Goal: Task Accomplishment & Management: Manage account settings

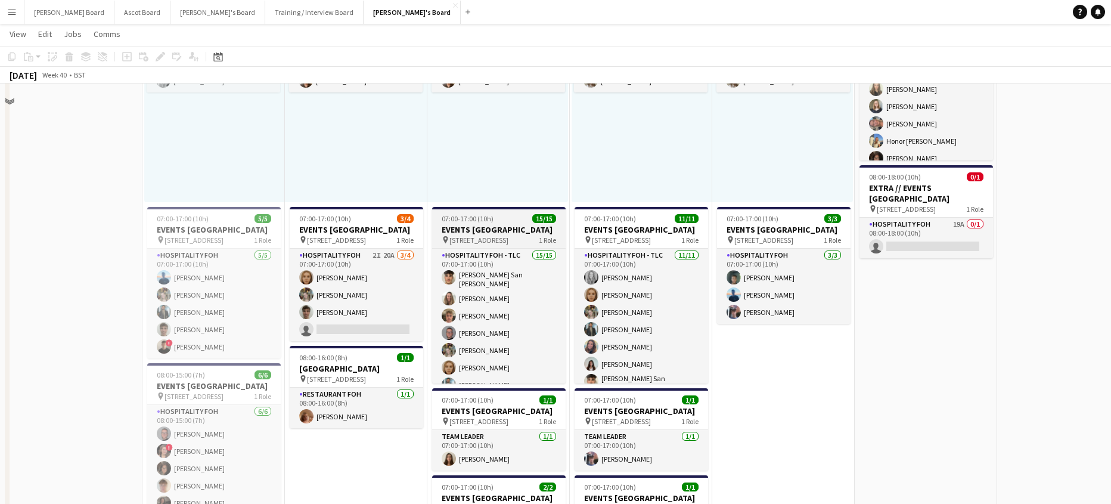
scroll to position [715, 0]
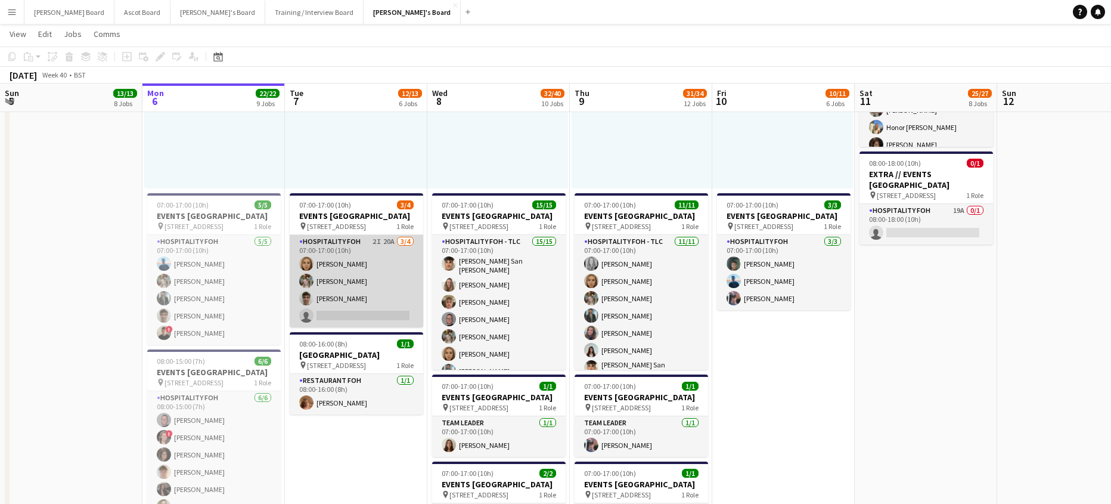
drag, startPoint x: 399, startPoint y: 330, endPoint x: 393, endPoint y: 325, distance: 7.3
click at [400, 327] on app-card-role "Hospitality FOH 2I 20A [DATE] 07:00-17:00 (10h) [PERSON_NAME] [PERSON_NAME] [PE…" at bounding box center [356, 281] width 133 height 92
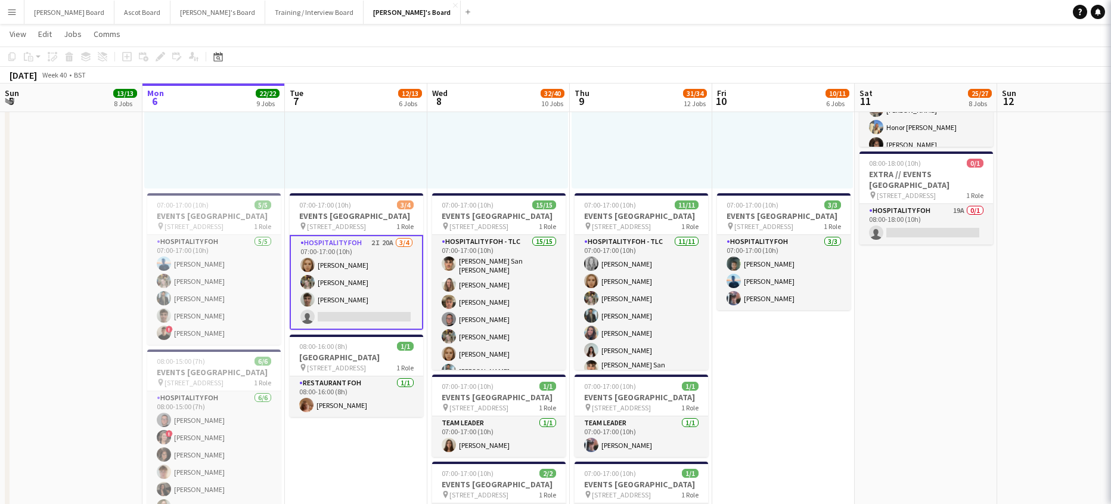
scroll to position [0, 283]
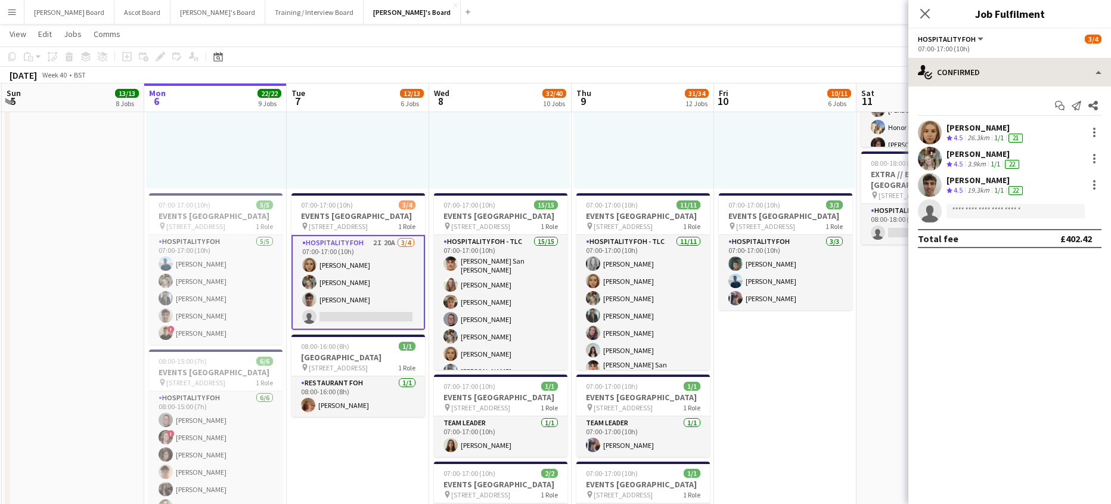
drag, startPoint x: 961, startPoint y: 48, endPoint x: 964, endPoint y: 58, distance: 11.1
click at [962, 48] on div "07:00-17:00 (10h)" at bounding box center [1010, 48] width 184 height 9
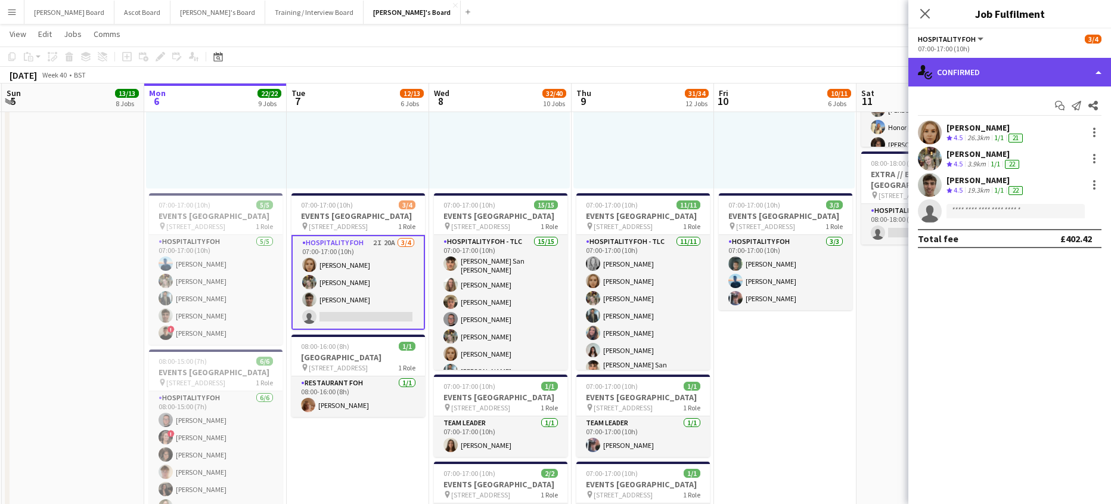
drag, startPoint x: 966, startPoint y: 66, endPoint x: 973, endPoint y: 82, distance: 17.1
click at [966, 67] on div "single-neutral-actions-check-2 Confirmed" at bounding box center [1009, 72] width 203 height 29
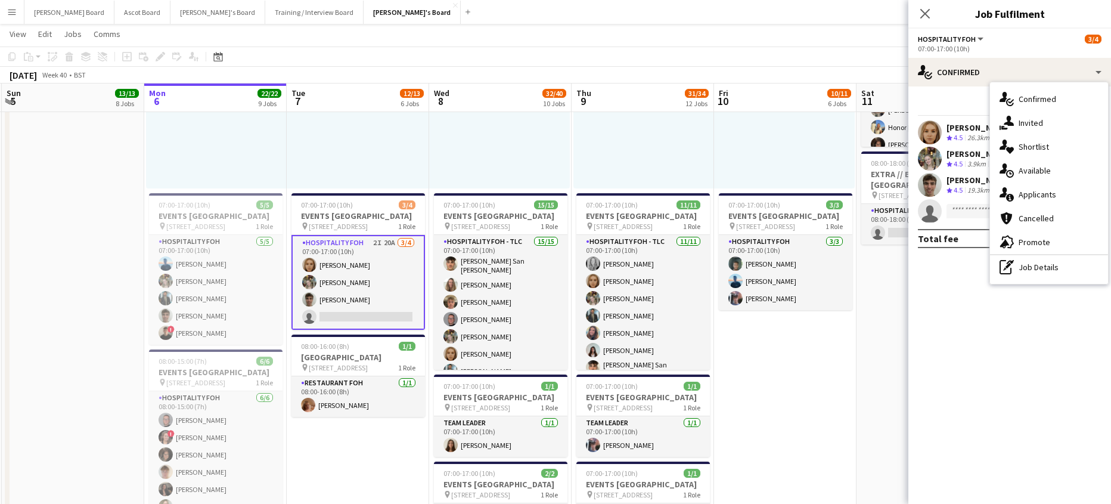
drag, startPoint x: 1049, startPoint y: 200, endPoint x: 1057, endPoint y: 197, distance: 8.1
click at [1051, 200] on span "Applicants" at bounding box center [1037, 194] width 38 height 11
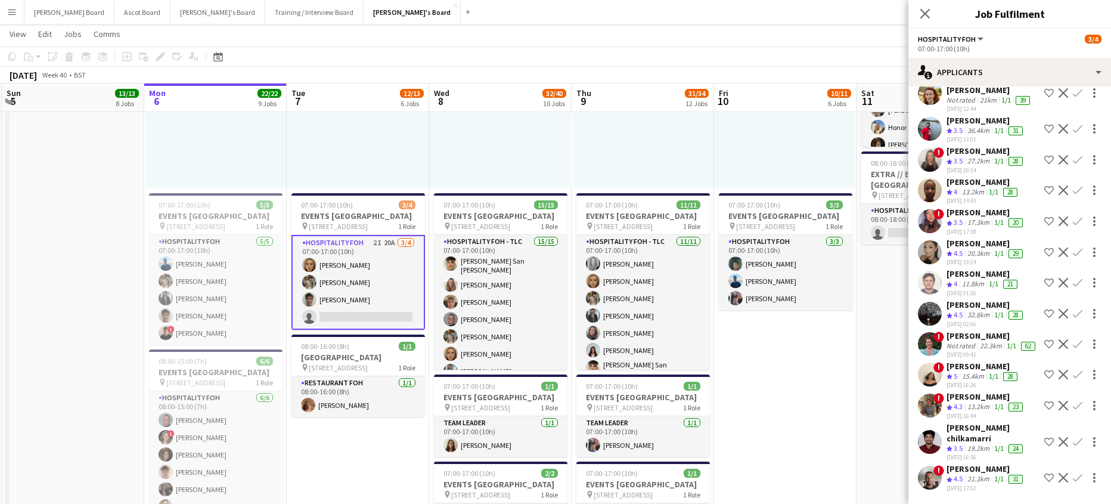
scroll to position [349, 0]
click at [997, 371] on app-skills-label "1/1" at bounding box center [994, 375] width 10 height 9
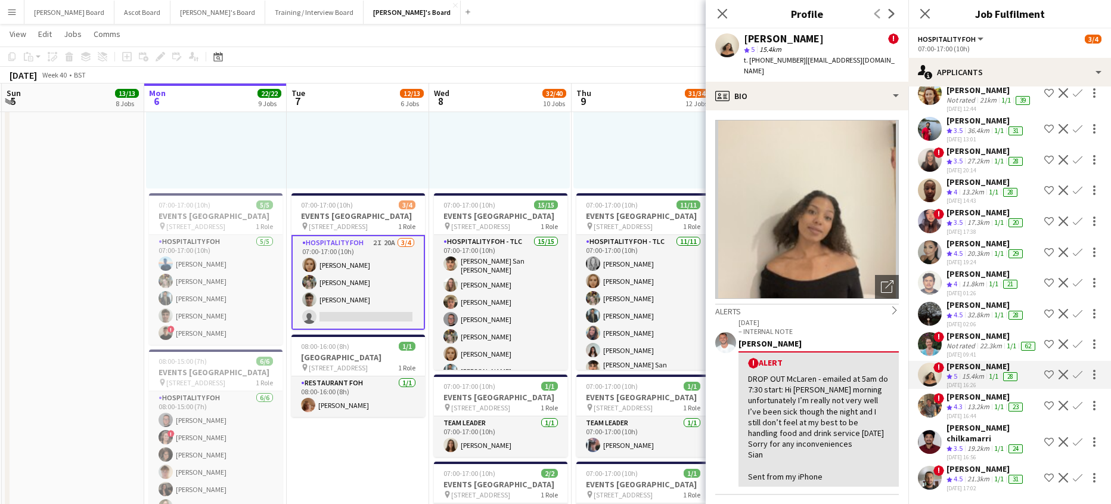
click at [940, 465] on span "!" at bounding box center [938, 470] width 11 height 11
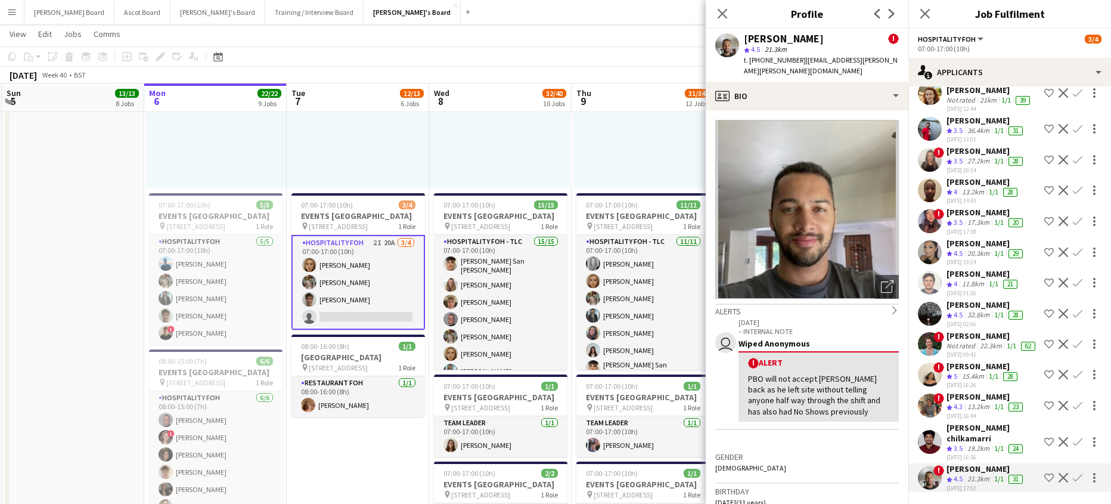
click at [982, 402] on div "13.2km" at bounding box center [978, 407] width 27 height 10
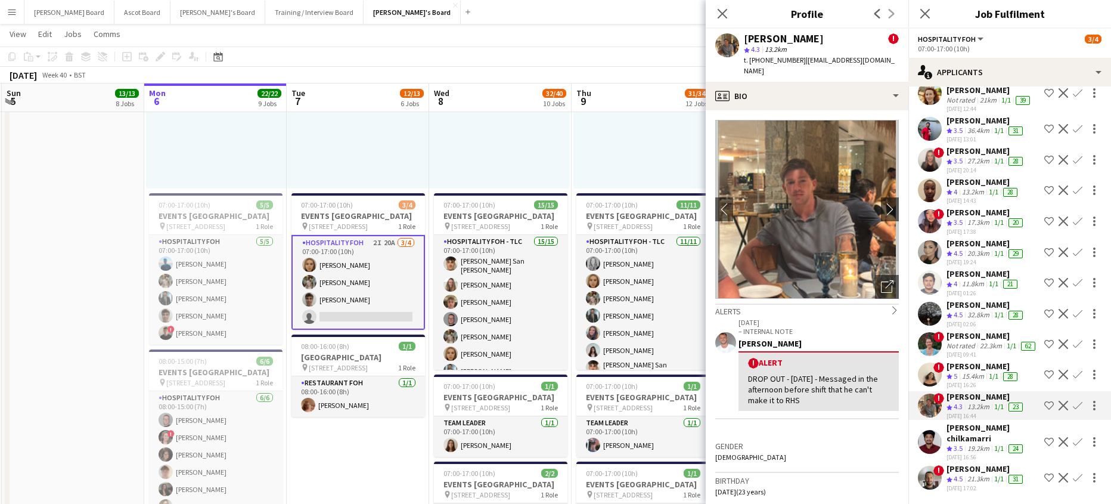
click at [986, 371] on div "15.4km" at bounding box center [972, 376] width 27 height 10
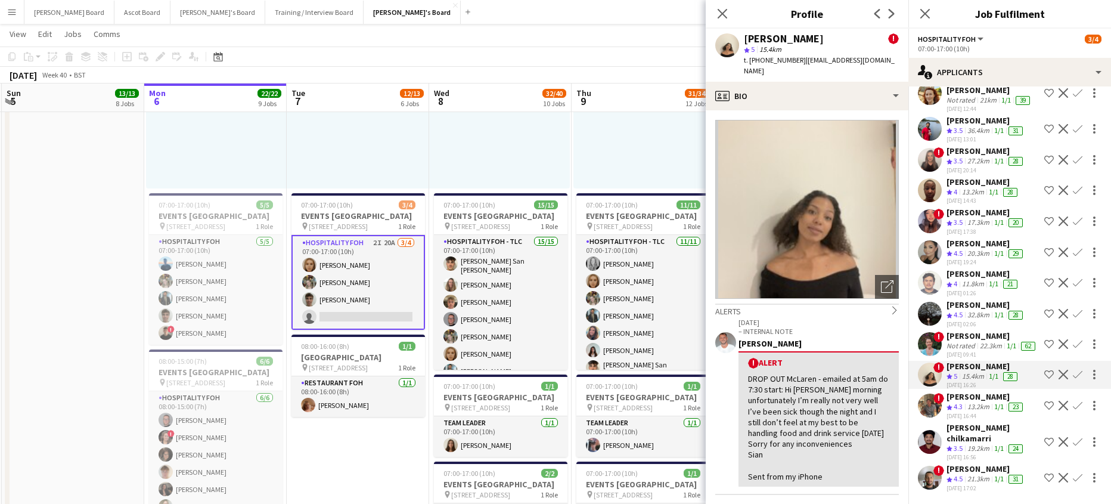
click at [987, 310] on div "32.8km" at bounding box center [978, 315] width 27 height 10
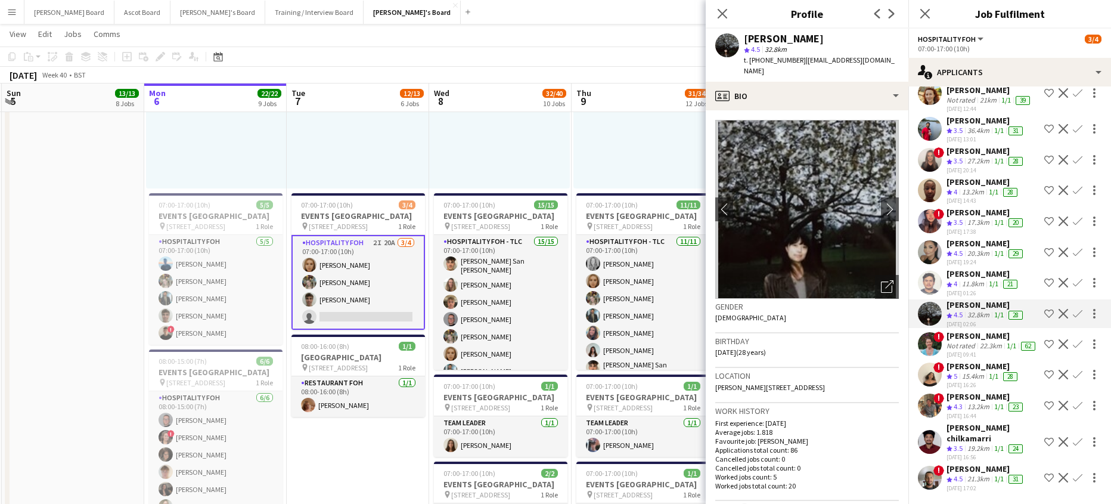
click at [1005, 361] on div "[PERSON_NAME]" at bounding box center [982, 366] width 73 height 11
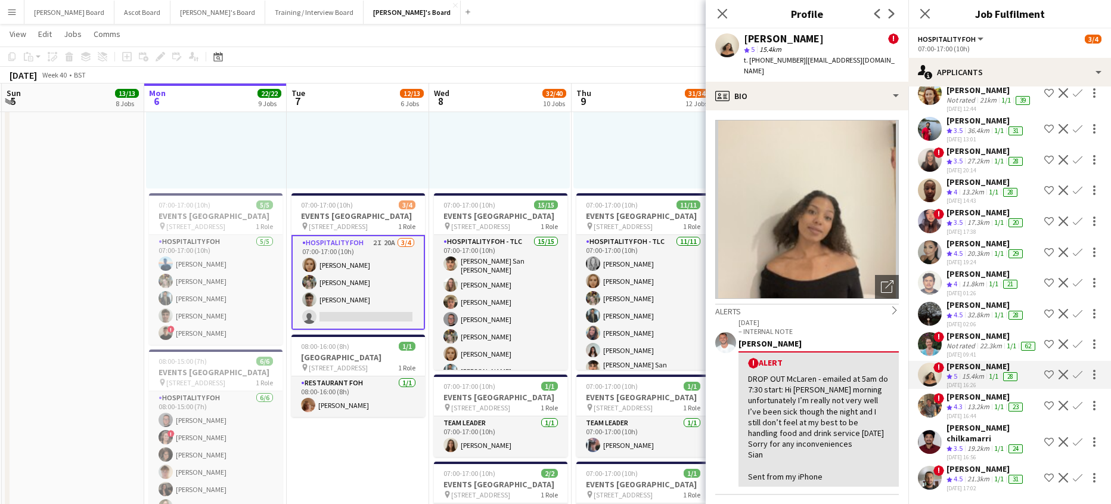
click at [1073, 369] on app-icon "Confirm" at bounding box center [1078, 374] width 10 height 10
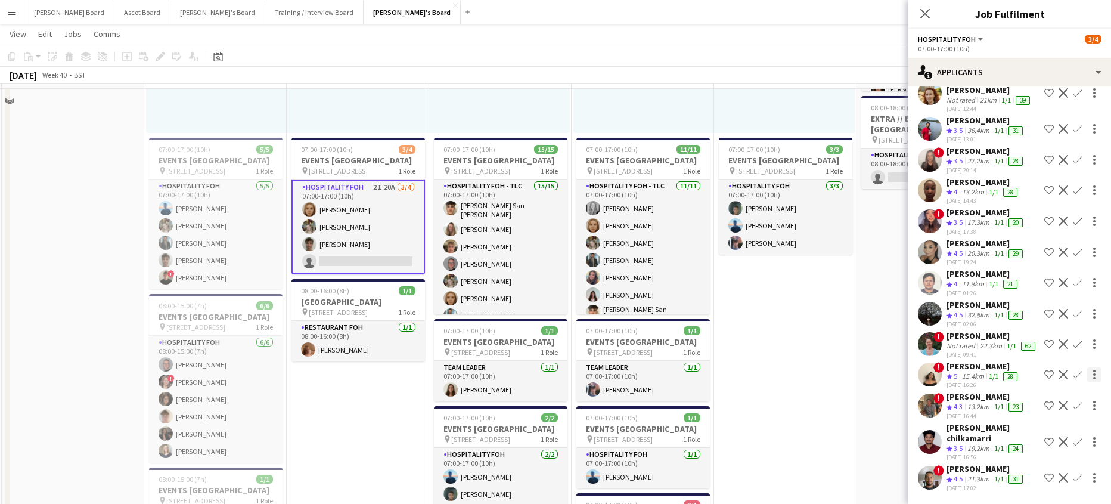
scroll to position [794, 0]
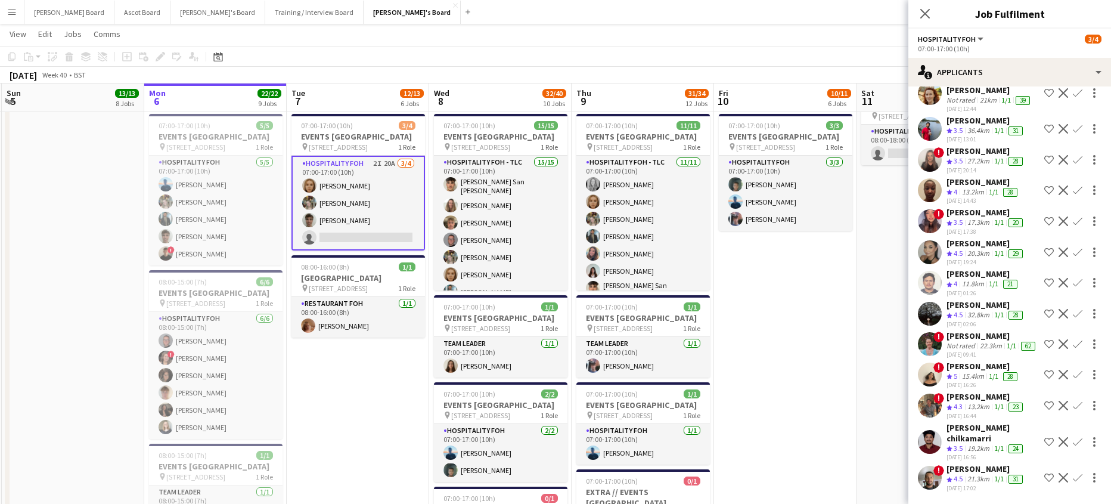
click at [1073, 379] on app-icon "Confirm" at bounding box center [1078, 374] width 10 height 10
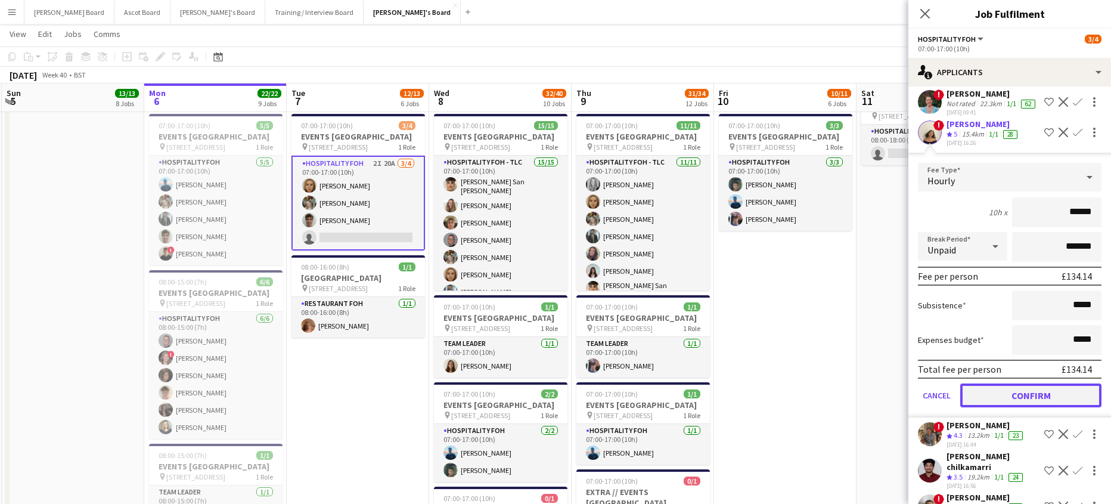
click at [1032, 407] on button "Confirm" at bounding box center [1030, 395] width 141 height 24
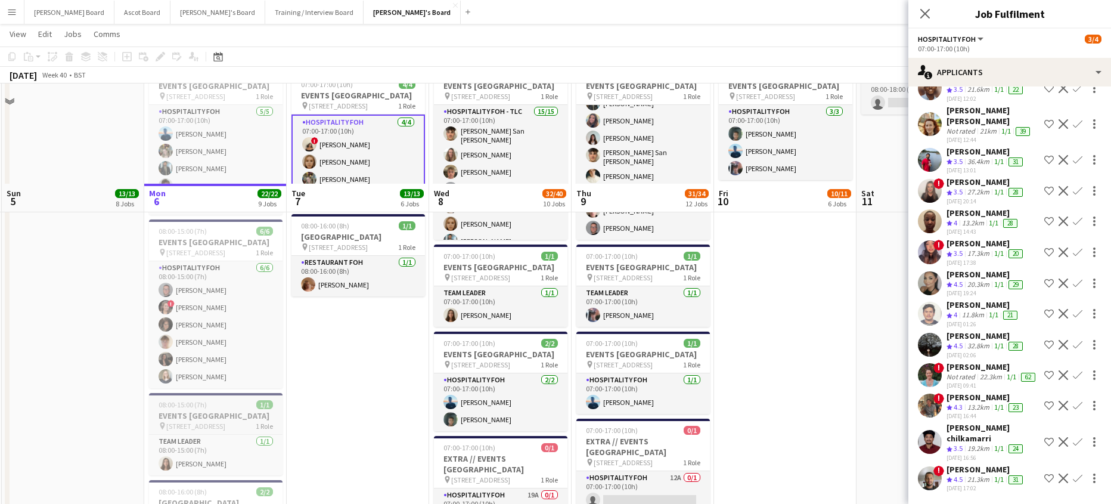
scroll to position [953, 0]
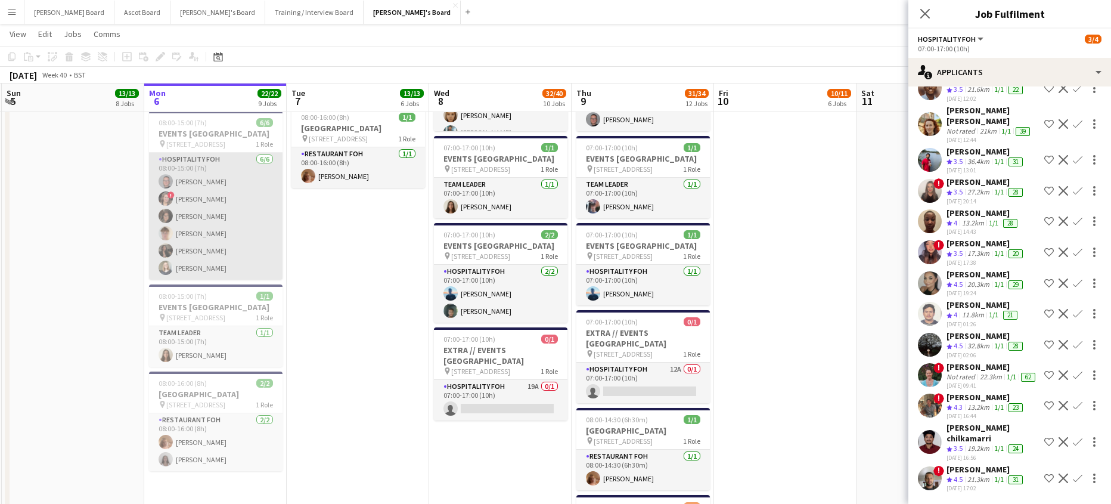
click at [218, 235] on app-card-role "Hospitality FOH [DATE] 08:00-15:00 (7h) [PERSON_NAME] ! [PERSON_NAME] [PERSON_N…" at bounding box center [215, 216] width 133 height 127
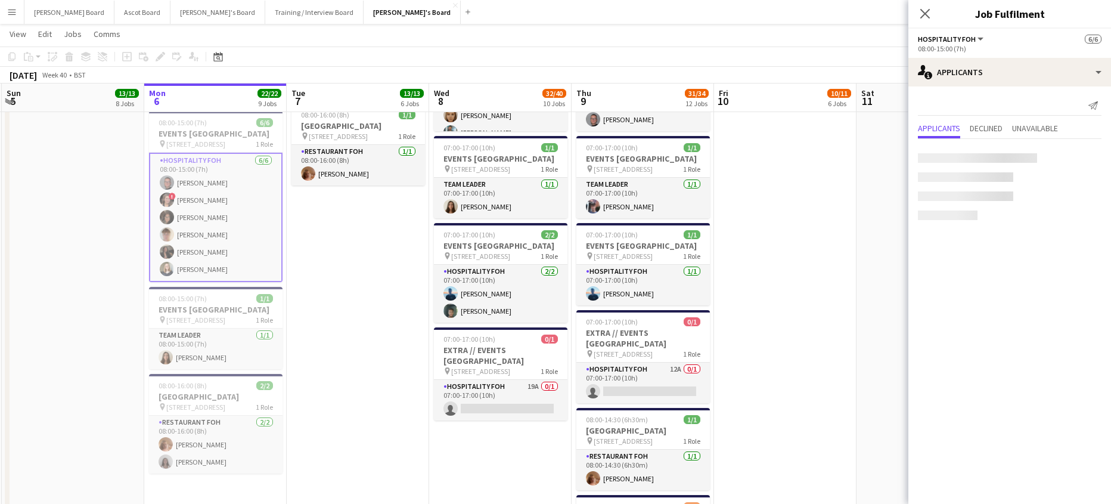
scroll to position [0, 0]
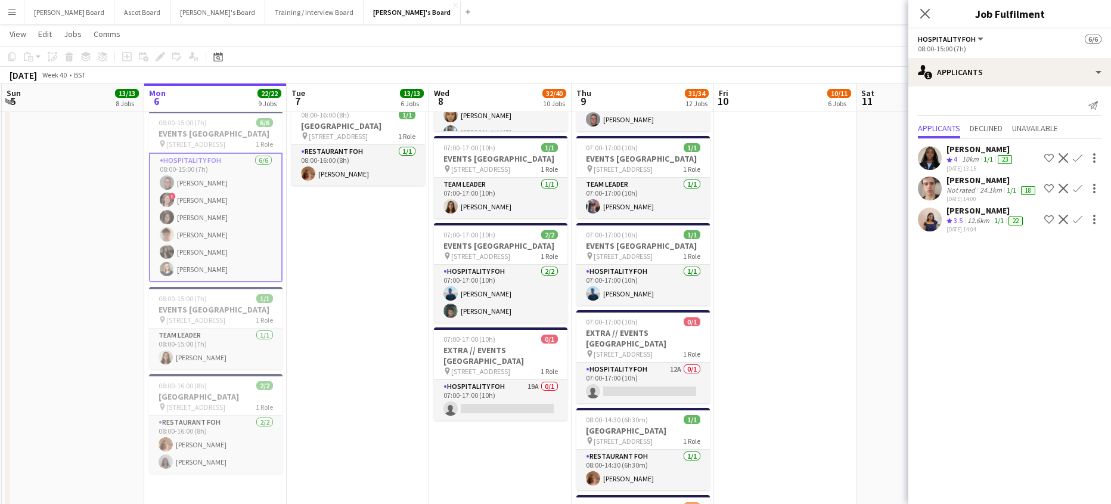
click at [241, 260] on app-card-role "Hospitality FOH [DATE] 08:00-15:00 (7h) [PERSON_NAME] ! [PERSON_NAME] [PERSON_N…" at bounding box center [215, 217] width 133 height 129
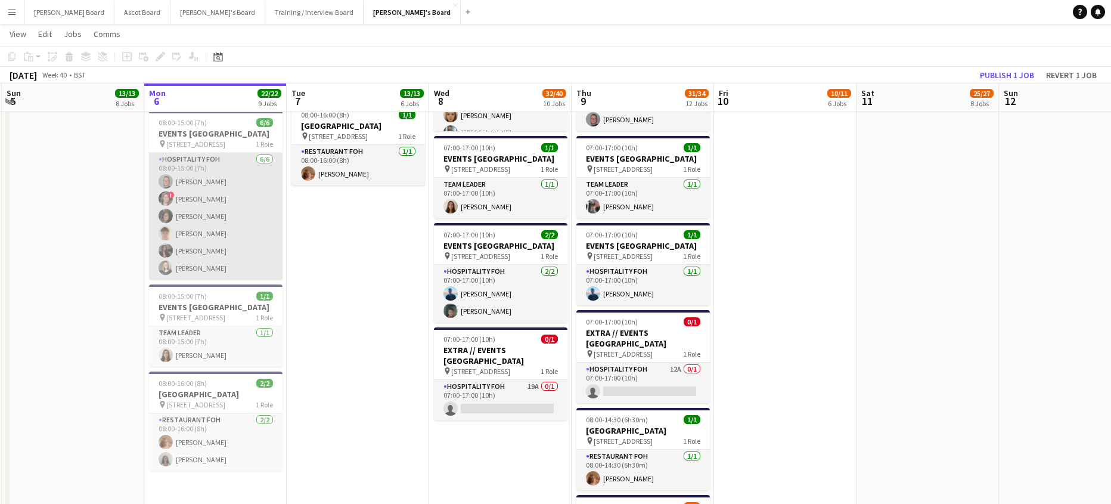
click at [212, 206] on app-card-role "Hospitality FOH [DATE] 08:00-15:00 (7h) [PERSON_NAME] ! [PERSON_NAME] [PERSON_N…" at bounding box center [215, 216] width 133 height 127
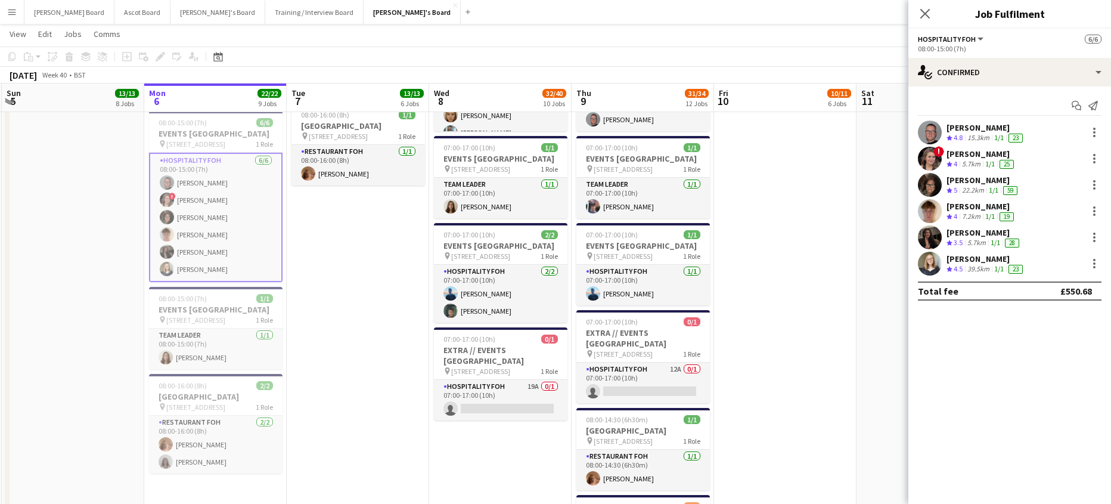
click at [983, 164] on div "5.7km" at bounding box center [970, 164] width 23 height 10
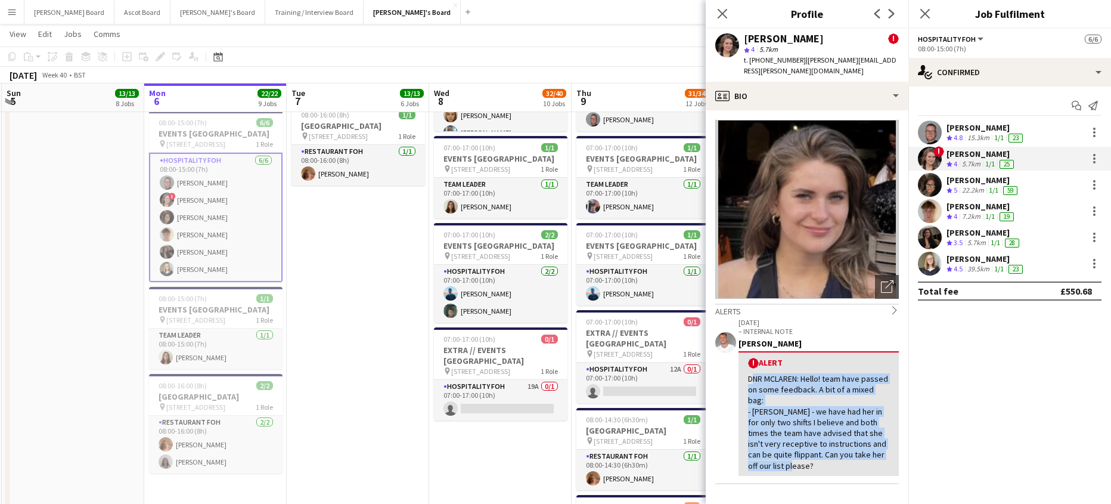
drag, startPoint x: 806, startPoint y: 454, endPoint x: 747, endPoint y: 363, distance: 108.3
click at [747, 363] on div "! Alert DNR MCLAREN: Hello! team have passed on some feedback. A bit of a mixed…" at bounding box center [818, 413] width 160 height 125
click at [837, 462] on div "! Alert DNR MCLAREN: Hello! team have passed on some feedback. A bit of a mixed…" at bounding box center [818, 413] width 160 height 125
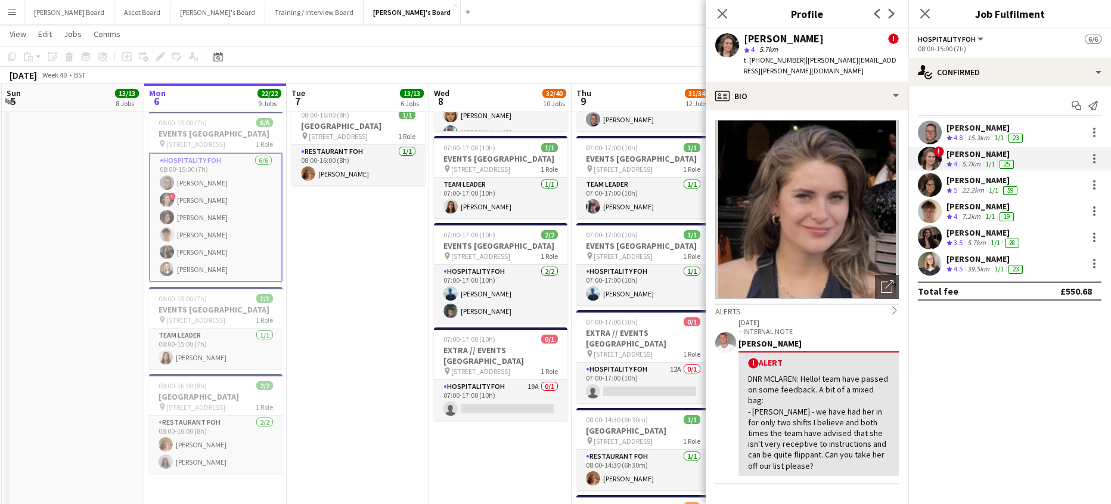
click at [209, 232] on app-card-role "Hospitality FOH [DATE] 08:00-15:00 (7h) [PERSON_NAME] ! [PERSON_NAME] [PERSON_N…" at bounding box center [215, 217] width 133 height 129
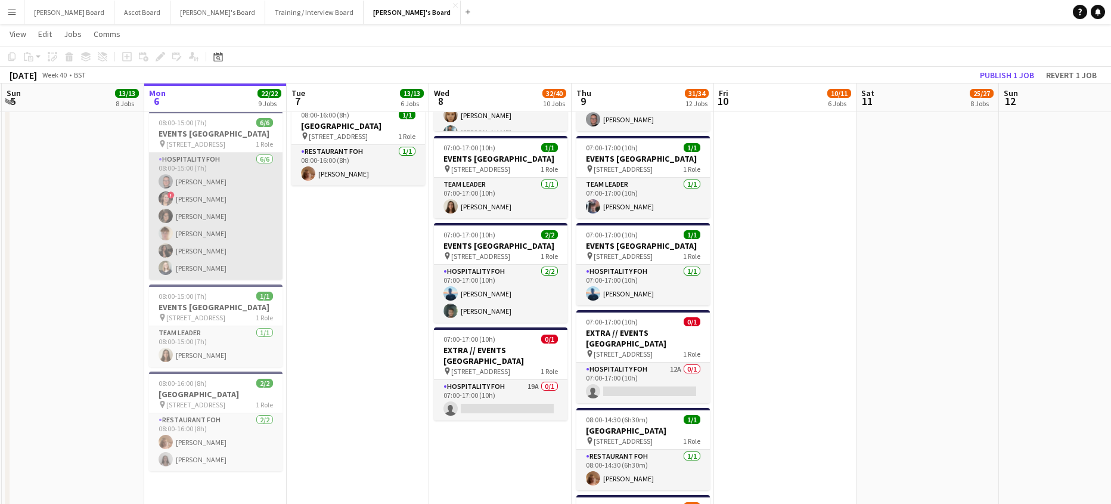
click at [209, 232] on app-card-role "Hospitality FOH [DATE] 08:00-15:00 (7h) [PERSON_NAME] ! [PERSON_NAME] [PERSON_N…" at bounding box center [215, 216] width 133 height 127
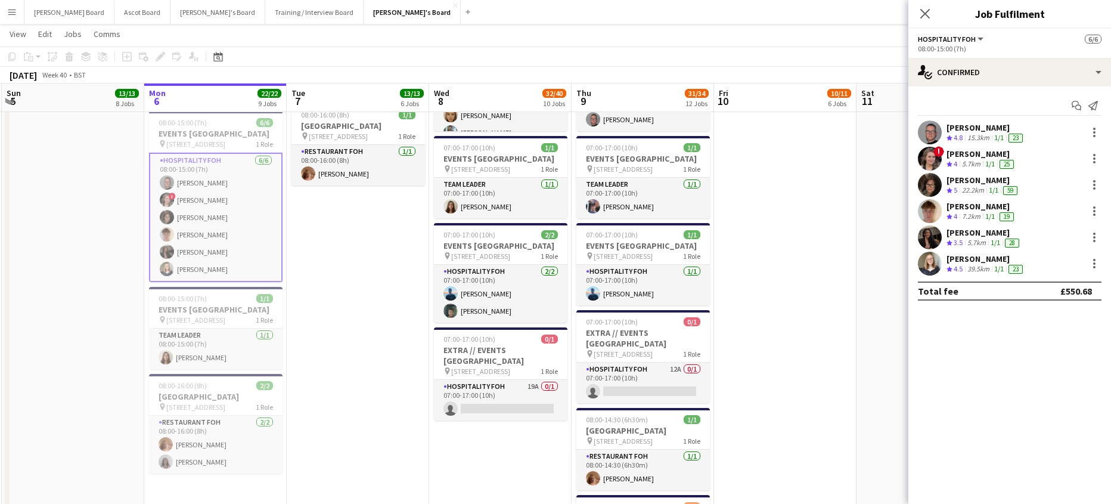
click at [1018, 238] on div "28" at bounding box center [1012, 242] width 14 height 9
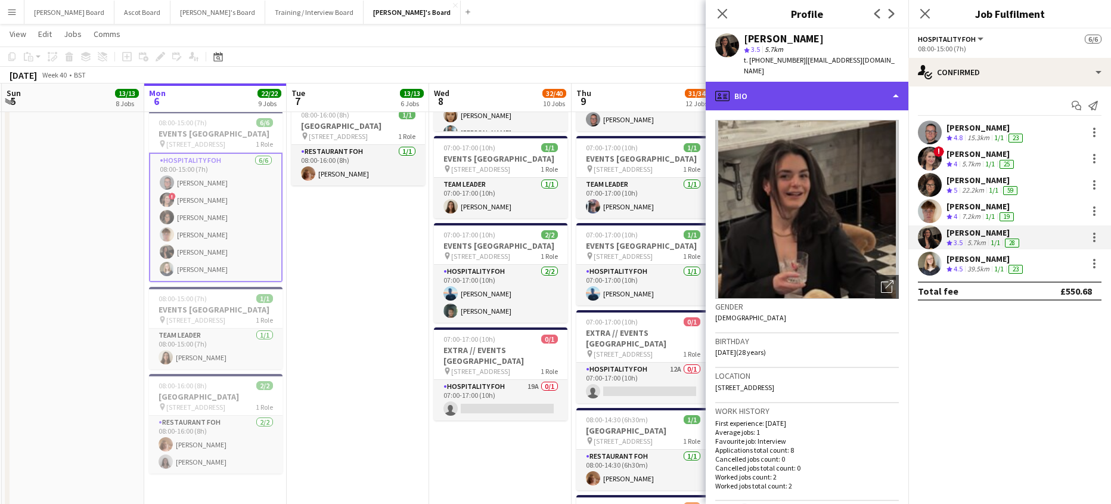
drag, startPoint x: 787, startPoint y: 86, endPoint x: 793, endPoint y: 89, distance: 6.4
click at [788, 85] on div "profile Bio" at bounding box center [807, 96] width 203 height 29
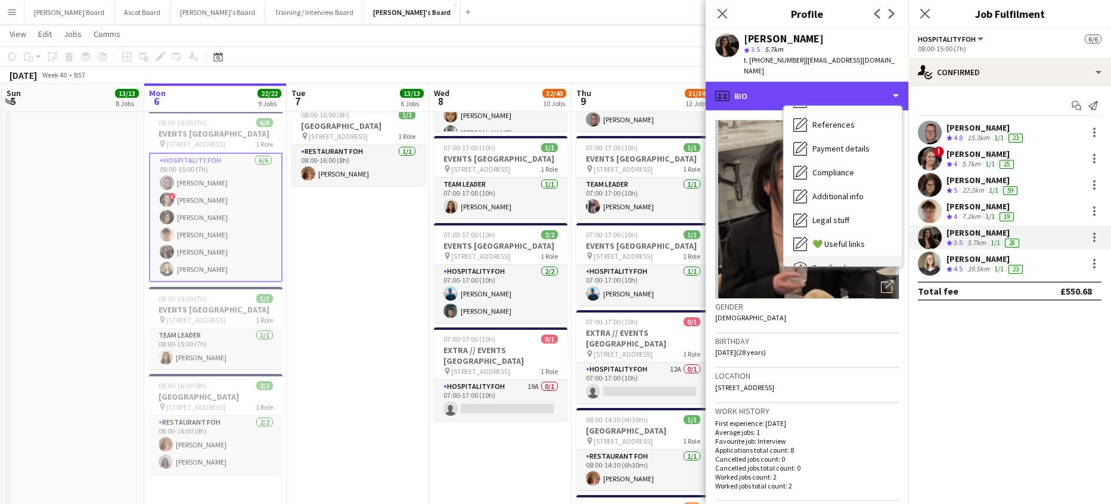
scroll to position [184, 0]
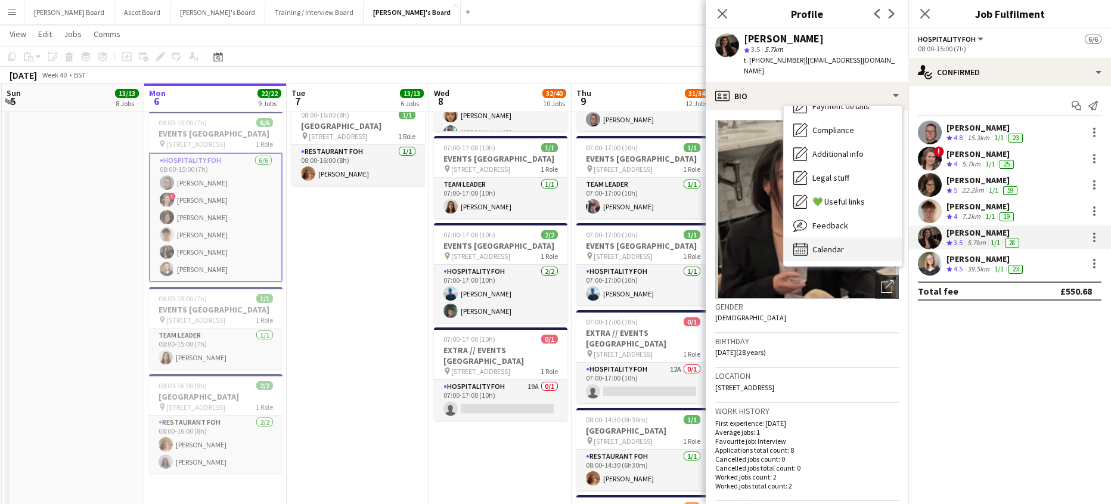
click at [850, 244] on div "Calendar Calendar" at bounding box center [843, 249] width 118 height 24
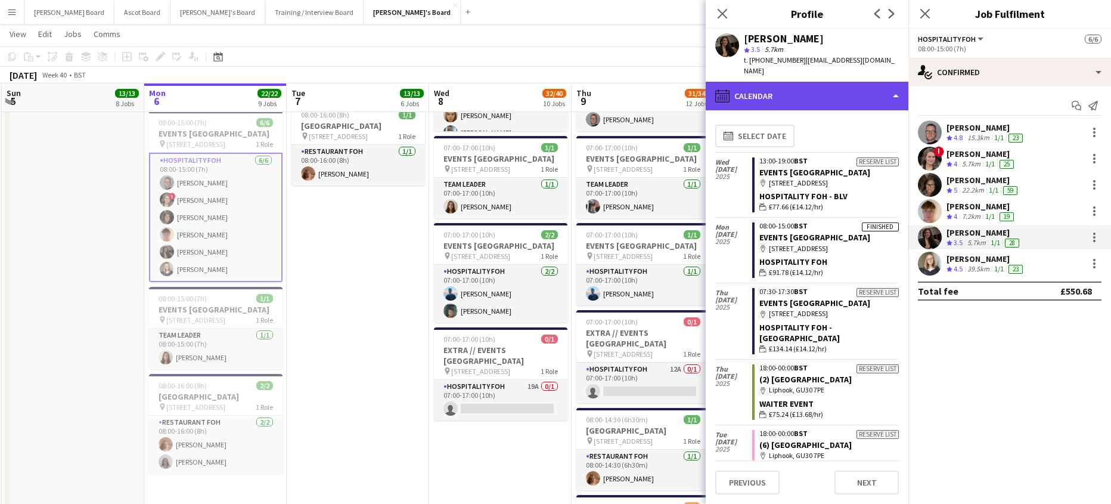
drag, startPoint x: 780, startPoint y: 88, endPoint x: 788, endPoint y: 90, distance: 8.1
click at [780, 88] on div "calendar-full Calendar" at bounding box center [807, 96] width 203 height 29
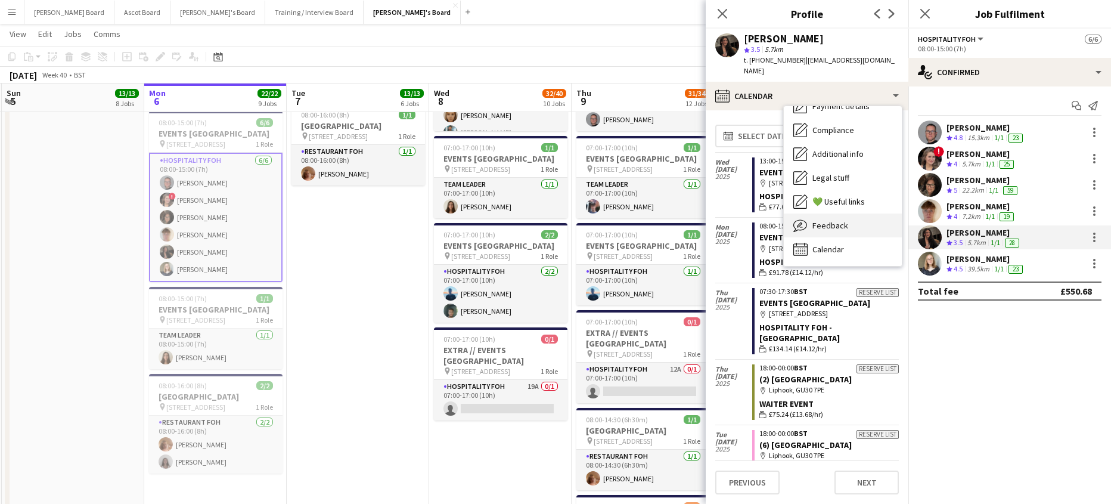
click at [847, 217] on div "Feedback Feedback" at bounding box center [843, 225] width 118 height 24
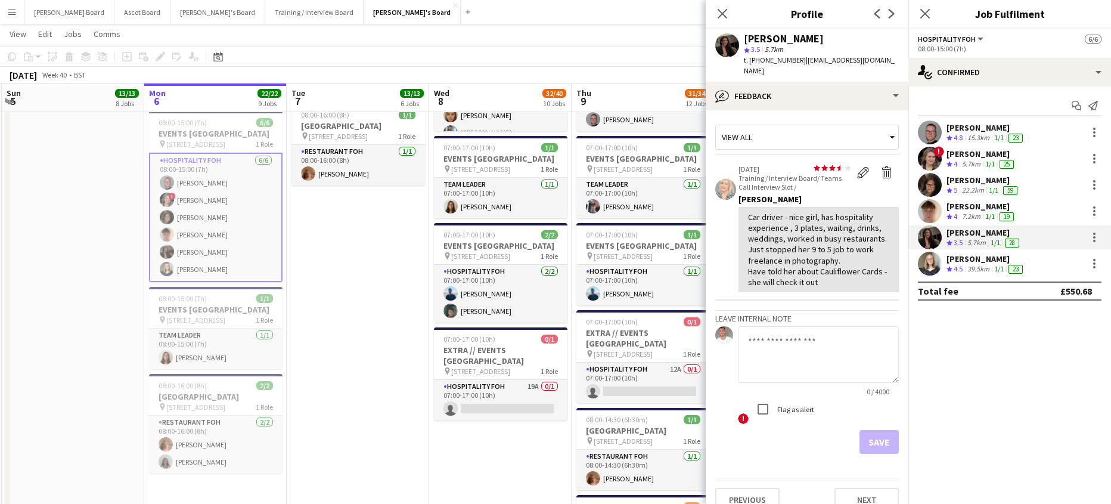
click at [776, 349] on textarea at bounding box center [818, 354] width 161 height 57
type textarea "**********"
click at [888, 438] on button "Save" at bounding box center [878, 442] width 39 height 24
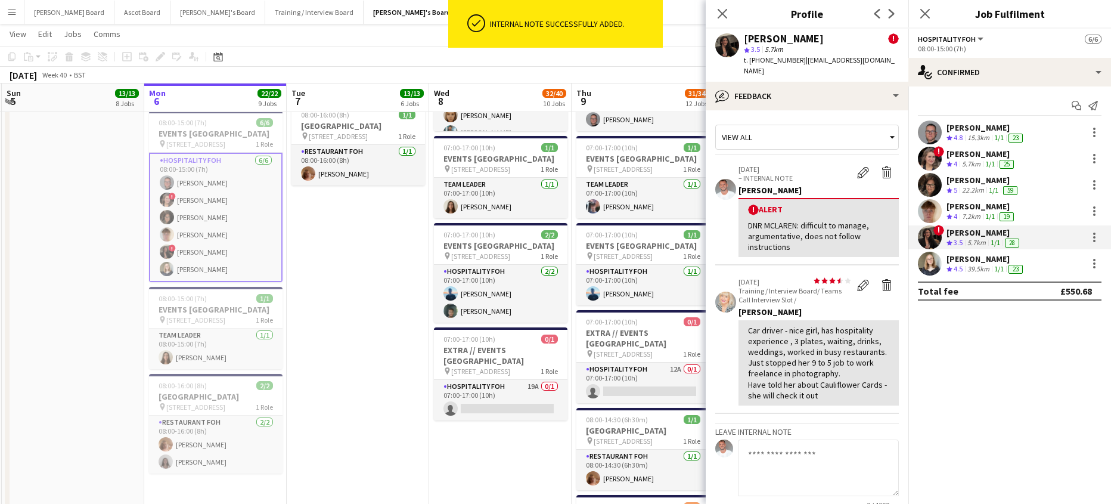
click at [970, 157] on div "[PERSON_NAME]" at bounding box center [981, 153] width 70 height 11
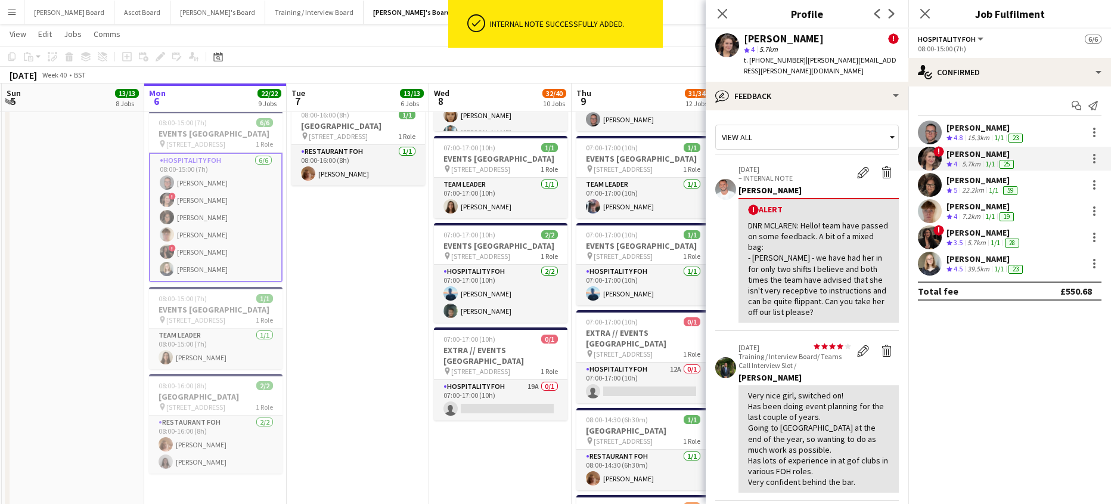
click at [784, 70] on div "[PERSON_NAME] ! star 4 5.7km t. [PHONE_NUMBER] | [PERSON_NAME][EMAIL_ADDRESS][P…" at bounding box center [807, 55] width 203 height 53
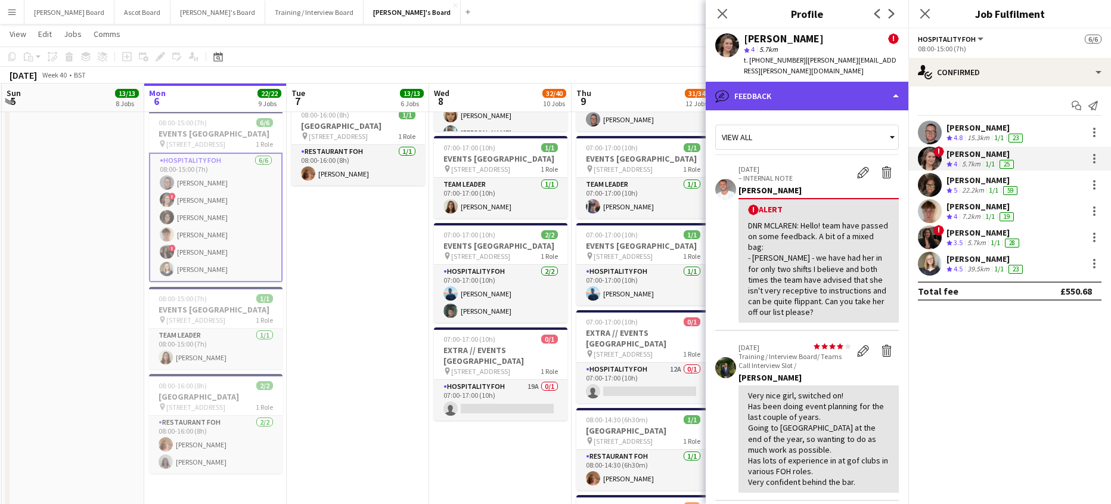
click at [785, 82] on div "bubble-pencil Feedback" at bounding box center [807, 96] width 203 height 29
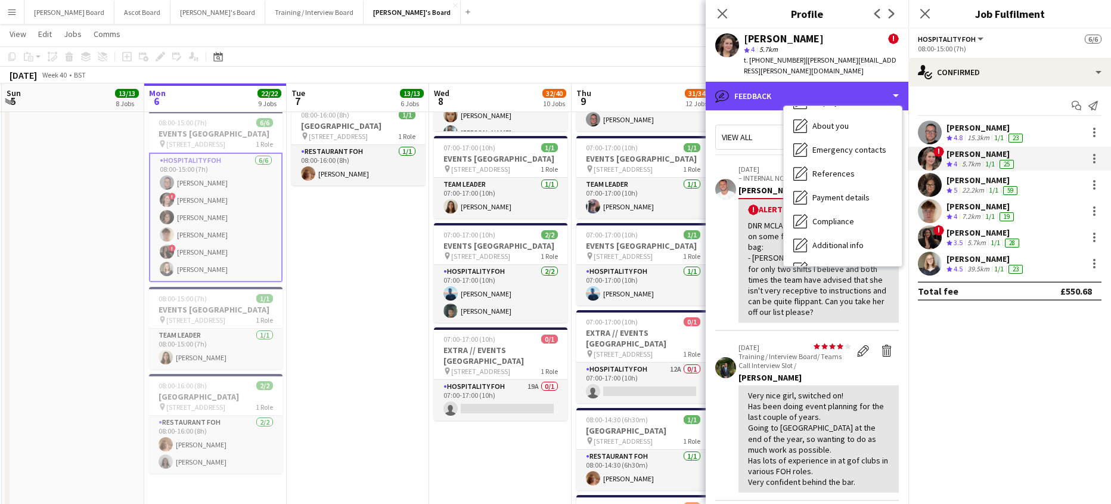
scroll to position [159, 0]
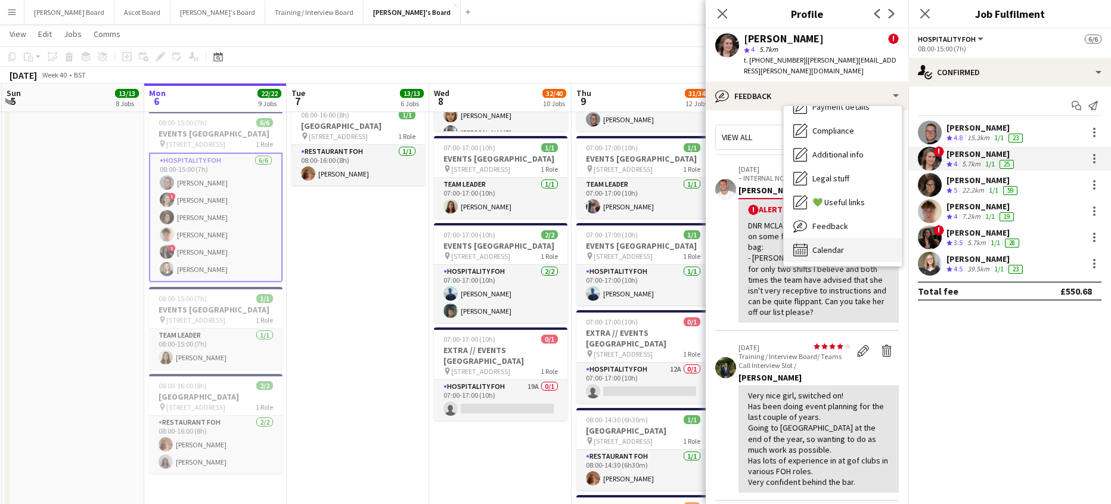
click at [847, 238] on div "Calendar Calendar" at bounding box center [843, 250] width 118 height 24
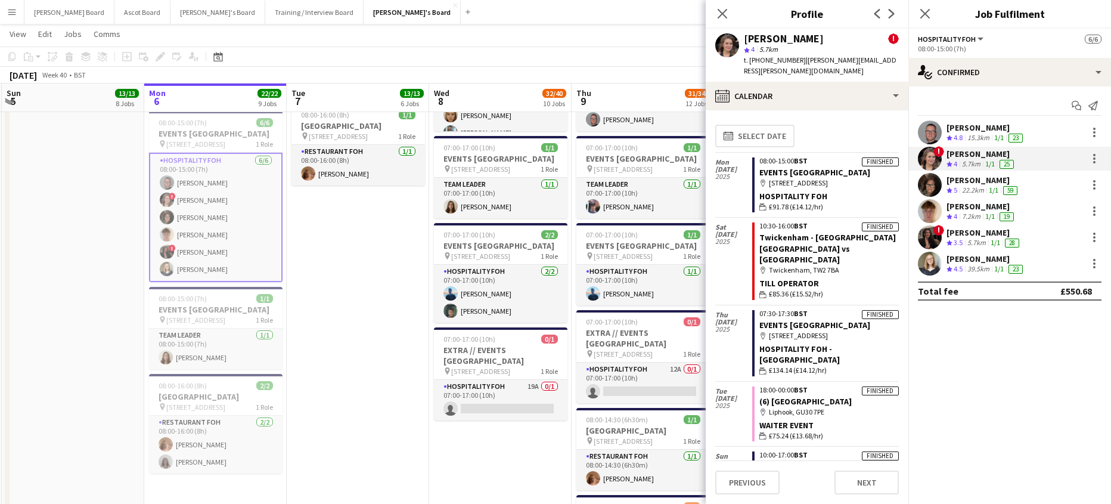
click at [346, 337] on app-date-cell "08:00-16:00 (8h) 1/1 pin Woking, GU21 4YH 1 Role Kitchen [PERSON_NAME] [DATE] 0…" at bounding box center [358, 159] width 142 height 1280
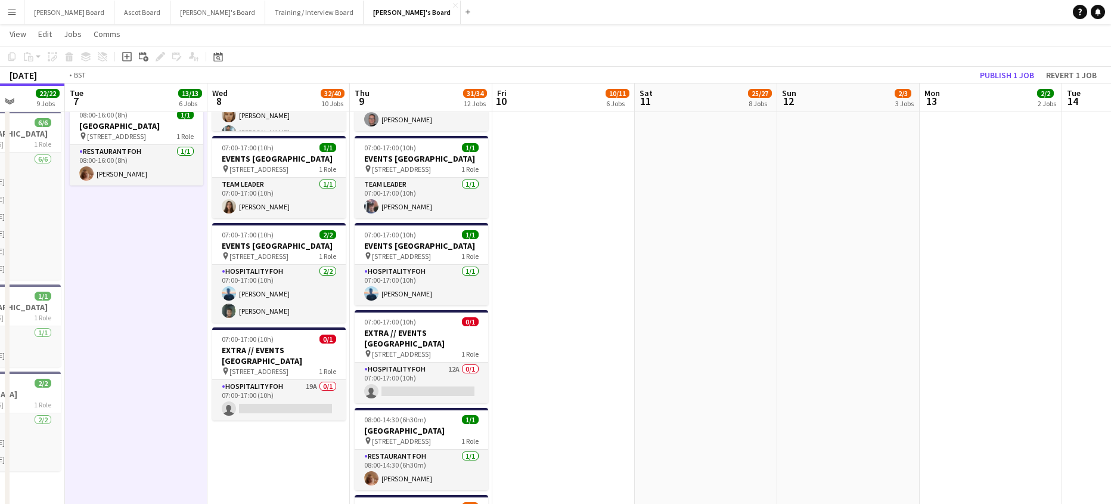
drag, startPoint x: 813, startPoint y: 213, endPoint x: 584, endPoint y: 221, distance: 229.0
click at [582, 221] on app-calendar-viewport "Fri 3 15/15 7 Jobs Sat 4 5/5 3 Jobs Sun 5 13/13 8 Jobs Mon 6 22/22 9 Jobs Tue 7…" at bounding box center [555, 355] width 1111 height 2525
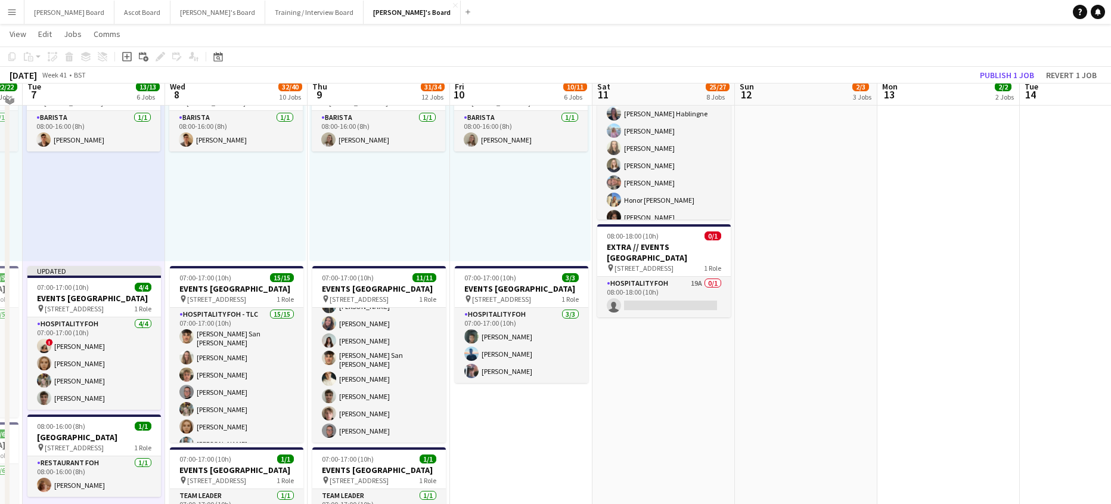
scroll to position [636, 0]
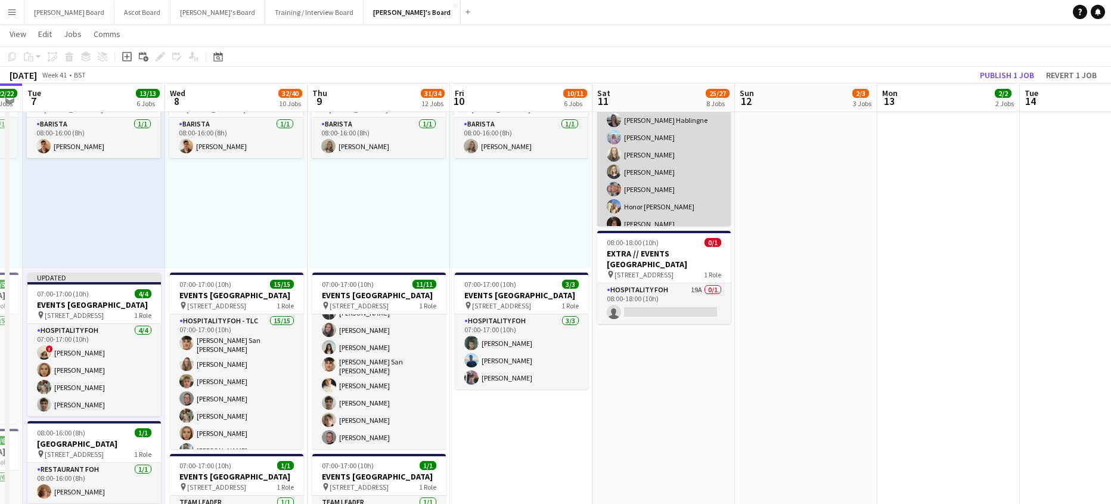
click at [657, 228] on app-card-role "Hospitality FOH - Open Day 16/16 08:00-18:00 (10h) [PERSON_NAME] Hablingne [PER…" at bounding box center [663, 241] width 133 height 300
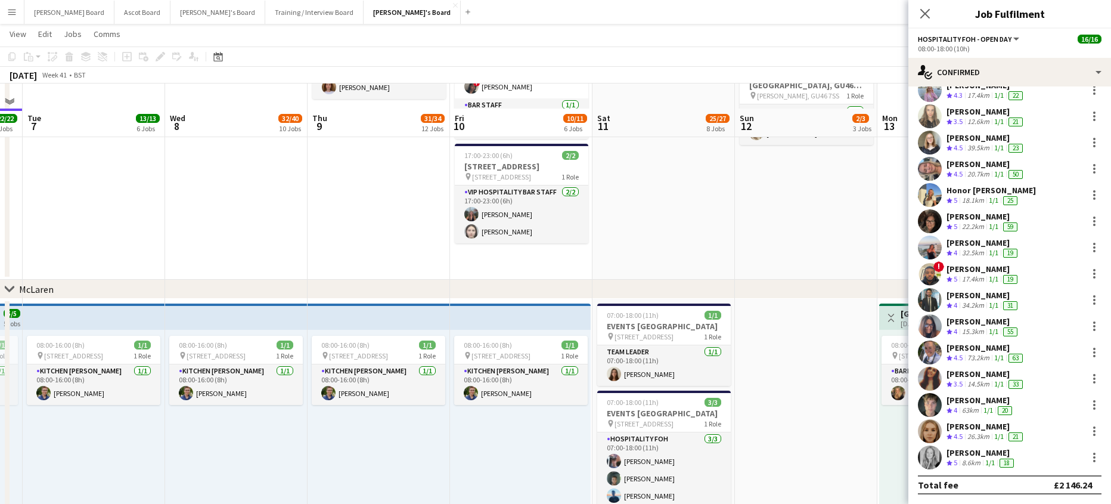
scroll to position [159, 0]
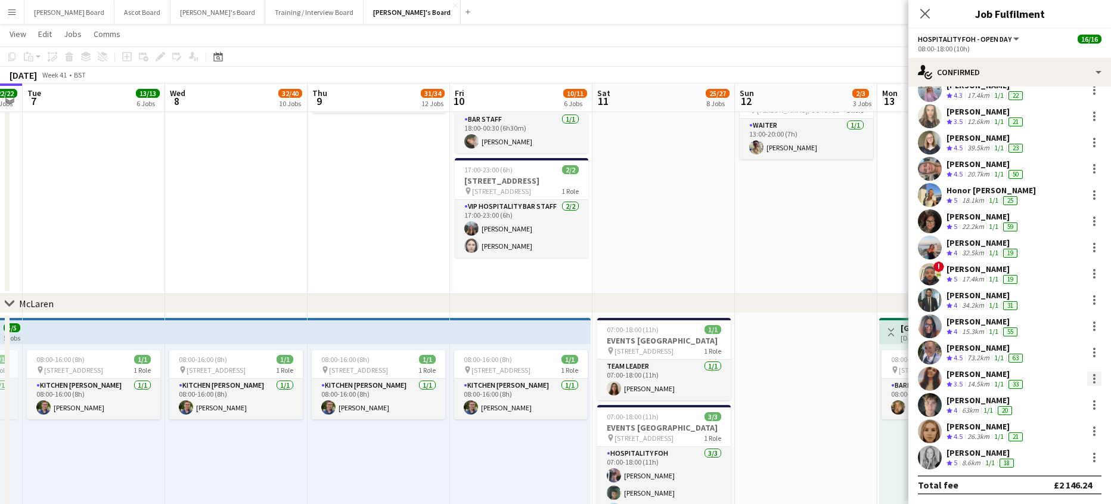
click at [1087, 375] on div at bounding box center [1094, 378] width 14 height 14
click at [1053, 325] on span "Remove" at bounding box center [1046, 327] width 74 height 11
click at [772, 220] on app-date-cell "07:30-13:30 (6h) [STREET_ADDRESS] pin Farnham, GU10 3DJ 1 Role Housekeeping [DA…" at bounding box center [806, 133] width 142 height 319
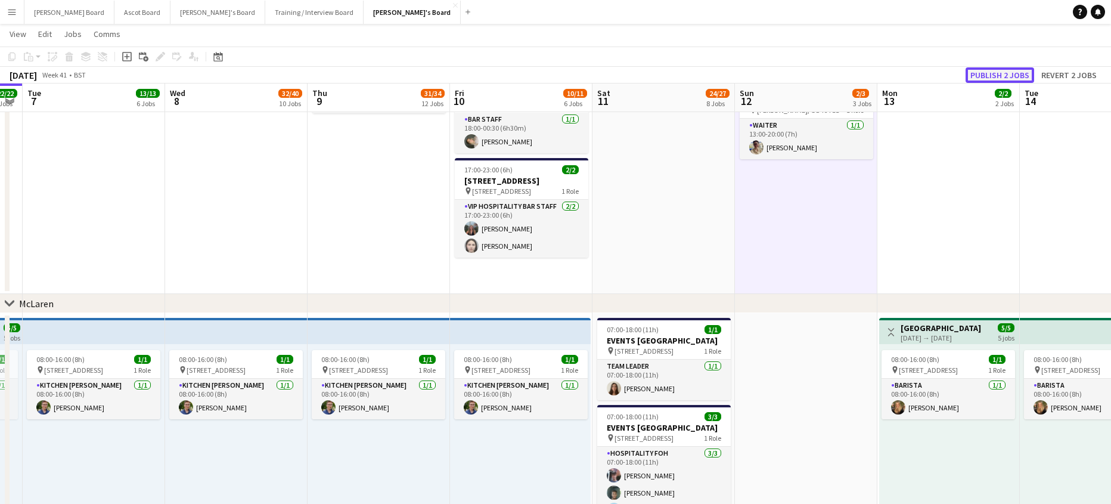
click at [978, 75] on button "Publish 2 jobs" at bounding box center [999, 74] width 69 height 15
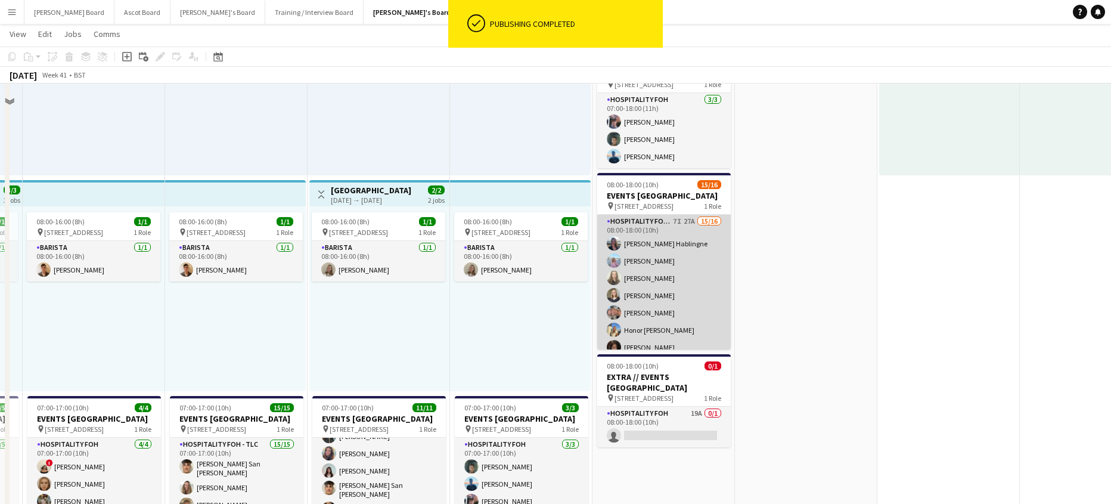
scroll to position [556, 0]
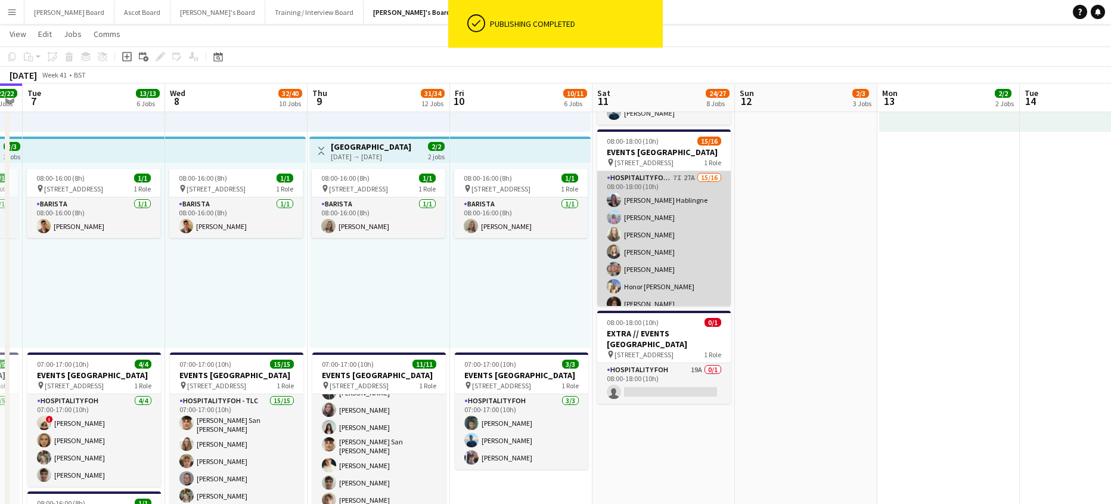
click at [664, 288] on app-card-role "Hospitality FOH - Open Day 7I 27A 15/16 08:00-18:00 (10h) [PERSON_NAME] Habling…" at bounding box center [663, 321] width 133 height 300
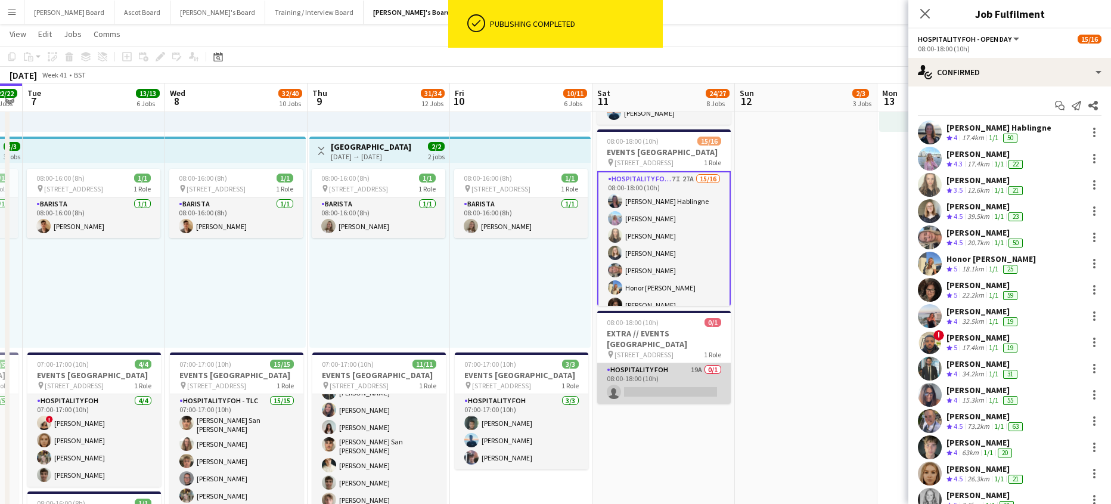
click at [720, 397] on app-card-role "Hospitality FOH 19A 0/1 08:00-18:00 (10h) single-neutral-actions" at bounding box center [663, 383] width 133 height 41
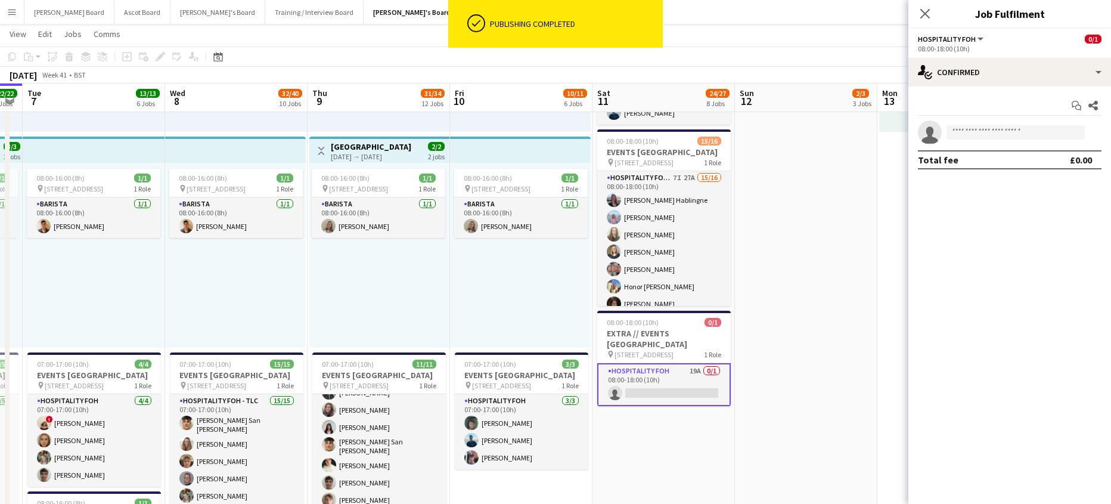
click at [1034, 52] on div "08:00-18:00 (10h)" at bounding box center [1010, 48] width 184 height 9
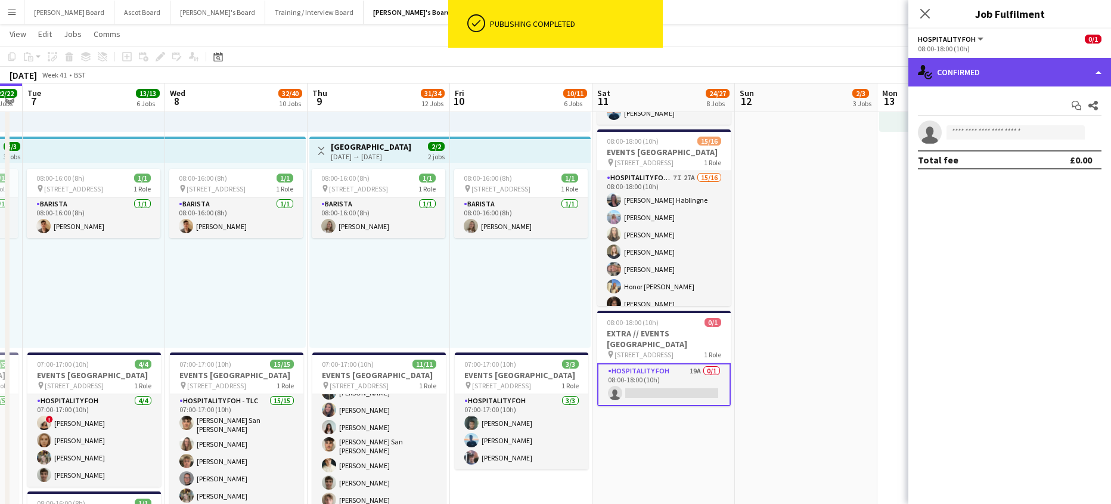
click at [1031, 76] on div "single-neutral-actions-check-2 Confirmed" at bounding box center [1009, 72] width 203 height 29
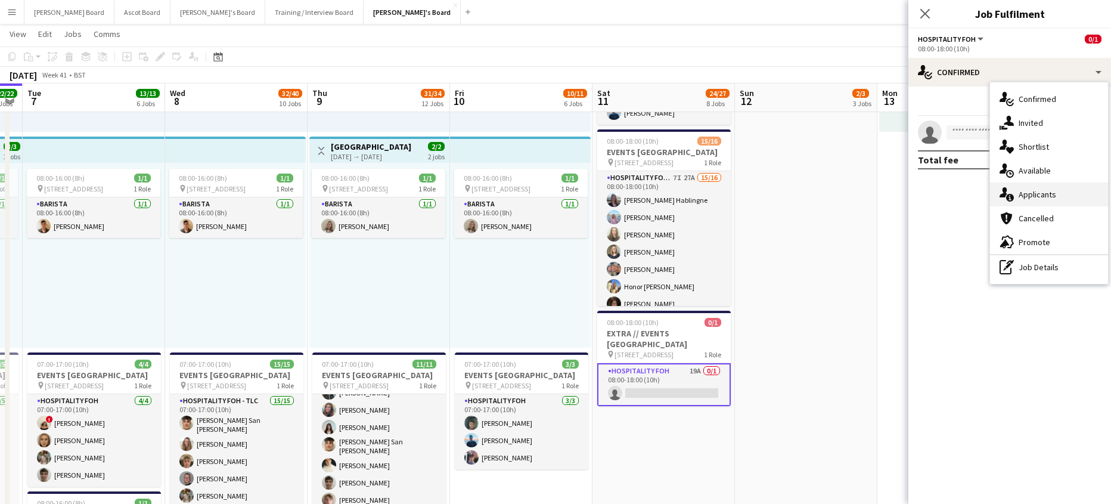
click at [1053, 191] on span "Applicants" at bounding box center [1037, 194] width 38 height 11
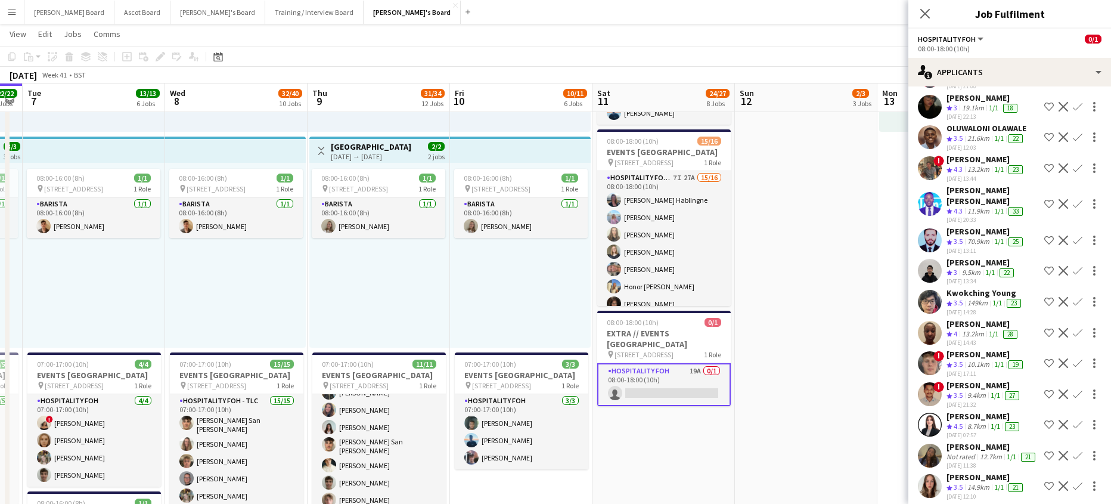
scroll to position [109, 0]
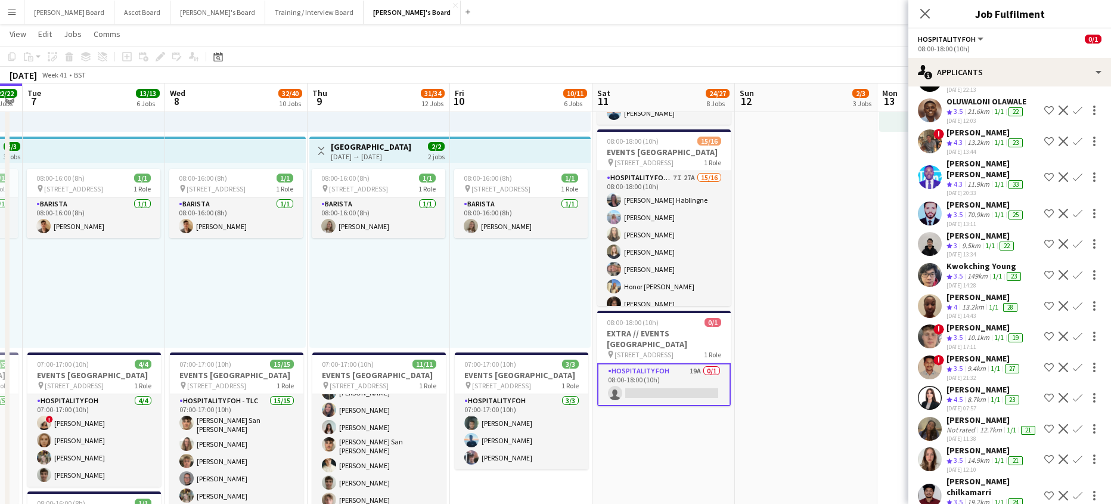
click at [971, 384] on div "[PERSON_NAME]" at bounding box center [983, 389] width 75 height 11
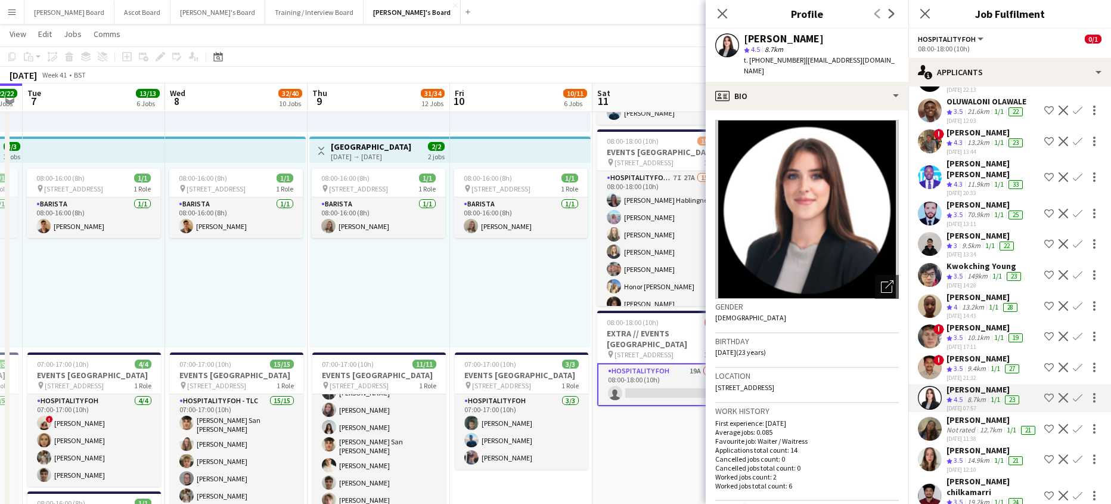
click at [799, 110] on app-crew-profile-bio "Open photos pop-in Gender [DEMOGRAPHIC_DATA] Birthday [DEMOGRAPHIC_DATA] (23 ye…" at bounding box center [807, 306] width 203 height 393
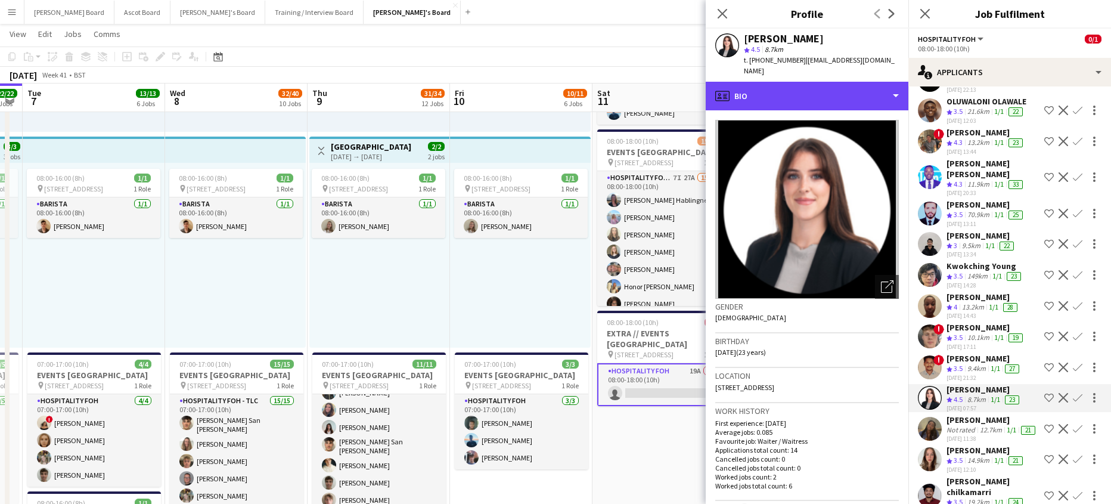
drag, startPoint x: 815, startPoint y: 95, endPoint x: 818, endPoint y: 124, distance: 29.3
click at [816, 95] on div "profile Bio" at bounding box center [807, 96] width 203 height 29
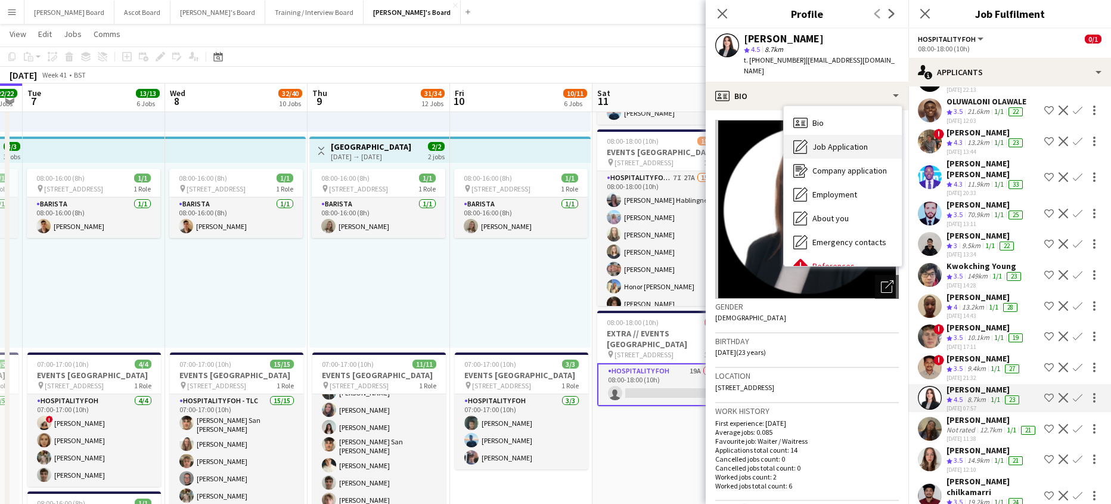
click at [830, 141] on span "Job Application" at bounding box center [839, 146] width 55 height 11
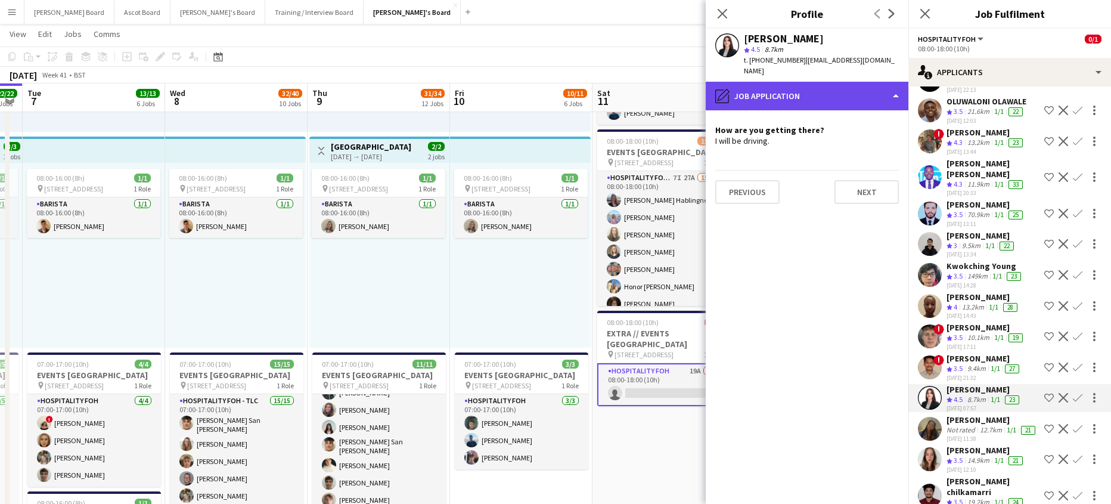
click at [812, 82] on div "pencil4 Job Application" at bounding box center [807, 96] width 203 height 29
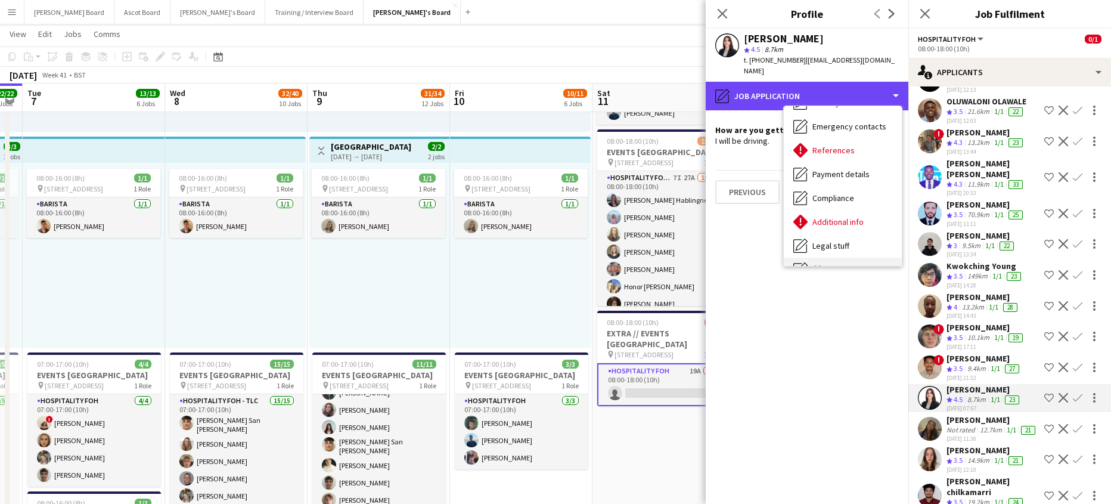
scroll to position [184, 0]
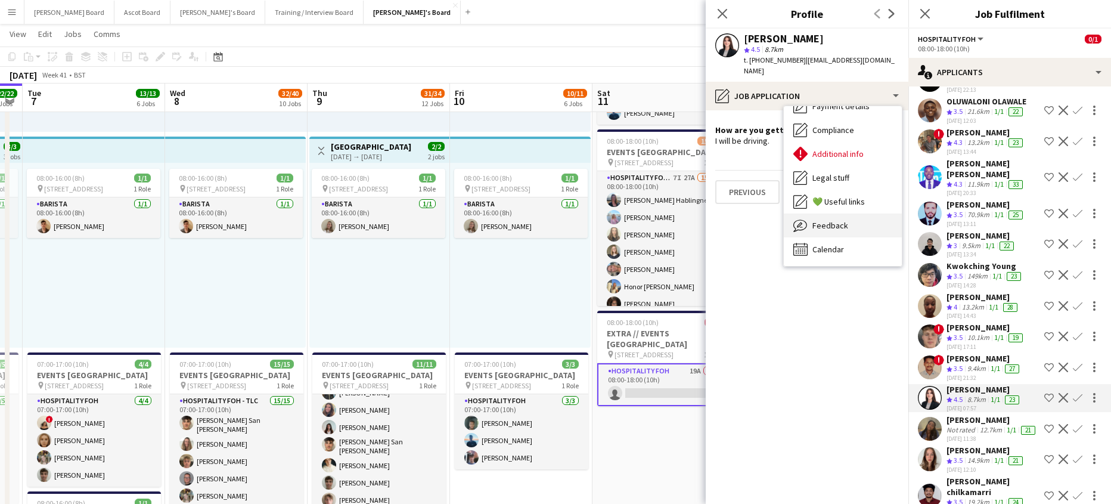
click at [841, 213] on div "Feedback Feedback" at bounding box center [843, 225] width 118 height 24
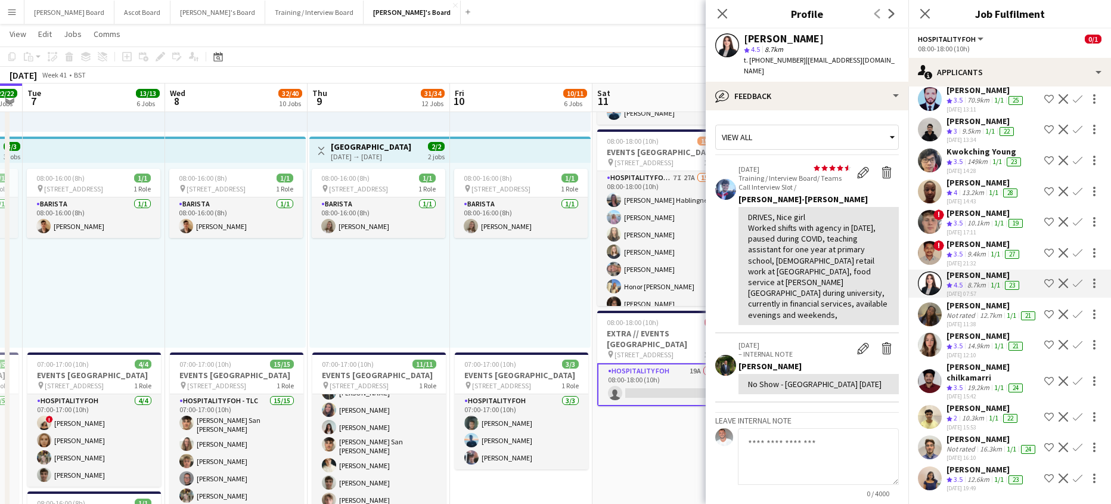
scroll to position [268, 0]
click at [977, 444] on div "16.3km" at bounding box center [990, 449] width 27 height 10
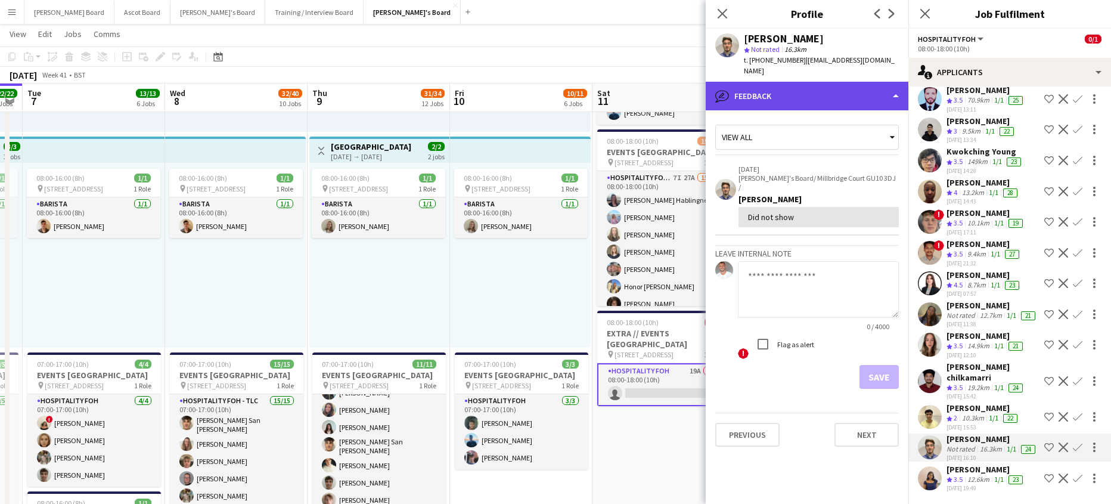
click at [809, 85] on div "bubble-pencil Feedback" at bounding box center [807, 96] width 203 height 29
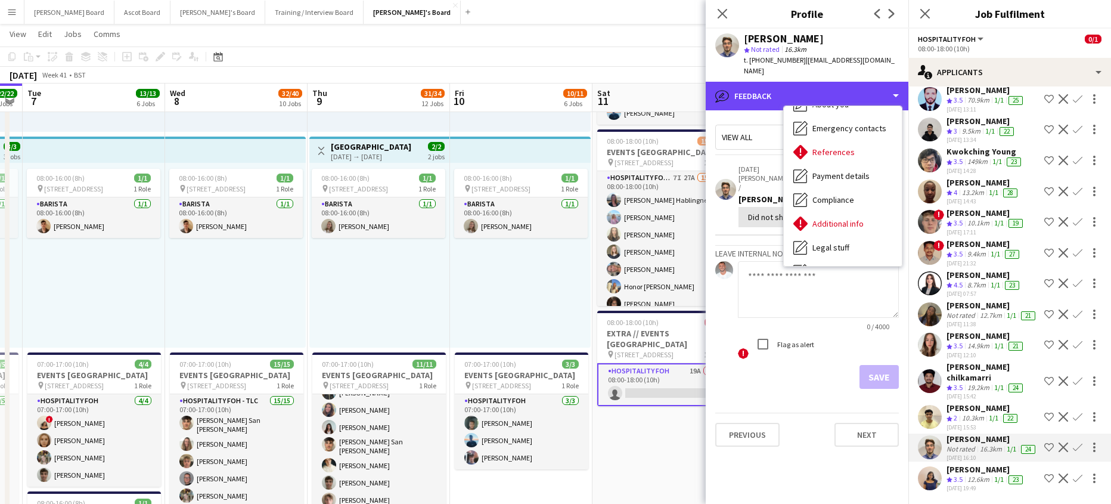
scroll to position [184, 0]
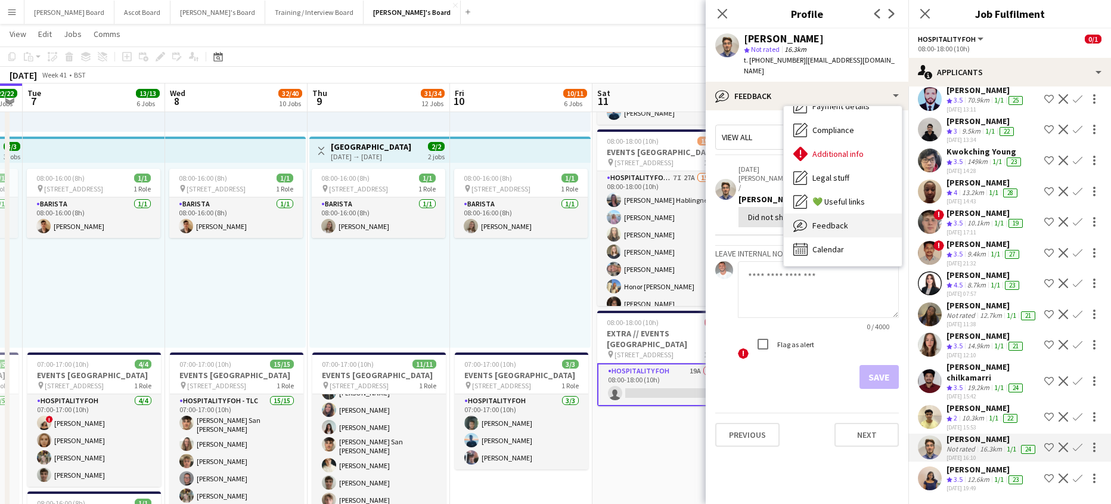
click at [855, 218] on div "Feedback Feedback" at bounding box center [843, 225] width 118 height 24
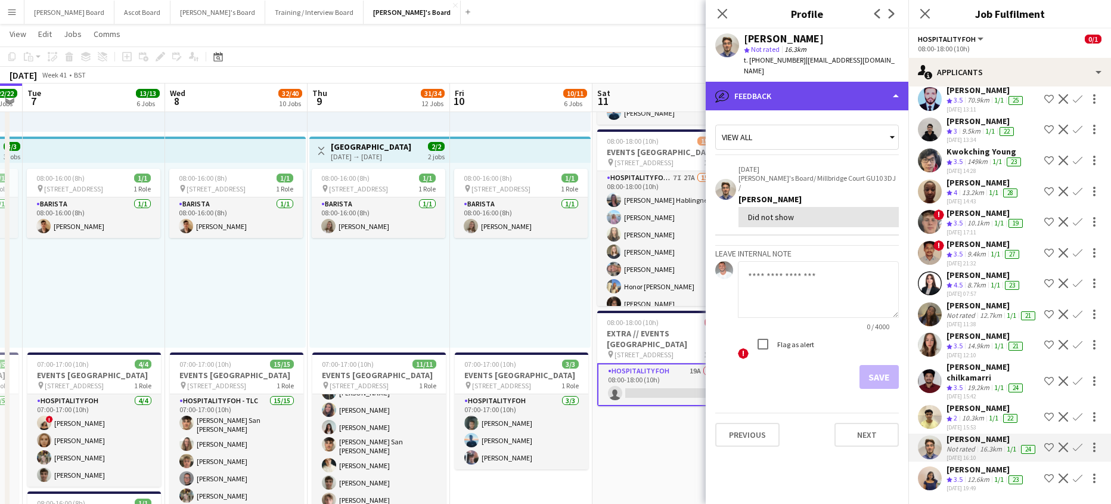
click at [831, 82] on div "bubble-pencil Feedback" at bounding box center [807, 96] width 203 height 29
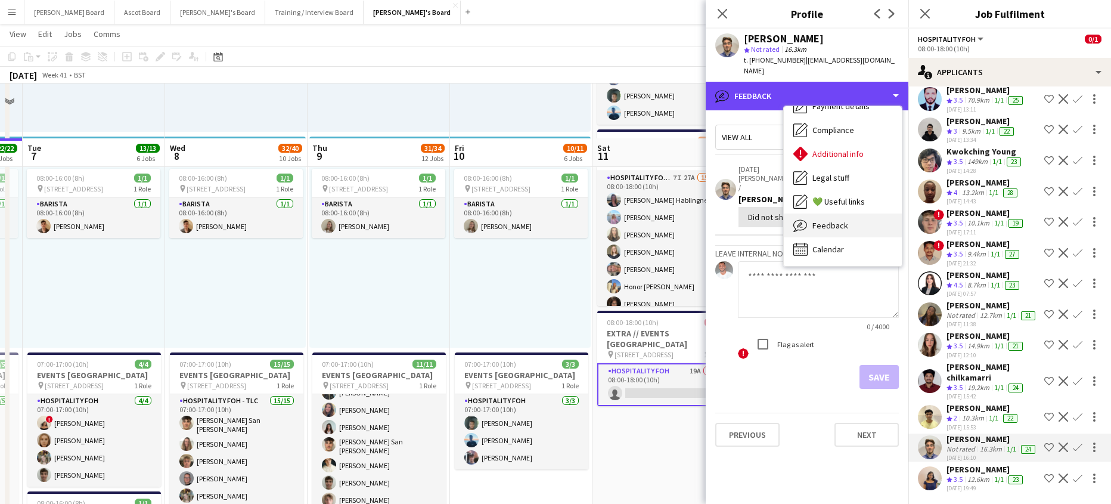
scroll to position [874, 0]
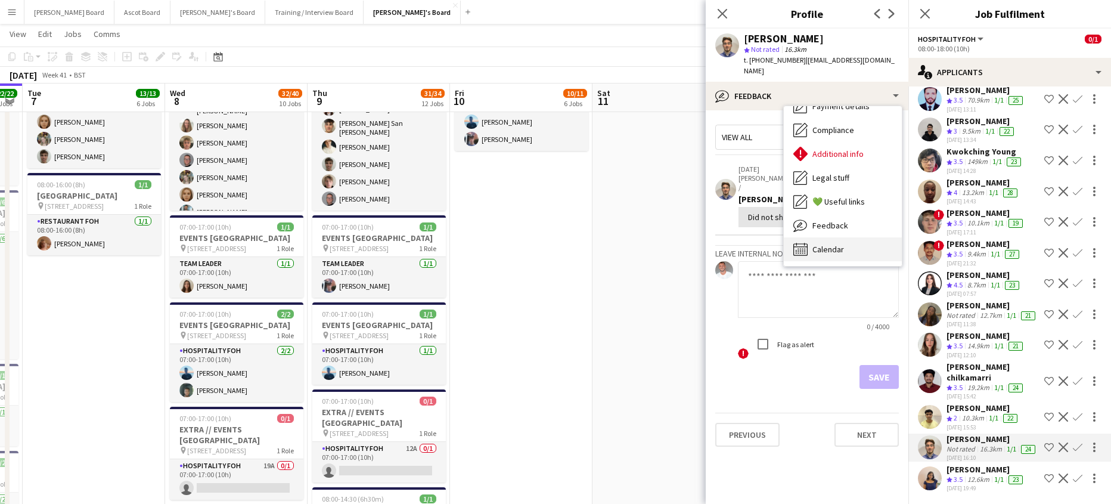
click at [831, 237] on div "Calendar Calendar" at bounding box center [843, 249] width 118 height 24
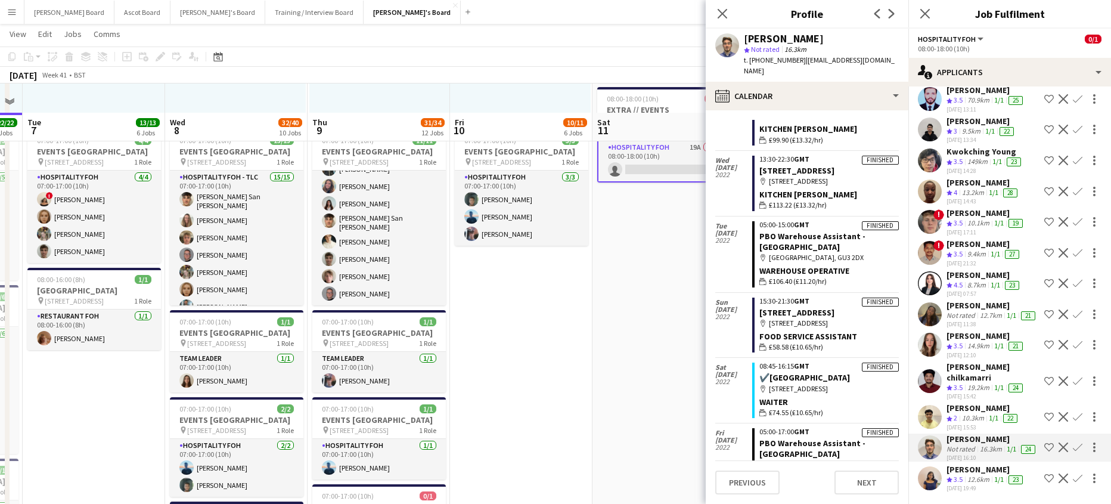
scroll to position [556, 0]
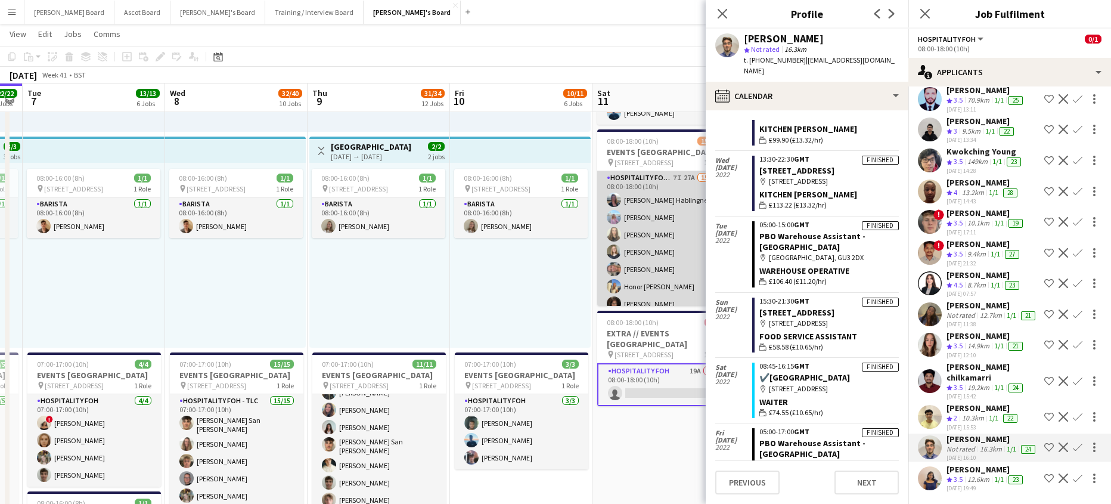
drag, startPoint x: 654, startPoint y: 278, endPoint x: 623, endPoint y: 261, distance: 35.5
click at [654, 281] on app-card-role "Hospitality FOH - Open Day 7I 27A 15/16 08:00-18:00 (10h) [PERSON_NAME] Habling…" at bounding box center [663, 321] width 133 height 300
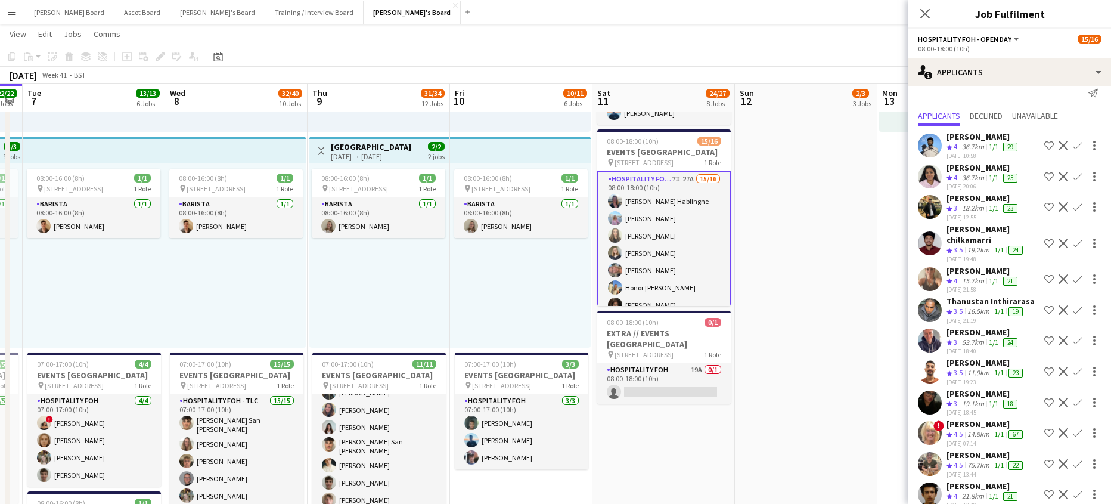
scroll to position [0, 0]
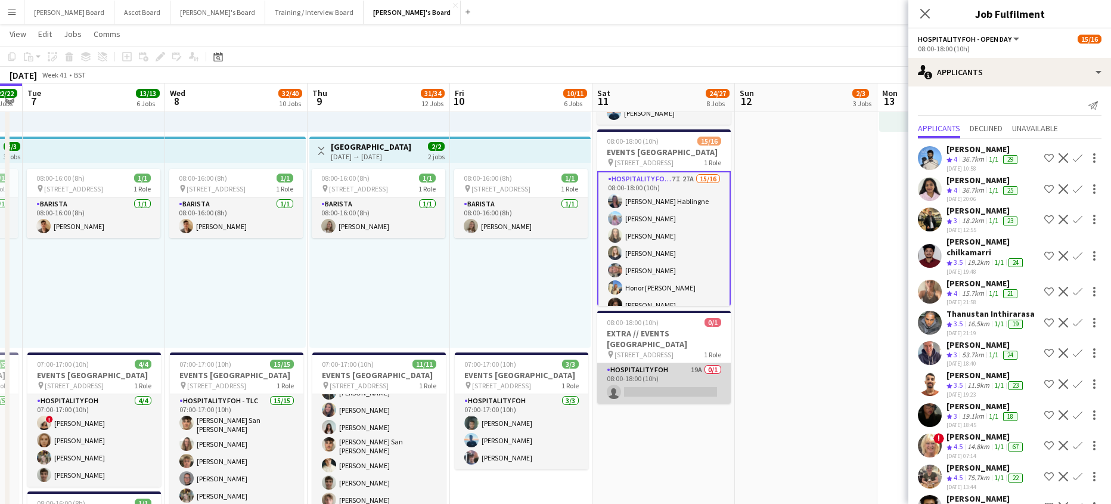
click at [675, 399] on app-card-role "Hospitality FOH 19A 0/1 08:00-18:00 (10h) single-neutral-actions" at bounding box center [663, 383] width 133 height 41
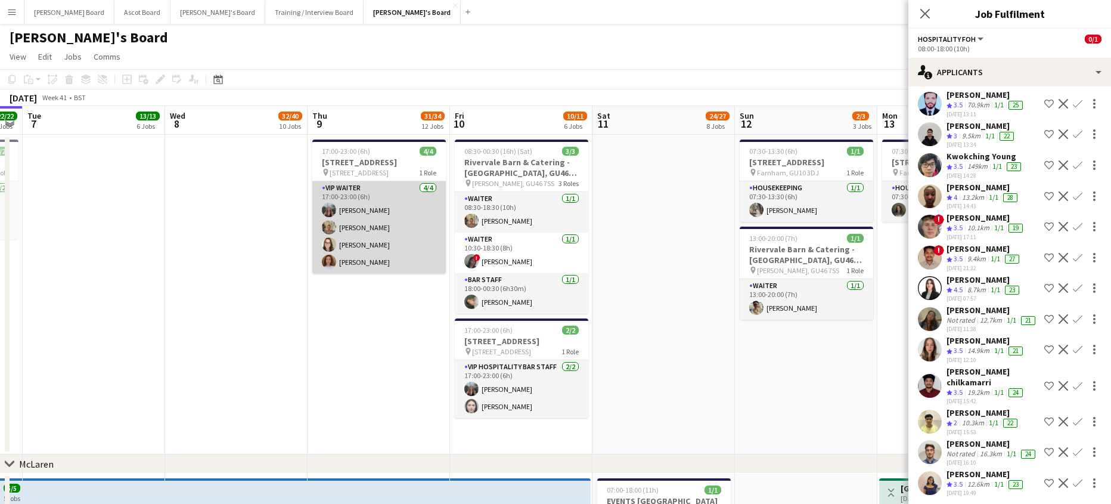
click at [384, 264] on app-card-role "VIP Waiter [DATE] 17:00-23:00 (6h) [PERSON_NAME] [PERSON_NAME] [PERSON_NAME] [P…" at bounding box center [378, 227] width 133 height 92
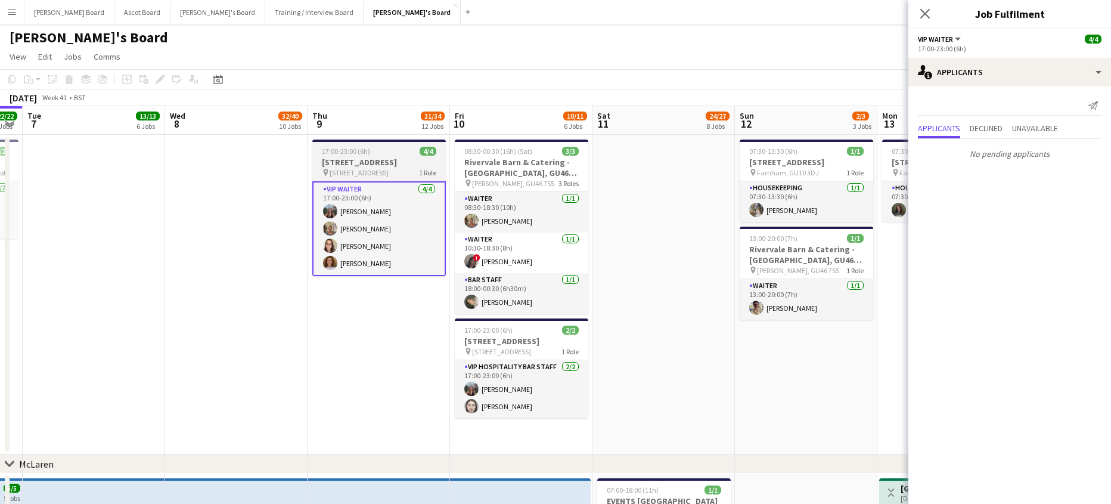
click at [413, 247] on app-card-role "VIP Waiter [DATE] 17:00-23:00 (6h) [PERSON_NAME] [PERSON_NAME] [PERSON_NAME] [P…" at bounding box center [378, 228] width 133 height 95
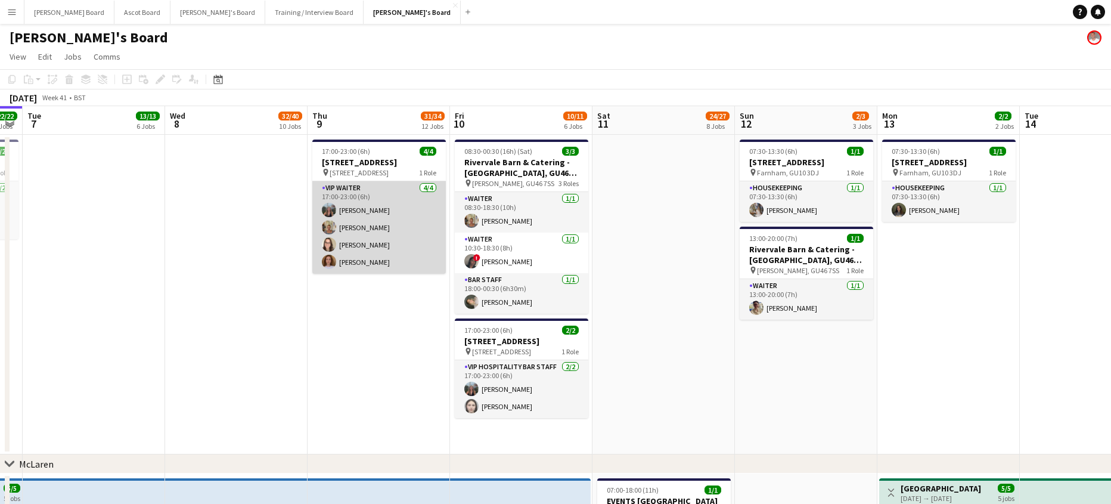
click at [410, 248] on app-card-role "VIP Waiter [DATE] 17:00-23:00 (6h) [PERSON_NAME] [PERSON_NAME] [PERSON_NAME] [P…" at bounding box center [378, 227] width 133 height 92
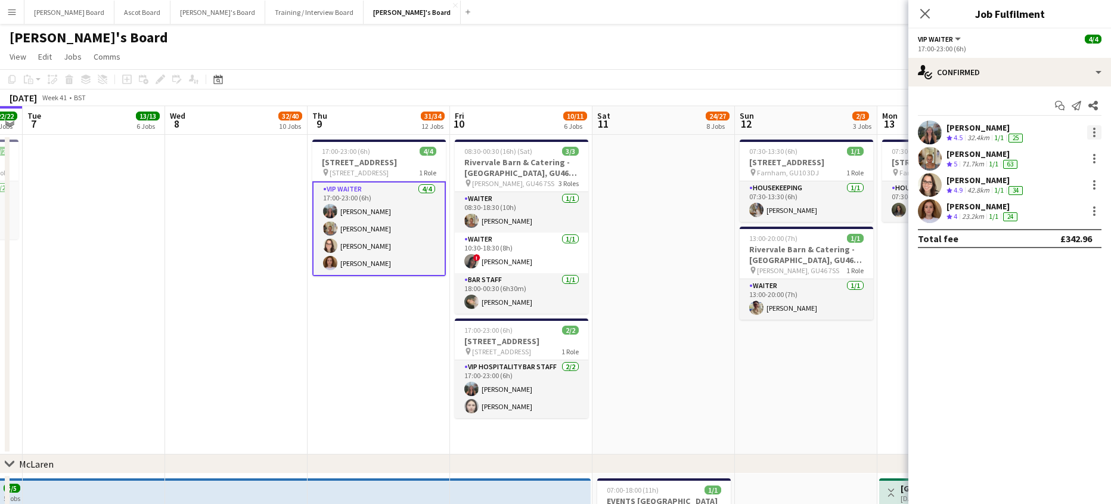
click at [1093, 132] on div at bounding box center [1094, 132] width 14 height 14
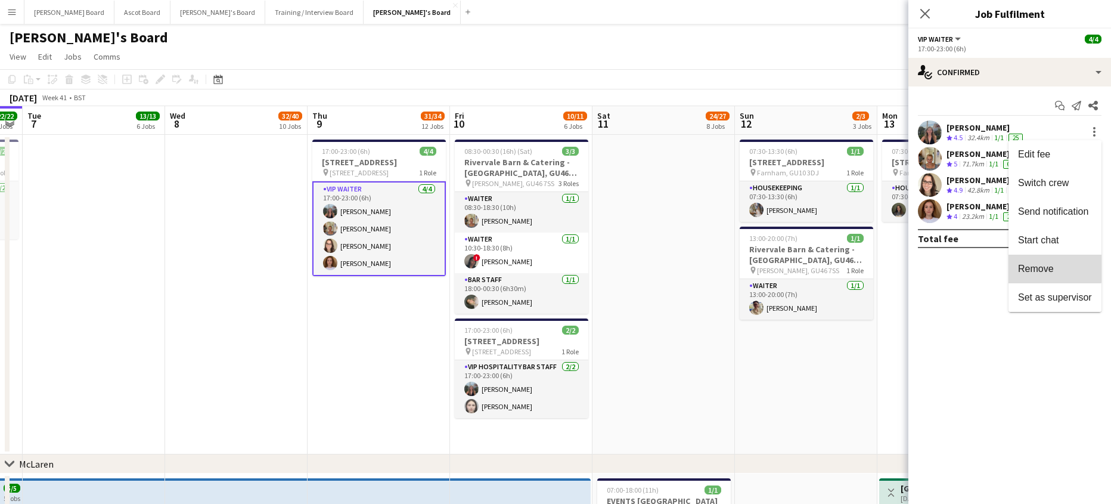
click at [1055, 262] on button "Remove" at bounding box center [1054, 268] width 93 height 29
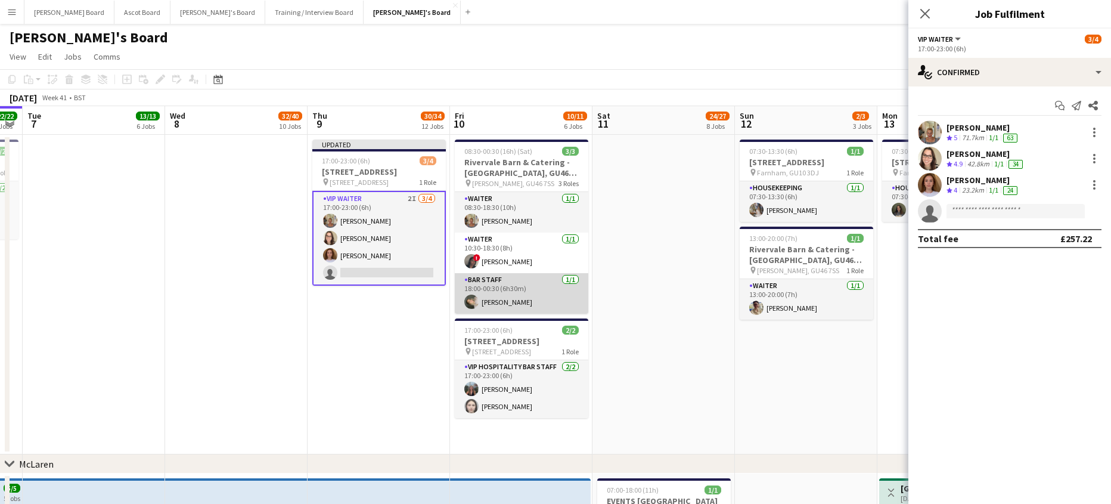
click at [577, 282] on app-card-role "BAR STAFF [DATE] 18:00-00:30 (6h30m) [PERSON_NAME]" at bounding box center [521, 293] width 133 height 41
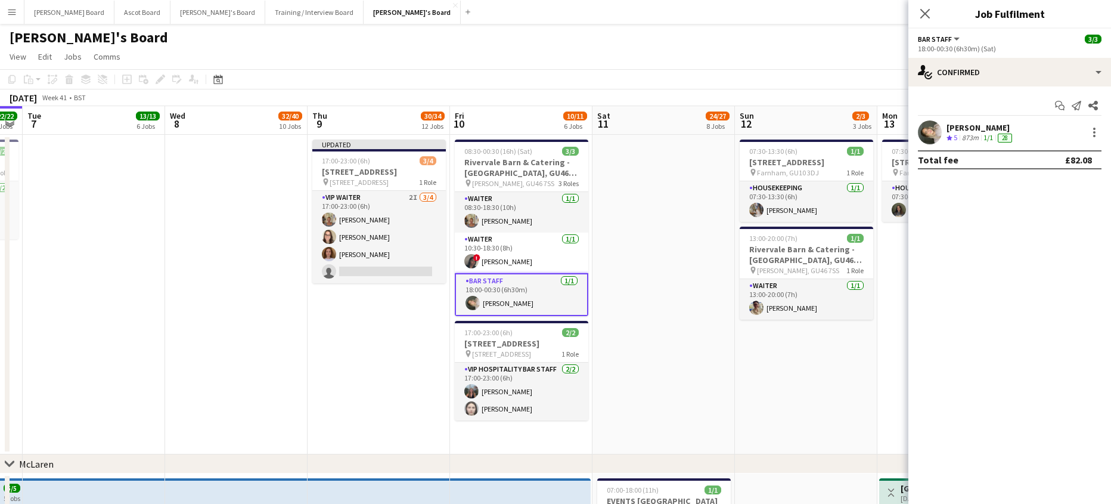
click at [704, 122] on app-board-header-date "Sat 11 24/27 8 Jobs" at bounding box center [663, 120] width 142 height 29
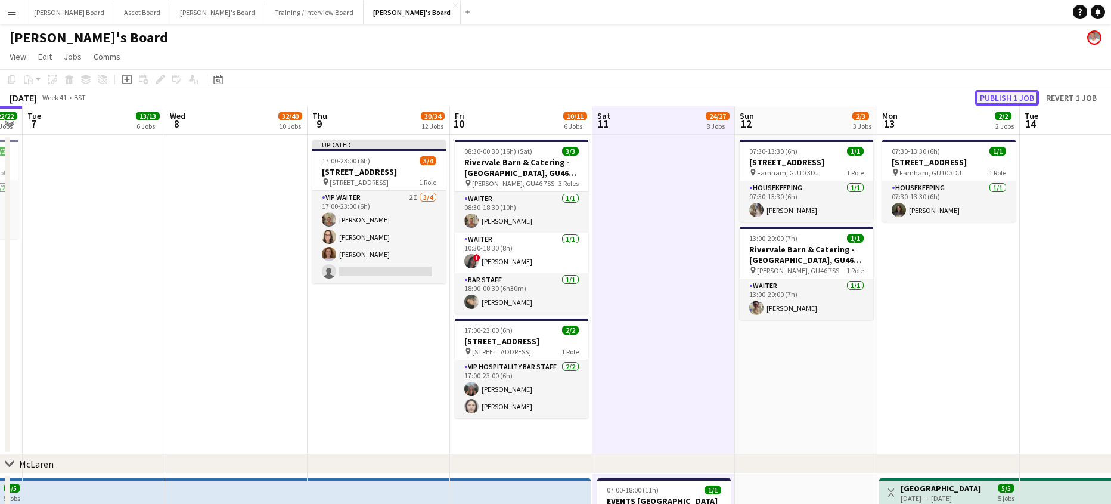
click at [1023, 100] on button "Publish 1 job" at bounding box center [1007, 97] width 64 height 15
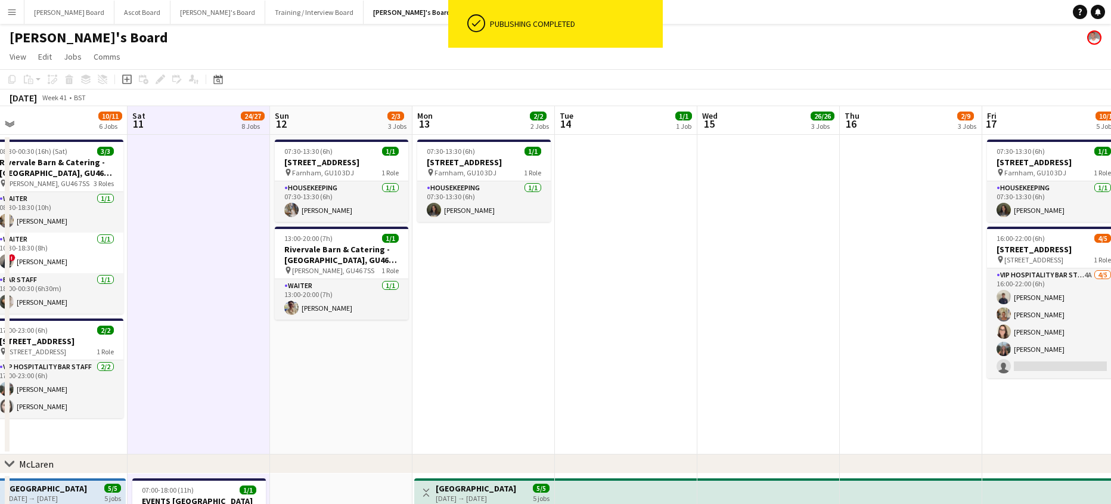
drag, startPoint x: 1077, startPoint y: 331, endPoint x: 425, endPoint y: 350, distance: 652.2
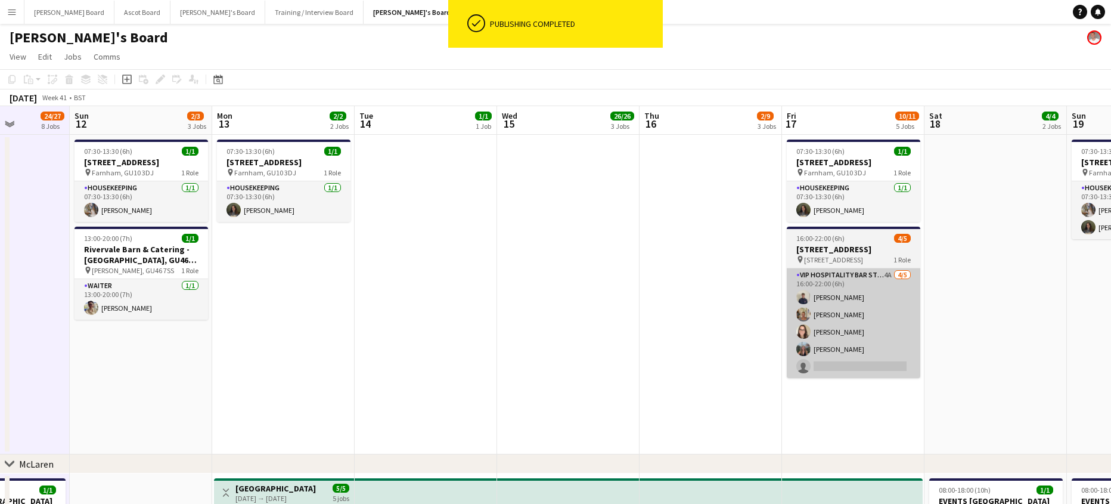
click at [853, 344] on app-card-role "VIP Hospitality Bar Staff 4A [DATE] 16:00-22:00 (6h) [PERSON_NAME] [PERSON_NAME…" at bounding box center [853, 323] width 133 height 110
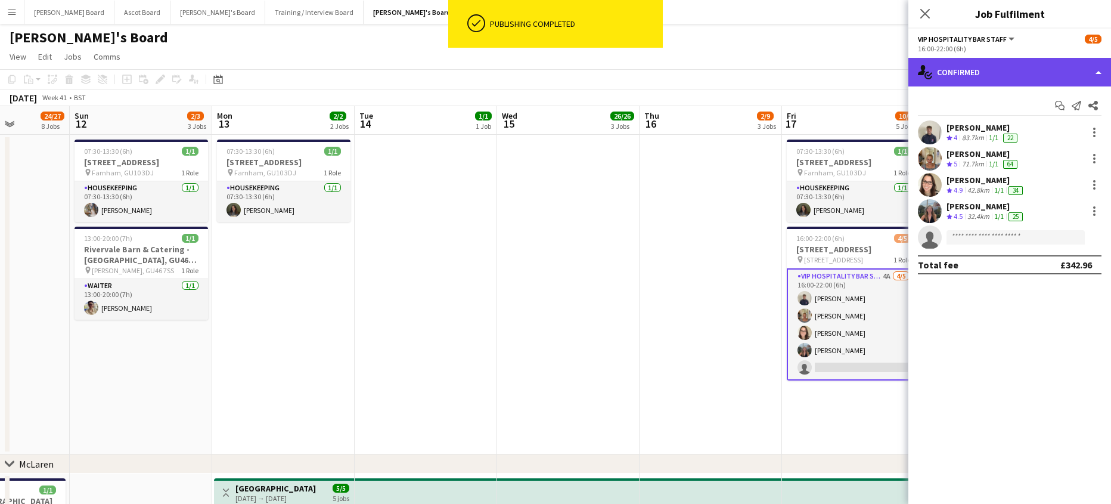
click at [1016, 80] on div "single-neutral-actions-check-2 Confirmed" at bounding box center [1009, 72] width 203 height 29
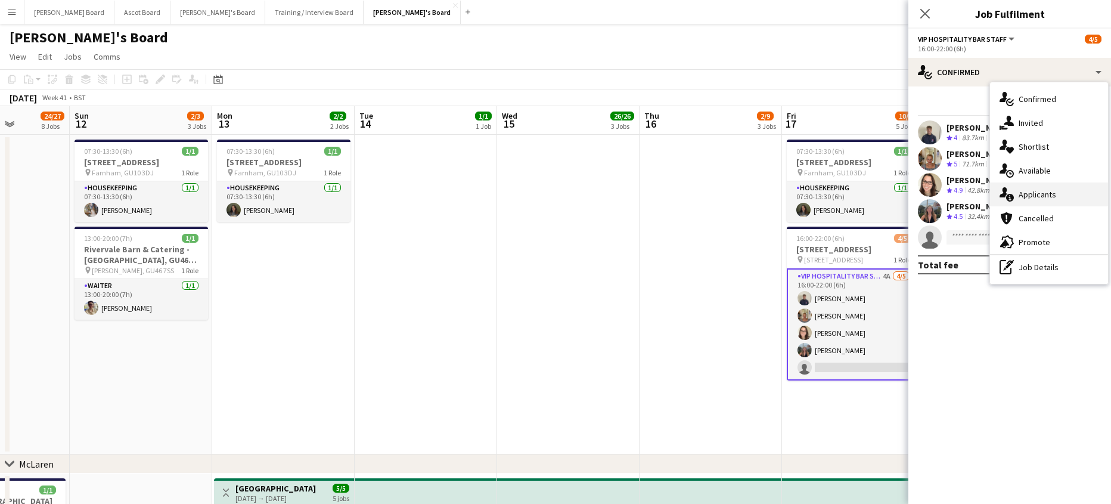
click at [1052, 203] on div "single-neutral-actions-information Applicants" at bounding box center [1049, 194] width 118 height 24
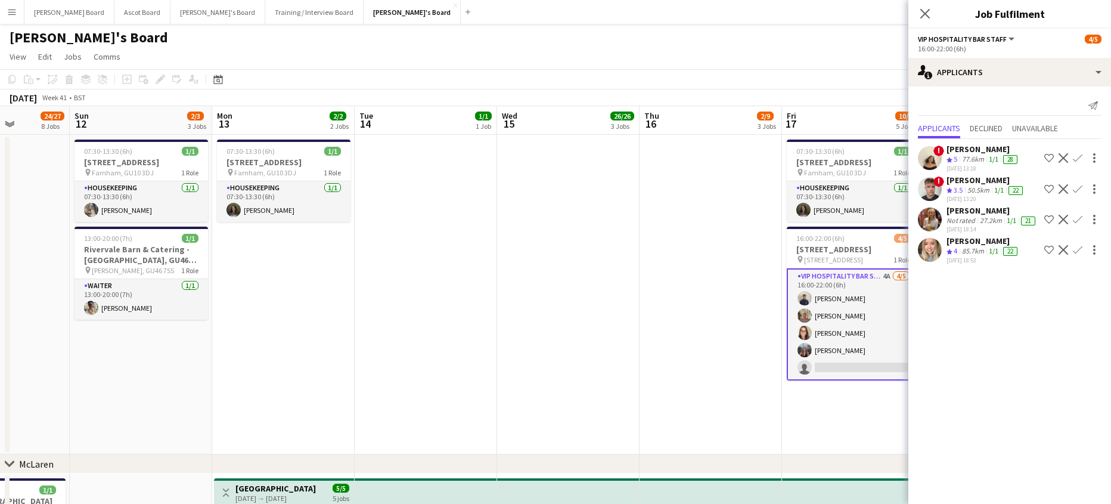
click at [977, 256] on div "85.7km" at bounding box center [972, 251] width 27 height 10
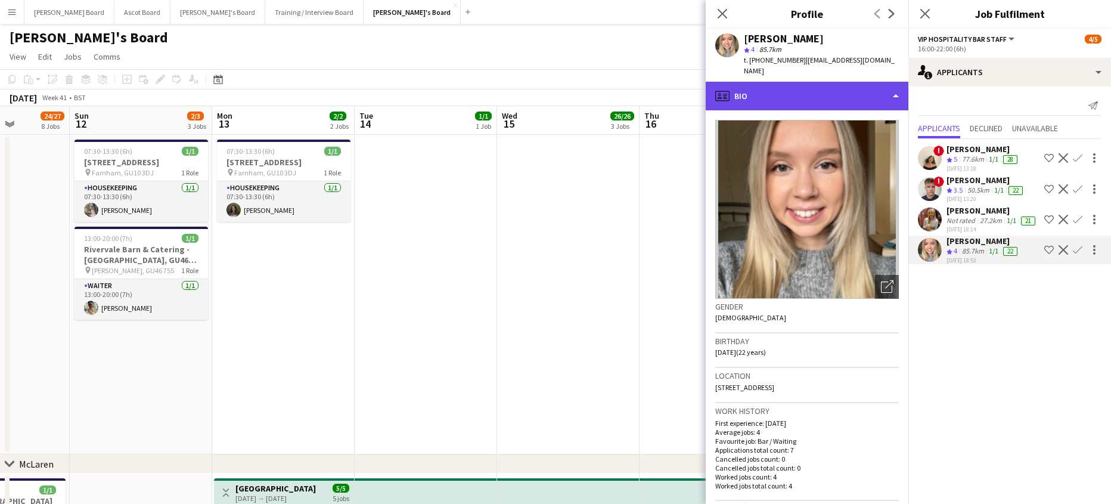
click at [812, 85] on div "profile Bio" at bounding box center [807, 96] width 203 height 29
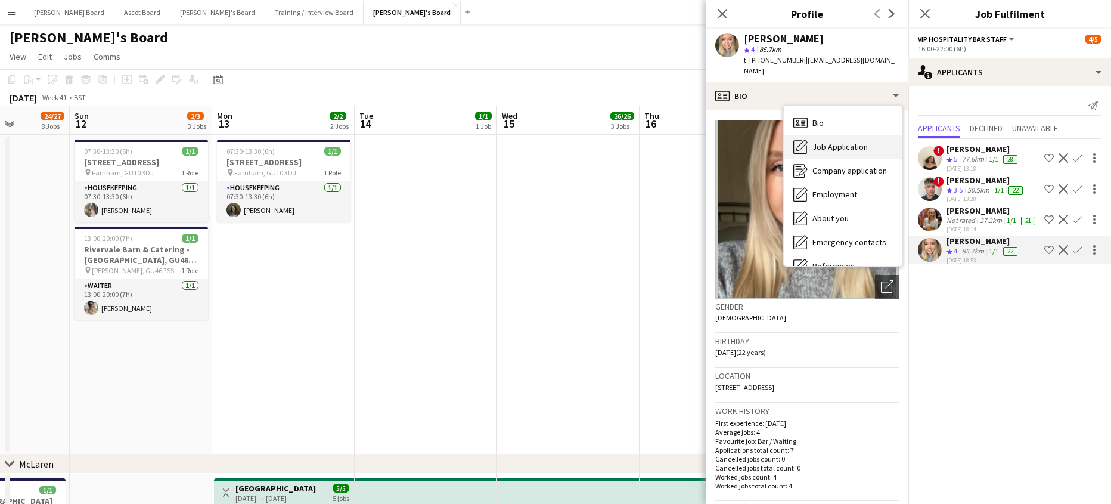
click at [840, 141] on span "Job Application" at bounding box center [839, 146] width 55 height 11
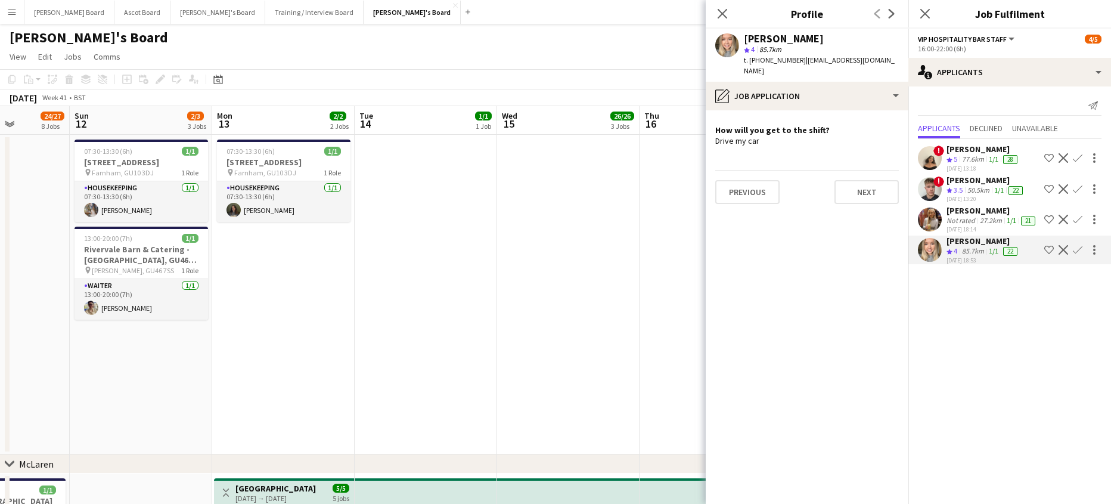
click at [962, 222] on div "Not rated" at bounding box center [961, 221] width 31 height 10
click at [764, 67] on div "[PERSON_NAME] star Not rated 27.2km t. [PHONE_NUMBER] | [EMAIL_ADDRESS][DOMAIN_…" at bounding box center [807, 55] width 203 height 53
click at [616, 199] on app-date-cell at bounding box center [568, 294] width 142 height 319
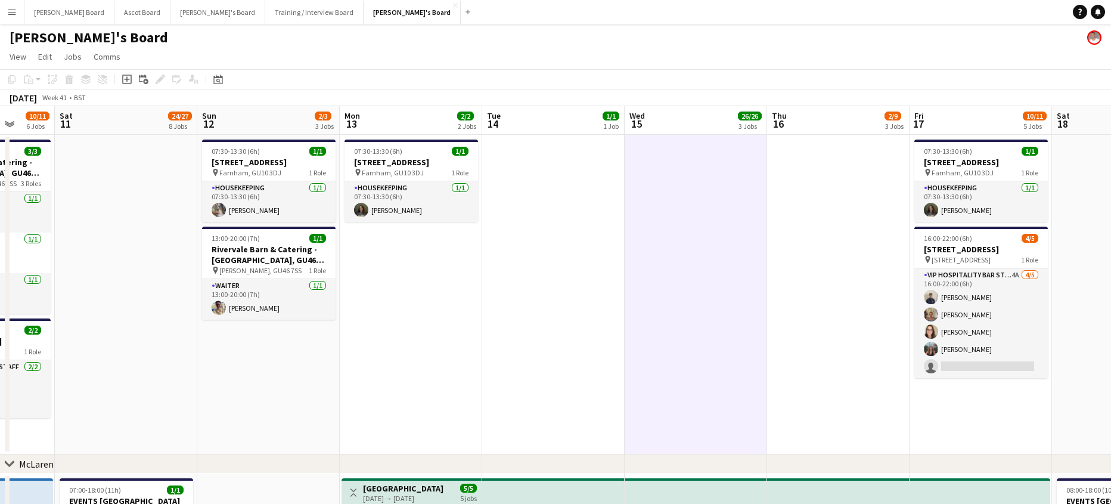
drag, startPoint x: 684, startPoint y: 336, endPoint x: 879, endPoint y: 364, distance: 197.5
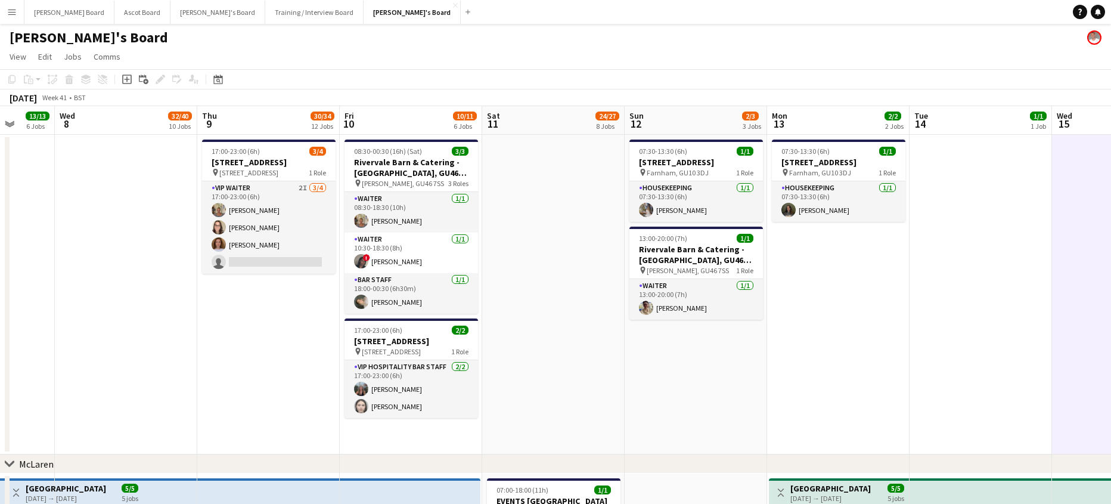
scroll to position [0, 319]
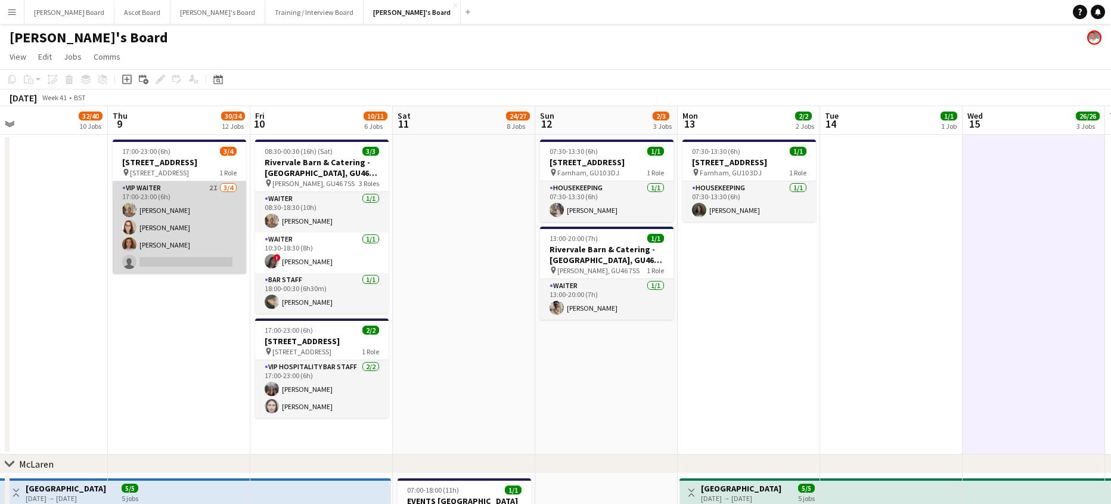
click at [182, 246] on app-card-role "VIP Waiter 2I [DATE] 17:00-23:00 (6h) [PERSON_NAME] [PERSON_NAME] [PERSON_NAME]…" at bounding box center [179, 227] width 133 height 92
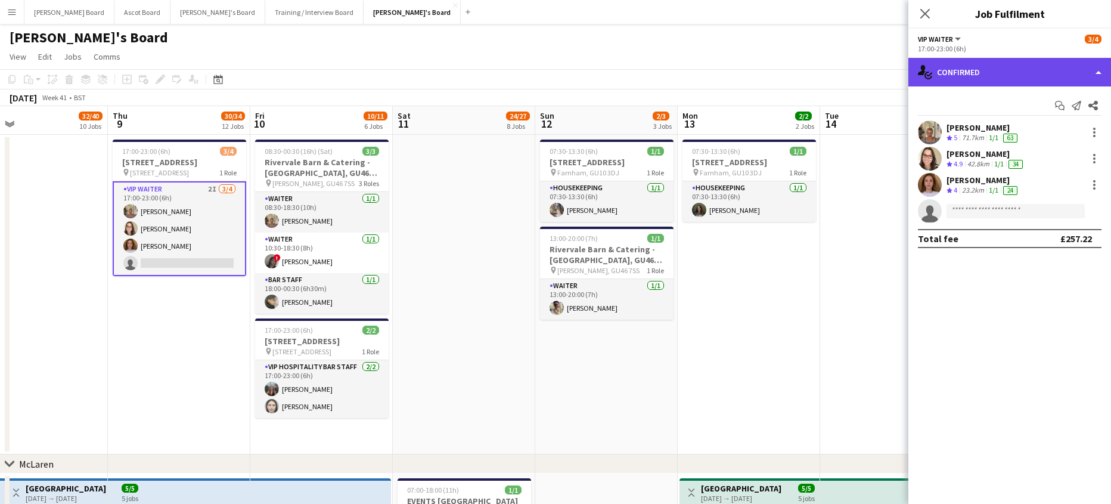
click at [1015, 69] on div "single-neutral-actions-check-2 Confirmed" at bounding box center [1009, 72] width 203 height 29
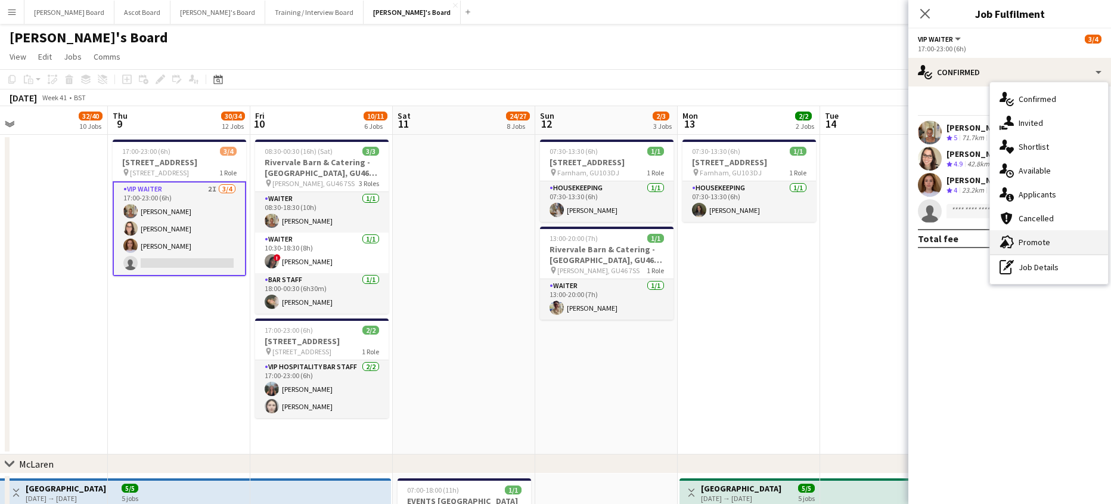
click at [1044, 241] on span "Promote" at bounding box center [1034, 242] width 32 height 11
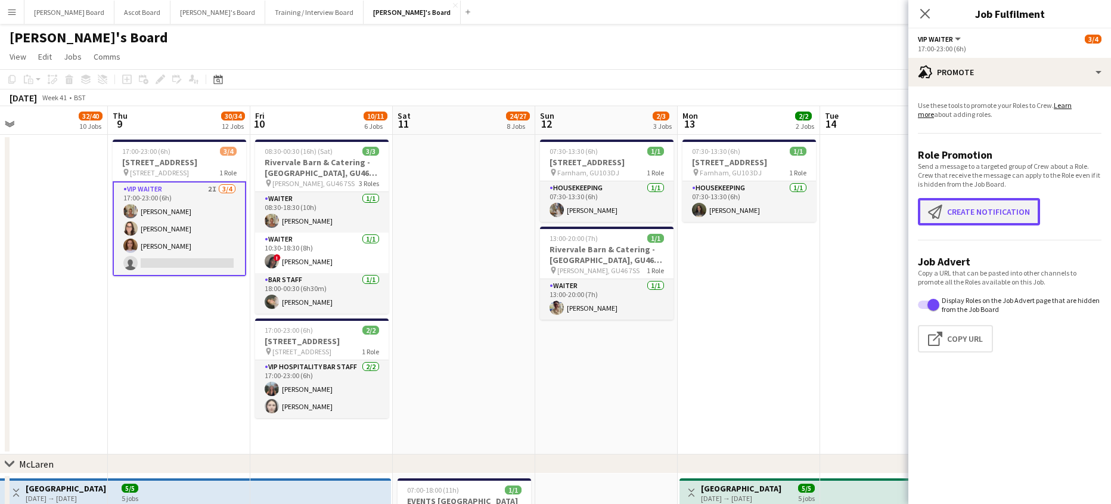
click at [981, 212] on button "Create notification Create notification" at bounding box center [979, 211] width 122 height 27
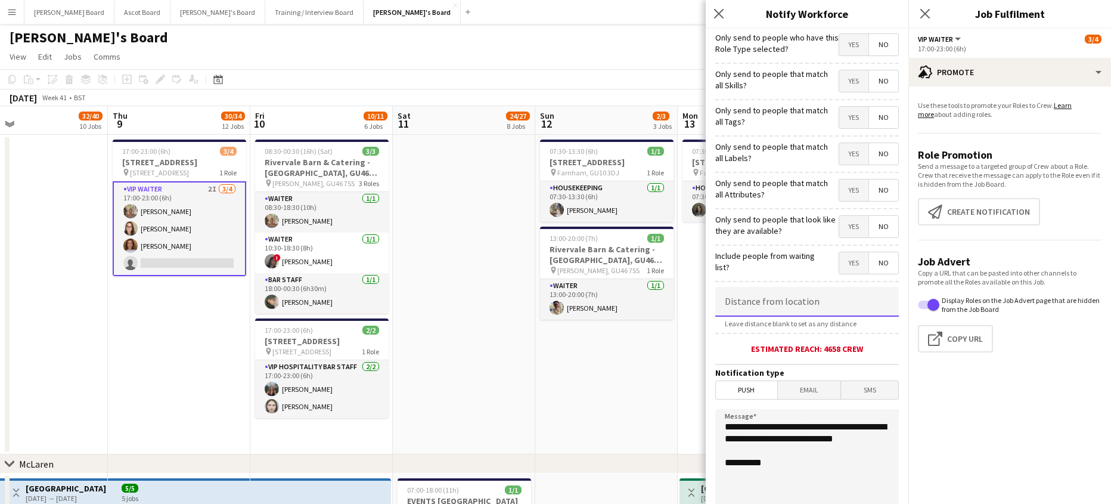
click at [785, 310] on input at bounding box center [807, 302] width 184 height 30
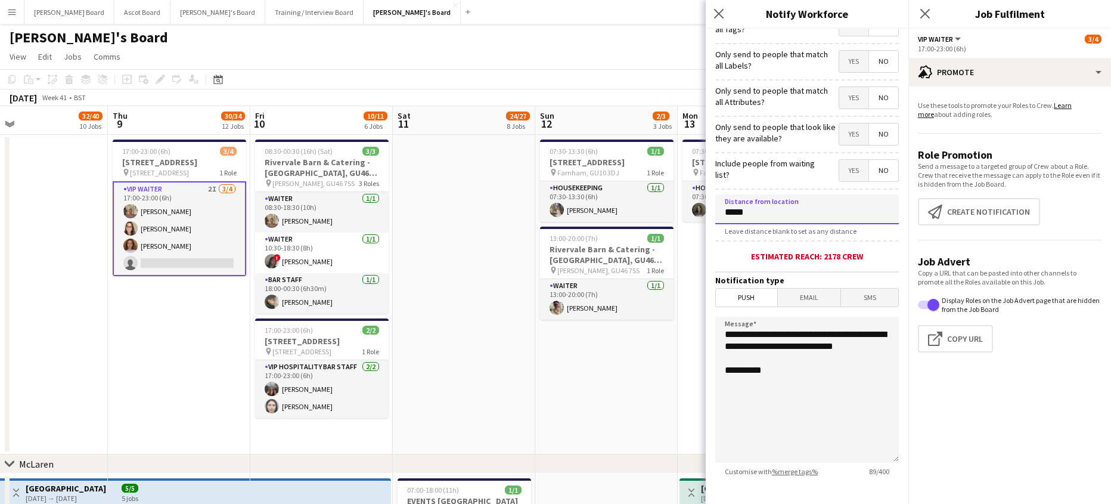
scroll to position [153, 0]
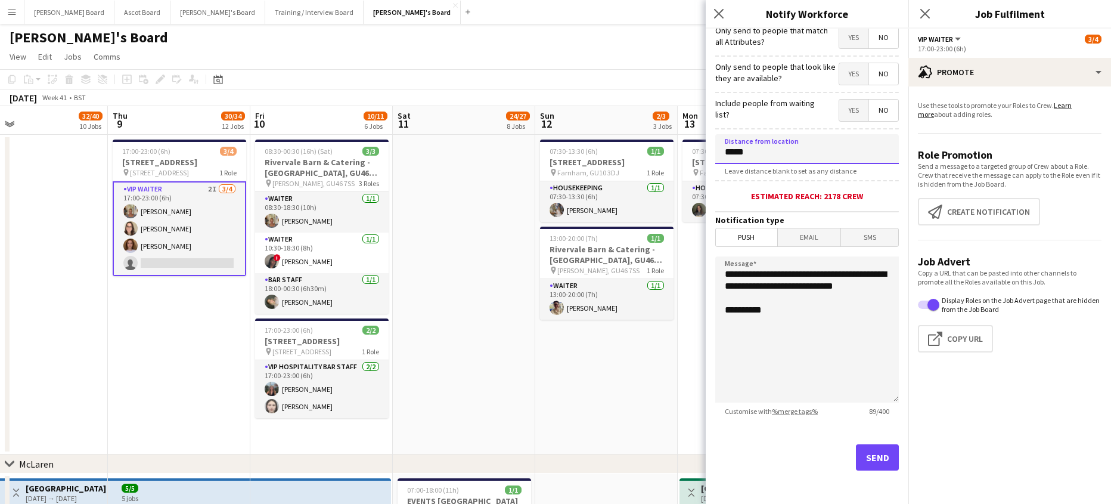
type input "*****"
click at [866, 459] on button "Send" at bounding box center [877, 457] width 43 height 26
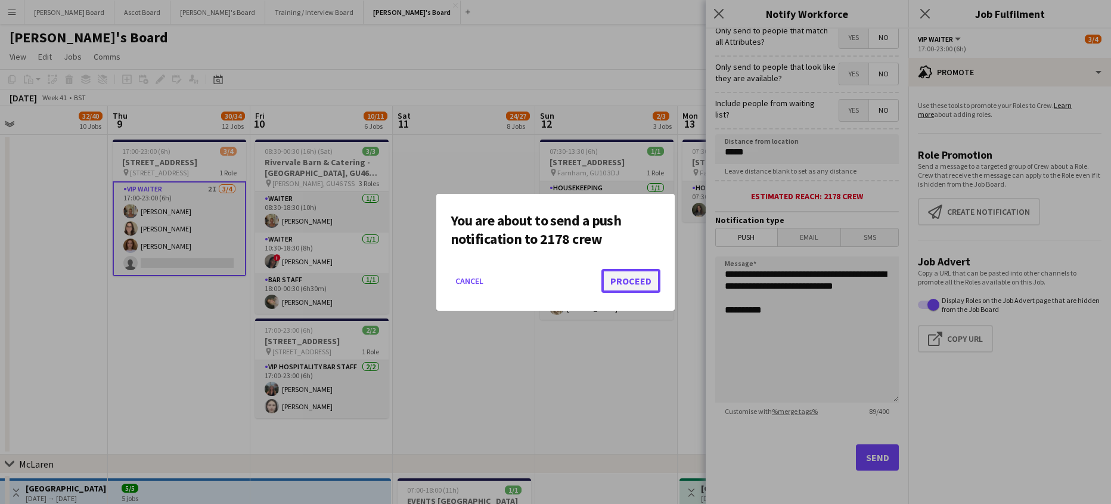
click at [646, 278] on button "Proceed" at bounding box center [630, 281] width 59 height 24
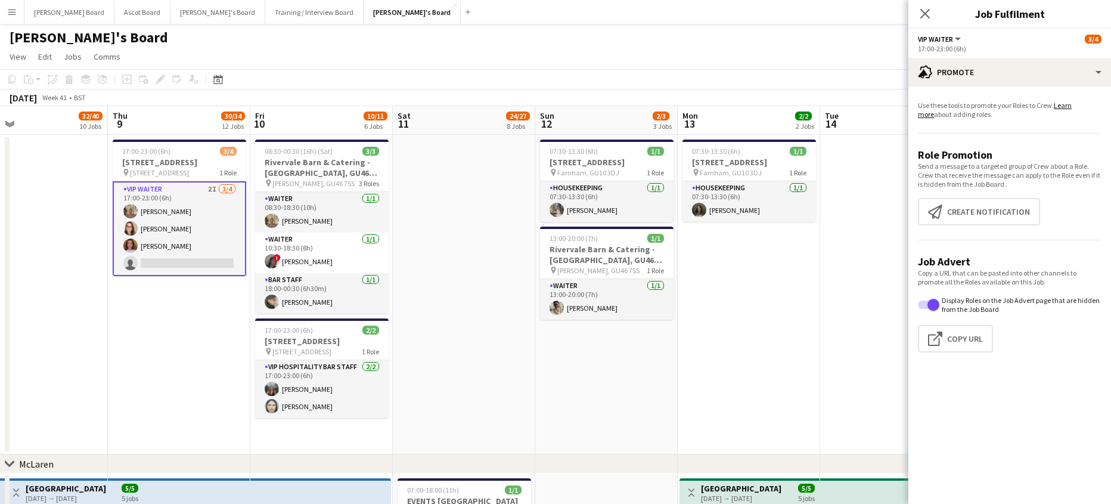
click at [781, 345] on app-date-cell "07:30-13:30 (6h) [STREET_ADDRESS] pin Farnham, GU10 3DJ 1 Role Housekeeping [DA…" at bounding box center [749, 294] width 142 height 319
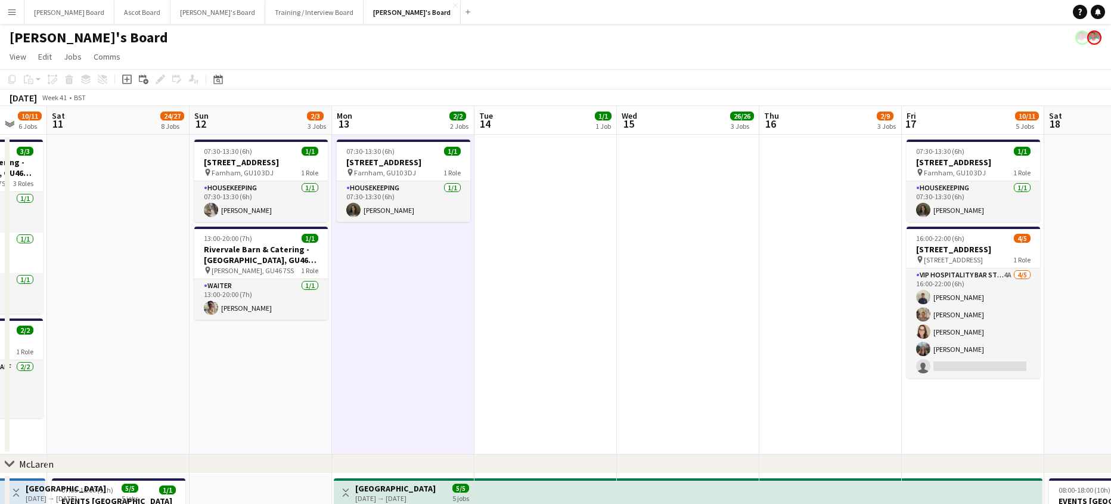
drag, startPoint x: 713, startPoint y: 340, endPoint x: 196, endPoint y: 320, distance: 517.6
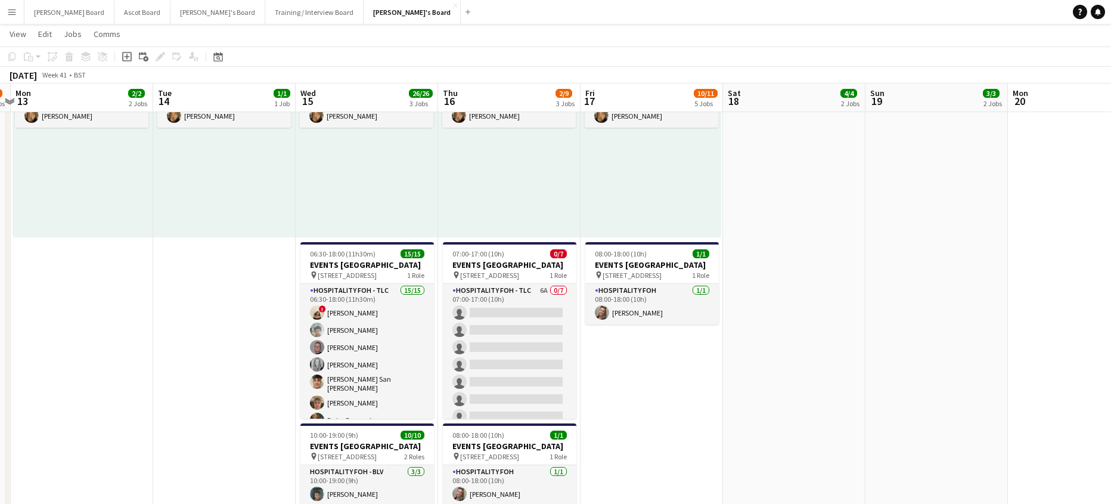
scroll to position [477, 0]
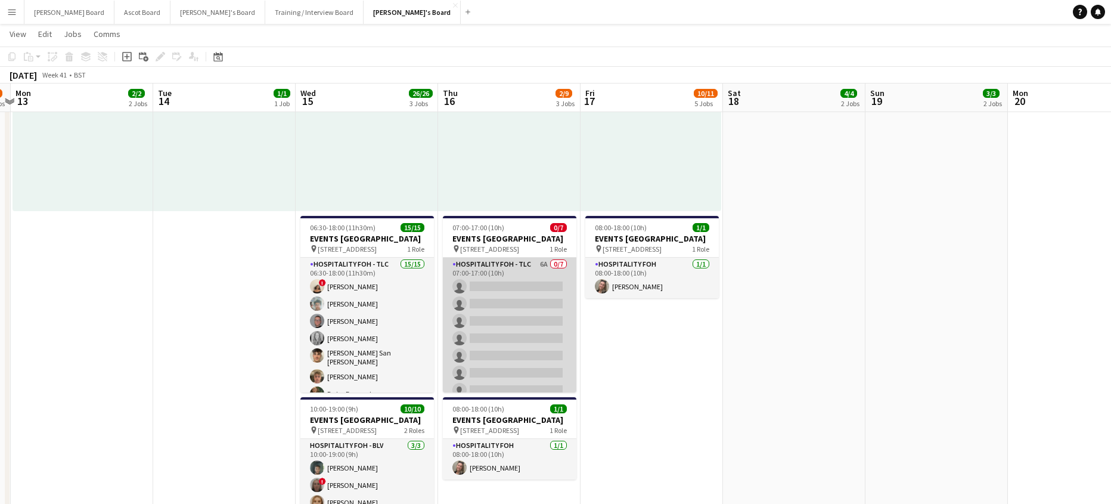
click at [535, 329] on app-card-role "Hospitality FOH - TLC 6A 0/7 07:00-17:00 (10h) single-neutral-actions single-ne…" at bounding box center [509, 329] width 133 height 144
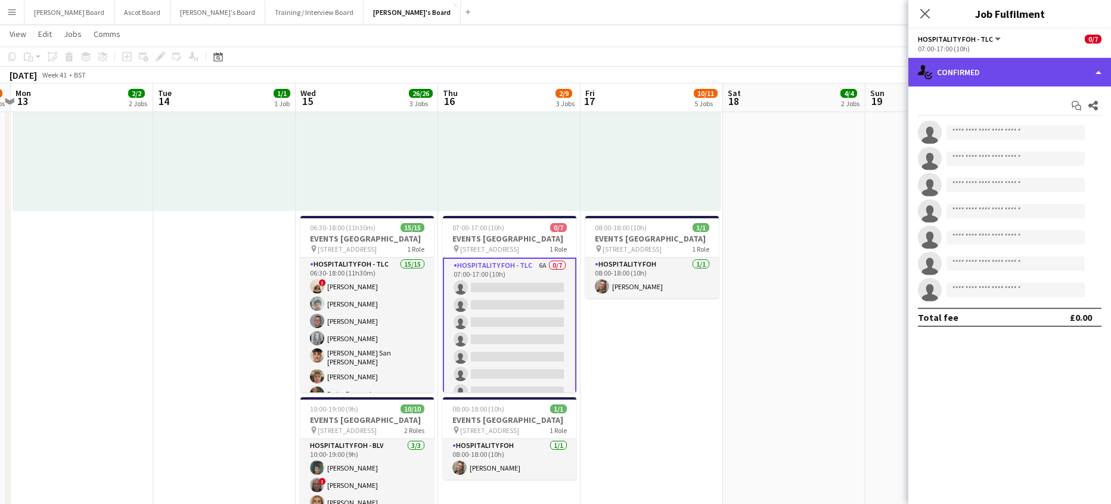
click at [984, 73] on div "single-neutral-actions-check-2 Confirmed" at bounding box center [1009, 72] width 203 height 29
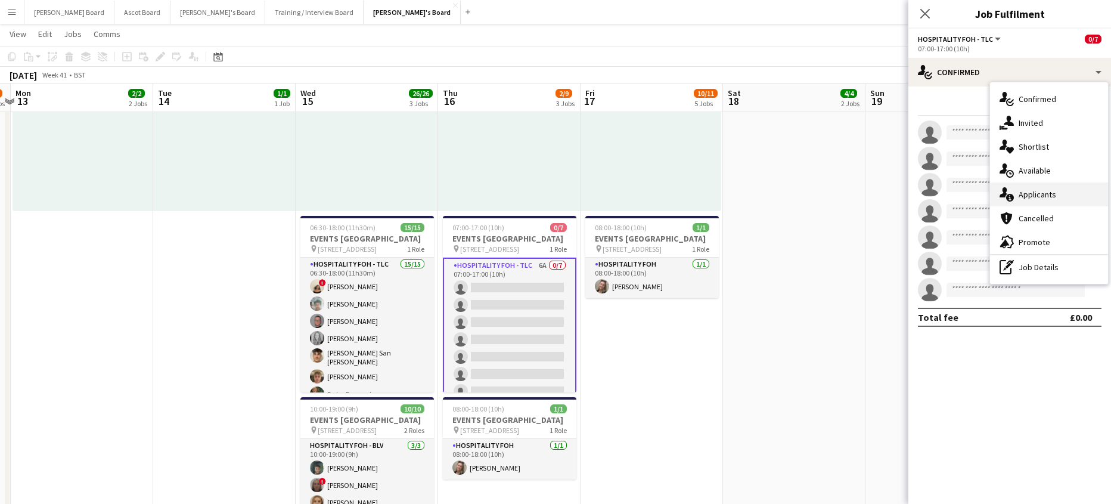
click at [1047, 191] on span "Applicants" at bounding box center [1037, 194] width 38 height 11
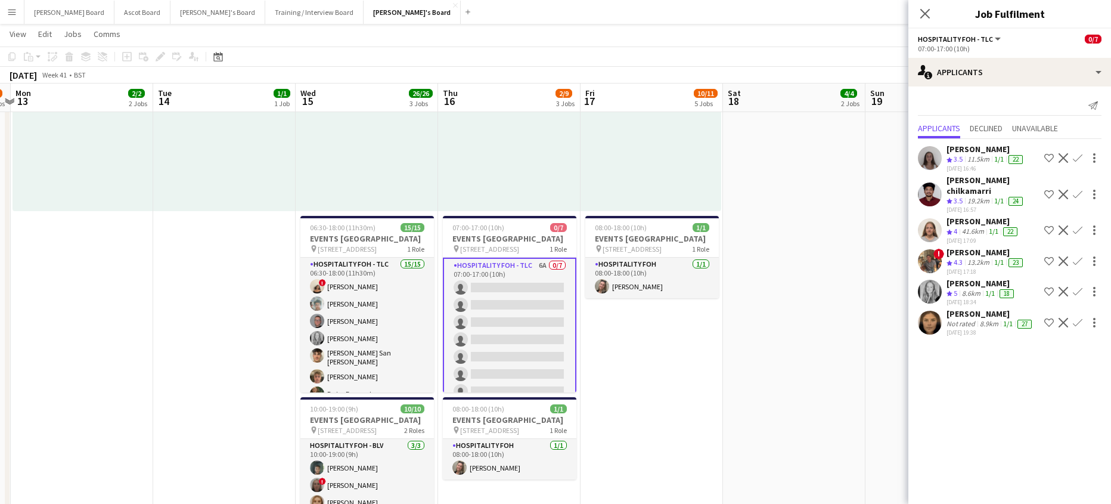
click at [1073, 287] on app-icon "Confirm" at bounding box center [1078, 292] width 10 height 10
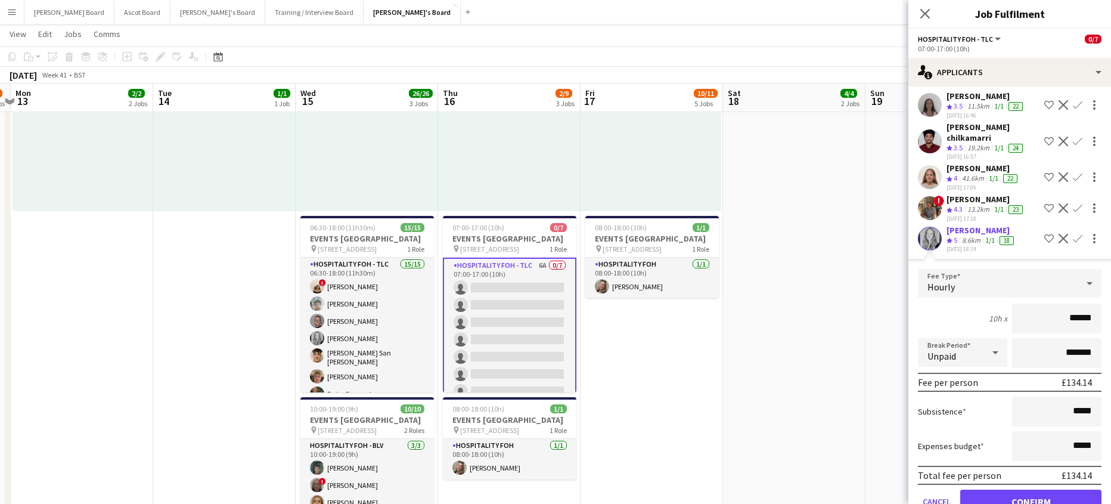
scroll to position [113, 0]
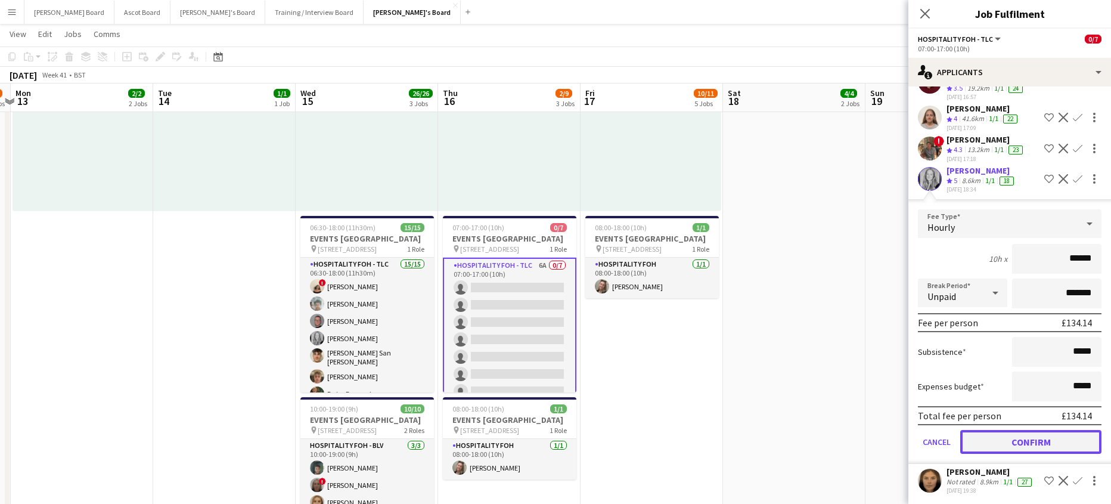
click at [1024, 434] on button "Confirm" at bounding box center [1030, 442] width 141 height 24
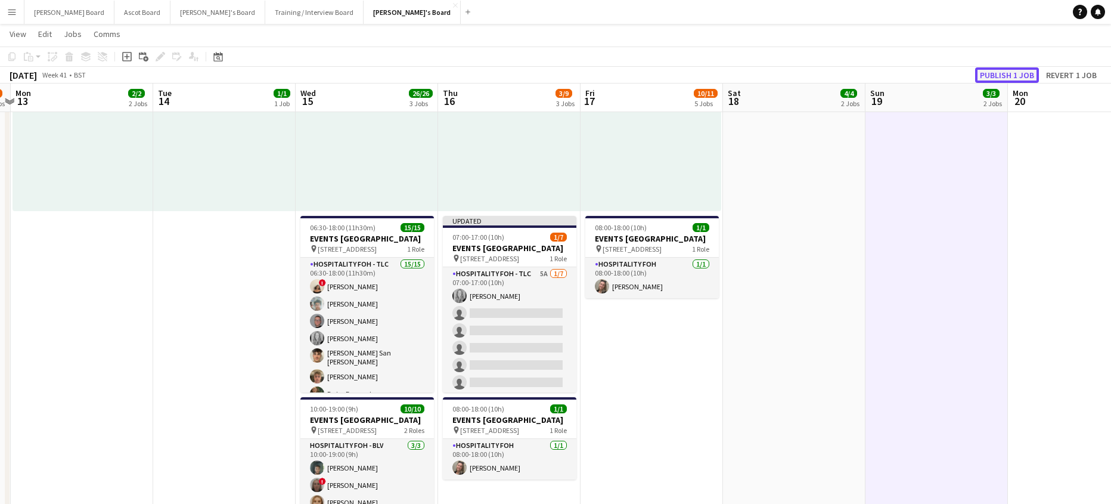
click at [996, 82] on button "Publish 1 job" at bounding box center [1007, 74] width 64 height 15
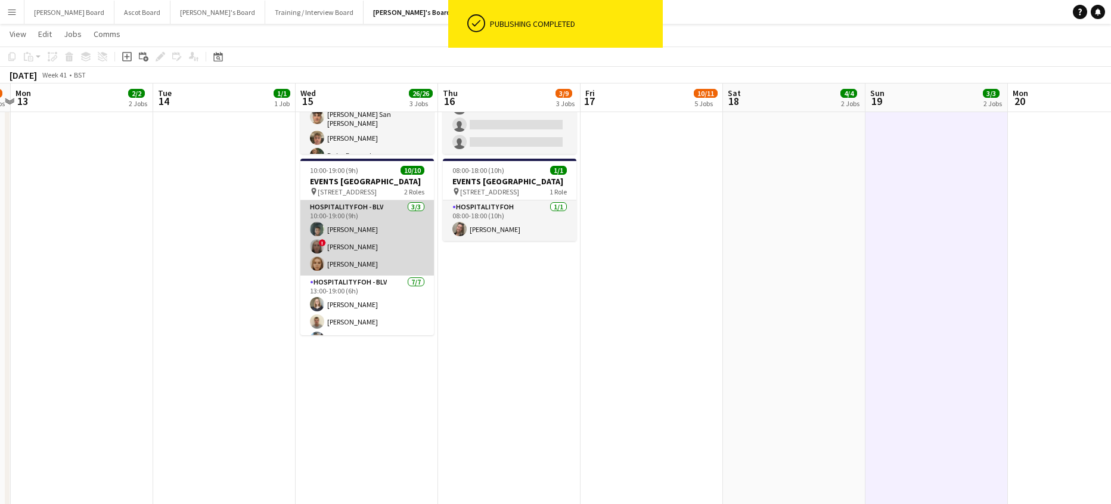
click at [380, 265] on app-card-role "Hospitality FOH - BLV [DATE] 10:00-19:00 (9h) [PERSON_NAME] ! [PERSON_NAME] [PE…" at bounding box center [366, 237] width 133 height 75
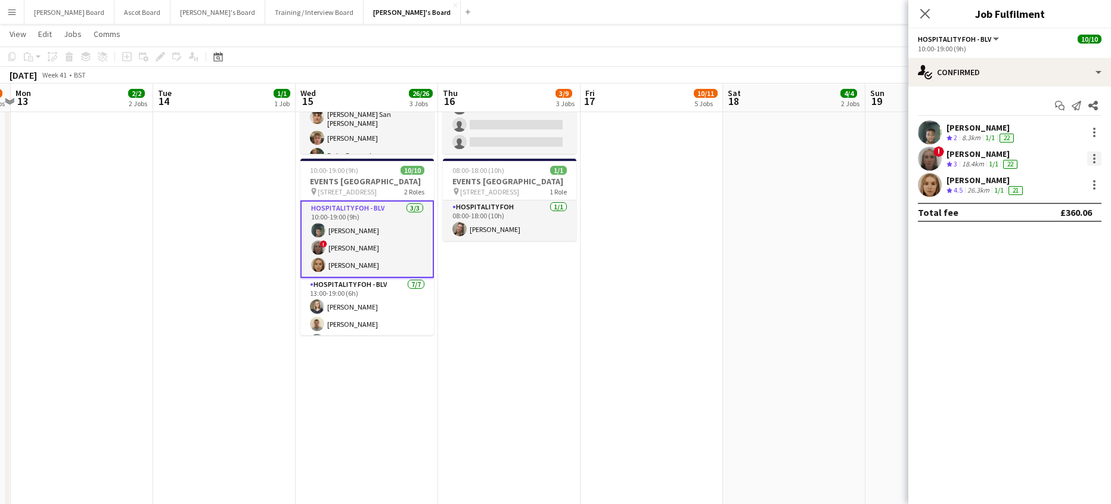
click at [1094, 159] on div at bounding box center [1094, 158] width 2 height 2
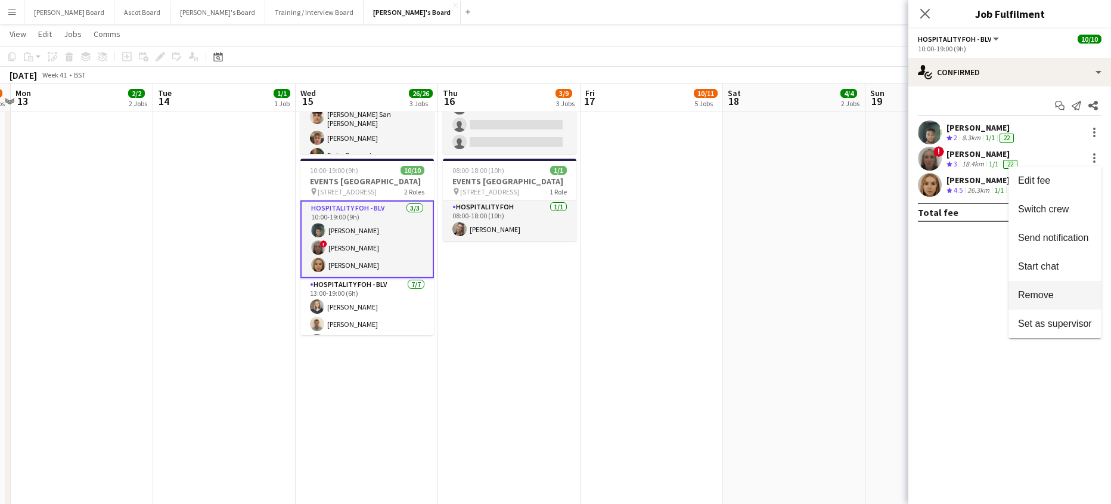
click at [1056, 293] on span "Remove" at bounding box center [1055, 295] width 74 height 11
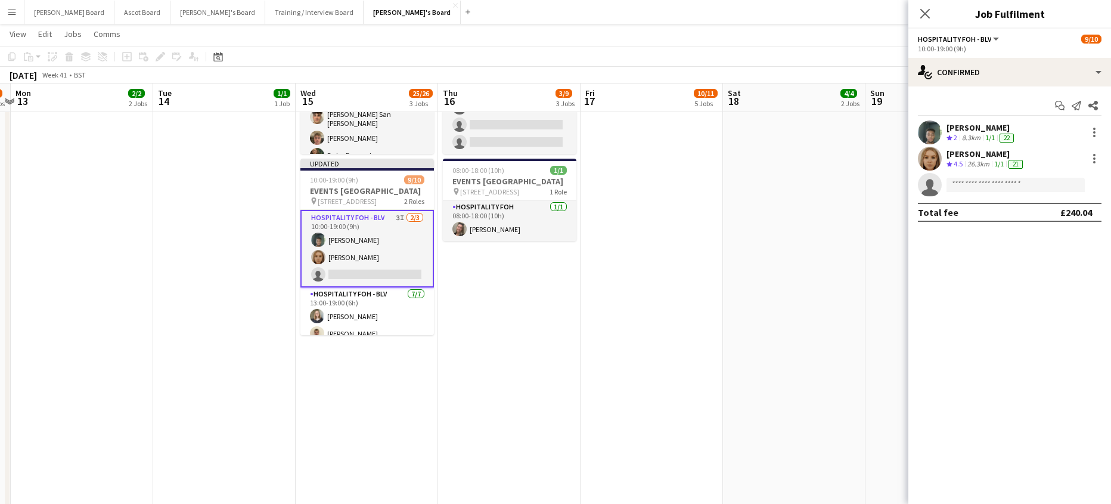
click at [785, 253] on app-date-cell "08:00-18:00 (10h) 1/1 EVENTS [GEOGRAPHIC_DATA] pin Woking, GU21 4YH 1 Role Hosp…" at bounding box center [794, 397] width 142 height 1280
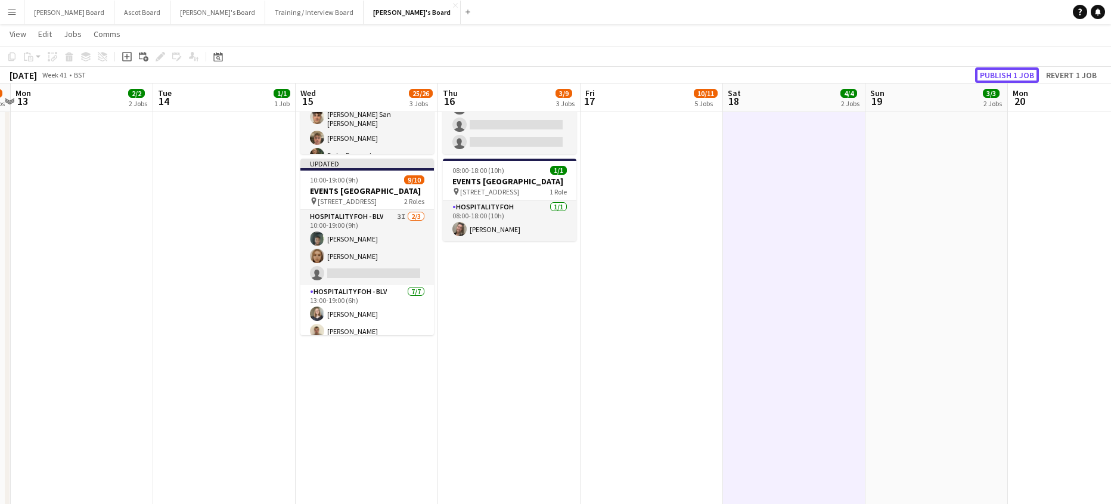
click at [1011, 77] on button "Publish 1 job" at bounding box center [1007, 74] width 64 height 15
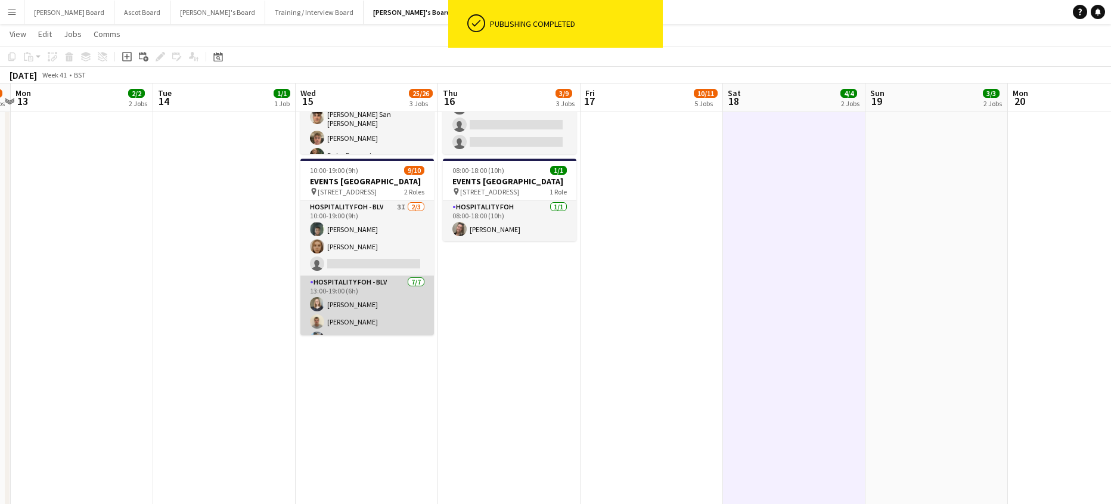
click at [367, 313] on app-card-role "Hospitality FOH - BLV [DATE] 13:00-19:00 (6h) [PERSON_NAME] [PERSON_NAME] [PERS…" at bounding box center [366, 347] width 133 height 144
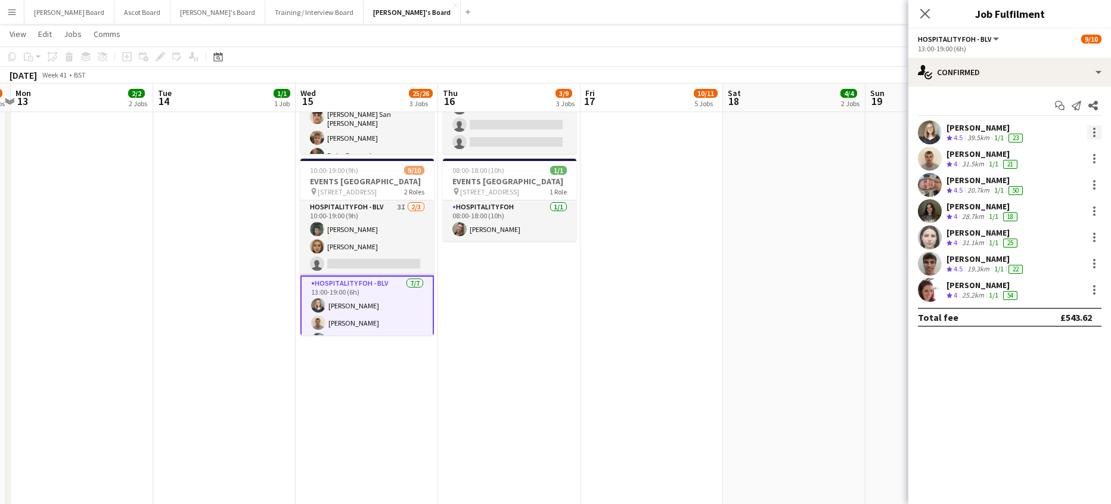
click at [1095, 133] on div at bounding box center [1094, 132] width 14 height 14
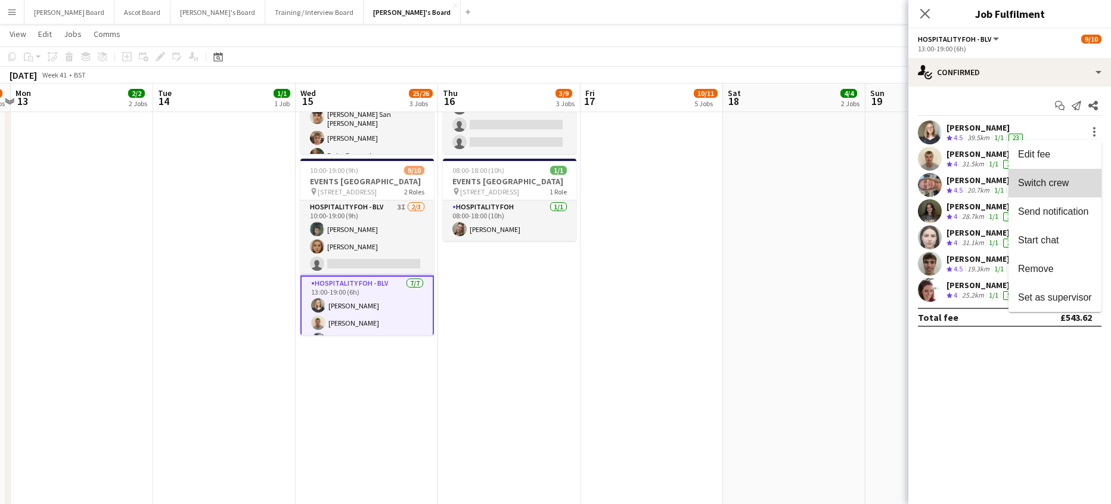
drag, startPoint x: 1068, startPoint y: 188, endPoint x: 887, endPoint y: 198, distance: 182.0
click at [1067, 188] on span "Switch crew" at bounding box center [1055, 183] width 74 height 11
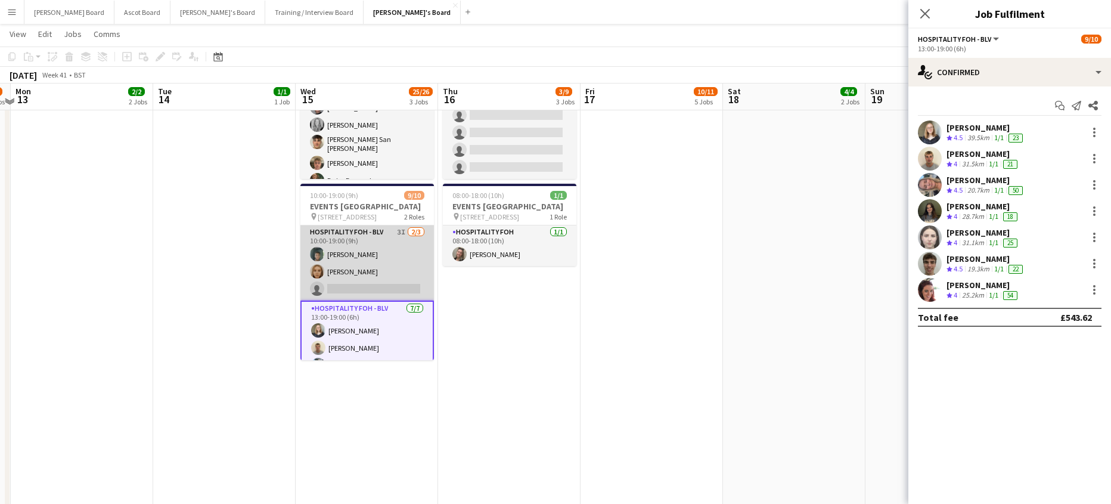
click at [400, 270] on app-card-role "Hospitality FOH - BLV 3I [DATE] 10:00-19:00 (9h) [PERSON_NAME] [PERSON_NAME] si…" at bounding box center [366, 262] width 133 height 75
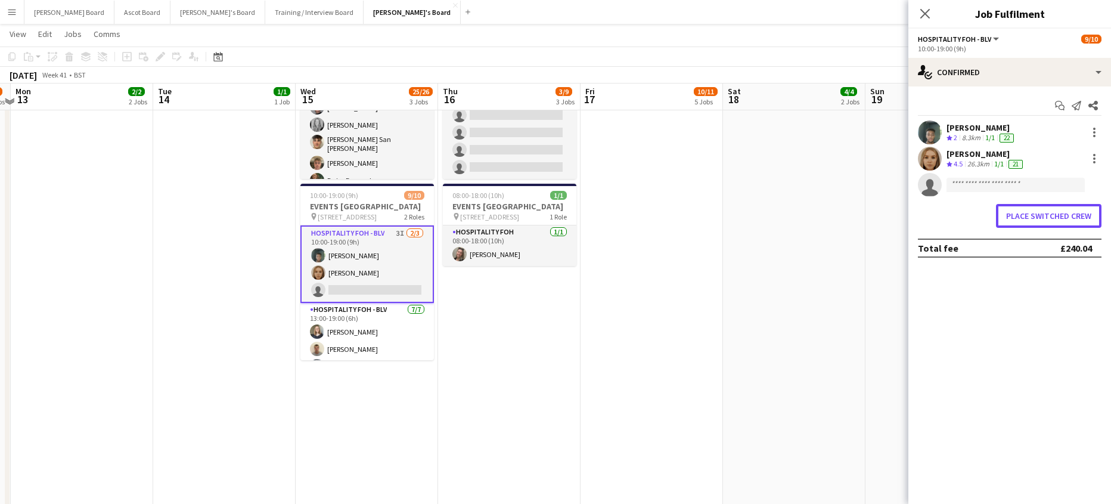
drag, startPoint x: 1041, startPoint y: 212, endPoint x: 815, endPoint y: 215, distance: 226.5
click at [1040, 212] on button "Place switched crew" at bounding box center [1048, 216] width 105 height 24
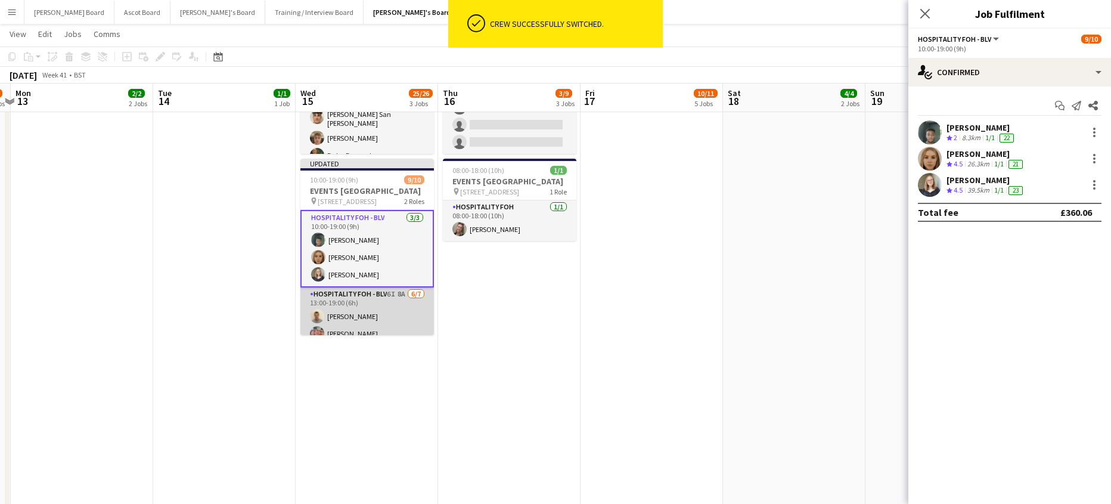
click at [389, 323] on app-card-role "Hospitality FOH - BLV 6I 8A [DATE] 13:00-19:00 (6h) [PERSON_NAME] [PERSON_NAME]…" at bounding box center [366, 359] width 133 height 144
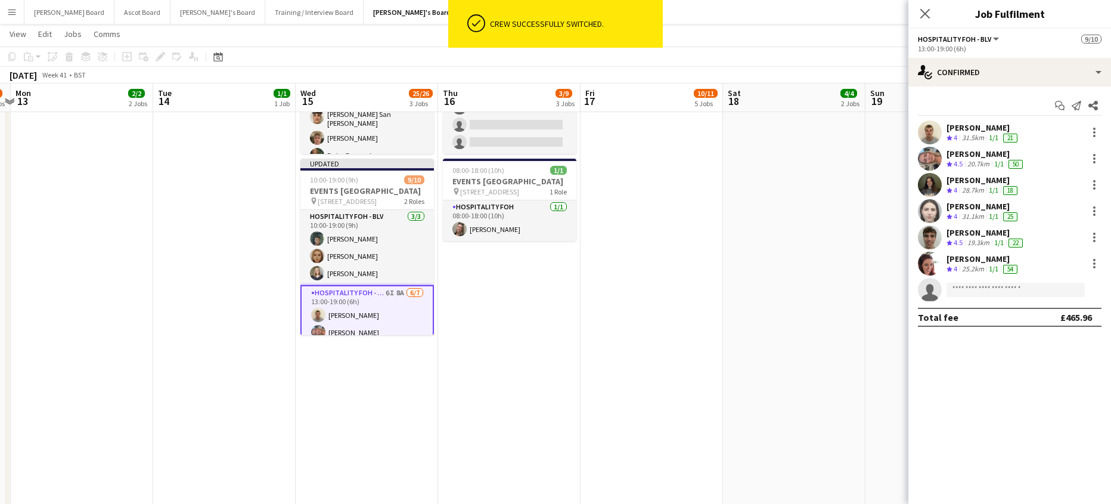
click at [1013, 57] on app-options-switcher "Hospitality FOH - BLV All roles Hospitality FOH - BLV [DATE] 13:00-19:00 (6h)" at bounding box center [1009, 43] width 203 height 29
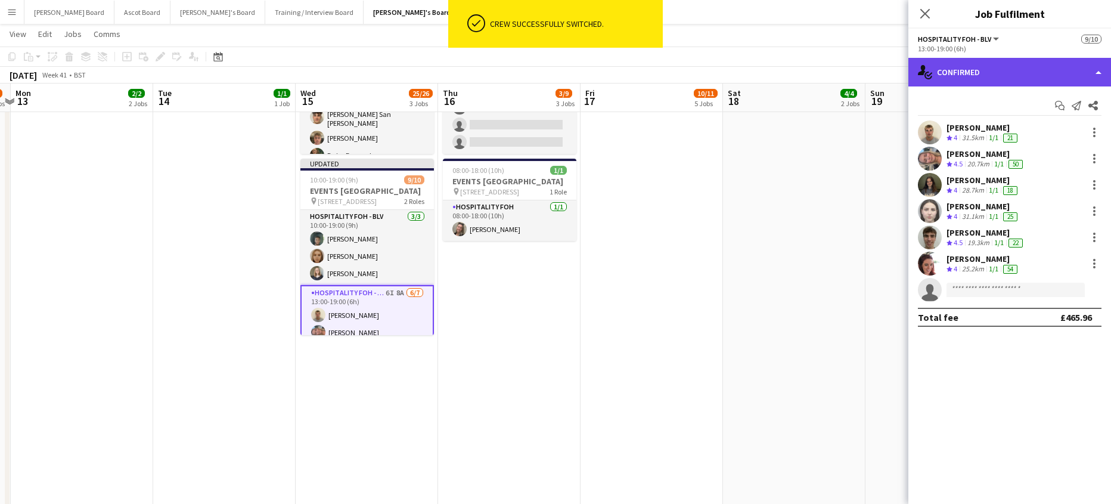
click at [1021, 71] on div "single-neutral-actions-check-2 Confirmed" at bounding box center [1009, 72] width 203 height 29
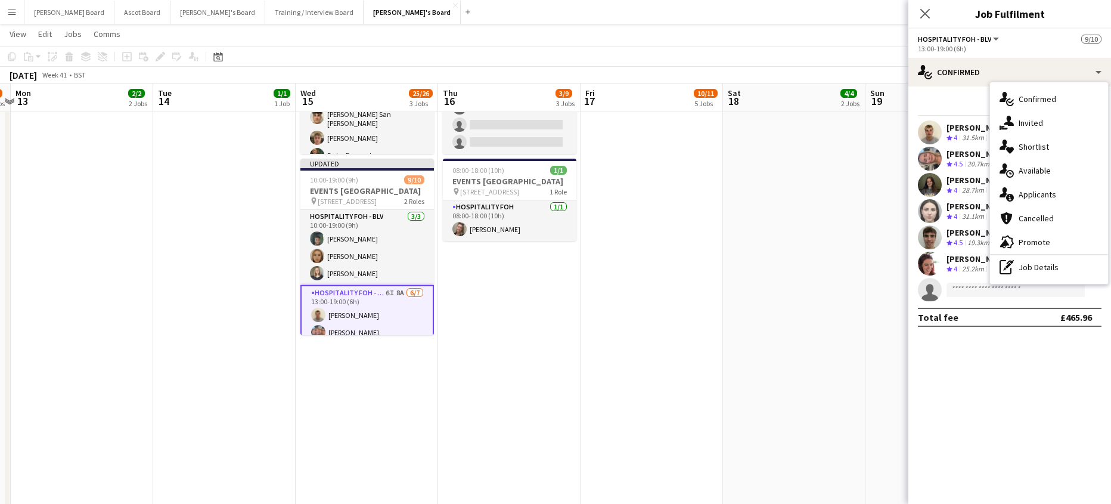
click at [1063, 187] on div "single-neutral-actions-information Applicants" at bounding box center [1049, 194] width 118 height 24
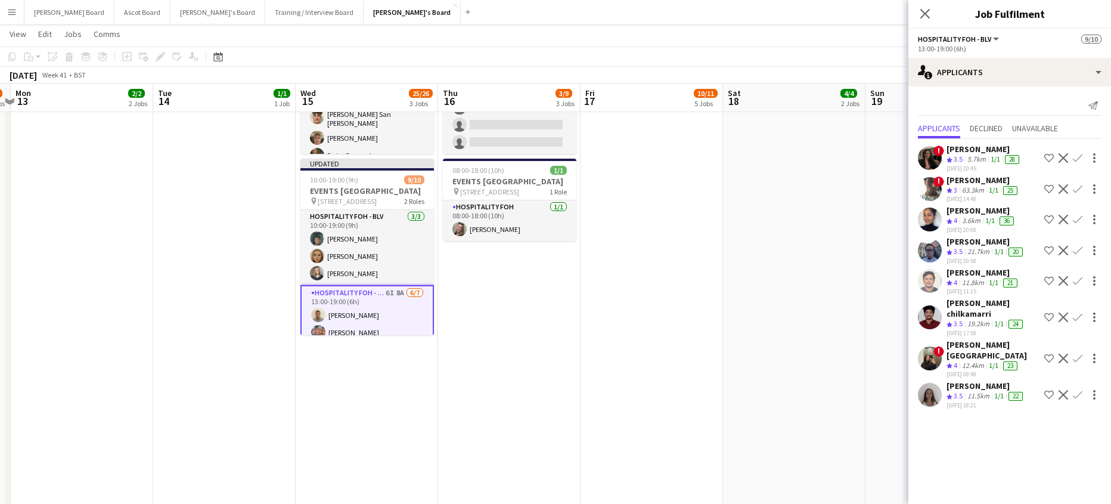
click at [1062, 157] on app-icon "Decline" at bounding box center [1063, 158] width 10 height 10
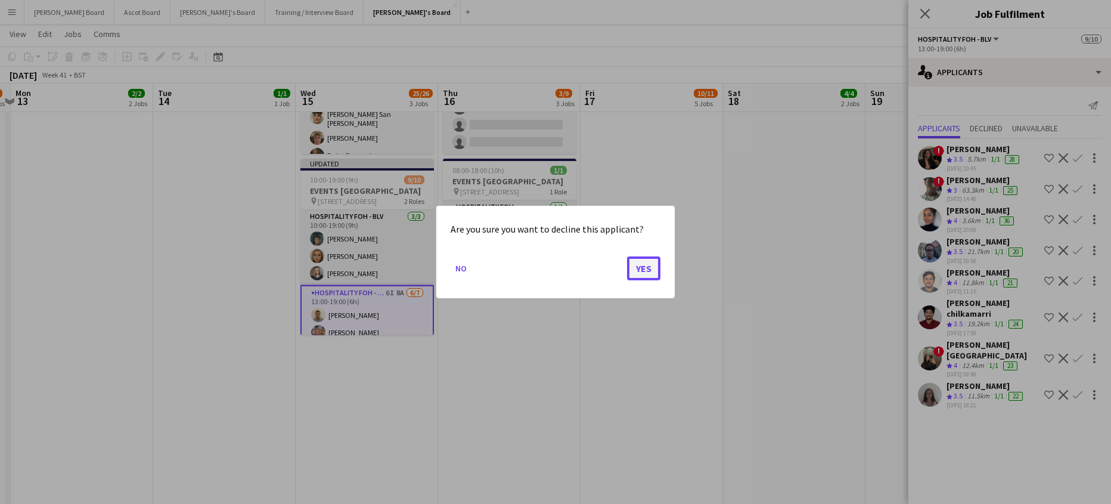
click at [647, 261] on button "Yes" at bounding box center [643, 268] width 33 height 24
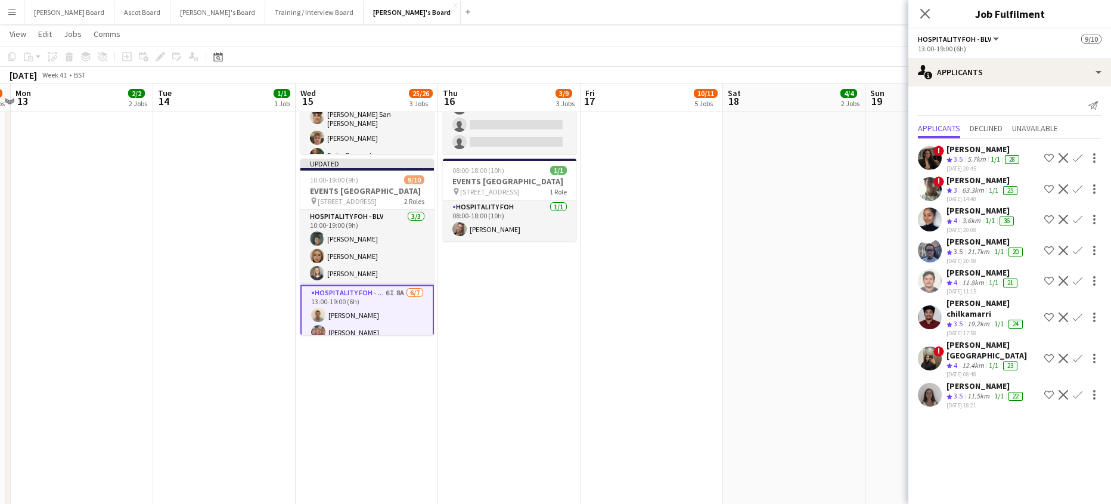
scroll to position [715, 0]
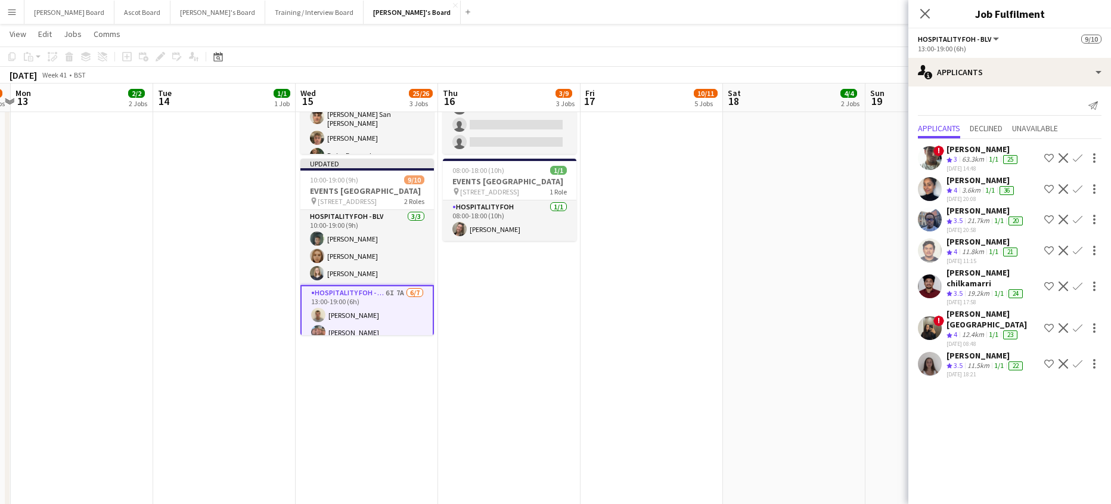
click at [739, 218] on app-date-cell "08:00-18:00 (10h) 1/1 EVENTS [GEOGRAPHIC_DATA] pin Woking, GU21 4YH 1 Role Hosp…" at bounding box center [794, 397] width 142 height 1280
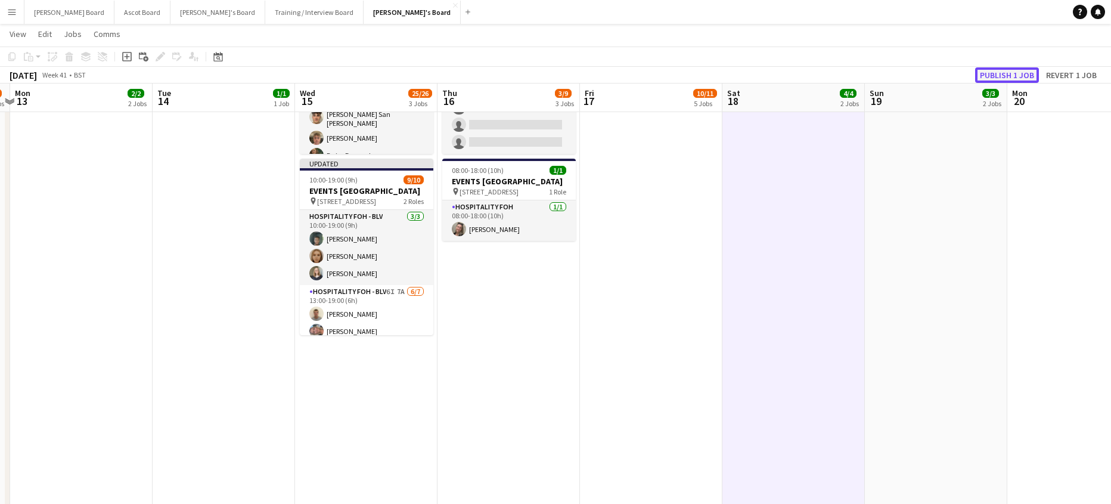
click at [986, 70] on button "Publish 1 job" at bounding box center [1007, 74] width 64 height 15
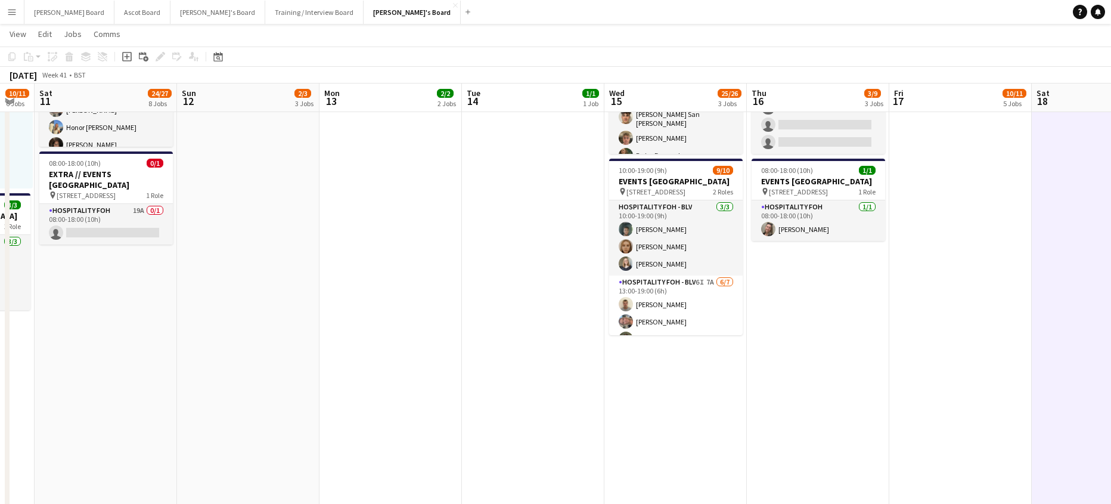
drag, startPoint x: 136, startPoint y: 195, endPoint x: 940, endPoint y: 300, distance: 810.7
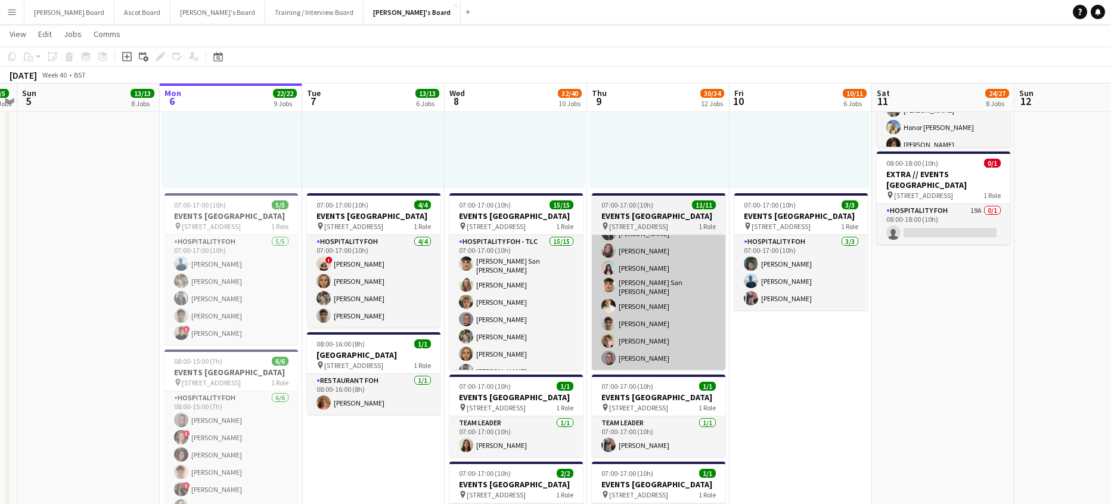
scroll to position [0, 368]
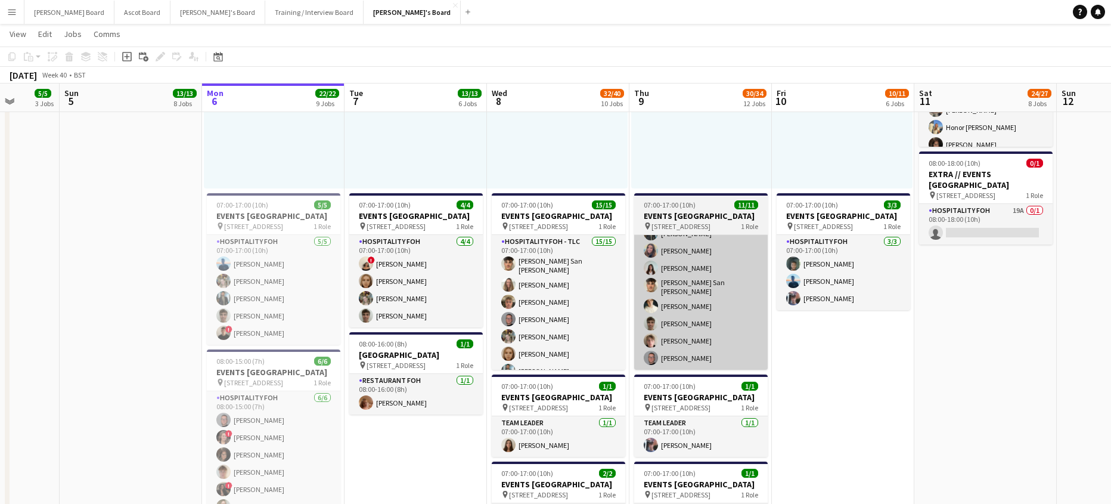
drag, startPoint x: 739, startPoint y: 340, endPoint x: 495, endPoint y: 341, distance: 243.7
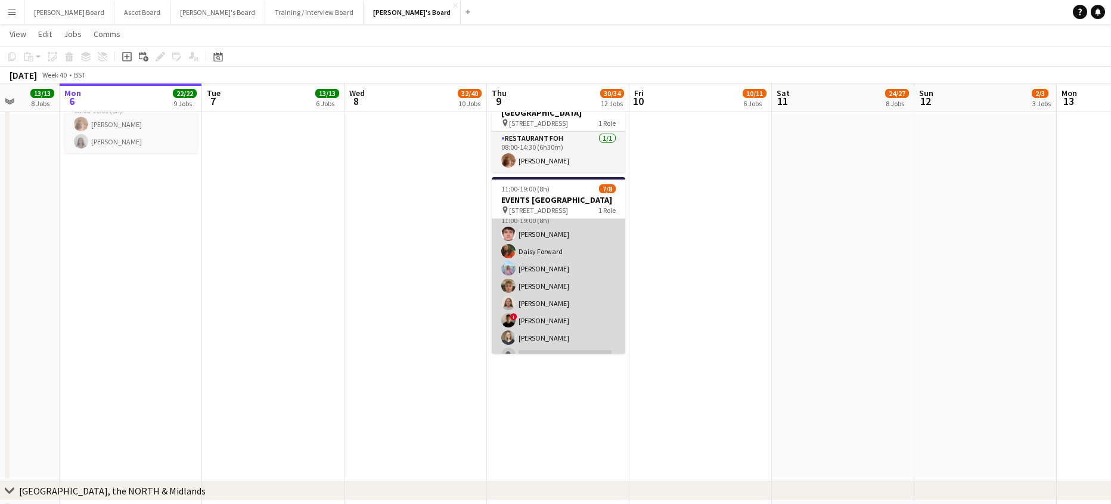
scroll to position [0, 0]
click at [576, 336] on app-card-role "Hospitality FOH 9A [DATE] 11:00-19:00 (8h) [PERSON_NAME] [PERSON_NAME] Forward …" at bounding box center [558, 299] width 133 height 161
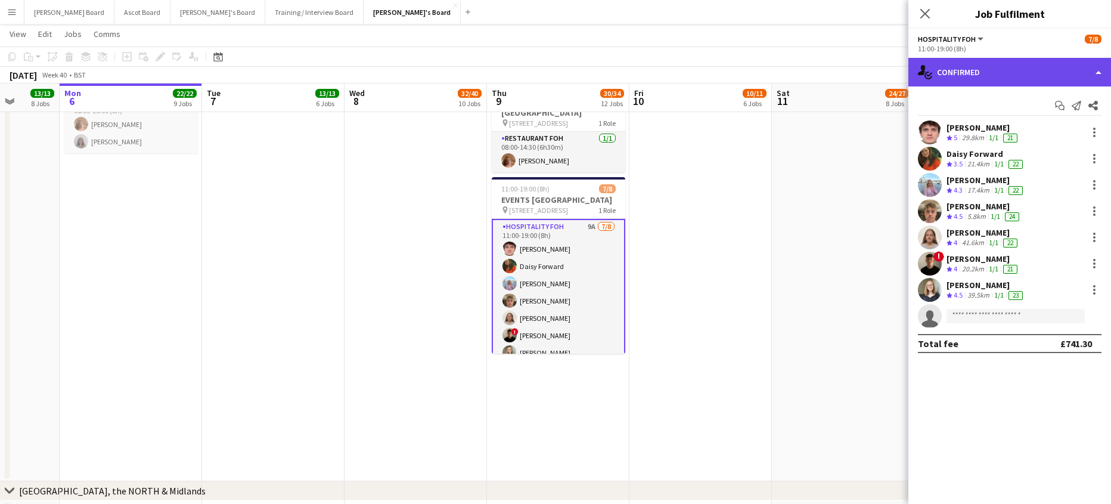
click at [953, 83] on div "single-neutral-actions-check-2 Confirmed" at bounding box center [1009, 72] width 203 height 29
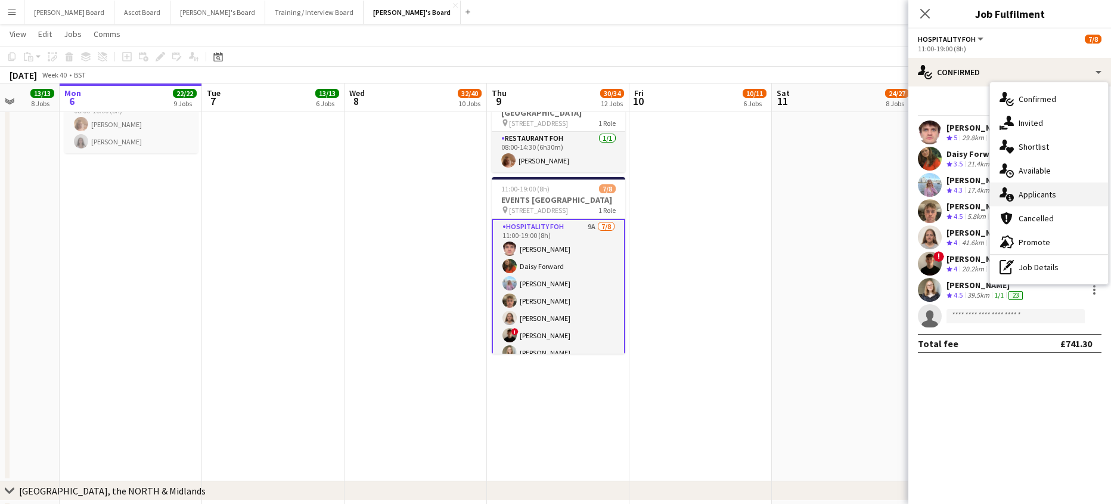
click at [1049, 200] on span "Applicants" at bounding box center [1037, 194] width 38 height 11
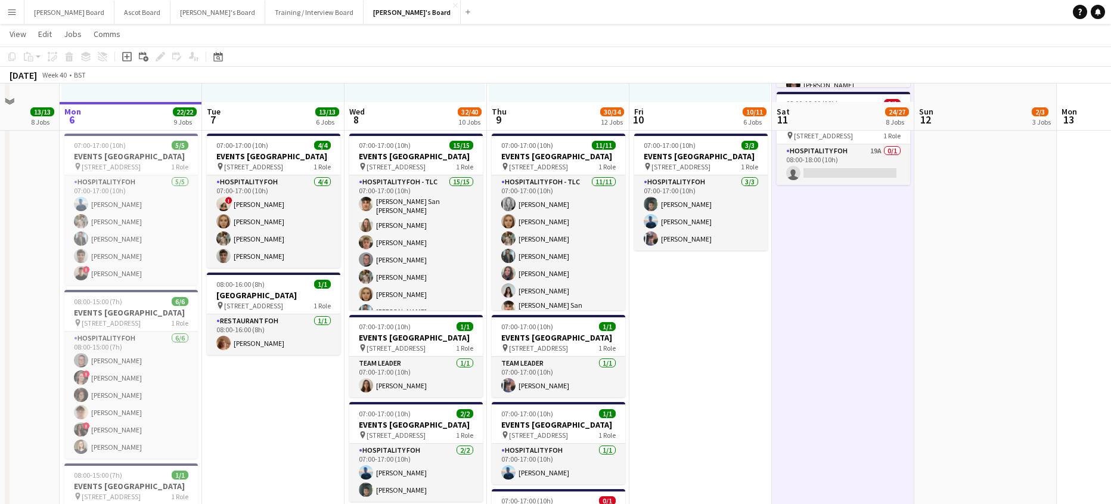
scroll to position [715, 0]
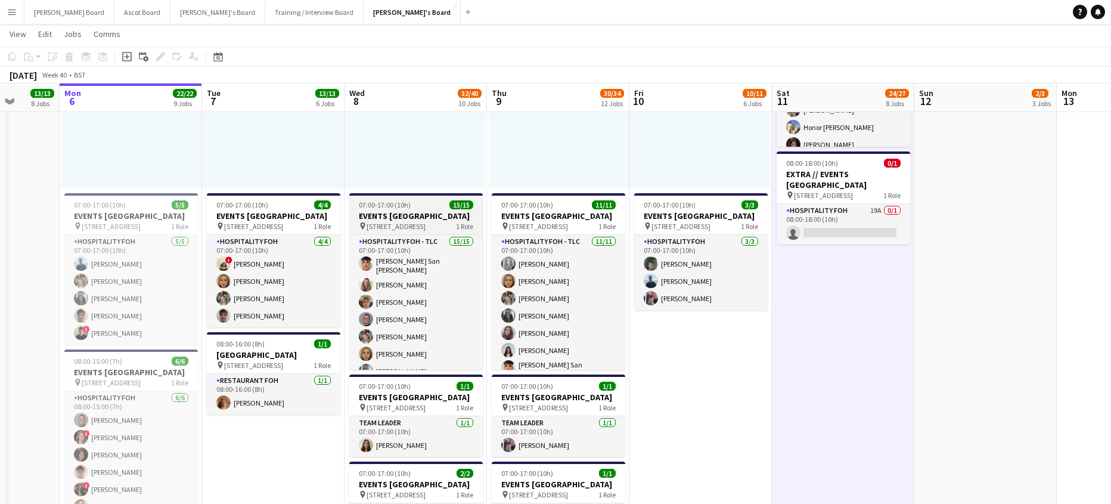
click at [393, 208] on span "07:00-17:00 (10h)" at bounding box center [385, 204] width 52 height 9
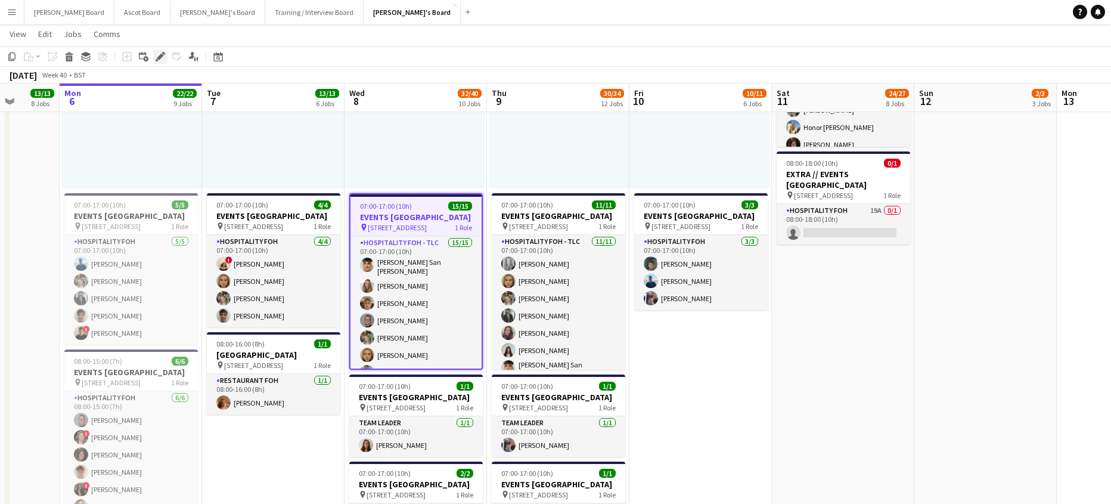
click at [160, 54] on icon "Edit" at bounding box center [161, 57] width 10 height 10
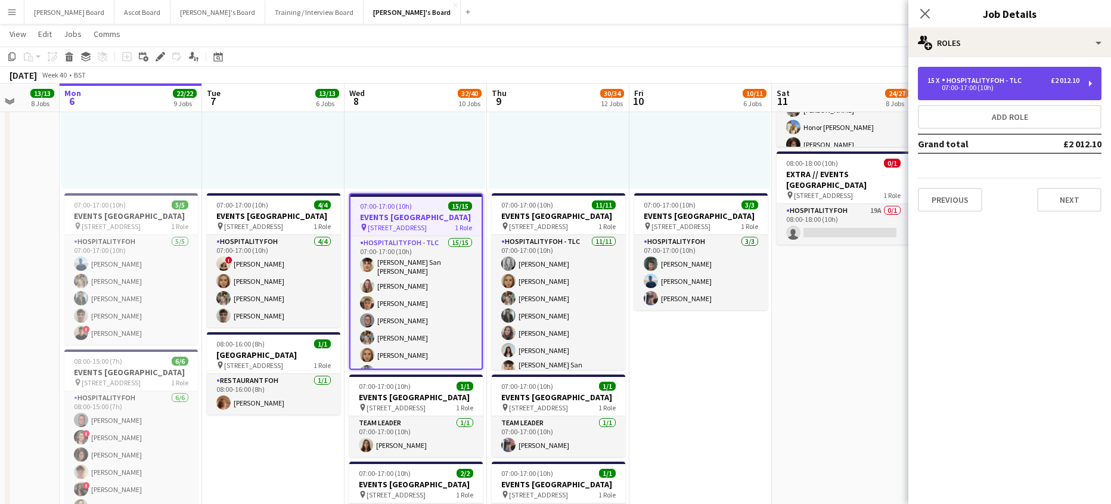
click at [961, 74] on div "15 x Hospitality FOH - TLC £2 012.10 07:00-17:00 (10h)" at bounding box center [1010, 83] width 184 height 33
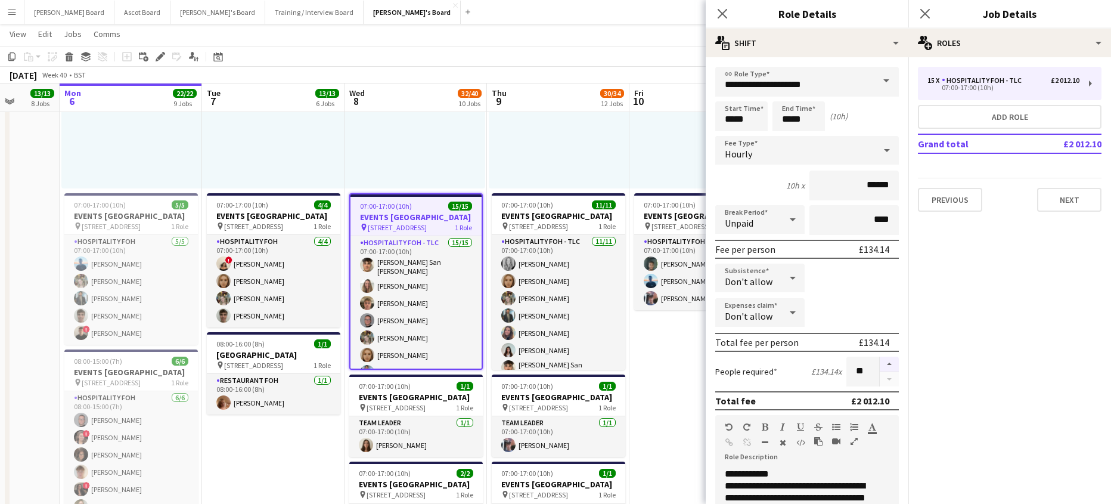
click at [880, 359] on button "button" at bounding box center [889, 363] width 19 height 15
type input "**"
click at [664, 357] on app-date-cell "08:00-16:00 (8h) 1/1 pin Woking, GU21 4YH 1 Role Kitchen [PERSON_NAME] [DATE] 0…" at bounding box center [700, 397] width 142 height 1280
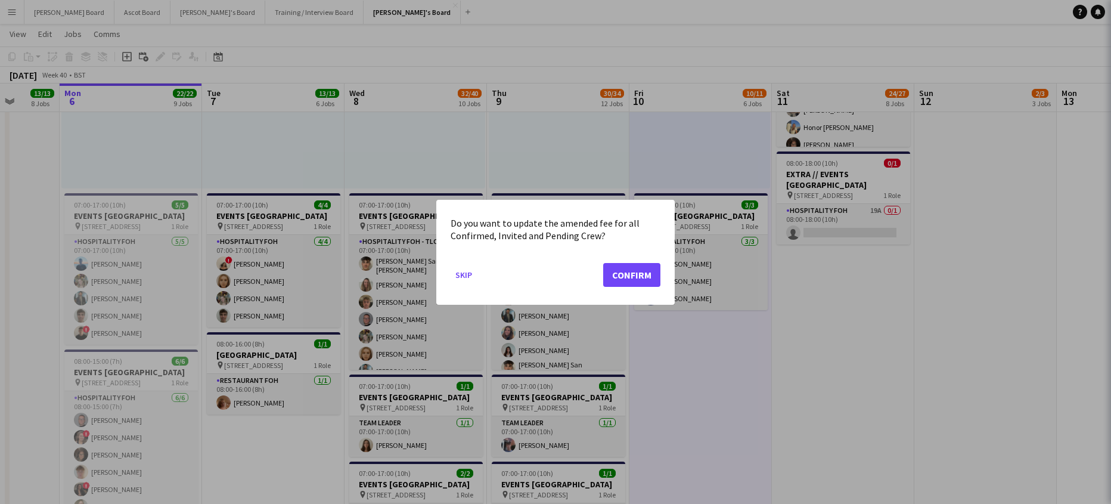
scroll to position [0, 0]
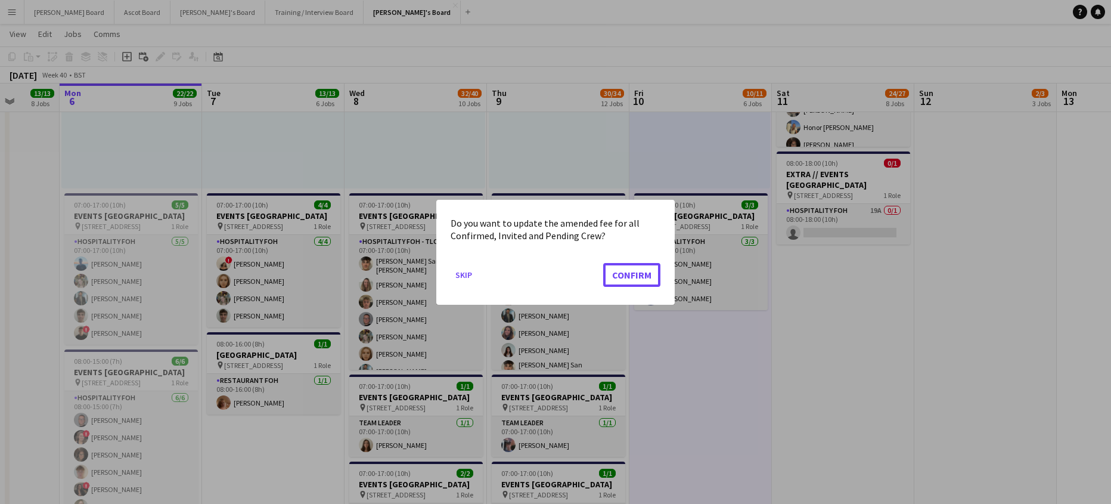
drag, startPoint x: 617, startPoint y: 270, endPoint x: 623, endPoint y: 257, distance: 14.4
click at [617, 270] on button "Confirm" at bounding box center [631, 274] width 57 height 24
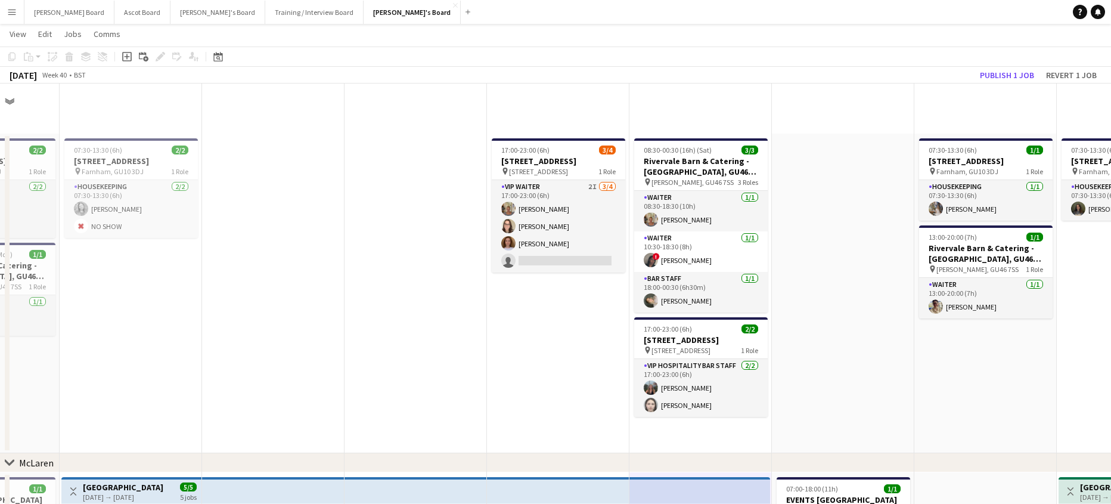
scroll to position [715, 0]
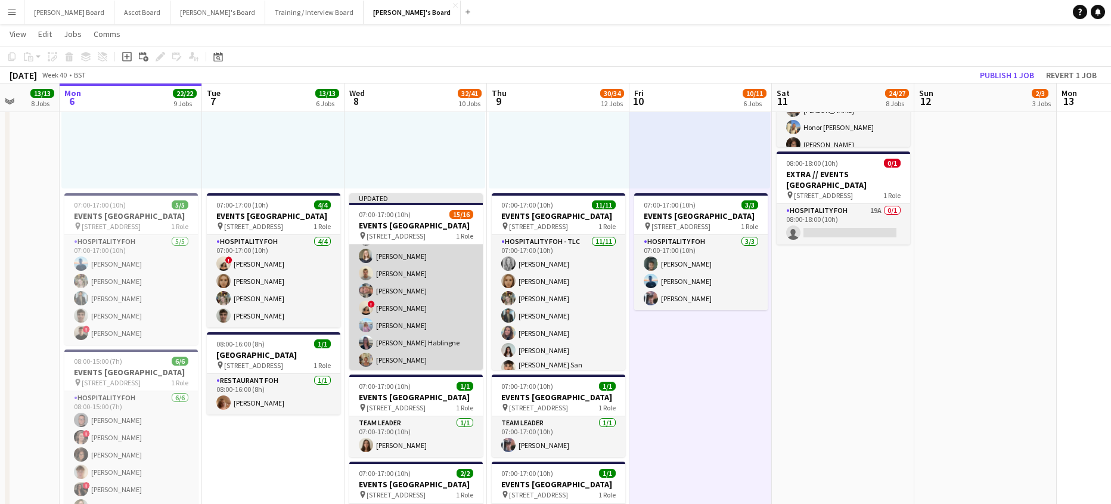
click at [421, 305] on app-card-role "Hospitality FOH - TLC 10I 8A 15/16 07:00-17:00 (10h) [PERSON_NAME] San [PERSON_…" at bounding box center [415, 236] width 133 height 303
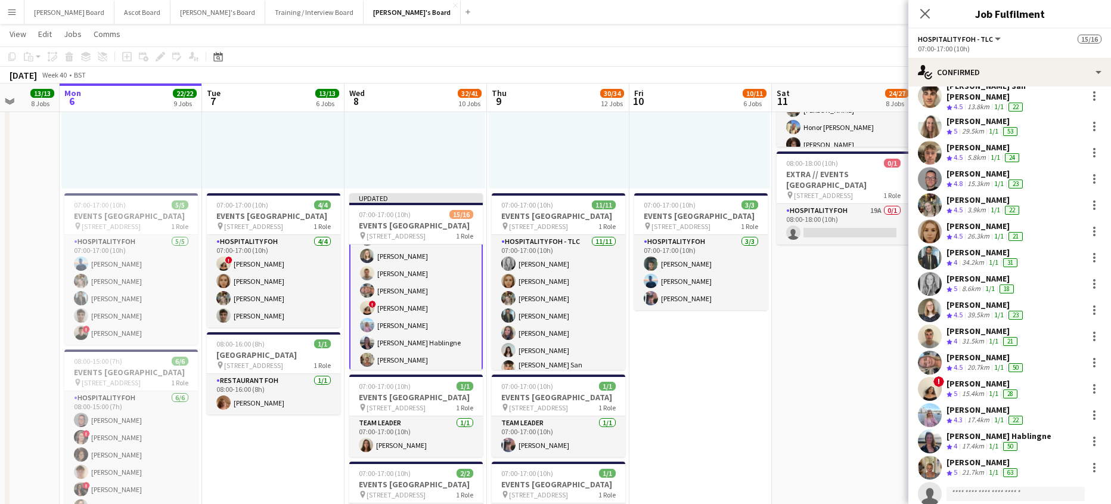
scroll to position [69, 0]
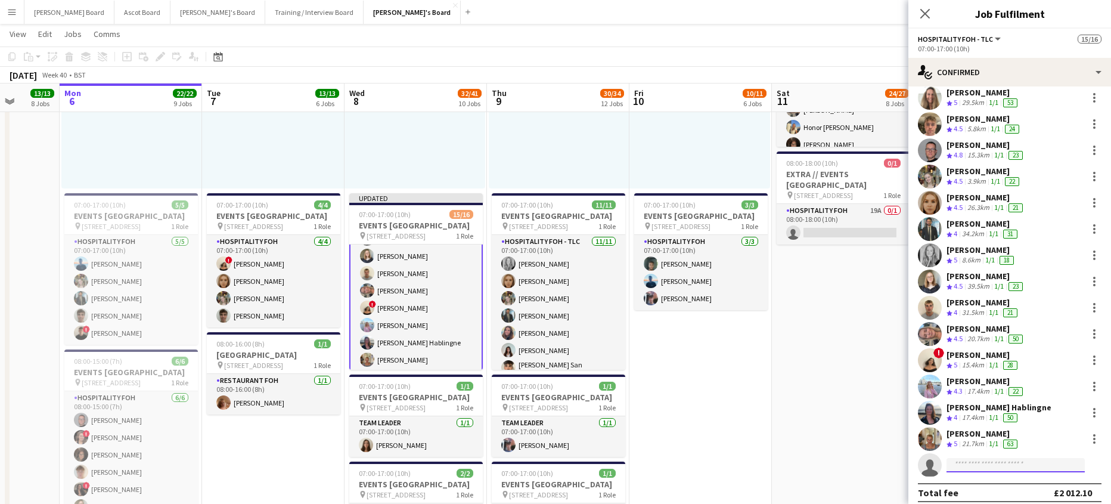
click at [967, 458] on input at bounding box center [1015, 465] width 138 height 14
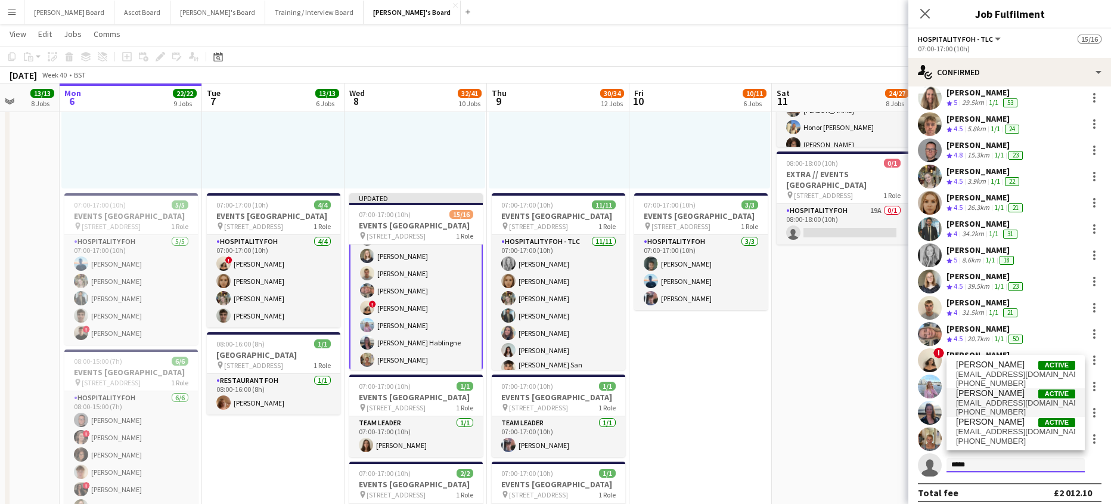
type input "*****"
click at [1027, 405] on span "[EMAIL_ADDRESS][DOMAIN_NAME]" at bounding box center [1015, 403] width 119 height 10
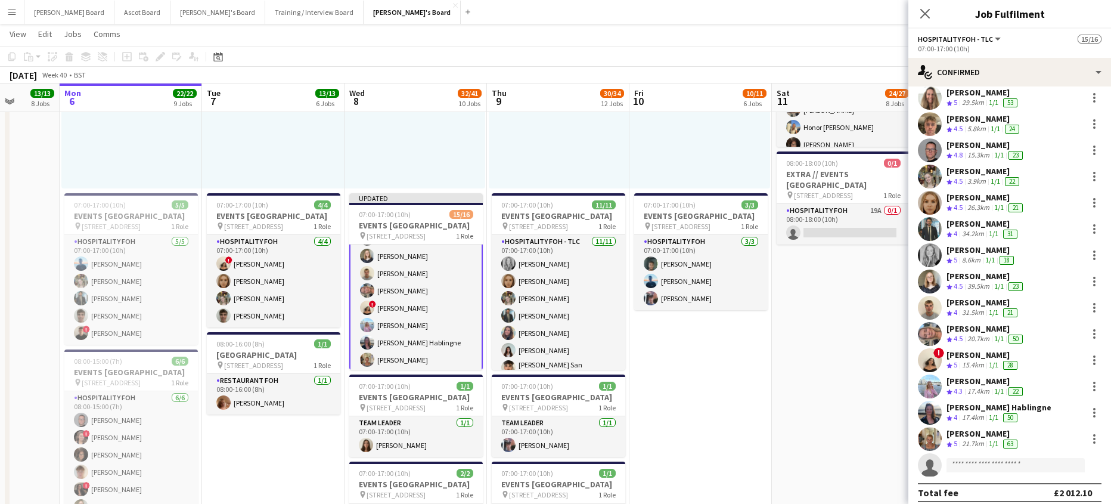
scroll to position [305, 0]
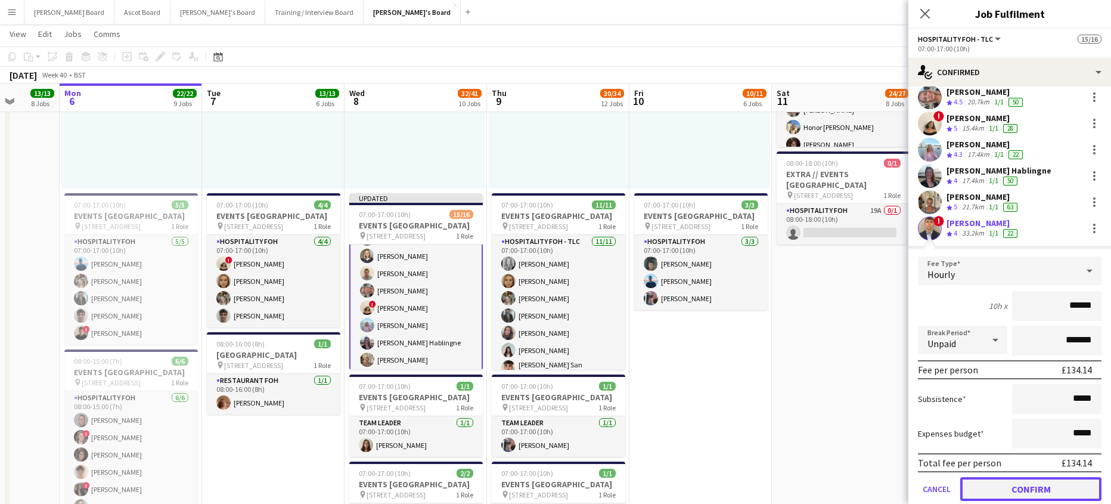
click at [1017, 480] on button "Confirm" at bounding box center [1030, 489] width 141 height 24
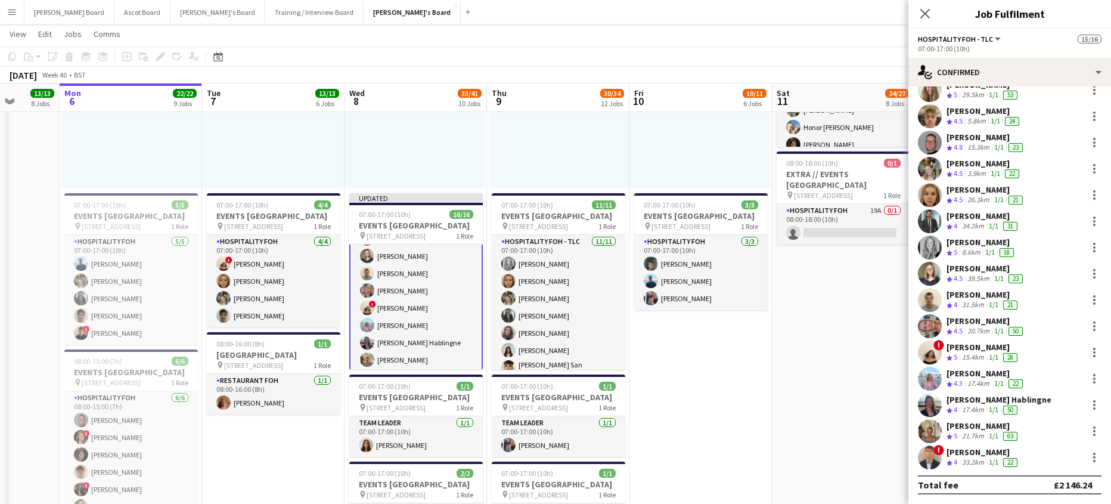
scroll to position [69, 0]
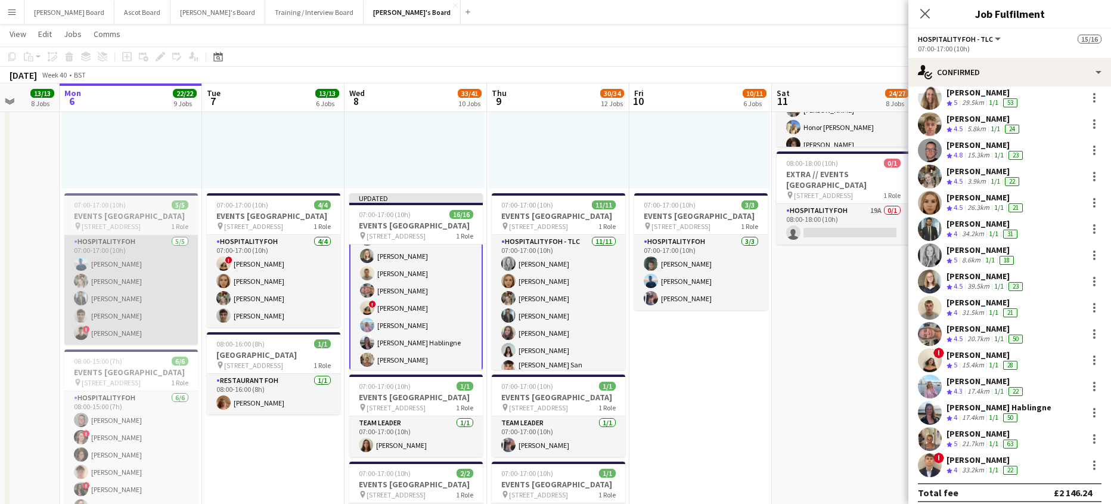
click at [105, 338] on app-card-role "Hospitality FOH [DATE] 07:00-17:00 (10h) [PERSON_NAME] [PERSON_NAME] [PERSON_NA…" at bounding box center [130, 290] width 133 height 110
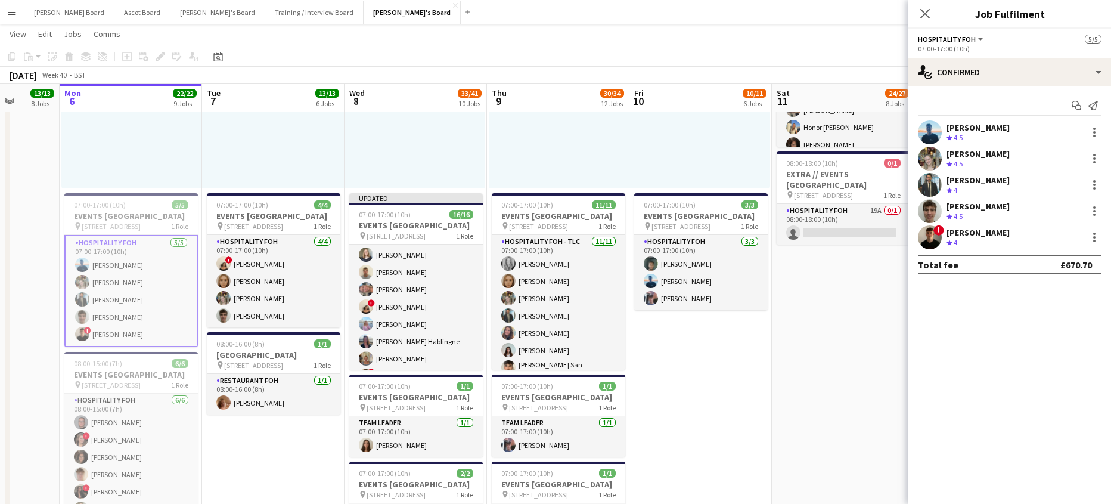
scroll to position [159, 0]
click at [949, 246] on app-icon "Crew rating" at bounding box center [949, 242] width 6 height 9
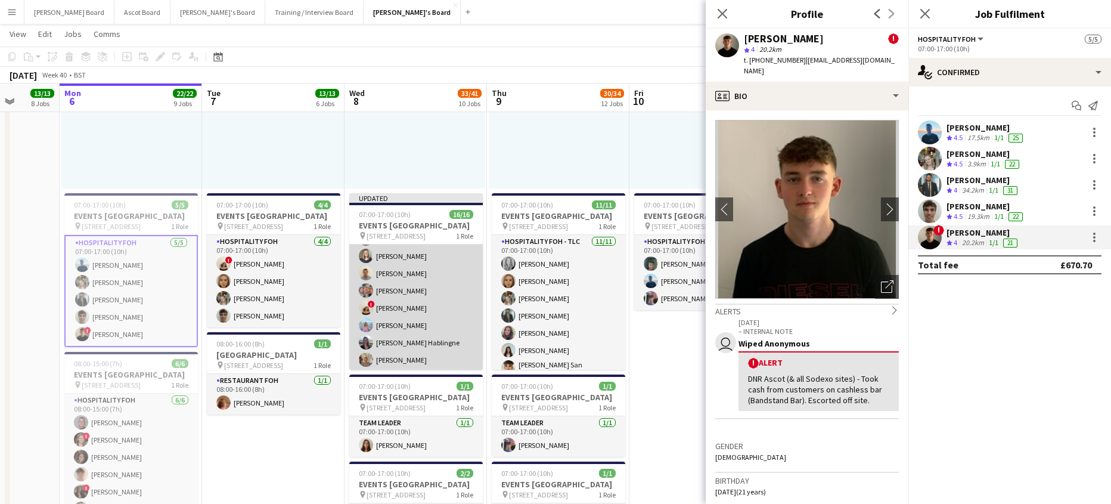
click at [420, 325] on app-card-role "Hospitality FOH - TLC 16/16 07:00-17:00 (10h) [PERSON_NAME] [PERSON_NAME] [PERS…" at bounding box center [415, 236] width 133 height 303
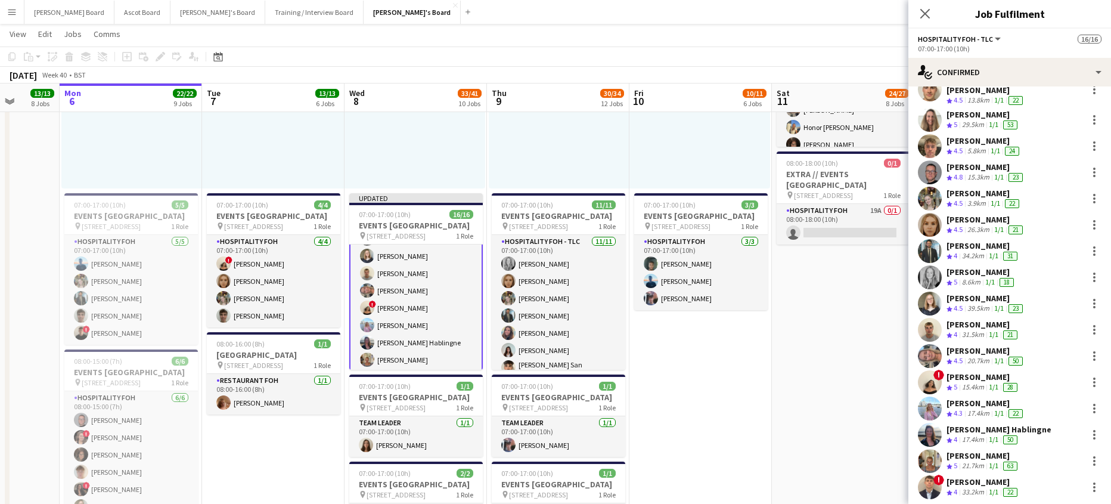
scroll to position [69, 0]
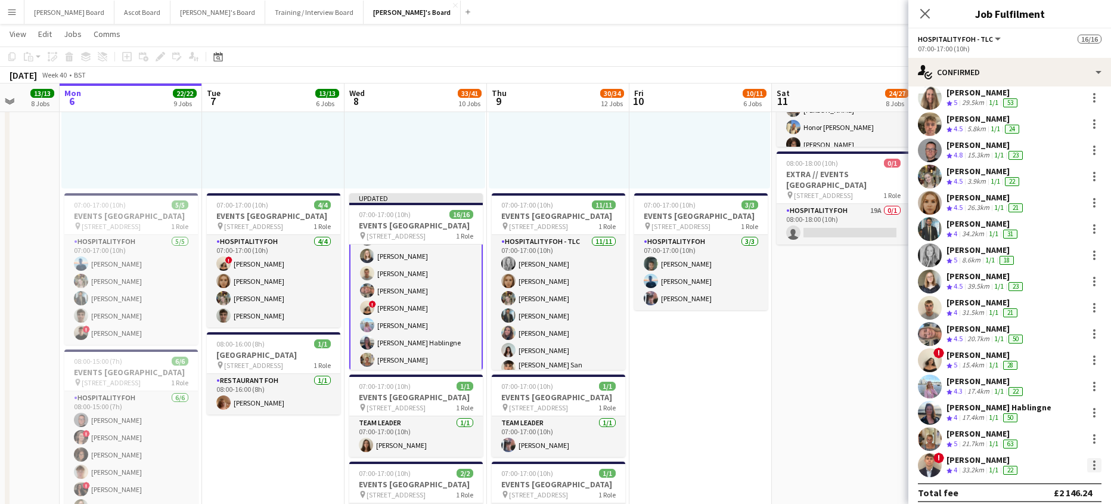
click at [1087, 459] on div at bounding box center [1094, 465] width 14 height 14
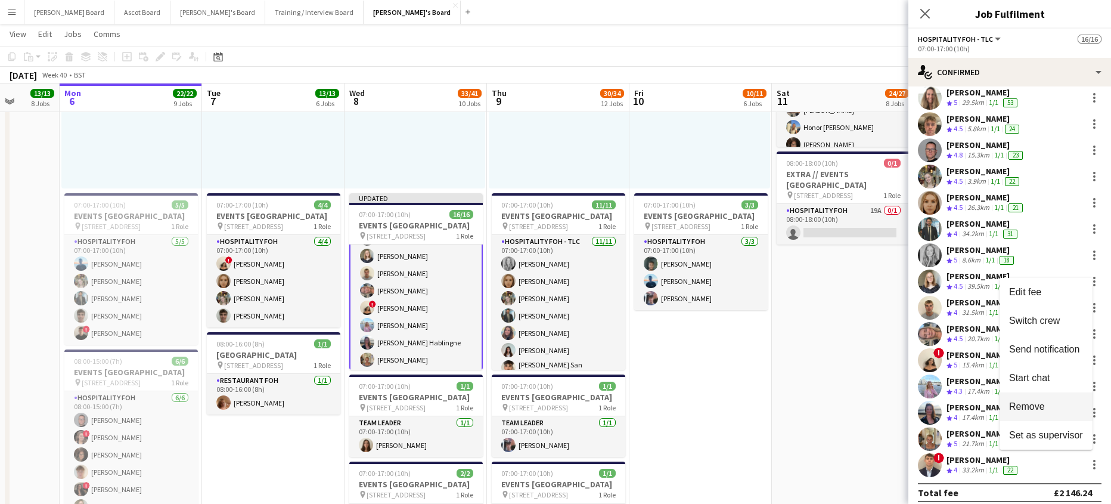
click at [1027, 409] on span "Remove" at bounding box center [1027, 406] width 36 height 10
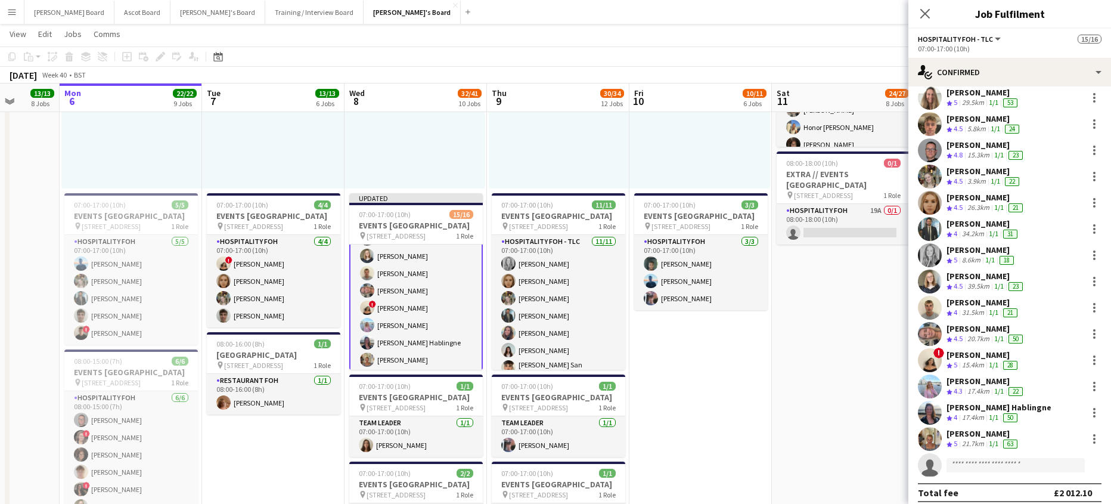
click at [973, 465] on app-invite-slot "single-neutral-actions" at bounding box center [1009, 465] width 203 height 24
click at [974, 459] on input at bounding box center [1015, 465] width 138 height 14
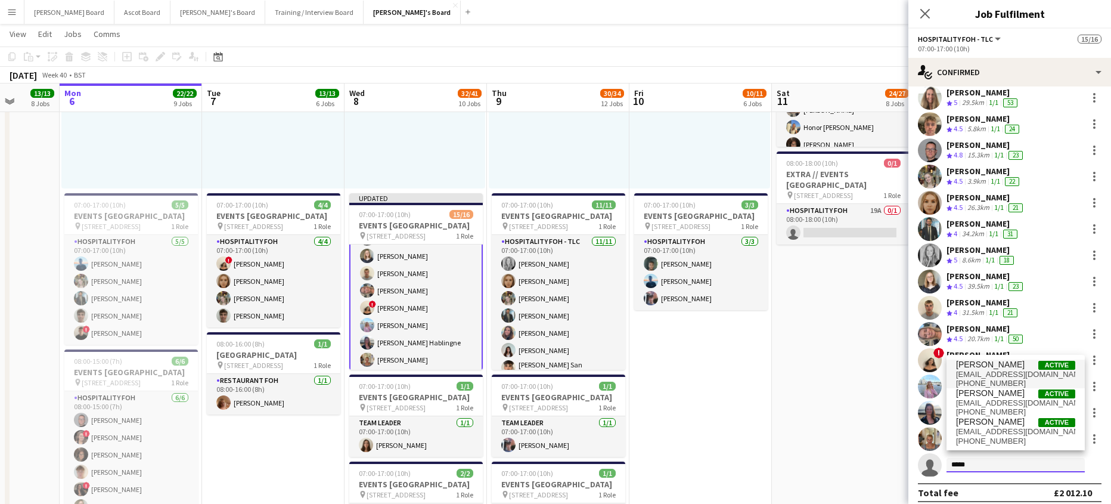
type input "*****"
click at [1020, 366] on span "[PERSON_NAME] Active" at bounding box center [1015, 364] width 119 height 10
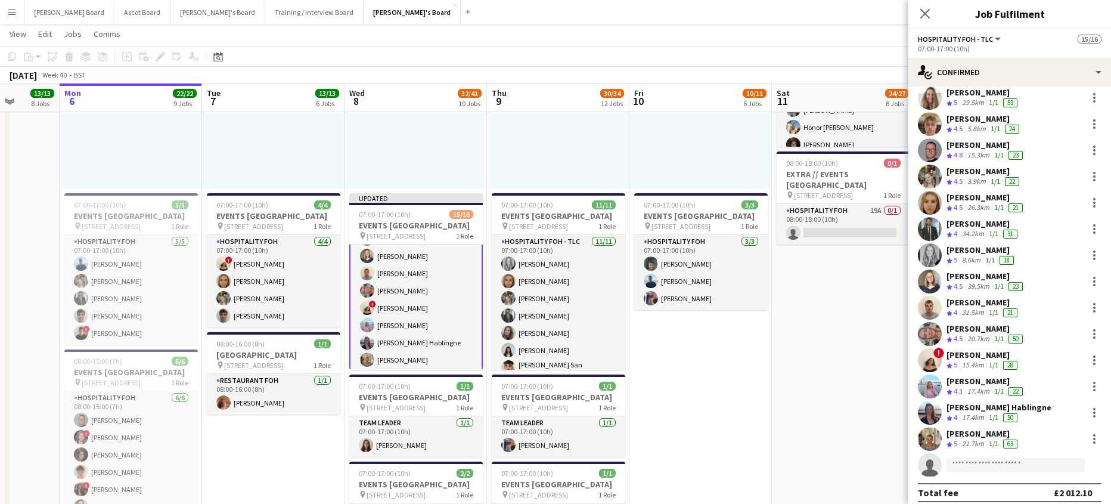
scroll to position [305, 0]
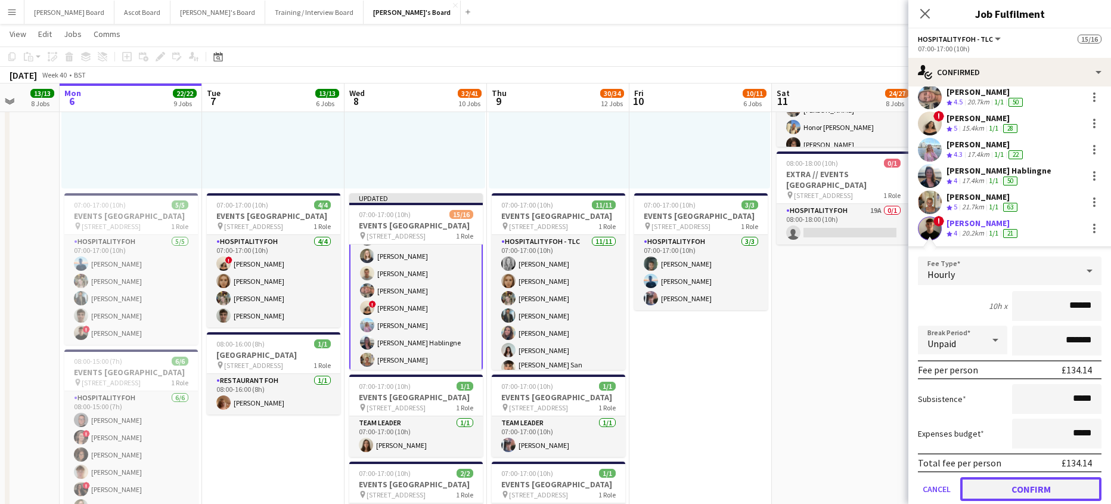
click at [986, 484] on button "Confirm" at bounding box center [1030, 489] width 141 height 24
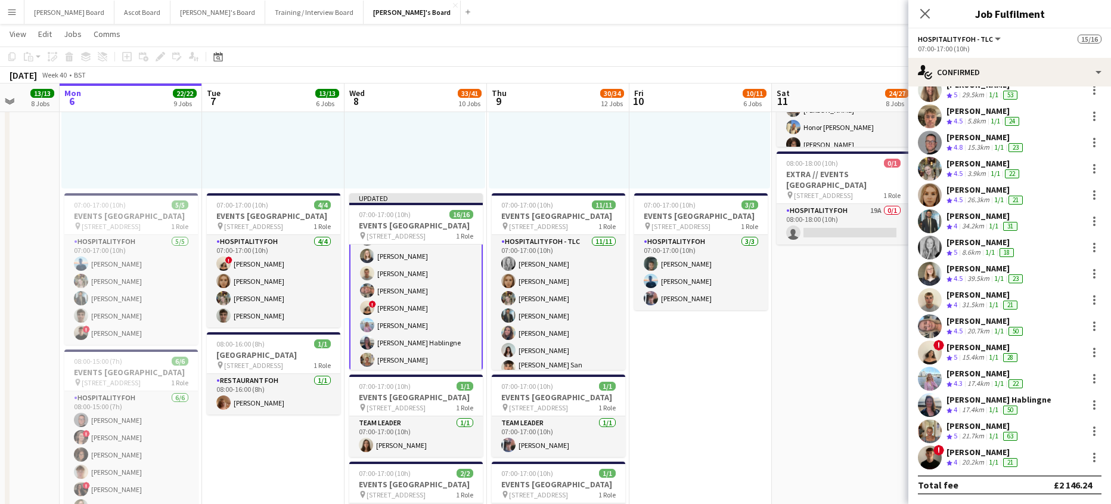
scroll to position [69, 0]
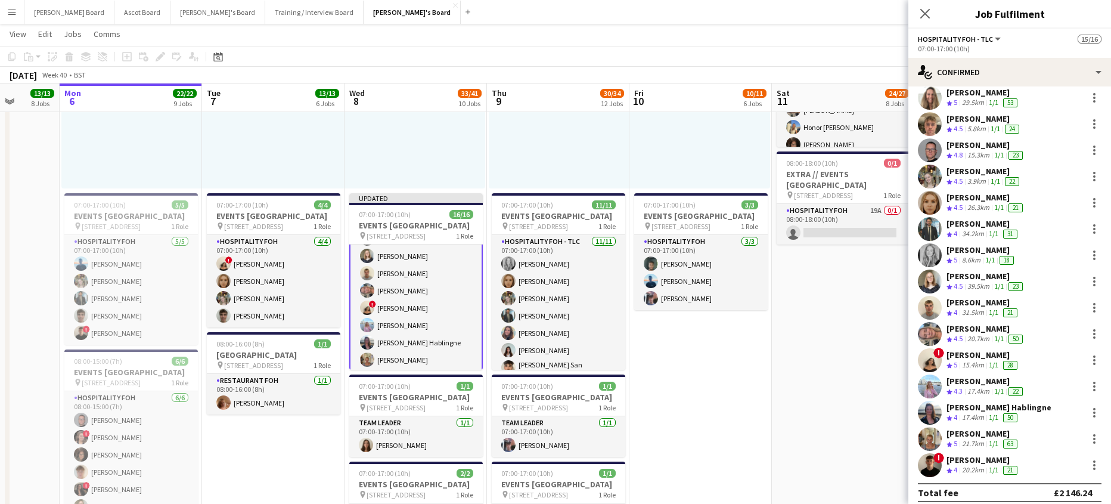
click at [807, 411] on app-date-cell "07:00-18:00 (11h) 1/1 EVENTS [GEOGRAPHIC_DATA] pin Woking, GU21 4YH 1 Role TEAM…" at bounding box center [843, 397] width 142 height 1280
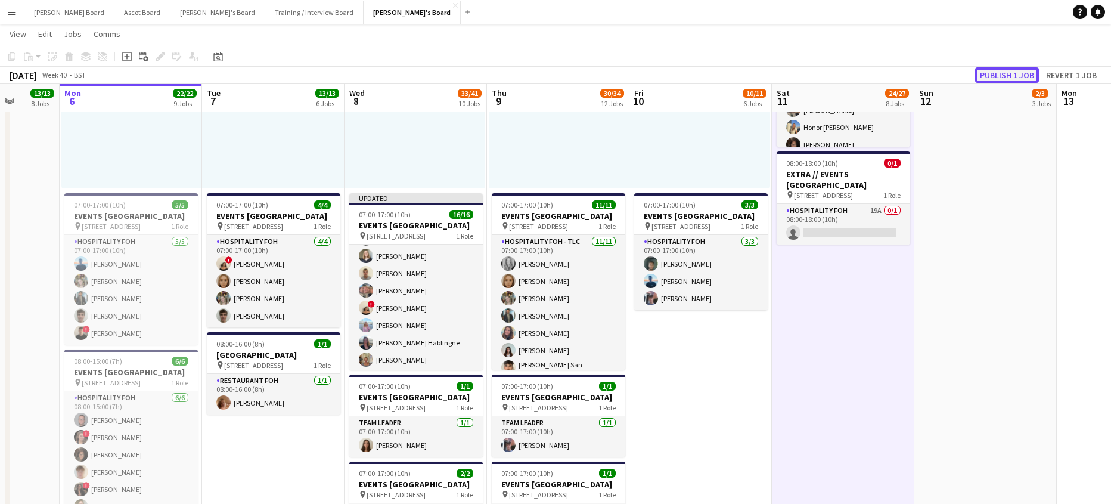
click at [983, 80] on button "Publish 1 job" at bounding box center [1007, 74] width 64 height 15
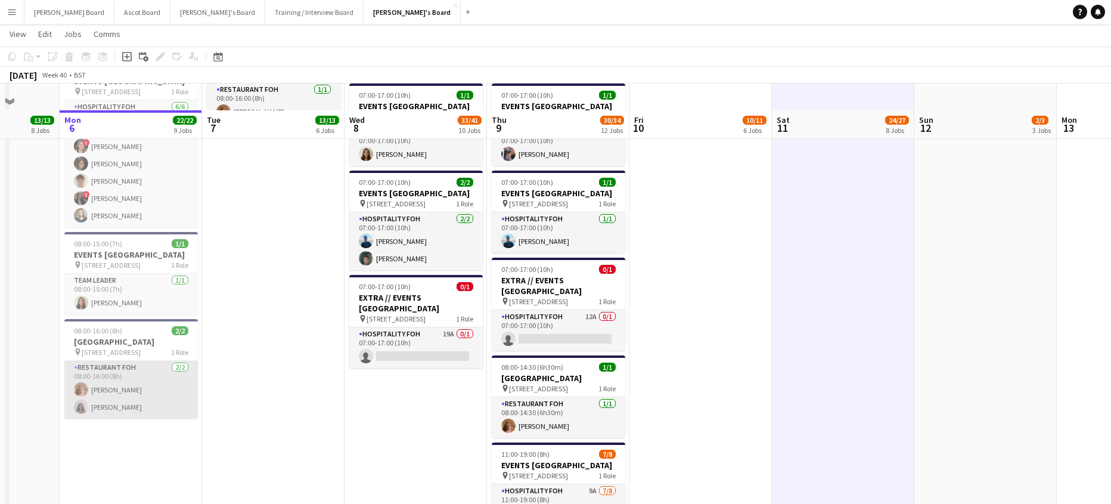
scroll to position [1033, 0]
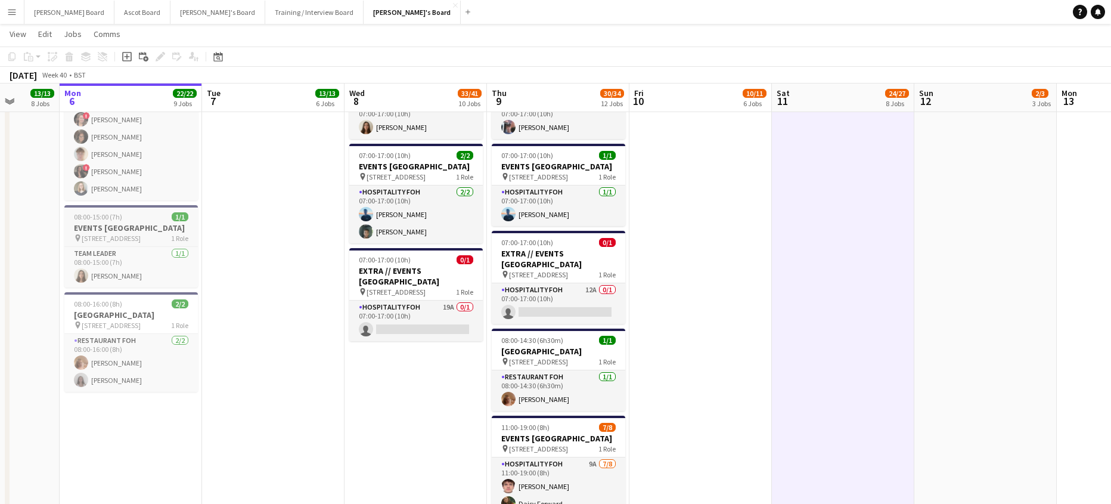
click at [108, 240] on app-job-card "08:00-15:00 (7h) 1/1 EVENTS [GEOGRAPHIC_DATA] pin Woking, GU21 4YH 1 Role TEAM …" at bounding box center [130, 246] width 133 height 82
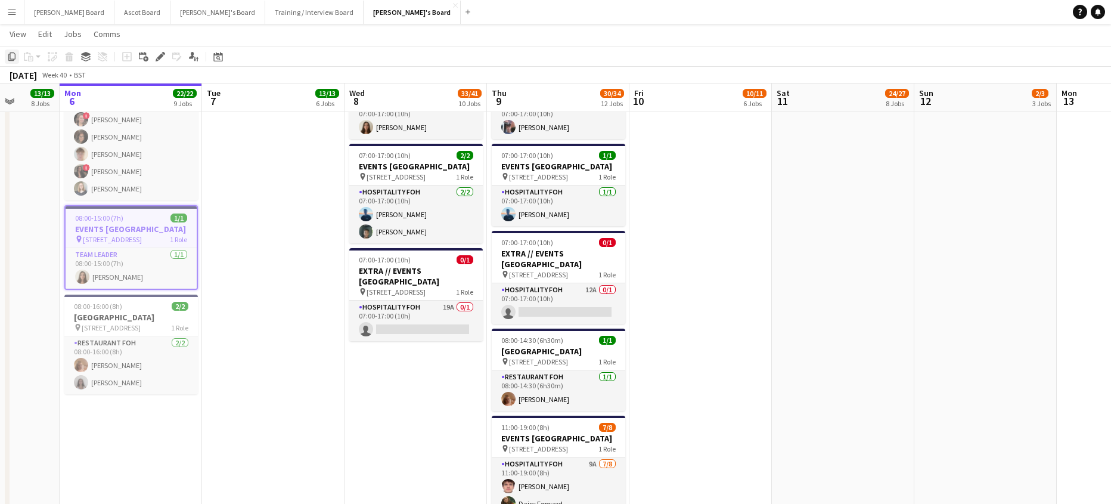
click at [11, 58] on icon "Copy" at bounding box center [12, 57] width 10 height 10
click at [374, 229] on app-card-role "Hospitality FOH [DATE] 07:00-17:00 (10h) [PERSON_NAME] [PERSON_NAME]" at bounding box center [415, 214] width 133 height 58
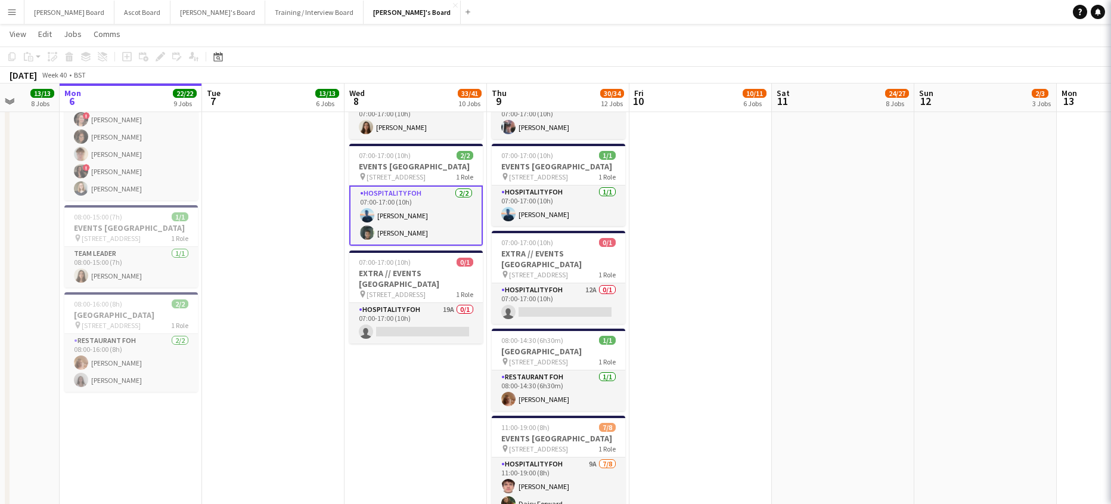
scroll to position [0, 369]
click at [305, 210] on app-date-cell "08:00-16:00 (8h) 1/1 pin Woking, GU21 4YH 1 Role Kitchen [PERSON_NAME] [DATE] 0…" at bounding box center [272, 79] width 142 height 1280
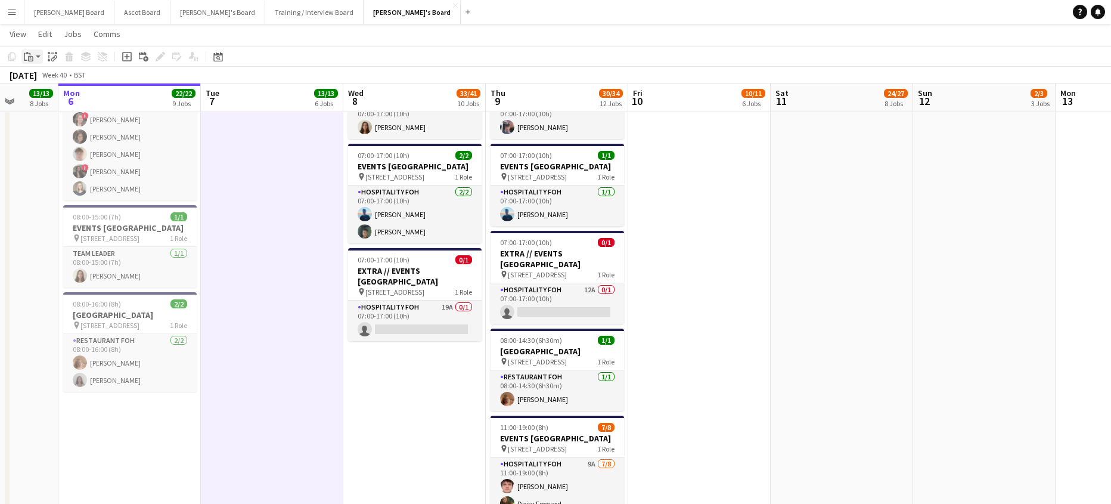
click at [31, 61] on div "Paste" at bounding box center [28, 56] width 14 height 14
drag, startPoint x: 66, startPoint y: 100, endPoint x: 113, endPoint y: 105, distance: 48.0
click at [66, 100] on link "Paste with crew Ctrl+Shift+V" at bounding box center [88, 99] width 112 height 11
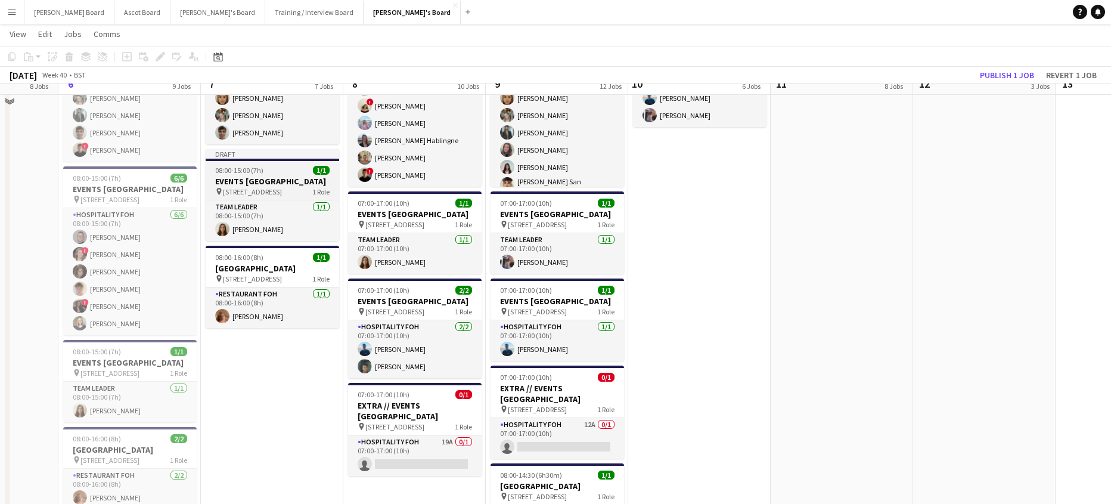
scroll to position [874, 0]
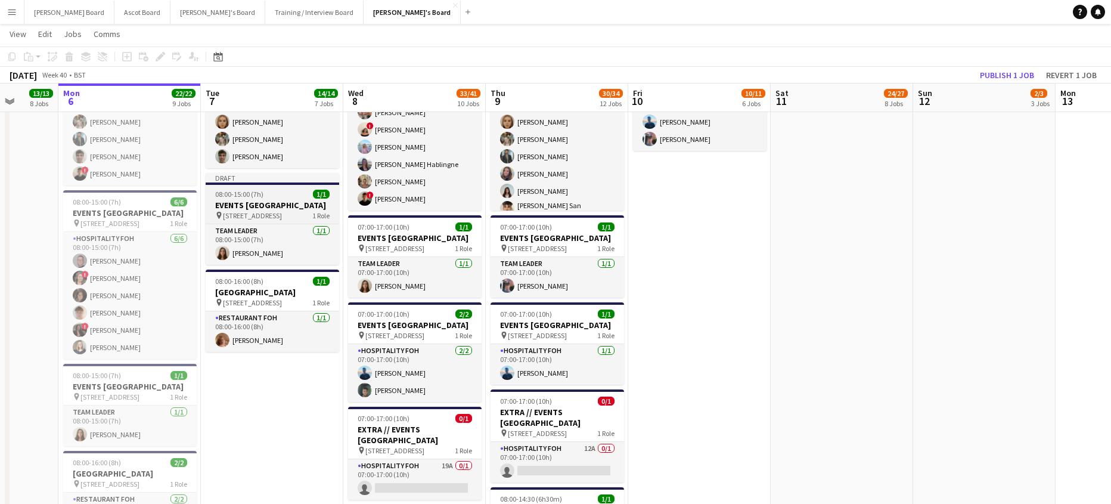
click at [263, 210] on h3 "EVENTS [GEOGRAPHIC_DATA]" at bounding box center [272, 205] width 133 height 11
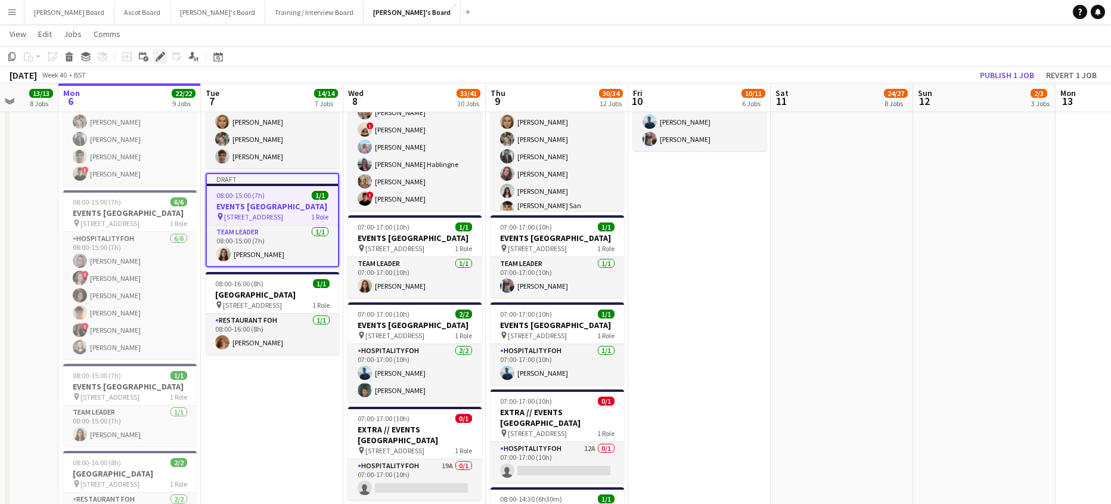
drag, startPoint x: 156, startPoint y: 58, endPoint x: 116, endPoint y: 75, distance: 43.5
click at [156, 57] on icon "Edit" at bounding box center [161, 57] width 10 height 10
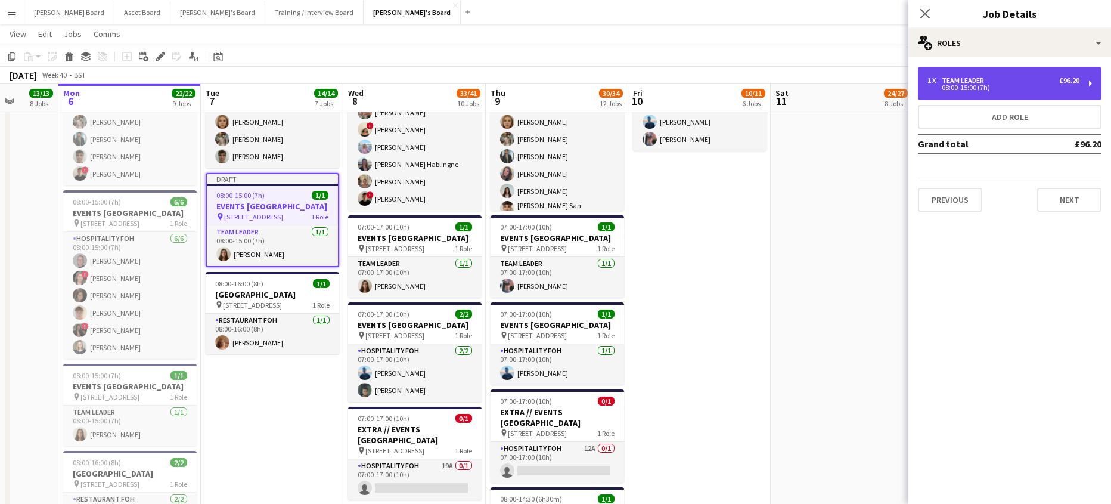
click at [983, 88] on div "08:00-15:00 (7h)" at bounding box center [1003, 88] width 152 height 6
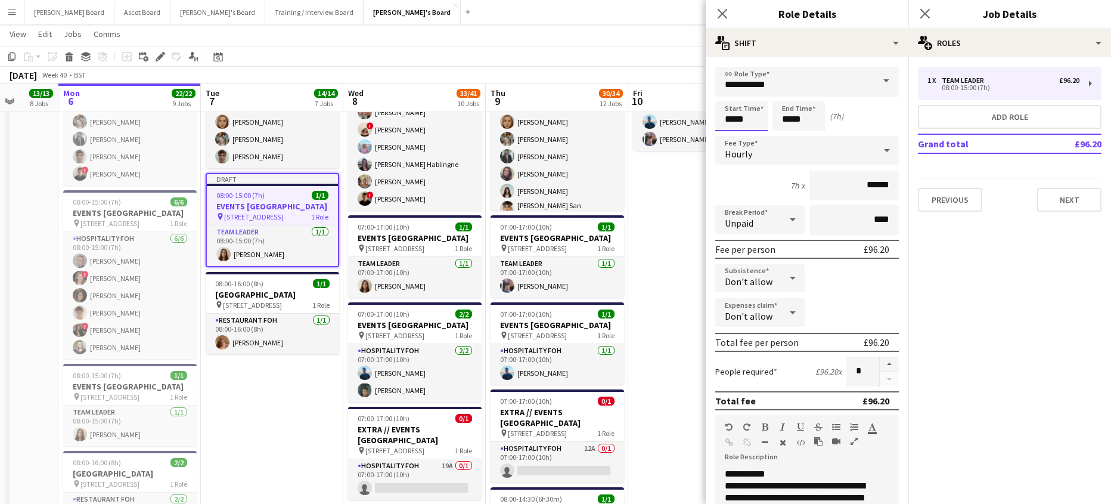
click at [728, 123] on input "*****" at bounding box center [741, 116] width 52 height 30
click at [729, 94] on div at bounding box center [729, 95] width 24 height 12
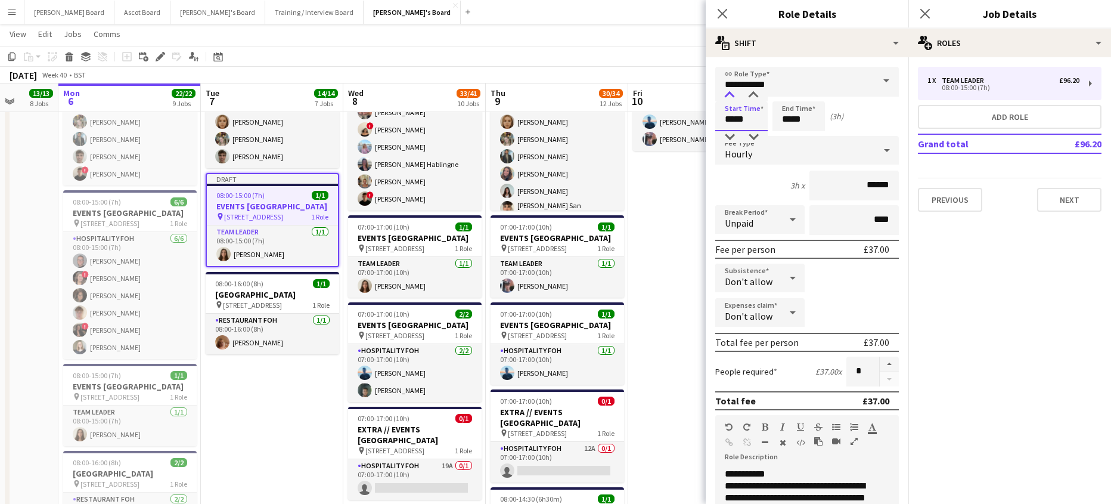
click at [729, 94] on div at bounding box center [729, 95] width 24 height 12
click at [754, 94] on div at bounding box center [753, 95] width 24 height 12
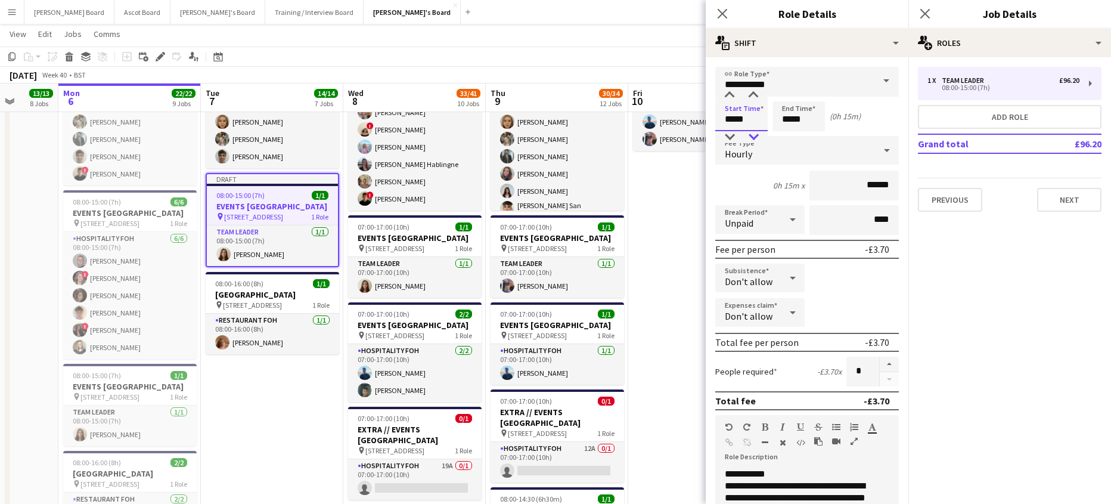
type input "*****"
click at [754, 139] on div at bounding box center [753, 137] width 24 height 12
click at [793, 120] on input "*****" at bounding box center [798, 116] width 52 height 30
click at [788, 97] on div at bounding box center [787, 95] width 24 height 12
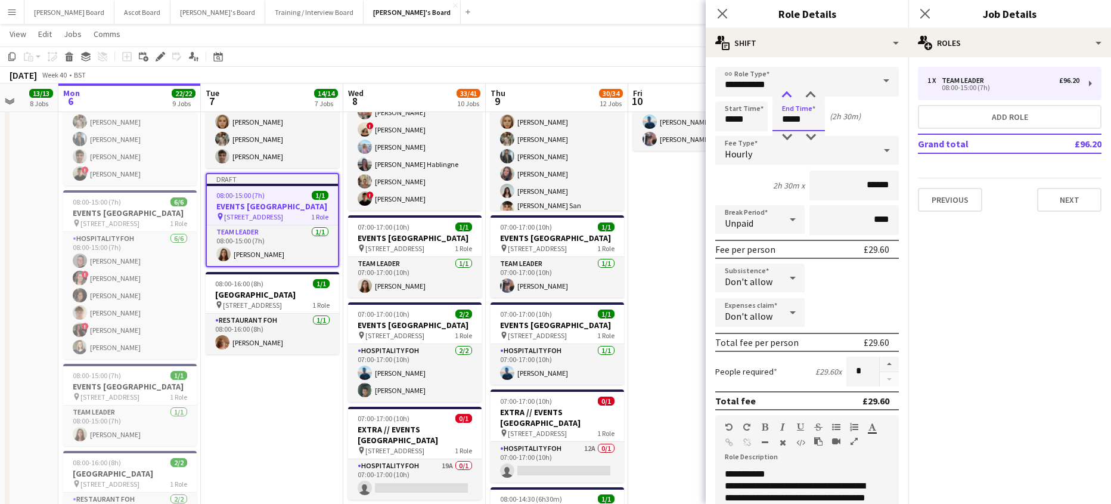
type input "*****"
click at [788, 97] on div at bounding box center [787, 95] width 24 height 12
click at [756, 225] on div "Unpaid" at bounding box center [748, 219] width 66 height 29
click at [749, 254] on span "Paid" at bounding box center [758, 252] width 66 height 11
drag, startPoint x: 847, startPoint y: 227, endPoint x: 888, endPoint y: 223, distance: 41.3
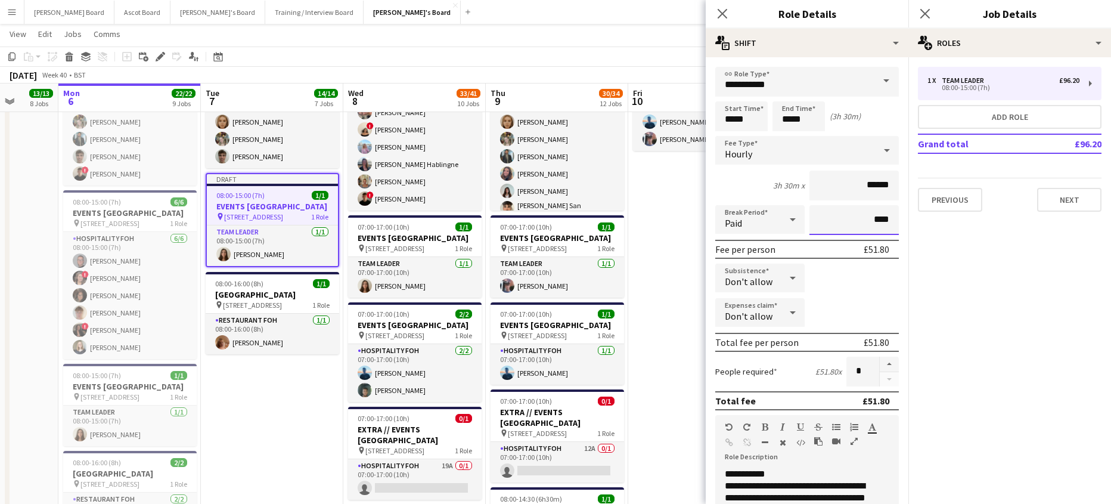
click at [888, 223] on input "****" at bounding box center [853, 220] width 89 height 30
type input "***"
click at [667, 212] on app-date-cell "08:00-16:00 (8h) 1/1 pin Woking, GU21 4YH 1 Role Kitchen [PERSON_NAME] [DATE] 0…" at bounding box center [699, 238] width 142 height 1280
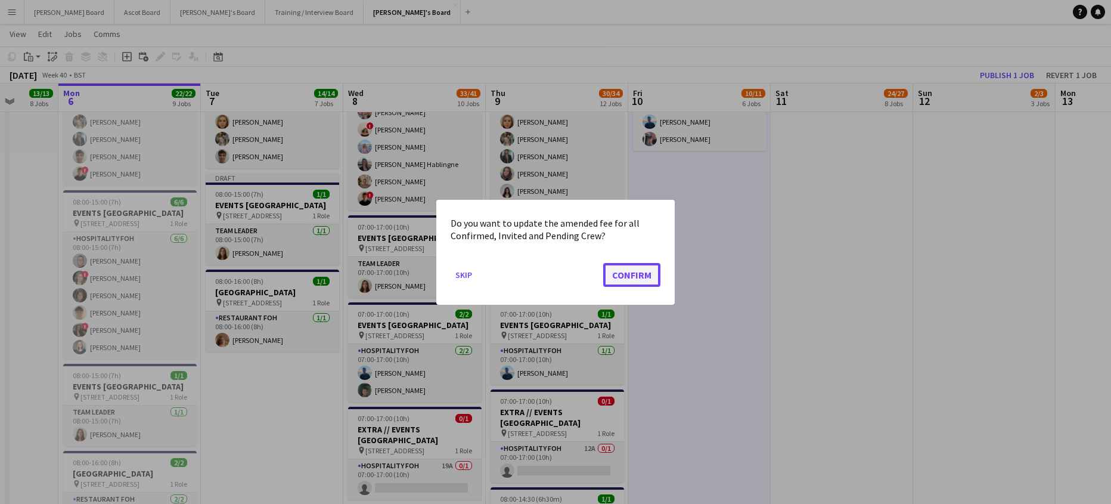
click at [633, 268] on button "Confirm" at bounding box center [631, 274] width 57 height 24
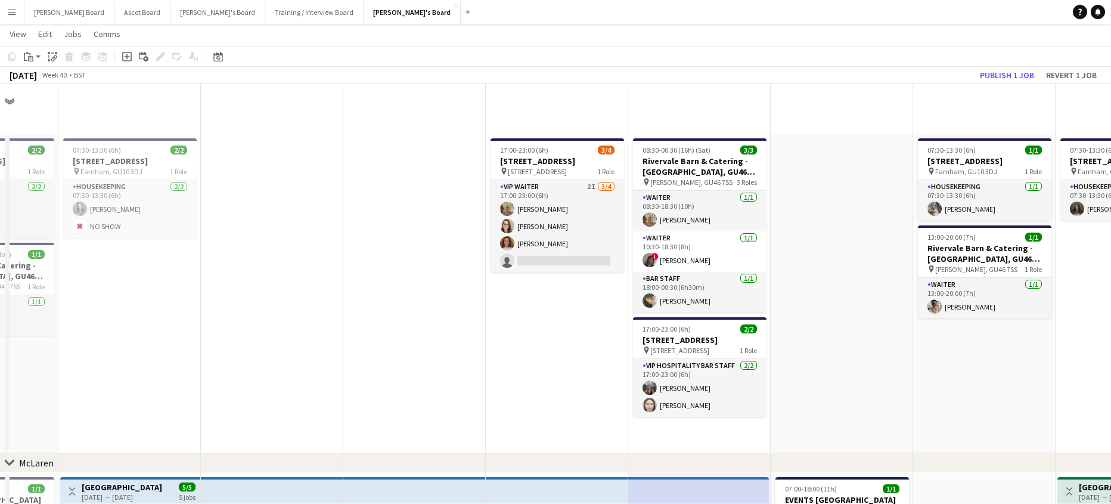
scroll to position [874, 0]
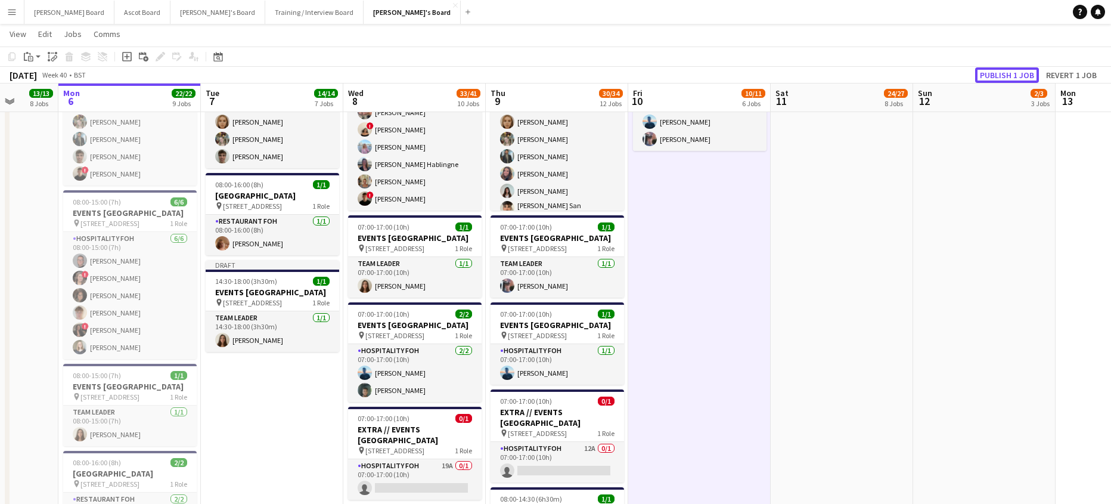
click at [996, 69] on button "Publish 1 job" at bounding box center [1007, 74] width 64 height 15
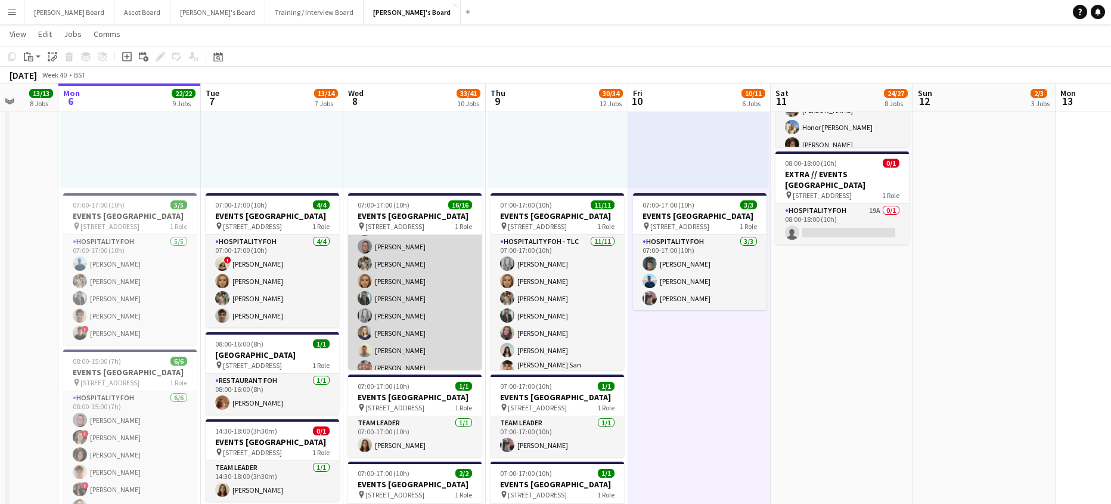
scroll to position [0, 0]
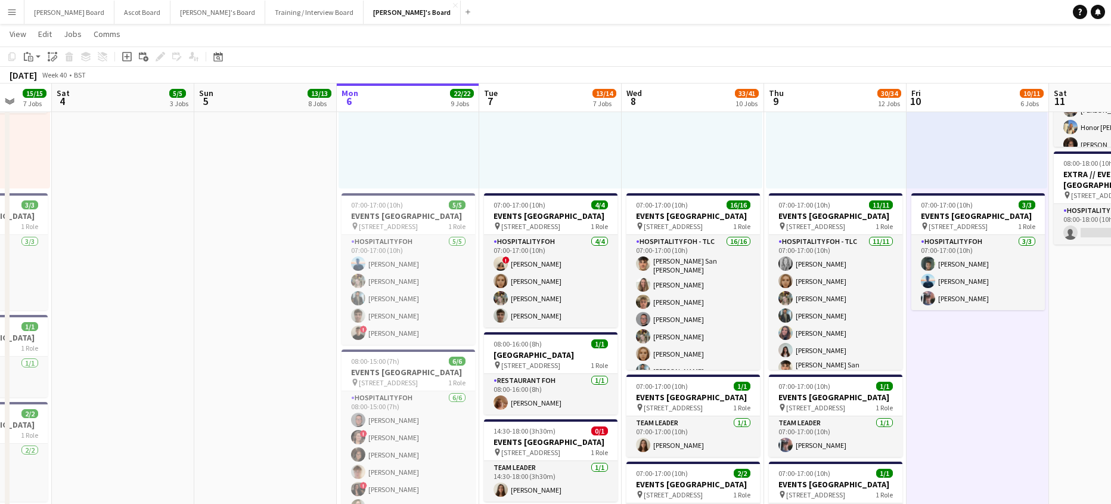
drag, startPoint x: 167, startPoint y: 232, endPoint x: 490, endPoint y: 279, distance: 326.9
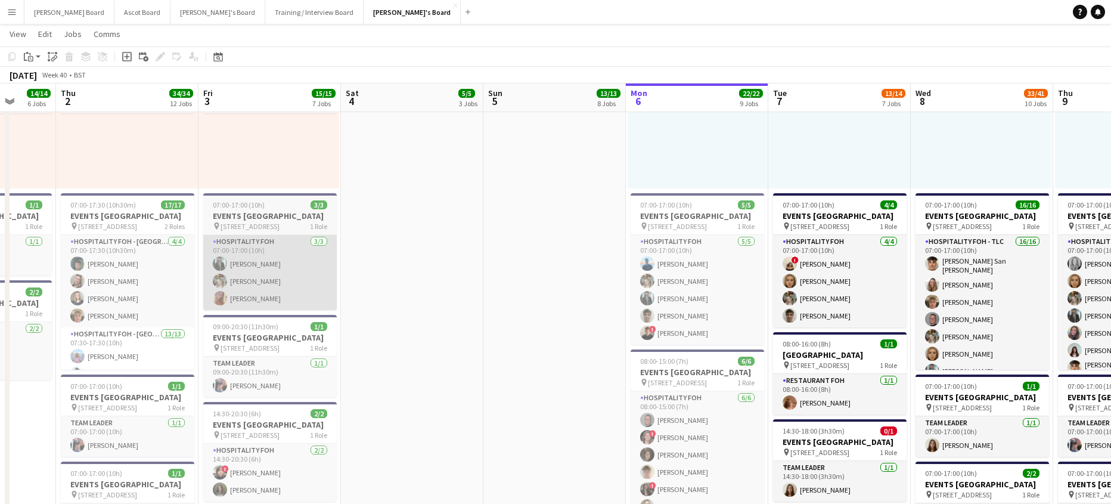
drag, startPoint x: 319, startPoint y: 279, endPoint x: 760, endPoint y: 313, distance: 442.3
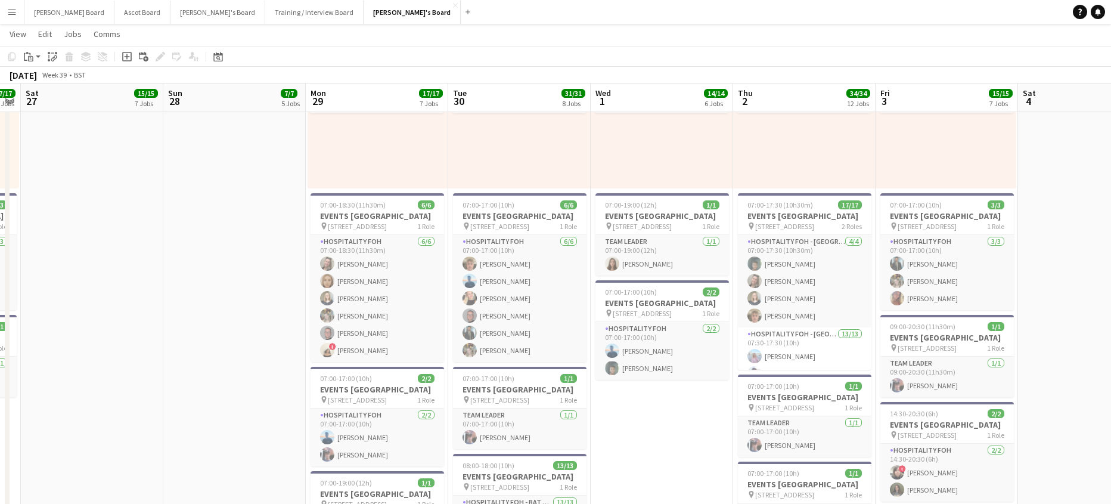
drag, startPoint x: 502, startPoint y: 301, endPoint x: 632, endPoint y: 309, distance: 130.1
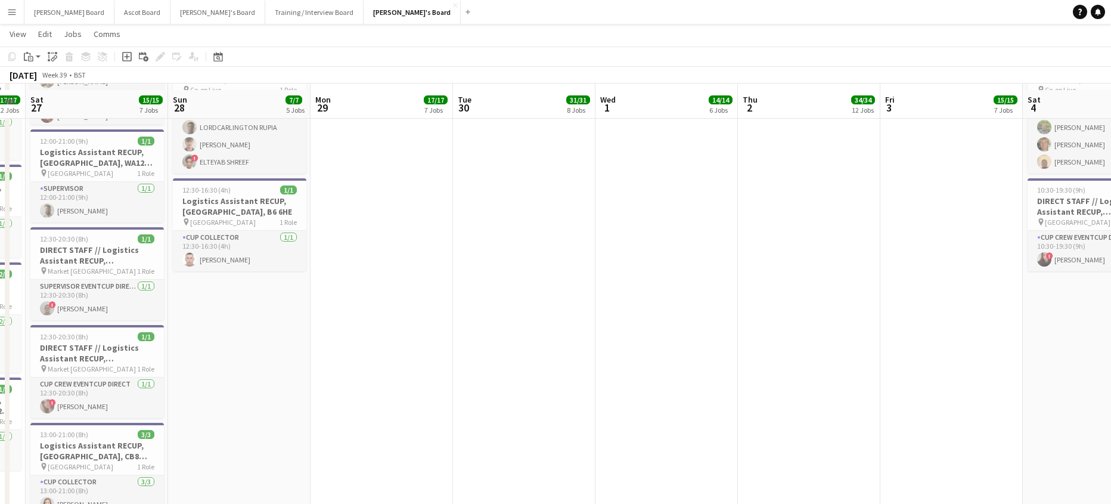
scroll to position [1907, 0]
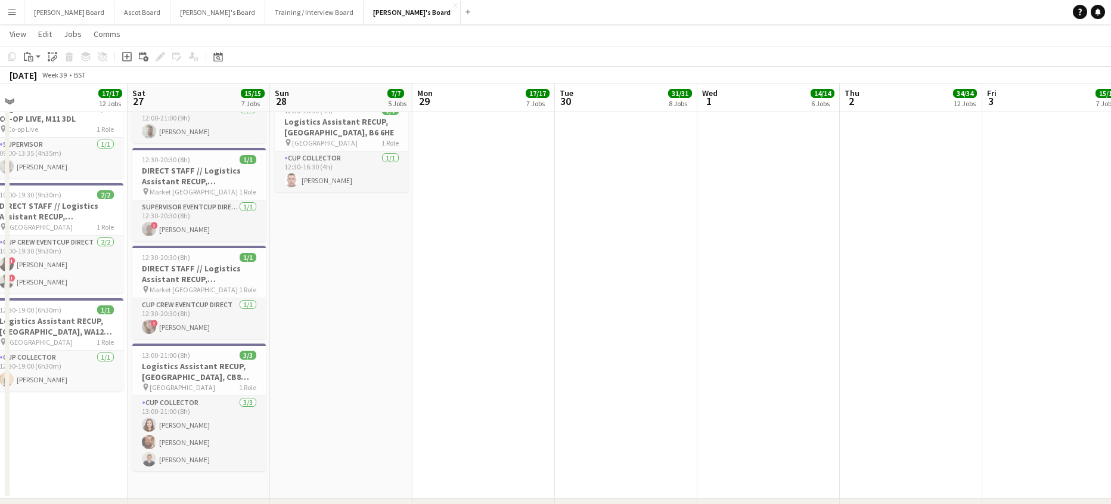
drag, startPoint x: 158, startPoint y: 349, endPoint x: 260, endPoint y: 349, distance: 101.9
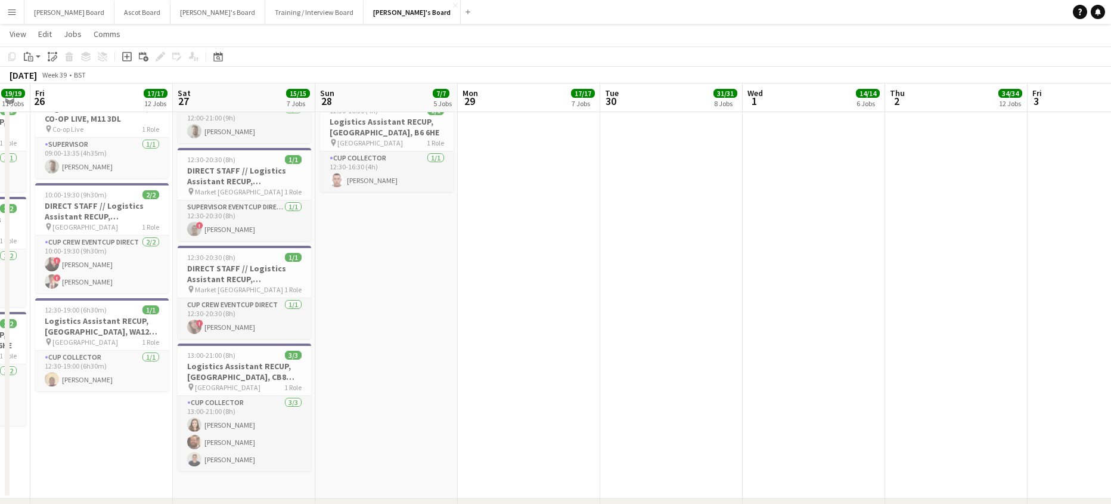
scroll to position [0, 253]
drag, startPoint x: 128, startPoint y: 347, endPoint x: 162, endPoint y: 352, distance: 35.0
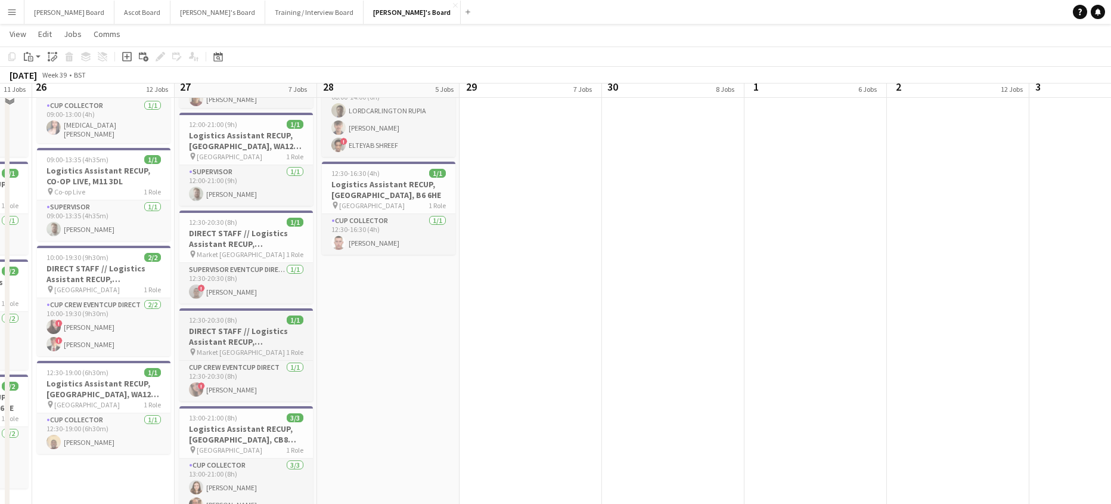
scroll to position [1828, 0]
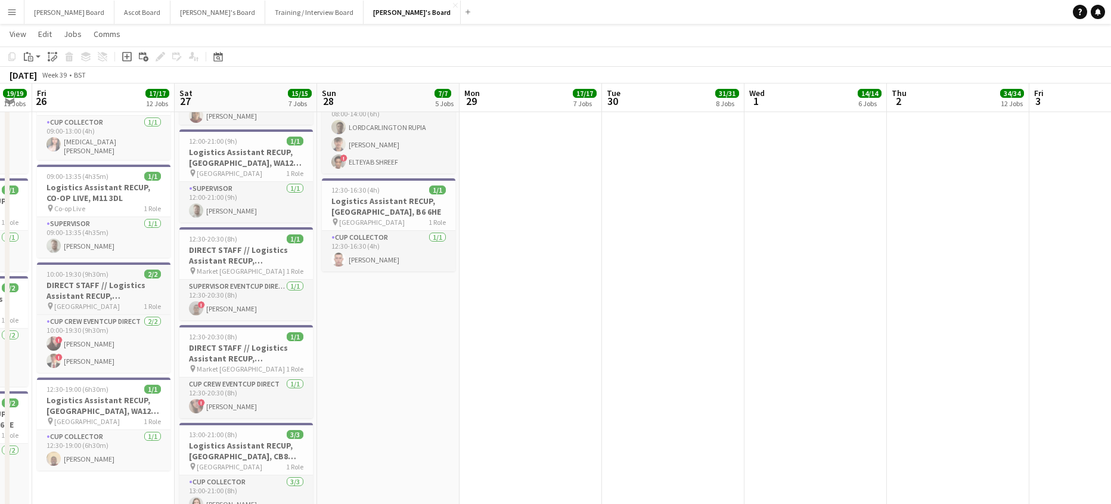
click at [102, 279] on h3 "DIRECT STAFF // Logistics Assistant RECUP, [GEOGRAPHIC_DATA], CB8 0TF" at bounding box center [103, 289] width 133 height 21
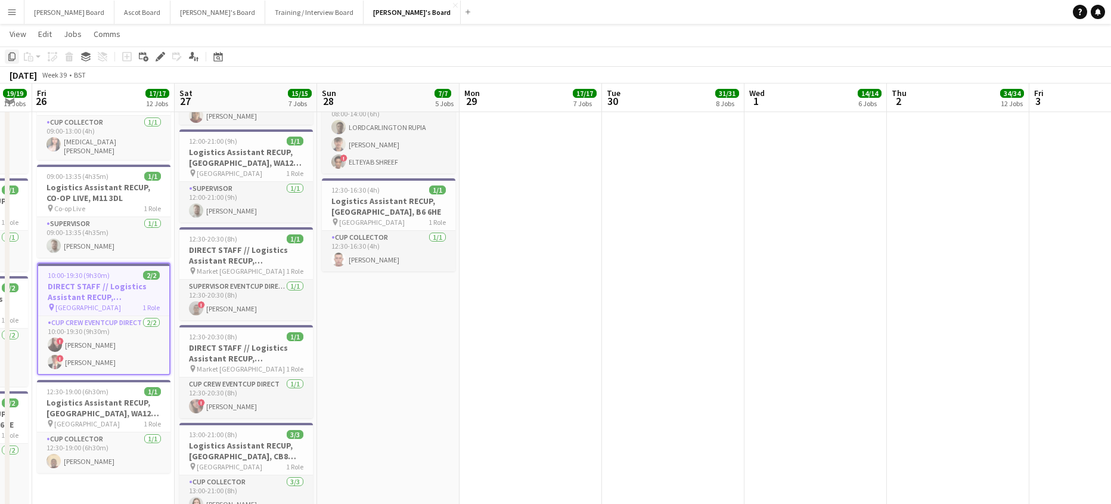
click at [13, 55] on icon "Copy" at bounding box center [12, 57] width 10 height 10
drag, startPoint x: 504, startPoint y: 230, endPoint x: 495, endPoint y: 222, distance: 11.8
click at [502, 228] on app-date-cell at bounding box center [530, 260] width 142 height 634
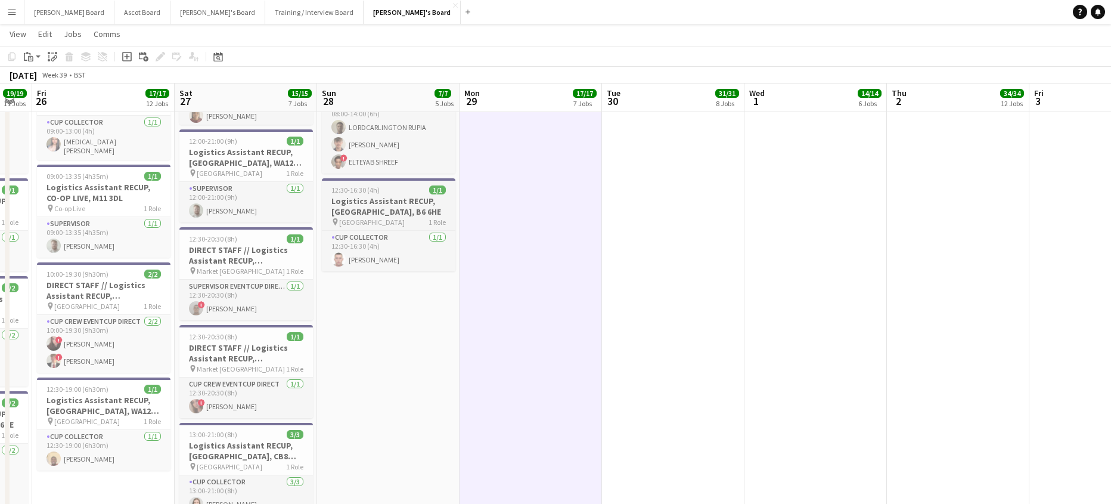
scroll to position [0, 255]
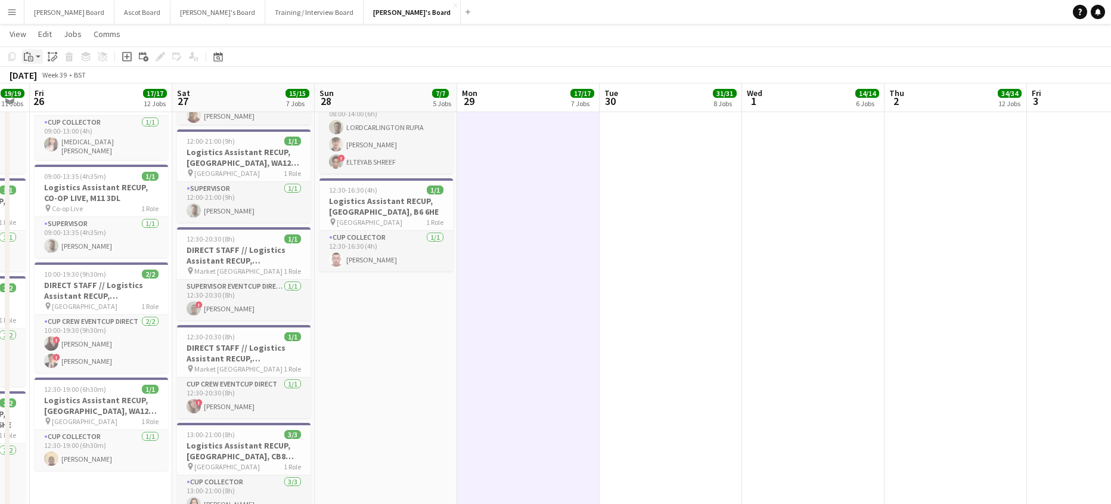
click at [32, 56] on icon at bounding box center [30, 58] width 5 height 5
click at [39, 79] on link "Paste Ctrl+V" at bounding box center [88, 79] width 112 height 11
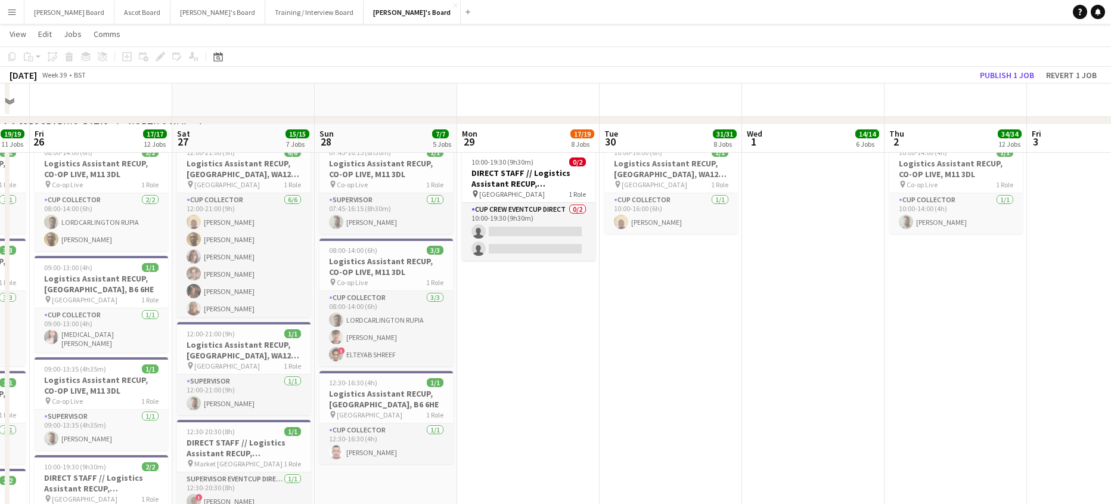
scroll to position [1510, 0]
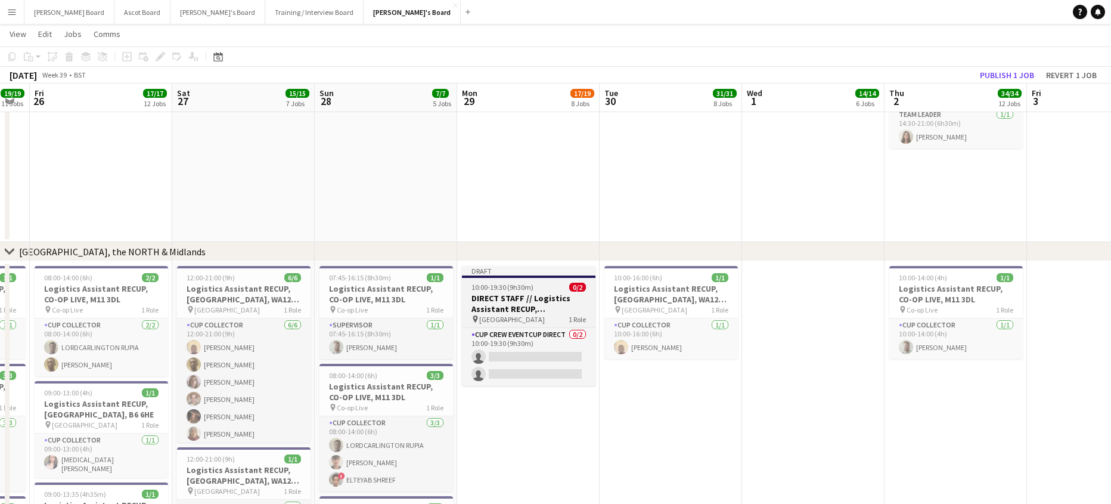
click at [510, 281] on app-job-card "Draft 10:00-19:30 (9h30m) 0/2 DIRECT STAFF // Logistics Assistant RECUP, [GEOGR…" at bounding box center [528, 326] width 133 height 120
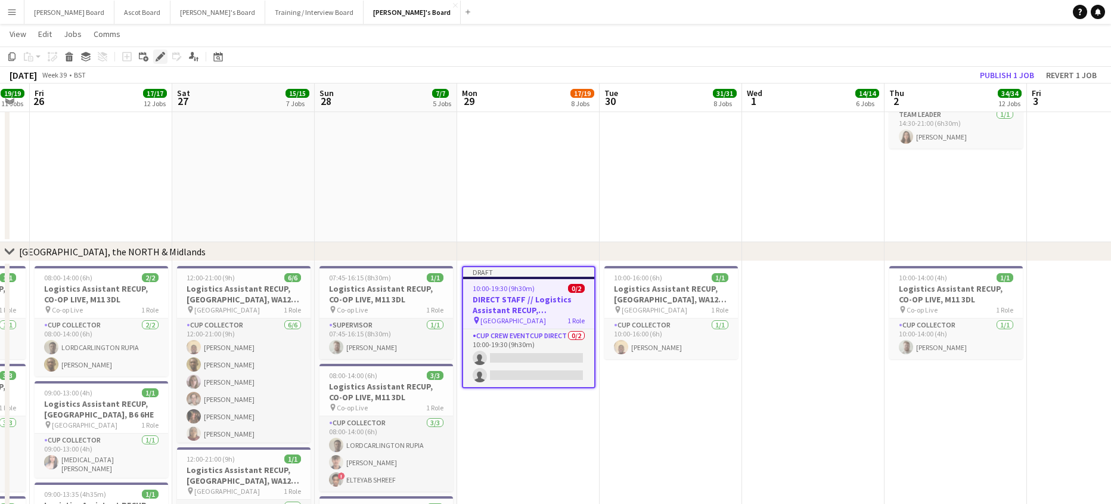
click at [157, 54] on icon "Edit" at bounding box center [161, 57] width 10 height 10
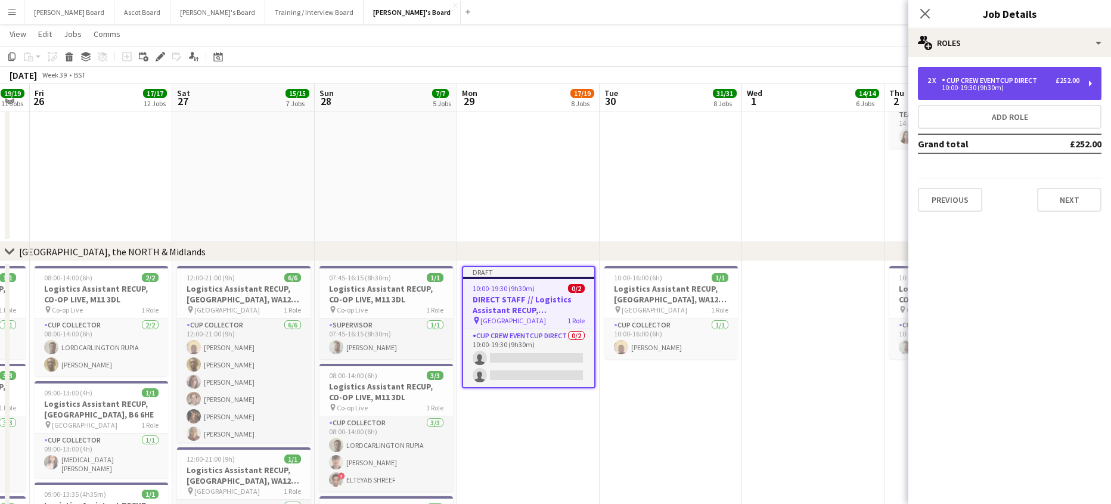
click at [974, 70] on div "2 x CUP CREW EVENTCUP DIRECT £252.00 10:00-19:30 (9h30m)" at bounding box center [1010, 83] width 184 height 33
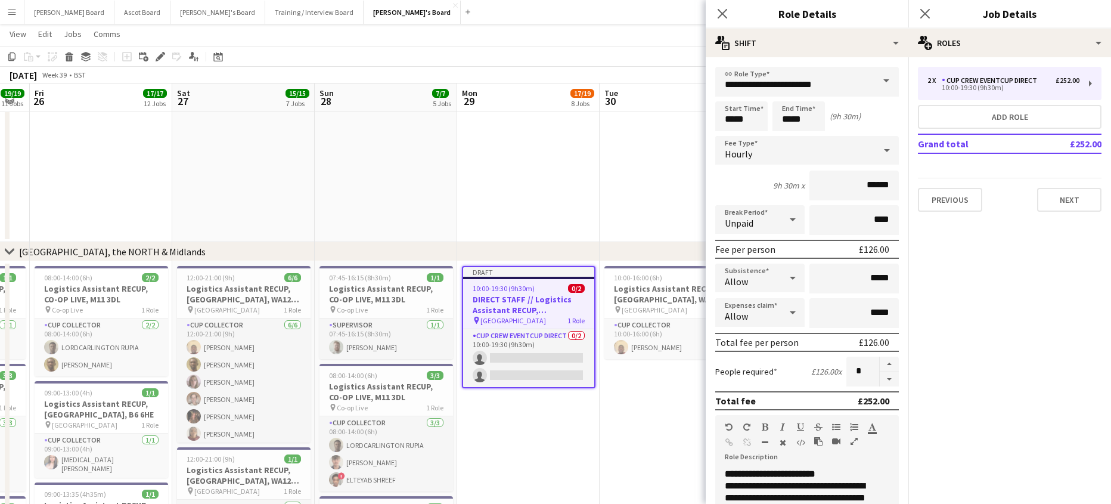
click at [883, 378] on button "button" at bounding box center [889, 379] width 19 height 15
type input "*"
click at [745, 126] on input "*****" at bounding box center [741, 116] width 52 height 30
click at [748, 94] on div at bounding box center [753, 95] width 24 height 12
type input "*****"
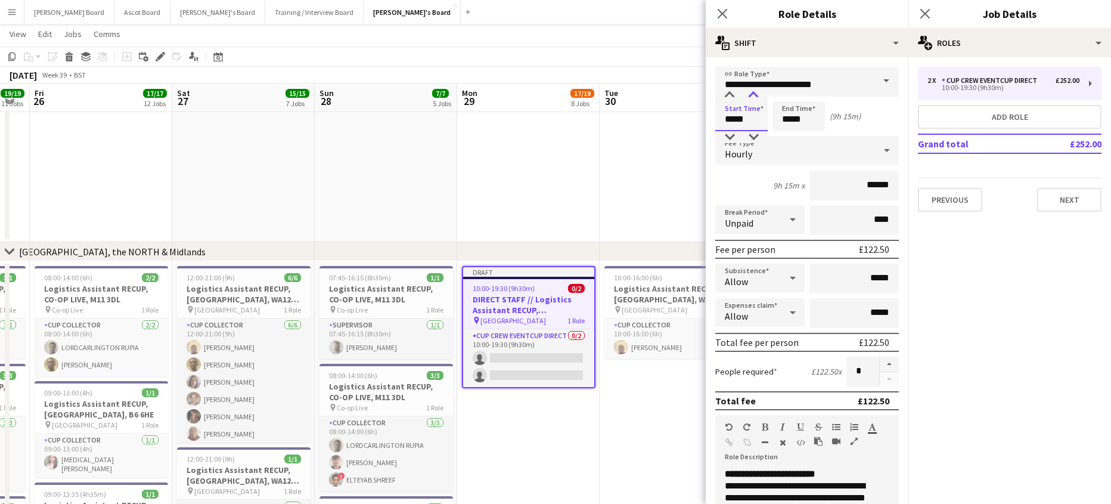
click at [748, 94] on div at bounding box center [753, 95] width 24 height 12
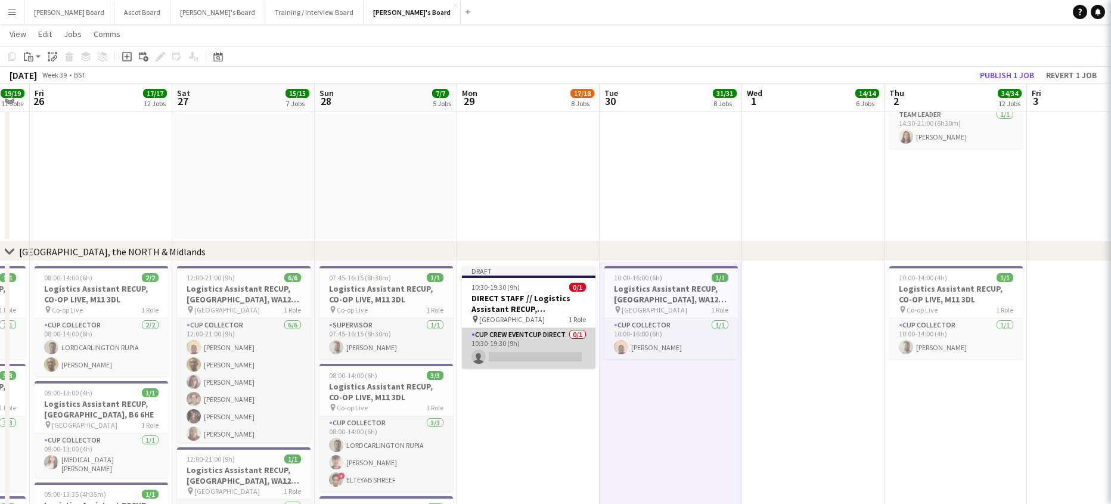
click at [524, 350] on app-card-role "CUP CREW EVENTCUP DIRECT 0/1 10:30-19:30 (9h) single-neutral-actions" at bounding box center [528, 348] width 133 height 41
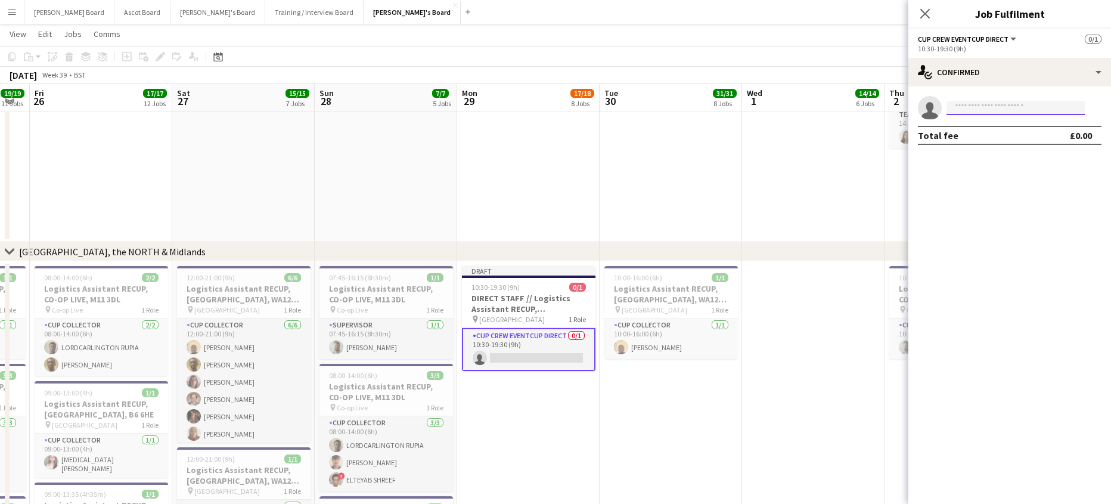
click at [995, 104] on input at bounding box center [1015, 108] width 138 height 14
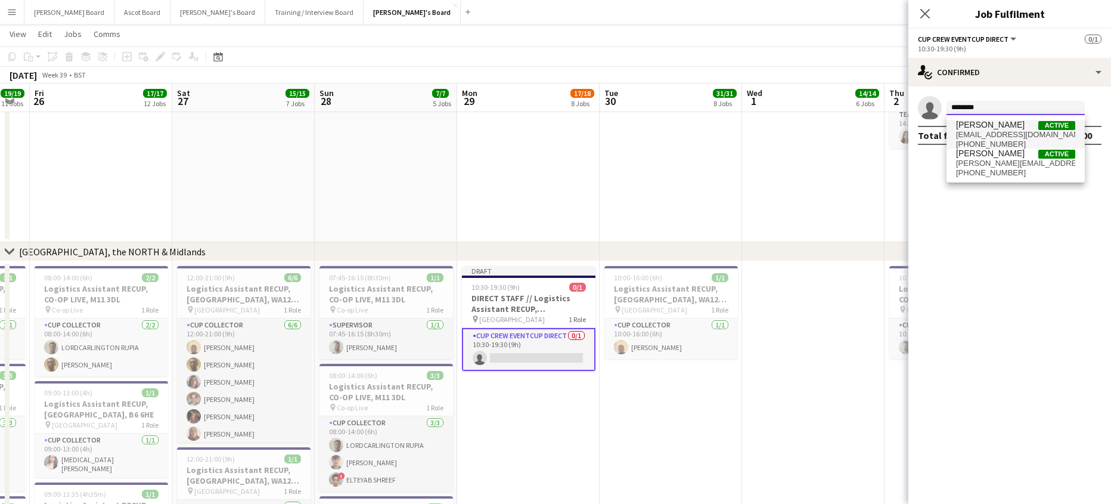
type input "********"
click at [982, 126] on span "[PERSON_NAME]" at bounding box center [990, 125] width 69 height 10
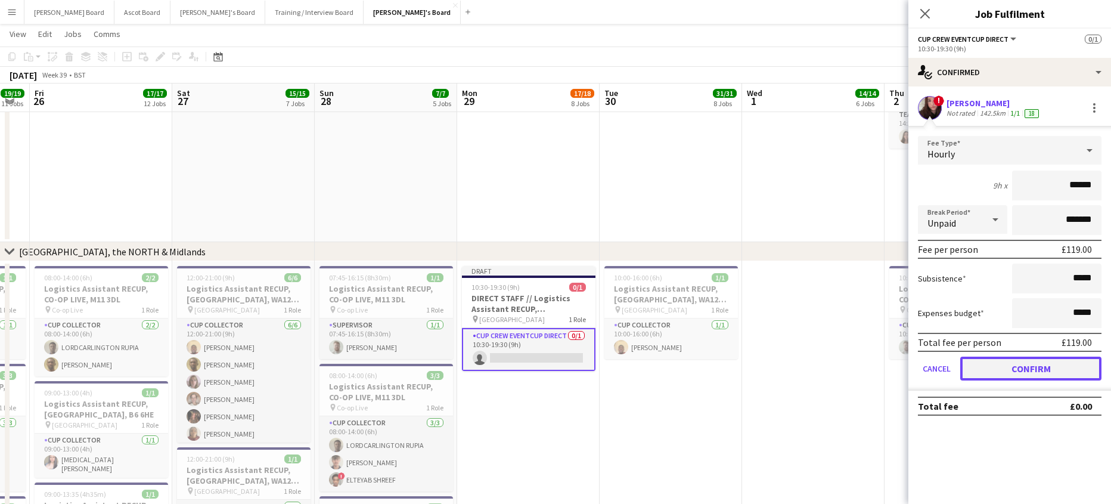
click at [1002, 371] on button "Confirm" at bounding box center [1030, 368] width 141 height 24
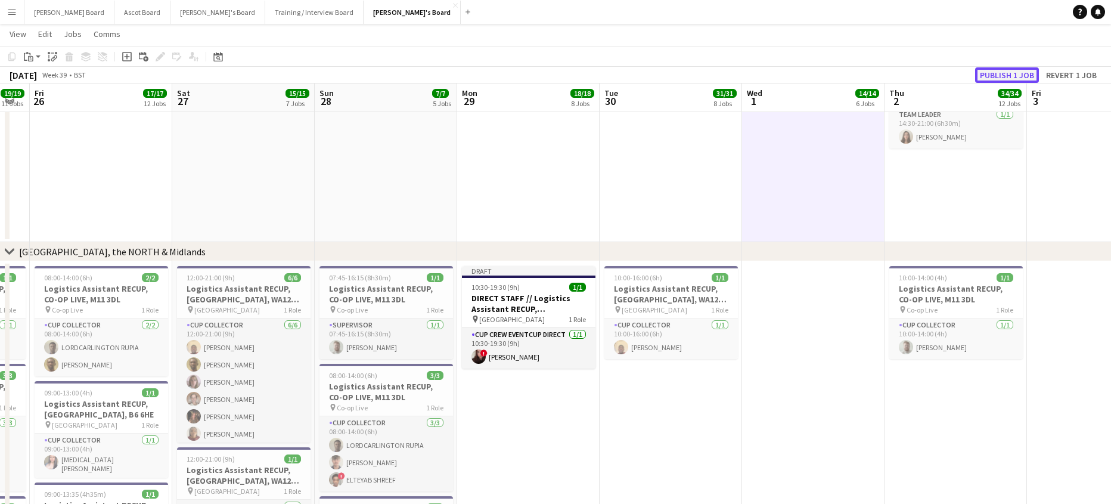
click at [986, 81] on button "Publish 1 job" at bounding box center [1007, 74] width 64 height 15
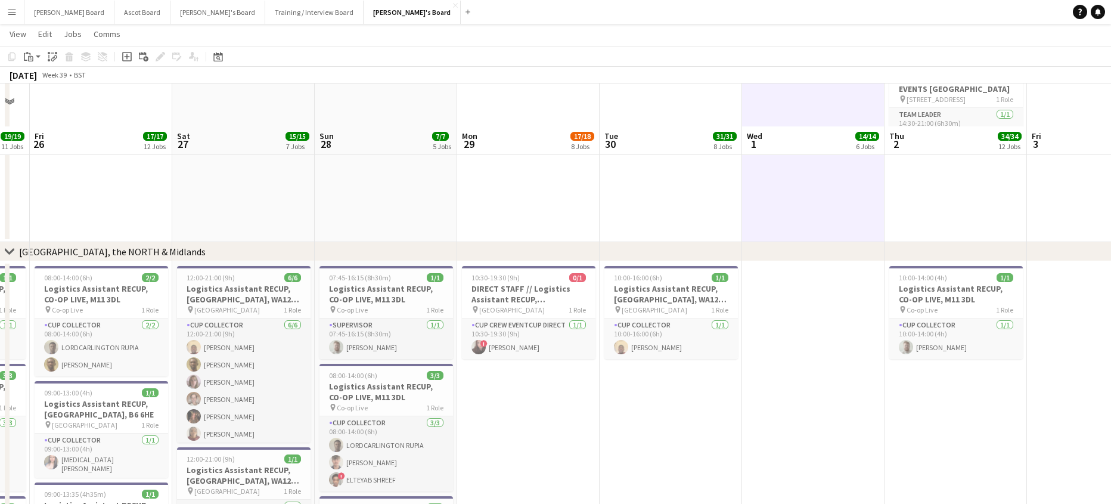
scroll to position [1589, 0]
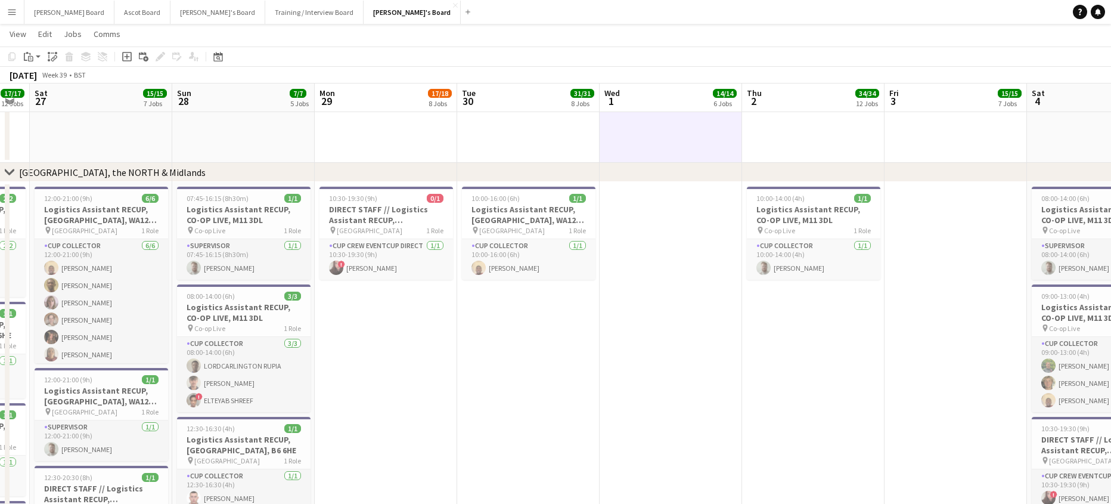
drag, startPoint x: 620, startPoint y: 340, endPoint x: 257, endPoint y: 333, distance: 363.0
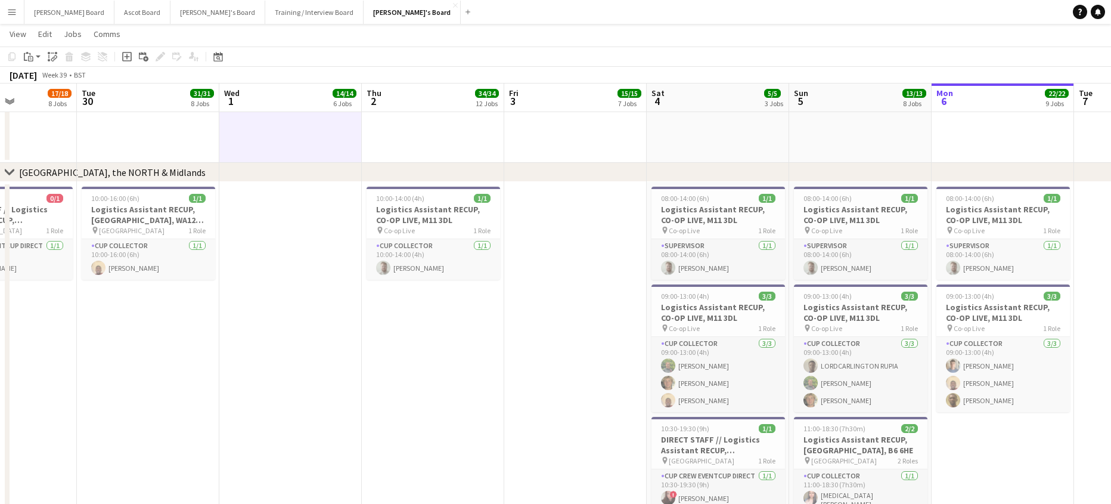
drag, startPoint x: 209, startPoint y: 358, endPoint x: 189, endPoint y: 358, distance: 19.7
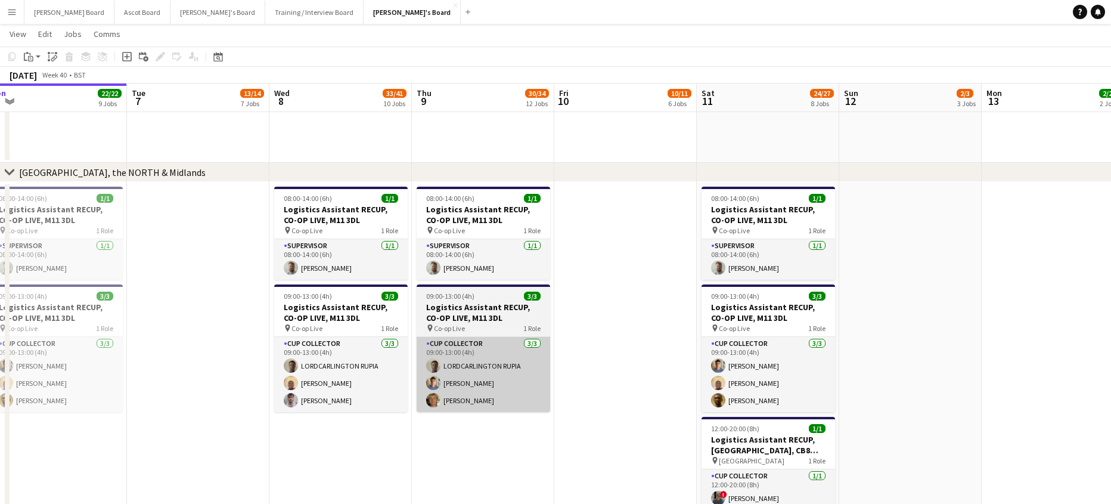
scroll to position [0, 435]
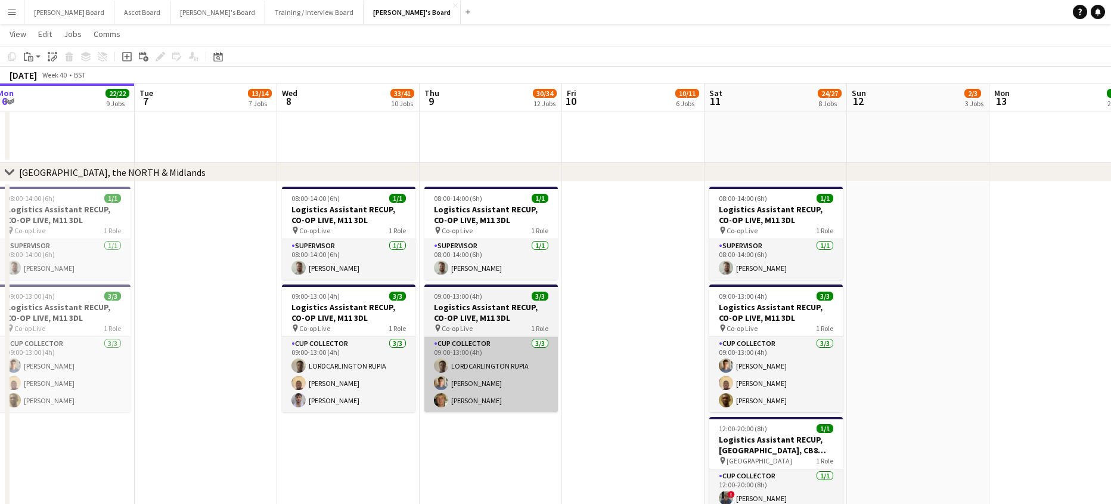
drag, startPoint x: 799, startPoint y: 358, endPoint x: 373, endPoint y: 338, distance: 426.5
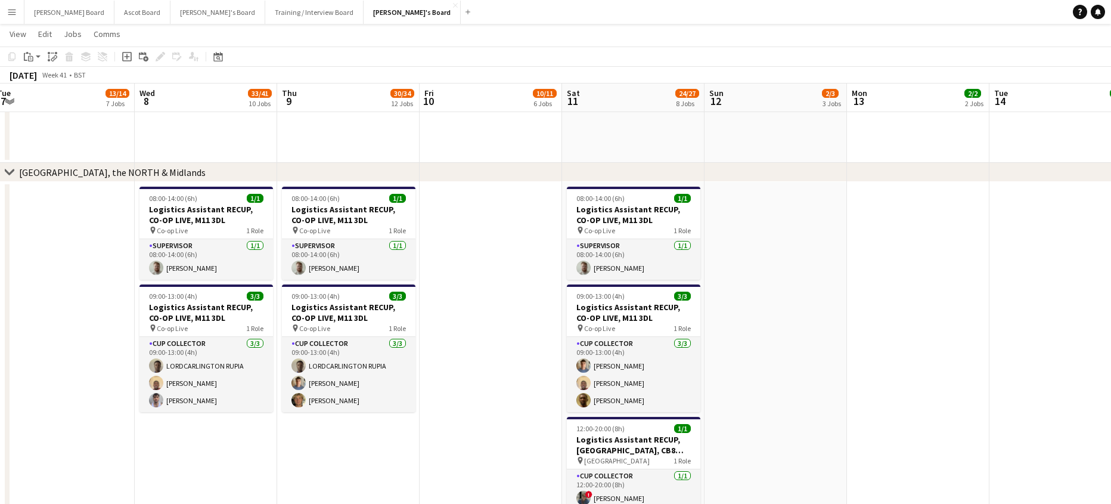
click at [530, 285] on app-date-cell at bounding box center [491, 499] width 142 height 634
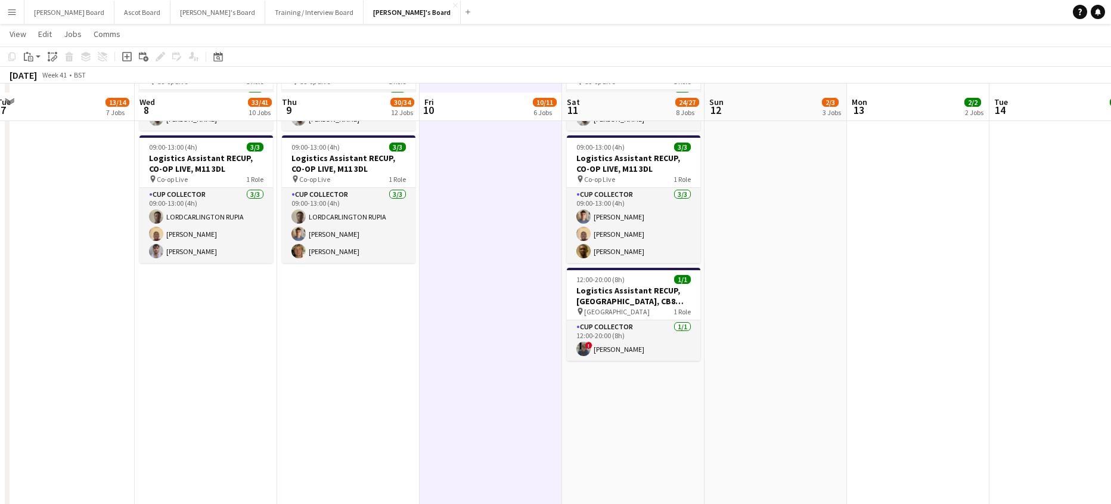
scroll to position [1748, 0]
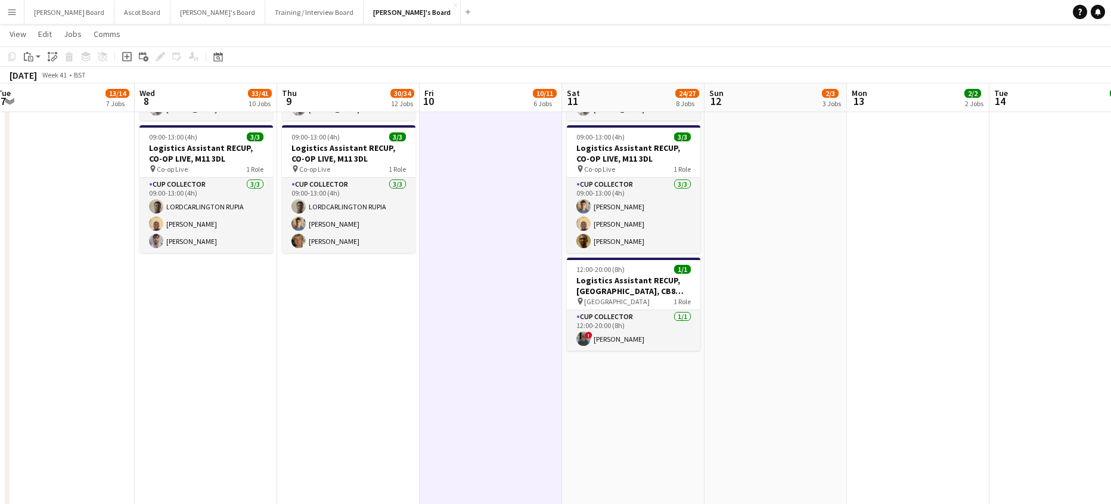
click at [624, 390] on app-date-cell "08:00-14:00 (6h) 1/1 Logistics Assistant RECUP, CO-OP LIVE, M11 3DL pin Co-op L…" at bounding box center [633, 340] width 142 height 634
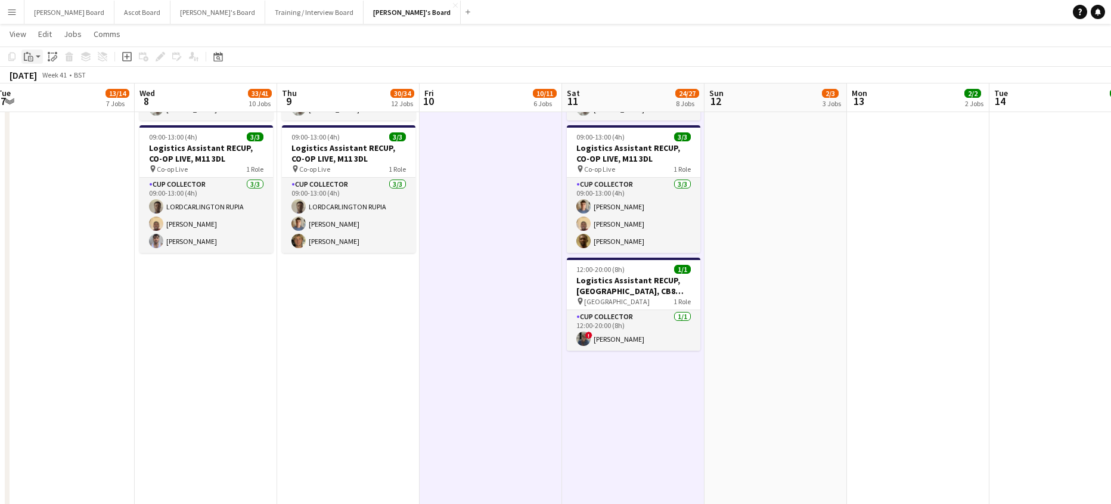
click at [33, 60] on div "Paste" at bounding box center [28, 56] width 14 height 14
click at [48, 104] on link "Paste with crew Ctrl+Shift+V" at bounding box center [88, 99] width 112 height 11
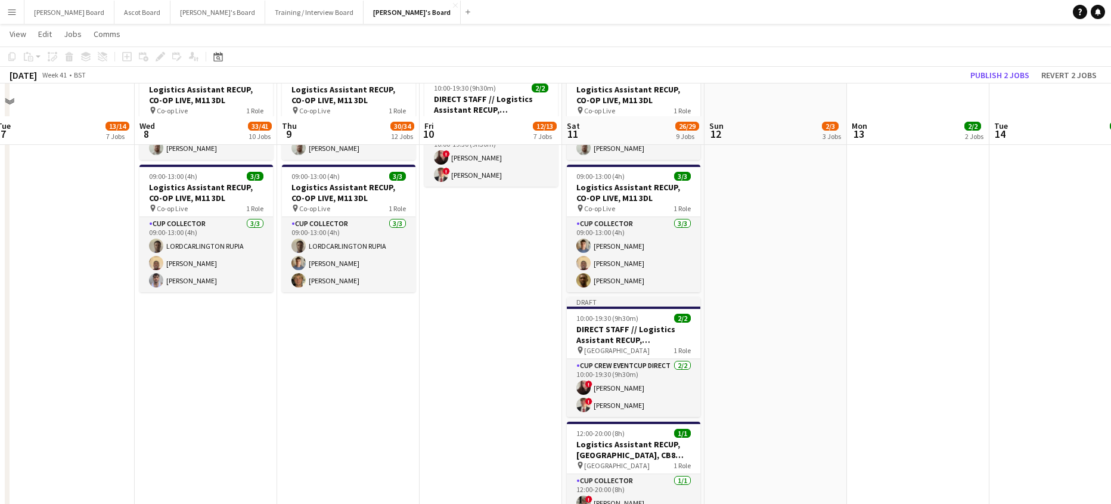
scroll to position [1669, 0]
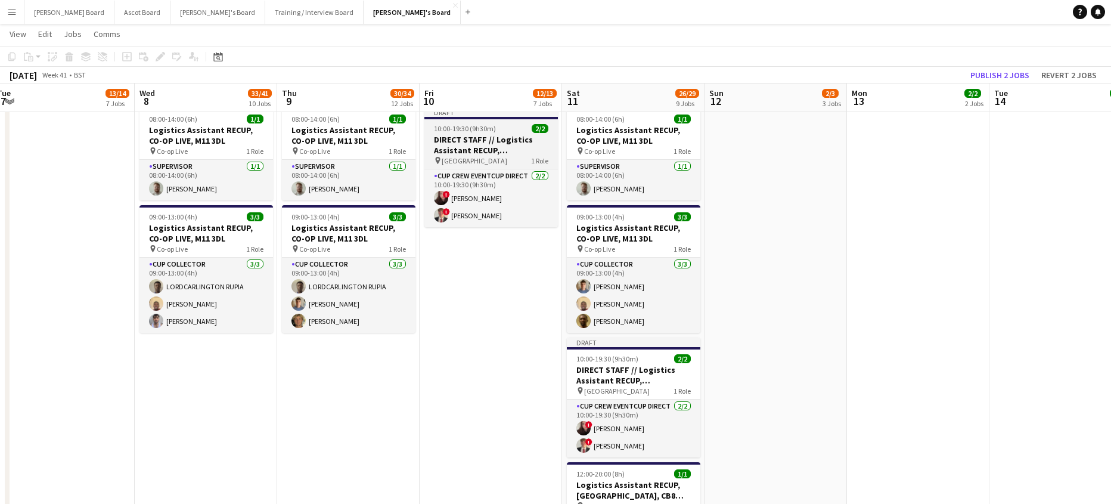
click at [476, 129] on span "10:00-19:30 (9h30m)" at bounding box center [465, 128] width 62 height 9
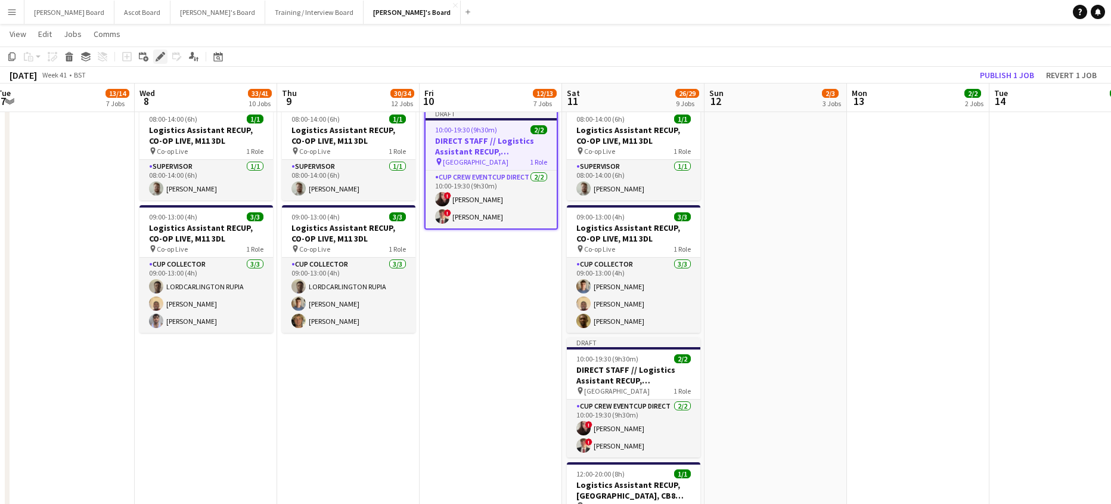
click at [156, 53] on icon "Edit" at bounding box center [161, 57] width 10 height 10
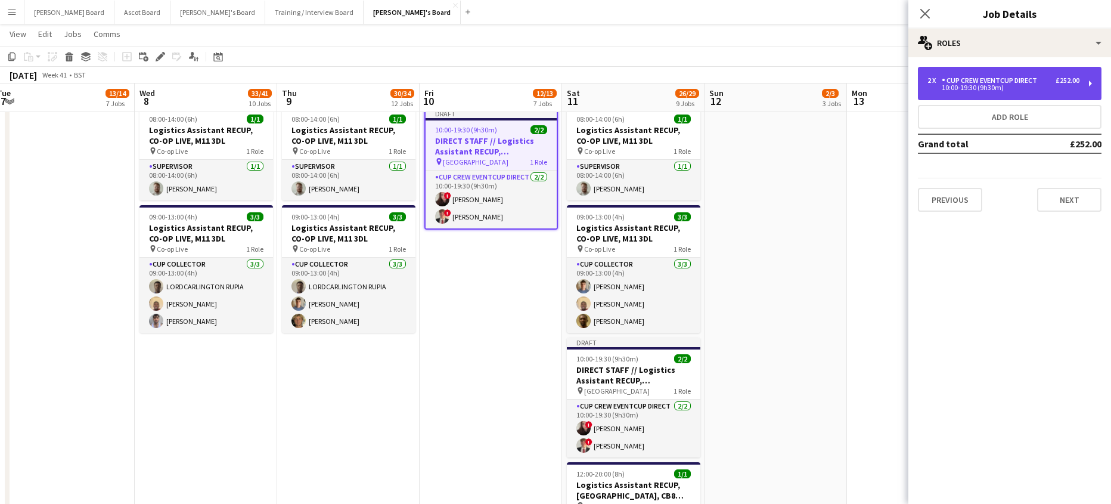
click at [969, 88] on div "10:00-19:30 (9h30m)" at bounding box center [1003, 88] width 152 height 6
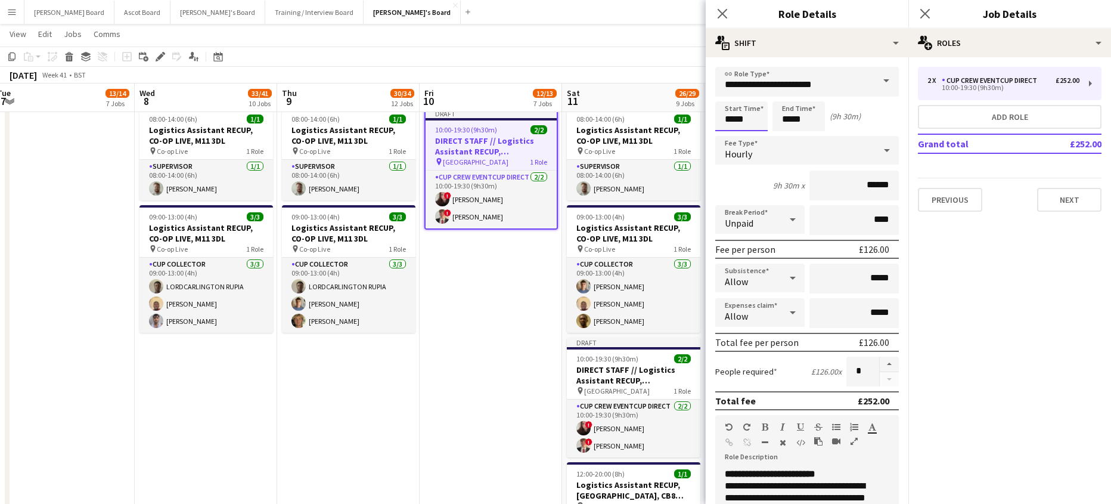
drag, startPoint x: 746, startPoint y: 118, endPoint x: 744, endPoint y: 103, distance: 15.1
click at [746, 116] on input "*****" at bounding box center [741, 116] width 52 height 30
click at [757, 92] on div at bounding box center [753, 95] width 24 height 12
type input "*****"
click at [757, 92] on div at bounding box center [753, 95] width 24 height 12
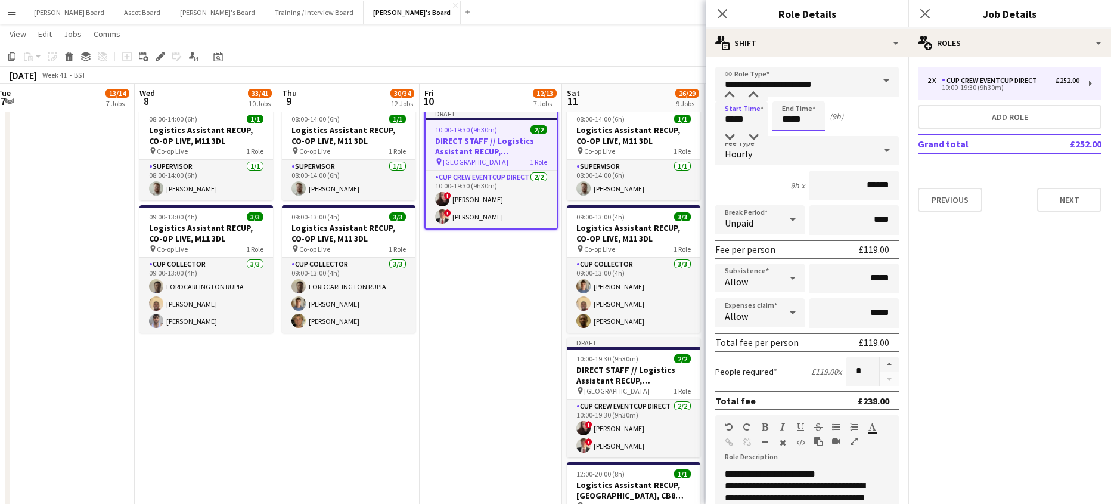
click at [787, 125] on input "*****" at bounding box center [798, 116] width 52 height 30
click at [815, 135] on div at bounding box center [811, 137] width 24 height 12
type input "*****"
click at [815, 135] on div at bounding box center [811, 137] width 24 height 12
click at [611, 373] on h3 "DIRECT STAFF // Logistics Assistant RECUP, [GEOGRAPHIC_DATA], CB8 0TF" at bounding box center [633, 374] width 133 height 21
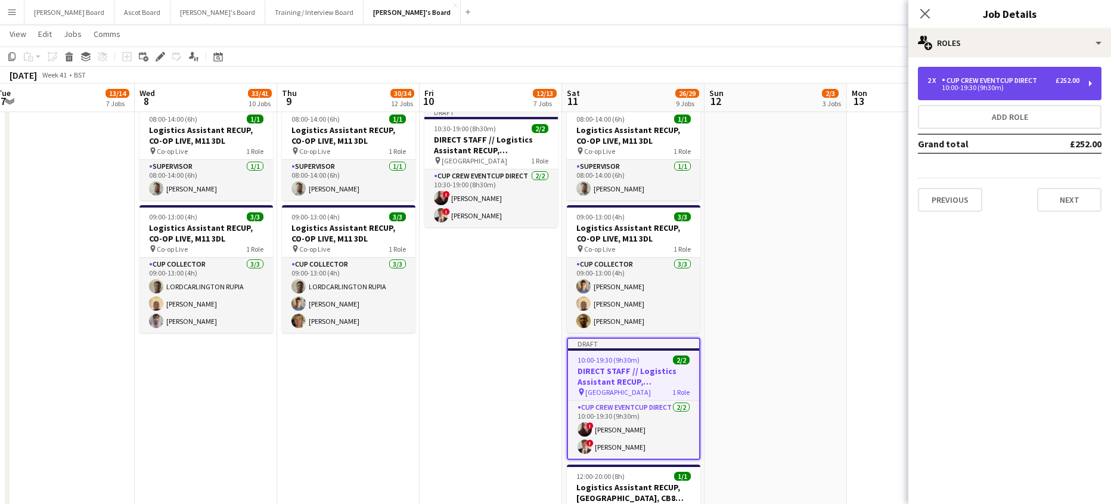
click at [965, 82] on div "CUP CREW EVENTCUP DIRECT" at bounding box center [992, 80] width 100 height 8
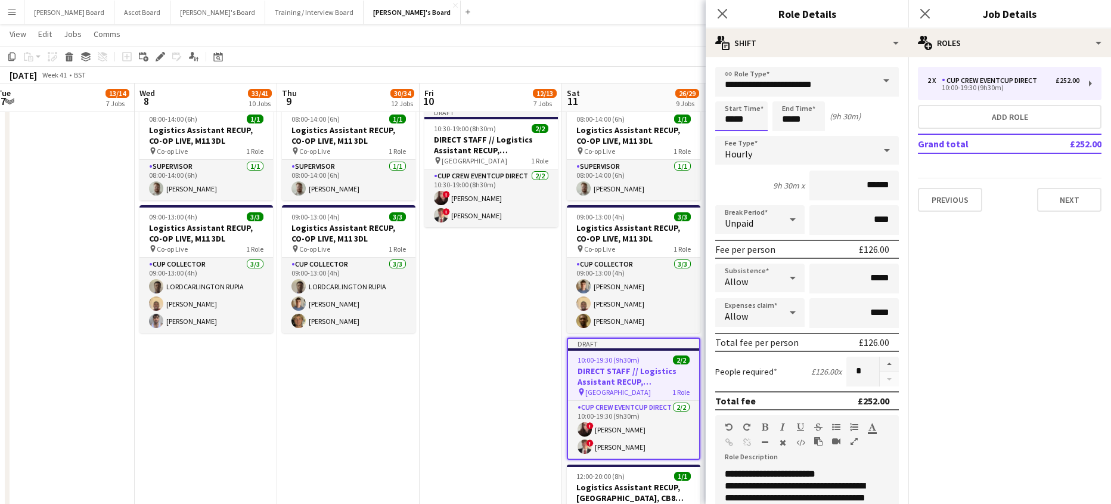
click at [744, 125] on input "*****" at bounding box center [741, 116] width 52 height 30
drag, startPoint x: 758, startPoint y: 89, endPoint x: 754, endPoint y: 94, distance: 6.4
click at [758, 89] on input "**********" at bounding box center [807, 82] width 184 height 30
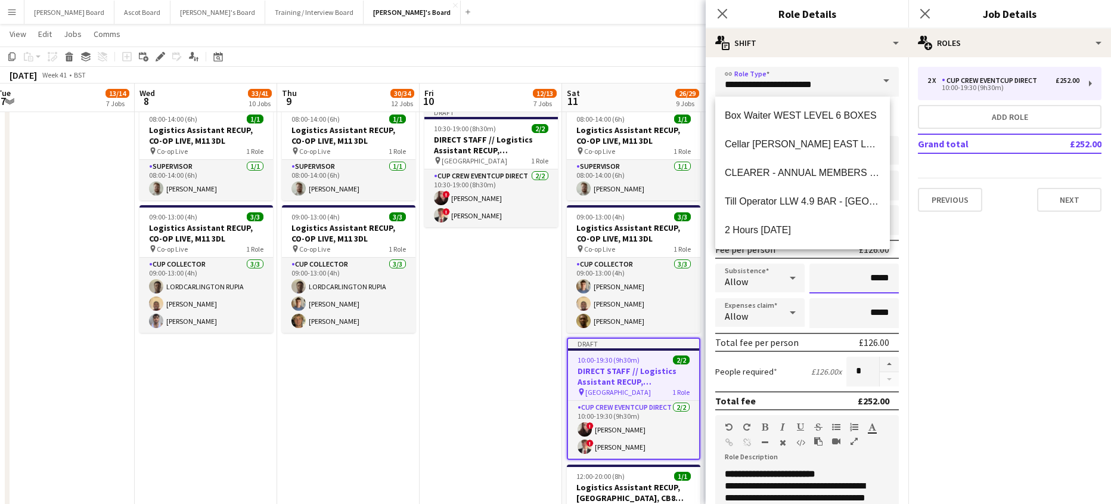
click at [828, 277] on input "*****" at bounding box center [853, 278] width 89 height 30
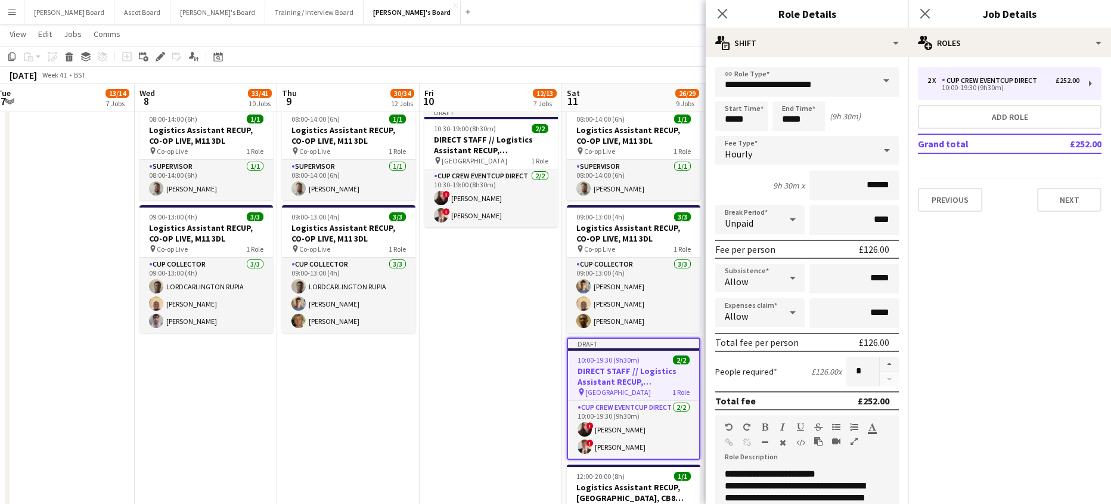
click at [773, 279] on div "Allow" at bounding box center [748, 277] width 66 height 29
click at [757, 337] on span "Don't allow" at bounding box center [758, 340] width 66 height 11
click at [757, 303] on div "Allow" at bounding box center [748, 312] width 66 height 29
click at [752, 378] on span "Don't allow" at bounding box center [758, 375] width 66 height 11
click at [747, 123] on input "*****" at bounding box center [741, 116] width 52 height 30
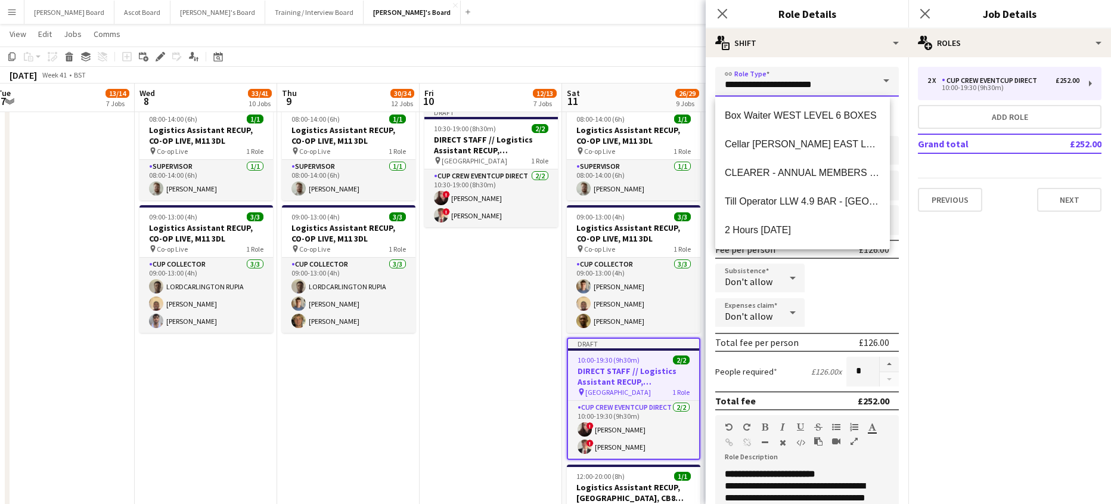
click at [759, 70] on input "**********" at bounding box center [807, 82] width 184 height 30
click at [781, 281] on div at bounding box center [793, 278] width 24 height 24
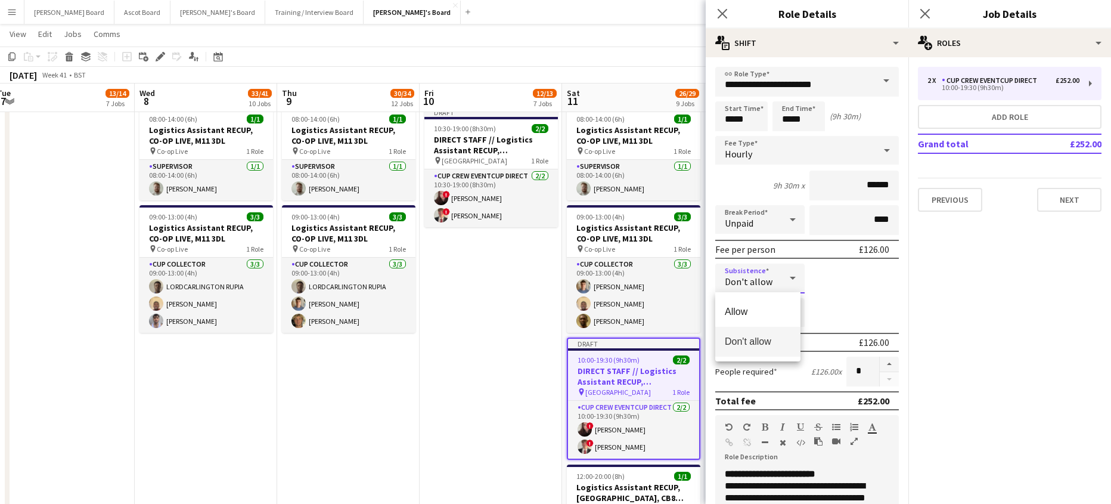
click at [759, 337] on span "Don't allow" at bounding box center [758, 340] width 66 height 11
click at [750, 124] on input "*****" at bounding box center [741, 116] width 52 height 30
click at [755, 101] on div at bounding box center [753, 95] width 24 height 12
type input "*****"
click at [755, 101] on div at bounding box center [753, 95] width 24 height 12
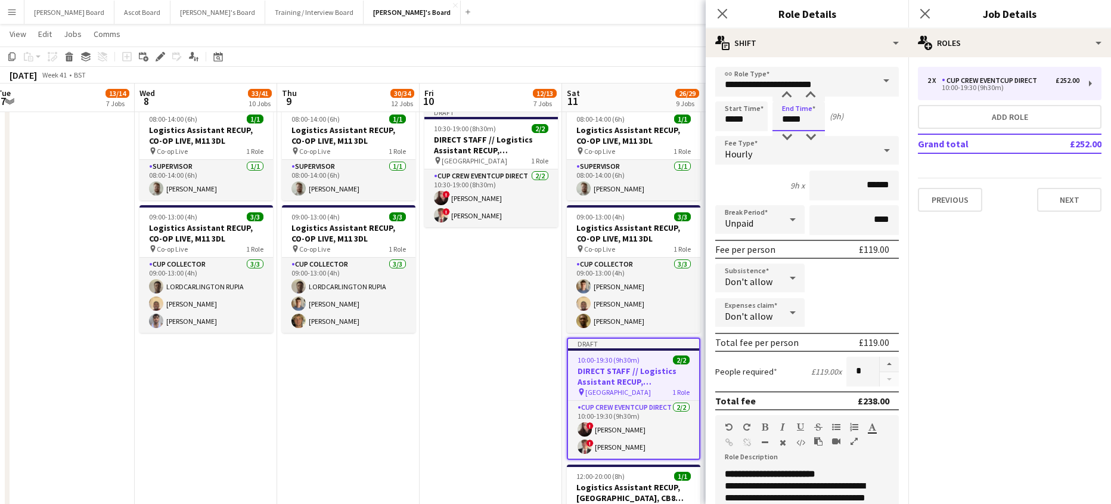
click at [788, 117] on input "*****" at bounding box center [798, 116] width 52 height 30
click at [786, 99] on div at bounding box center [787, 95] width 24 height 12
click at [810, 135] on div at bounding box center [811, 137] width 24 height 12
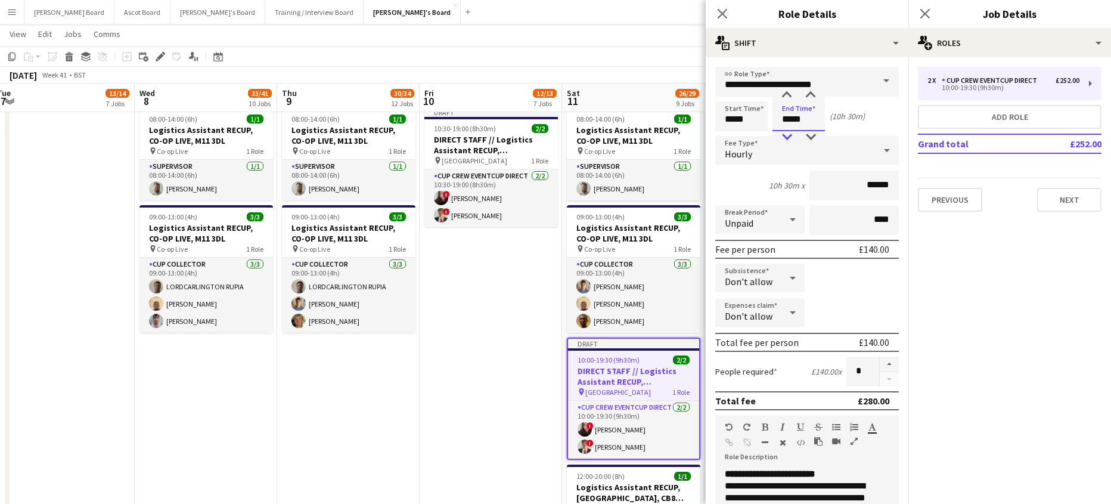
type input "*****"
click at [790, 135] on div at bounding box center [787, 137] width 24 height 12
click at [463, 352] on app-date-cell "Draft 10:30-19:00 (8h30m) 2/2 DIRECT STAFF // Logistics Assistant RECUP, [GEOGR…" at bounding box center [491, 419] width 142 height 634
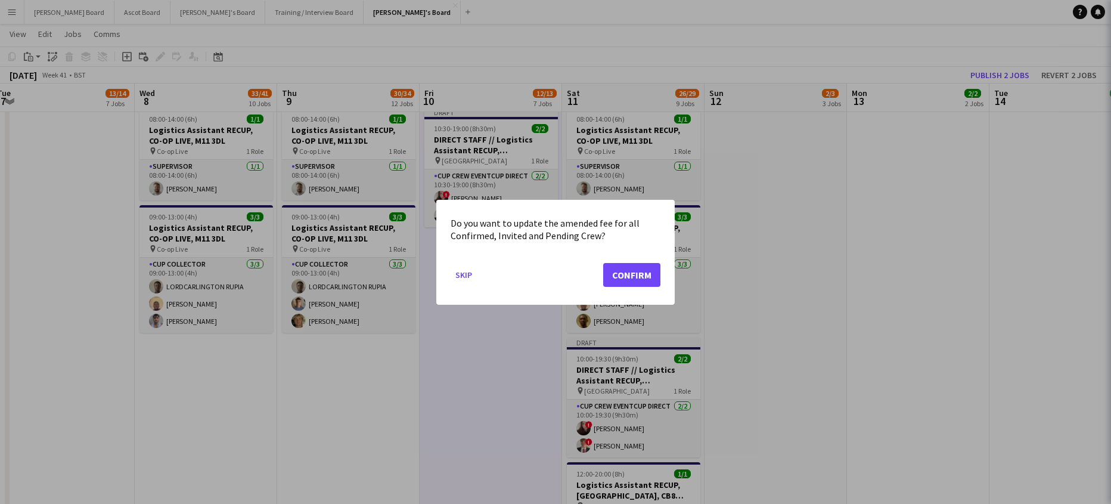
scroll to position [0, 0]
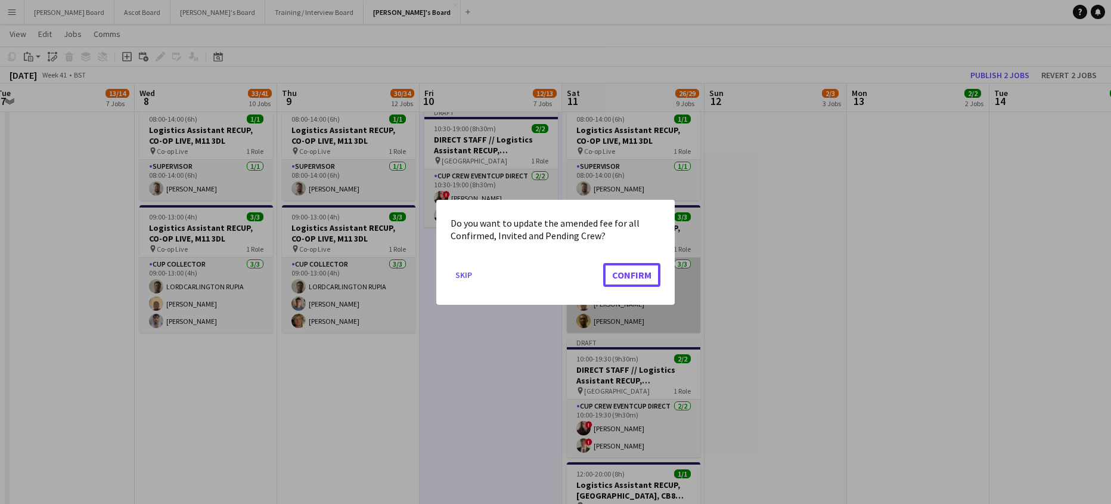
drag, startPoint x: 613, startPoint y: 279, endPoint x: 691, endPoint y: 269, distance: 78.2
click at [614, 279] on button "Confirm" at bounding box center [631, 274] width 57 height 24
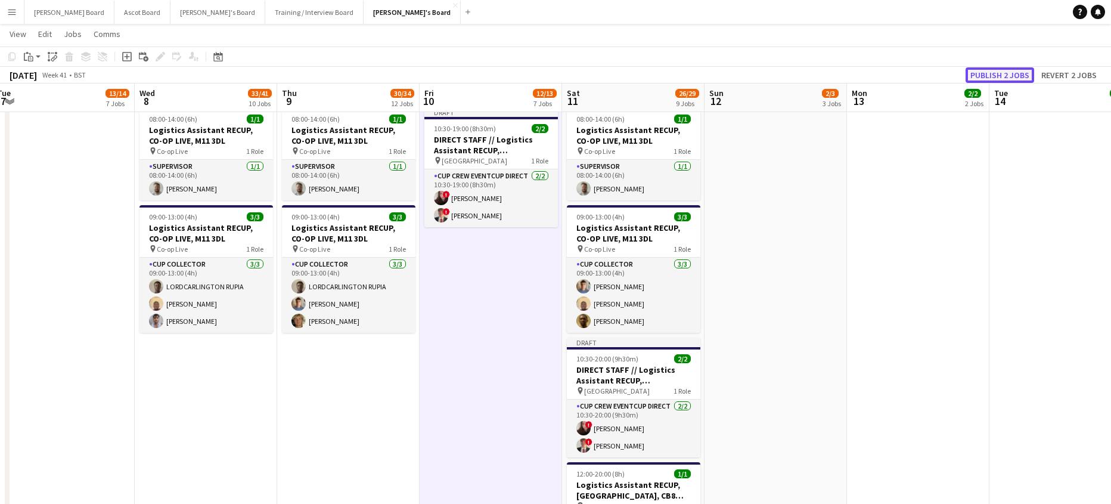
click at [1011, 78] on button "Publish 2 jobs" at bounding box center [999, 74] width 69 height 15
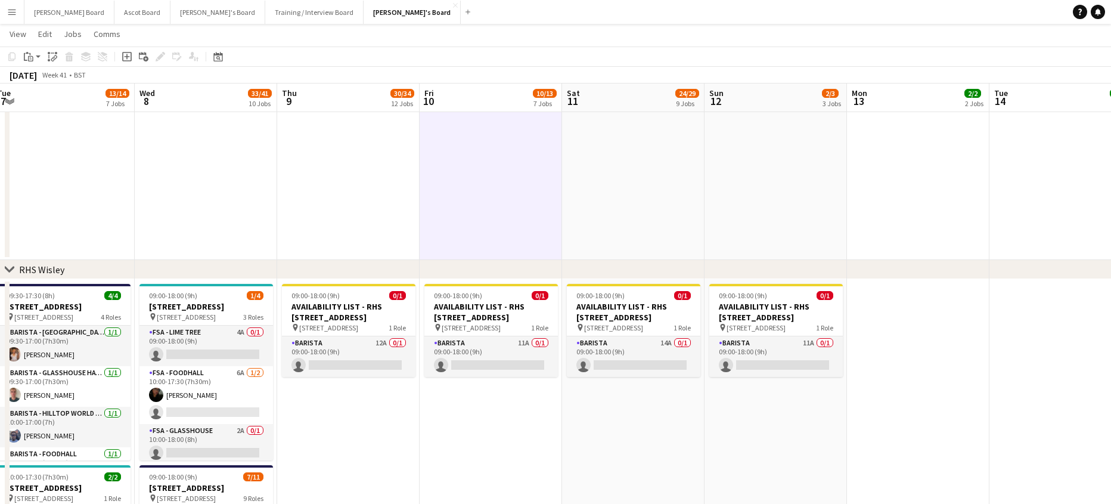
scroll to position [0, 283]
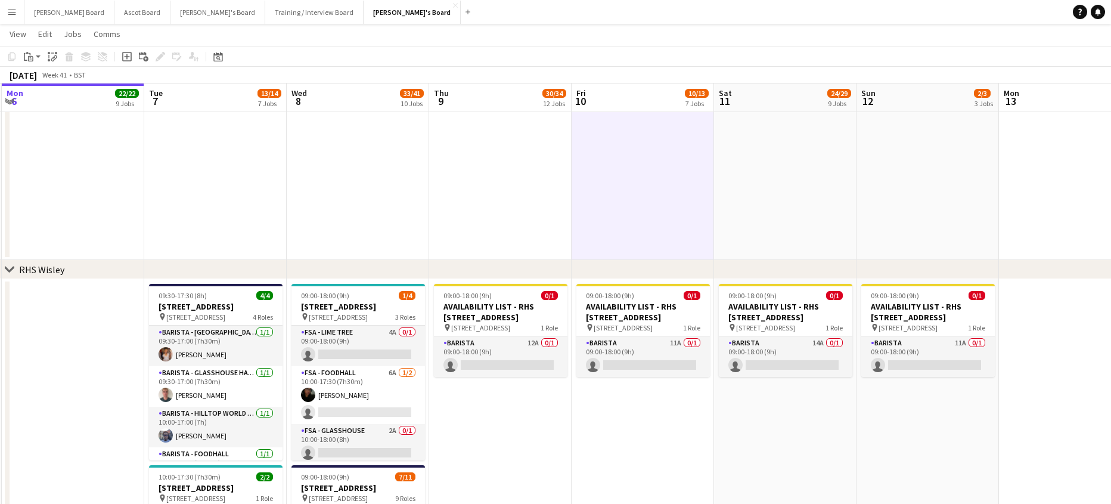
drag, startPoint x: 301, startPoint y: 401, endPoint x: 449, endPoint y: 397, distance: 148.4
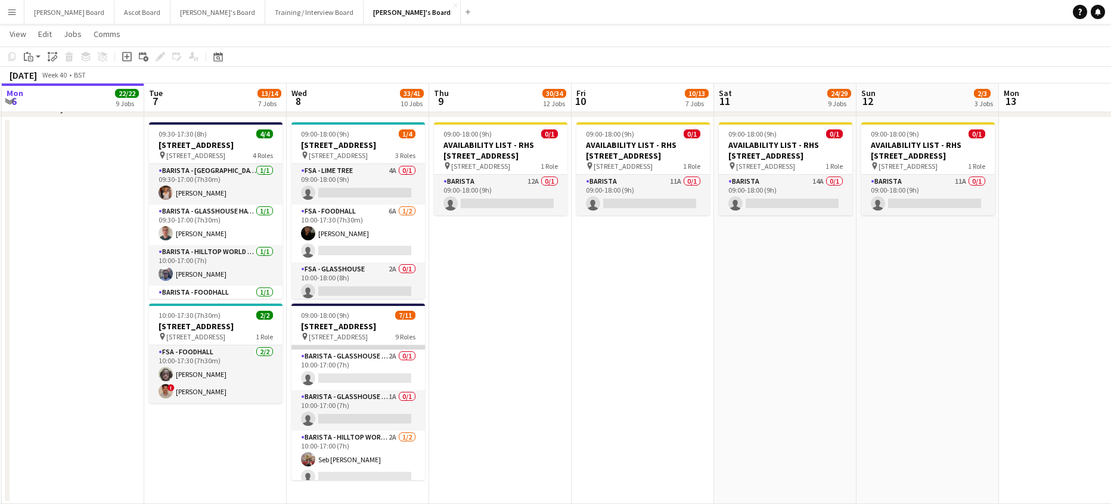
scroll to position [79, 0]
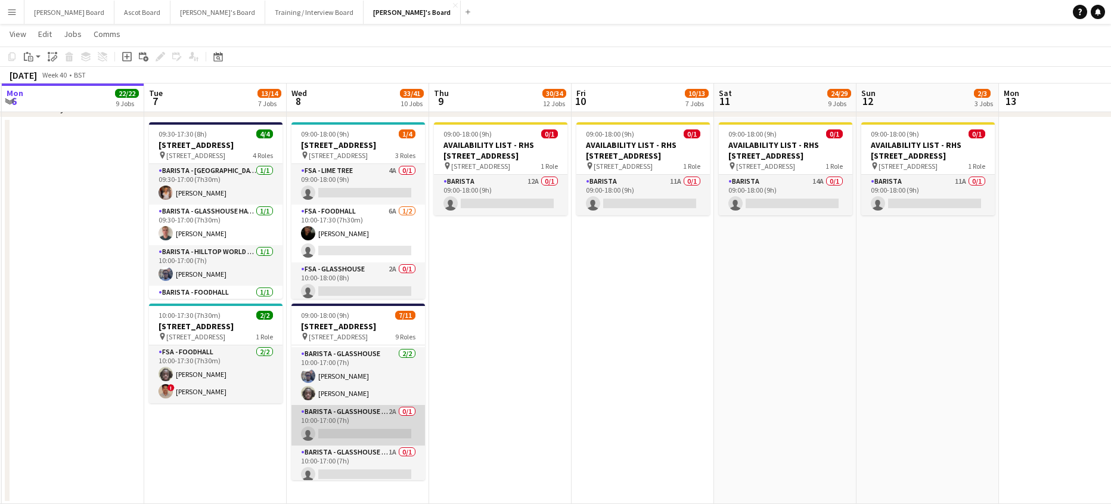
click at [364, 434] on app-card-role "Barista - Glasshouse Hatch 2A 0/1 10:00-17:00 (7h) single-neutral-actions" at bounding box center [357, 425] width 133 height 41
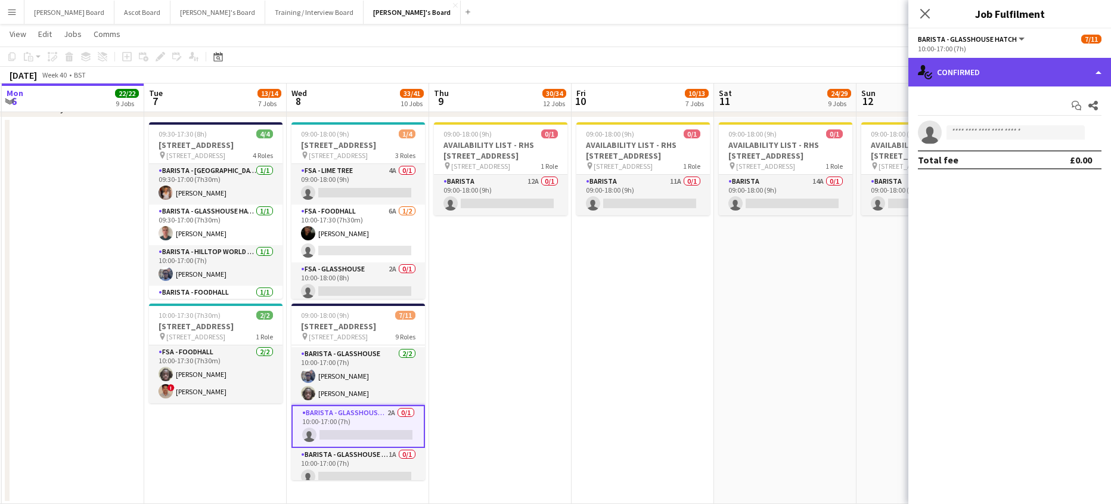
click at [985, 72] on div "single-neutral-actions-check-2 Confirmed" at bounding box center [1009, 72] width 203 height 29
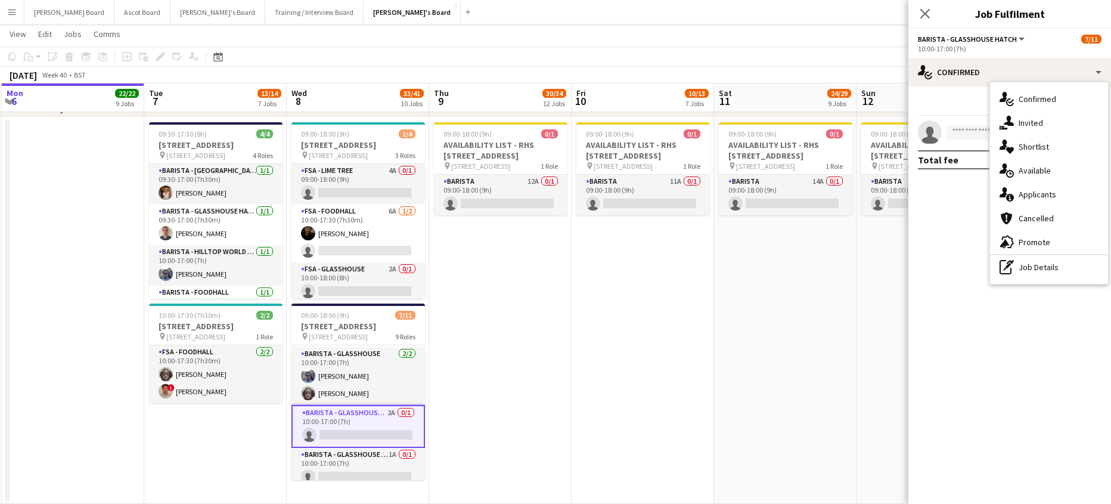
click at [1040, 193] on span "Applicants" at bounding box center [1037, 194] width 38 height 11
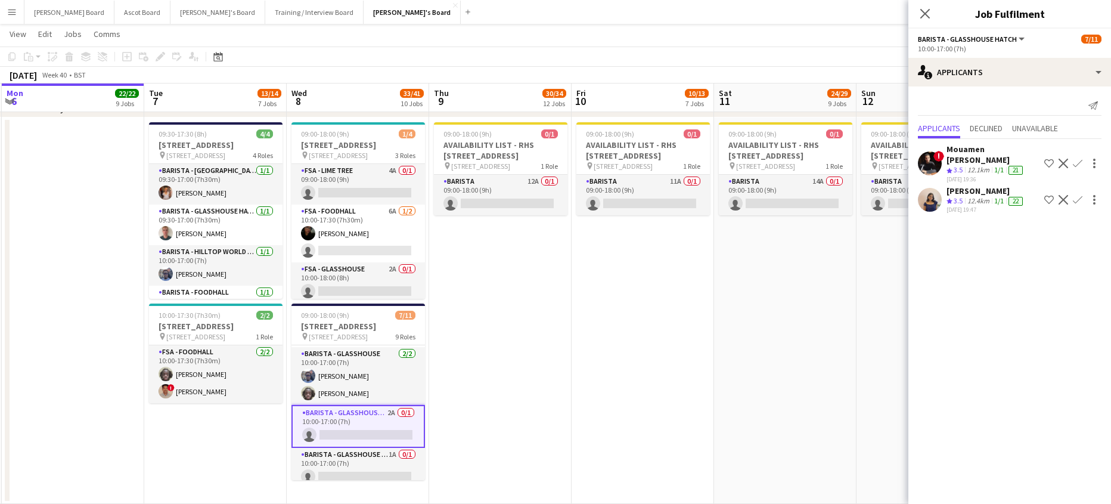
click at [966, 165] on div "12.1km" at bounding box center [978, 170] width 27 height 10
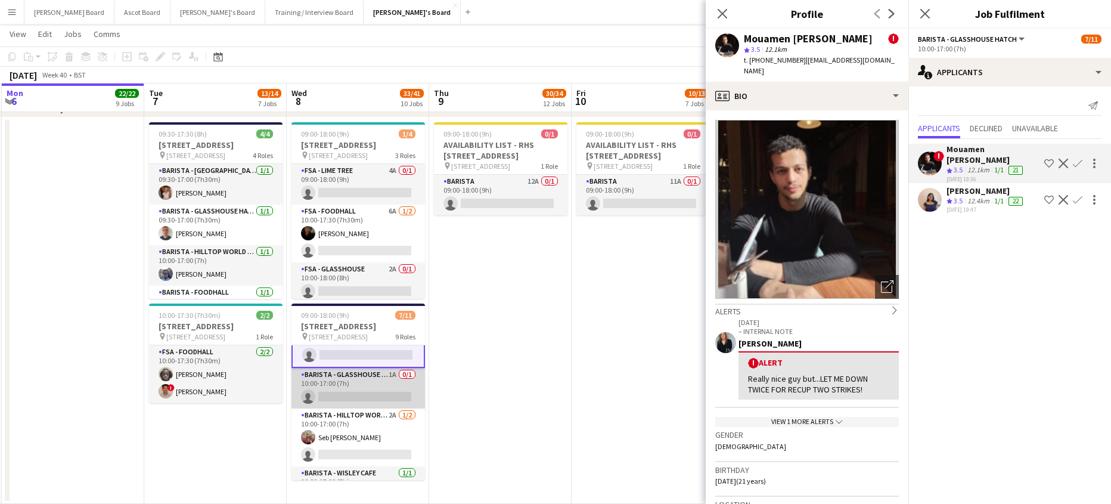
click at [364, 408] on app-card-role "Barista - Glasshouse Kitchen TV2 1A 0/1 10:00-17:00 (7h) single-neutral-actions" at bounding box center [357, 388] width 133 height 41
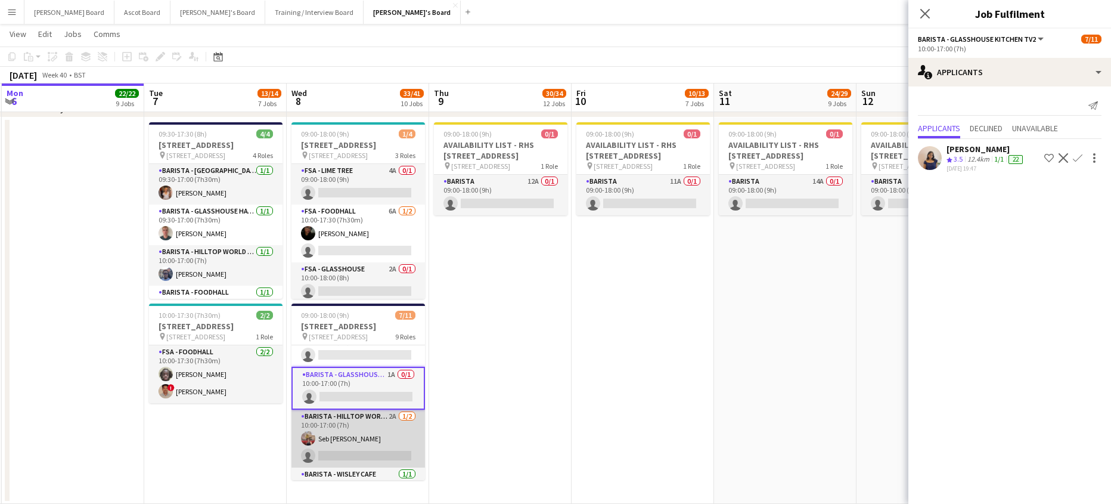
click at [357, 451] on app-card-role "Barista - Hilltop World Food Cafe 2A [DATE] 10:00-17:00 (7h) Seb [PERSON_NAME] …" at bounding box center [357, 438] width 133 height 58
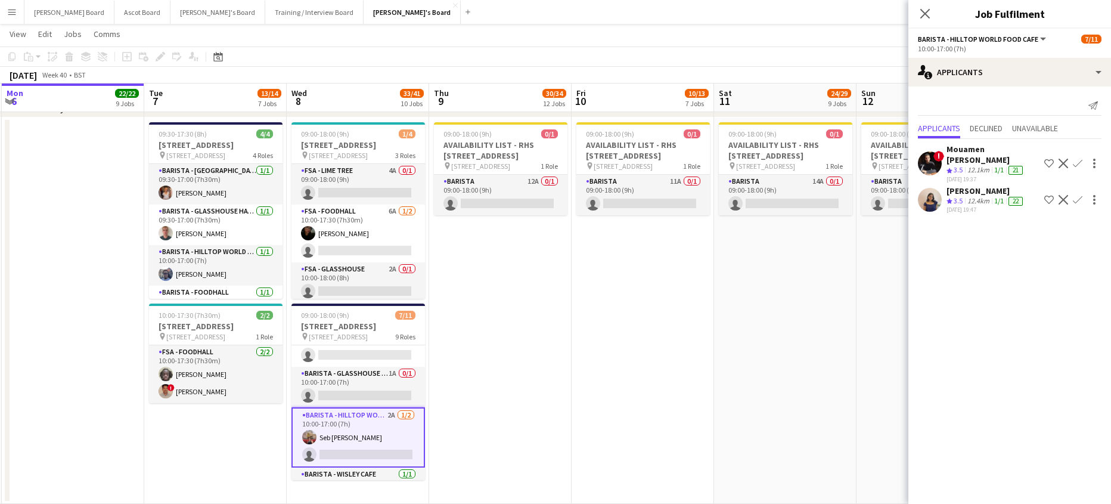
click at [936, 195] on app-user-avatar at bounding box center [930, 200] width 24 height 24
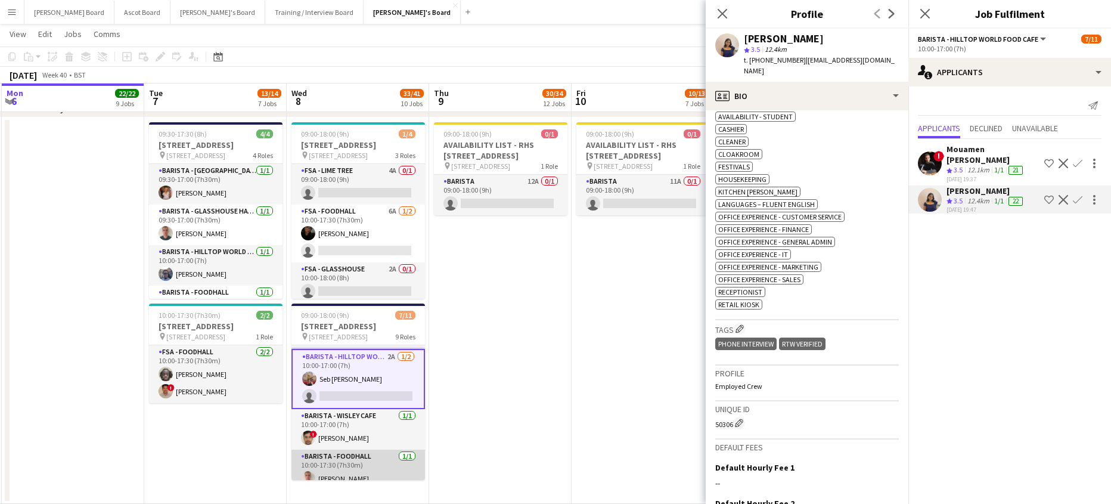
scroll to position [278, 0]
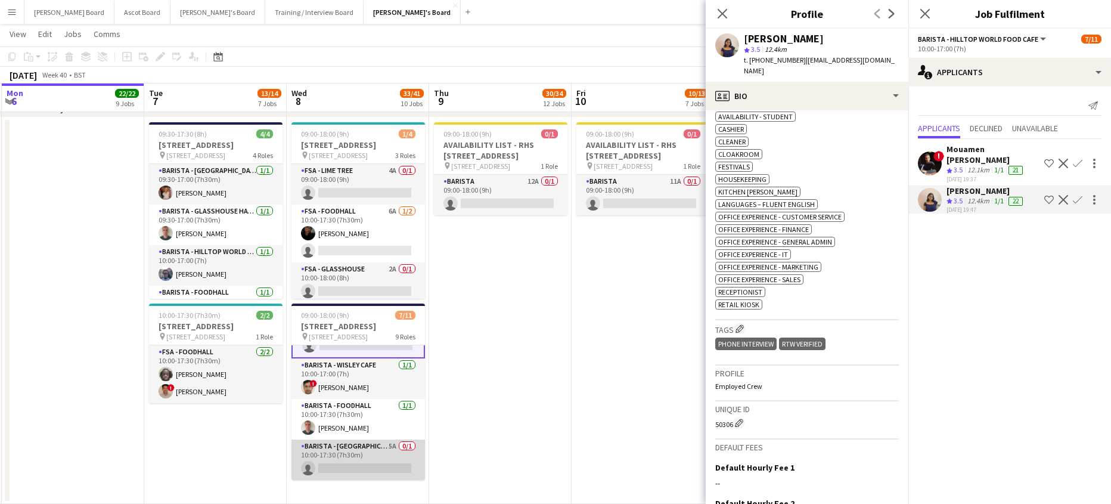
click at [363, 452] on app-card-role "Barista - [GEOGRAPHIC_DATA] 5A 0/1 10:00-17:30 (7h30m) single-neutral-actions" at bounding box center [357, 459] width 133 height 41
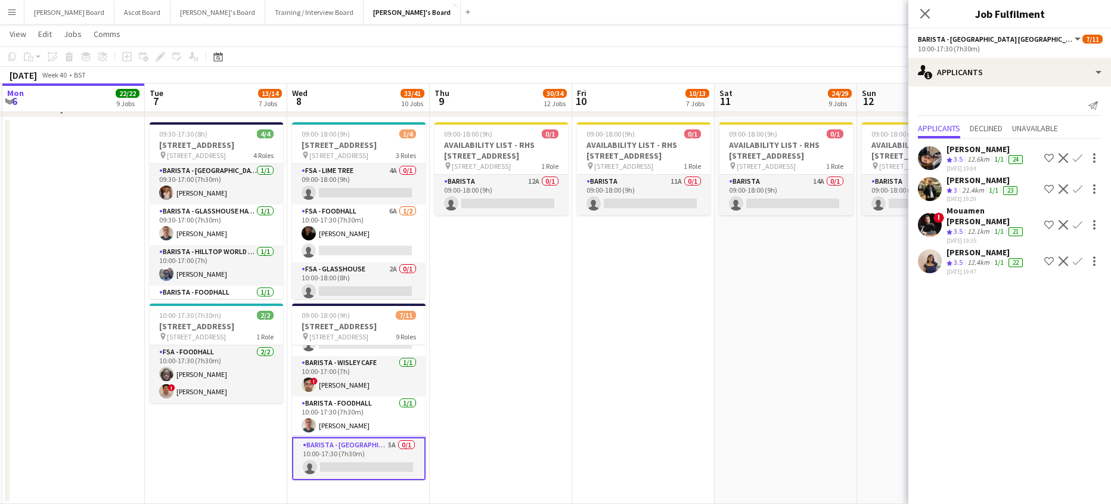
click at [970, 156] on div "12.6km" at bounding box center [978, 159] width 27 height 10
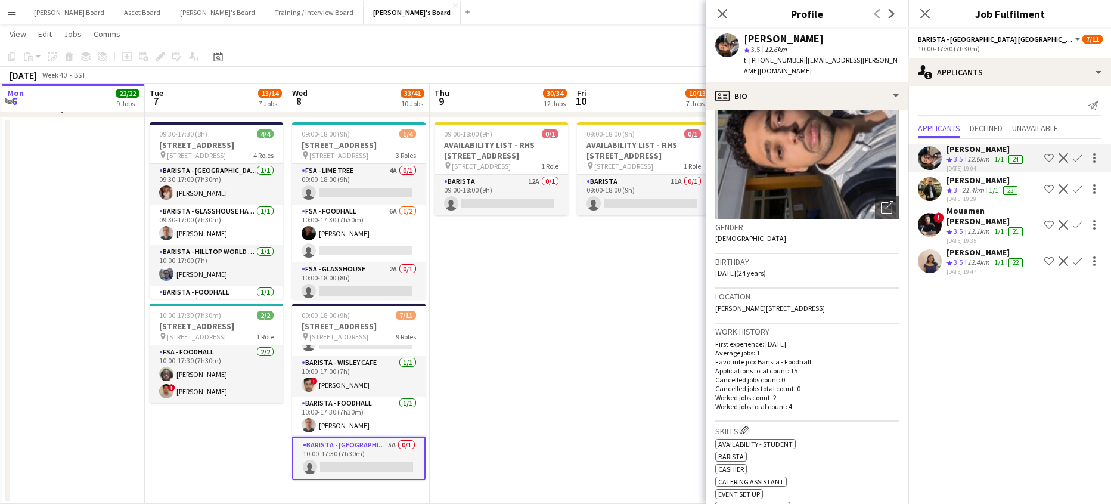
scroll to position [0, 0]
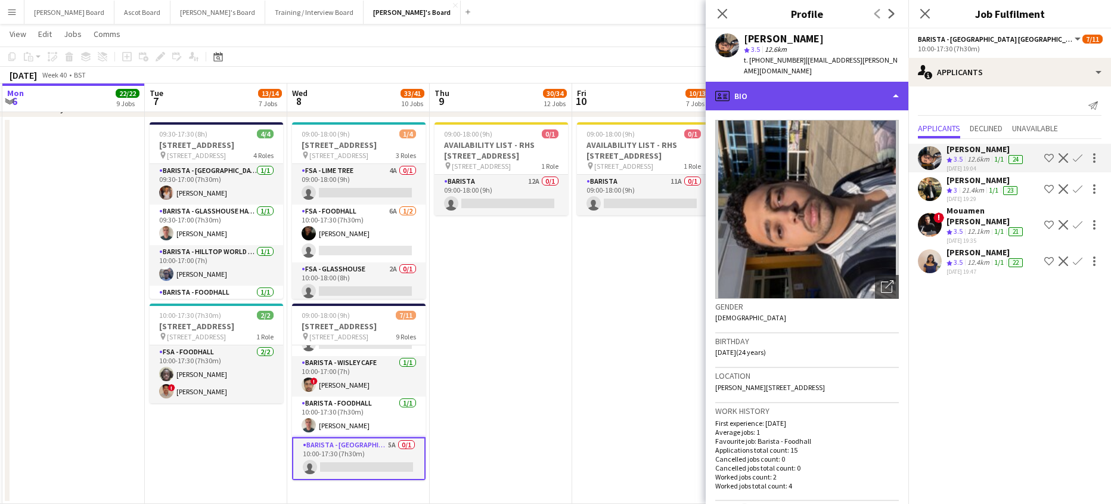
click at [807, 98] on div "profile Bio" at bounding box center [807, 96] width 203 height 29
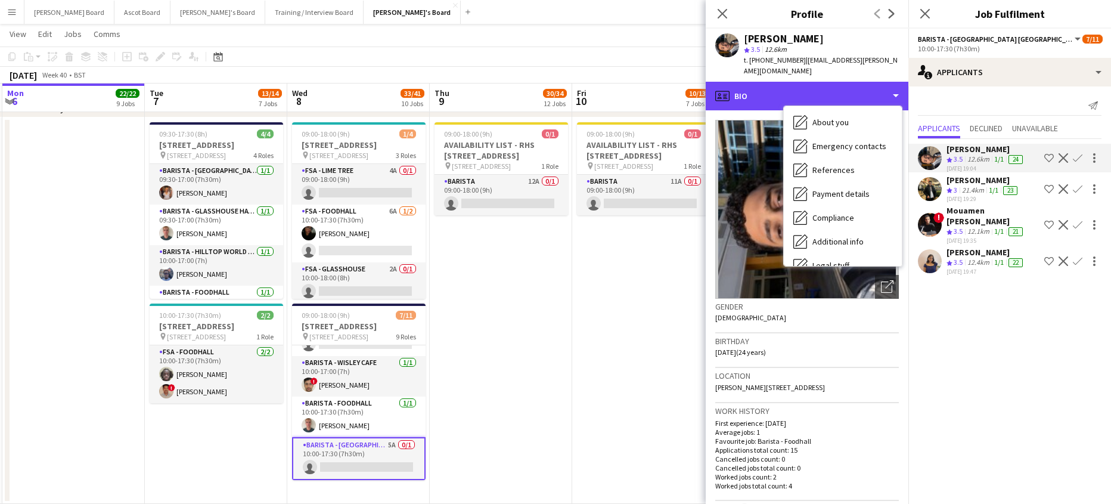
scroll to position [184, 0]
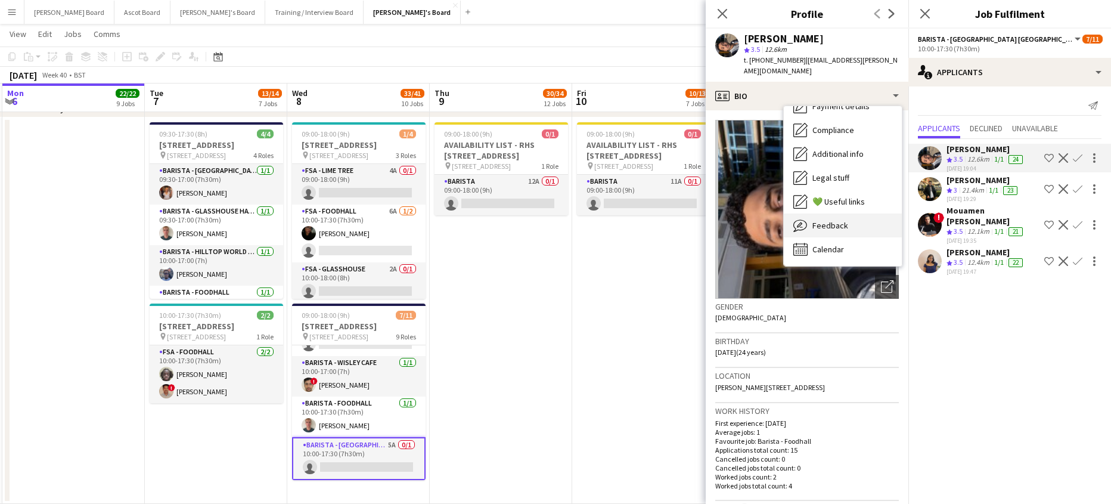
click at [832, 224] on span "Feedback" at bounding box center [830, 225] width 36 height 11
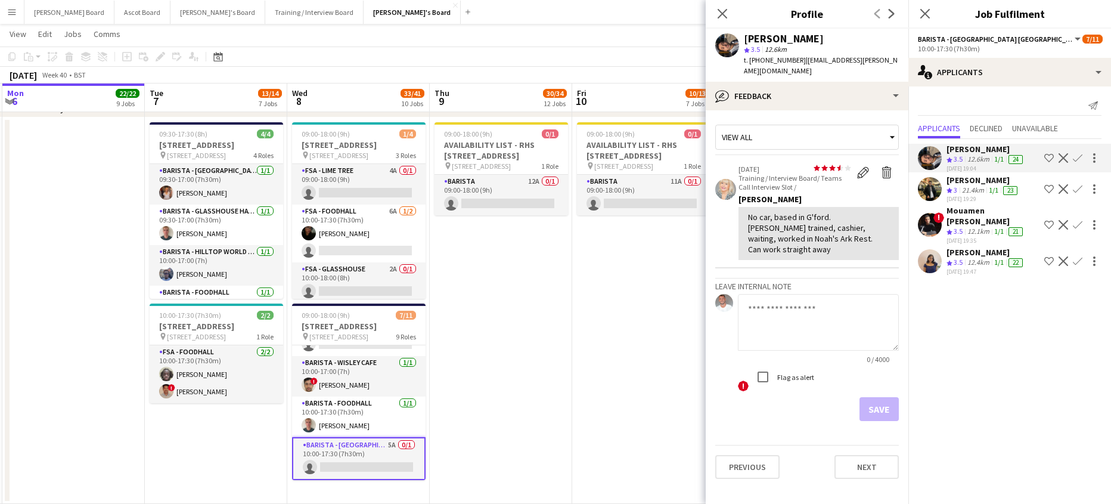
click at [803, 126] on div "View all" at bounding box center [801, 137] width 170 height 23
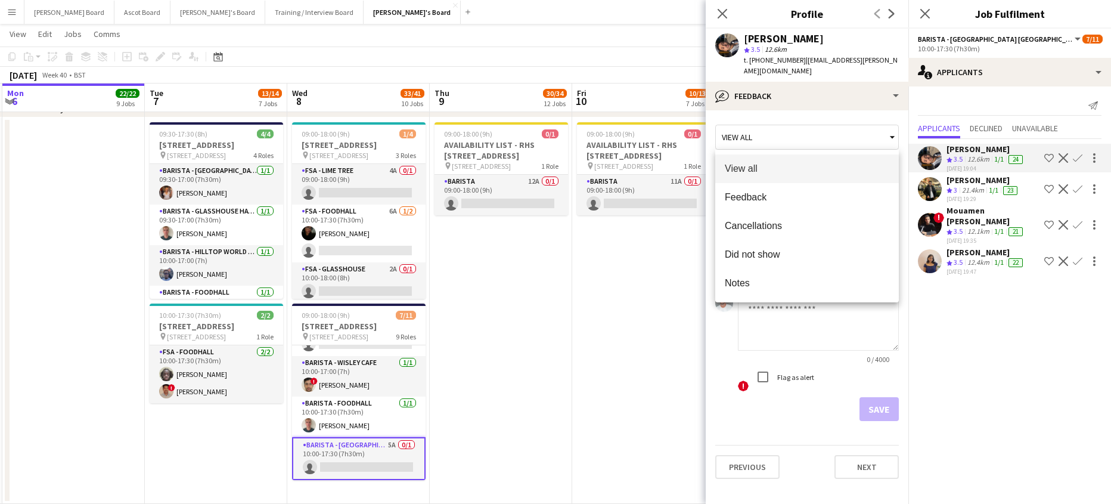
click at [796, 98] on div at bounding box center [555, 252] width 1111 height 504
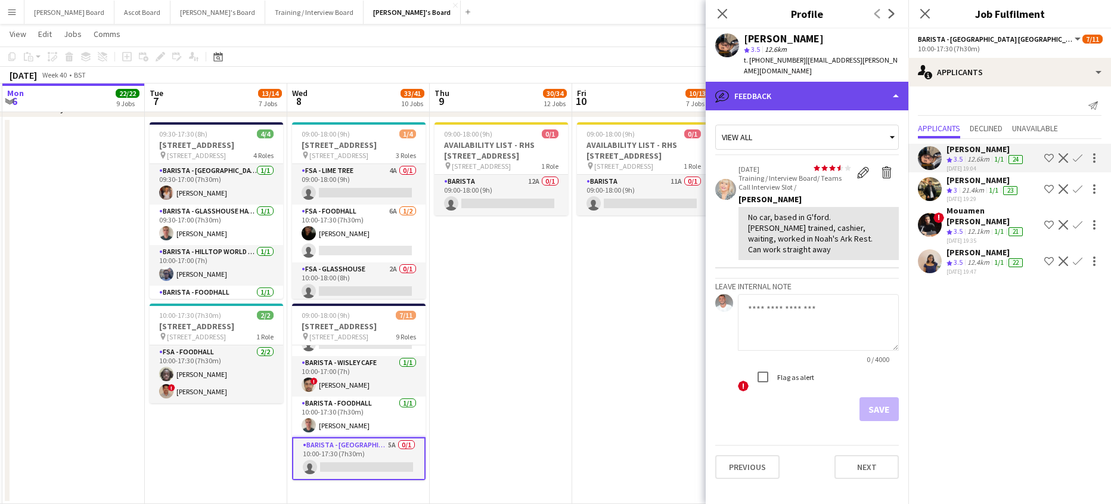
click at [807, 100] on div "bubble-pencil Feedback" at bounding box center [807, 96] width 203 height 29
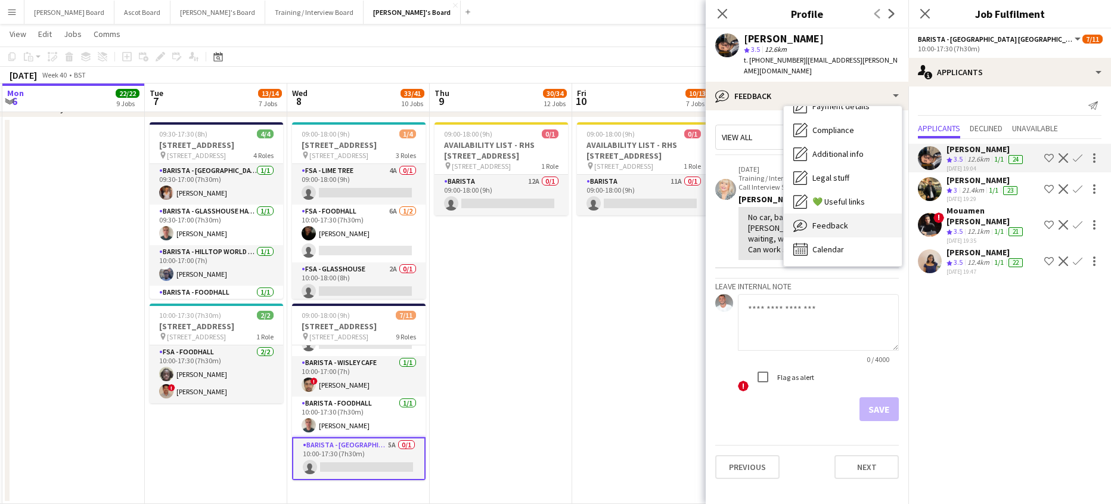
click at [837, 224] on span "Feedback" at bounding box center [830, 225] width 36 height 11
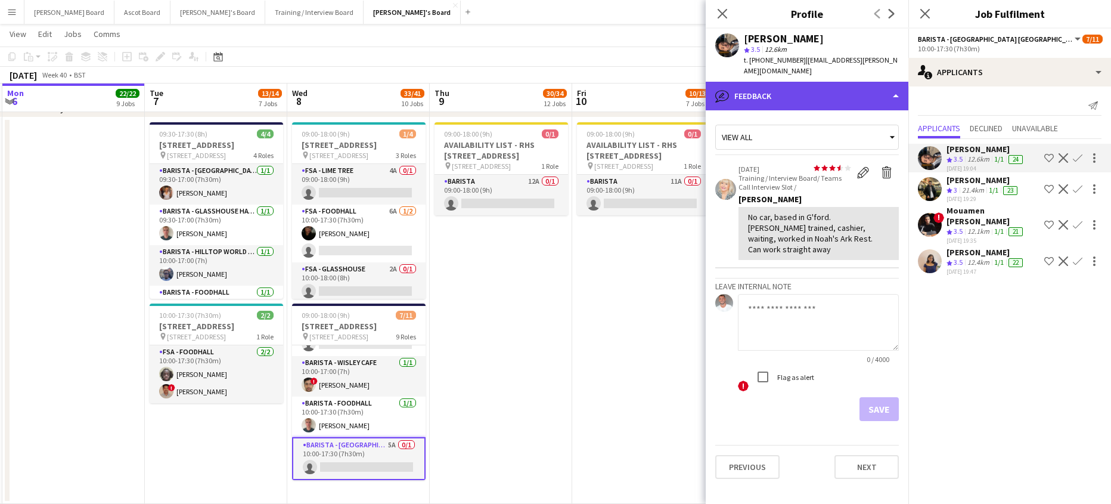
click at [788, 83] on div "bubble-pencil Feedback" at bounding box center [807, 96] width 203 height 29
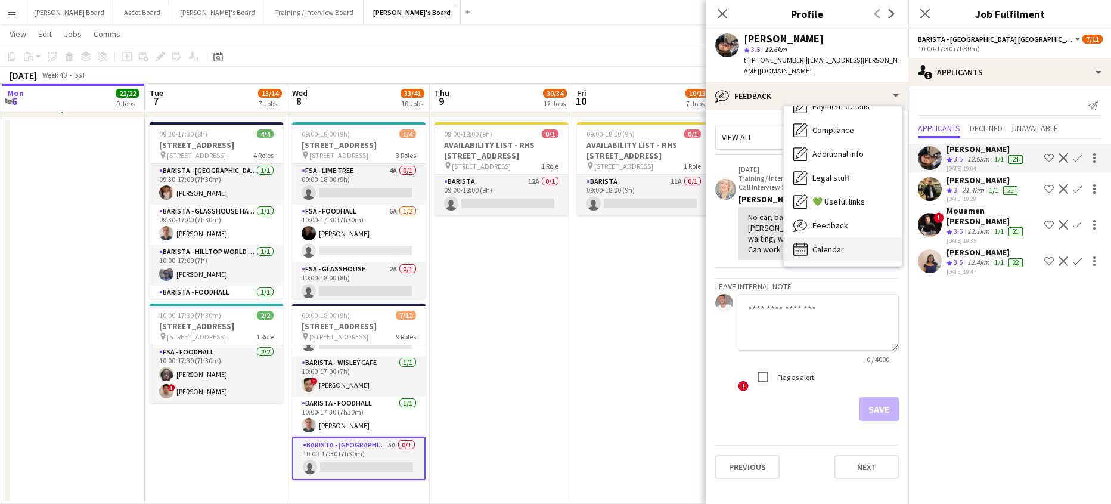
click at [836, 244] on span "Calendar" at bounding box center [828, 249] width 32 height 11
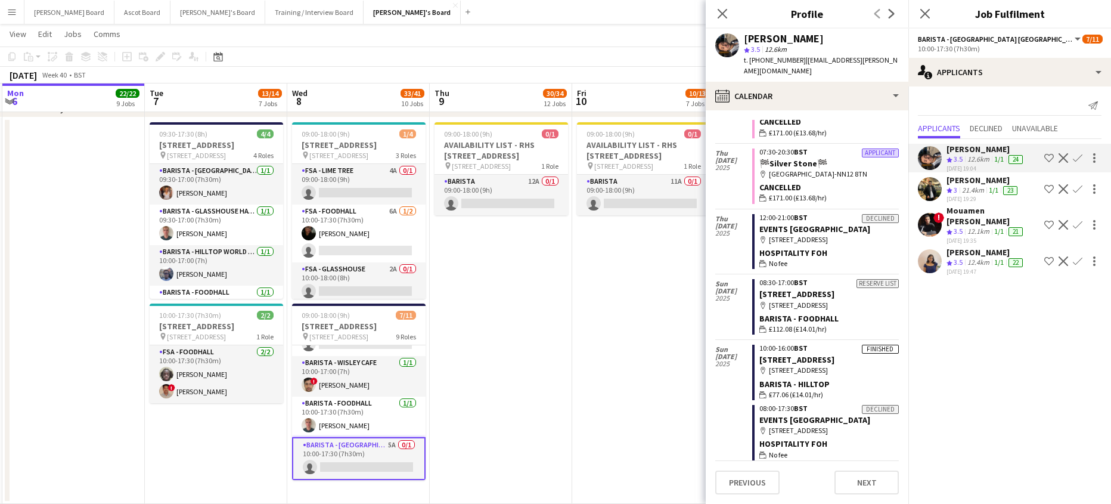
scroll to position [639, 0]
click at [1073, 157] on app-icon "Confirm" at bounding box center [1078, 158] width 10 height 10
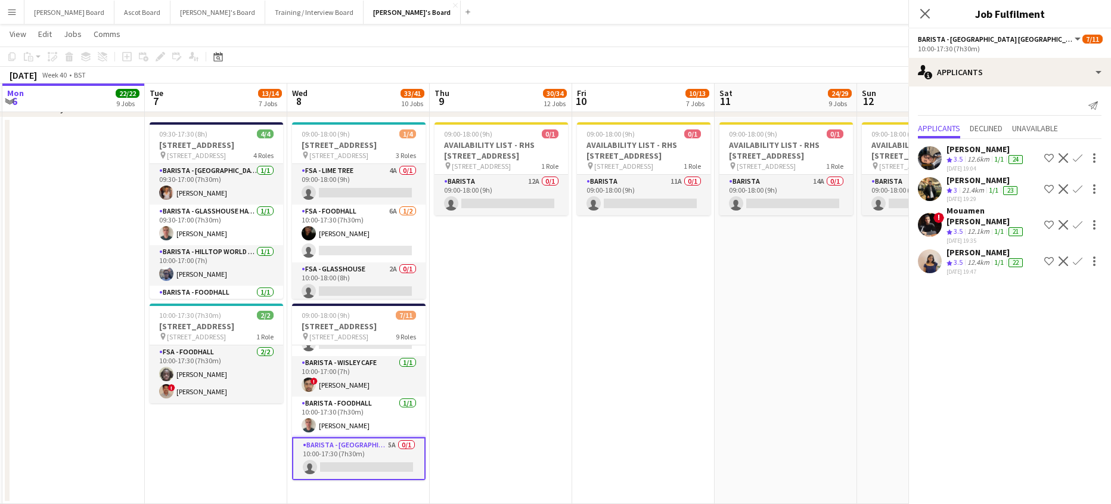
click at [1073, 157] on app-icon "Confirm" at bounding box center [1078, 158] width 10 height 10
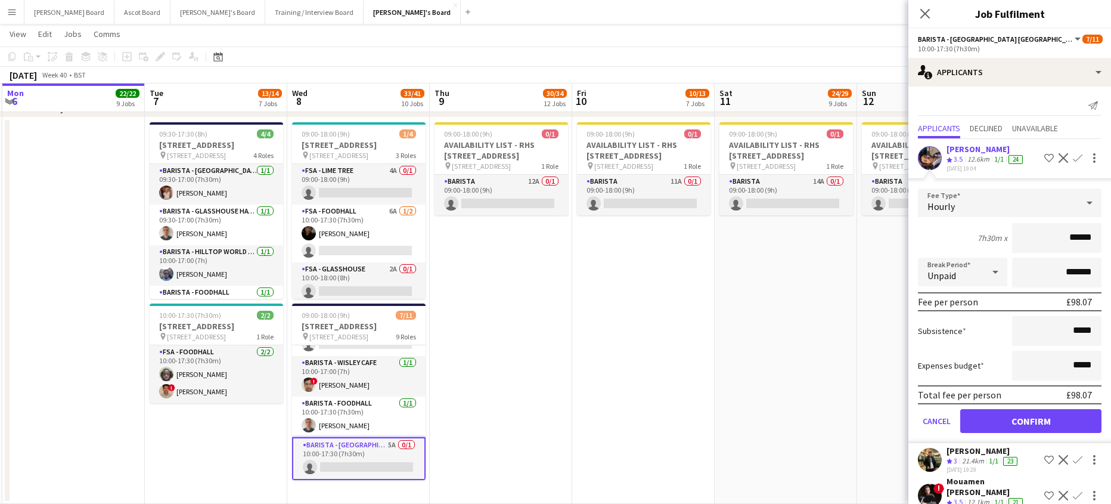
click at [959, 154] on span "3.5" at bounding box center [957, 158] width 9 height 9
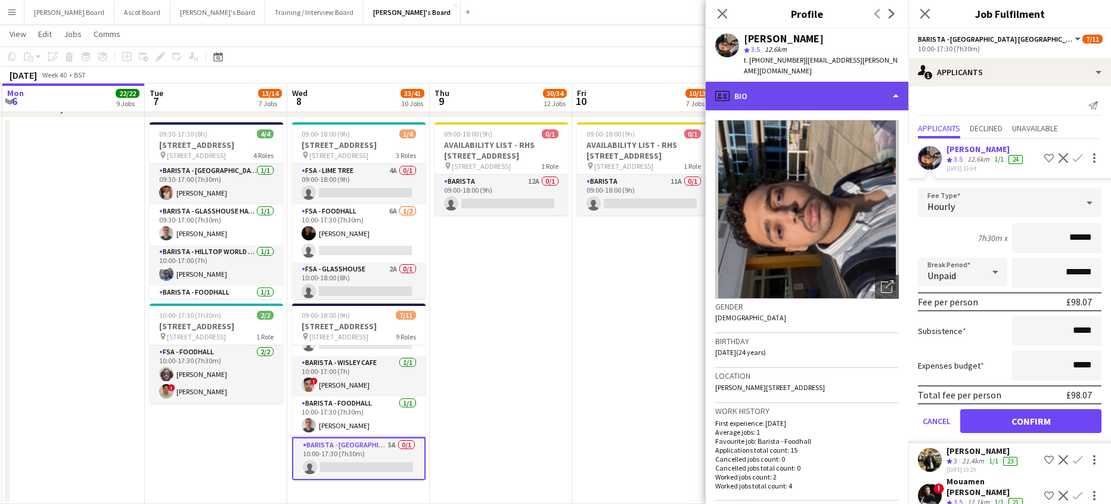
click at [853, 98] on div "profile Bio" at bounding box center [807, 96] width 203 height 29
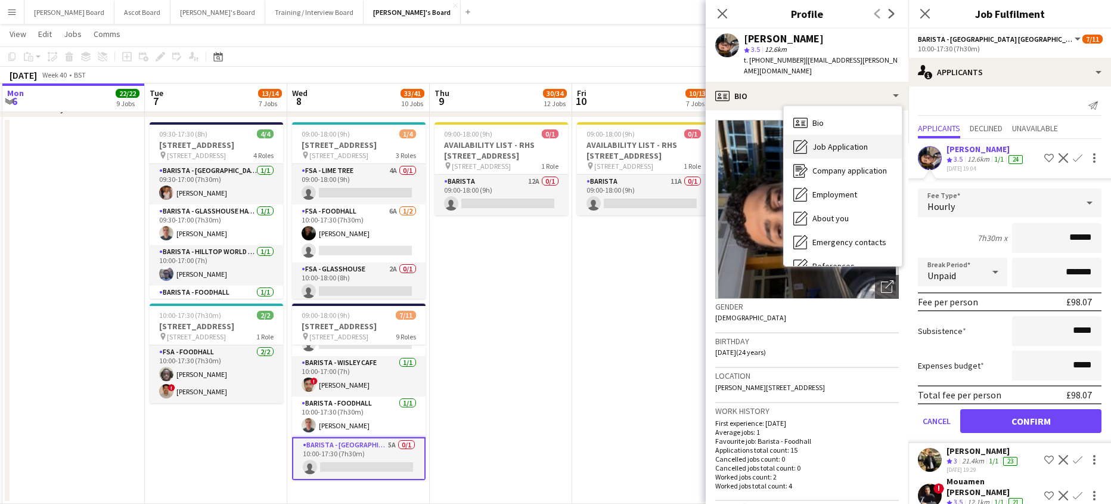
click at [856, 150] on span "Job Application" at bounding box center [839, 146] width 55 height 11
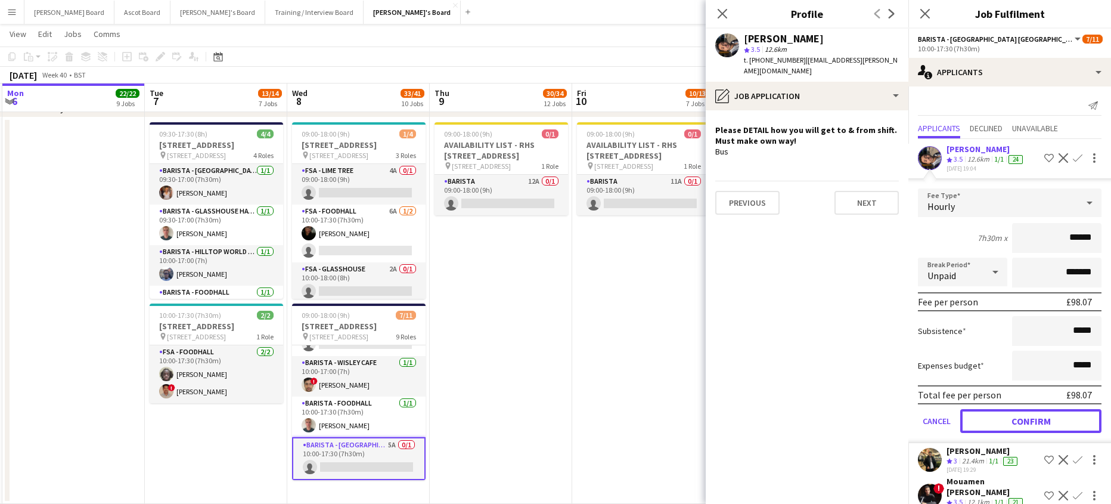
click at [990, 420] on button "Confirm" at bounding box center [1030, 421] width 141 height 24
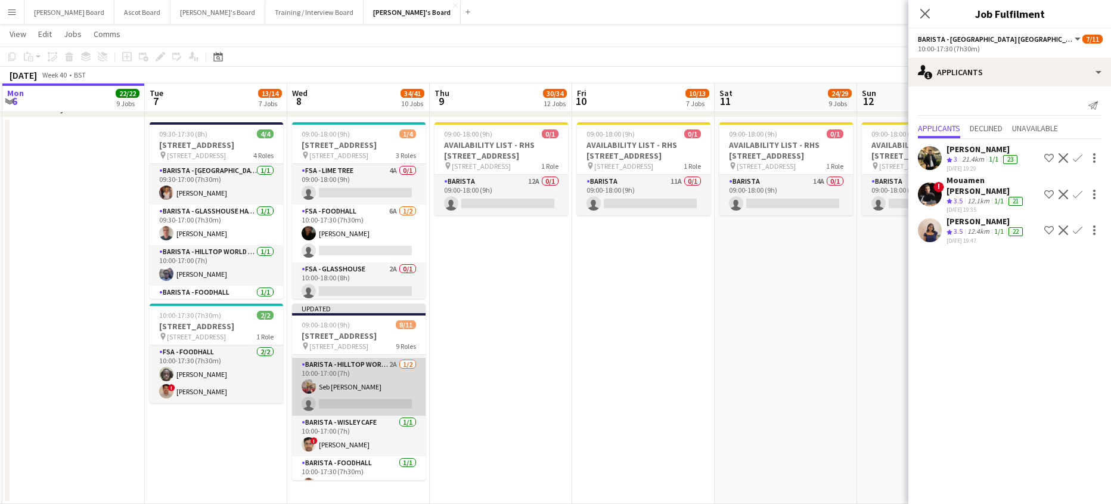
scroll to position [197, 0]
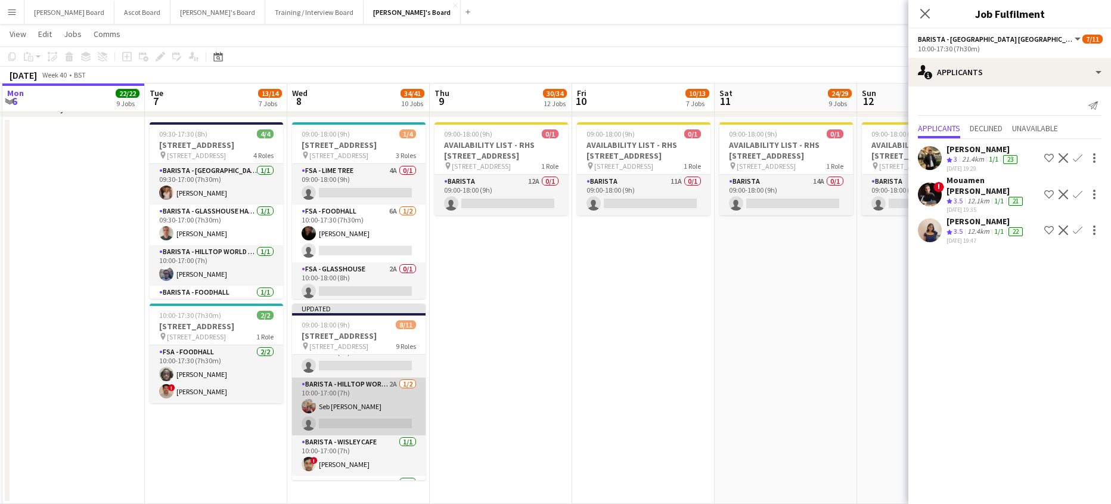
click at [377, 411] on app-card-role "Barista - Hilltop World Food Cafe 2A [DATE] 10:00-17:00 (7h) Seb [PERSON_NAME] …" at bounding box center [358, 406] width 133 height 58
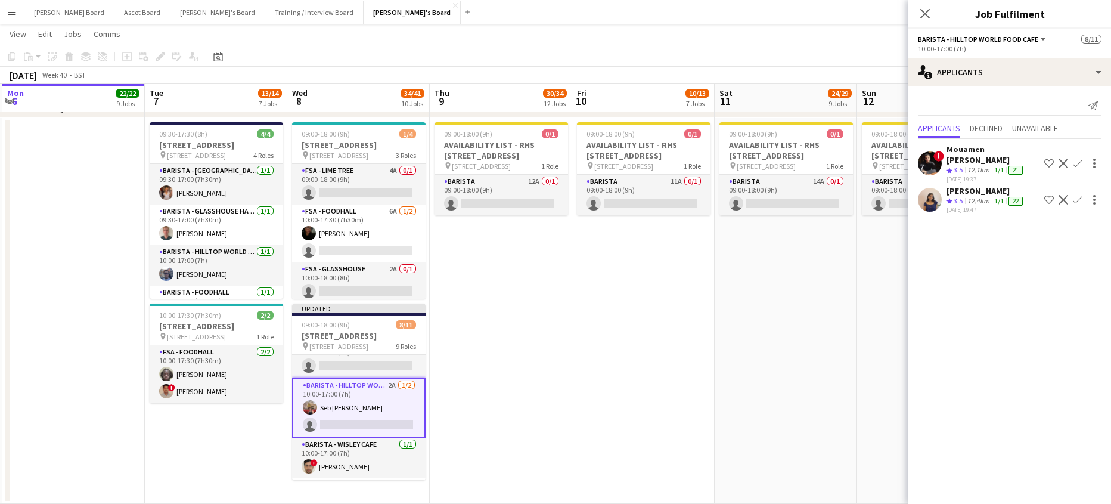
click at [965, 165] on div "Crew rating 3.5" at bounding box center [955, 170] width 18 height 10
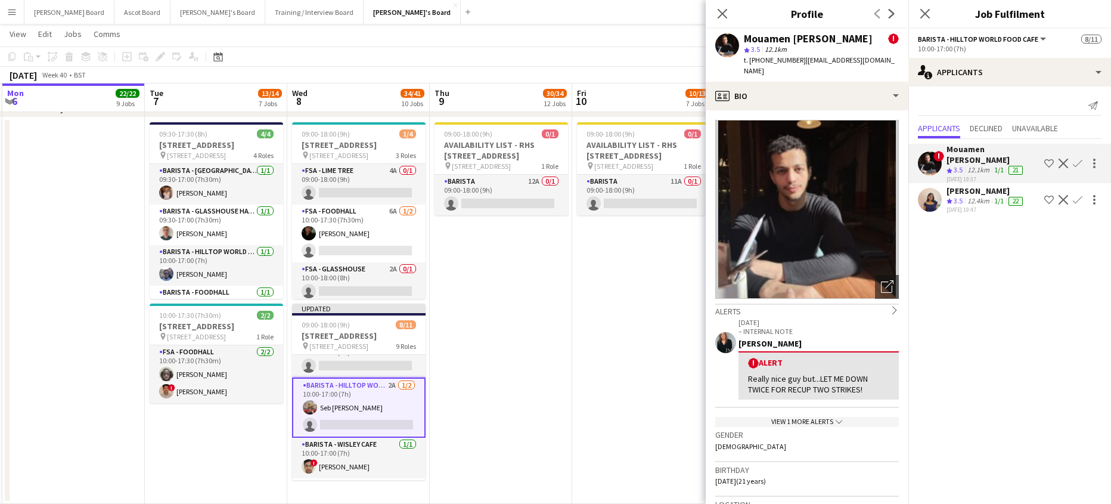
click at [797, 417] on div "View 1 more alerts chevron-down" at bounding box center [807, 422] width 184 height 10
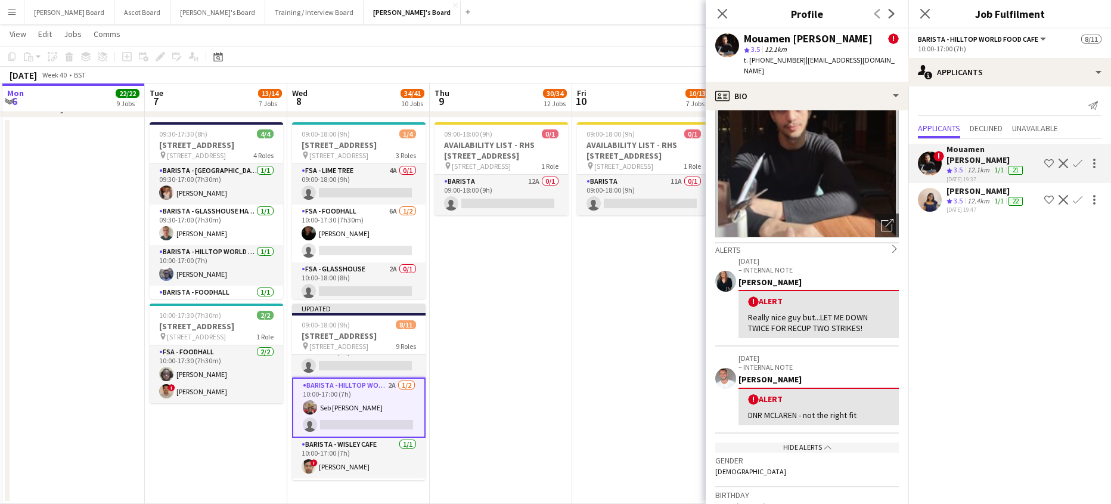
scroll to position [159, 0]
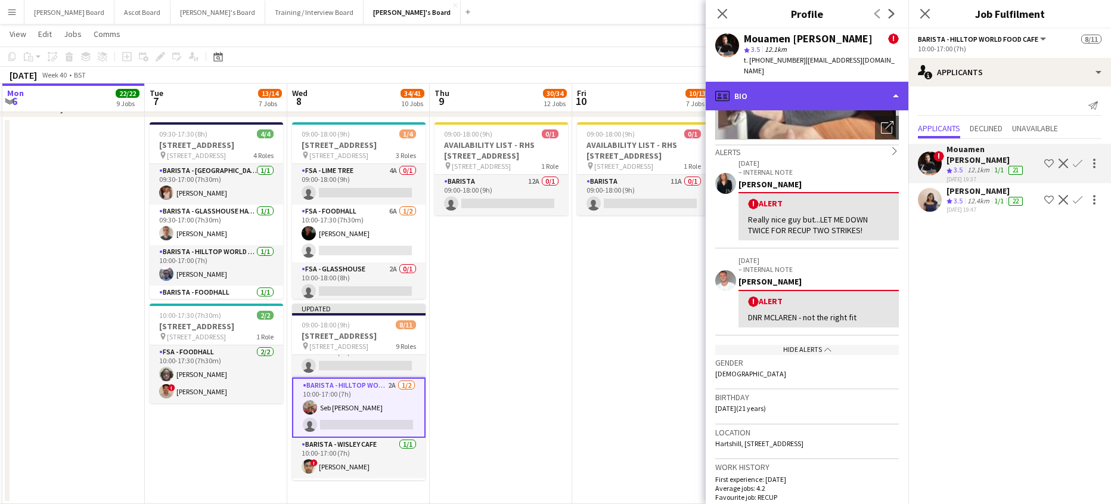
click at [794, 88] on div "profile Bio" at bounding box center [807, 96] width 203 height 29
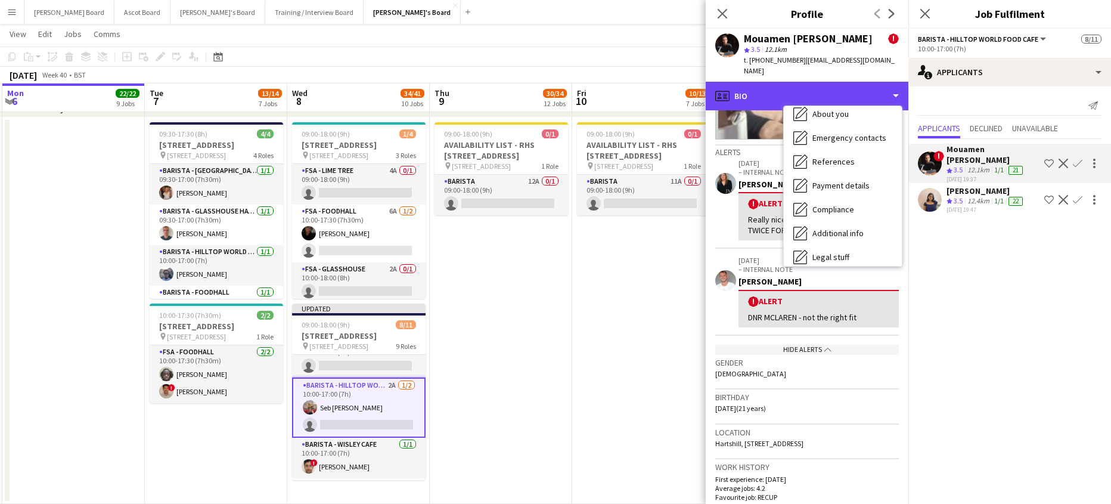
scroll to position [184, 0]
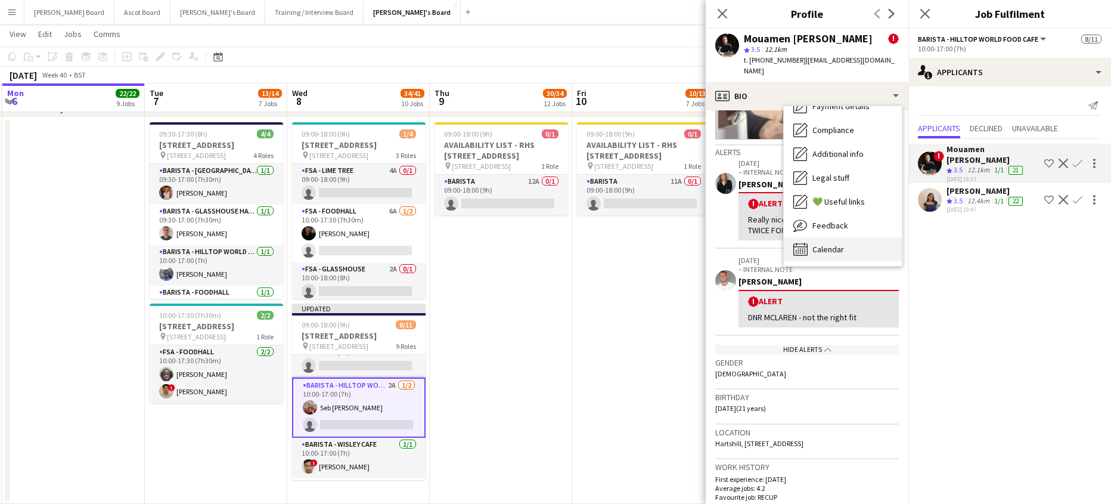
click at [841, 244] on span "Calendar" at bounding box center [828, 249] width 32 height 11
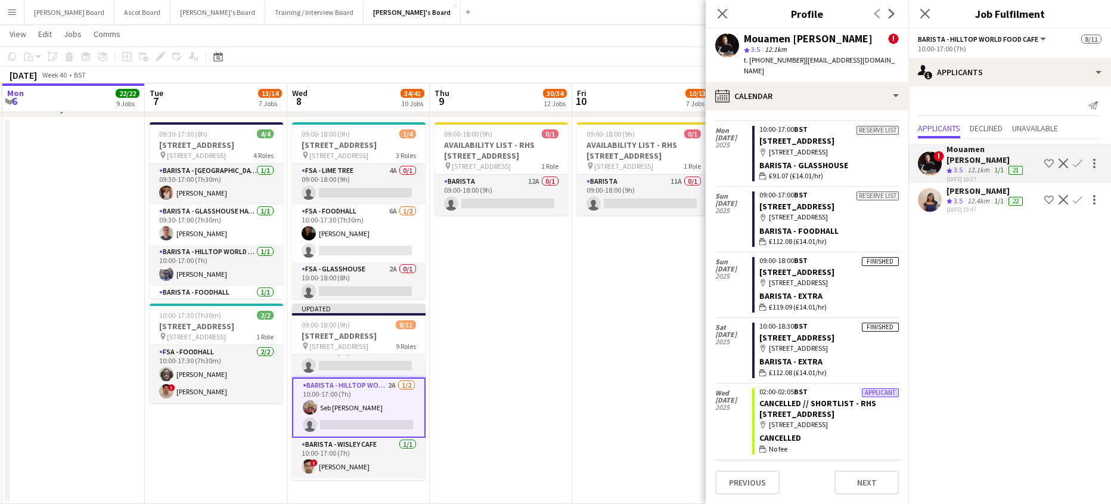
scroll to position [318, 0]
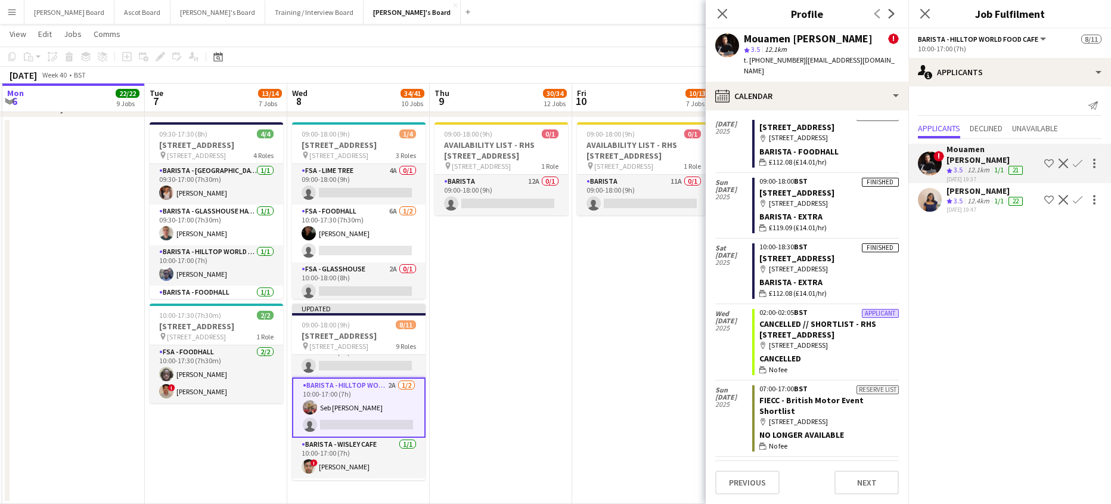
click at [1077, 159] on app-icon "Confirm" at bounding box center [1078, 164] width 10 height 10
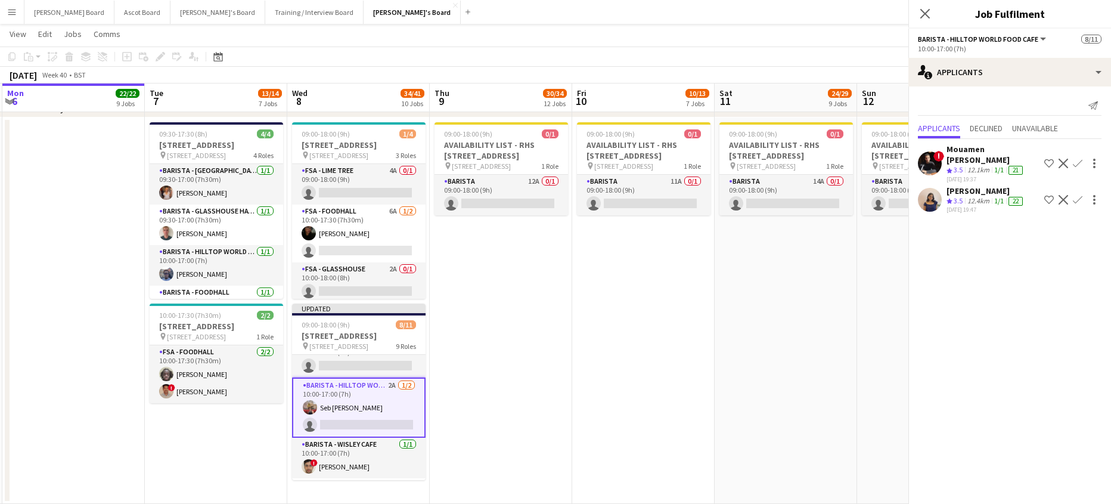
click at [1078, 159] on app-icon "Confirm" at bounding box center [1078, 164] width 10 height 10
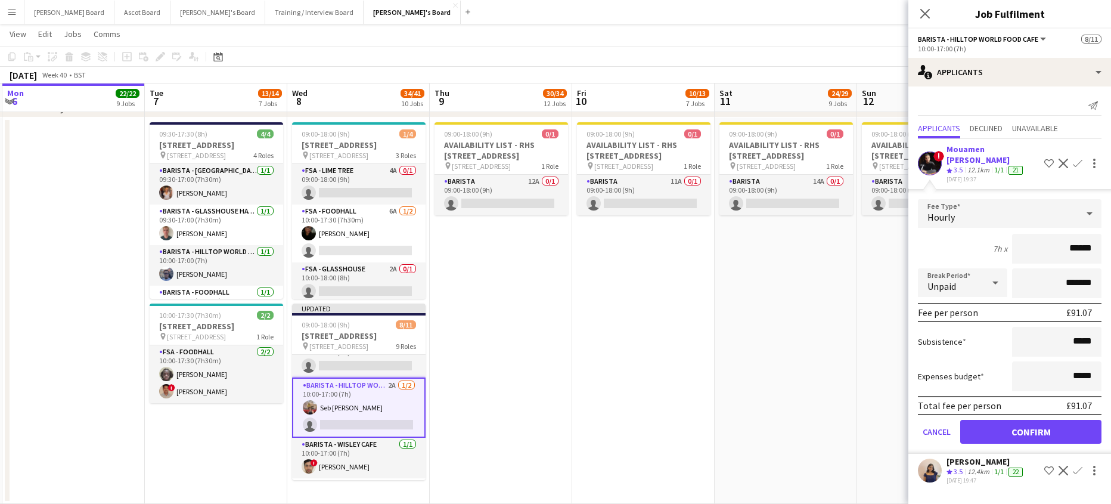
scroll to position [117, 0]
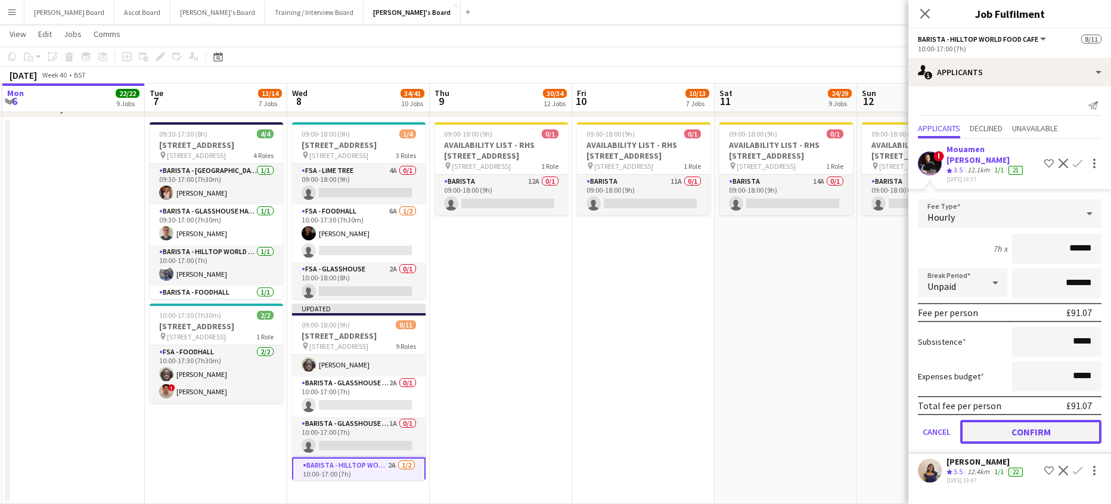
click at [986, 420] on button "Confirm" at bounding box center [1030, 432] width 141 height 24
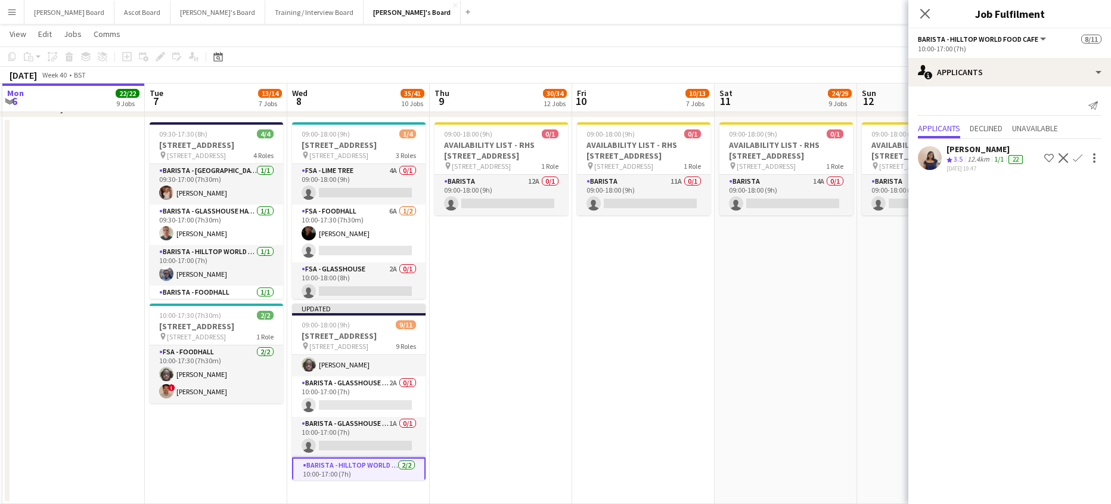
click at [735, 396] on app-date-cell "09:00-18:00 (9h) 0/1 AVAILABILITY LIST - RHS [STREET_ADDRESS] pin Woking, GU23 …" at bounding box center [785, 310] width 142 height 386
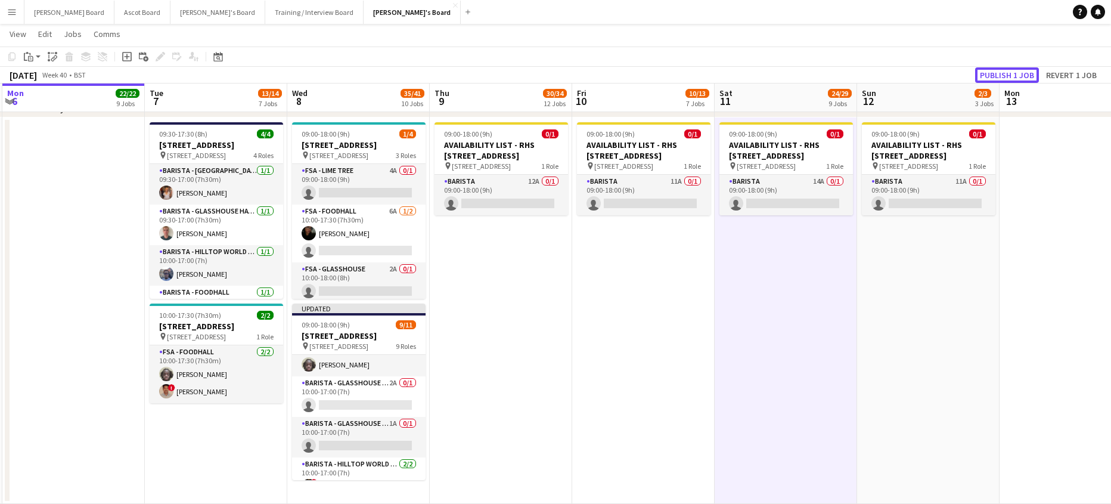
click at [1006, 69] on button "Publish 1 job" at bounding box center [1007, 74] width 64 height 15
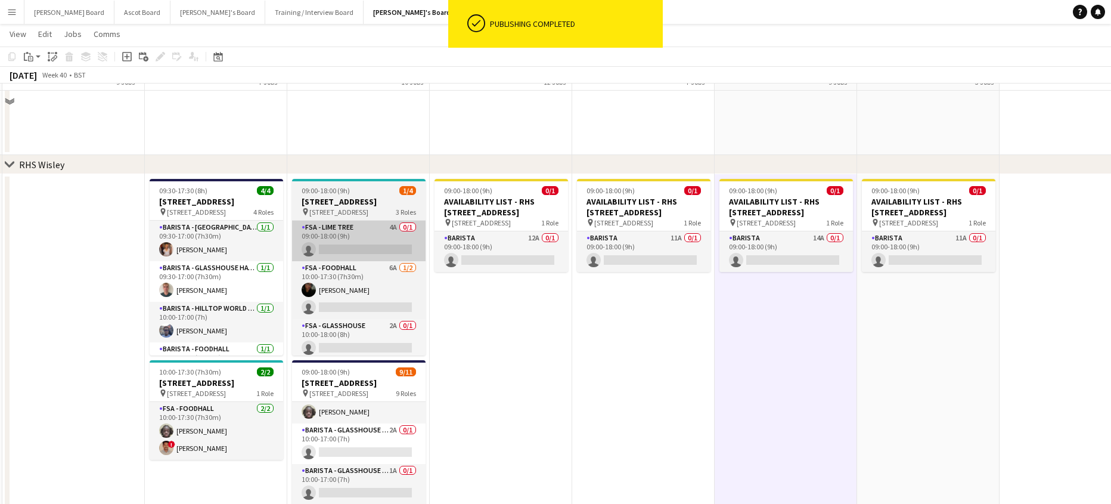
scroll to position [2227, 0]
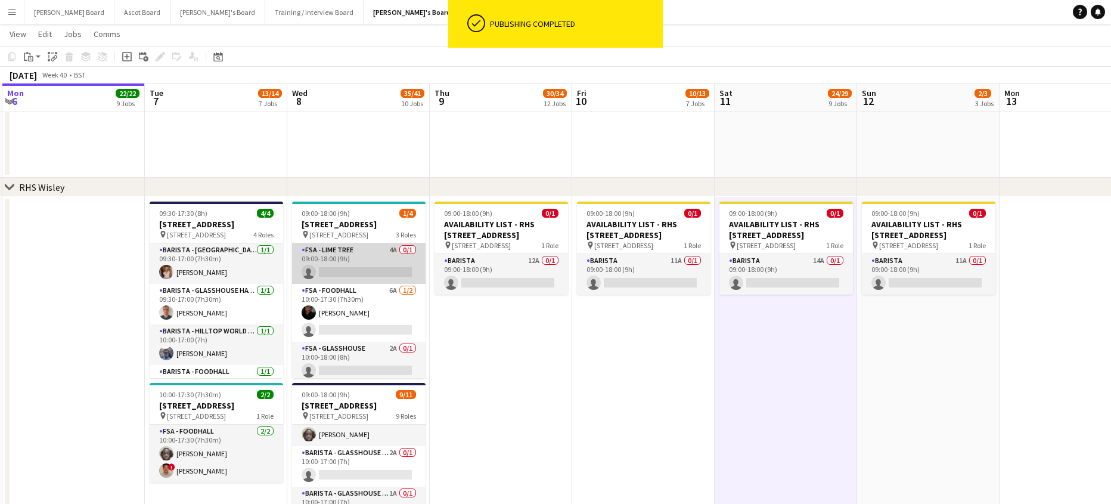
drag, startPoint x: 366, startPoint y: 278, endPoint x: 357, endPoint y: 275, distance: 9.4
click at [366, 277] on app-card-role "FSA - Lime Tree 4A 0/1 09:00-18:00 (9h) single-neutral-actions" at bounding box center [358, 263] width 133 height 41
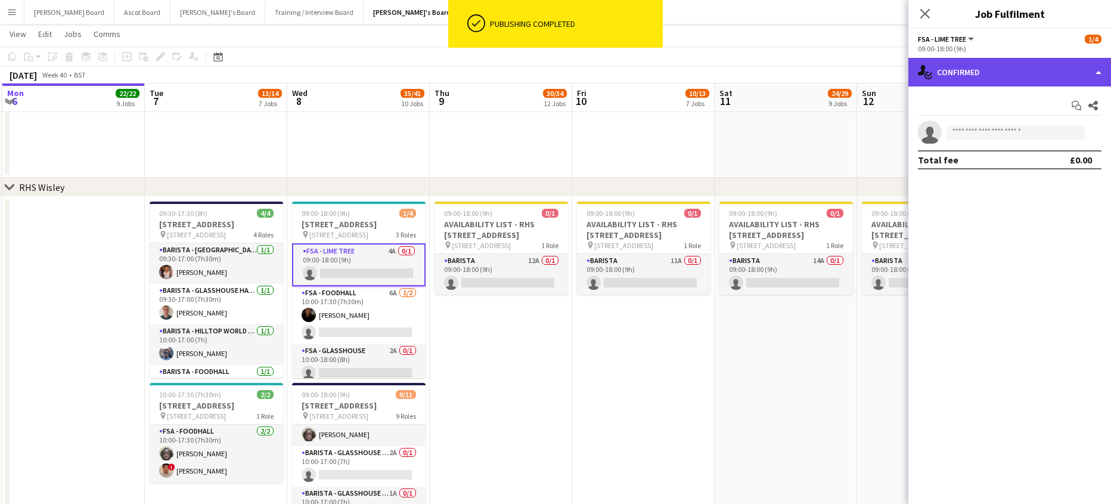
click at [970, 58] on div "single-neutral-actions-check-2 Confirmed" at bounding box center [1009, 72] width 203 height 29
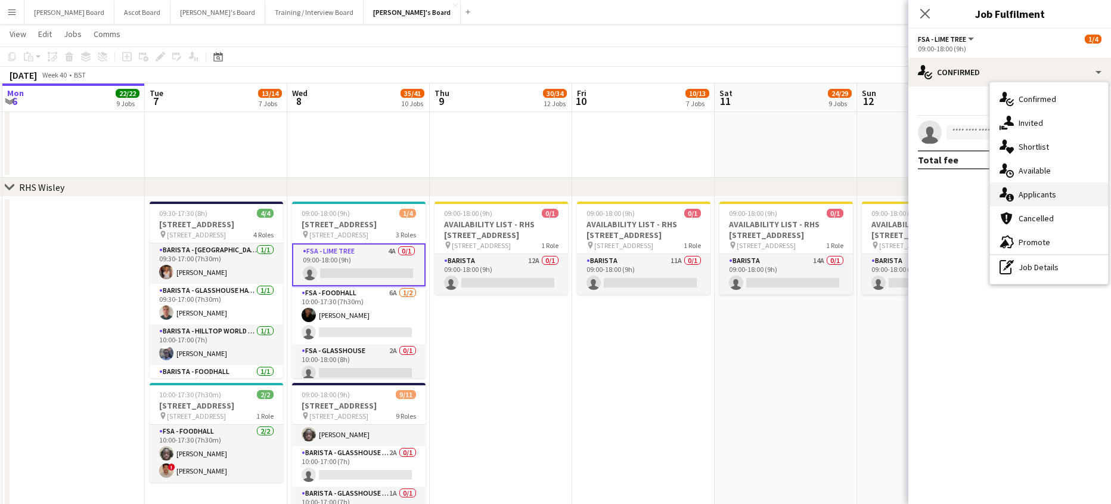
click at [1026, 185] on div "single-neutral-actions-information Applicants" at bounding box center [1049, 194] width 118 height 24
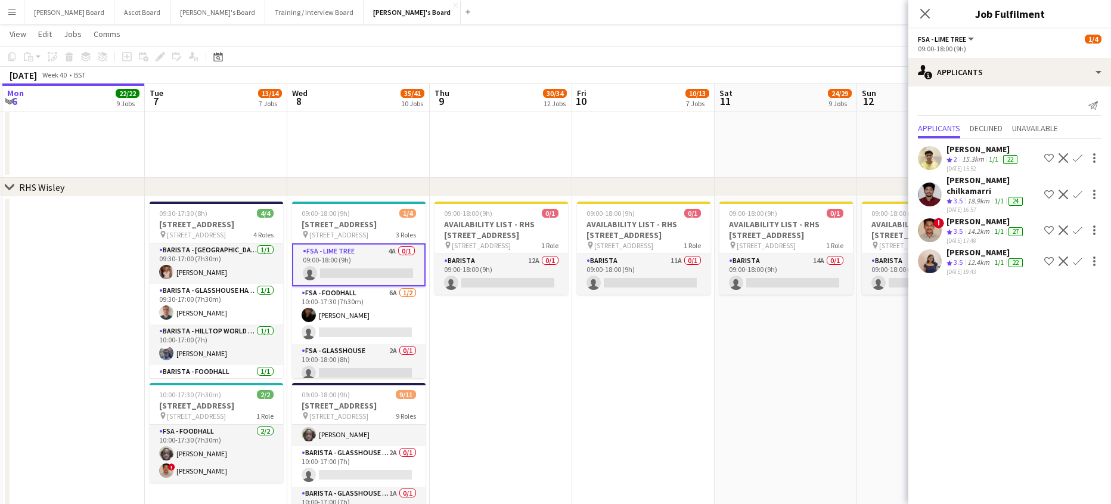
click at [1079, 225] on app-icon "Confirm" at bounding box center [1078, 230] width 10 height 10
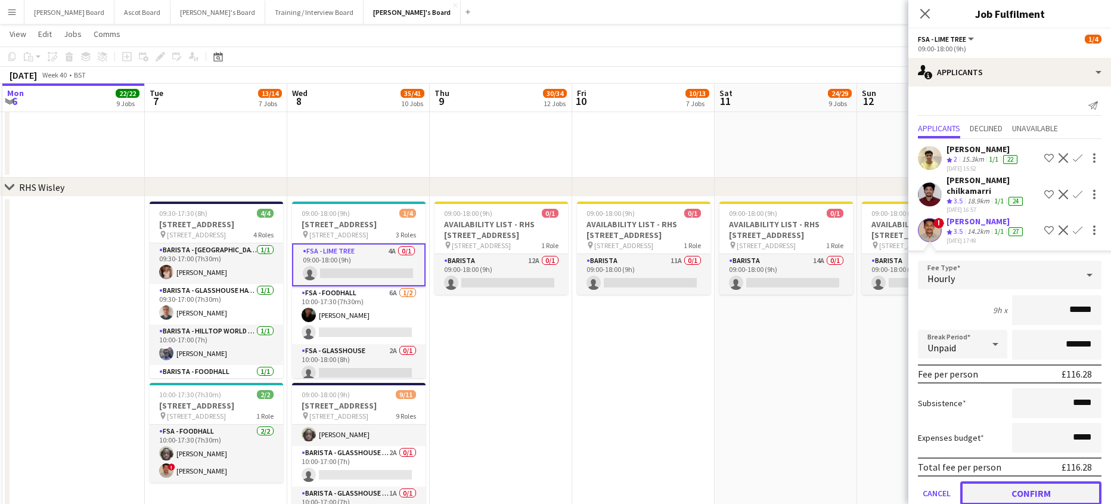
drag, startPoint x: 1014, startPoint y: 488, endPoint x: 993, endPoint y: 475, distance: 24.1
click at [1013, 487] on button "Confirm" at bounding box center [1030, 493] width 141 height 24
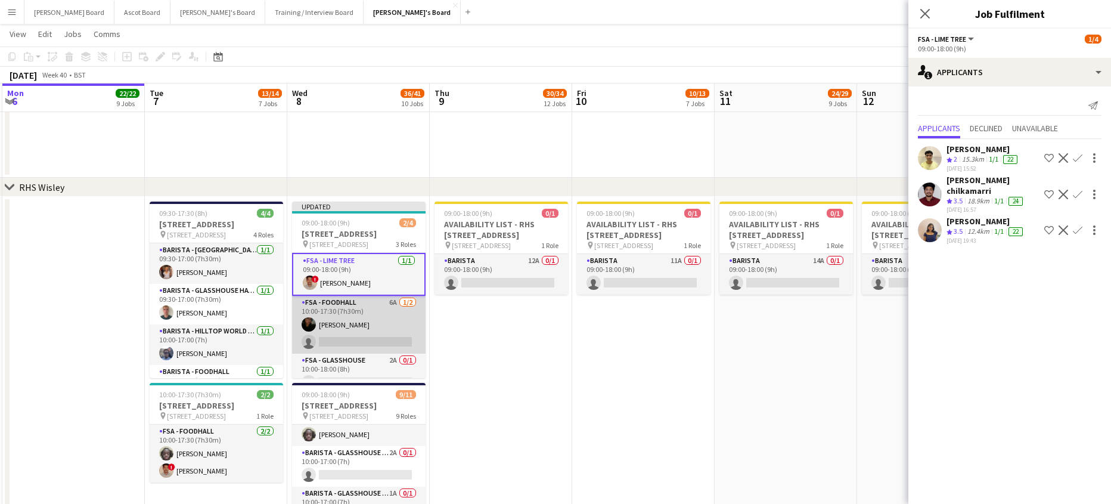
click at [364, 335] on app-card-role "FSA - Foodhall 6A [DATE] 10:00-17:30 (7h30m) [PERSON_NAME] single-neutral-actio…" at bounding box center [358, 325] width 133 height 58
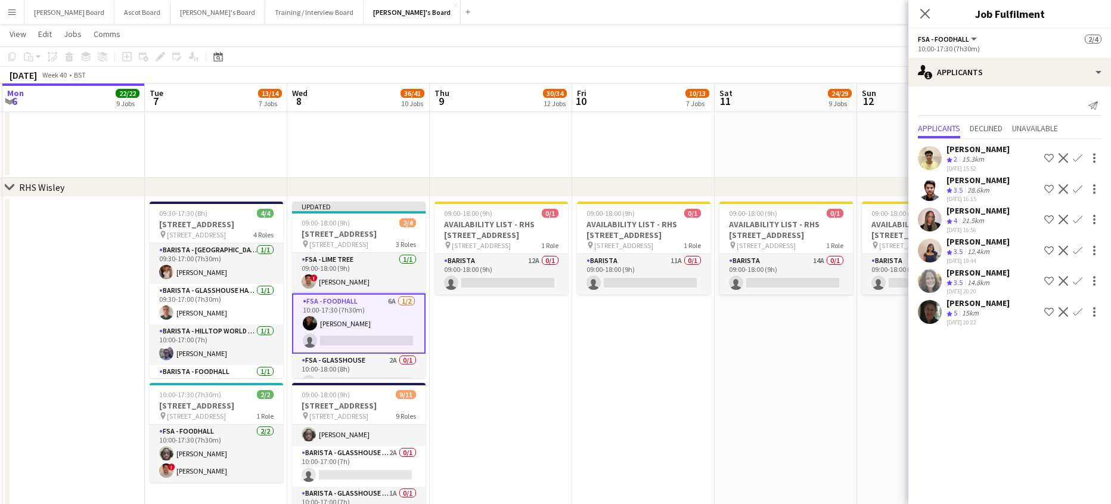
click at [1079, 313] on app-icon "Confirm" at bounding box center [1078, 312] width 10 height 10
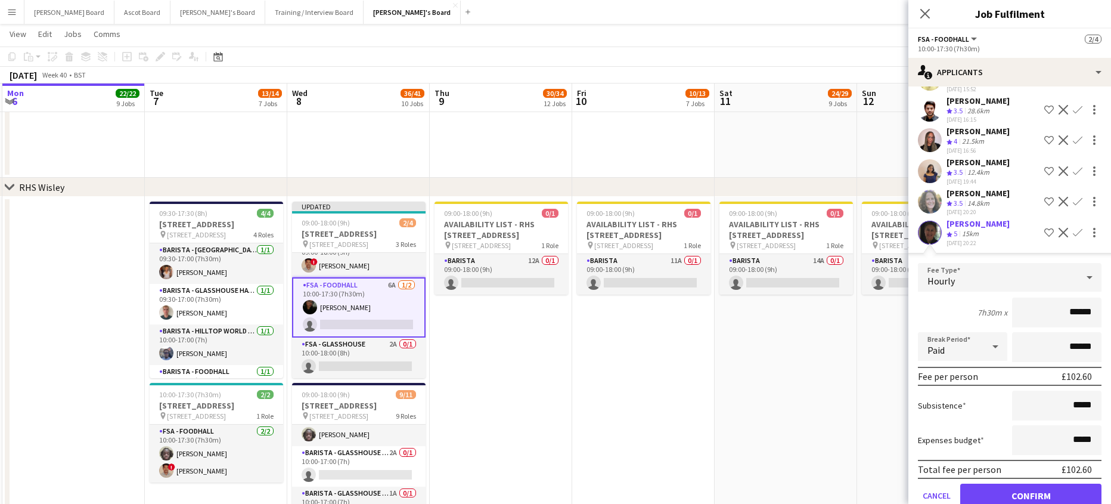
scroll to position [27, 0]
drag, startPoint x: 996, startPoint y: 489, endPoint x: 986, endPoint y: 486, distance: 10.4
click at [997, 489] on button "Confirm" at bounding box center [1030, 495] width 141 height 24
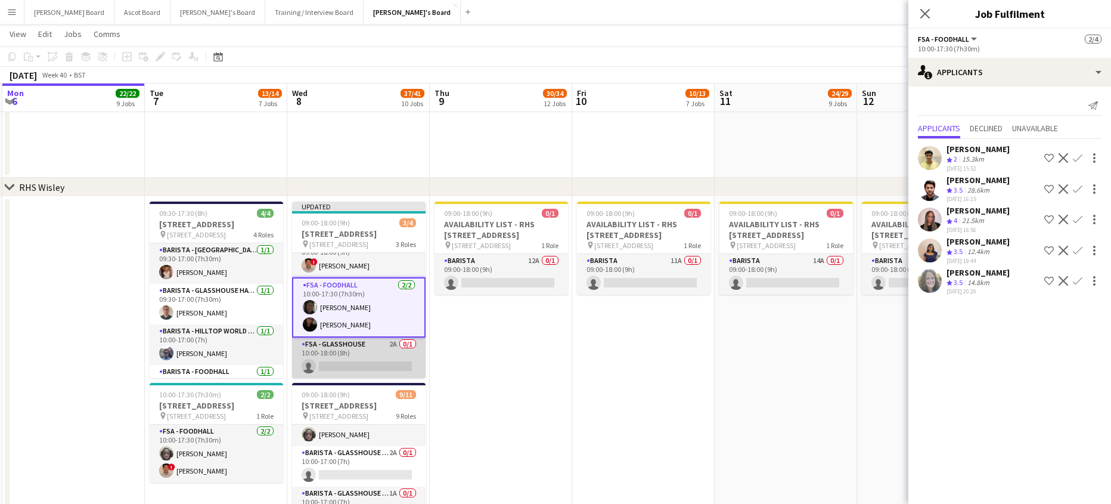
click at [372, 360] on app-card-role "FSA - Glasshouse 2A 0/1 10:00-18:00 (8h) single-neutral-actions" at bounding box center [358, 357] width 133 height 41
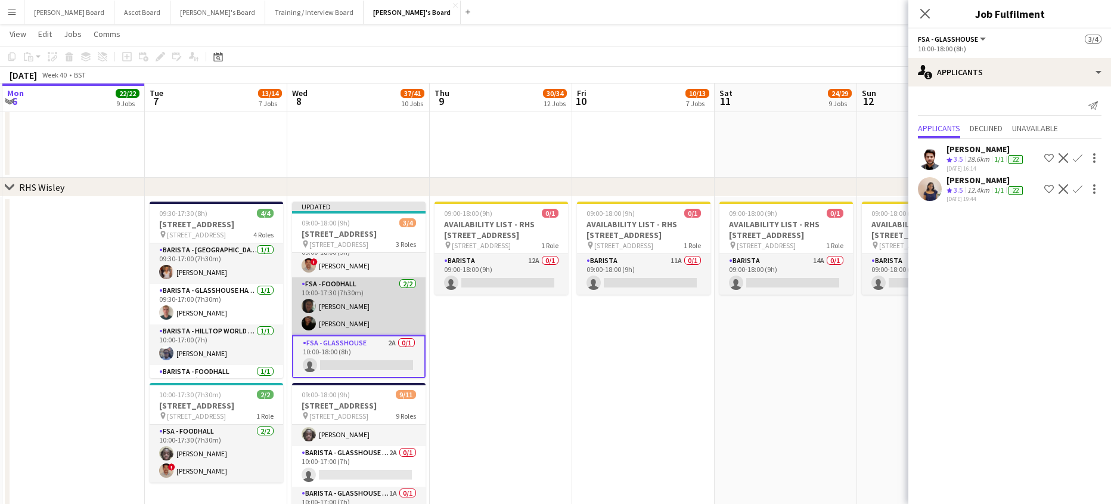
click at [377, 304] on app-card-role "FSA - Foodhall [DATE] 10:00-17:30 (7h30m) [PERSON_NAME] [PERSON_NAME]" at bounding box center [358, 306] width 133 height 58
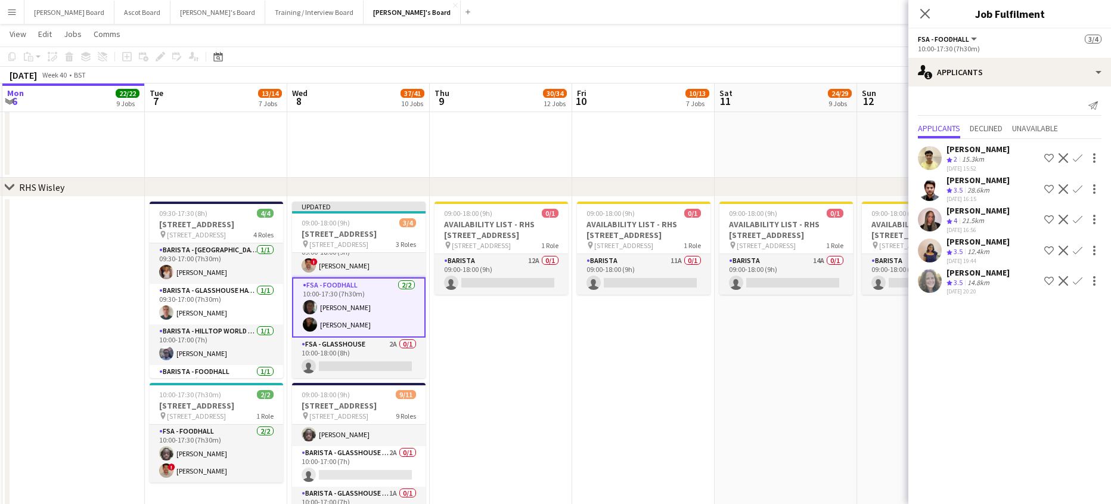
click at [362, 314] on app-card-role "FSA - Foodhall [DATE] 10:00-17:30 (7h30m) [PERSON_NAME] [PERSON_NAME]" at bounding box center [358, 307] width 133 height 60
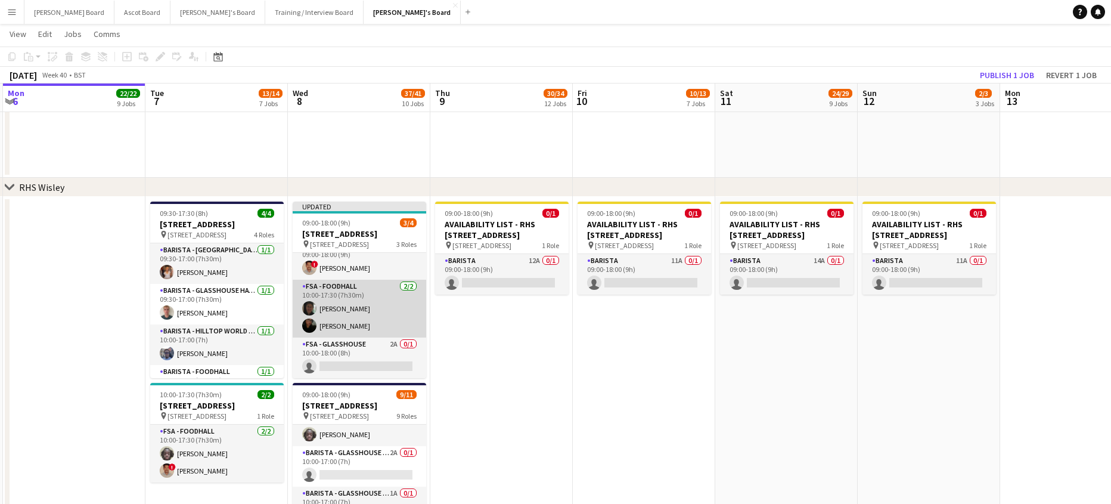
click at [362, 314] on app-card-role "FSA - Foodhall [DATE] 10:00-17:30 (7h30m) [PERSON_NAME] [PERSON_NAME]" at bounding box center [359, 308] width 133 height 58
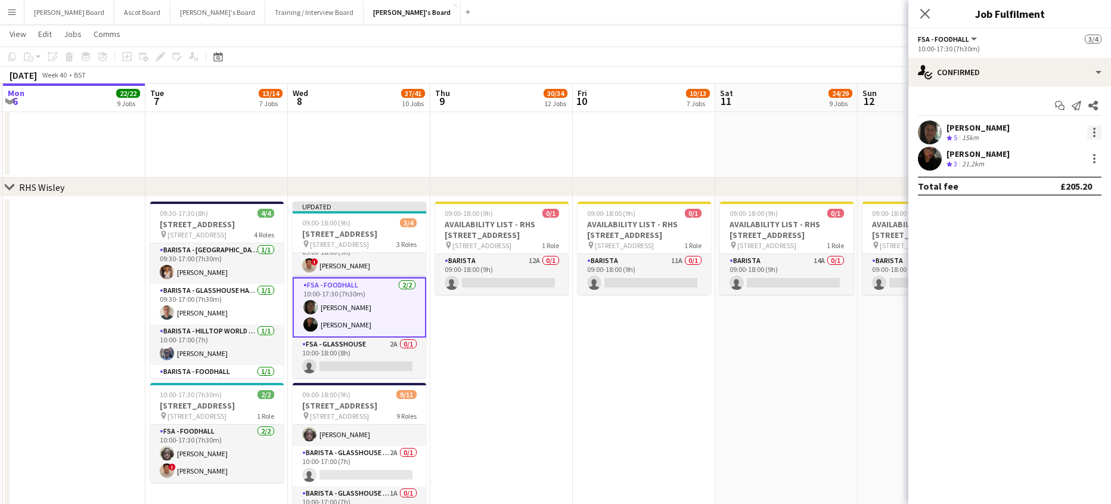
click at [1096, 135] on div at bounding box center [1094, 132] width 14 height 14
click at [1063, 176] on button "Switch crew" at bounding box center [1054, 183] width 93 height 29
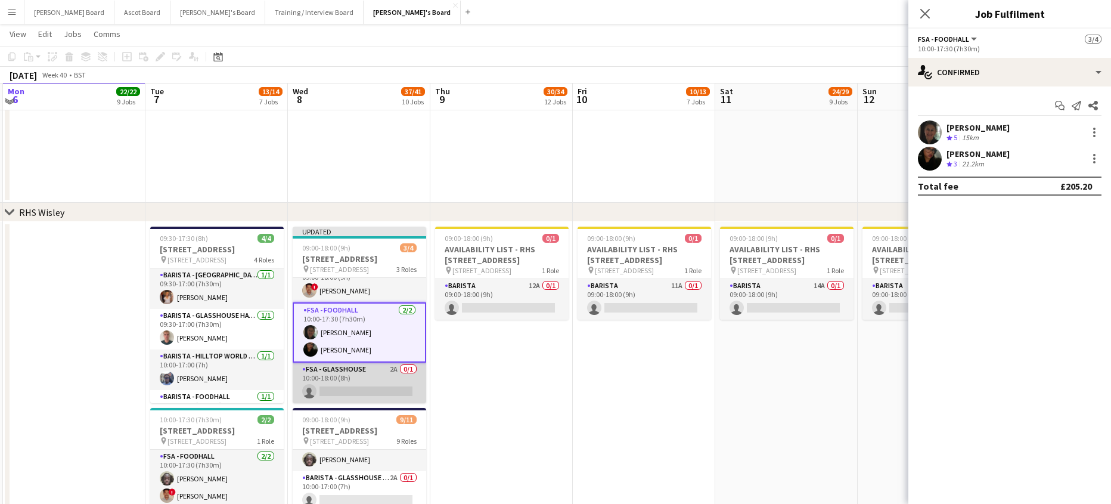
click at [386, 384] on app-card-role "FSA - Glasshouse 2A 0/1 10:00-18:00 (8h) single-neutral-actions" at bounding box center [359, 382] width 133 height 41
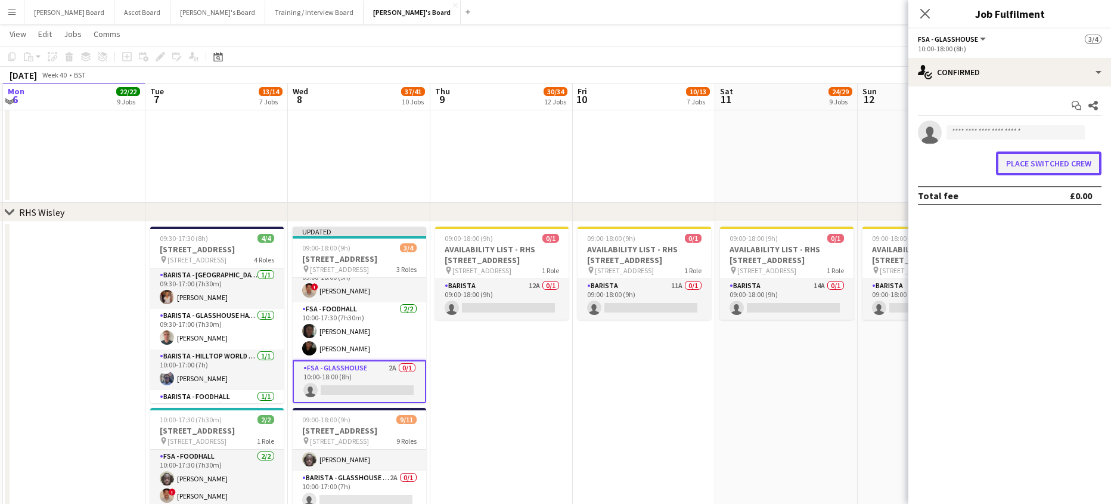
click at [1045, 165] on button "Place switched crew" at bounding box center [1048, 163] width 105 height 24
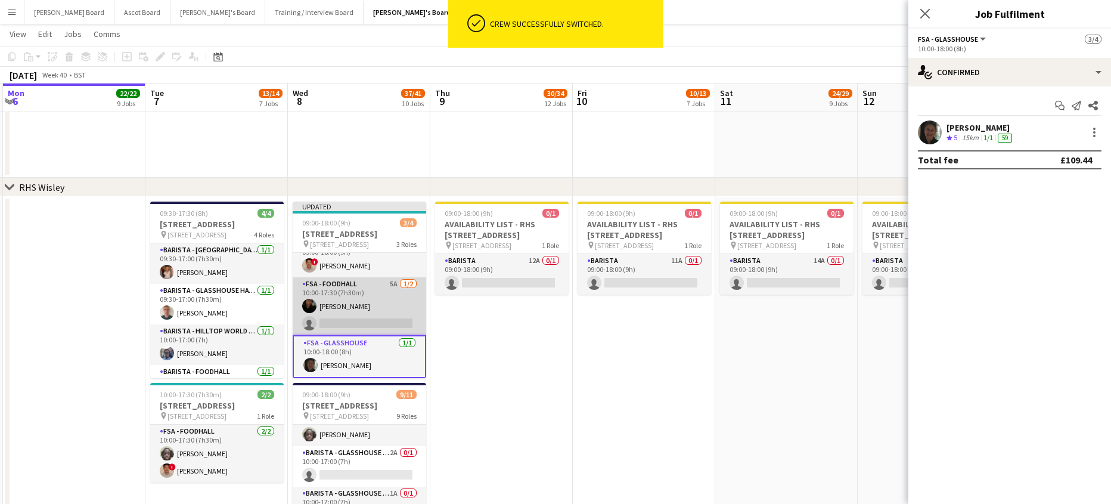
click at [386, 307] on app-card-role "FSA - Foodhall 5A [DATE] 10:00-17:30 (7h30m) [PERSON_NAME] single-neutral-actio…" at bounding box center [359, 306] width 133 height 58
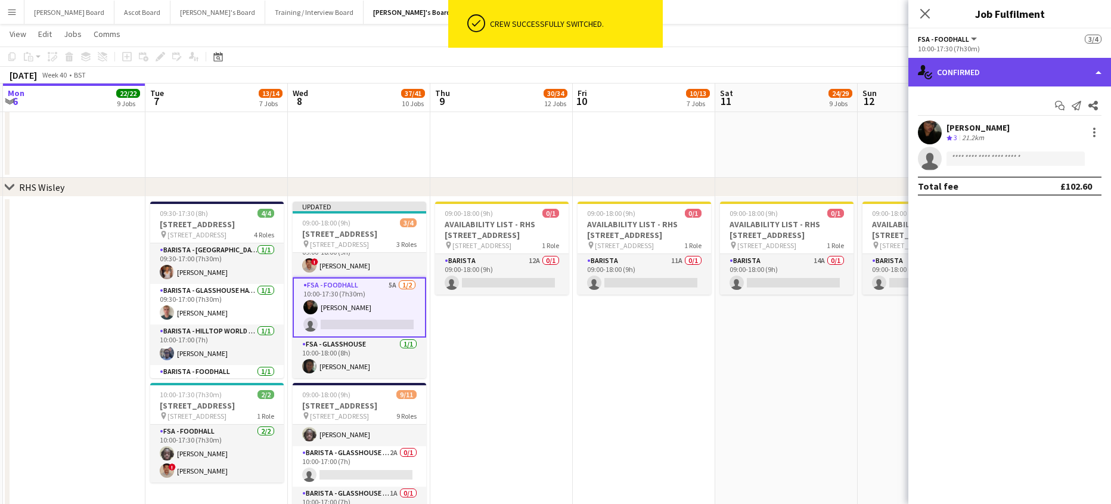
click at [1044, 68] on div "single-neutral-actions-check-2 Confirmed" at bounding box center [1009, 72] width 203 height 29
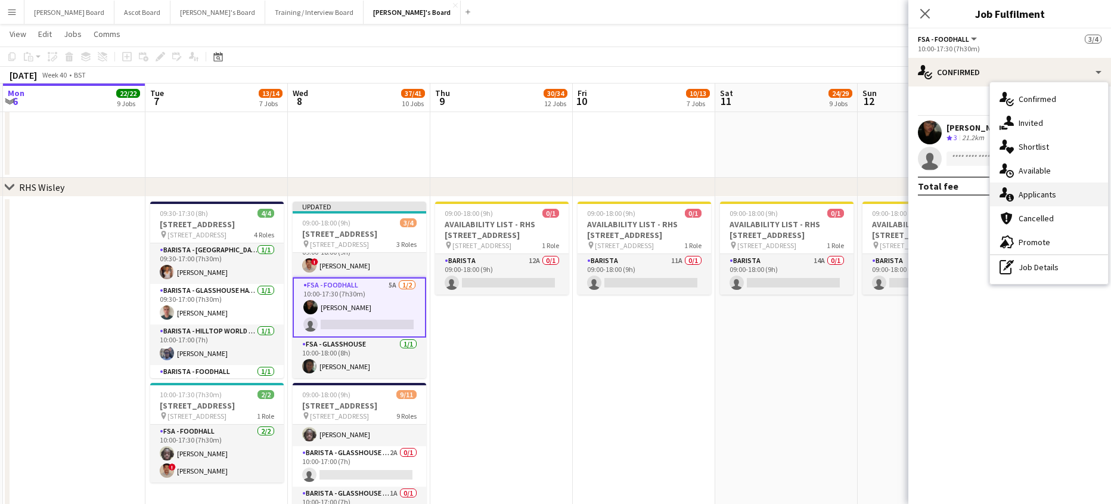
click at [1040, 187] on div "single-neutral-actions-information Applicants" at bounding box center [1049, 194] width 118 height 24
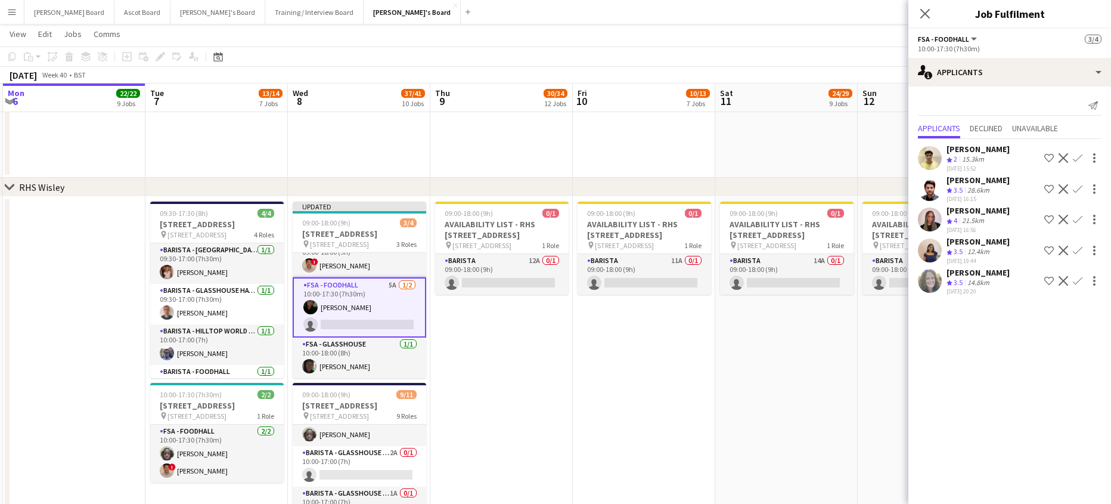
click at [1079, 216] on app-icon "Confirm" at bounding box center [1078, 220] width 10 height 10
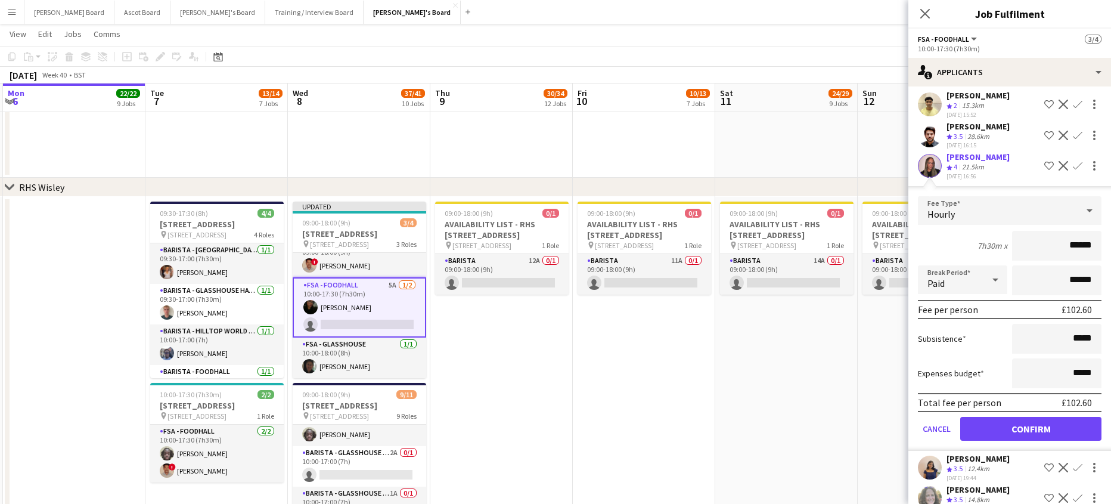
scroll to position [74, 0]
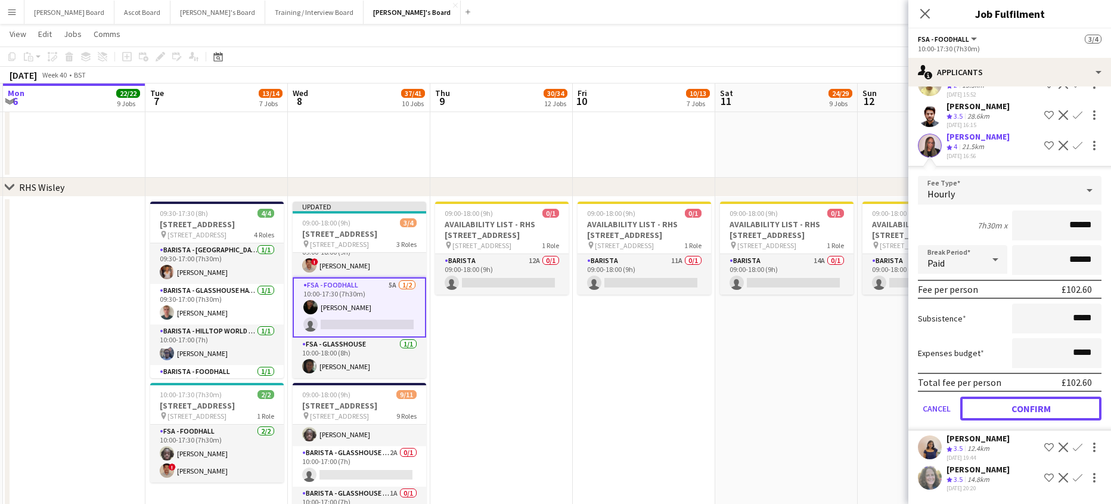
drag, startPoint x: 984, startPoint y: 409, endPoint x: 974, endPoint y: 405, distance: 11.0
click at [984, 409] on button "Confirm" at bounding box center [1030, 408] width 141 height 24
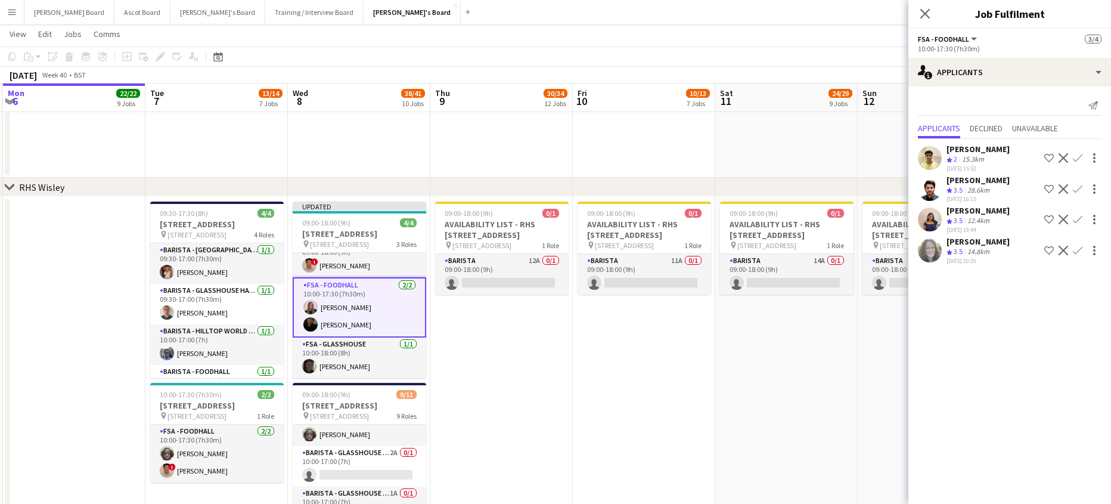
scroll to position [0, 0]
click at [800, 368] on app-date-cell "09:00-18:00 (9h) 0/1 AVAILABILITY LIST - RHS [STREET_ADDRESS] pin Woking, GU23 …" at bounding box center [786, 390] width 142 height 386
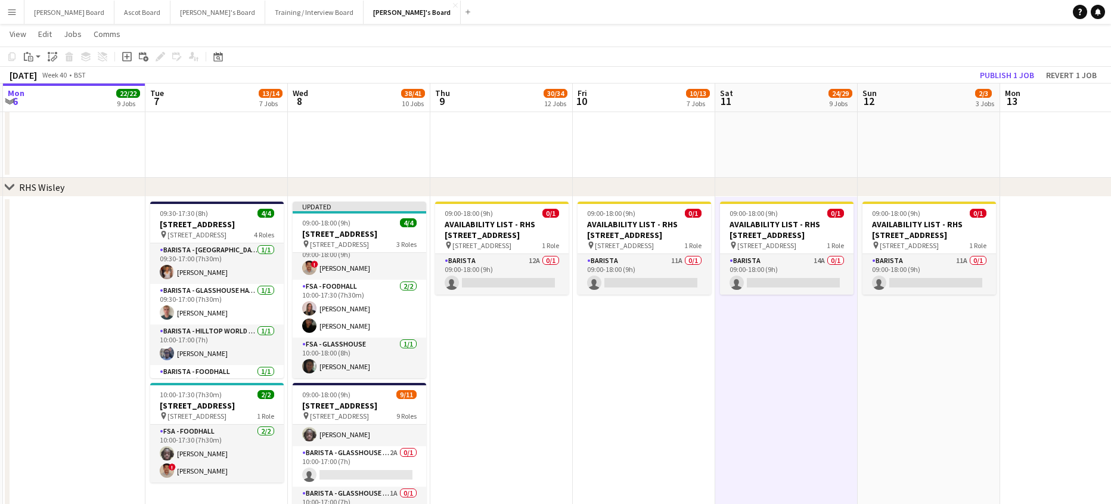
scroll to position [24, 0]
click at [987, 70] on button "Publish 1 job" at bounding box center [1007, 74] width 64 height 15
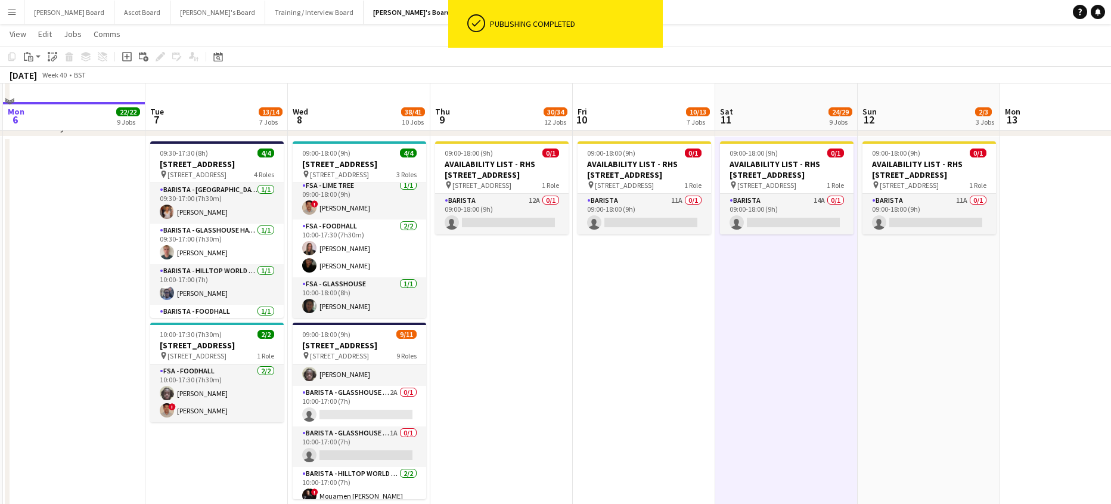
scroll to position [2307, 0]
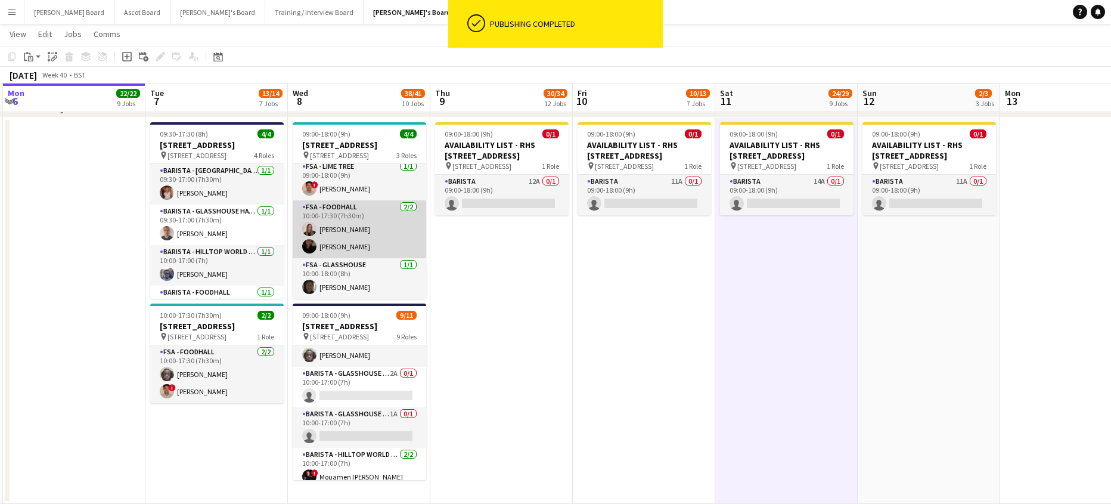
click at [347, 235] on app-card-role "FSA - Foodhall [DATE] 10:00-17:30 (7h30m) [PERSON_NAME] Ndangang [PERSON_NAME]" at bounding box center [359, 229] width 133 height 58
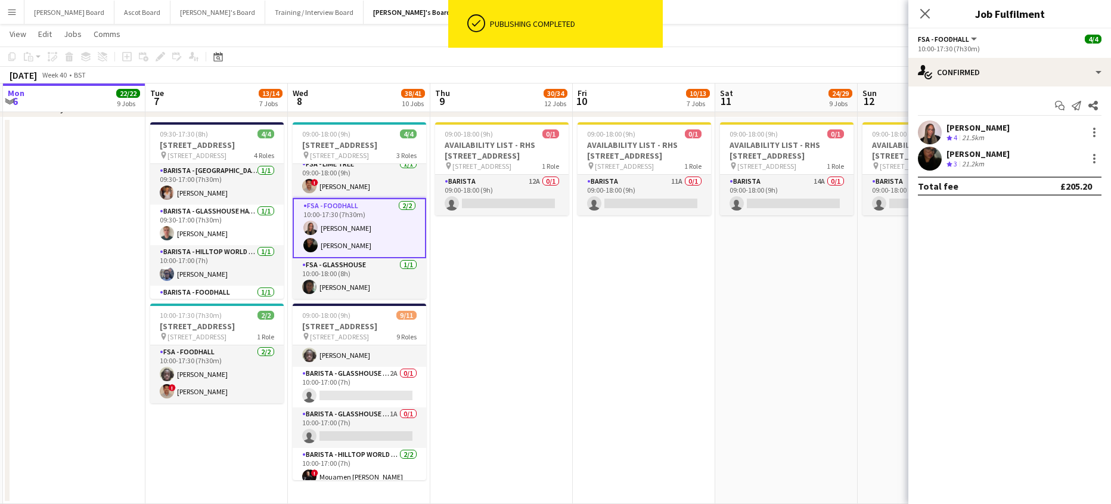
click at [970, 133] on div "21.5km" at bounding box center [972, 138] width 27 height 10
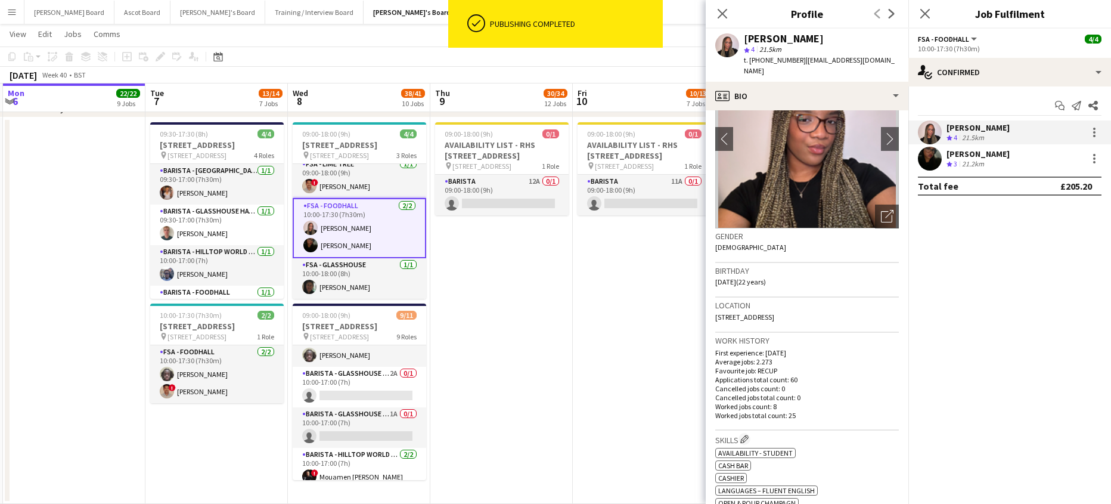
scroll to position [159, 0]
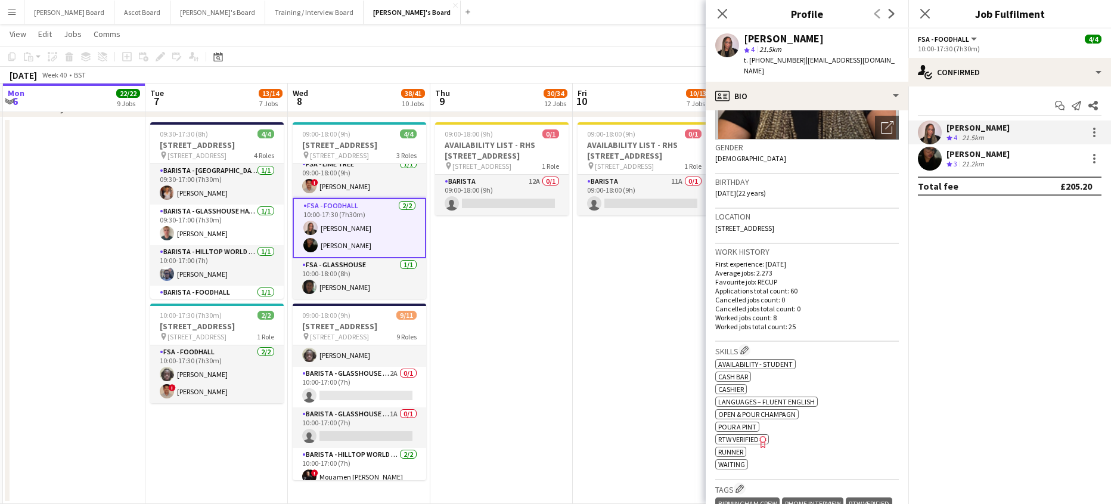
click at [584, 390] on app-date-cell "09:00-18:00 (9h) 0/1 AVAILABILITY LIST - RHS [STREET_ADDRESS] pin Woking, GU23 …" at bounding box center [644, 310] width 142 height 386
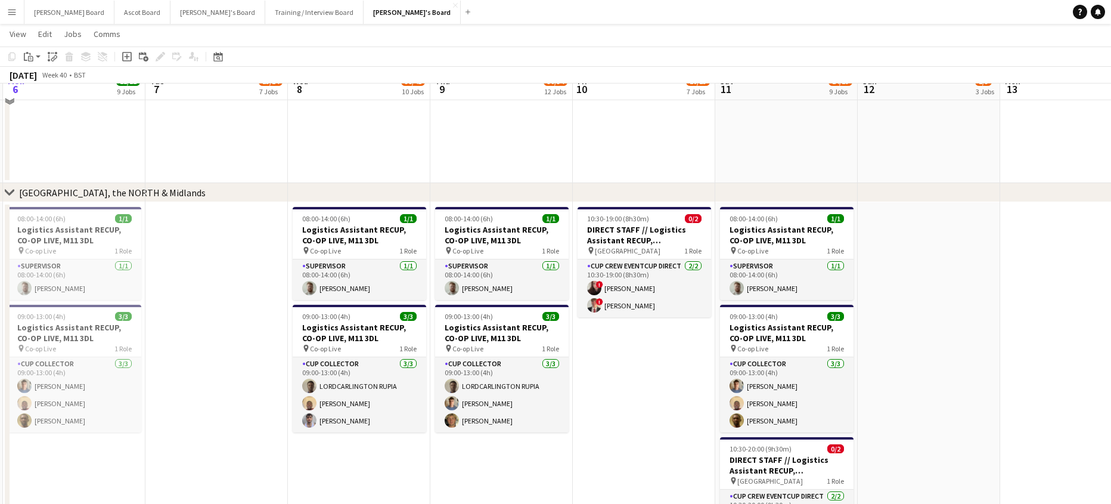
scroll to position [1671, 0]
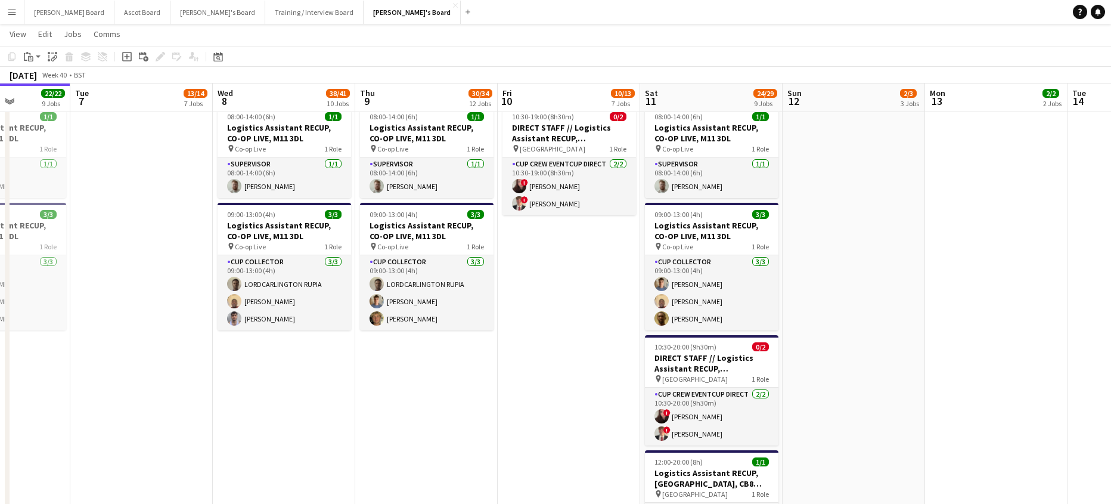
drag, startPoint x: 659, startPoint y: 287, endPoint x: 536, endPoint y: 302, distance: 123.6
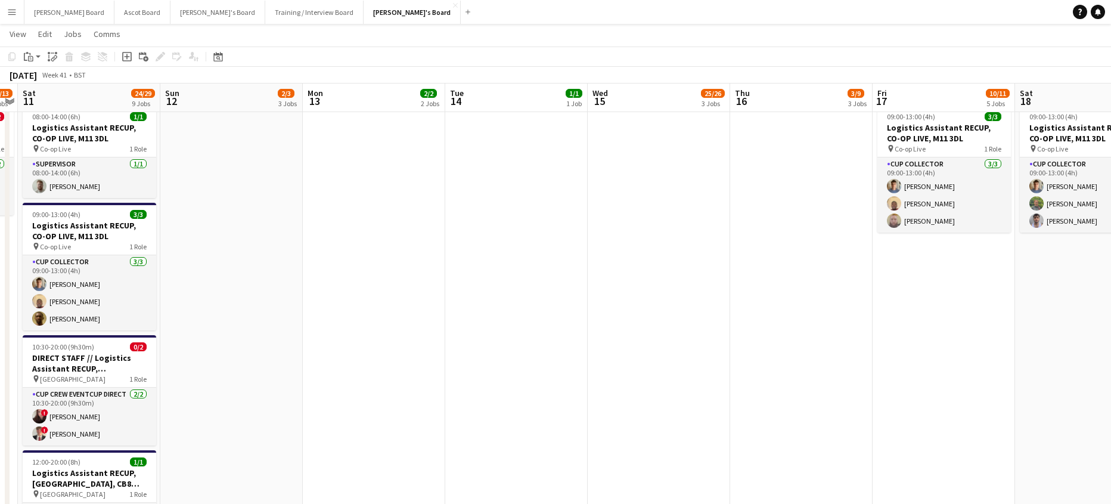
drag, startPoint x: 926, startPoint y: 301, endPoint x: 458, endPoint y: 307, distance: 467.8
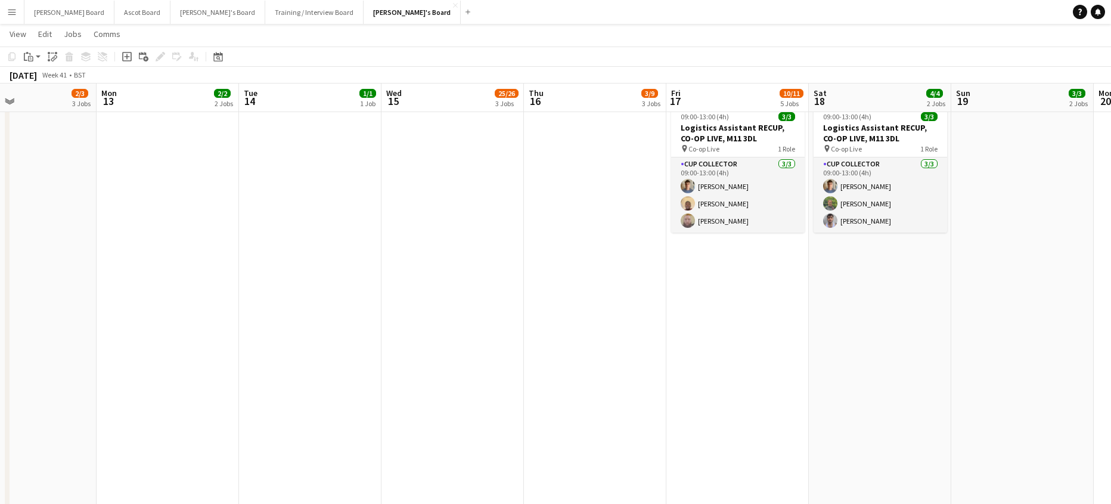
drag, startPoint x: 395, startPoint y: 334, endPoint x: 328, endPoint y: 334, distance: 67.3
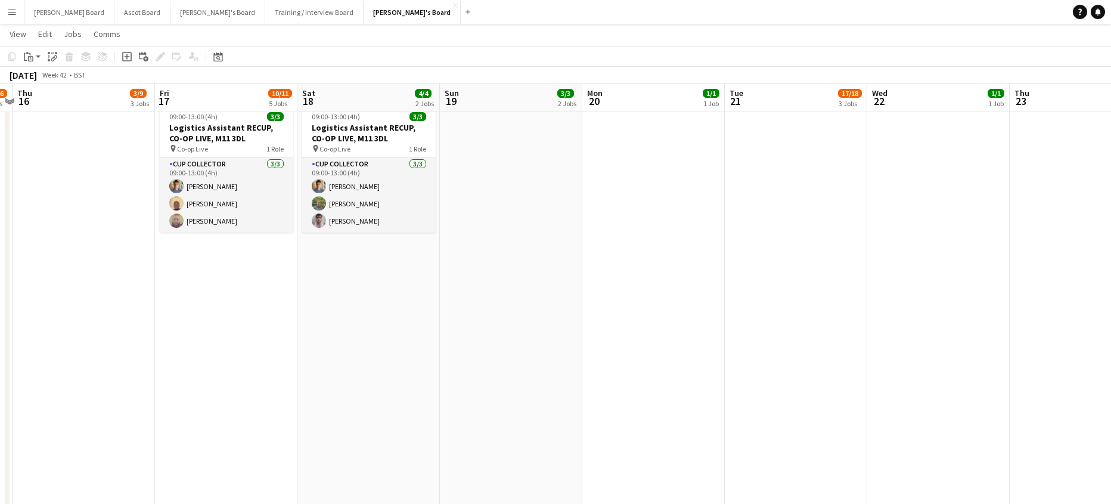
drag, startPoint x: 727, startPoint y: 319, endPoint x: 563, endPoint y: 308, distance: 164.3
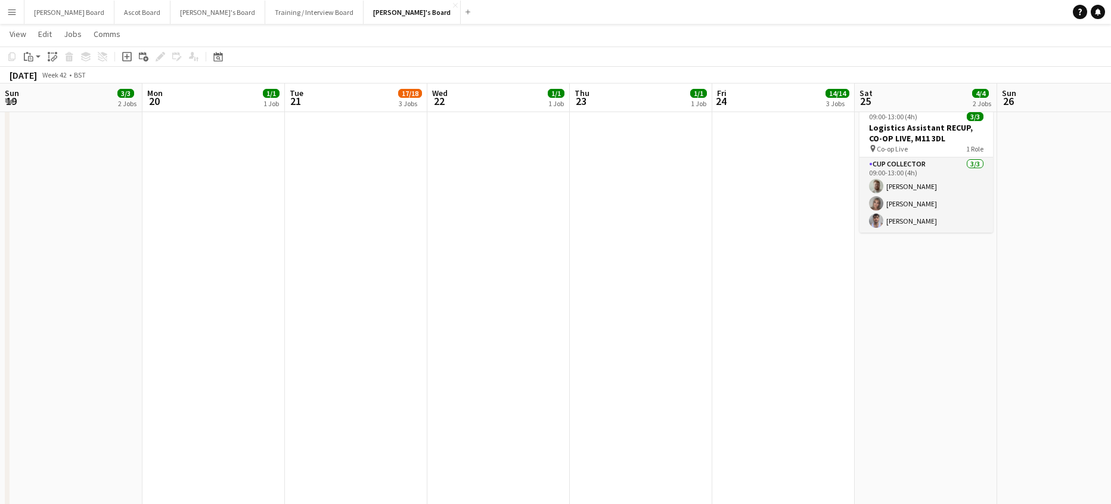
drag, startPoint x: 445, startPoint y: 324, endPoint x: 420, endPoint y: 324, distance: 25.0
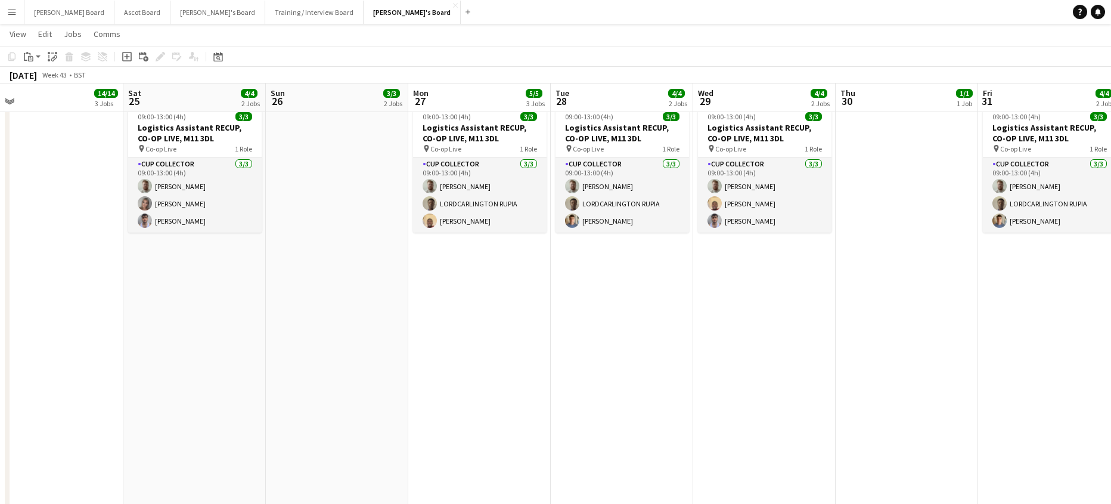
drag, startPoint x: 676, startPoint y: 338, endPoint x: 557, endPoint y: 361, distance: 120.6
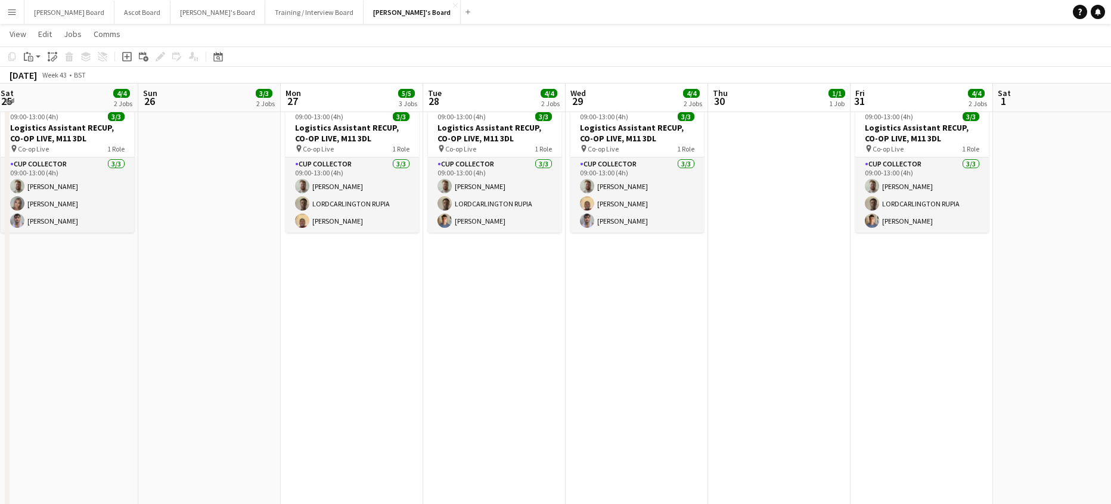
drag, startPoint x: 625, startPoint y: 361, endPoint x: 580, endPoint y: 369, distance: 45.6
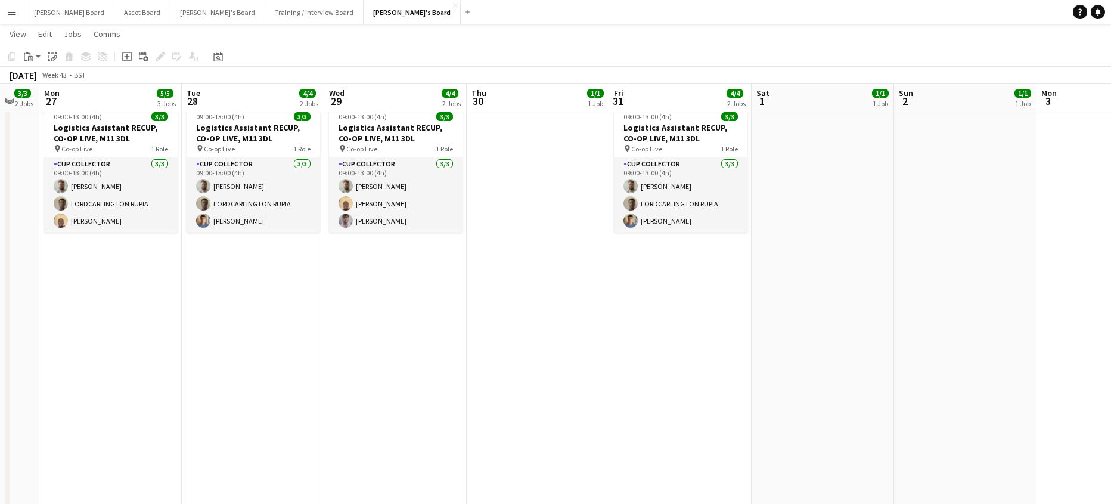
drag, startPoint x: 692, startPoint y: 360, endPoint x: 549, endPoint y: 365, distance: 142.5
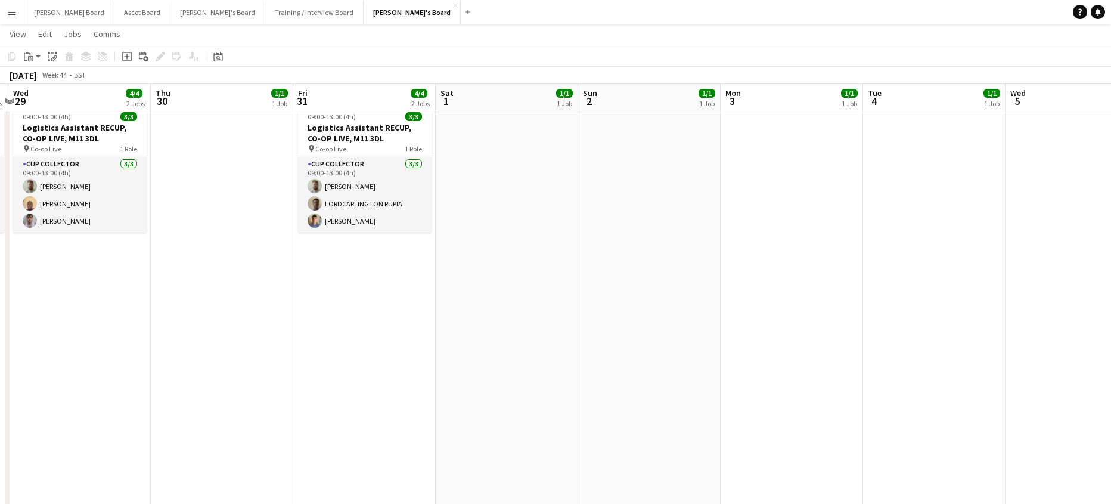
drag, startPoint x: 777, startPoint y: 333, endPoint x: 957, endPoint y: 379, distance: 185.9
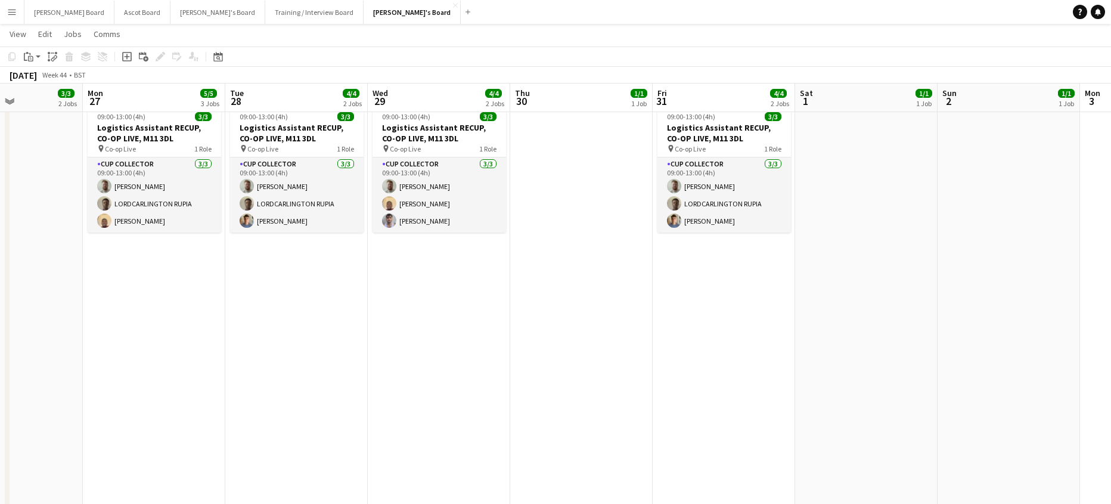
drag, startPoint x: 707, startPoint y: 377, endPoint x: 970, endPoint y: 377, distance: 262.8
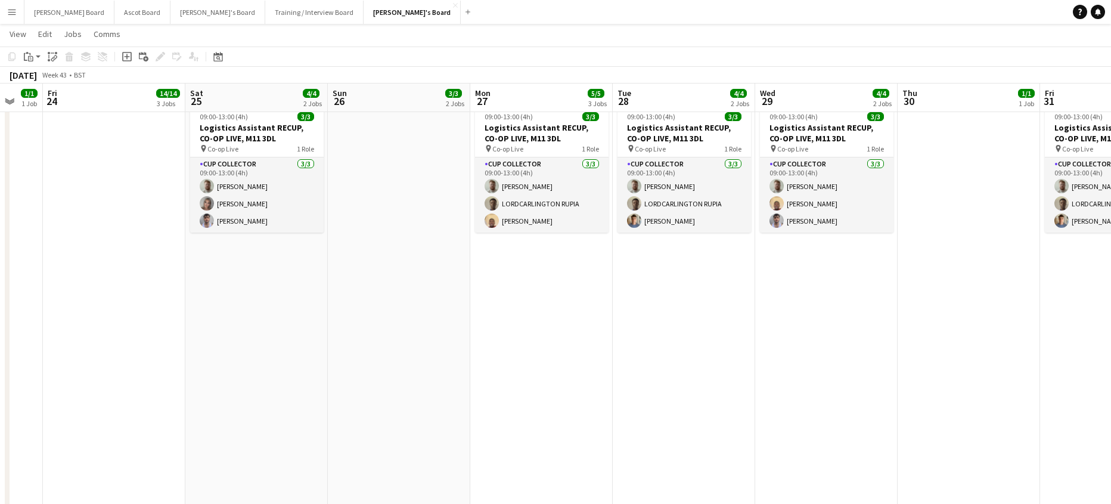
drag, startPoint x: 800, startPoint y: 346, endPoint x: 934, endPoint y: 346, distance: 133.5
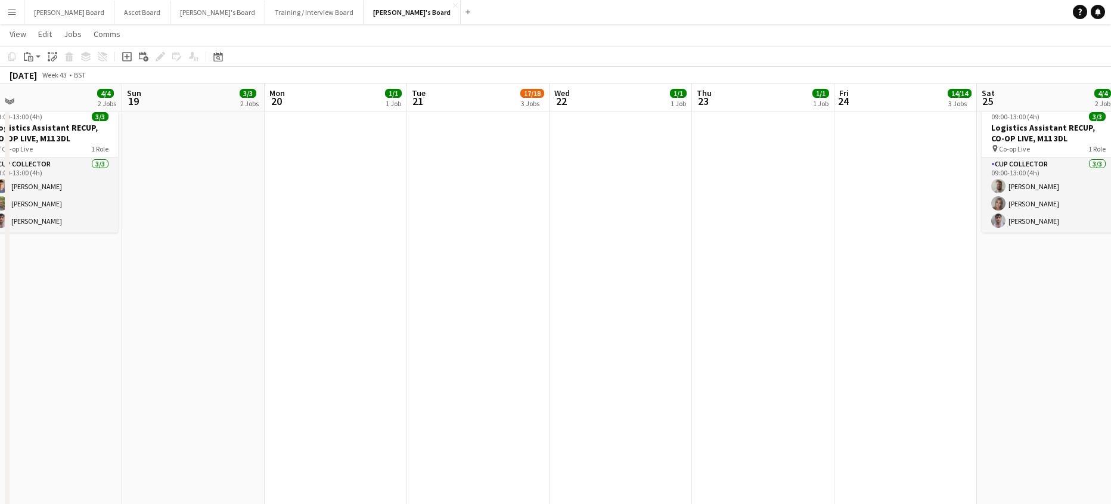
drag, startPoint x: 474, startPoint y: 352, endPoint x: 840, endPoint y: 354, distance: 365.9
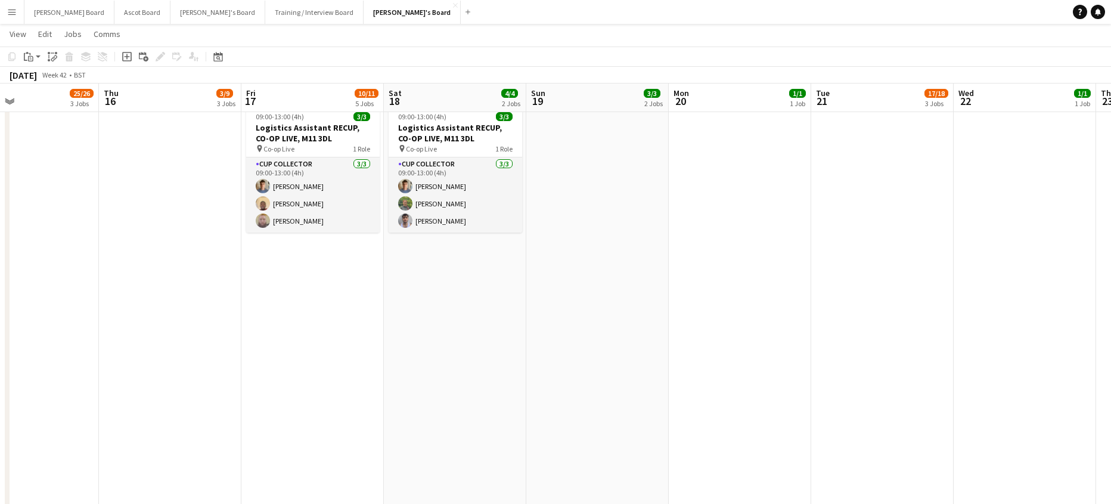
drag, startPoint x: 438, startPoint y: 358, endPoint x: 648, endPoint y: 359, distance: 210.4
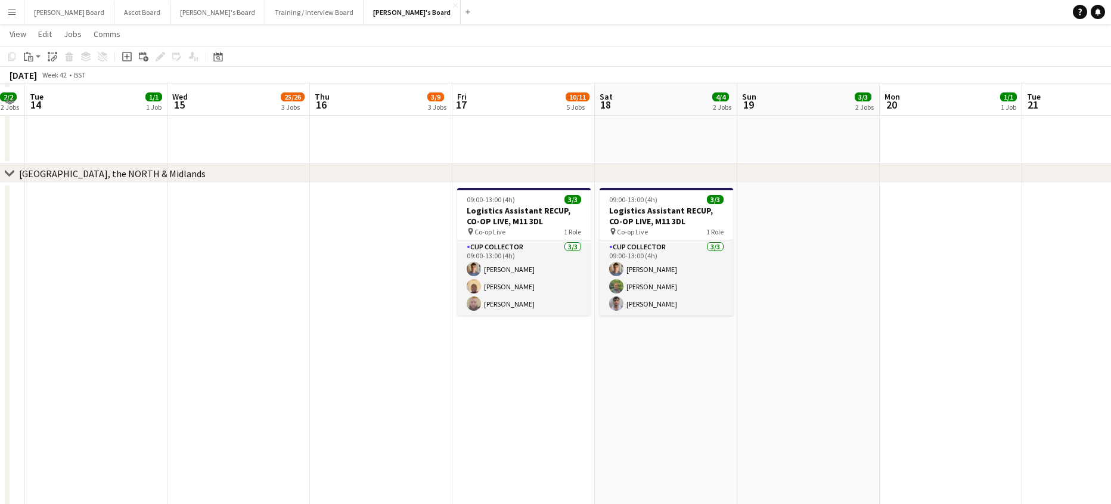
scroll to position [1592, 0]
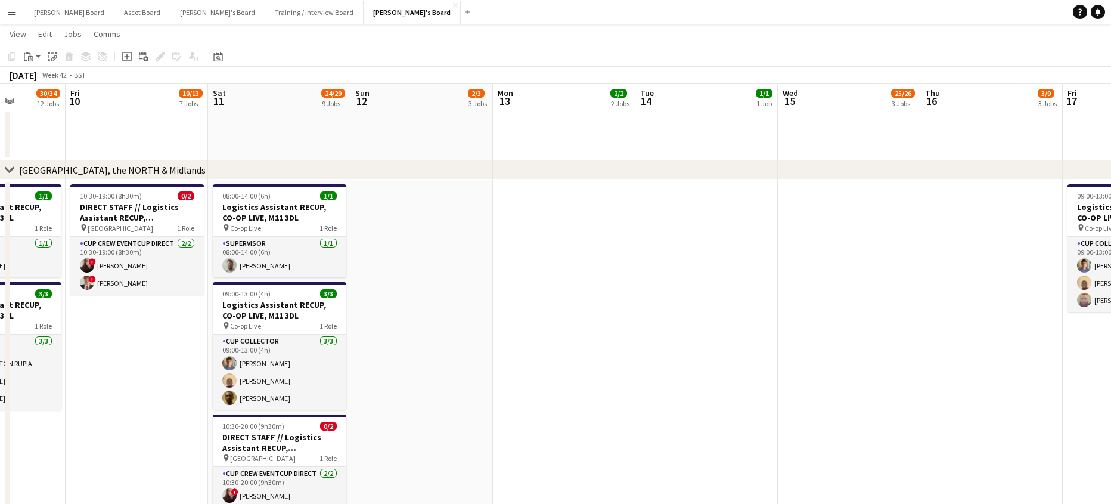
drag, startPoint x: 383, startPoint y: 337, endPoint x: 887, endPoint y: 362, distance: 504.8
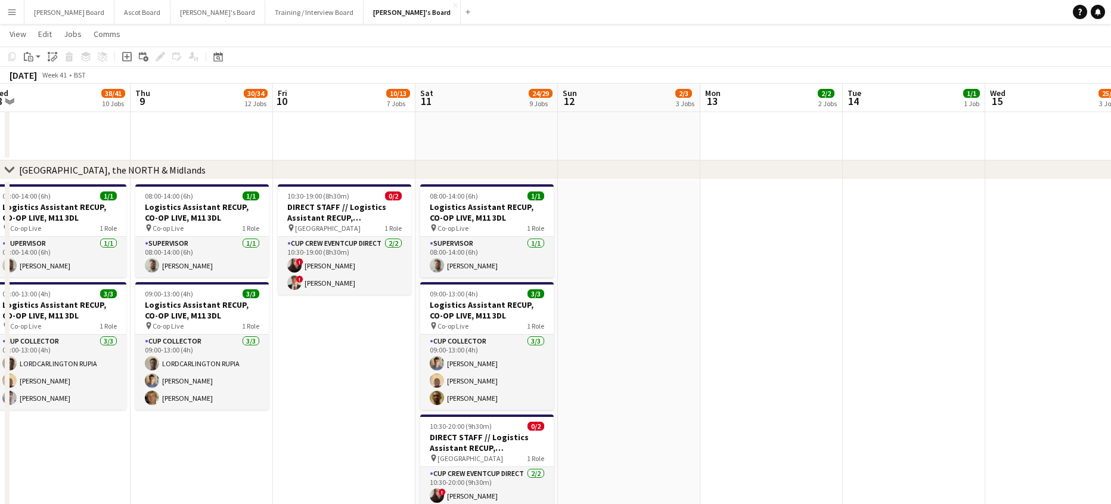
scroll to position [0, 268]
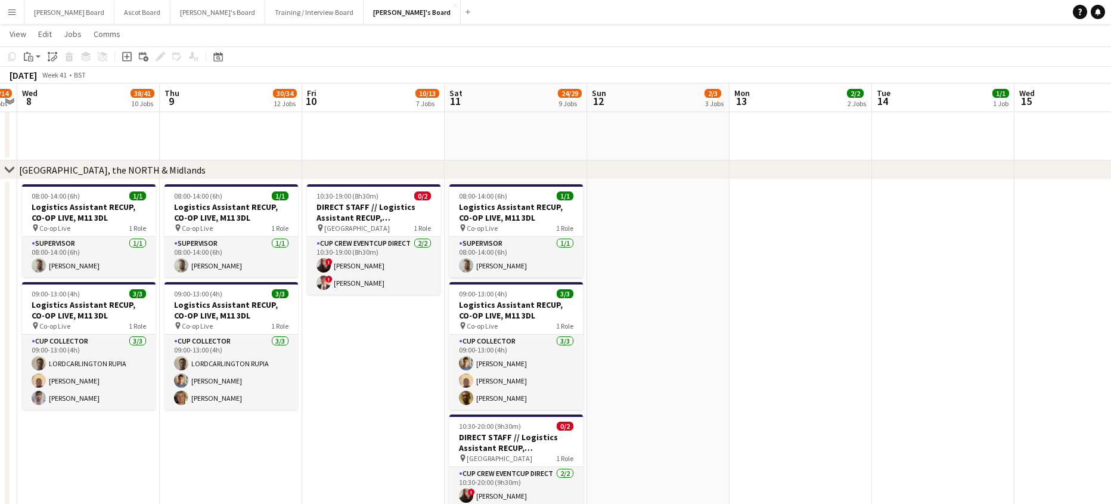
drag, startPoint x: 467, startPoint y: 322, endPoint x: 806, endPoint y: 338, distance: 339.4
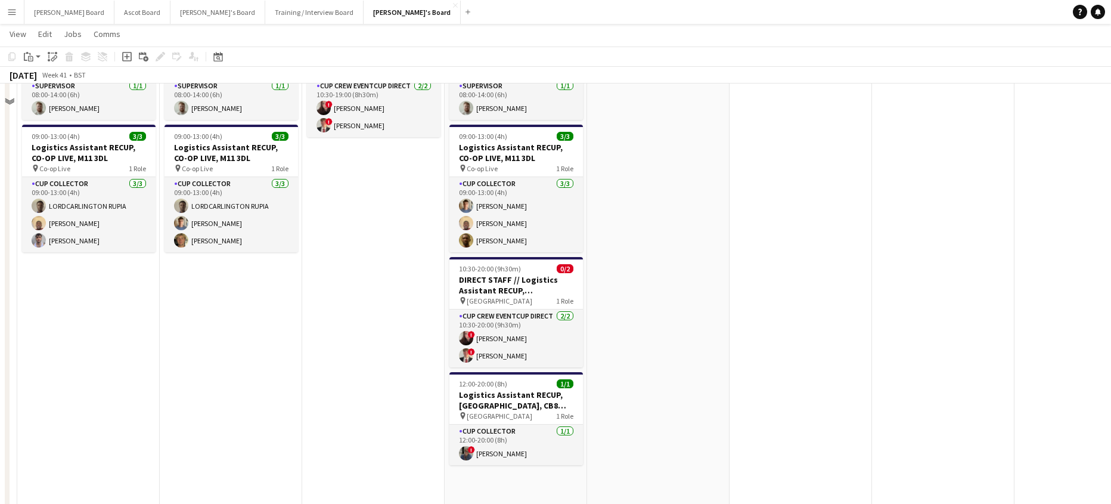
scroll to position [1751, 0]
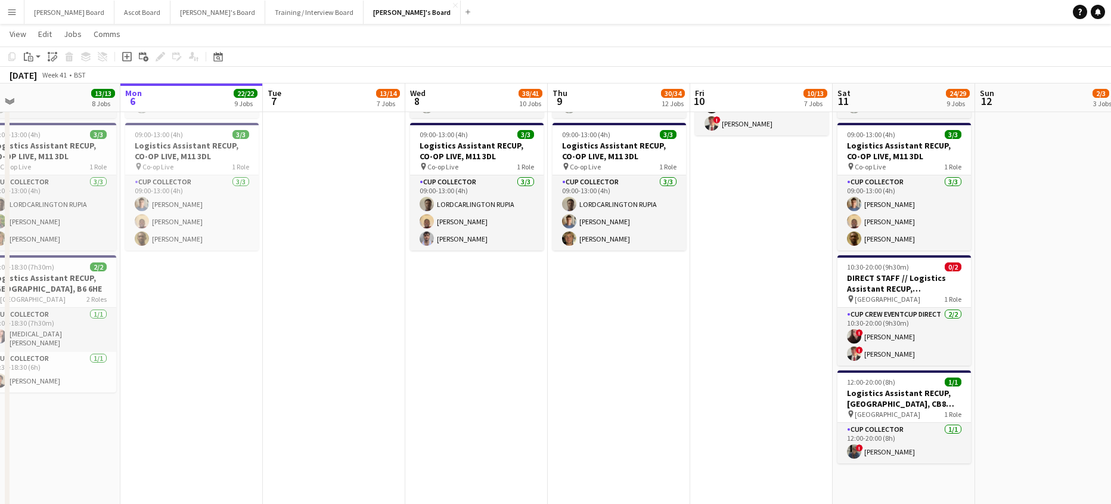
drag, startPoint x: 499, startPoint y: 349, endPoint x: 563, endPoint y: 359, distance: 64.6
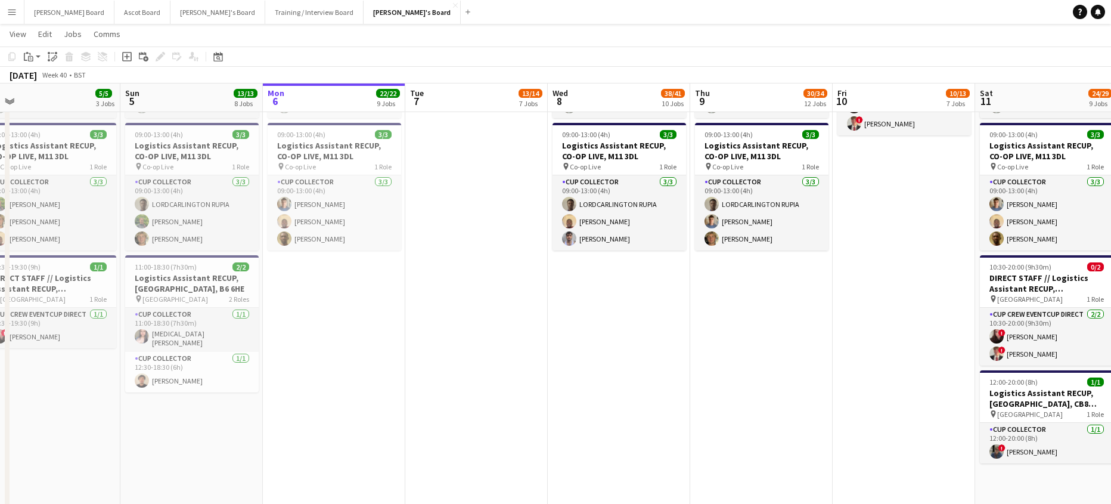
drag, startPoint x: 356, startPoint y: 337, endPoint x: 662, endPoint y: 334, distance: 305.7
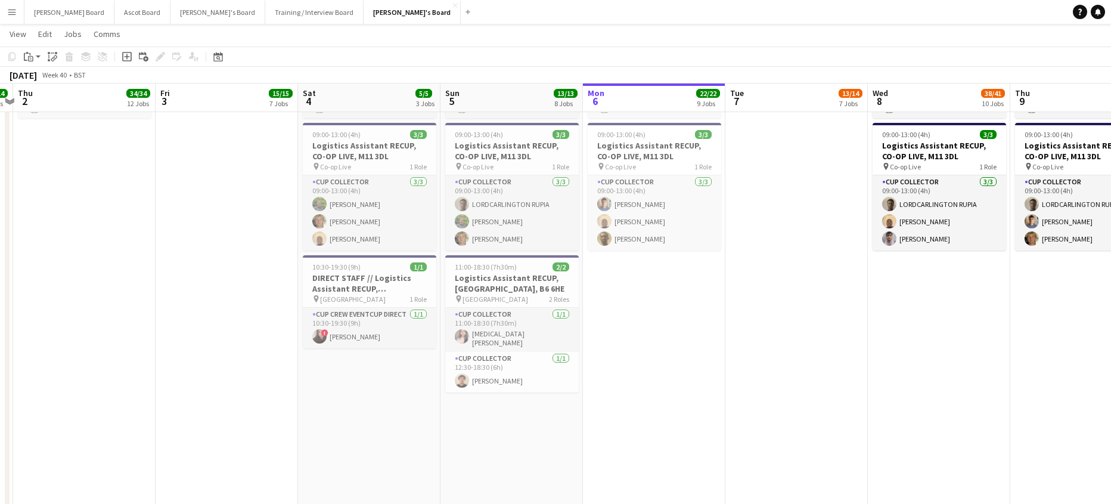
drag, startPoint x: 626, startPoint y: 329, endPoint x: 953, endPoint y: 334, distance: 327.2
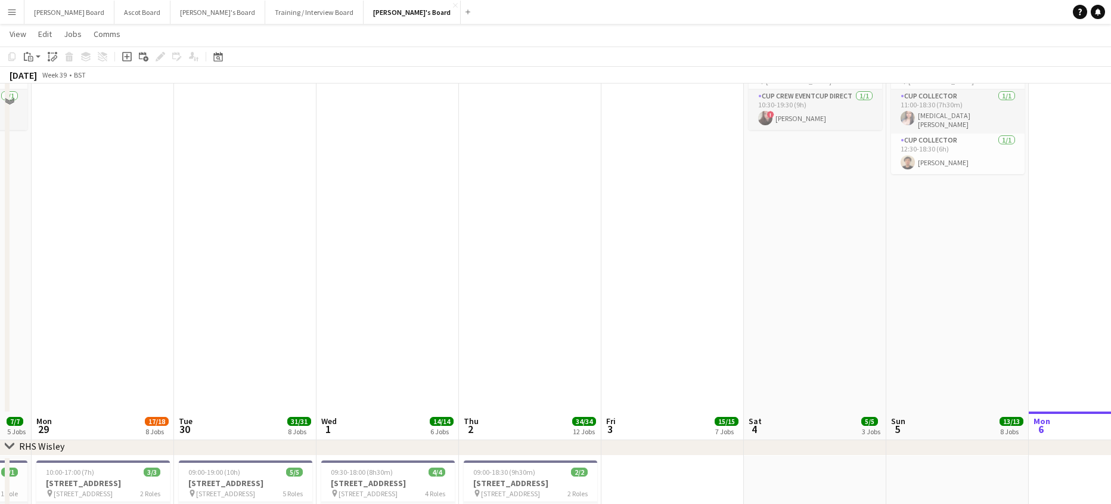
scroll to position [2307, 0]
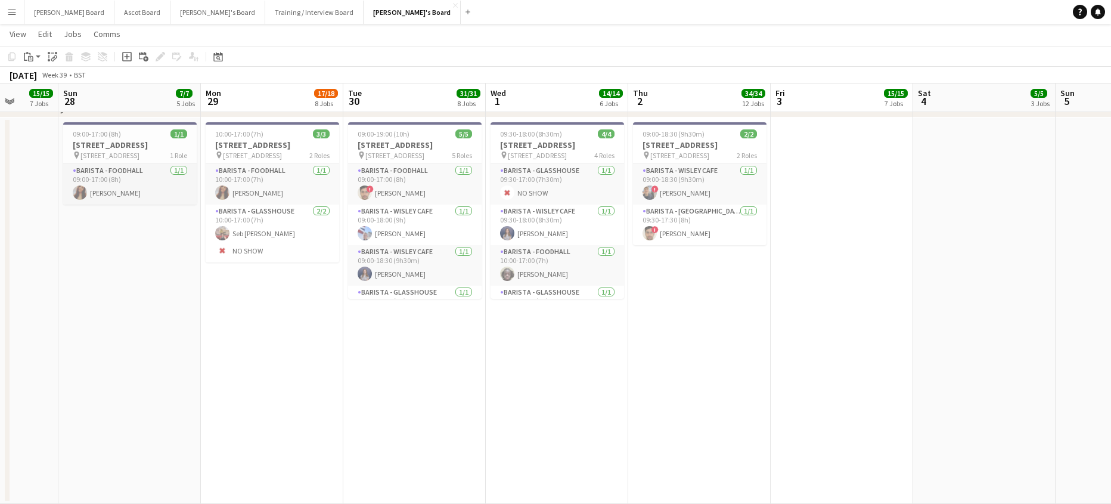
drag, startPoint x: 272, startPoint y: 405, endPoint x: 624, endPoint y: 405, distance: 351.6
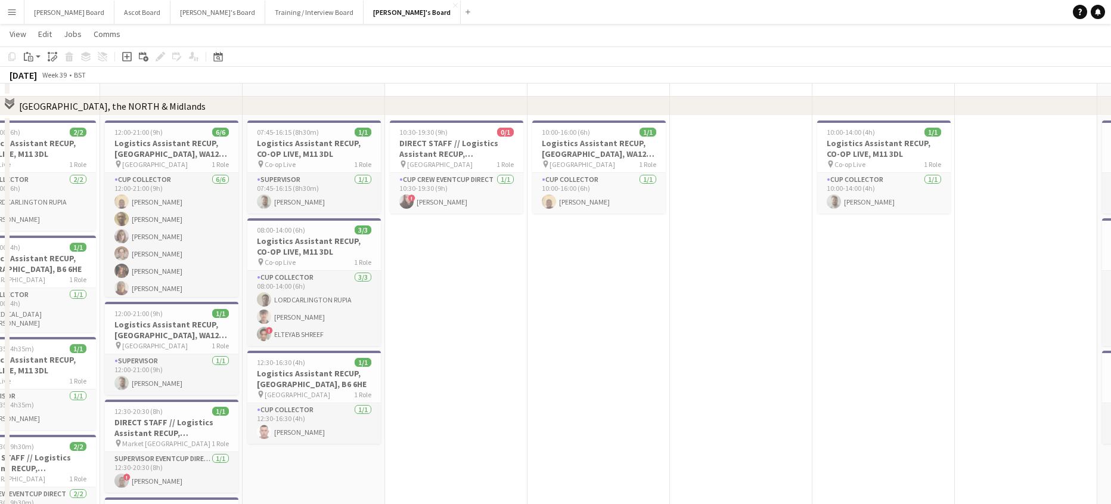
scroll to position [1592, 0]
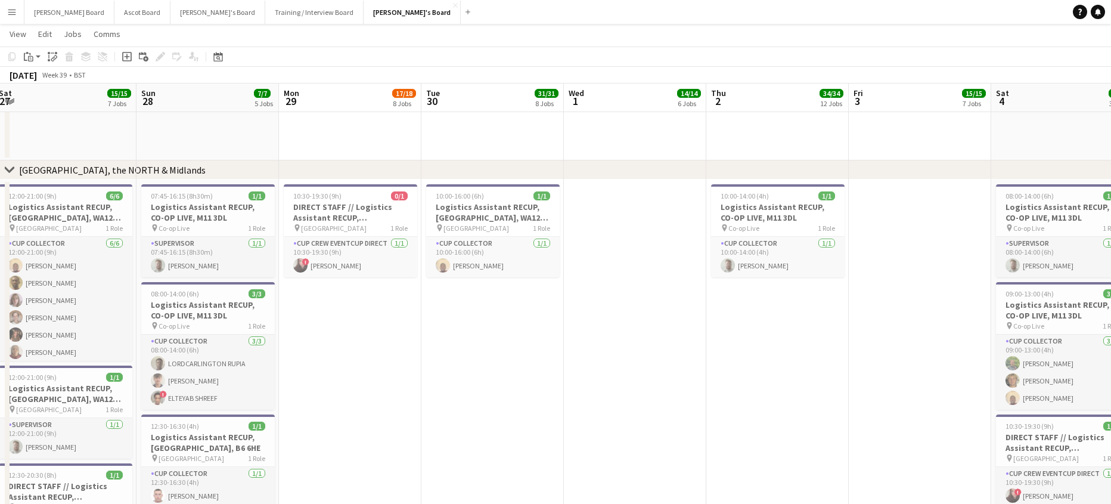
drag, startPoint x: 657, startPoint y: 390, endPoint x: 551, endPoint y: 403, distance: 107.0
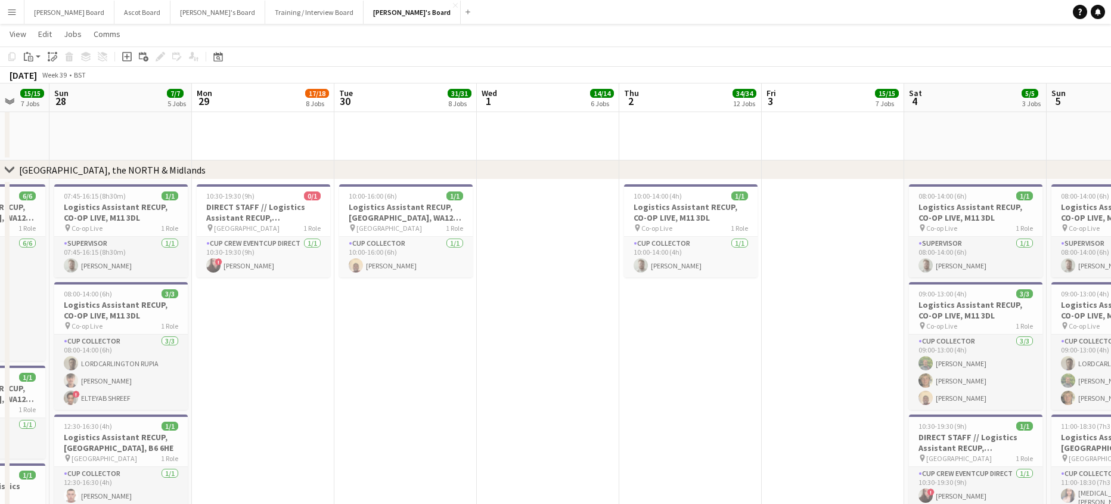
scroll to position [0, 483]
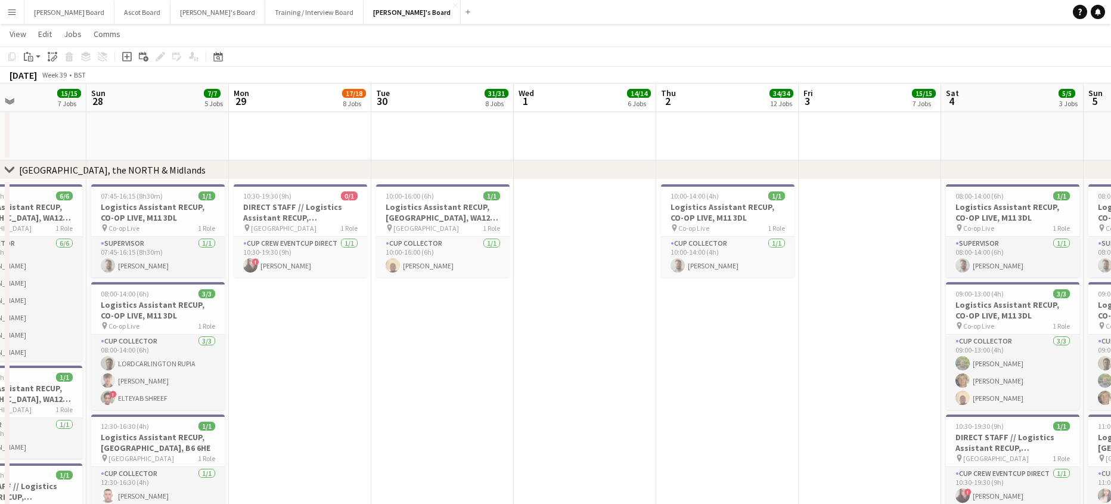
drag, startPoint x: 594, startPoint y: 388, endPoint x: 399, endPoint y: 399, distance: 195.2
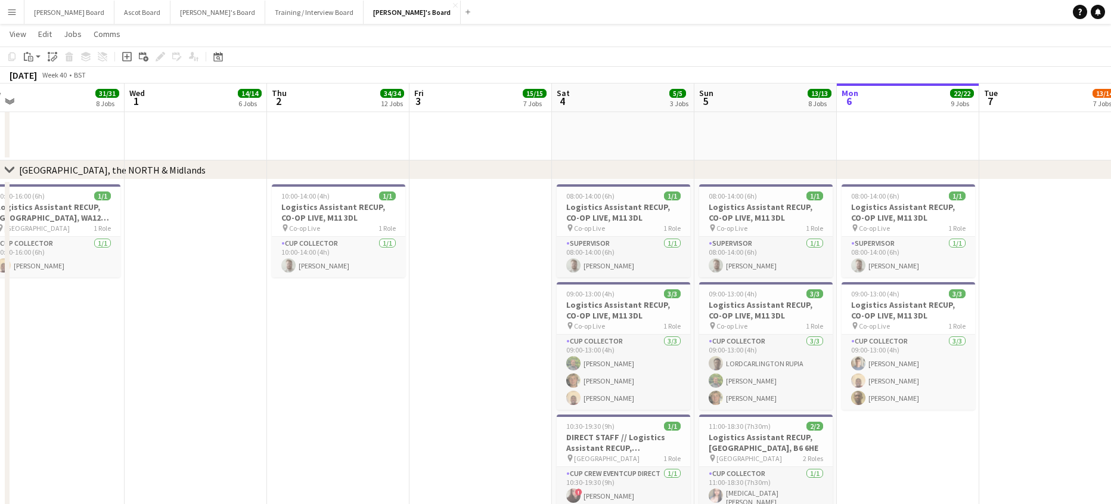
scroll to position [0, 446]
drag, startPoint x: 701, startPoint y: 381, endPoint x: 453, endPoint y: 393, distance: 248.2
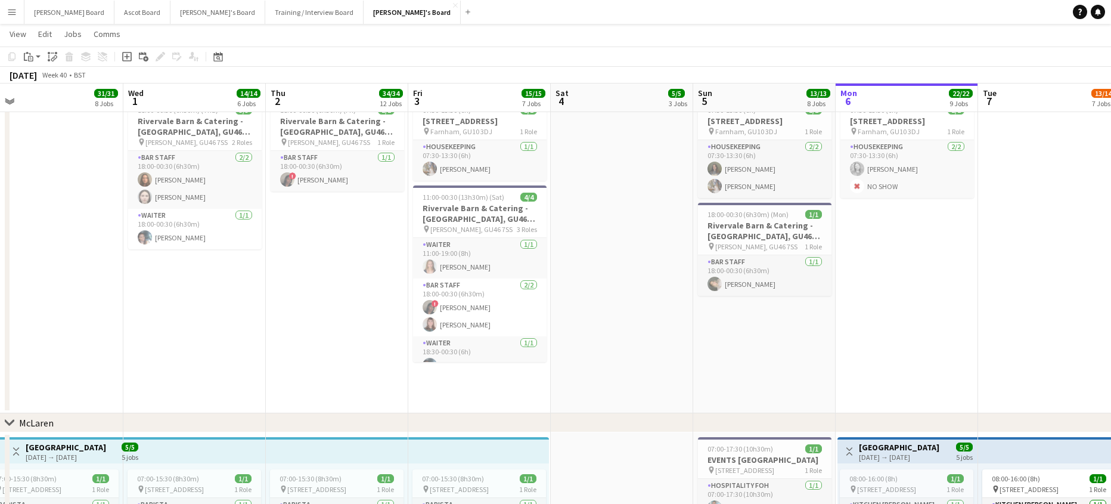
scroll to position [0, 0]
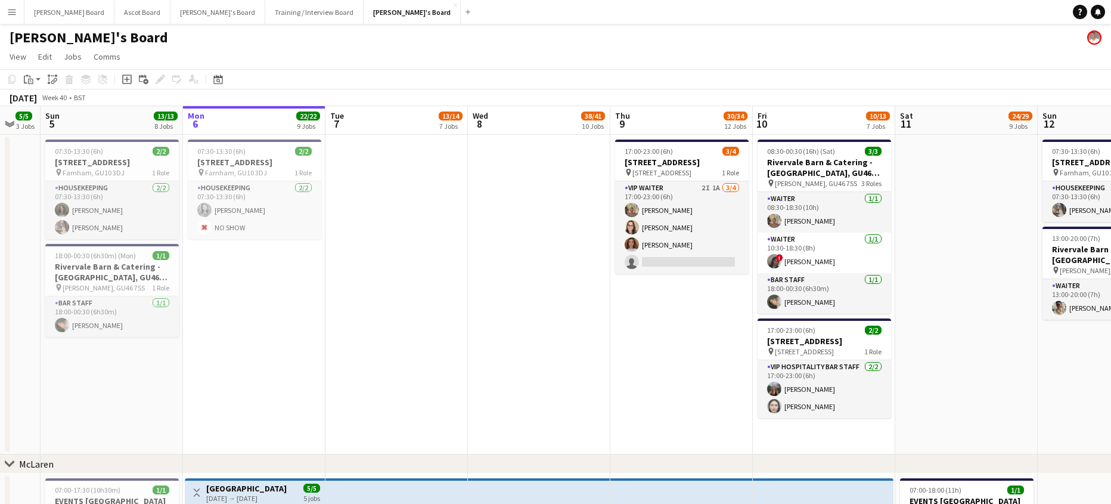
drag, startPoint x: 1039, startPoint y: 348, endPoint x: 244, endPoint y: 330, distance: 794.5
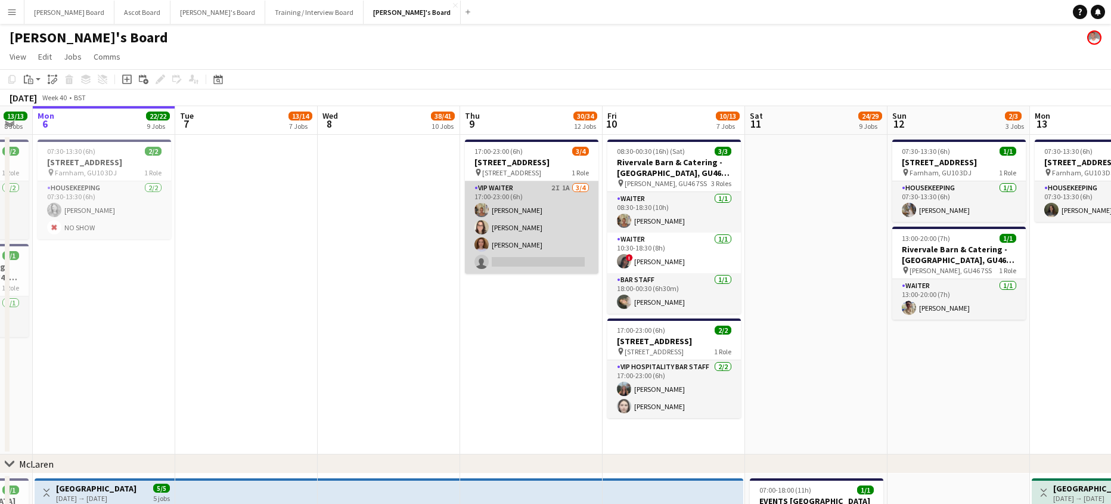
click at [566, 260] on app-card-role "VIP Waiter 2I 1A [DATE] 17:00-23:00 (6h) [PERSON_NAME] [PERSON_NAME] [PERSON_NA…" at bounding box center [531, 227] width 133 height 92
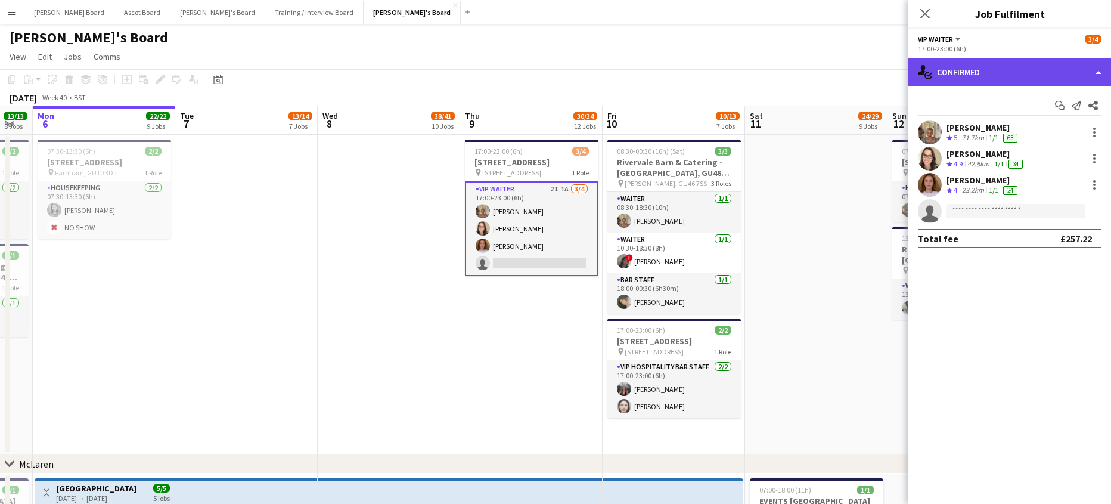
click at [958, 69] on div "single-neutral-actions-check-2 Confirmed" at bounding box center [1009, 72] width 203 height 29
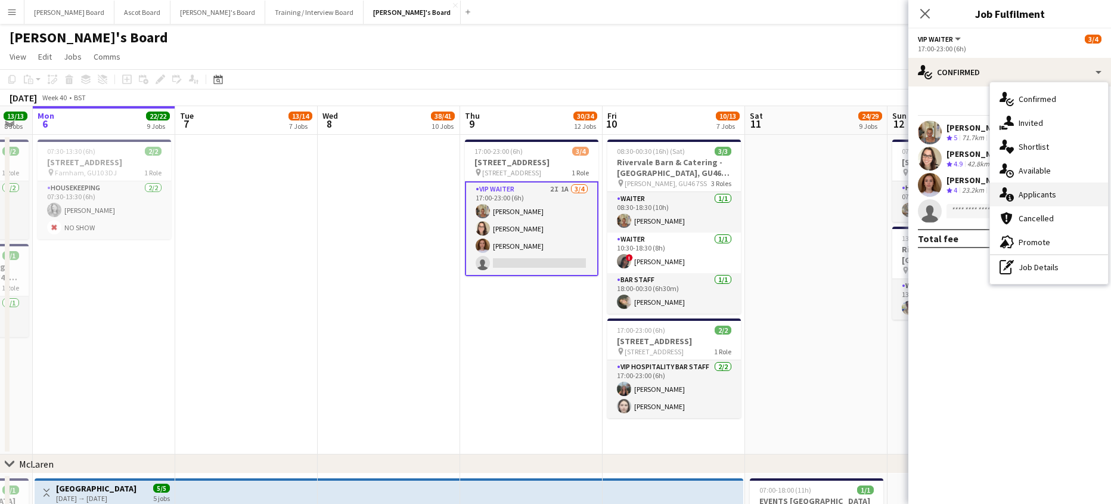
click at [1065, 198] on div "single-neutral-actions-information Applicants" at bounding box center [1049, 194] width 118 height 24
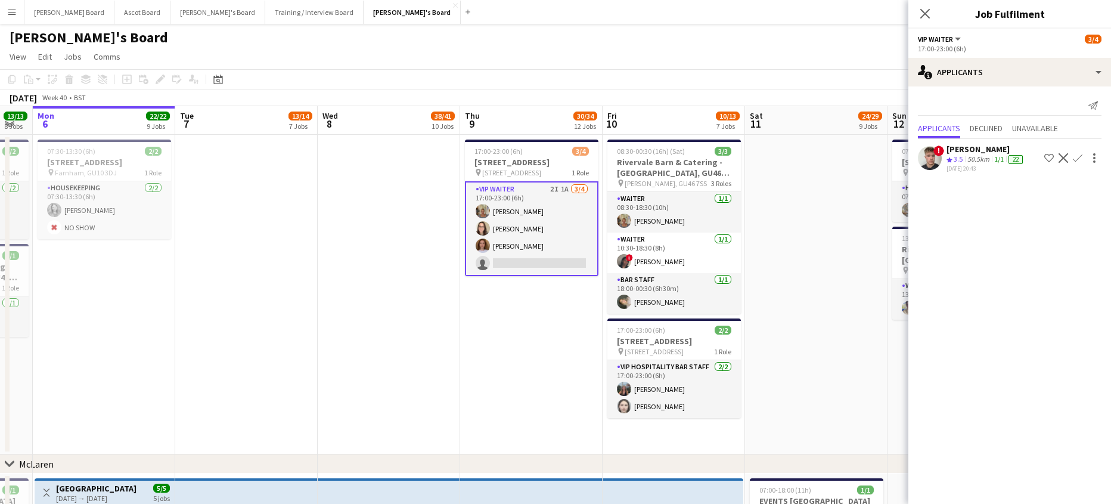
click at [970, 155] on div "50.5km" at bounding box center [978, 159] width 27 height 10
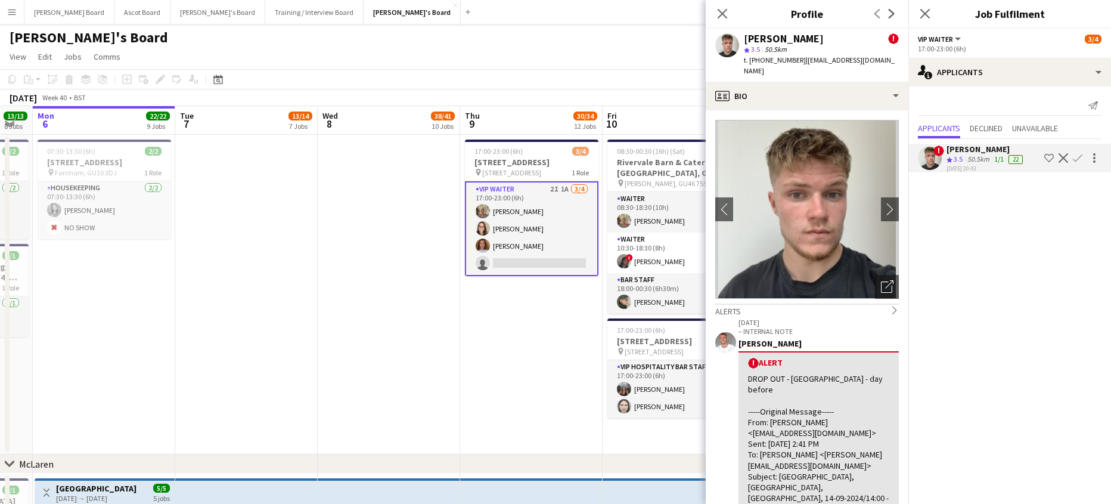
click at [462, 343] on app-date-cell "17:00-23:00 (6h) [STREET_ADDRESS] pin [GEOGRAPHIC_DATA], SP1 2EF 1 Role VIP Wai…" at bounding box center [531, 294] width 142 height 319
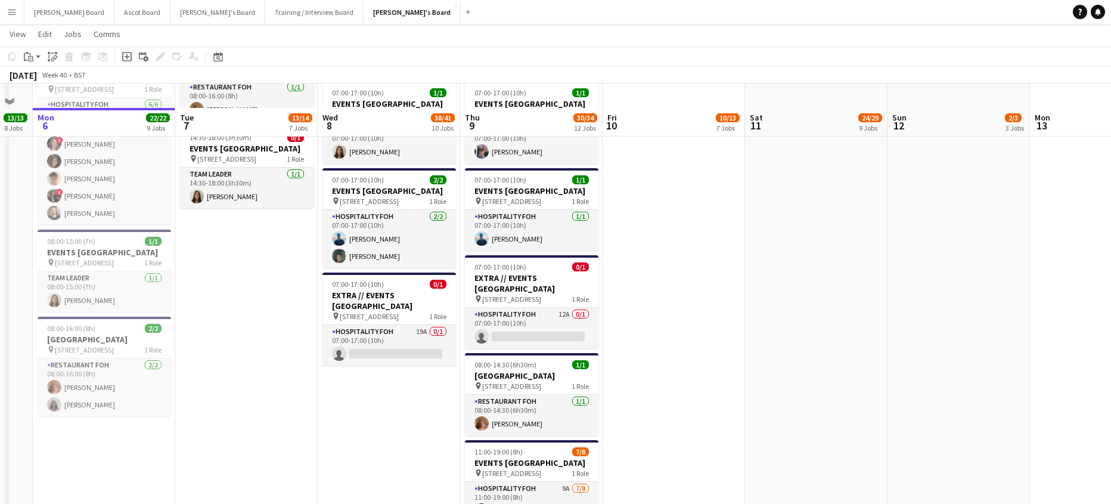
scroll to position [1033, 0]
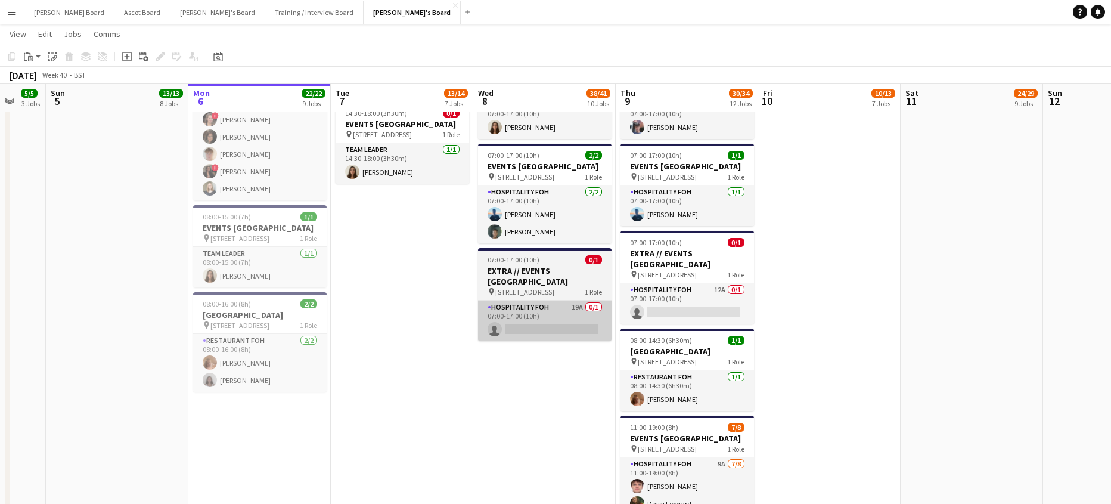
drag, startPoint x: 277, startPoint y: 346, endPoint x: 570, endPoint y: 344, distance: 293.2
click at [440, 350] on app-calendar-viewport "Fri 3 15/15 7 Jobs Sat 4 5/5 3 Jobs Sun 5 13/13 8 Jobs Mon 6 22/22 9 Jobs Tue 7…" at bounding box center [555, 396] width 1111 height 2764
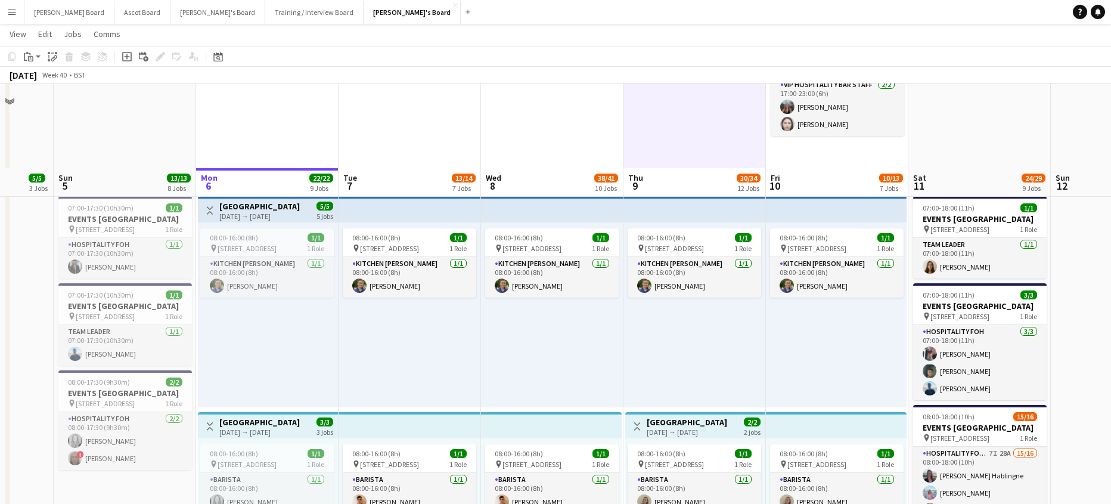
scroll to position [477, 0]
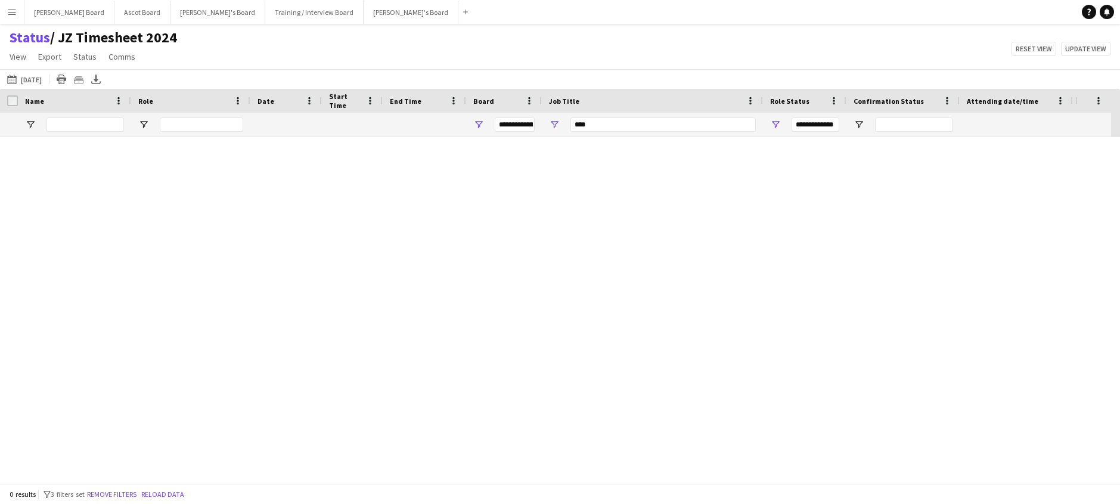
type input "***"
click at [34, 74] on button "06-10-2025 to 12-10-2025 06-09-2025" at bounding box center [24, 79] width 39 height 14
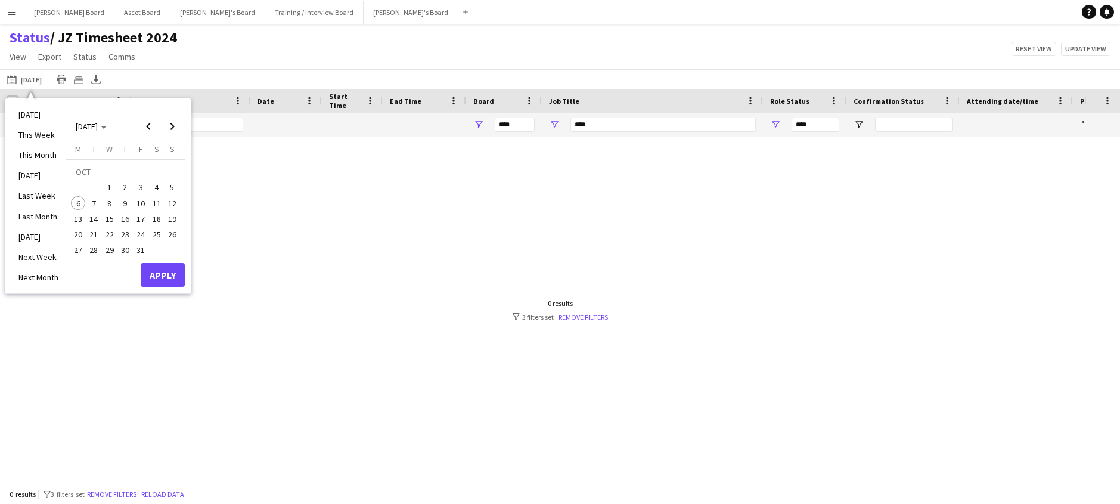
click at [76, 201] on span "6" at bounding box center [78, 203] width 14 height 14
click at [144, 251] on span "31" at bounding box center [140, 250] width 14 height 14
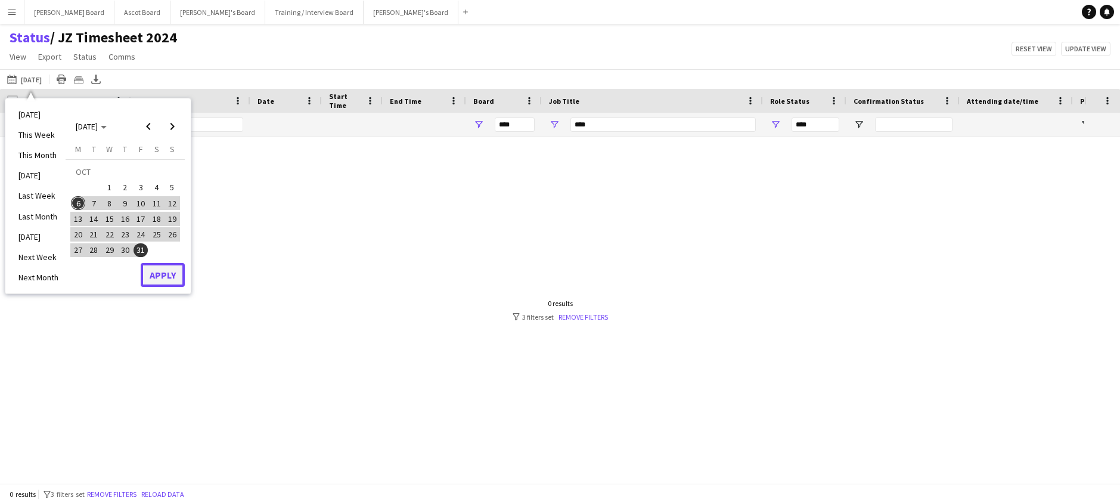
click at [157, 277] on button "Apply" at bounding box center [163, 275] width 44 height 24
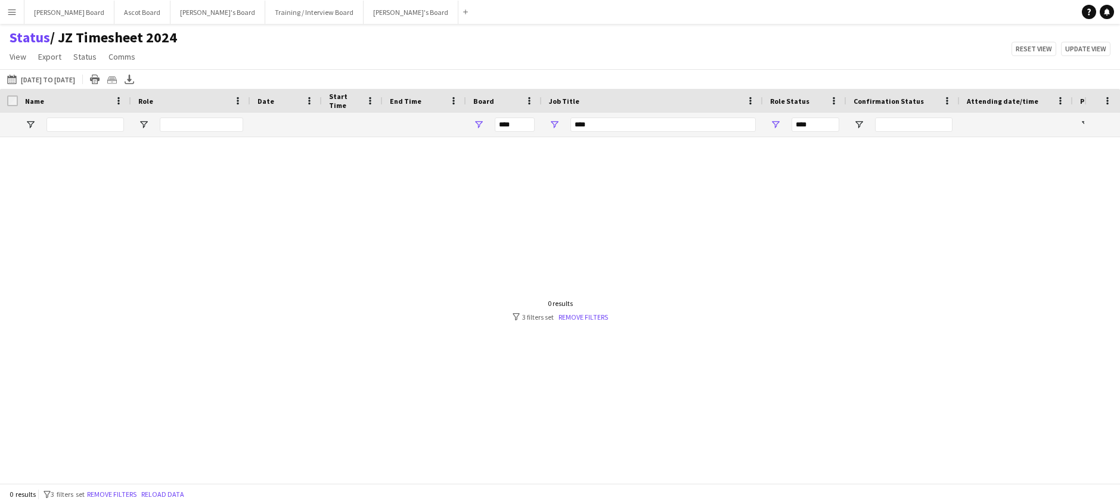
click at [572, 328] on div at bounding box center [542, 305] width 1084 height 337
click at [573, 315] on link "Remove filters" at bounding box center [582, 316] width 49 height 9
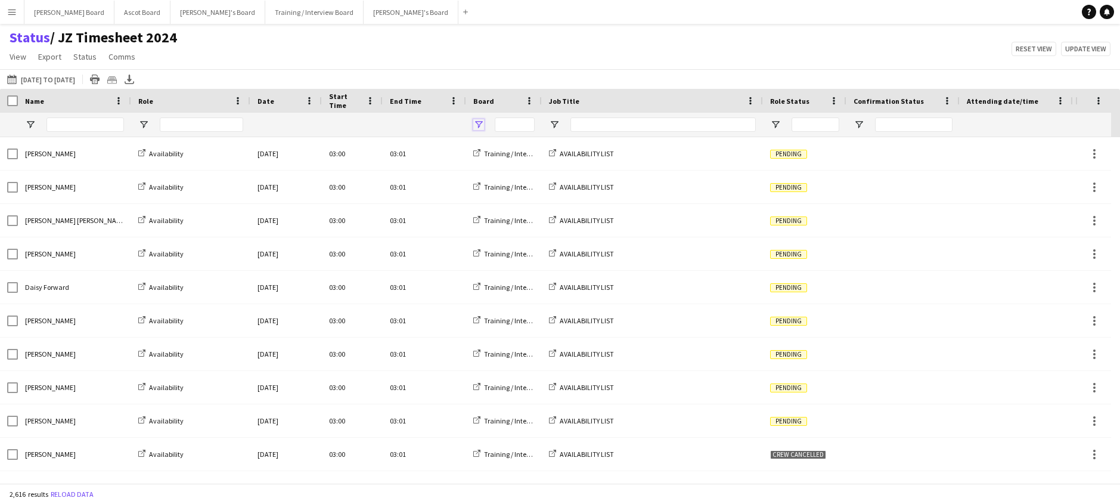
click at [481, 123] on span "Open Filter Menu" at bounding box center [478, 124] width 11 height 11
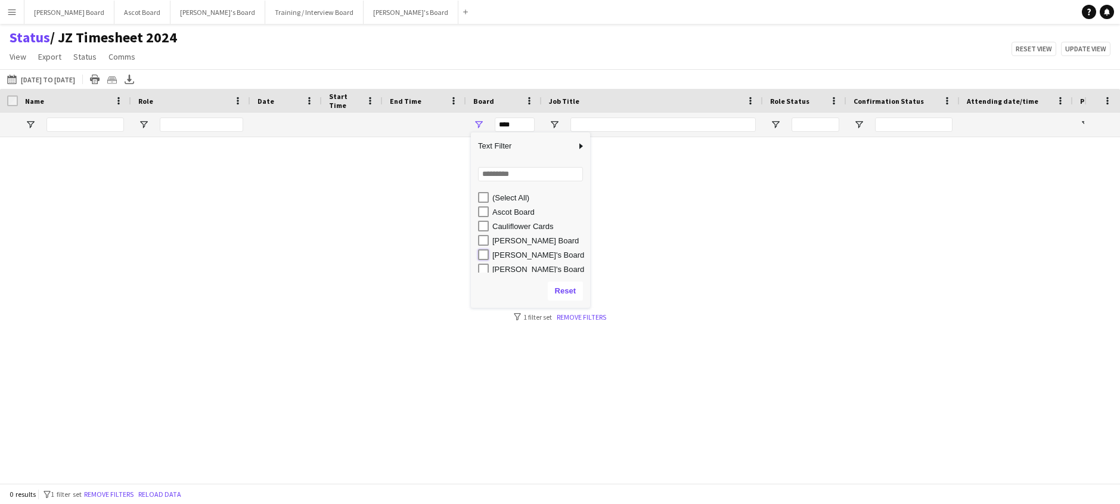
type input "**********"
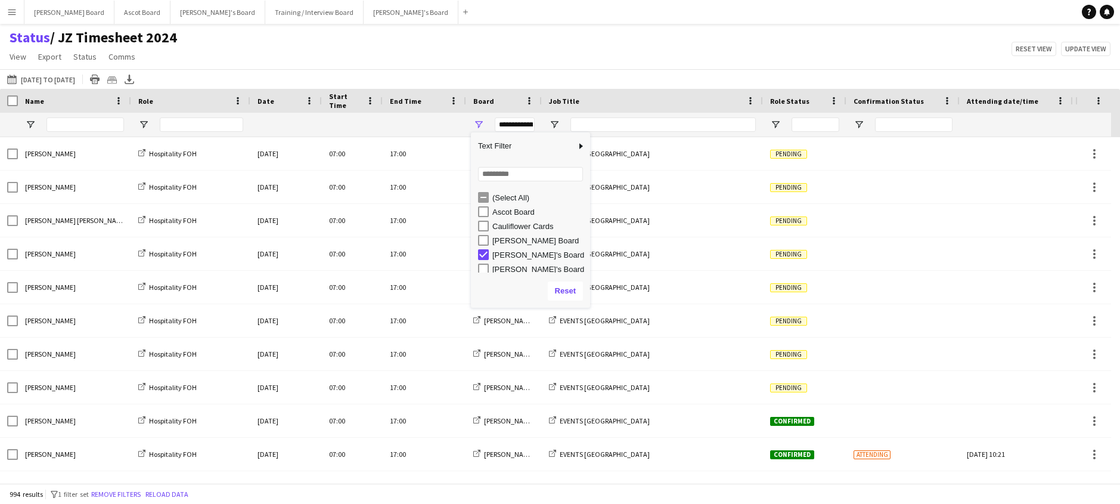
drag, startPoint x: 574, startPoint y: 42, endPoint x: 552, endPoint y: 120, distance: 81.5
click at [574, 43] on div "Status / JZ Timesheet 2024 View Views Default view Airshow Accreditation Airsho…" at bounding box center [560, 49] width 1120 height 41
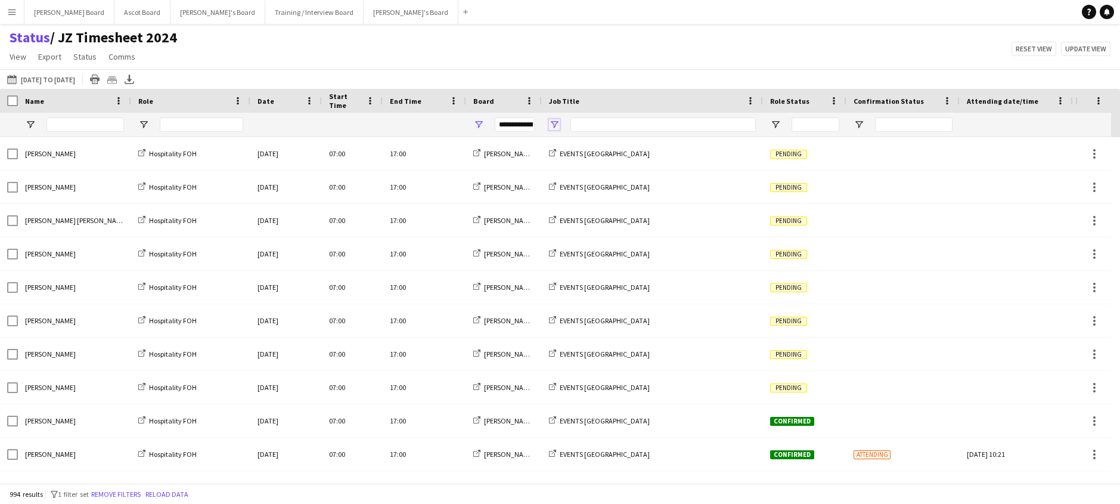
click at [554, 122] on span "Open Filter Menu" at bounding box center [554, 124] width 11 height 11
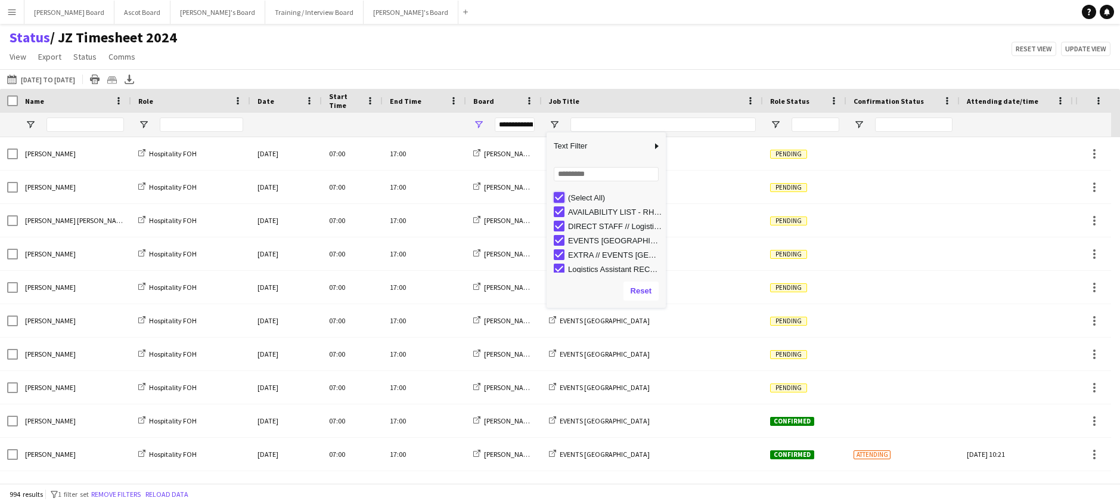
type input "***"
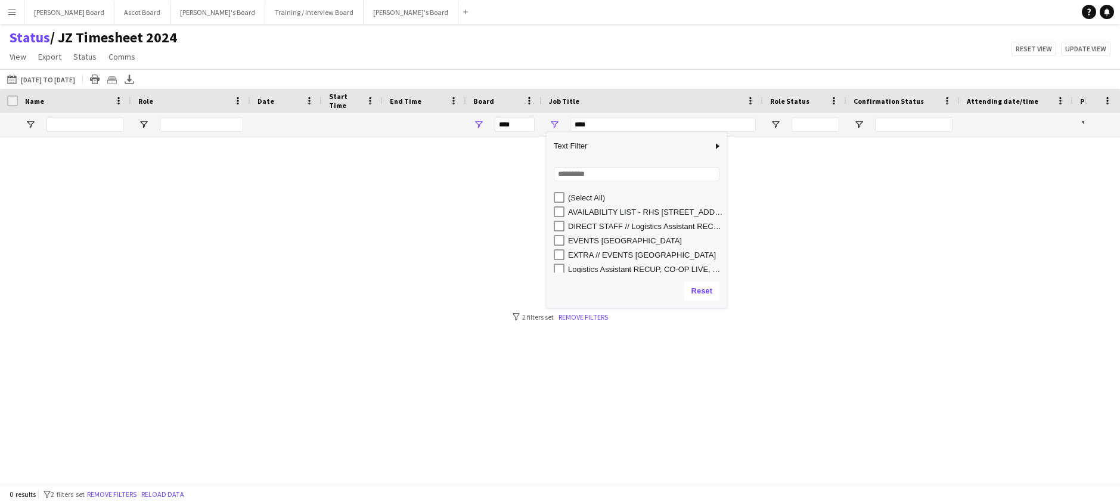
drag, startPoint x: 663, startPoint y: 163, endPoint x: 755, endPoint y: 178, distance: 92.9
click at [726, 178] on div "Column Filter" at bounding box center [724, 219] width 3 height 169
type input "**********"
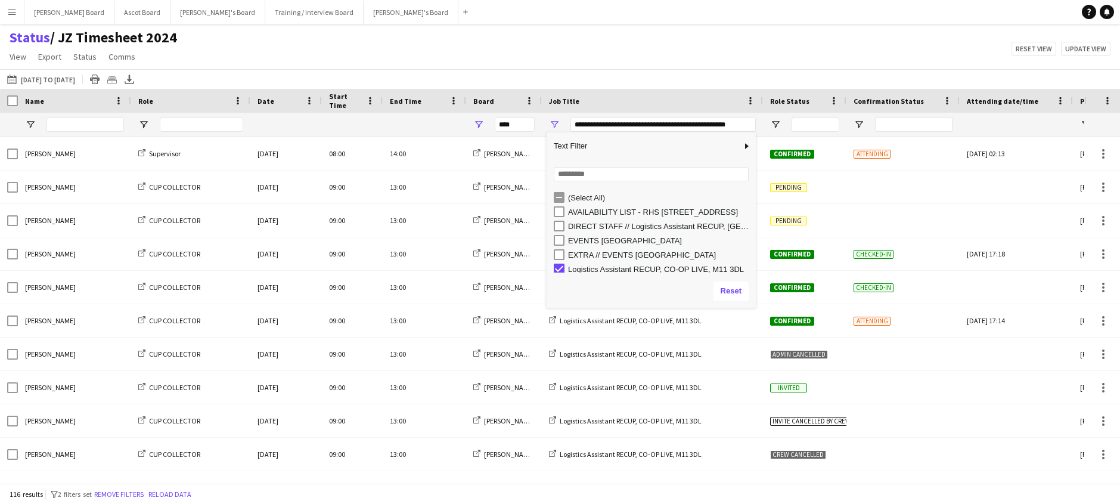
type input "**********"
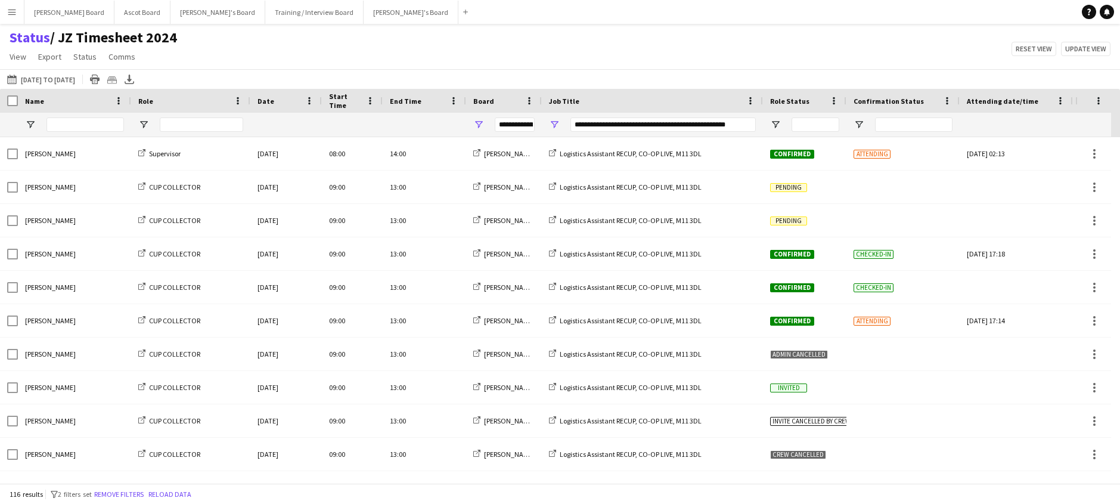
drag, startPoint x: 788, startPoint y: 45, endPoint x: 759, endPoint y: 108, distance: 69.6
click at [787, 47] on div "Status / JZ Timesheet 2024 View Views Default view Airshow Accreditation Airsho…" at bounding box center [560, 49] width 1120 height 41
click at [772, 119] on div at bounding box center [804, 125] width 83 height 24
click at [772, 119] on span "Open Filter Menu" at bounding box center [775, 124] width 11 height 11
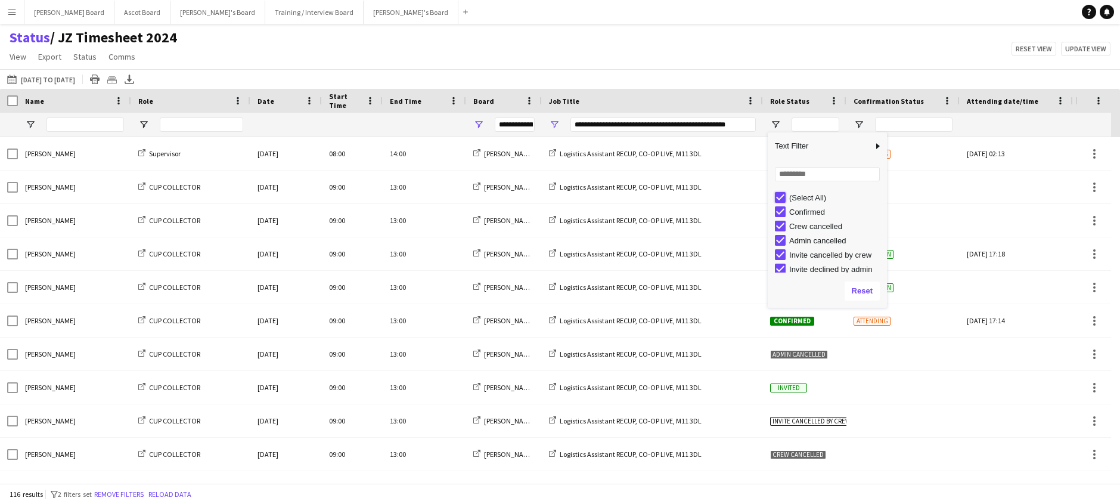
type input "***"
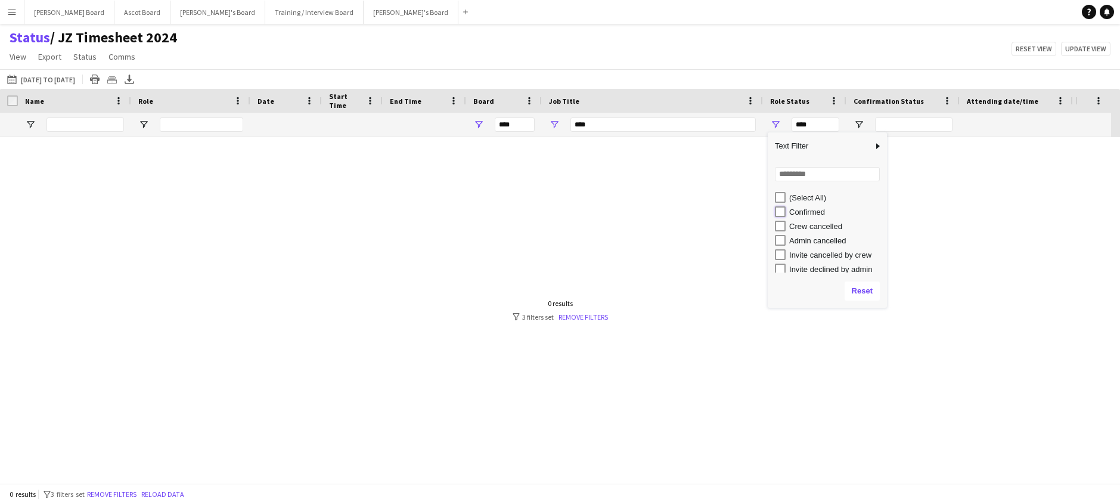
type input "**********"
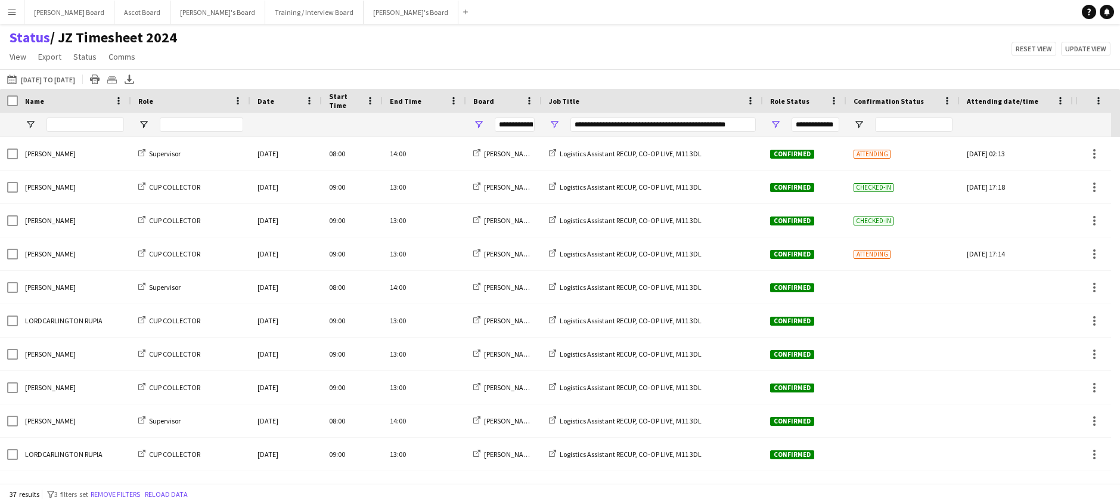
click at [653, 27] on main "Status / JZ Timesheet 2024 View Views Default view Airshow Accreditation Airsho…" at bounding box center [560, 256] width 1120 height 464
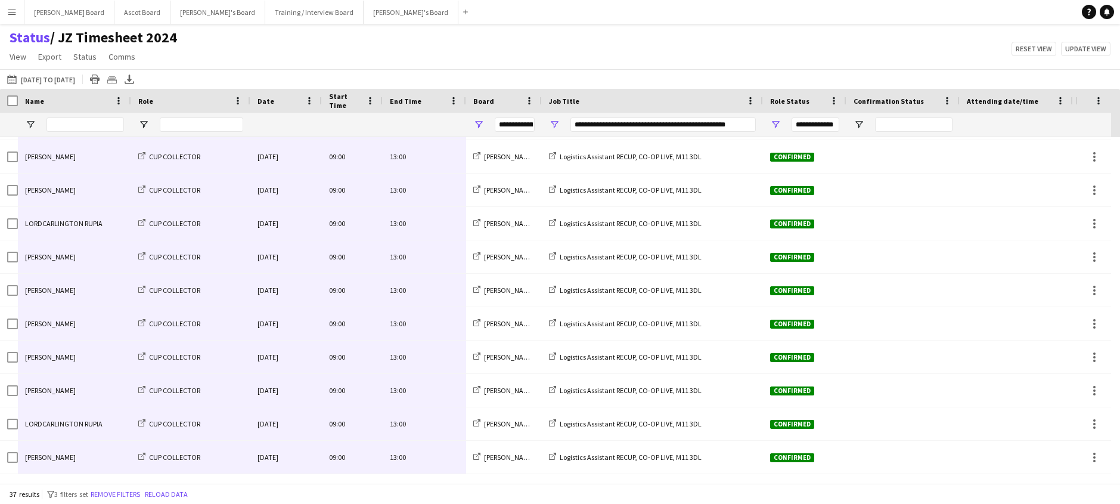
drag, startPoint x: 431, startPoint y: 151, endPoint x: 71, endPoint y: 445, distance: 465.0
click at [553, 125] on span "Open Filter Menu" at bounding box center [554, 124] width 11 height 11
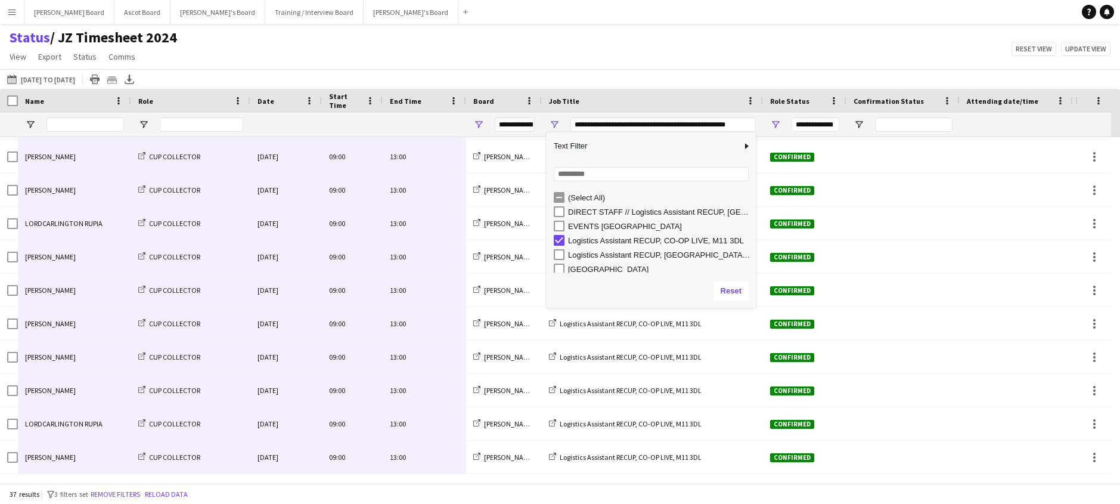
click at [558, 190] on div "(Select All) DIRECT STAFF // Logistics Assistant RECUP, NEWMARKET RACECOURSE, C…" at bounding box center [650, 231] width 209 height 86
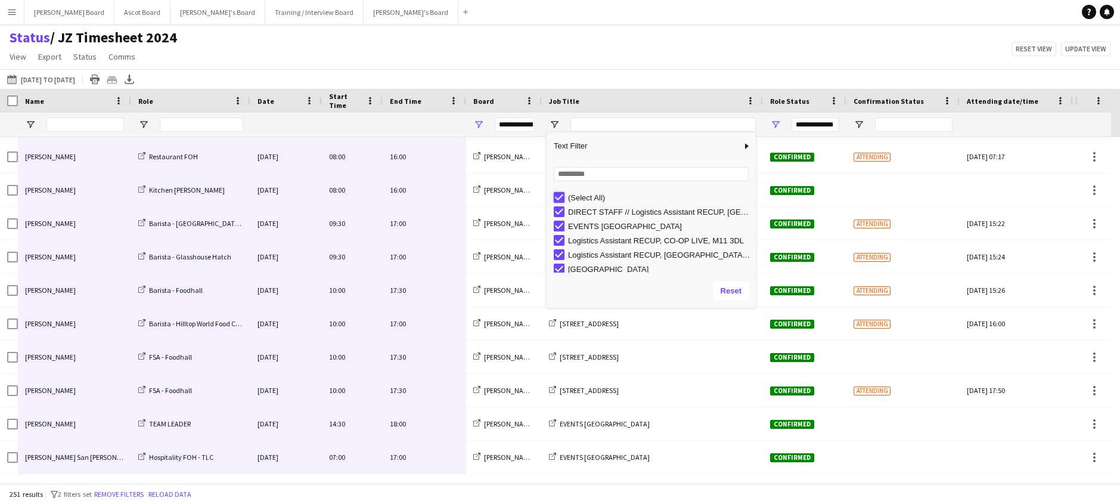
type input "***"
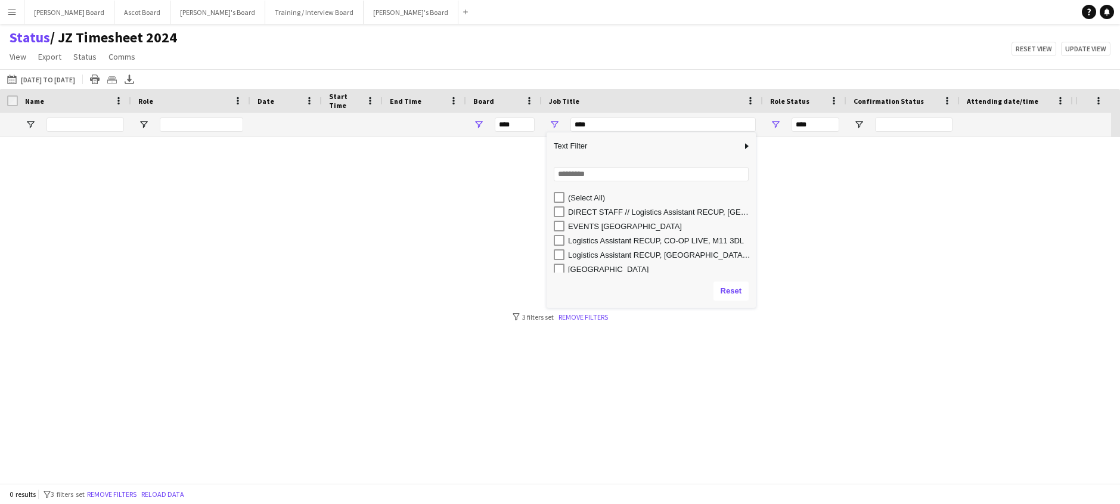
scroll to position [61, 0]
type input "**********"
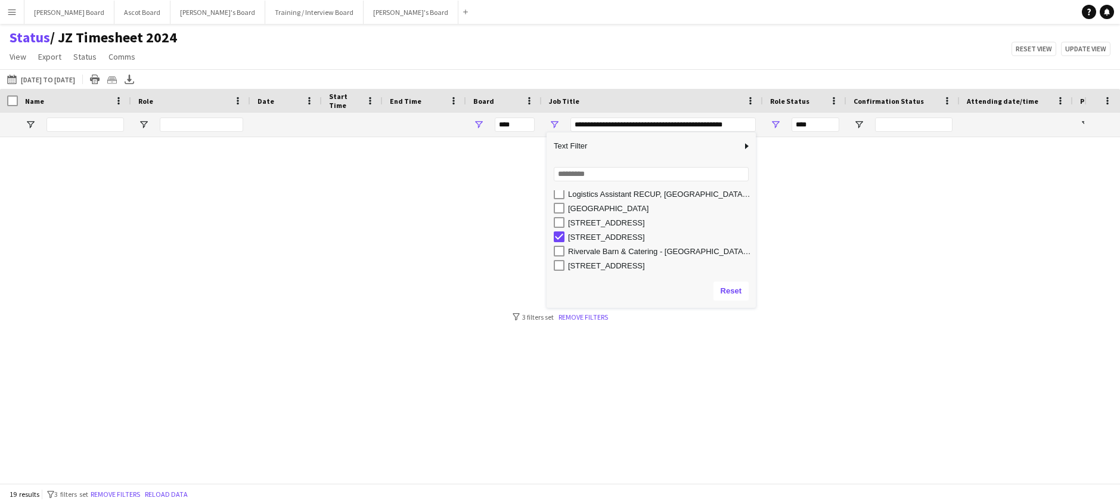
type input "**********"
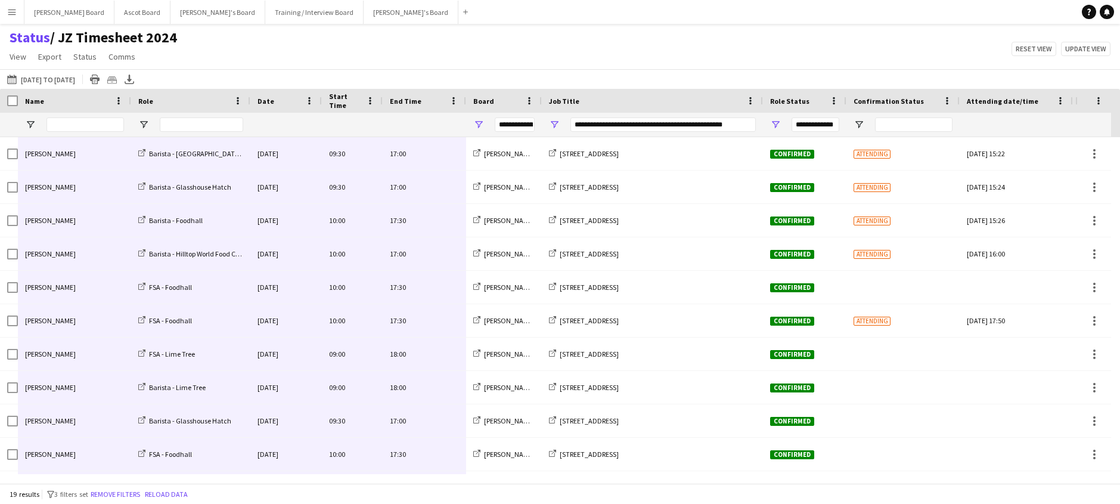
click at [384, 61] on div "Status / JZ Timesheet 2024 View Views Default view Airshow Accreditation Airsho…" at bounding box center [560, 49] width 1120 height 41
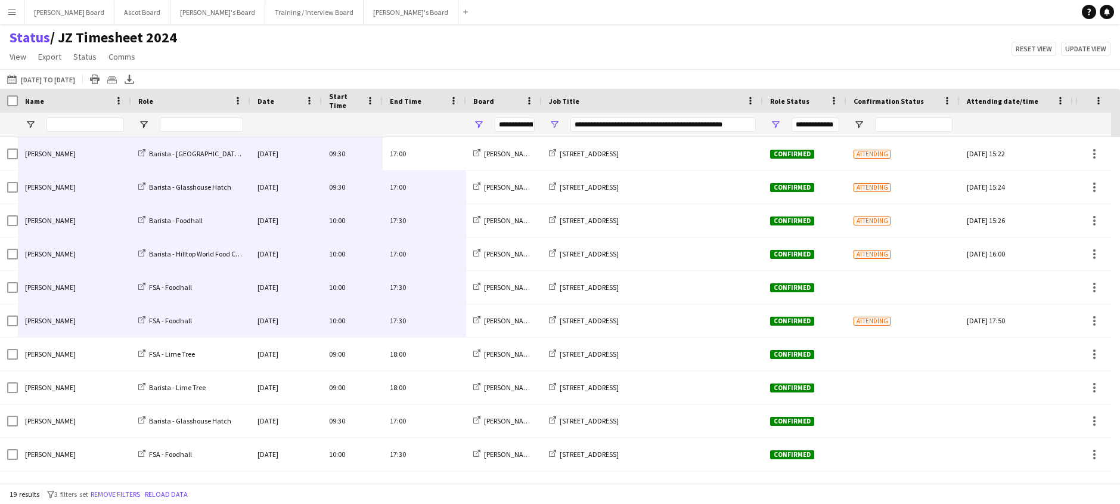
drag, startPoint x: 446, startPoint y: 157, endPoint x: 58, endPoint y: 330, distance: 424.7
click at [58, 331] on div "Katie Holloway Barista - Foodhall Village Square Kiosk Tue, 7 Oct 2025 09:30 17…" at bounding box center [643, 454] width 1287 height 634
click at [49, 78] on button "06-10-2025 to 12-10-2025 06-10-2025 to 31-10-2025" at bounding box center [41, 79] width 73 height 14
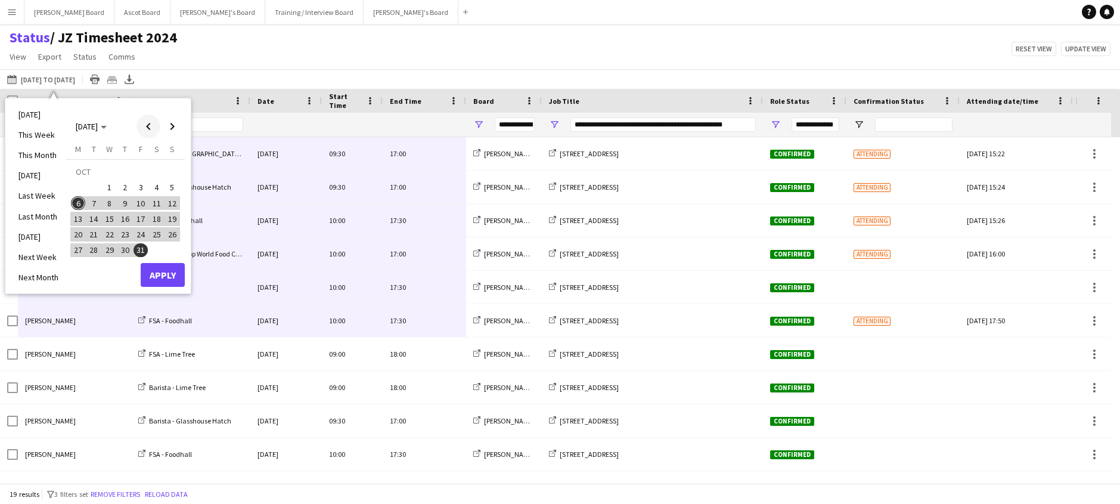
click at [148, 125] on span "Previous month" at bounding box center [148, 126] width 24 height 24
click at [75, 250] on span "29" at bounding box center [78, 250] width 14 height 14
click at [178, 127] on span "Next month" at bounding box center [172, 126] width 24 height 24
click at [173, 184] on span "5" at bounding box center [172, 188] width 14 height 14
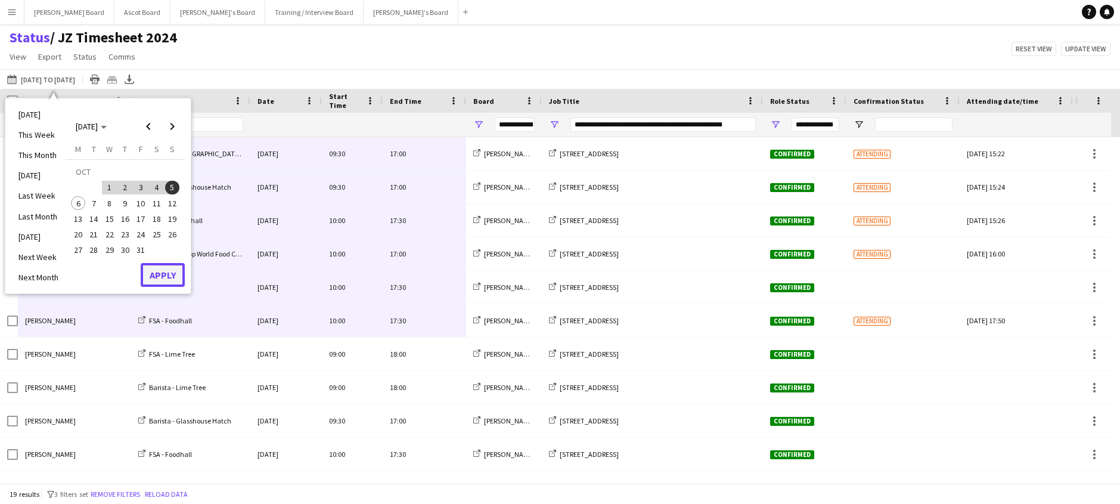
click at [154, 275] on button "Apply" at bounding box center [163, 275] width 44 height 24
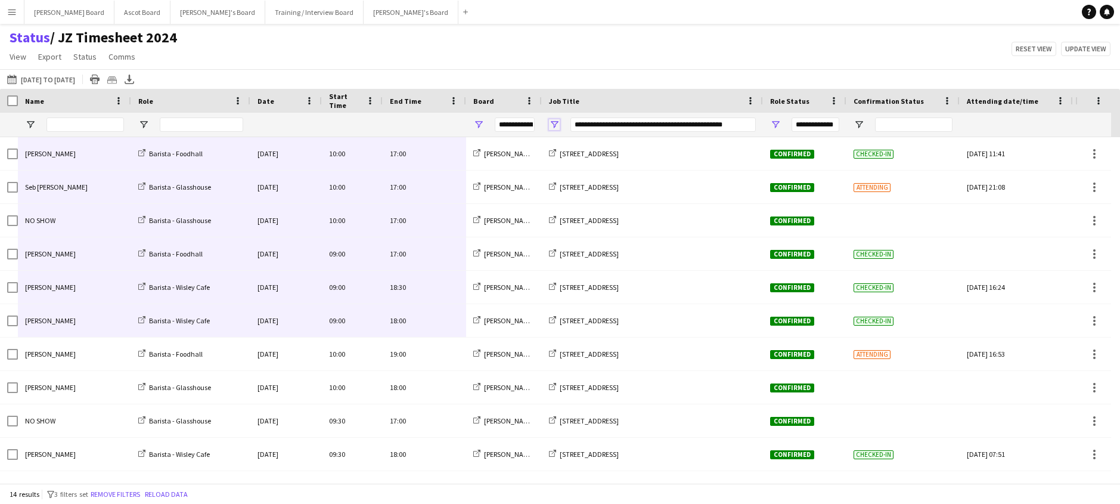
click at [555, 123] on span "Open Filter Menu" at bounding box center [554, 124] width 11 height 11
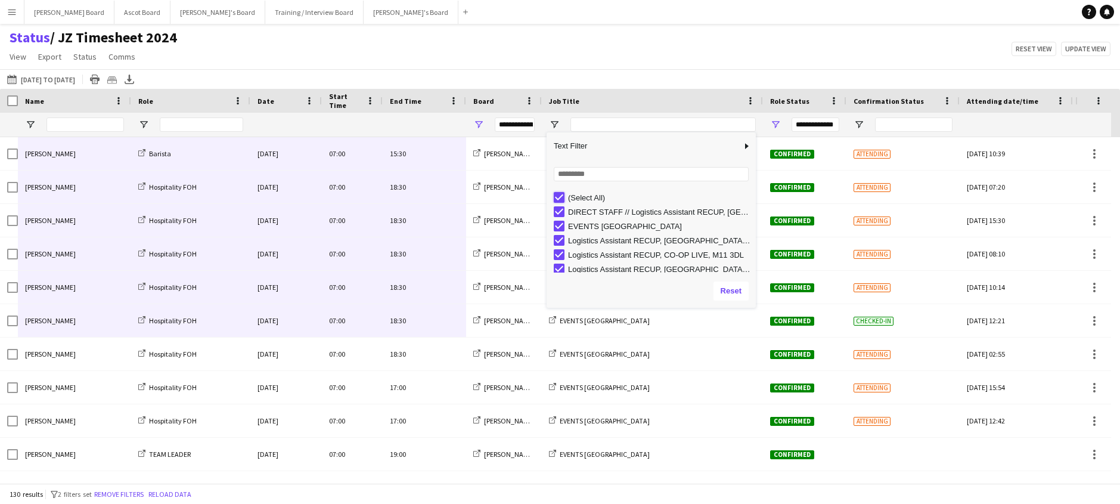
type input "***"
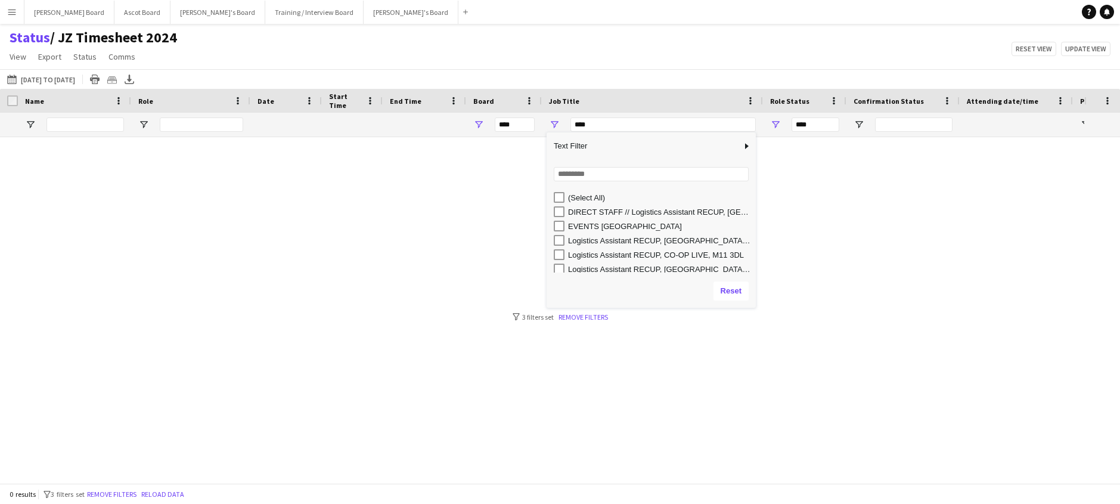
click at [663, 250] on div "Logistics Assistant RECUP, CO-OP LIVE, M11 3DL" at bounding box center [660, 254] width 184 height 9
type input "**********"
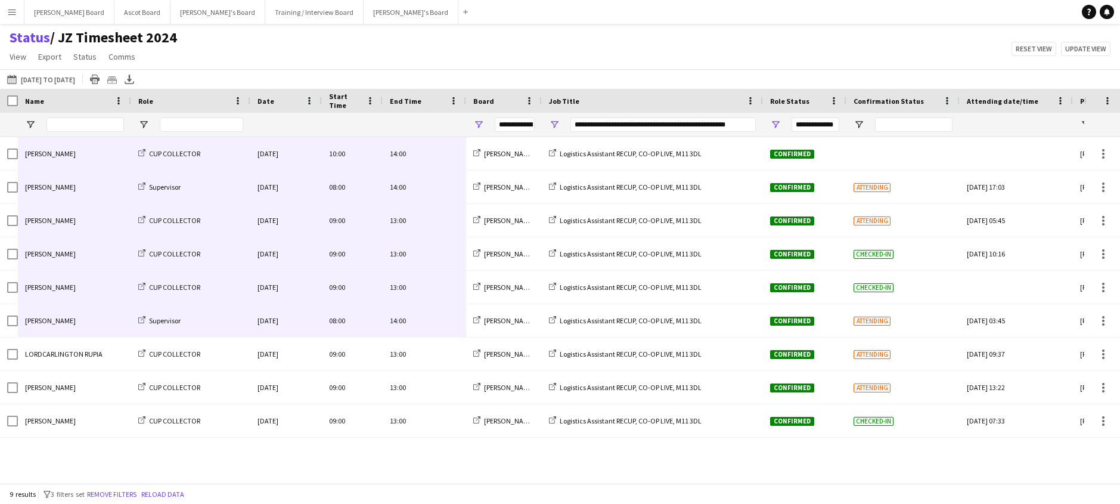
click at [661, 48] on div "Status / JZ Timesheet 2024 View Views Default view Airshow Accreditation Airsho…" at bounding box center [560, 49] width 1120 height 41
click at [187, 488] on button "Reload data" at bounding box center [163, 493] width 48 height 13
click at [302, 453] on div "Dylan Ashton CUP COLLECTOR Thu, 2 Oct 2025 10:00 14:00 Jakub's Board Logistics …" at bounding box center [542, 305] width 1084 height 337
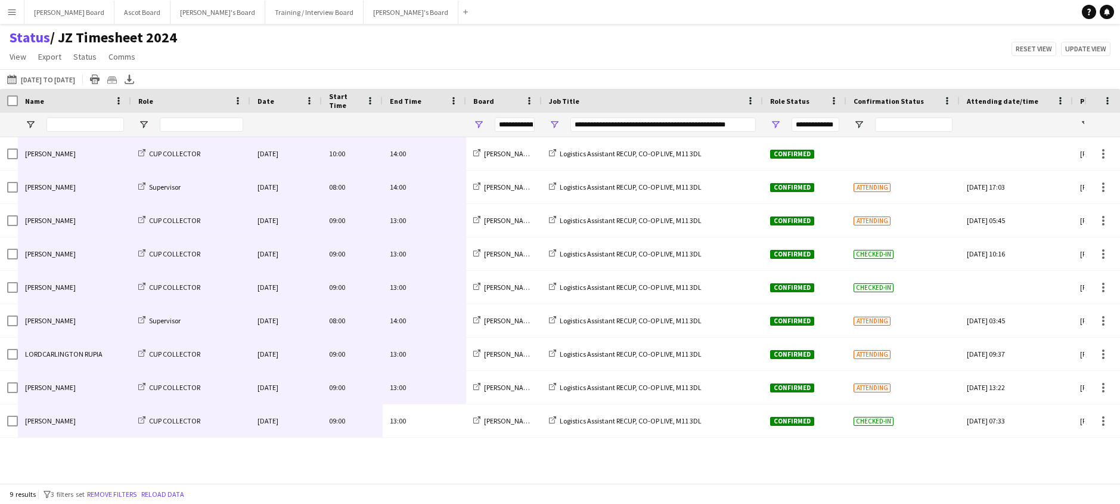
drag, startPoint x: 413, startPoint y: 424, endPoint x: 83, endPoint y: 147, distance: 430.2
click at [83, 147] on div "Dylan Ashton CUP COLLECTOR Thu, 2 Oct 2025 10:00 14:00 Jakub's Board Logistics …" at bounding box center [643, 287] width 1287 height 300
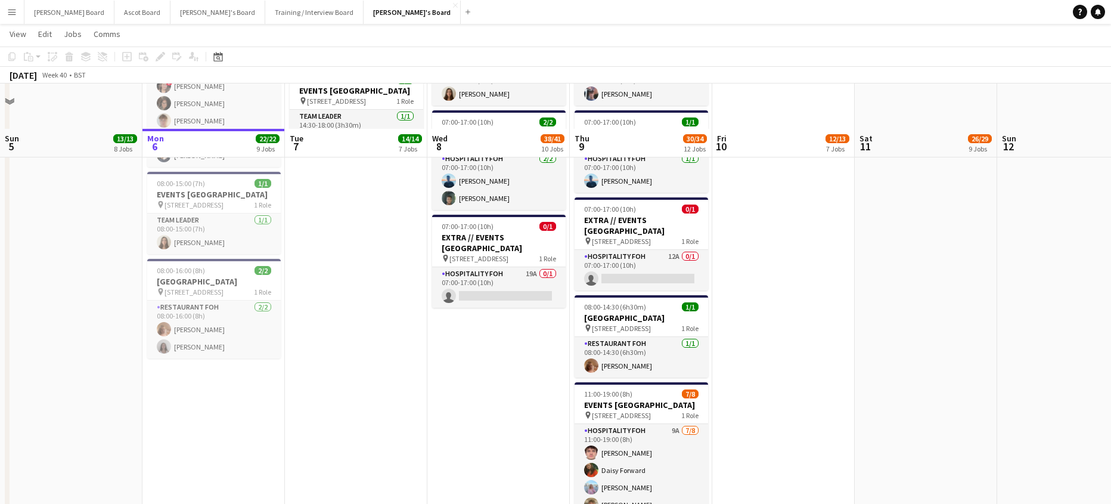
scroll to position [1113, 0]
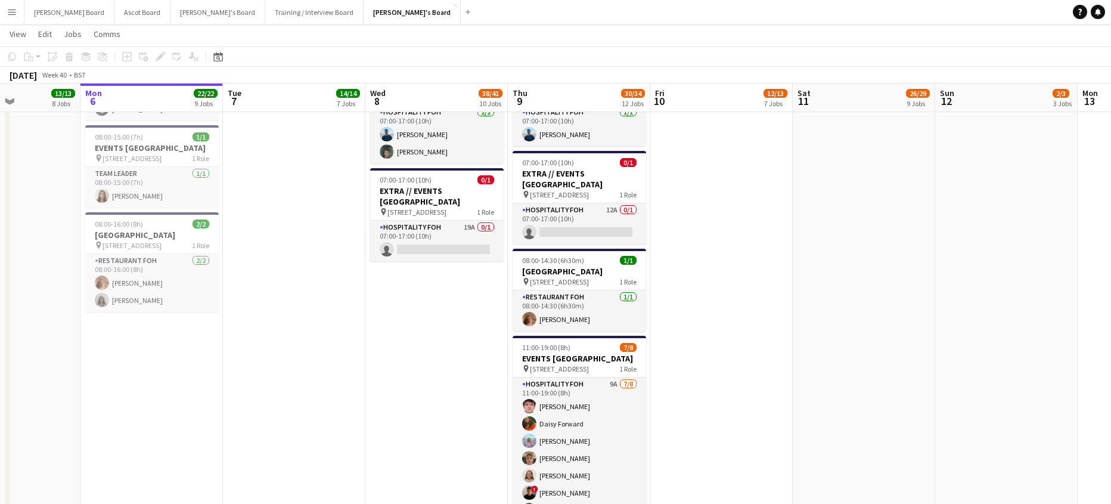
drag, startPoint x: 406, startPoint y: 309, endPoint x: 471, endPoint y: 315, distance: 65.8
click at [471, 315] on app-calendar-viewport "Fri 3 15/15 7 Jobs Sat 4 5/5 3 Jobs Sun 5 13/13 8 Jobs Mon 6 22/22 9 Jobs Tue 7…" at bounding box center [555, 234] width 1111 height 2600
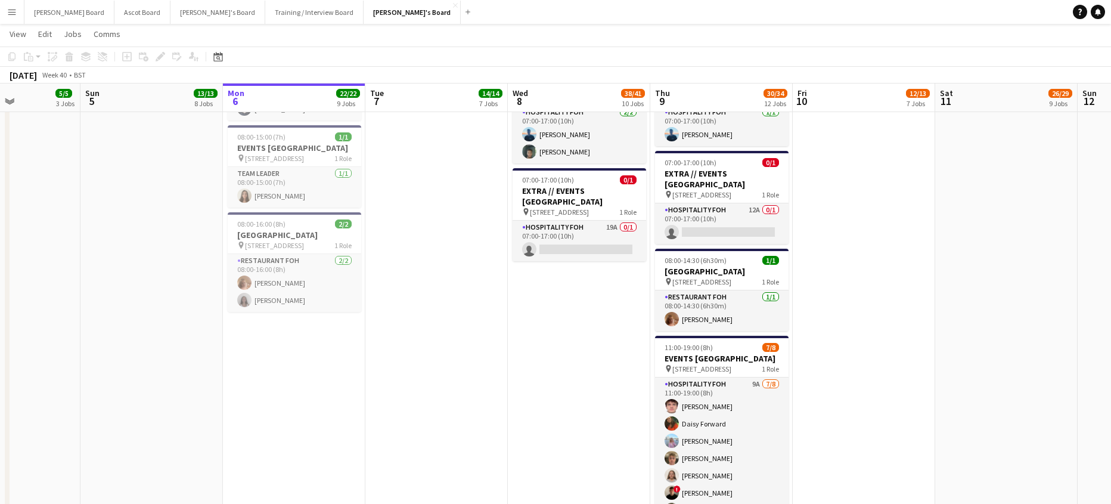
scroll to position [0, 344]
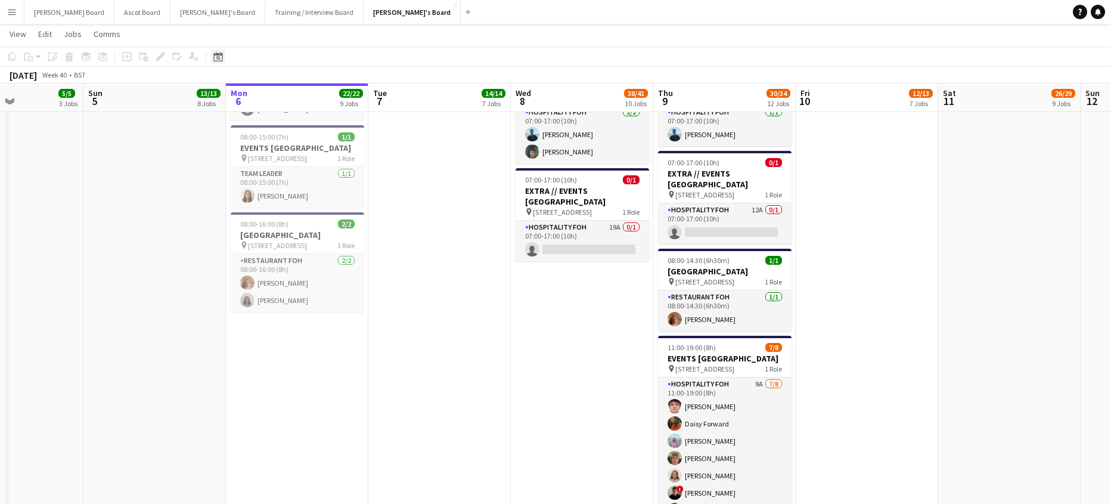
click at [218, 58] on icon "Date picker" at bounding box center [218, 57] width 10 height 10
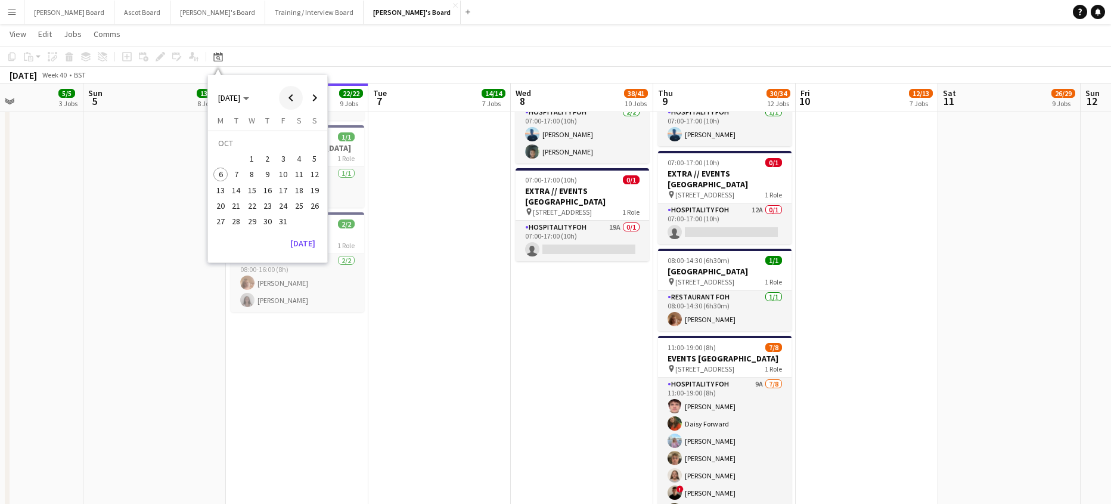
click at [291, 97] on span "Previous month" at bounding box center [291, 98] width 24 height 24
click at [223, 157] on span "1" at bounding box center [220, 158] width 14 height 14
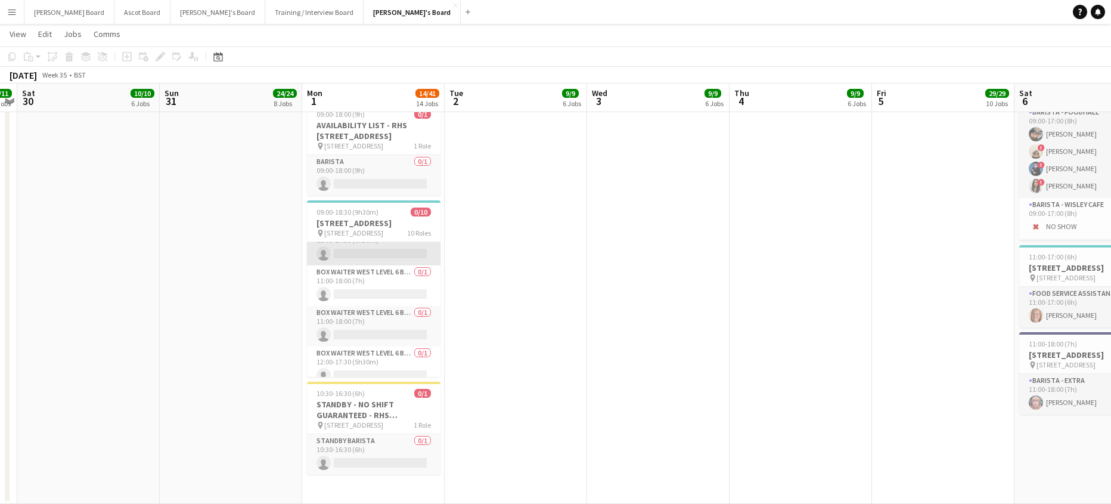
scroll to position [281, 0]
click at [364, 415] on h3 "STANDBY - NO SHIFT GUARANTEED - RHS Wisley Gardens, Wisley Ln, Woking GU23 6QB" at bounding box center [373, 409] width 133 height 21
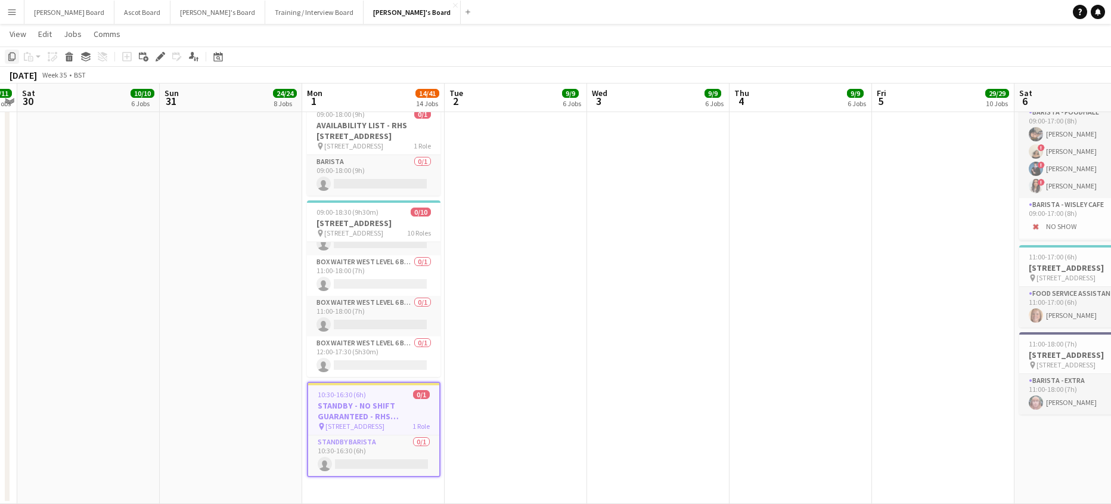
click at [10, 59] on icon "Copy" at bounding box center [12, 57] width 10 height 10
click at [214, 61] on div "Date picker" at bounding box center [218, 56] width 14 height 14
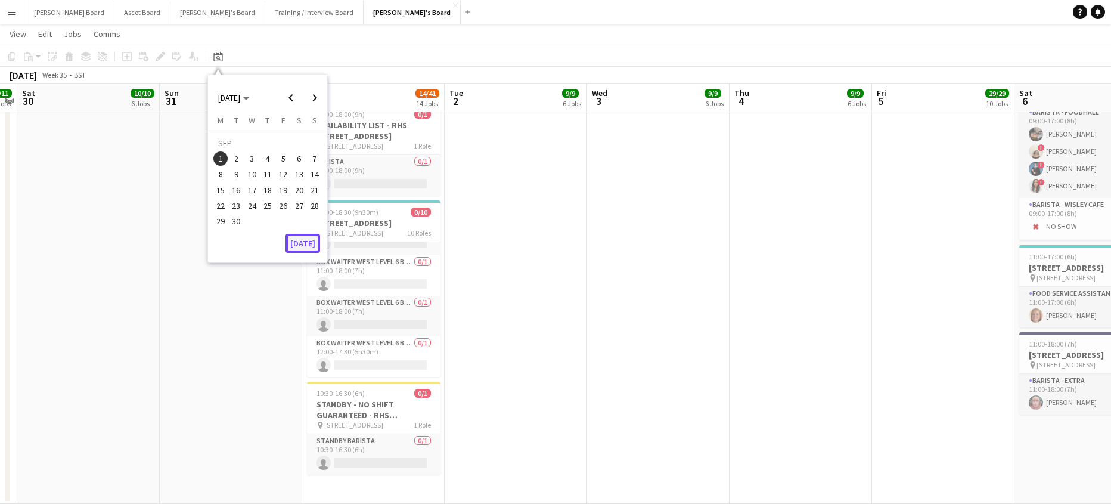
click at [304, 243] on button "[DATE]" at bounding box center [302, 243] width 35 height 19
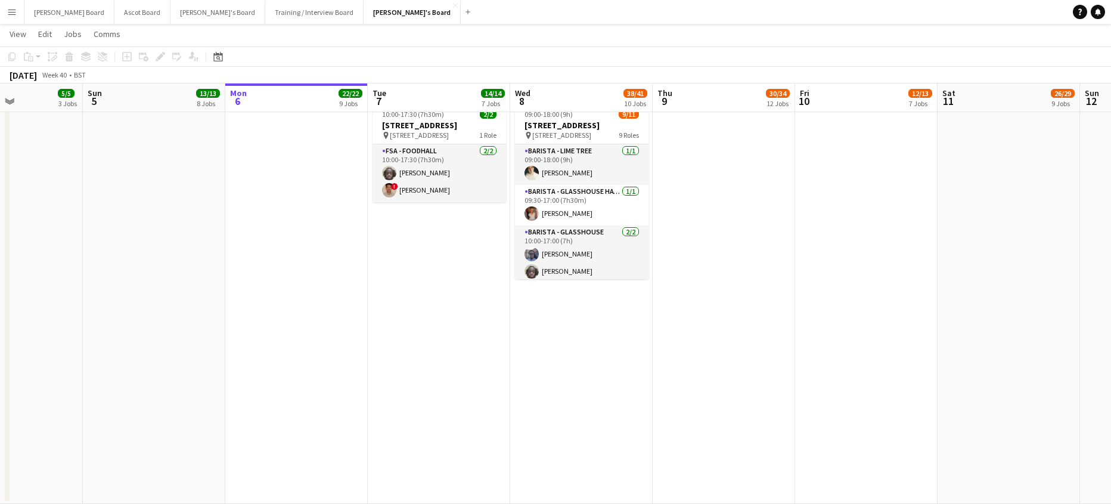
scroll to position [0, 351]
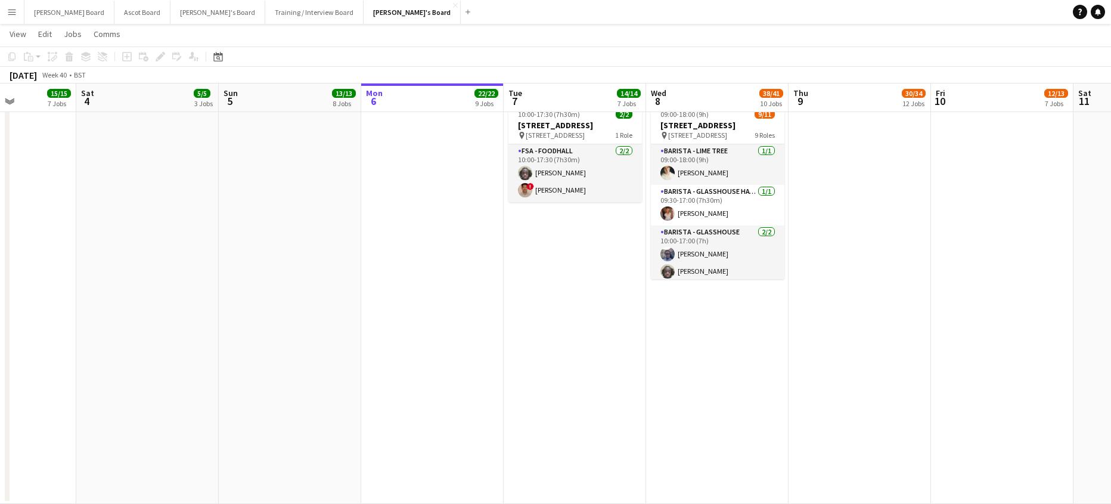
drag, startPoint x: 574, startPoint y: 299, endPoint x: 492, endPoint y: 313, distance: 83.5
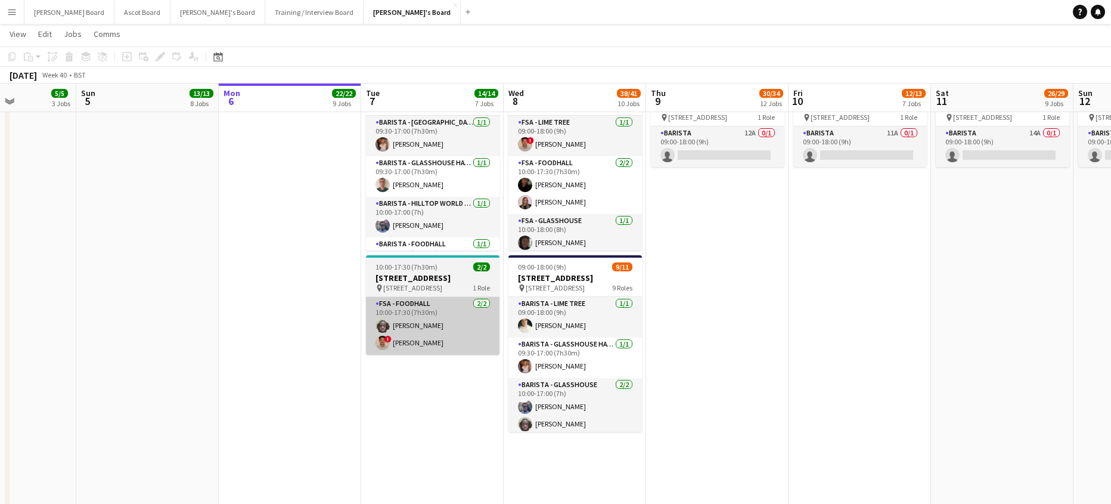
scroll to position [2418, 0]
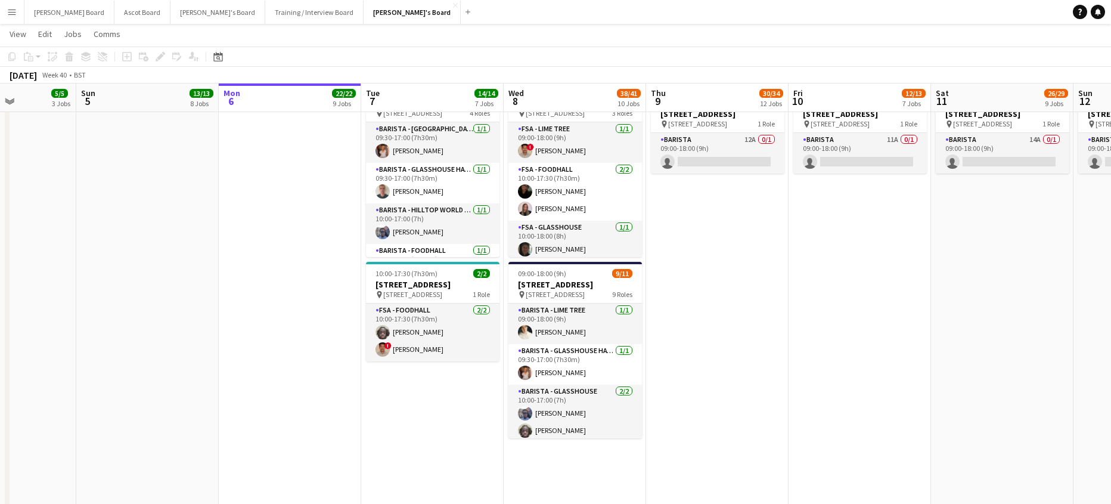
click at [437, 466] on app-date-cell "09:30-17:30 (8h) 4/4 RHS Wisley Gardens, Wisley Ln, Woking GU23 6QB pin Woking,…" at bounding box center [432, 370] width 142 height 588
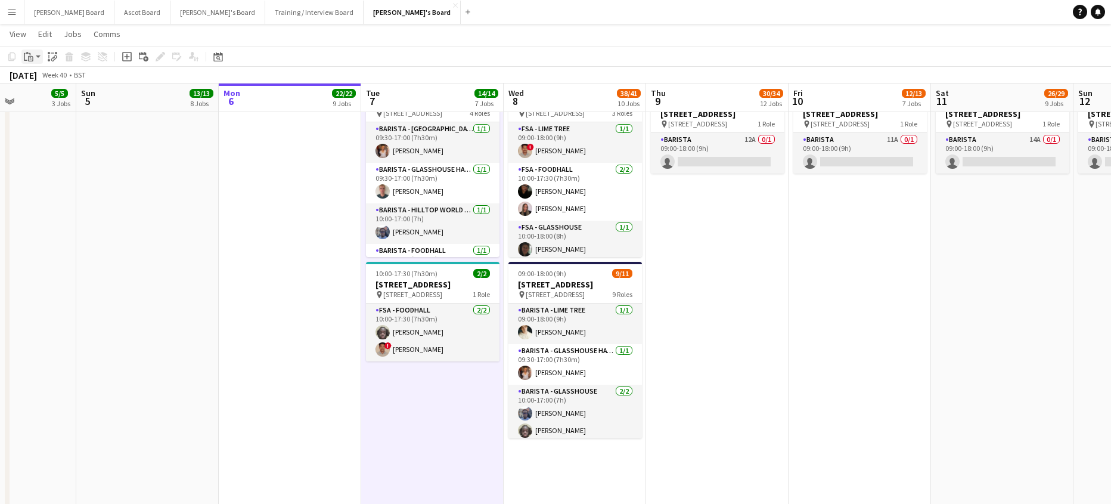
click at [35, 57] on div "Paste" at bounding box center [28, 56] width 14 height 14
click at [39, 79] on link "Paste Ctrl+V" at bounding box center [88, 79] width 112 height 11
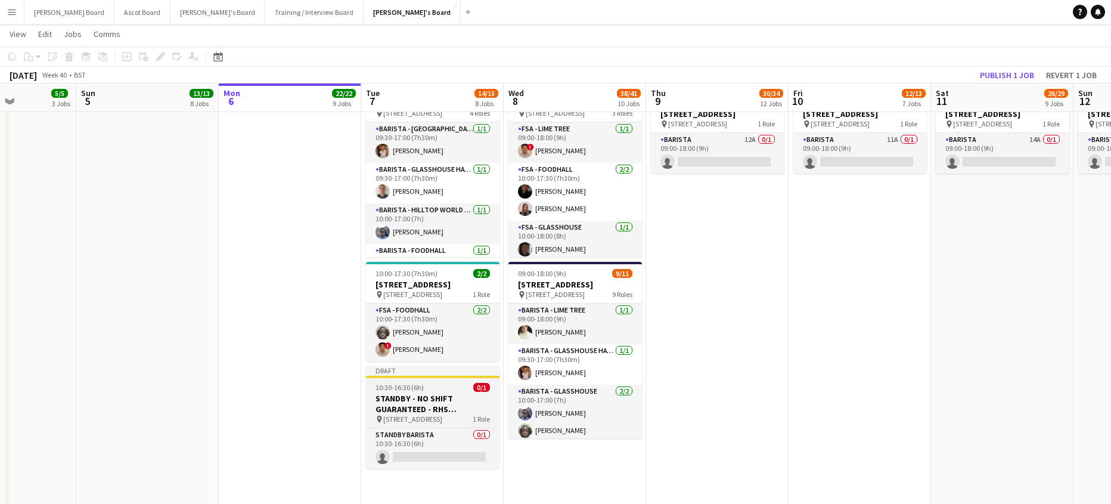
click at [399, 391] on app-job-card "Draft 10:30-16:30 (6h) 0/1 STANDBY - NO SHIFT GUARANTEED - RHS Wisley Gardens, …" at bounding box center [432, 417] width 133 height 102
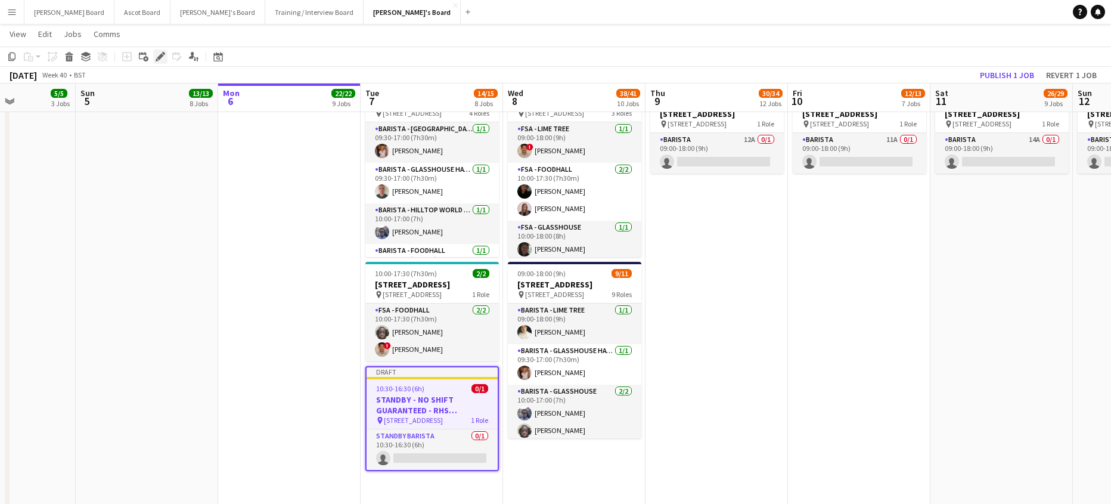
click at [156, 51] on div "Edit" at bounding box center [160, 56] width 14 height 14
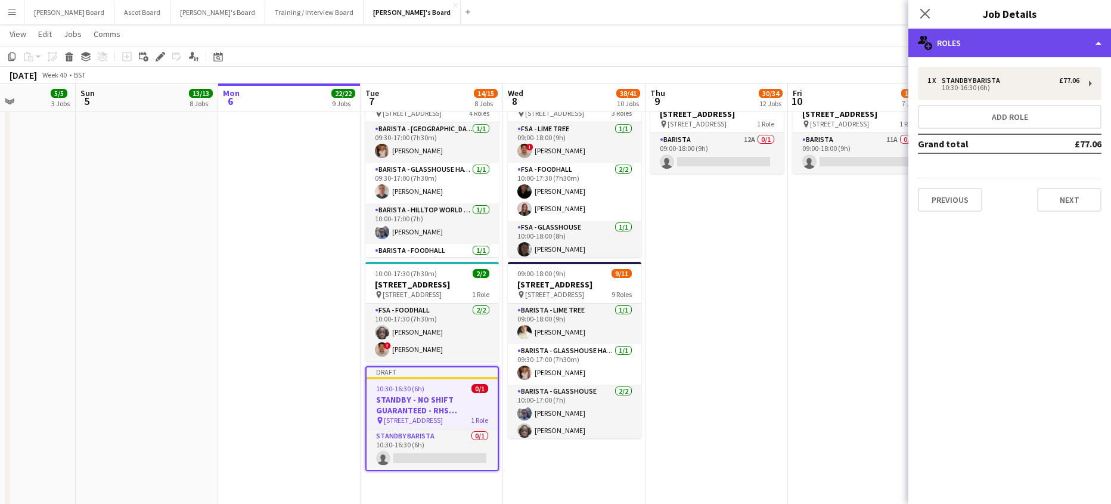
click at [978, 45] on div "multiple-users-add Roles" at bounding box center [1009, 43] width 203 height 29
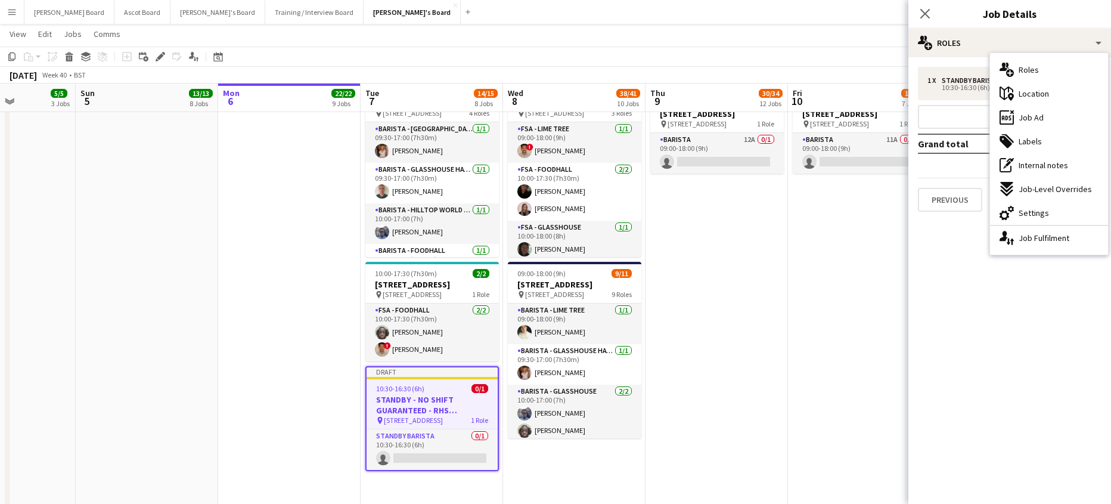
click at [1046, 120] on div "ads-window Job Ad" at bounding box center [1049, 117] width 118 height 24
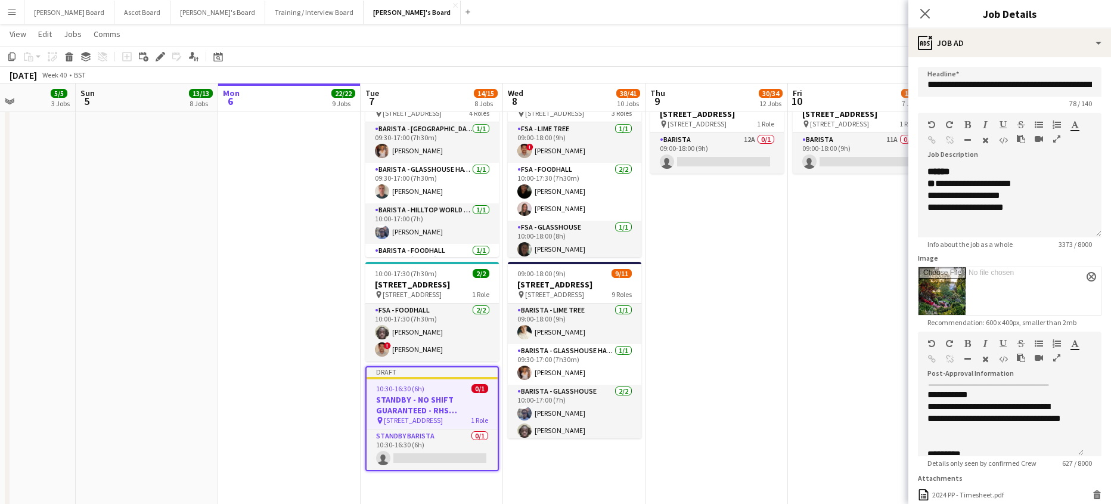
scroll to position [0, 0]
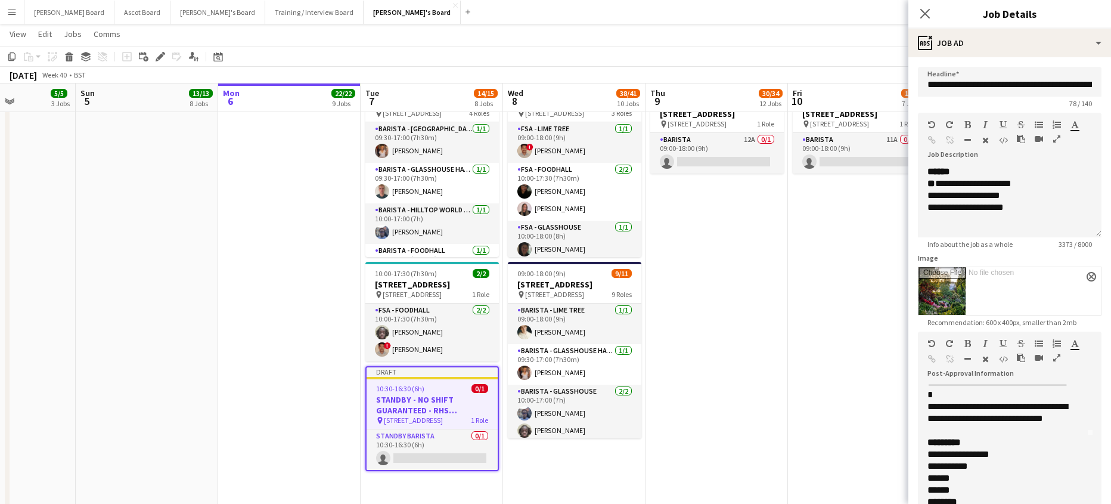
drag, startPoint x: 1082, startPoint y: 452, endPoint x: 1043, endPoint y: 496, distance: 57.9
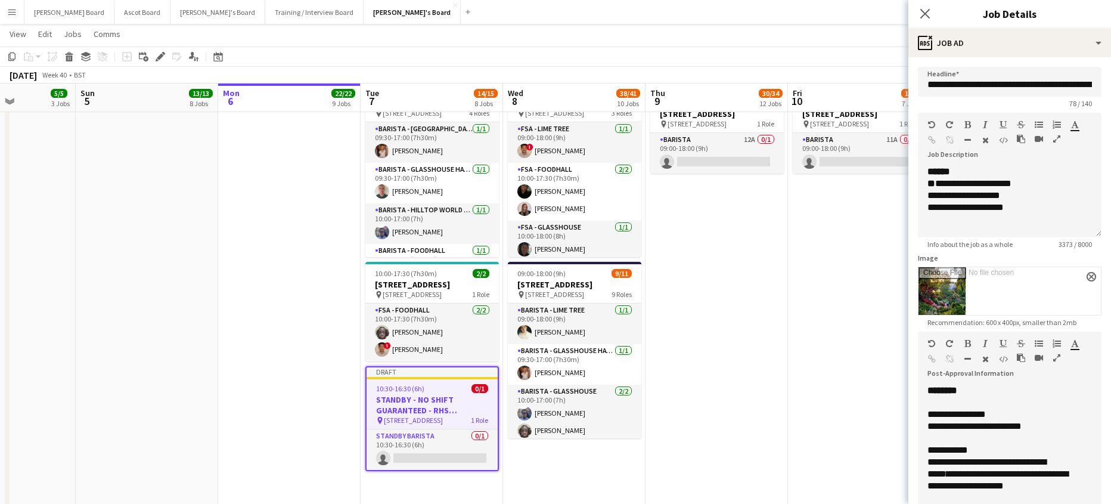
scroll to position [204, 0]
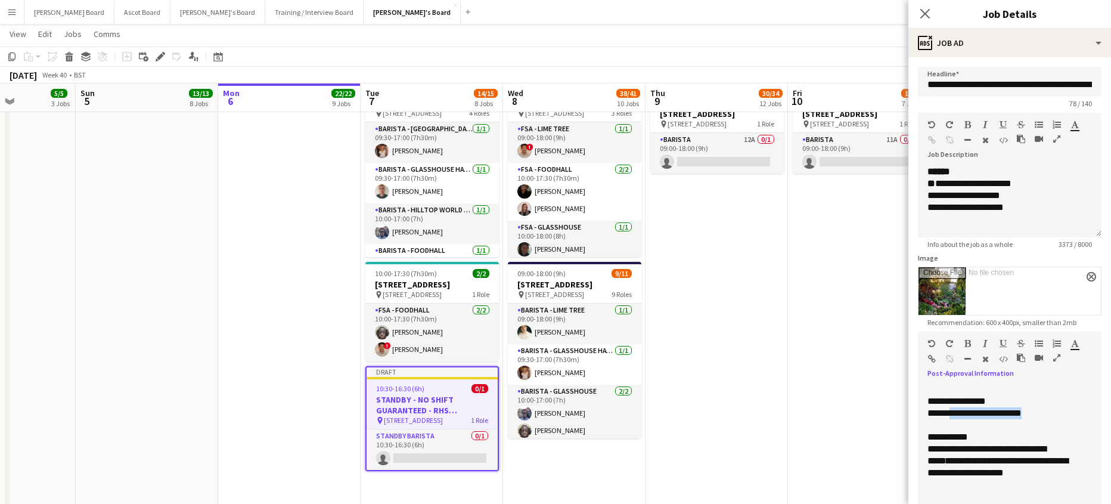
drag, startPoint x: 1048, startPoint y: 415, endPoint x: 953, endPoint y: 415, distance: 95.3
click at [953, 415] on div "**********" at bounding box center [1000, 413] width 147 height 12
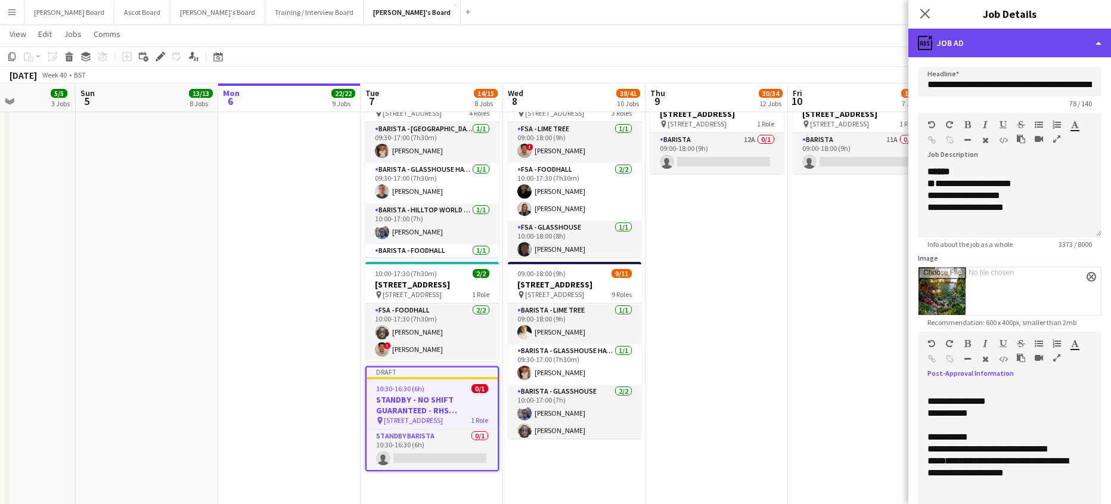
click at [950, 38] on div "ads-window Job Ad" at bounding box center [1009, 43] width 203 height 29
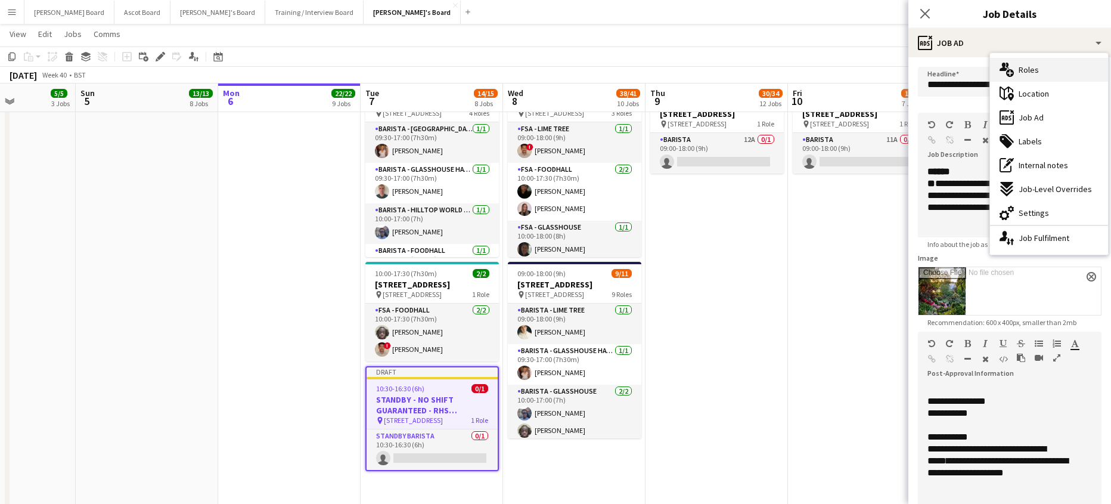
click at [1024, 72] on span "Roles" at bounding box center [1028, 69] width 20 height 11
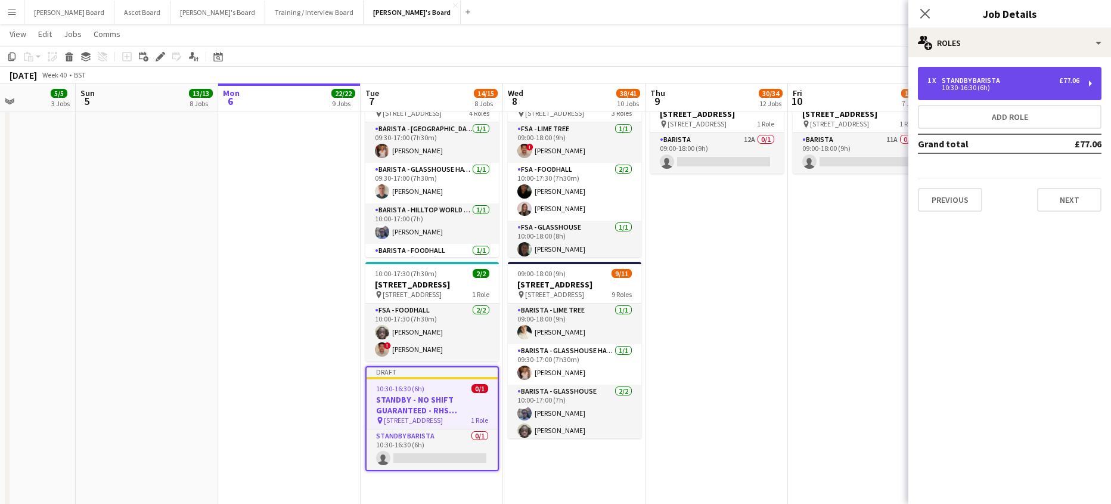
click at [967, 80] on div "STANDBY BARISTA" at bounding box center [973, 80] width 63 height 8
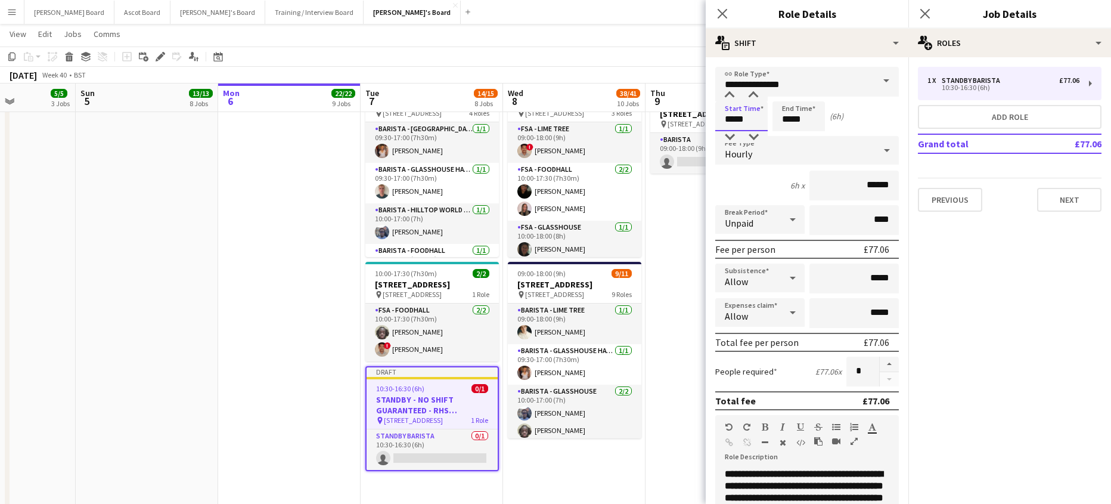
click at [738, 107] on input "*****" at bounding box center [741, 116] width 52 height 30
click at [729, 98] on div at bounding box center [729, 95] width 24 height 12
click at [746, 132] on div at bounding box center [753, 137] width 24 height 12
type input "*****"
click at [746, 132] on div at bounding box center [753, 137] width 24 height 12
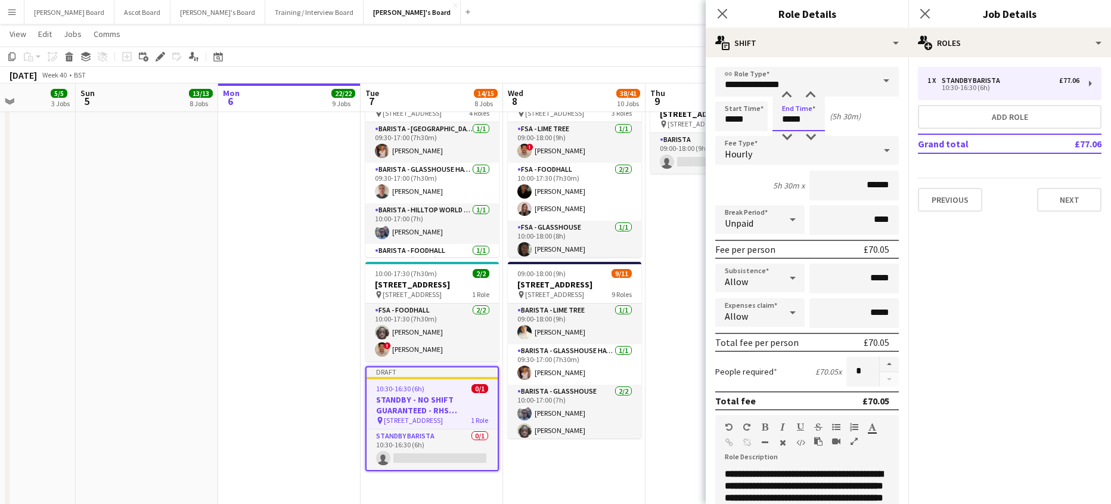
click at [800, 120] on input "*****" at bounding box center [798, 116] width 52 height 30
click at [794, 95] on div at bounding box center [787, 95] width 24 height 12
click at [793, 95] on div at bounding box center [787, 95] width 24 height 12
type input "*****"
click at [787, 135] on div at bounding box center [787, 137] width 24 height 12
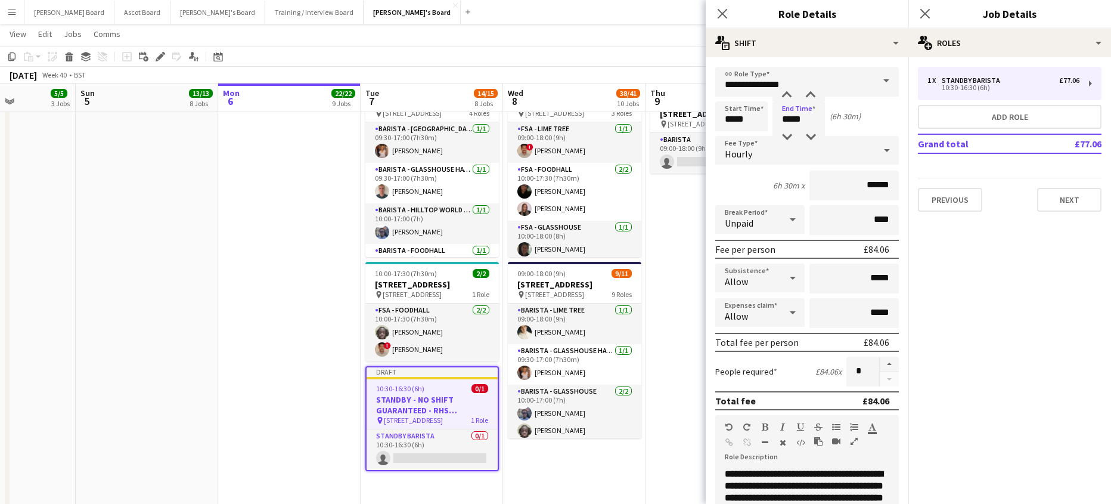
click at [737, 274] on div "Allow" at bounding box center [748, 277] width 66 height 29
click at [753, 338] on span "Don't allow" at bounding box center [758, 340] width 66 height 11
click at [750, 321] on div "Allow" at bounding box center [748, 312] width 66 height 29
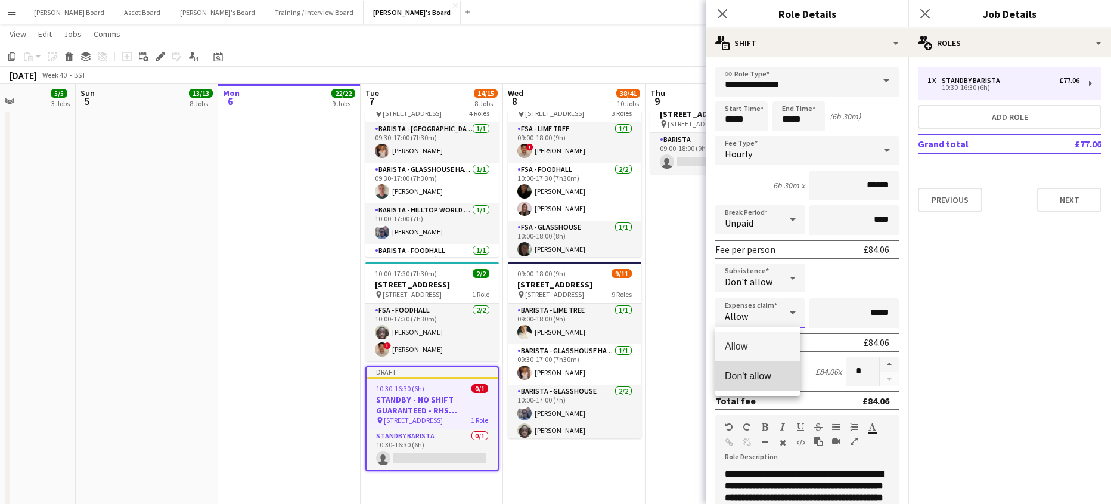
drag, startPoint x: 763, startPoint y: 376, endPoint x: 713, endPoint y: 344, distance: 59.2
click at [763, 376] on span "Don't allow" at bounding box center [758, 375] width 66 height 11
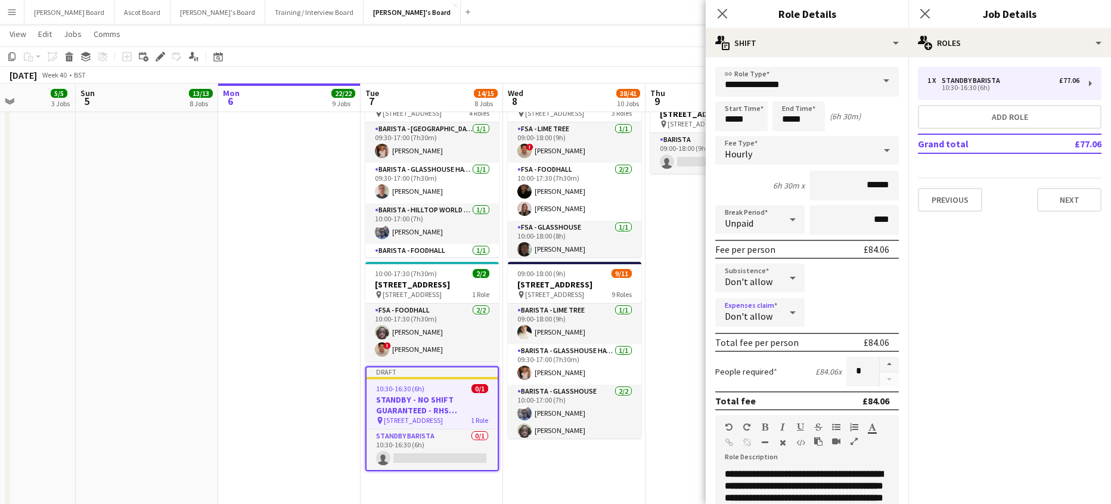
click at [698, 307] on app-date-cell "09:00-18:00 (9h) 0/1 AVAILABILITY LIST - RHS Wisley Gardens, Wisley Ln, Woking …" at bounding box center [716, 370] width 142 height 588
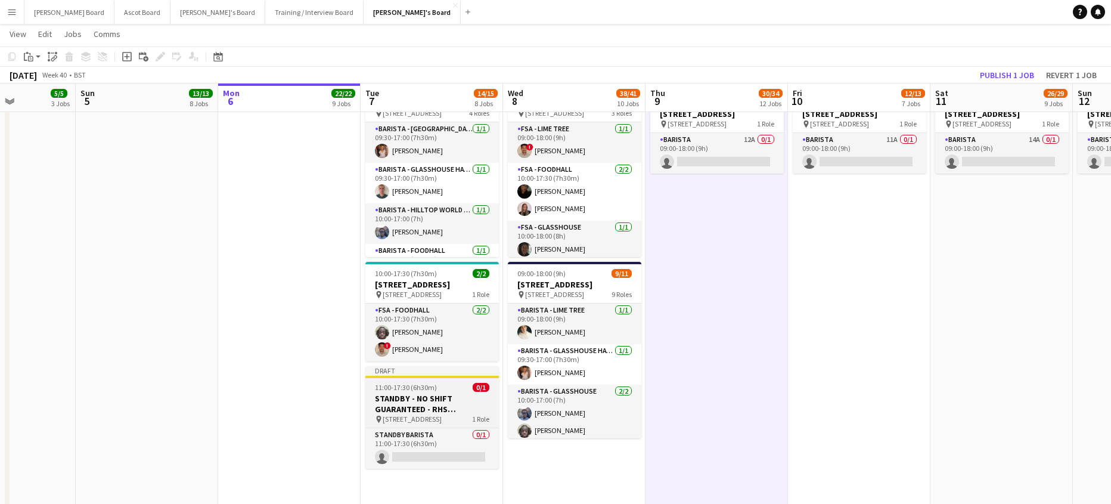
click at [418, 392] on span "11:00-17:30 (6h30m)" at bounding box center [406, 387] width 62 height 9
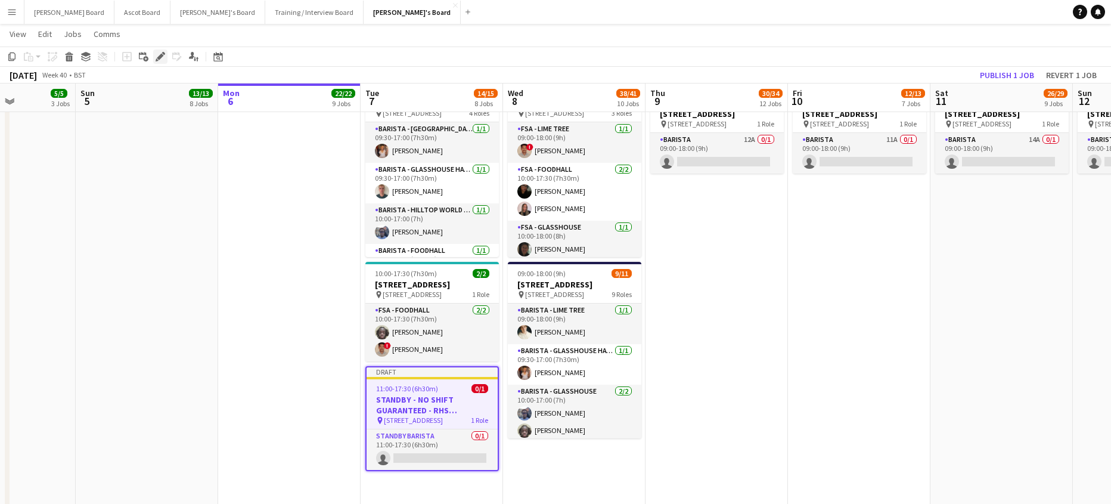
click at [165, 58] on div "Edit" at bounding box center [160, 56] width 14 height 14
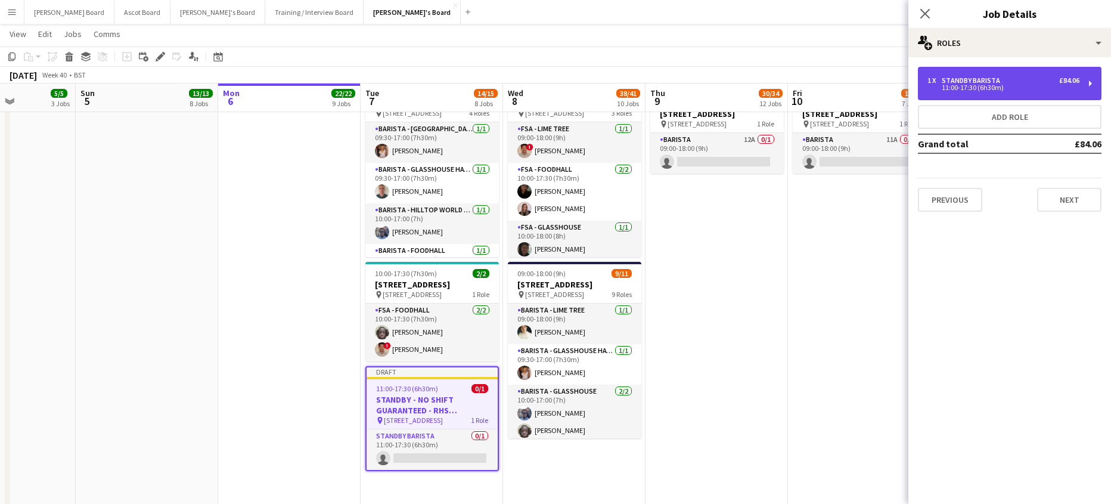
click at [928, 84] on div "1 x" at bounding box center [934, 80] width 14 height 8
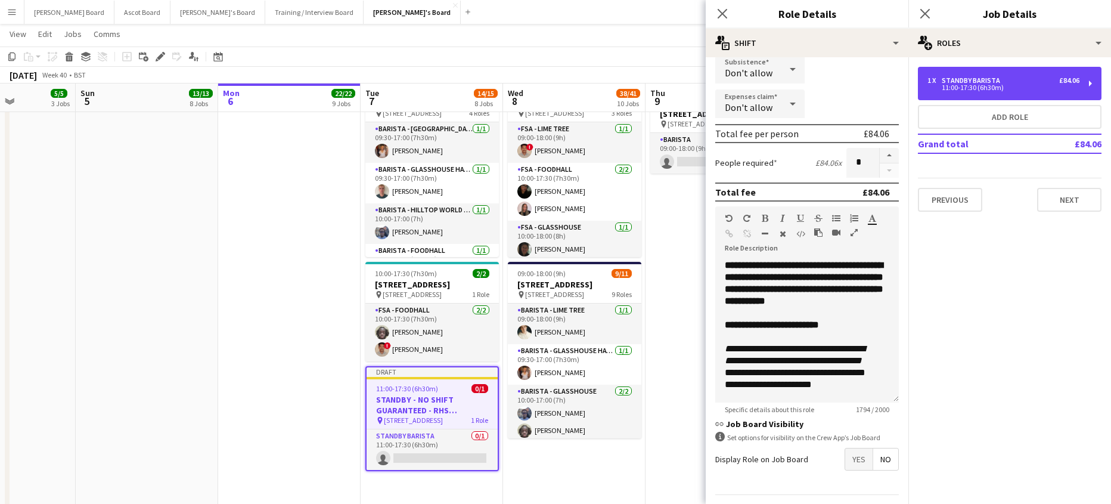
scroll to position [243, 0]
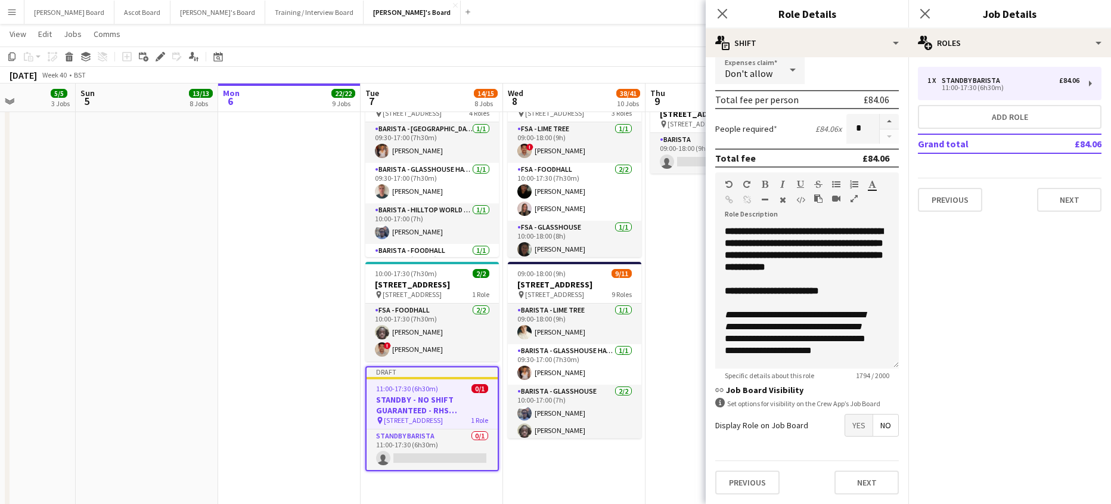
drag, startPoint x: 847, startPoint y: 430, endPoint x: 808, endPoint y: 411, distance: 43.4
click at [846, 429] on span "Yes" at bounding box center [858, 424] width 27 height 21
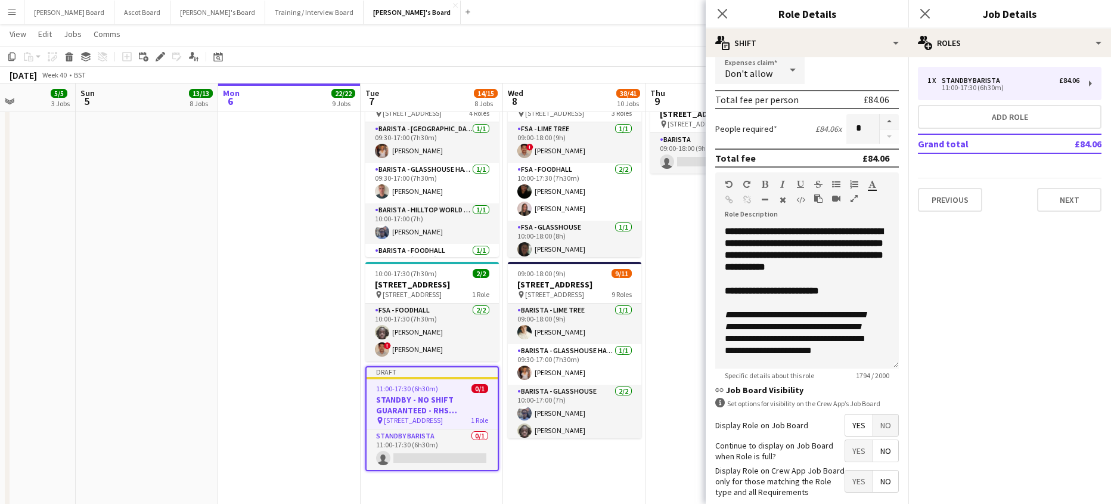
click at [663, 272] on app-date-cell "09:00-18:00 (9h) 0/1 AVAILABILITY LIST - RHS Wisley Gardens, Wisley Ln, Woking …" at bounding box center [716, 370] width 142 height 588
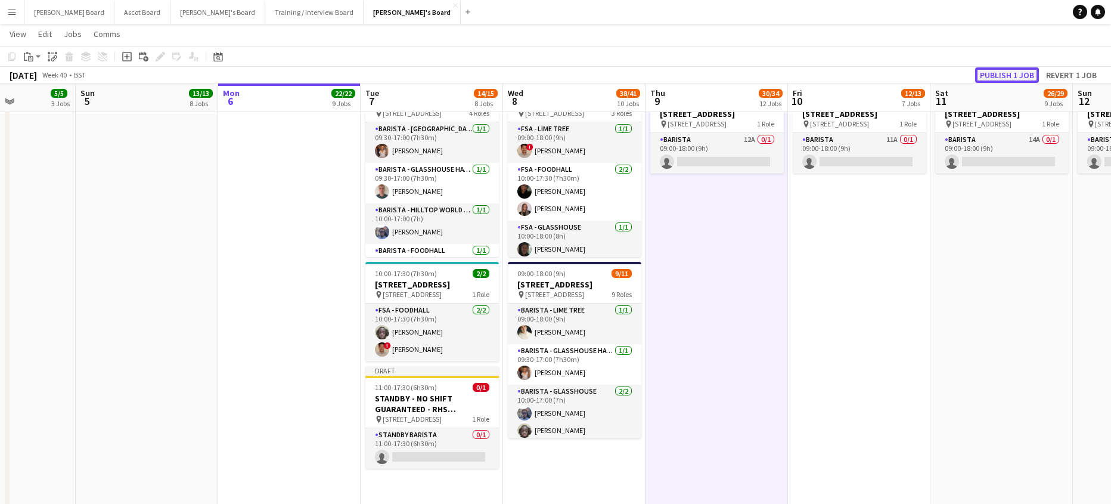
click at [1010, 72] on button "Publish 1 job" at bounding box center [1007, 74] width 64 height 15
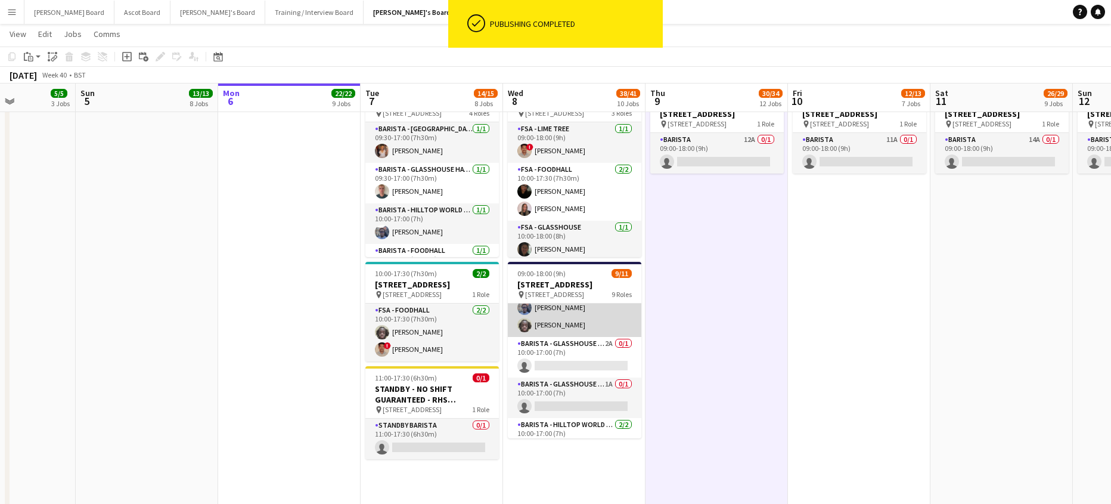
scroll to position [79, 0]
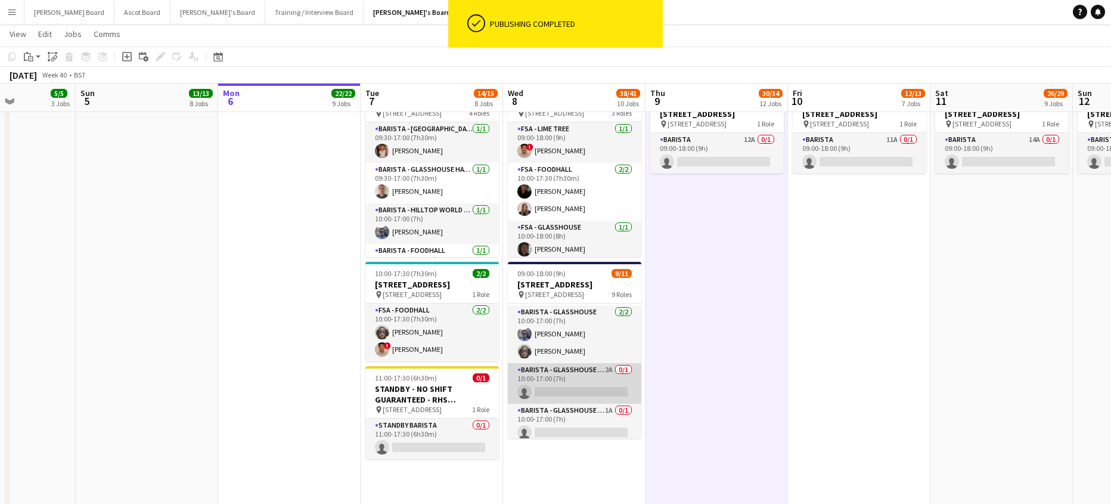
click at [579, 386] on app-card-role "Barista - Glasshouse Hatch 2A 0/1 10:00-17:00 (7h) single-neutral-actions" at bounding box center [574, 383] width 133 height 41
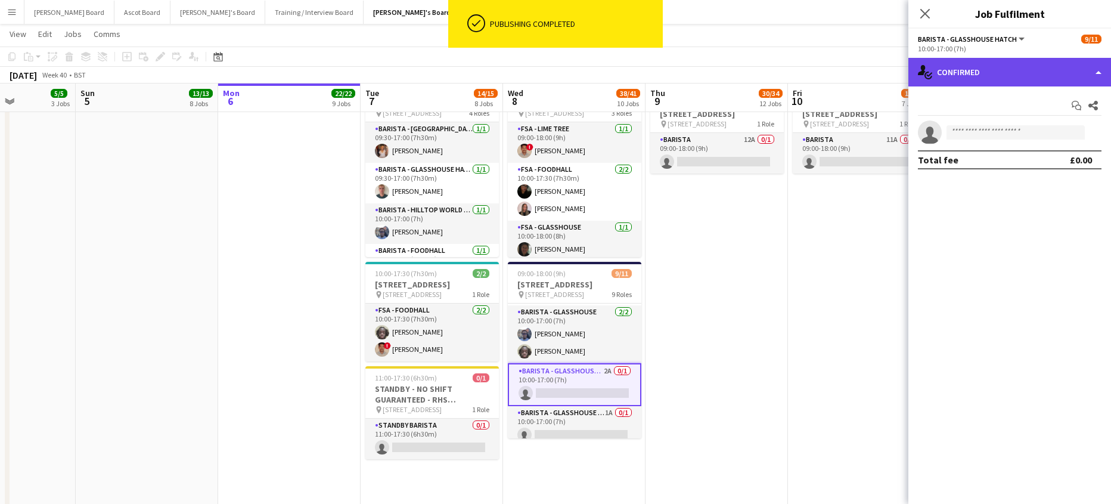
click at [998, 85] on div "single-neutral-actions-check-2 Confirmed" at bounding box center [1009, 72] width 203 height 29
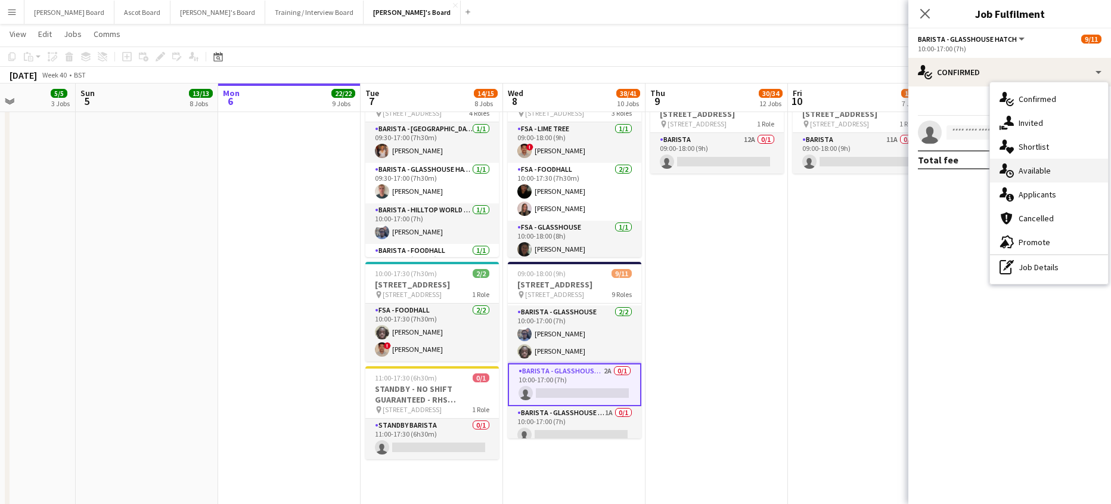
click at [1042, 182] on div "single-neutral-actions-upload Available" at bounding box center [1049, 171] width 118 height 24
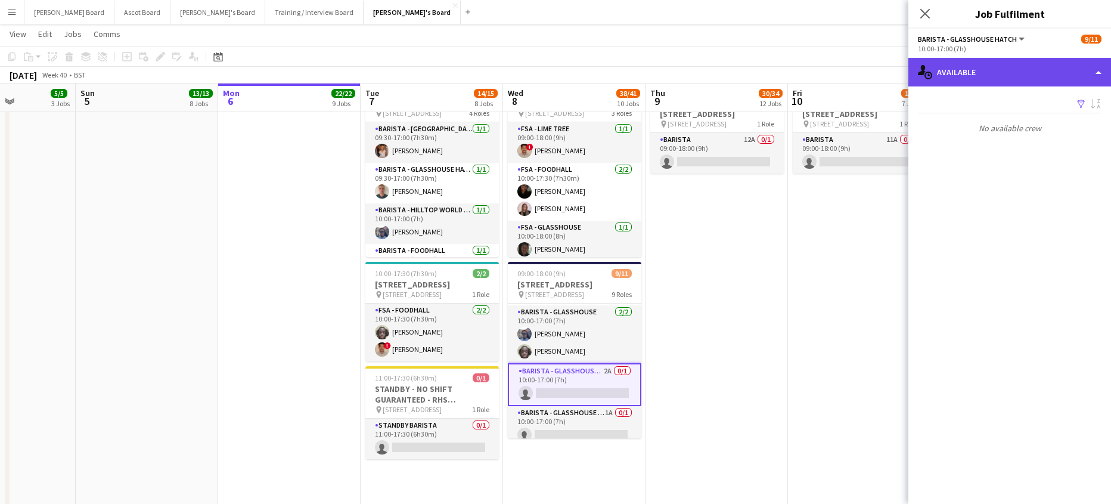
click at [981, 79] on div "single-neutral-actions-upload Available" at bounding box center [1009, 72] width 203 height 29
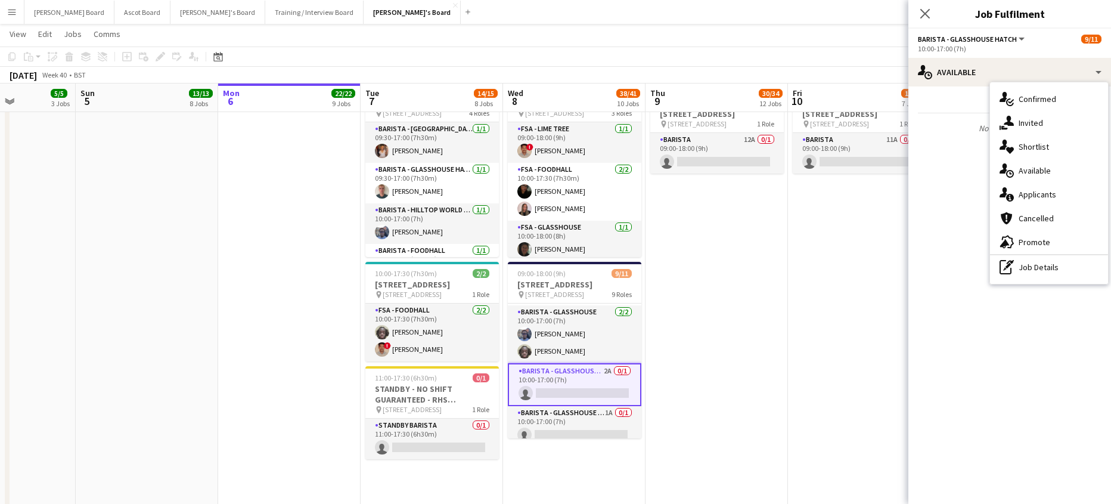
click at [1024, 204] on div "single-neutral-actions-information Applicants" at bounding box center [1049, 194] width 118 height 24
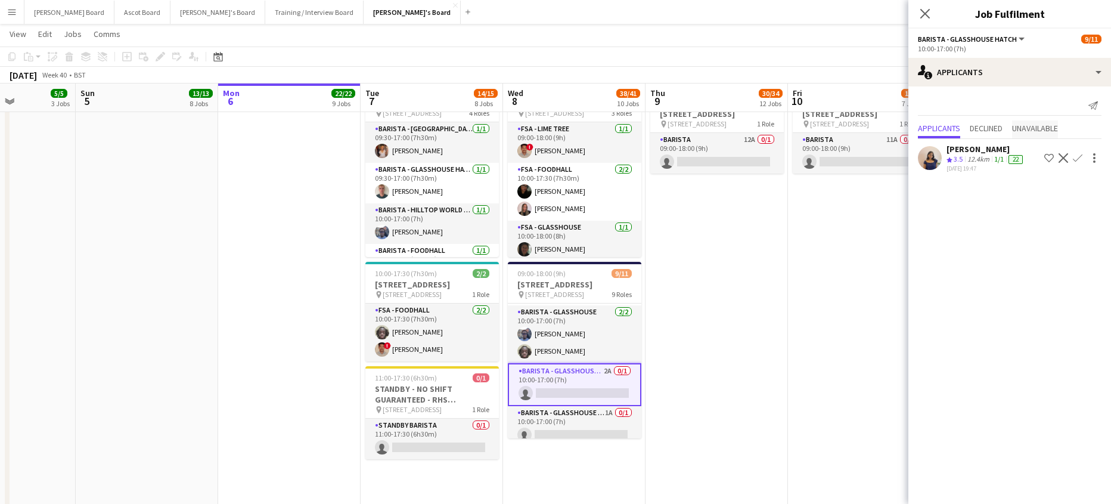
click at [1042, 131] on span "Unavailable" at bounding box center [1035, 128] width 46 height 8
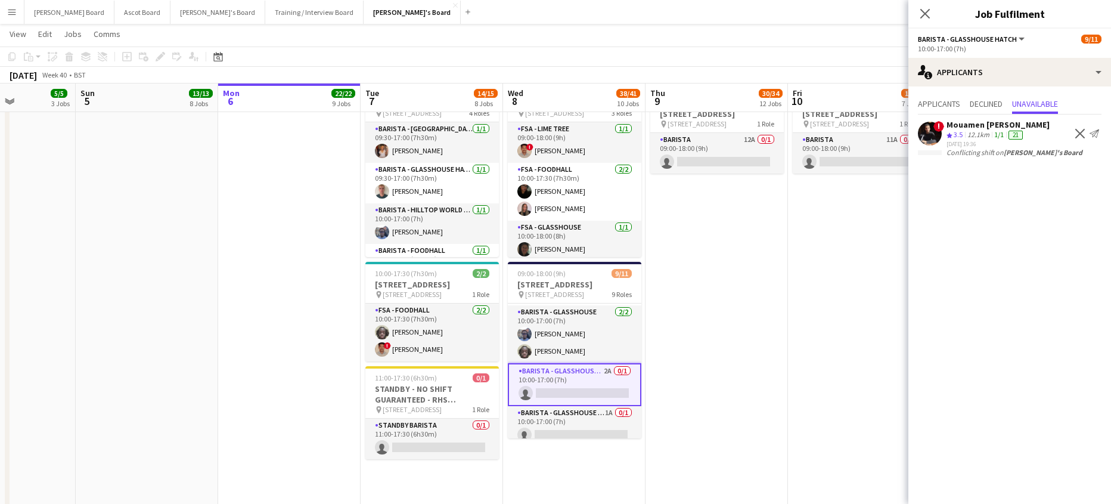
click at [1076, 135] on app-icon "Decline" at bounding box center [1080, 134] width 10 height 10
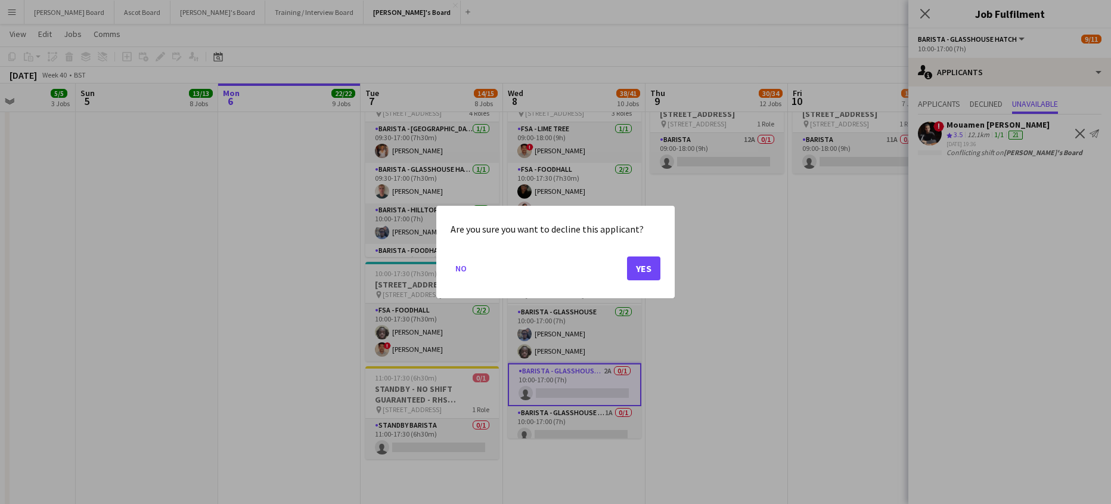
scroll to position [0, 0]
click at [653, 266] on button "Yes" at bounding box center [643, 268] width 33 height 24
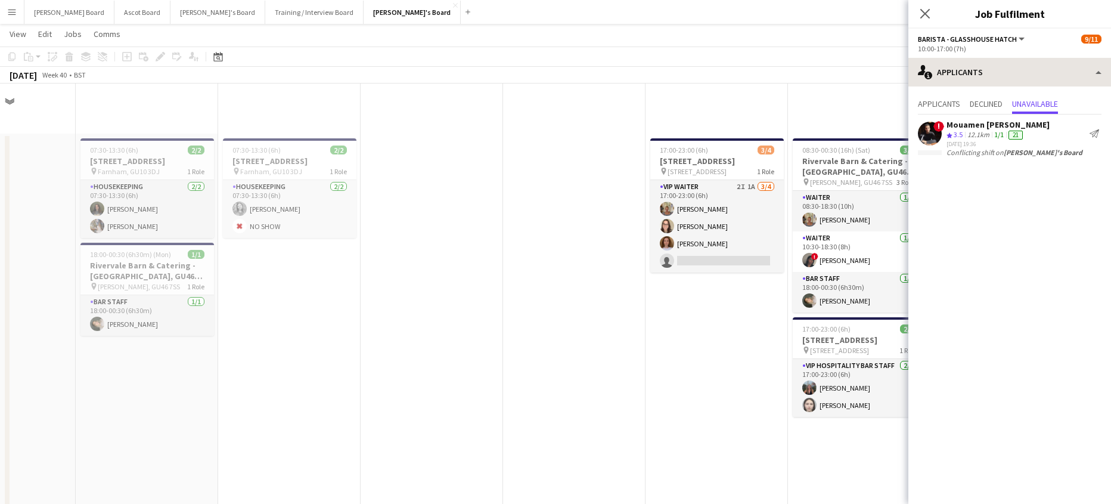
scroll to position [2418, 0]
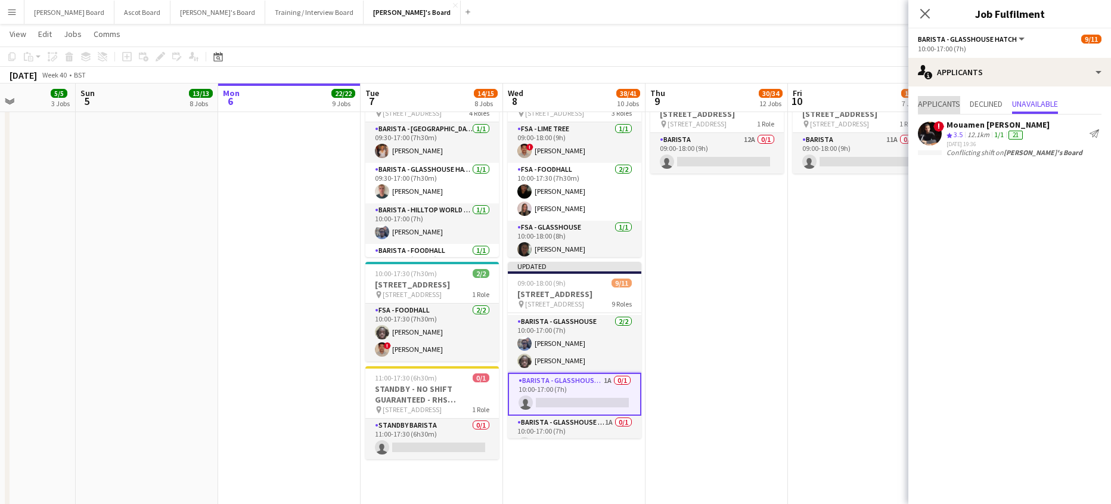
click at [952, 102] on span "Applicants" at bounding box center [939, 104] width 42 height 8
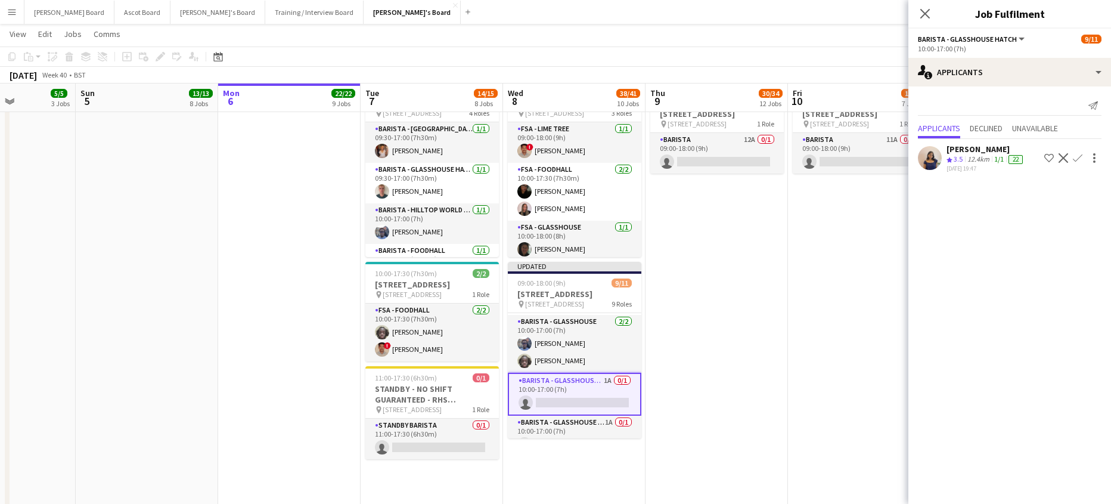
click at [1063, 159] on app-icon "Decline" at bounding box center [1063, 158] width 10 height 10
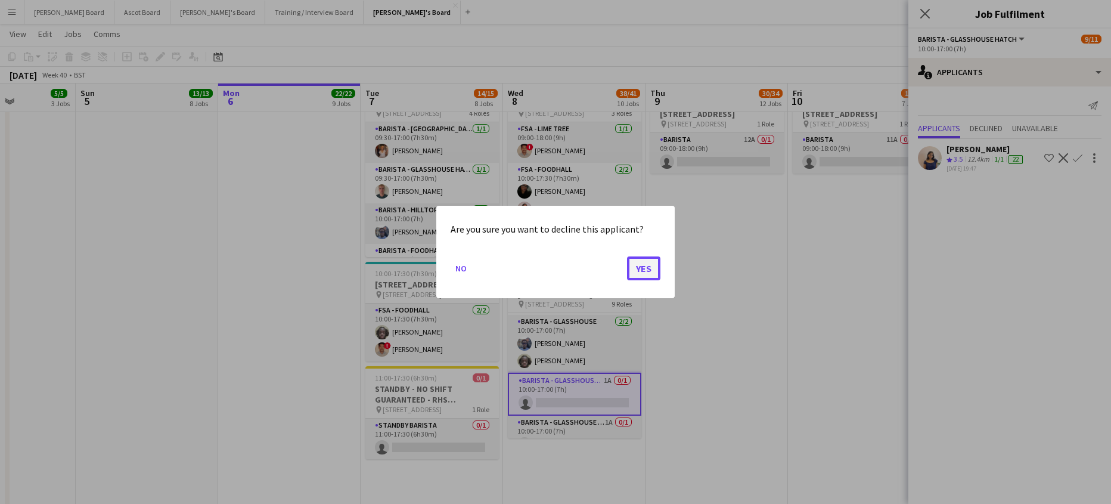
click at [641, 264] on button "Yes" at bounding box center [643, 268] width 33 height 24
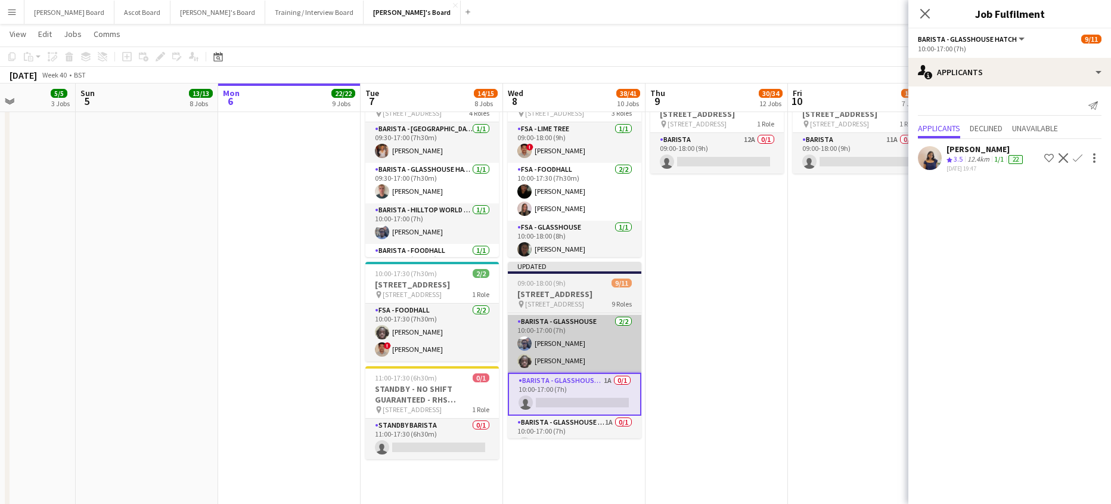
scroll to position [2418, 0]
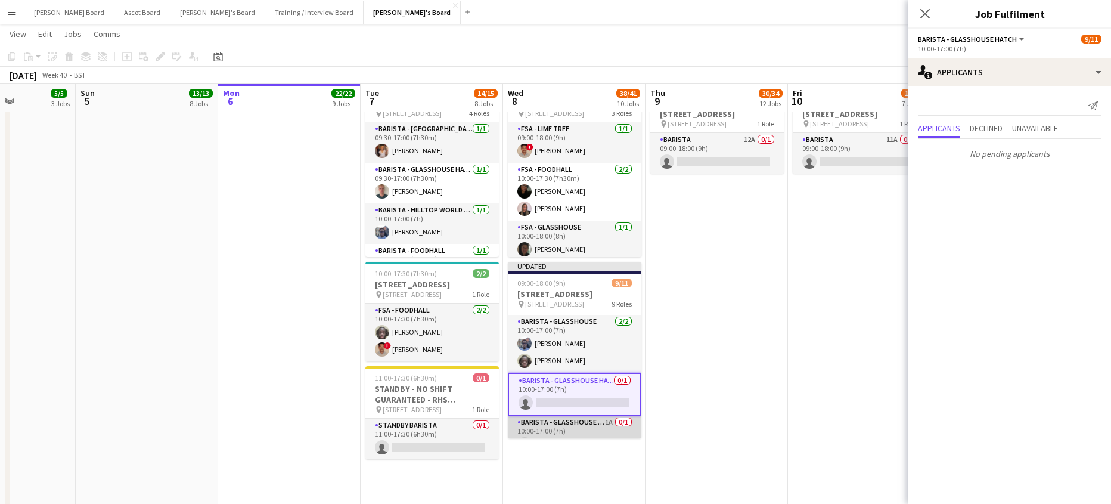
click at [579, 431] on app-card-role "Barista - Glasshouse Kitchen TV2 1A 0/1 10:00-17:00 (7h) single-neutral-actions" at bounding box center [574, 435] width 133 height 41
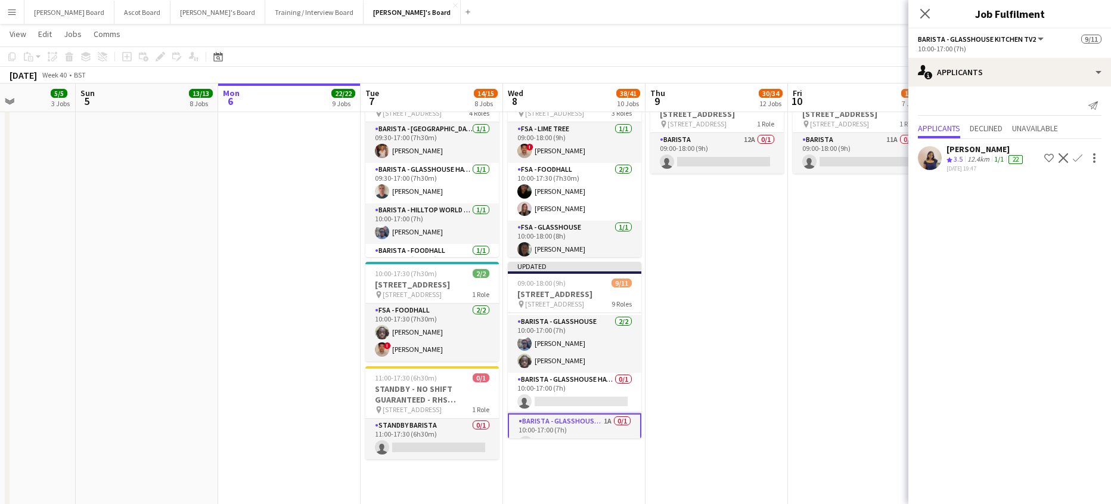
click at [1062, 159] on app-icon "Decline" at bounding box center [1063, 158] width 10 height 10
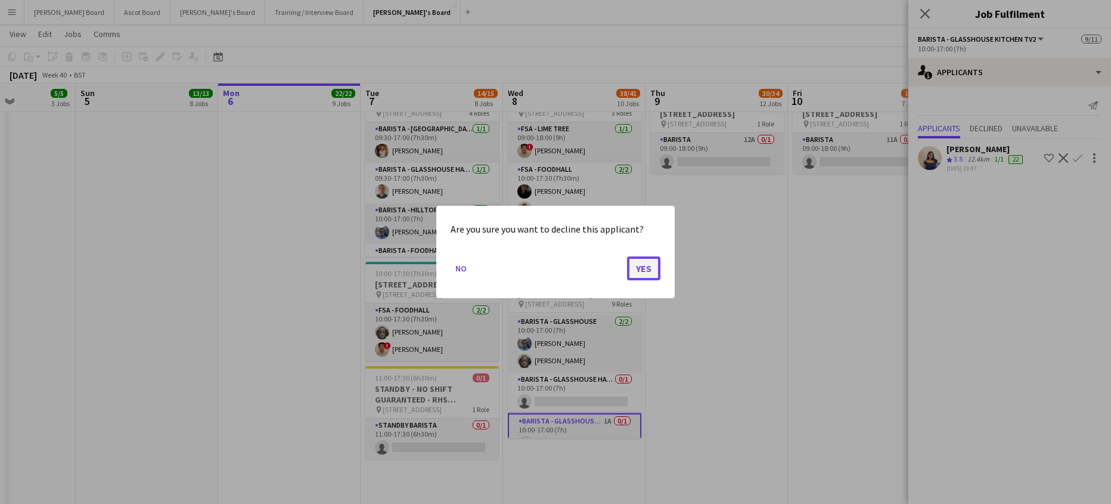
click at [654, 265] on button "Yes" at bounding box center [643, 268] width 33 height 24
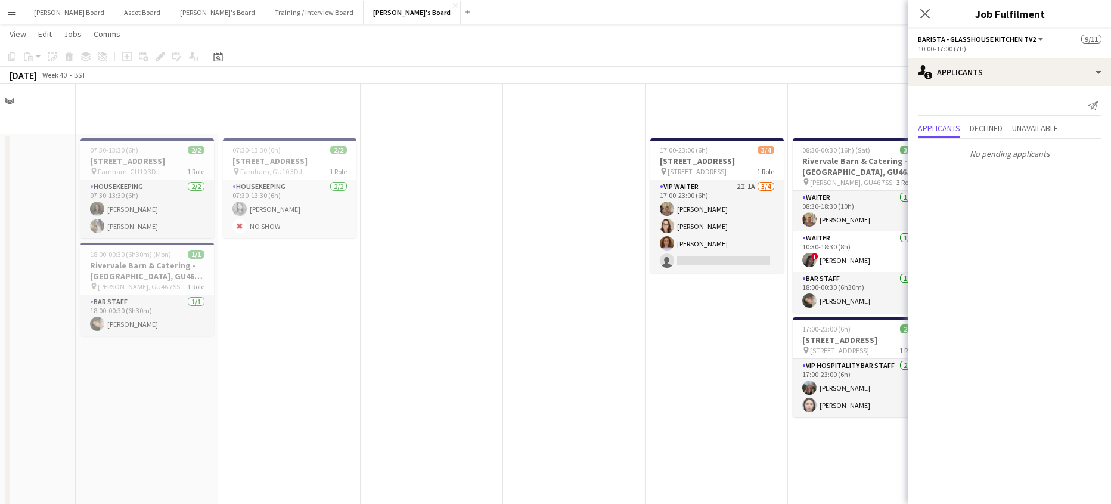
scroll to position [2418, 0]
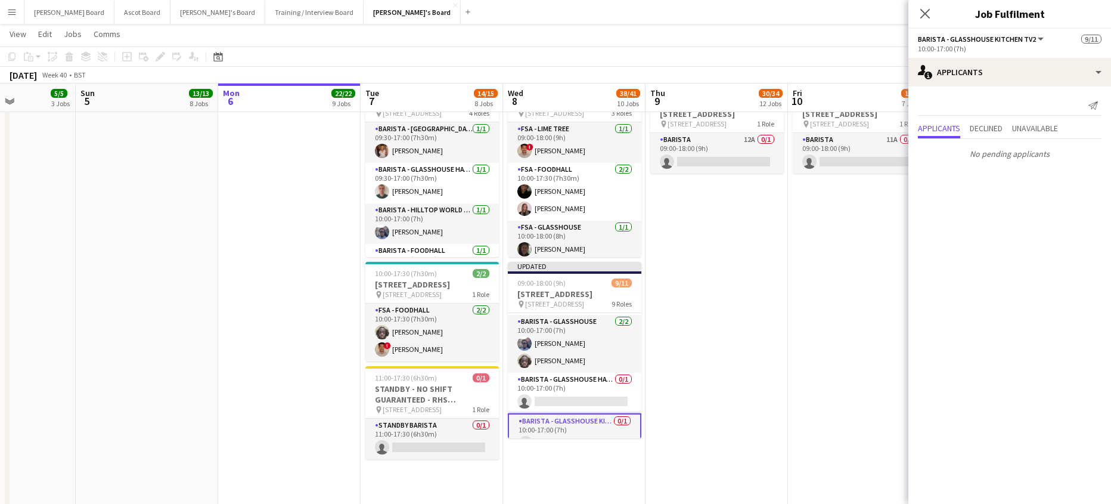
click at [729, 247] on app-date-cell "09:00-18:00 (9h) 0/1 AVAILABILITY LIST - RHS Wisley Gardens, Wisley Ln, Woking …" at bounding box center [716, 370] width 142 height 588
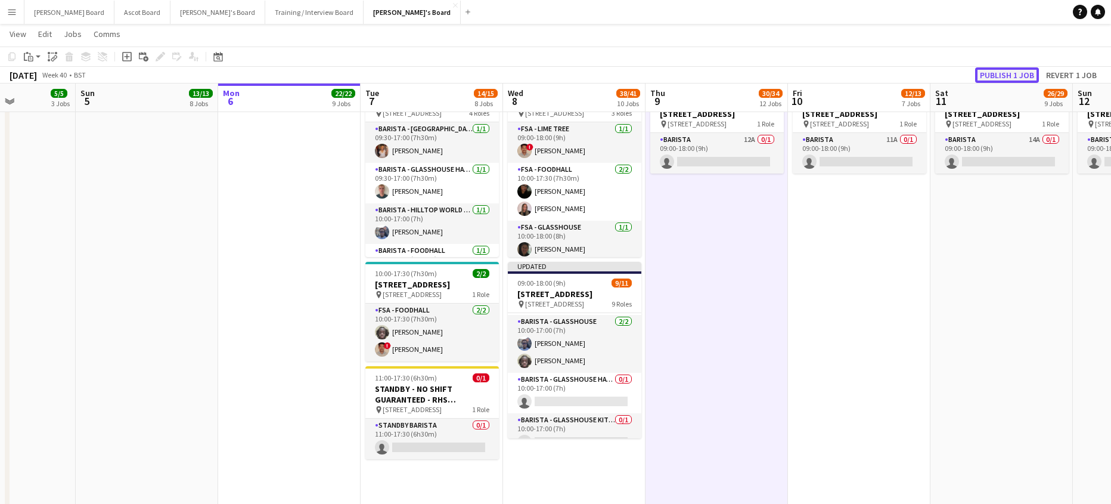
click at [1014, 70] on button "Publish 1 job" at bounding box center [1007, 74] width 64 height 15
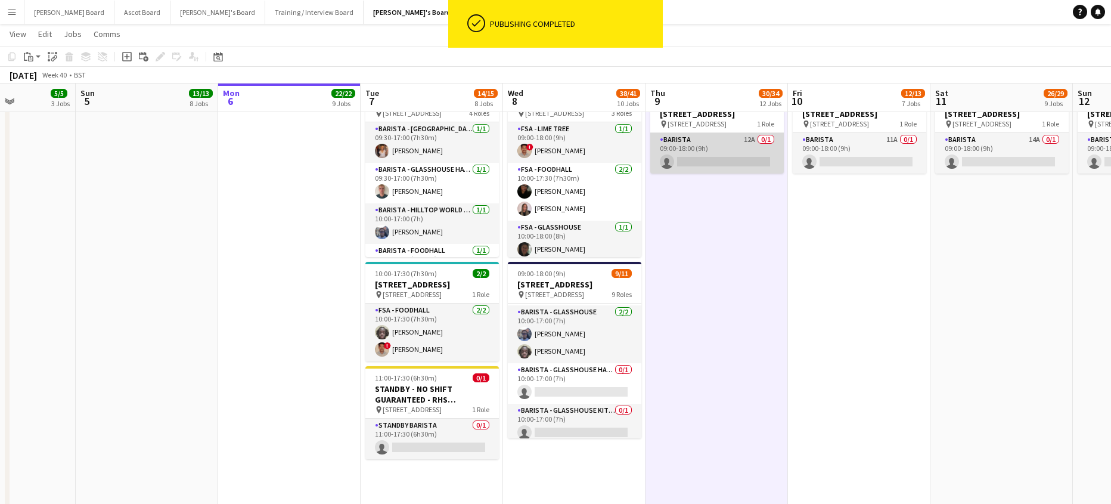
click at [760, 155] on app-card-role "Barista 12A 0/1 09:00-18:00 (9h) single-neutral-actions" at bounding box center [716, 153] width 133 height 41
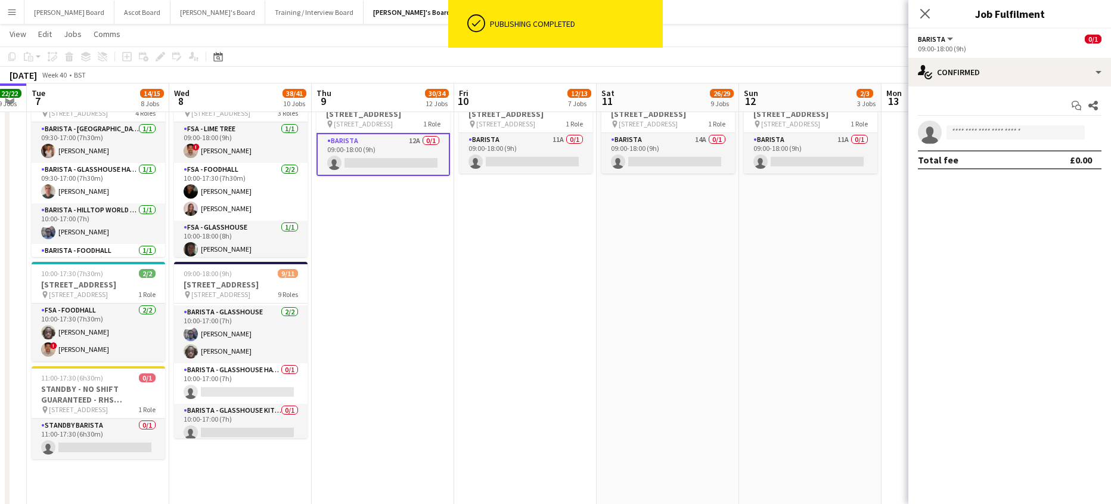
drag, startPoint x: 849, startPoint y: 216, endPoint x: 510, endPoint y: 243, distance: 339.6
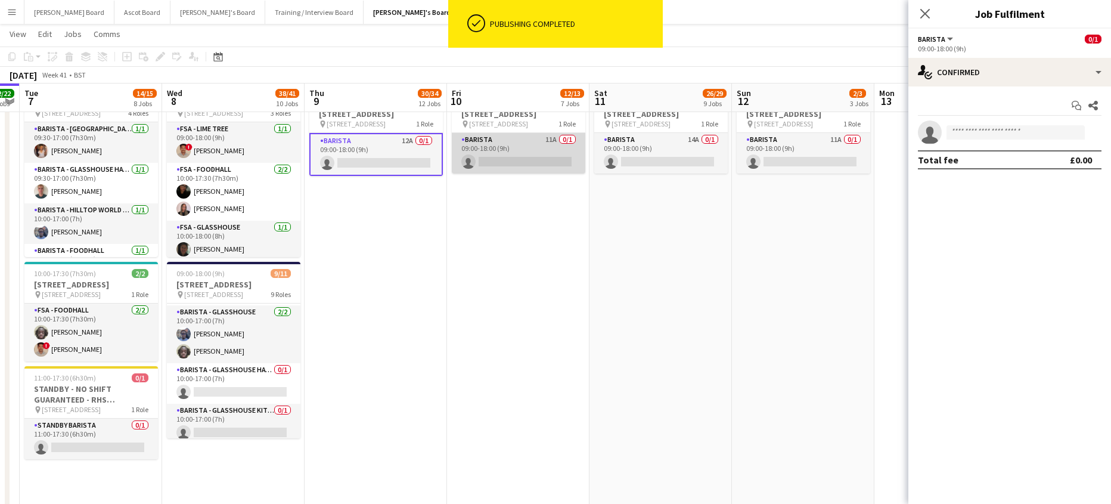
drag, startPoint x: 504, startPoint y: 162, endPoint x: 531, endPoint y: 158, distance: 27.1
click at [505, 162] on app-card-role "Barista 11A 0/1 09:00-18:00 (9h) single-neutral-actions" at bounding box center [518, 153] width 133 height 41
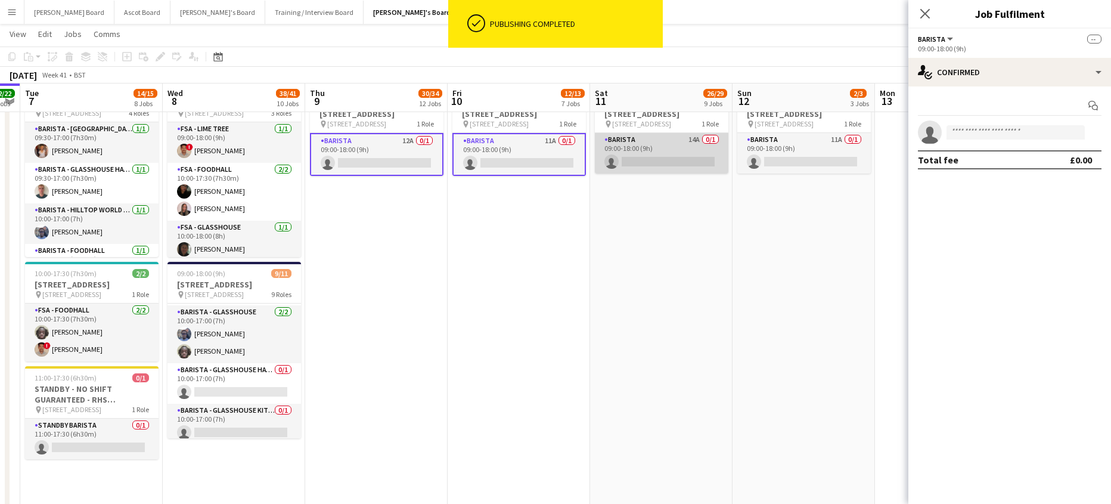
click at [642, 154] on app-card-role "Barista 14A 0/1 09:00-18:00 (9h) single-neutral-actions" at bounding box center [661, 153] width 133 height 41
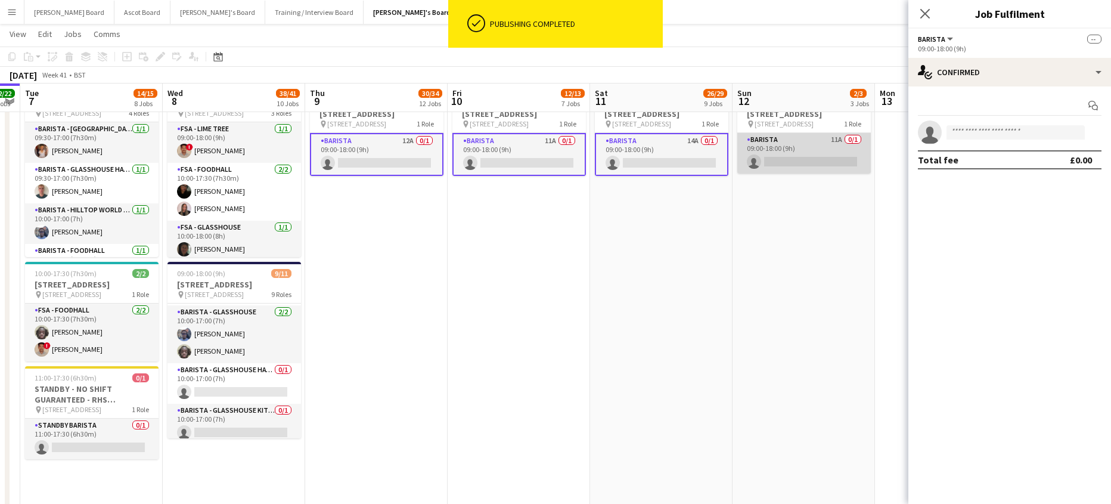
click at [785, 145] on app-card-role "Barista 11A 0/1 09:00-18:00 (9h) single-neutral-actions" at bounding box center [803, 153] width 133 height 41
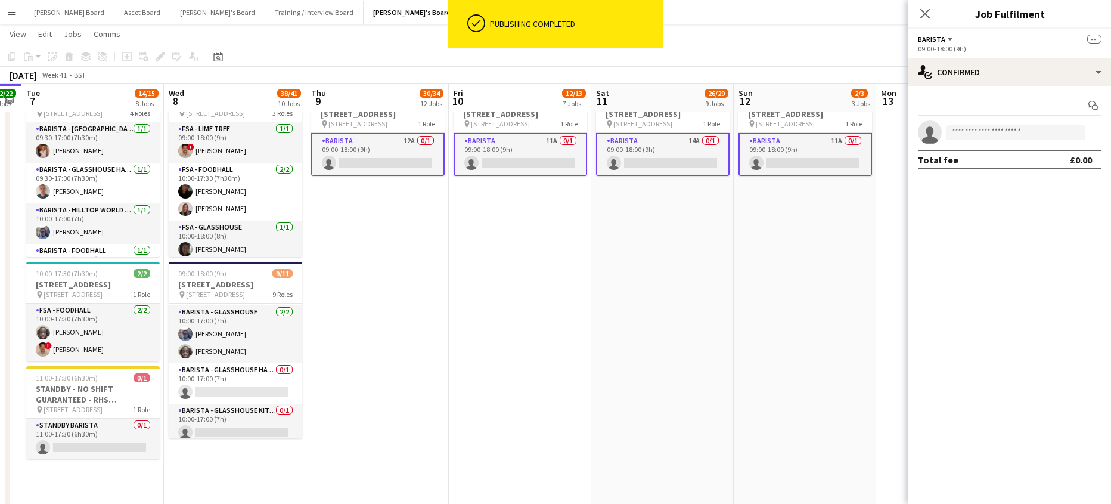
click at [950, 57] on app-options-switcher "Barista All roles Barista -- 09:00-18:00 (9h)" at bounding box center [1009, 43] width 203 height 29
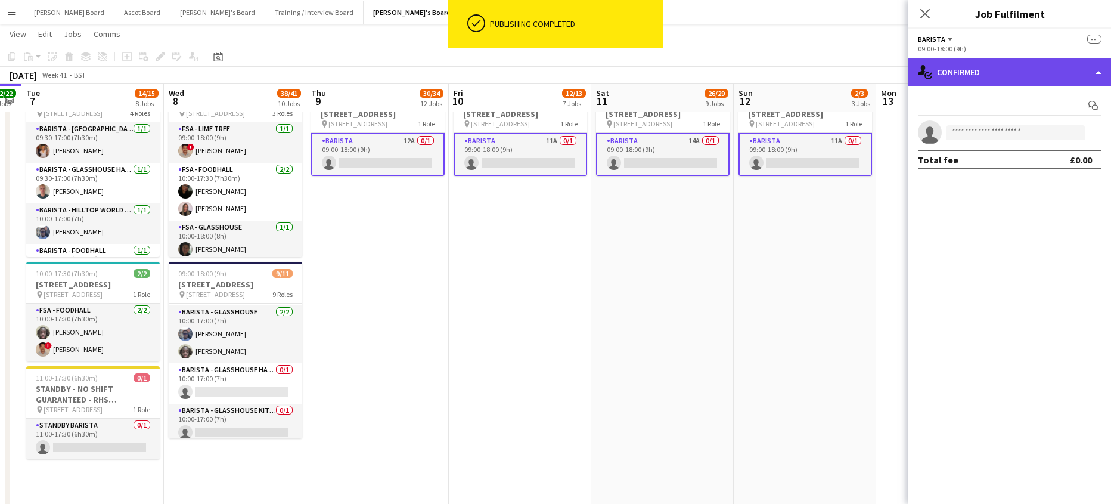
click at [957, 70] on div "single-neutral-actions-check-2 Confirmed" at bounding box center [1009, 72] width 203 height 29
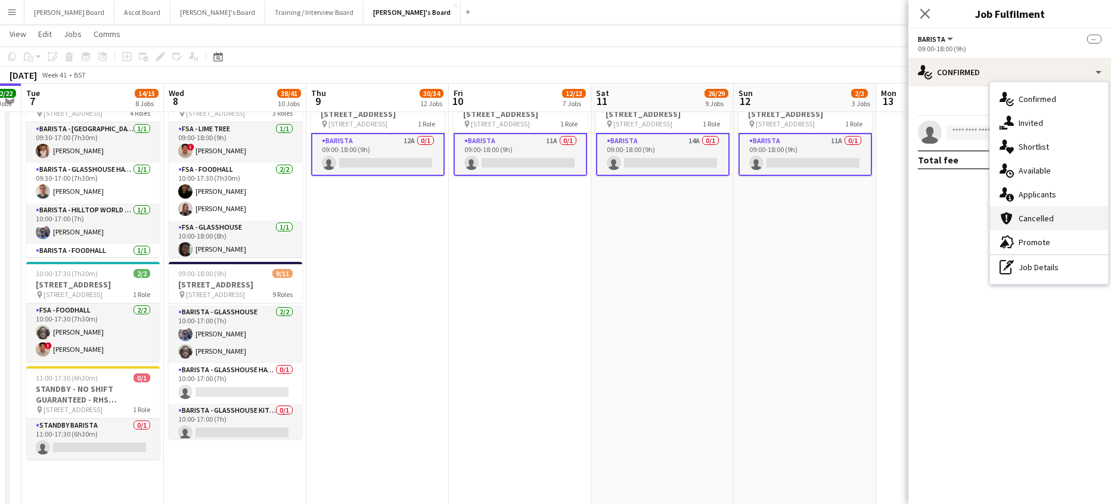
click at [1061, 214] on div "cancellation Cancelled" at bounding box center [1049, 218] width 118 height 24
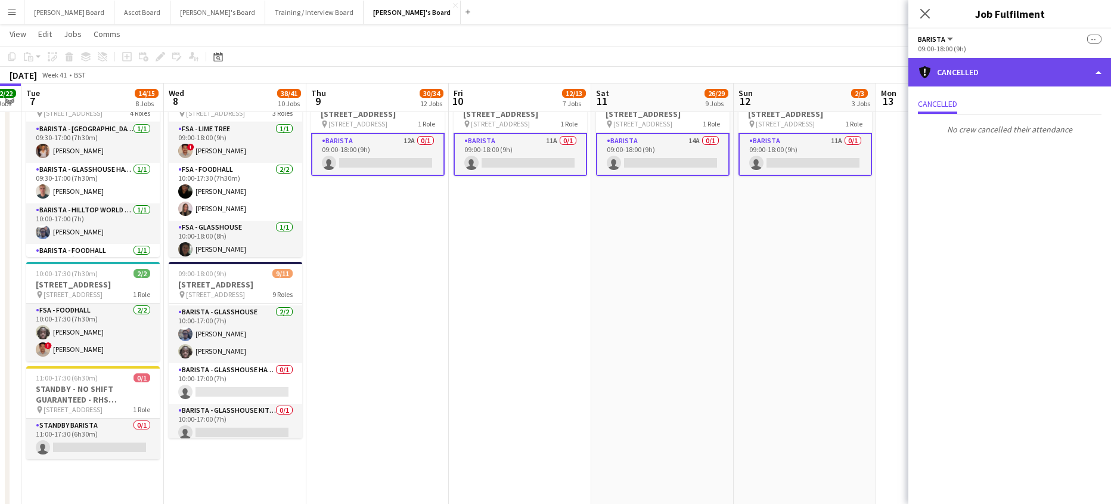
click at [993, 77] on div "cancellation Cancelled" at bounding box center [1009, 72] width 203 height 29
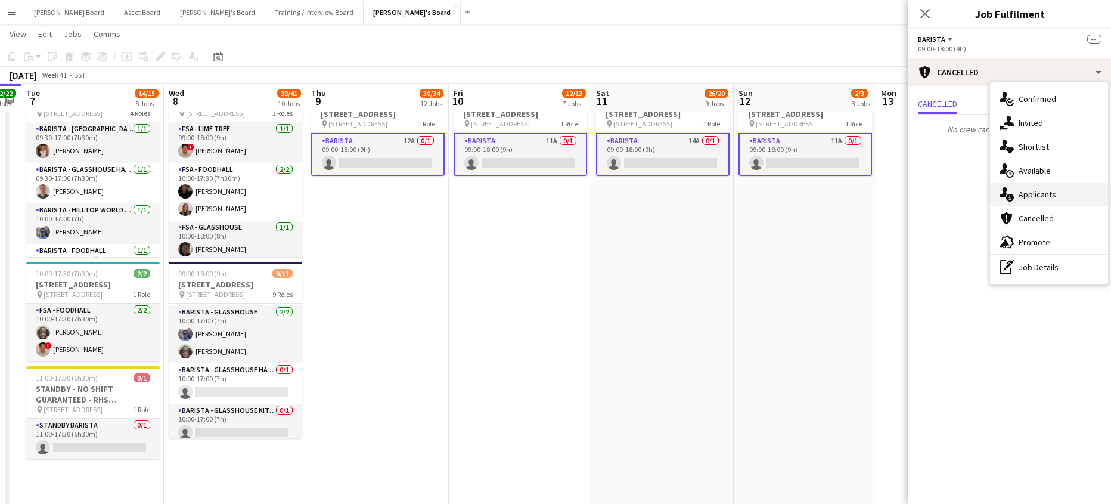
click at [1033, 187] on div "single-neutral-actions-information Applicants" at bounding box center [1049, 194] width 118 height 24
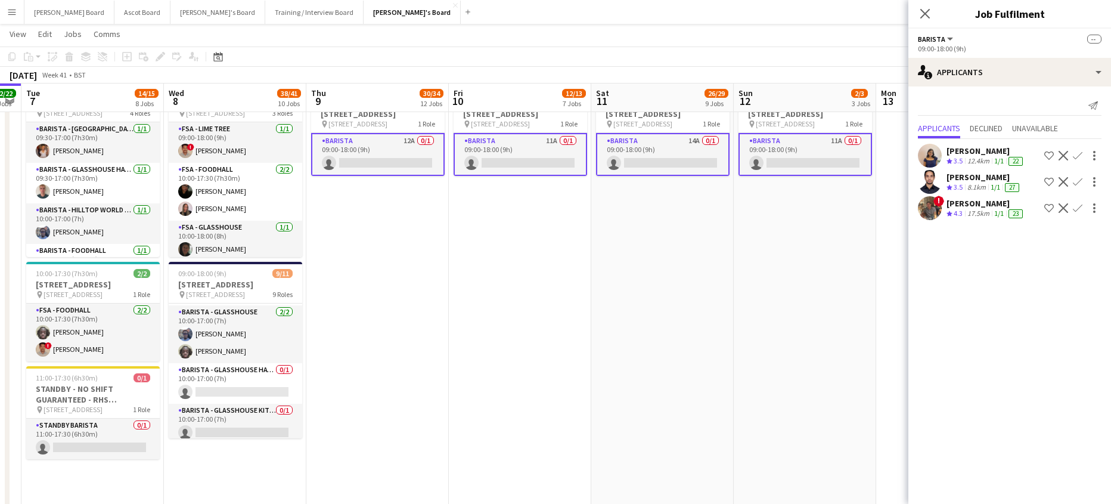
click at [1063, 154] on app-icon "Decline" at bounding box center [1063, 156] width 10 height 10
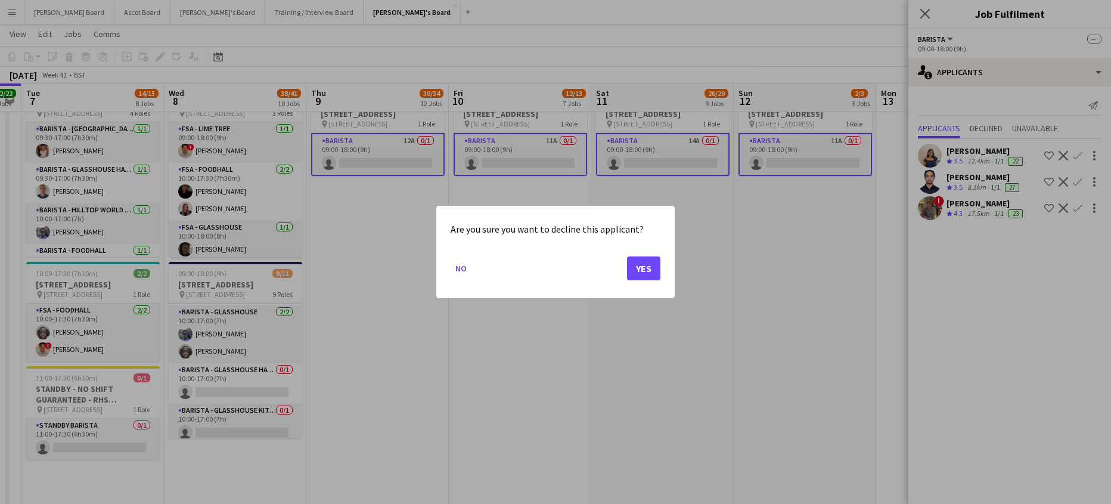
scroll to position [0, 0]
click at [648, 265] on button "Yes" at bounding box center [643, 268] width 33 height 24
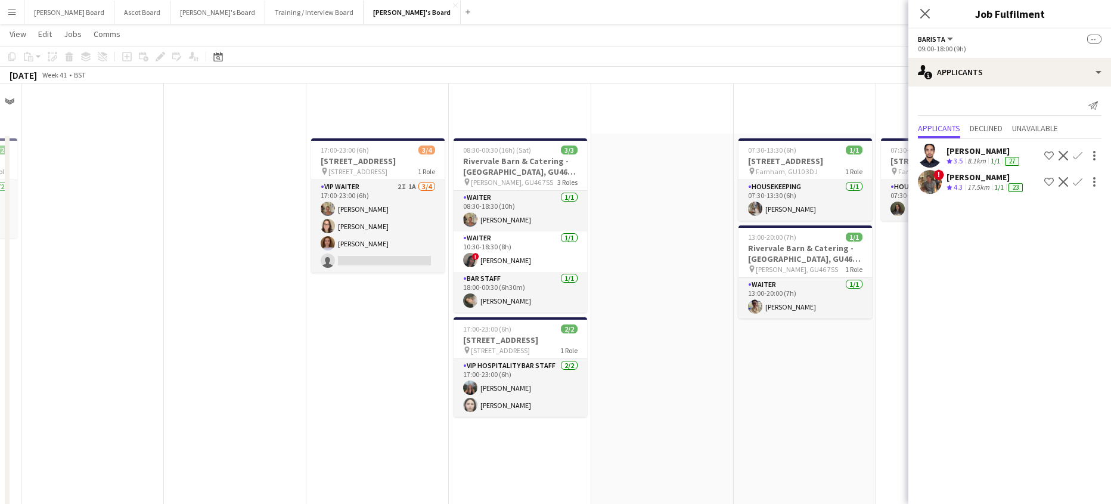
scroll to position [2418, 0]
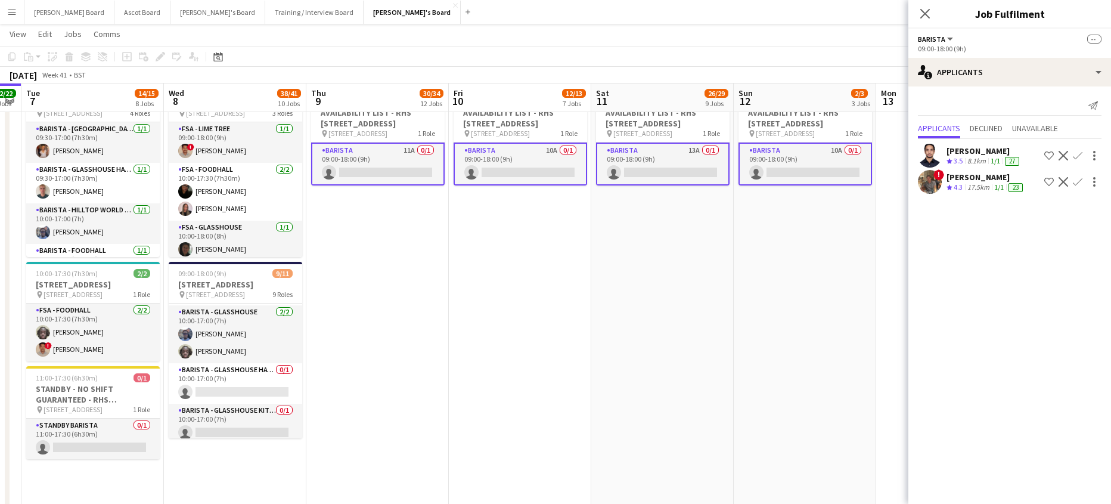
drag, startPoint x: 742, startPoint y: 273, endPoint x: 828, endPoint y: 207, distance: 108.8
click at [742, 273] on app-date-cell "Updated 09:00-18:00 (9h) 0/1 AVAILABILITY LIST - RHS Wisley Gardens, Wisley Ln,…" at bounding box center [805, 370] width 142 height 588
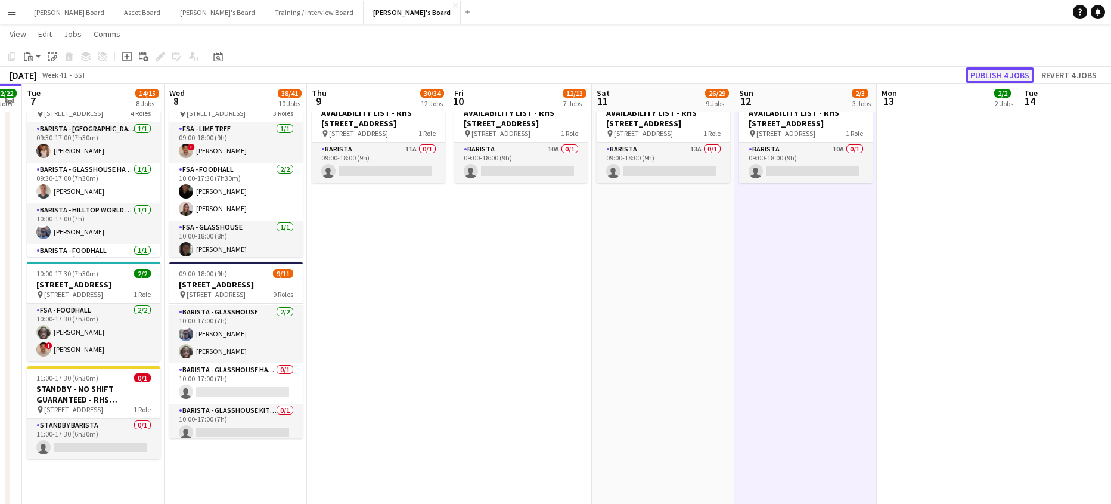
click at [1001, 75] on button "Publish 4 jobs" at bounding box center [999, 74] width 69 height 15
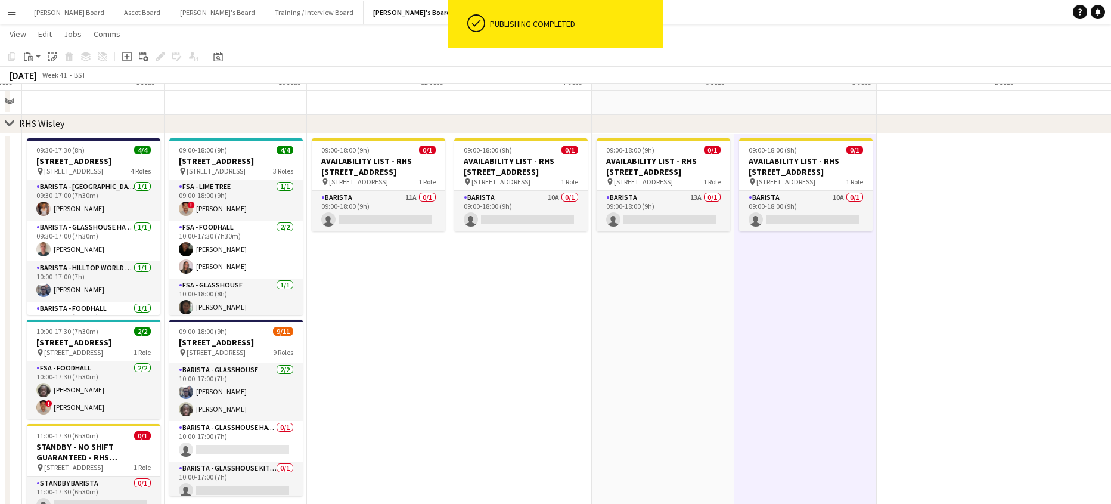
scroll to position [2339, 0]
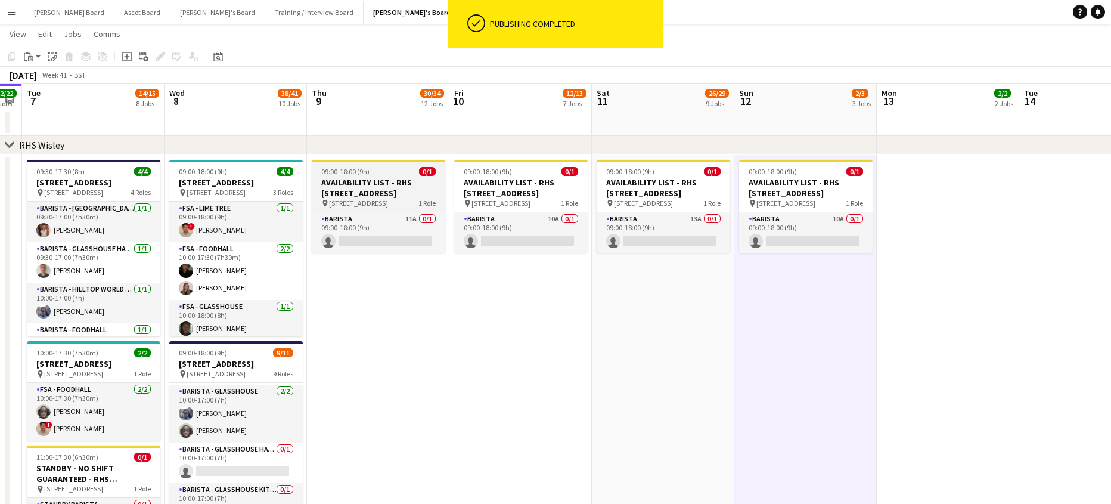
click at [362, 183] on h3 "AVAILABILITY LIST - RHS [STREET_ADDRESS]" at bounding box center [378, 187] width 133 height 21
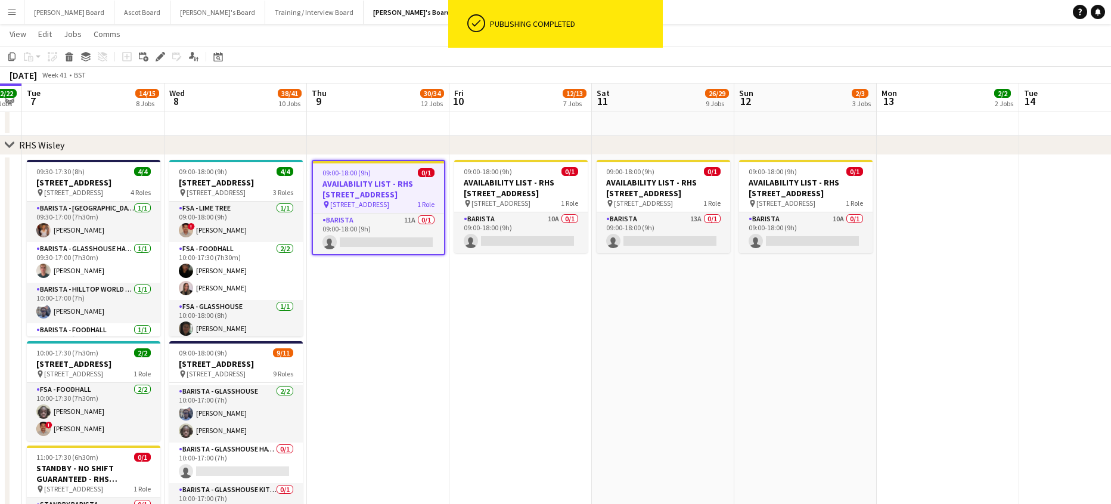
scroll to position [0, 406]
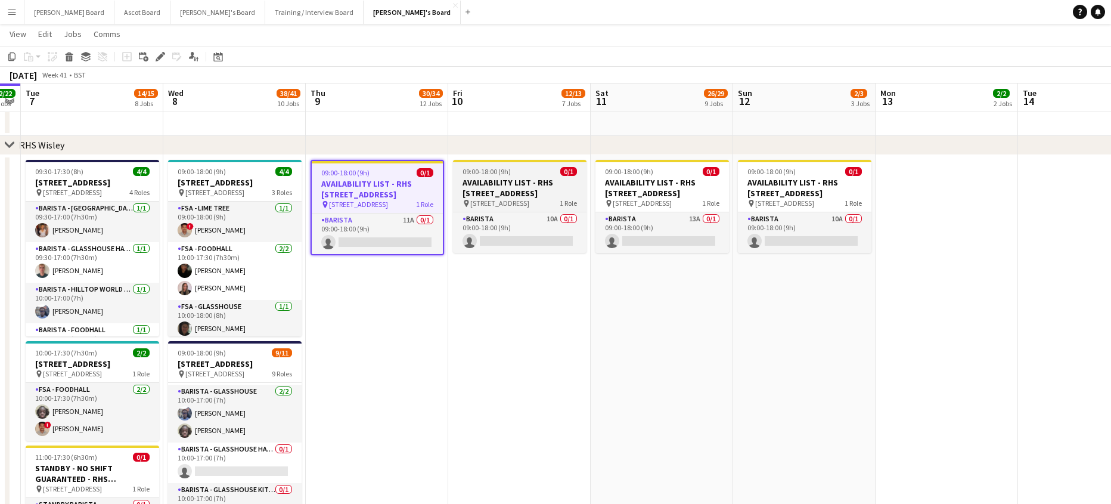
click at [487, 172] on span "09:00-18:00 (9h)" at bounding box center [486, 171] width 48 height 9
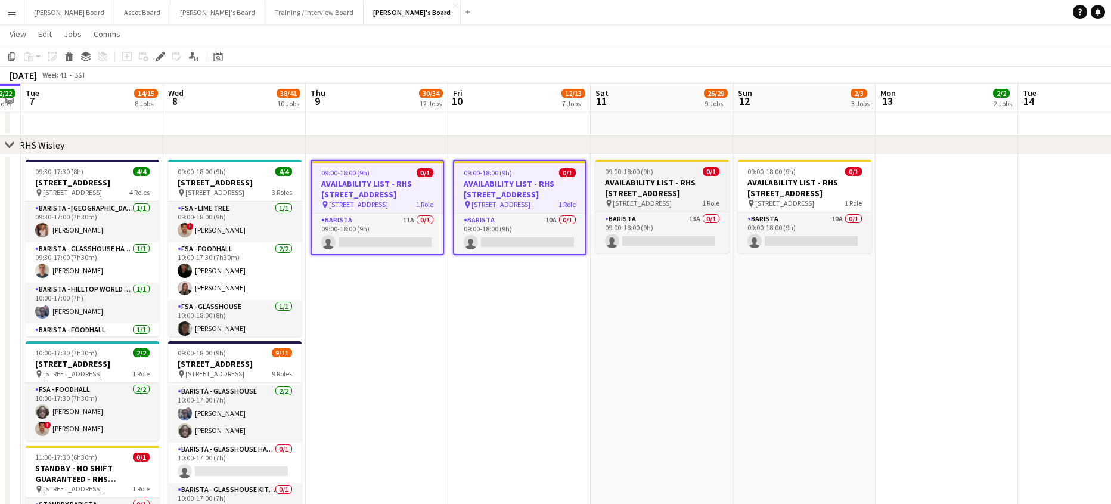
drag, startPoint x: 641, startPoint y: 143, endPoint x: 641, endPoint y: 161, distance: 18.5
click at [641, 144] on div "chevron-right RHS Wisley" at bounding box center [555, 145] width 1111 height 19
click at [641, 166] on app-job-card "09:00-18:00 (9h) 0/1 AVAILABILITY LIST - RHS Wisley Gardens, Wisley Ln, Woking …" at bounding box center [661, 206] width 133 height 93
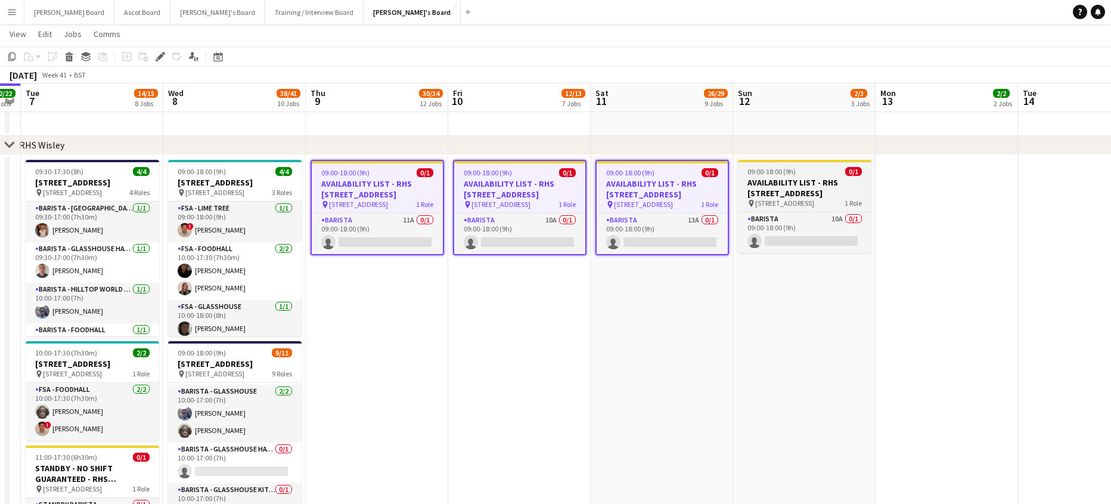
click at [760, 164] on app-job-card "09:00-18:00 (9h) 0/1 AVAILABILITY LIST - RHS Wisley Gardens, Wisley Ln, Woking …" at bounding box center [804, 206] width 133 height 93
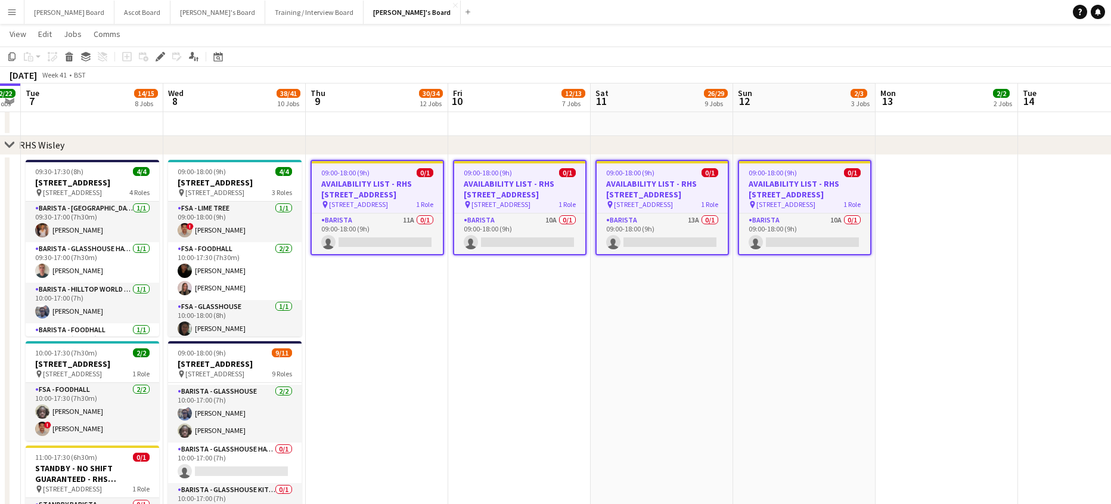
click at [167, 56] on div "Add job Add linked Job Edit Edit linked Job Applicants" at bounding box center [155, 56] width 91 height 14
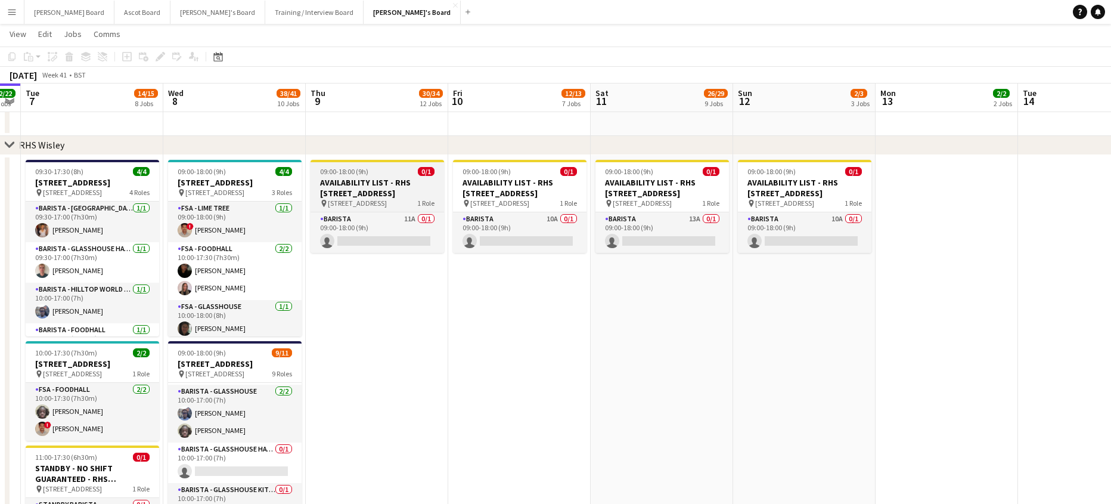
click at [361, 181] on h3 "AVAILABILITY LIST - RHS [STREET_ADDRESS]" at bounding box center [376, 187] width 133 height 21
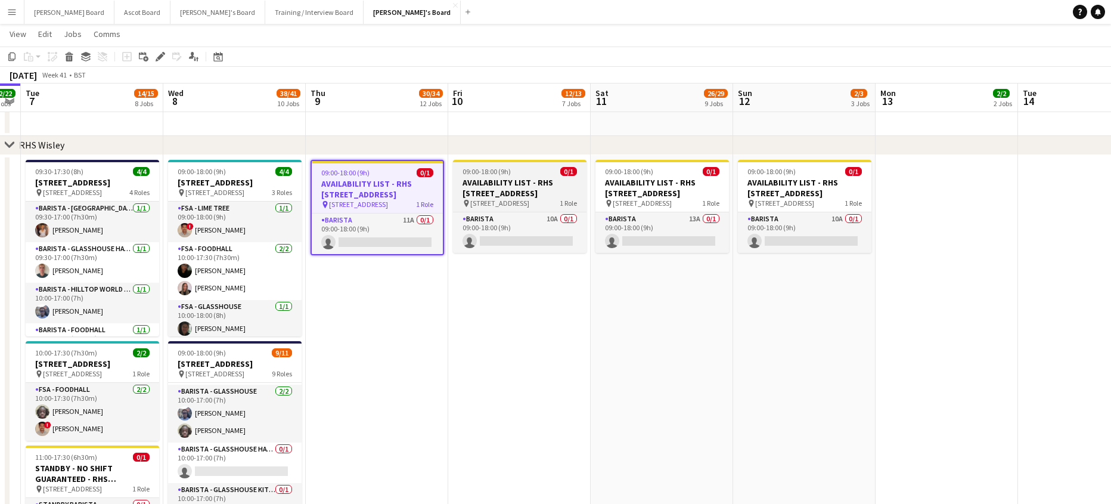
click at [508, 173] on span "09:00-18:00 (9h)" at bounding box center [486, 171] width 48 height 9
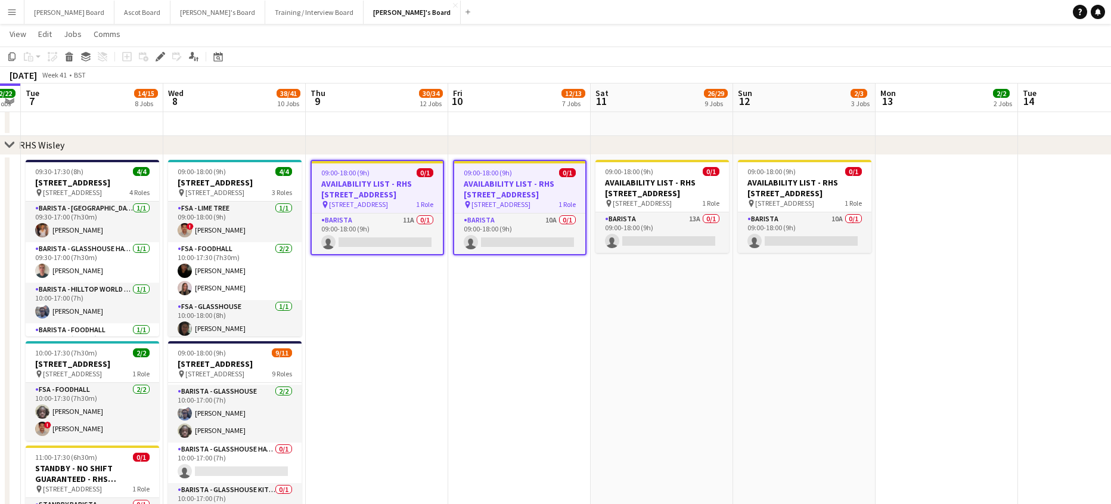
drag, startPoint x: 642, startPoint y: 173, endPoint x: 729, endPoint y: 173, distance: 87.0
click at [642, 173] on span "09:00-18:00 (9h)" at bounding box center [629, 171] width 48 height 9
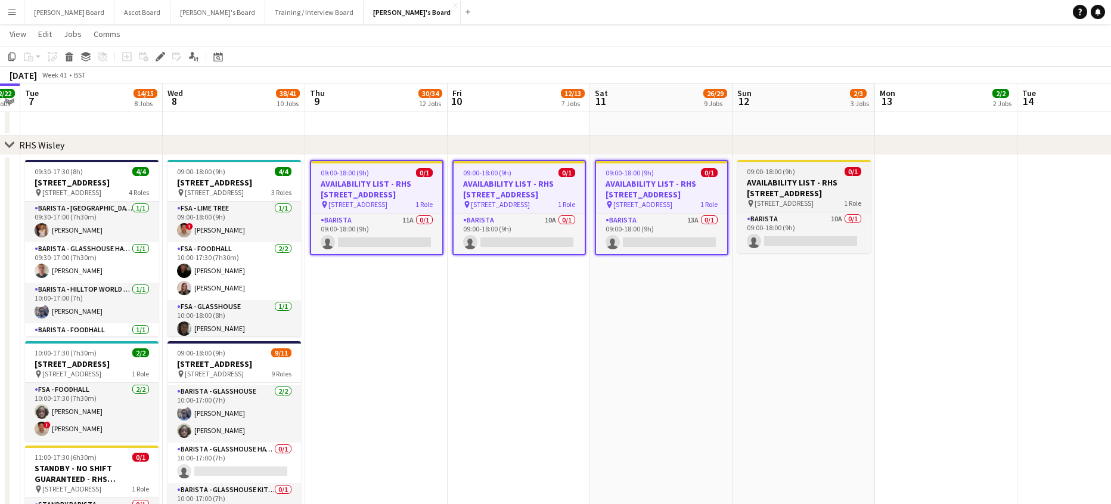
click at [759, 172] on span "09:00-18:00 (9h)" at bounding box center [771, 171] width 48 height 9
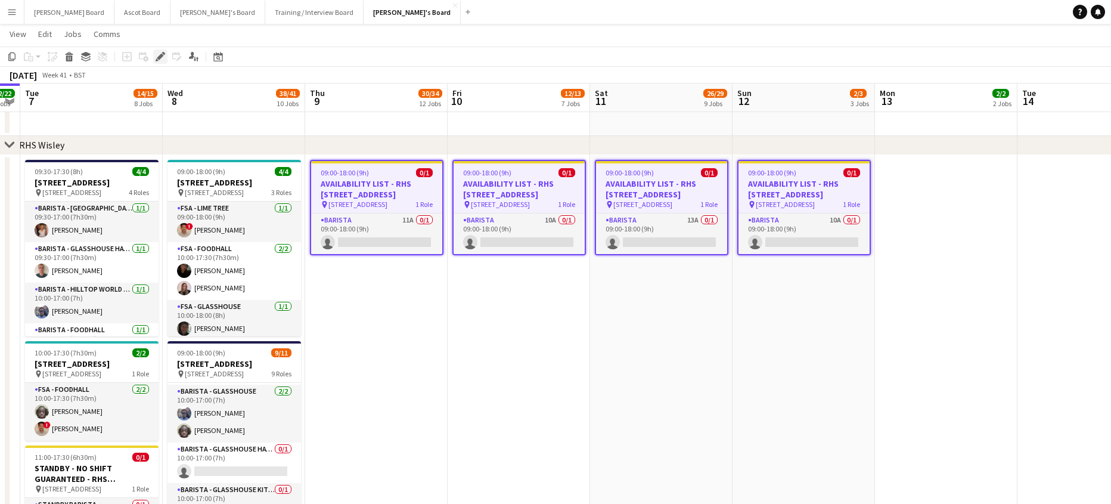
click at [154, 57] on div "Edit" at bounding box center [160, 56] width 14 height 14
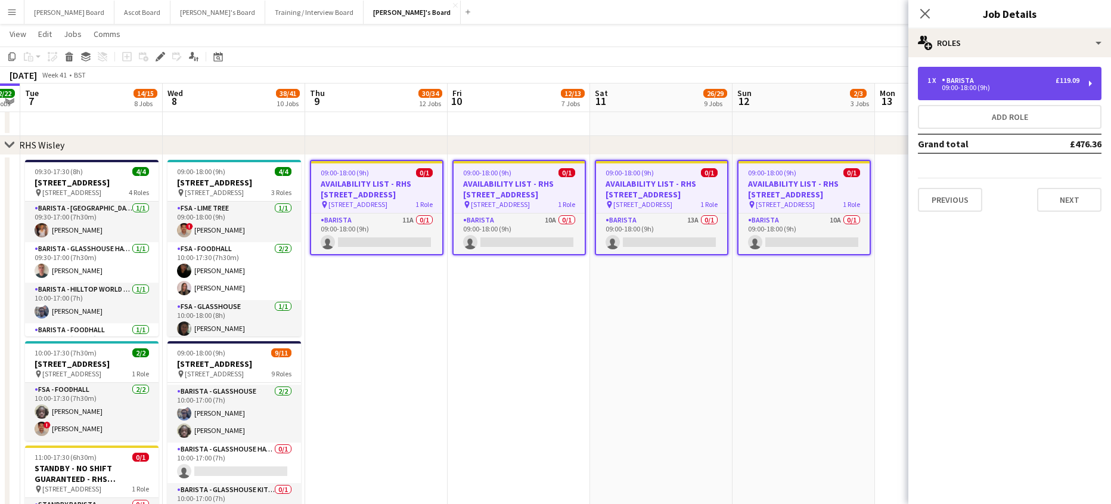
click at [973, 93] on div "1 x Barista £119.09 09:00-18:00 (9h)" at bounding box center [1010, 83] width 184 height 33
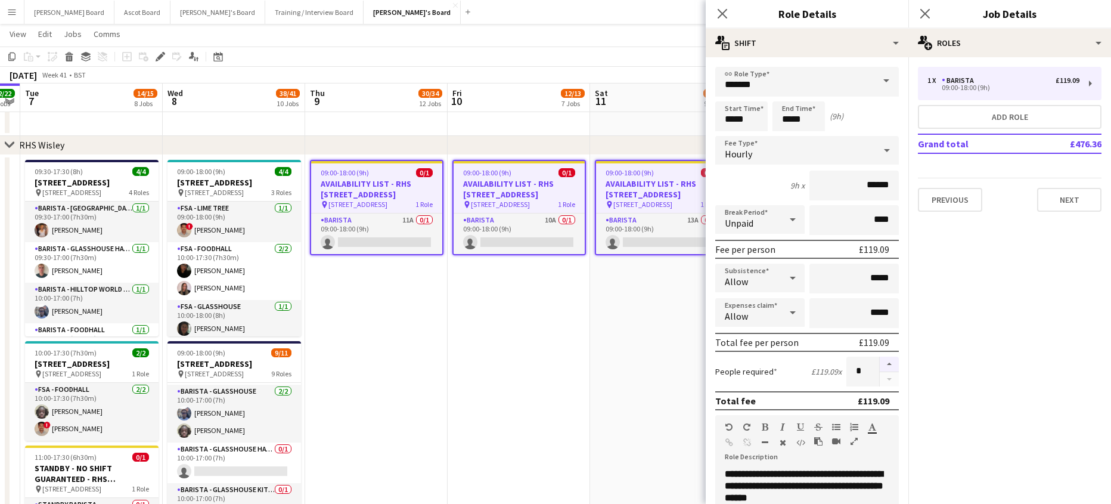
click at [887, 364] on button "button" at bounding box center [889, 363] width 19 height 15
click at [886, 364] on button "button" at bounding box center [889, 363] width 19 height 15
type input "*"
click at [647, 364] on app-date-cell "09:00-18:00 (9h) 0/1 AVAILABILITY LIST - RHS Wisley Gardens, Wisley Ln, Woking …" at bounding box center [661, 449] width 142 height 588
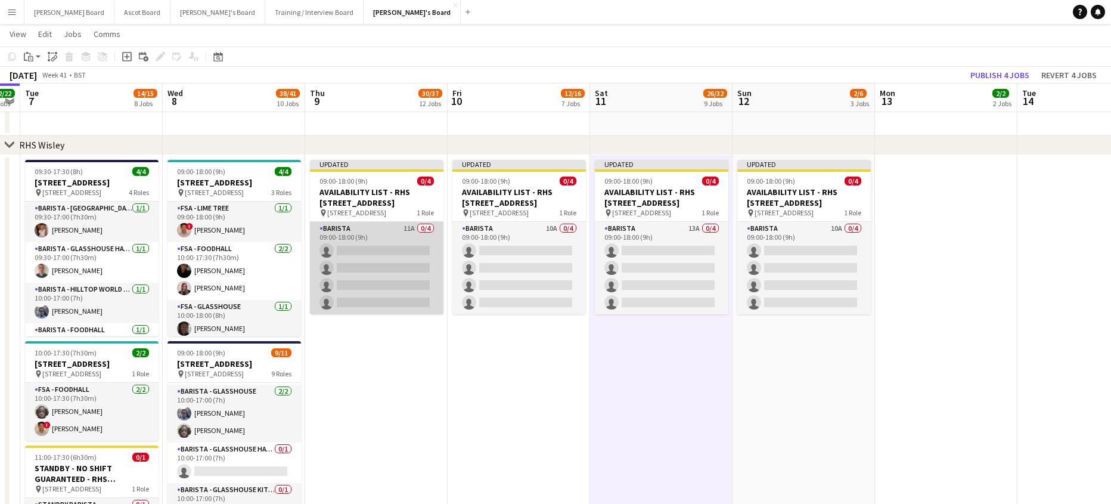
click at [400, 274] on app-card-role "Barista 11A 0/4 09:00-18:00 (9h) single-neutral-actions single-neutral-actions …" at bounding box center [376, 268] width 133 height 92
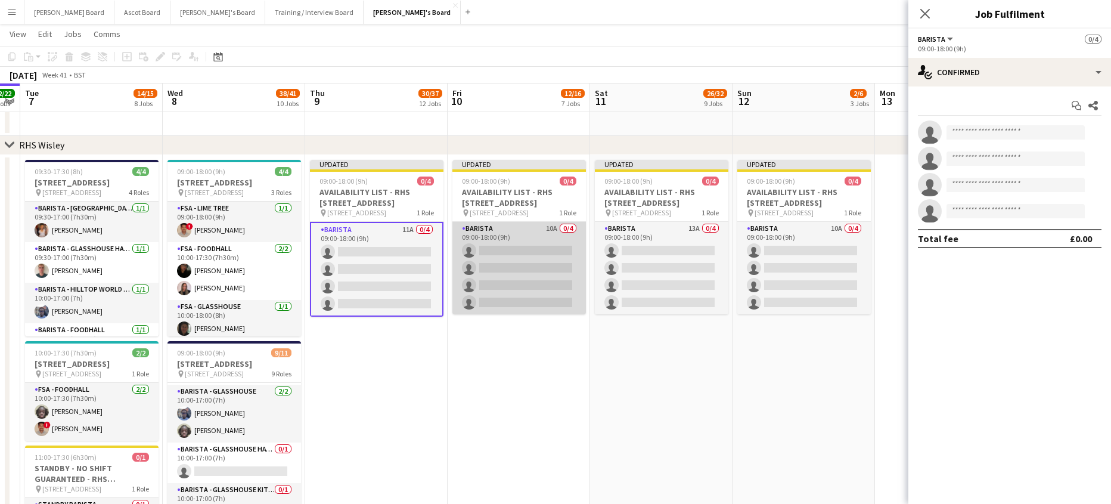
click at [517, 275] on app-card-role "Barista 10A 0/4 09:00-18:00 (9h) single-neutral-actions single-neutral-actions …" at bounding box center [518, 268] width 133 height 92
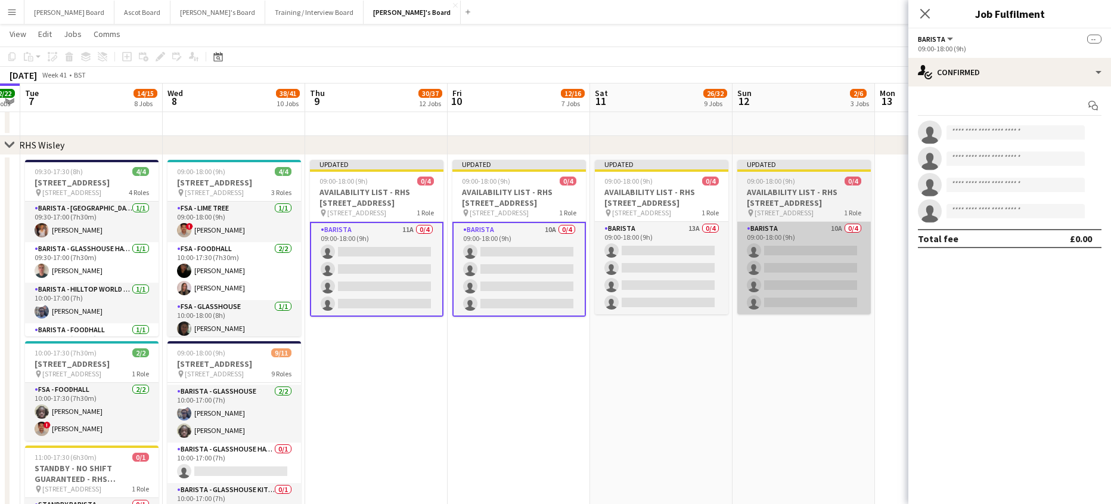
drag, startPoint x: 661, startPoint y: 281, endPoint x: 853, endPoint y: 275, distance: 192.0
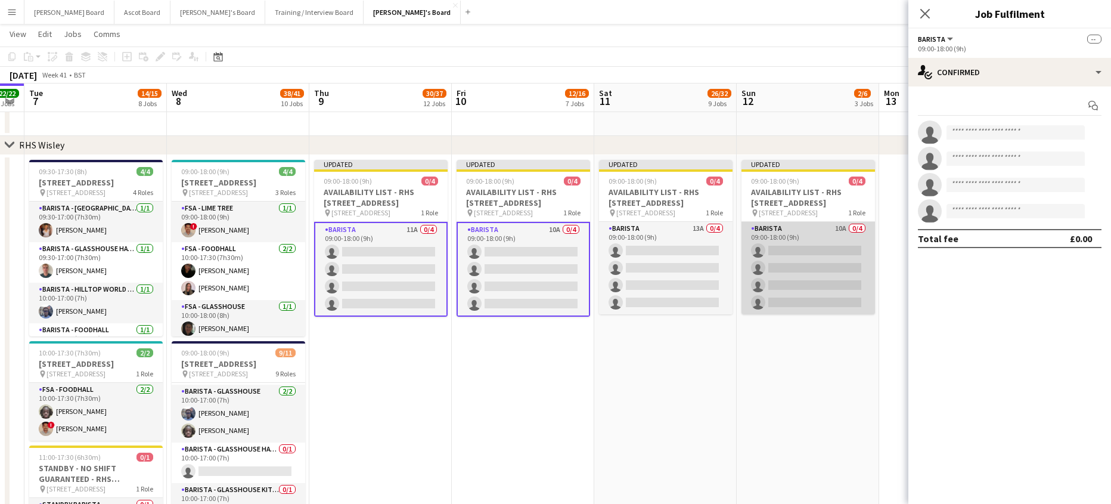
click at [853, 274] on app-card-role "Barista 10A 0/4 09:00-18:00 (9h) single-neutral-actions single-neutral-actions …" at bounding box center [807, 268] width 133 height 92
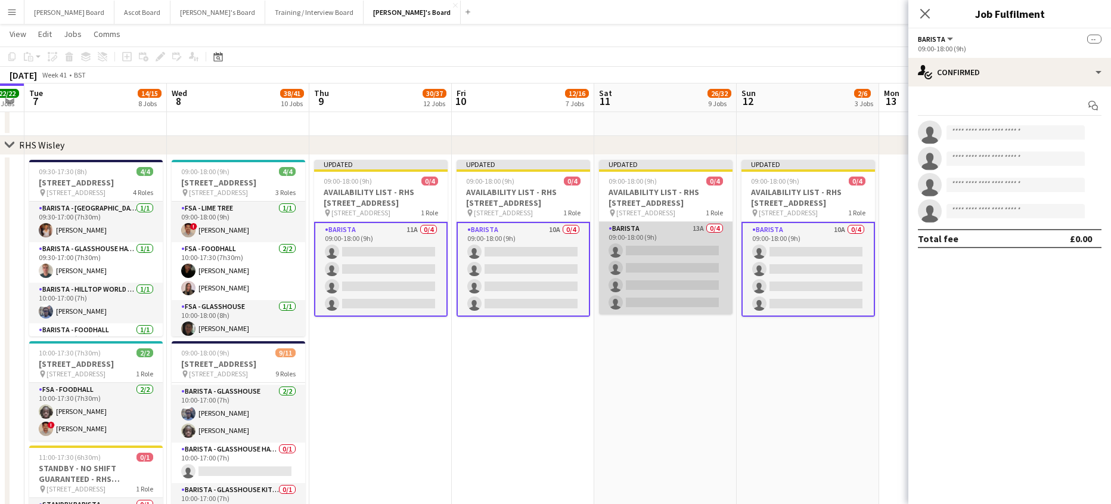
click at [719, 272] on app-card-role "Barista 13A 0/4 09:00-18:00 (9h) single-neutral-actions single-neutral-actions …" at bounding box center [665, 268] width 133 height 92
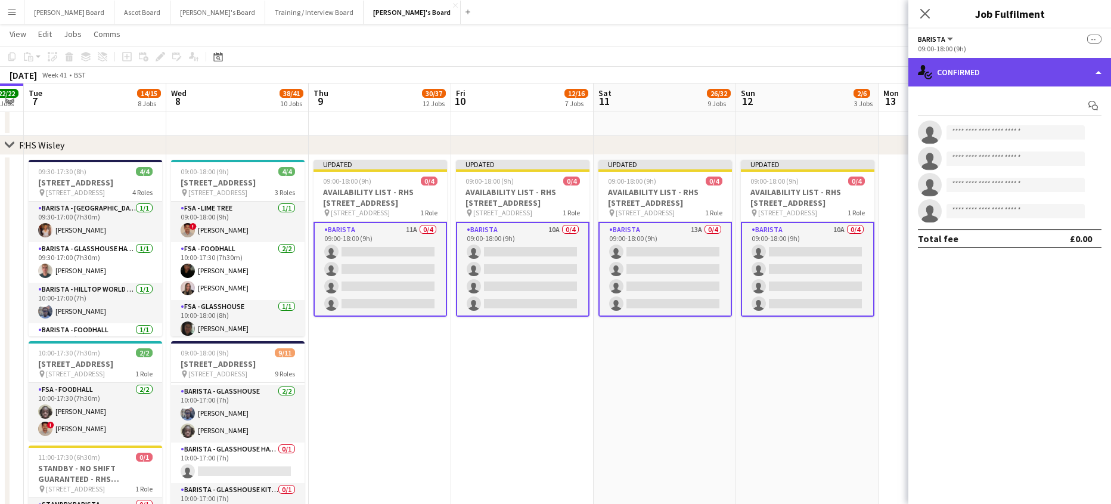
click at [967, 73] on div "single-neutral-actions-check-2 Confirmed" at bounding box center [1009, 72] width 203 height 29
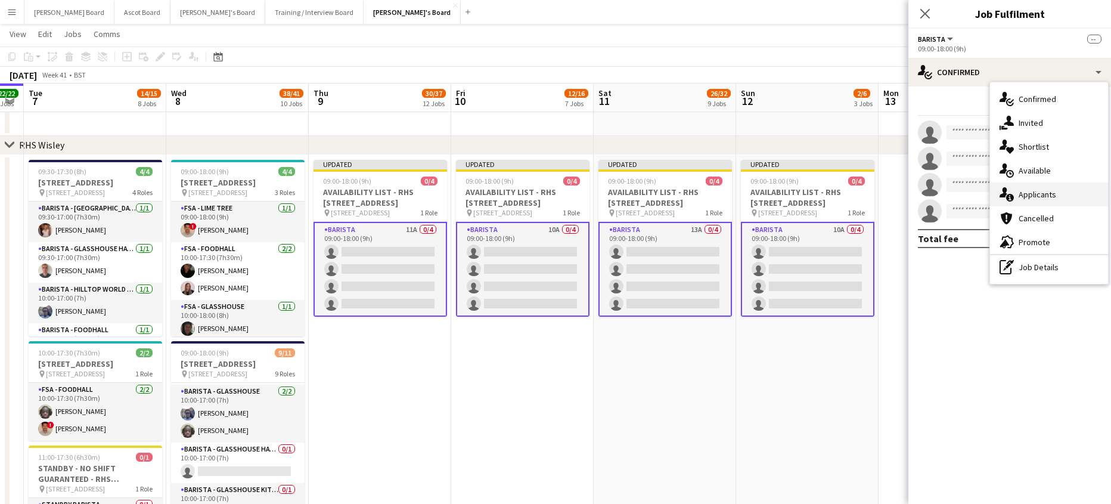
click at [1042, 194] on span "Applicants" at bounding box center [1037, 194] width 38 height 11
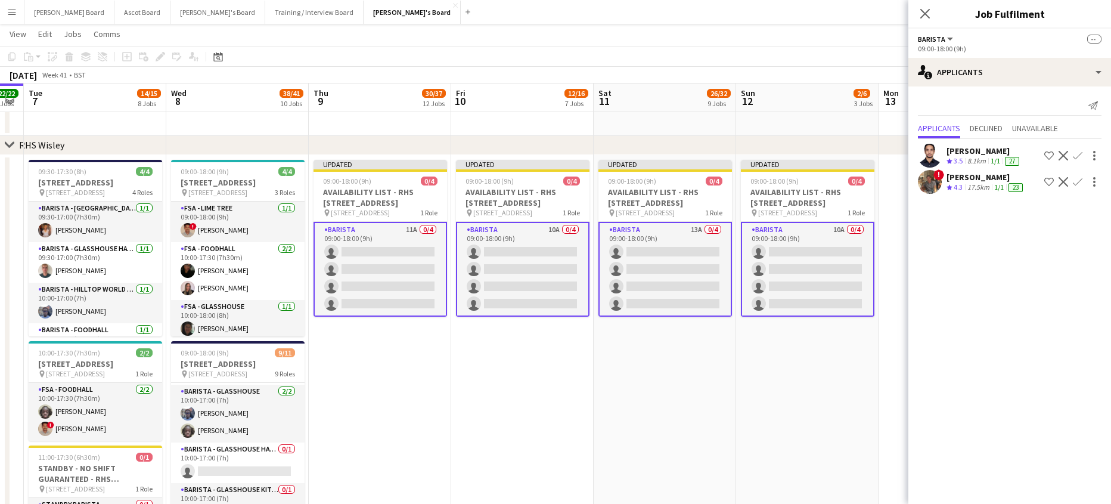
click at [1080, 181] on app-icon "Confirm" at bounding box center [1078, 182] width 10 height 10
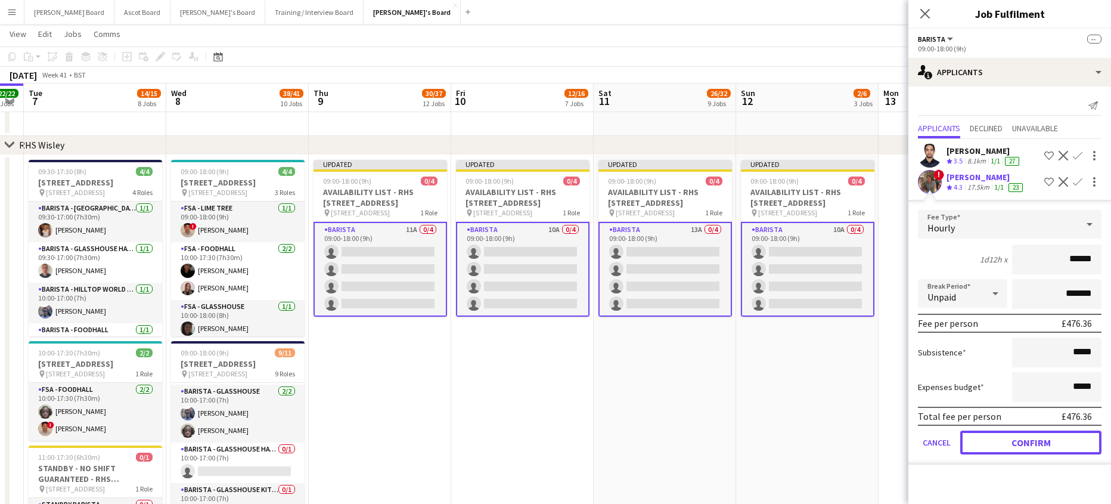
click at [1018, 444] on button "Confirm" at bounding box center [1030, 442] width 141 height 24
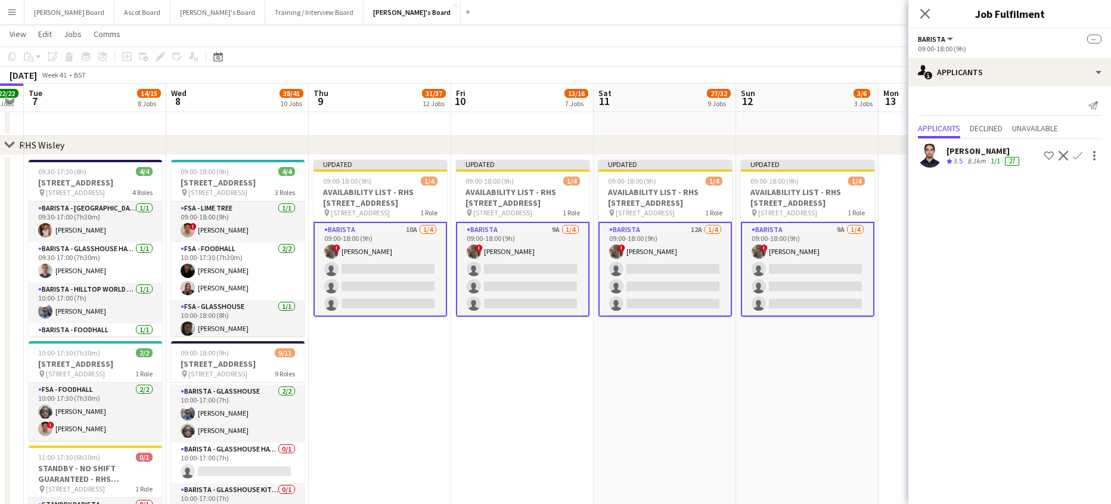
click at [838, 279] on app-card-role "Barista 9A 1/4 09:00-18:00 (9h) ! Luke Powell single-neutral-actions single-neu…" at bounding box center [807, 269] width 133 height 95
click at [723, 284] on app-card-role "Barista 12A 1/4 09:00-18:00 (9h) ! Luke Powell single-neutral-actions single-ne…" at bounding box center [664, 269] width 133 height 95
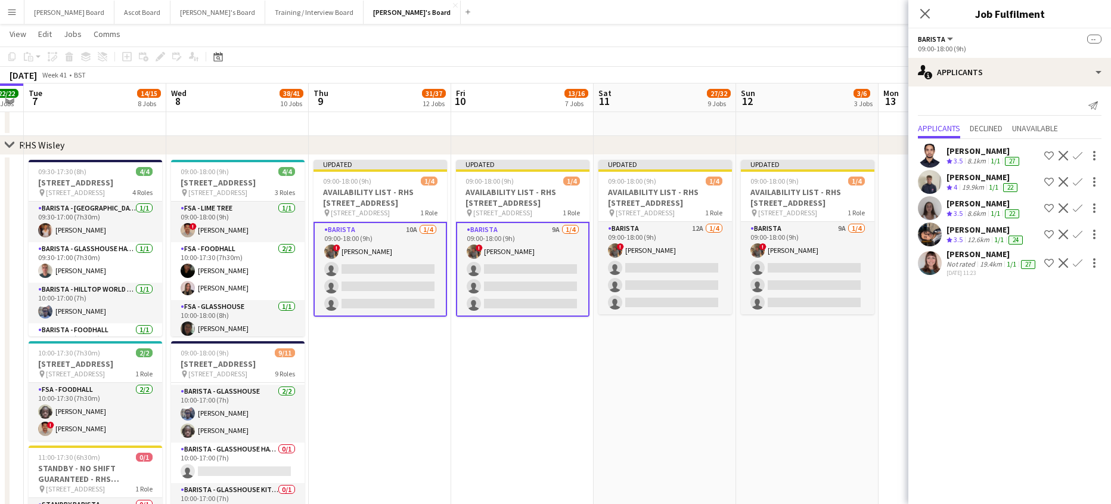
click at [1078, 182] on app-icon "Confirm" at bounding box center [1078, 182] width 10 height 10
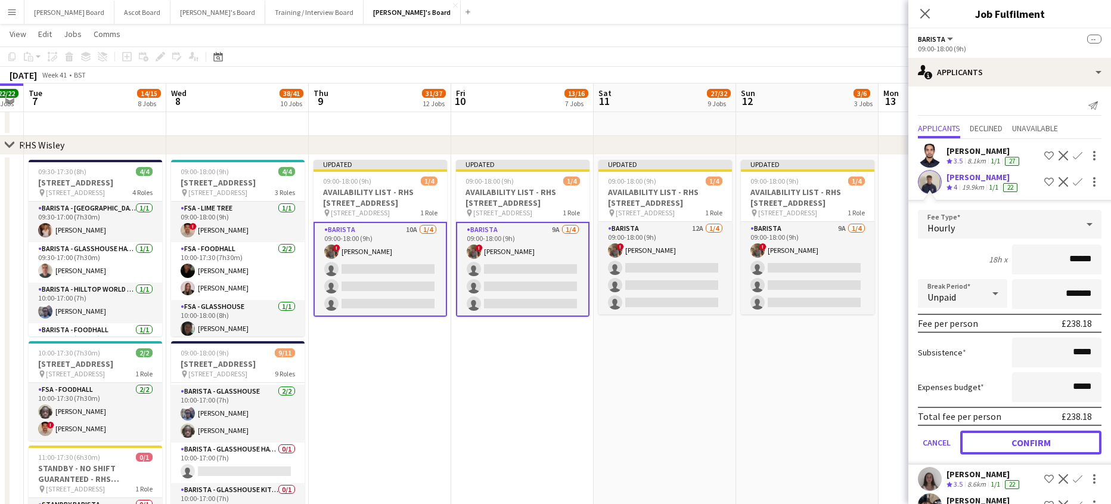
click at [1032, 441] on button "Confirm" at bounding box center [1030, 442] width 141 height 24
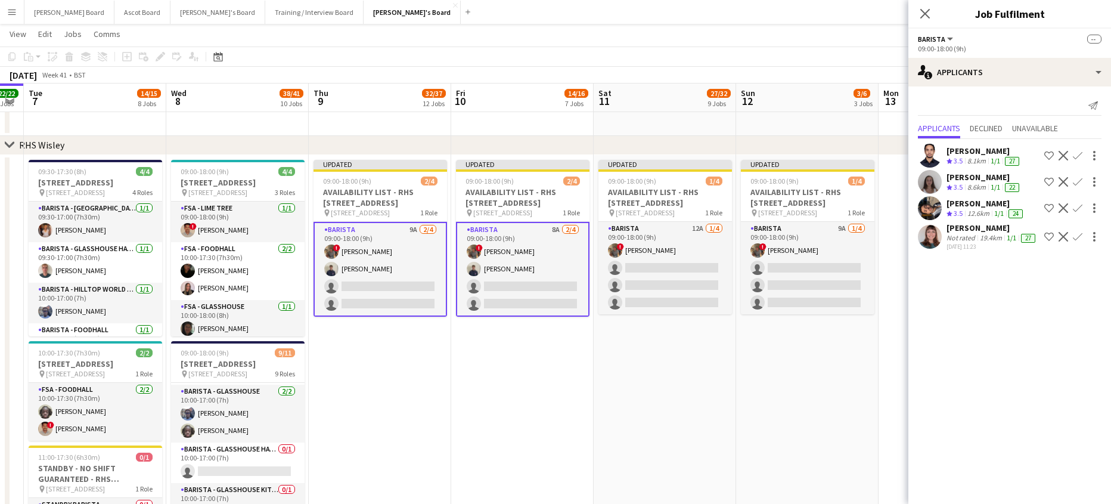
click at [983, 237] on div "19.4km" at bounding box center [990, 238] width 27 height 10
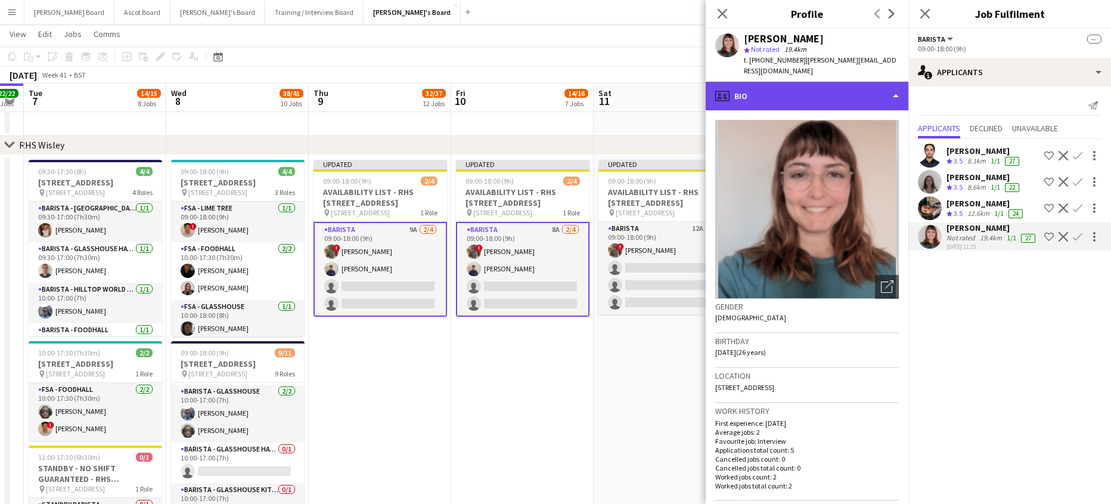
click at [797, 84] on div "profile Bio" at bounding box center [807, 96] width 203 height 29
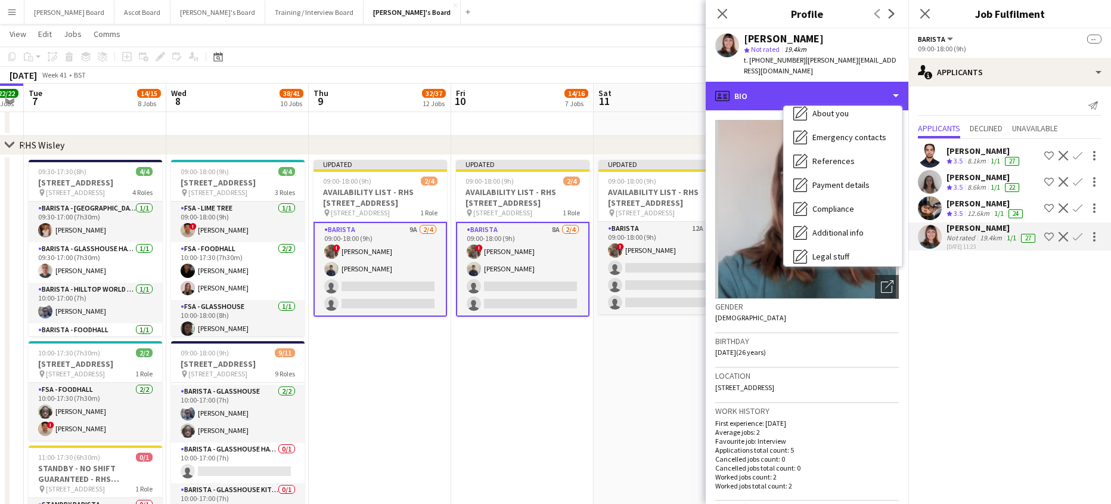
scroll to position [184, 0]
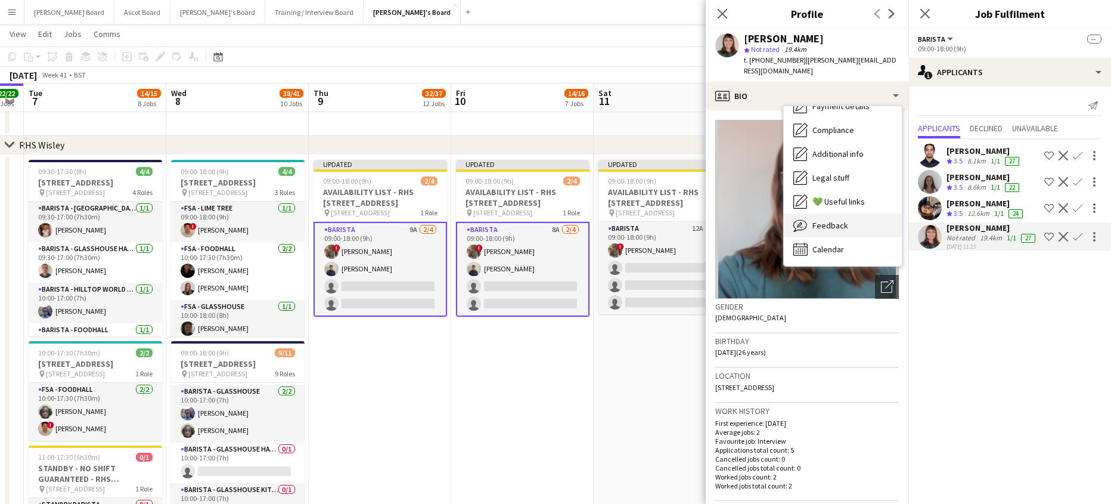
click at [850, 227] on div "Feedback Feedback" at bounding box center [843, 225] width 118 height 24
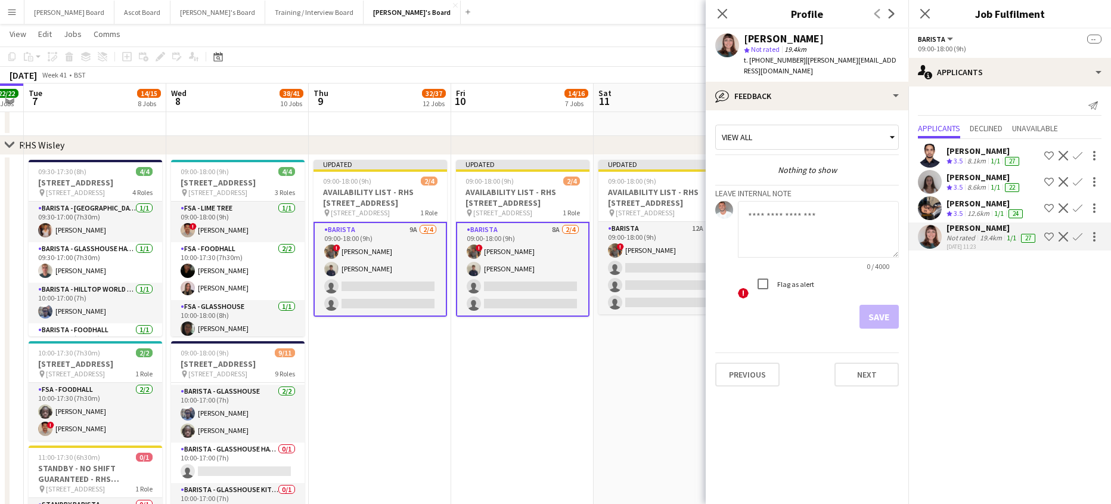
click at [978, 210] on div "12.6km" at bounding box center [978, 214] width 27 height 10
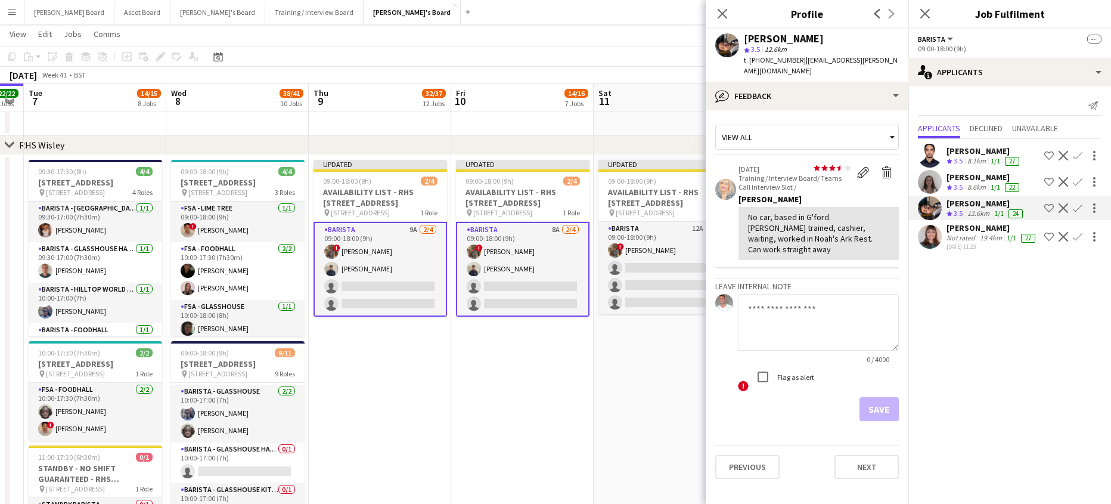
click at [390, 260] on app-card-role "Barista 9A 2/4 09:00-18:00 (9h) ! Luke Powell Charlie Gibbons single-neutral-ac…" at bounding box center [379, 269] width 133 height 95
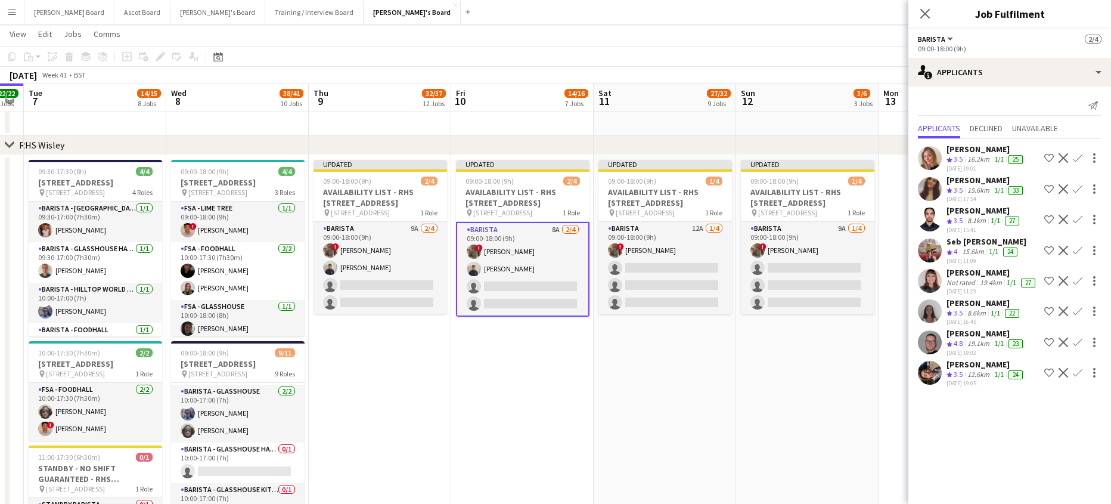
click at [1077, 343] on app-icon "Confirm" at bounding box center [1078, 342] width 10 height 10
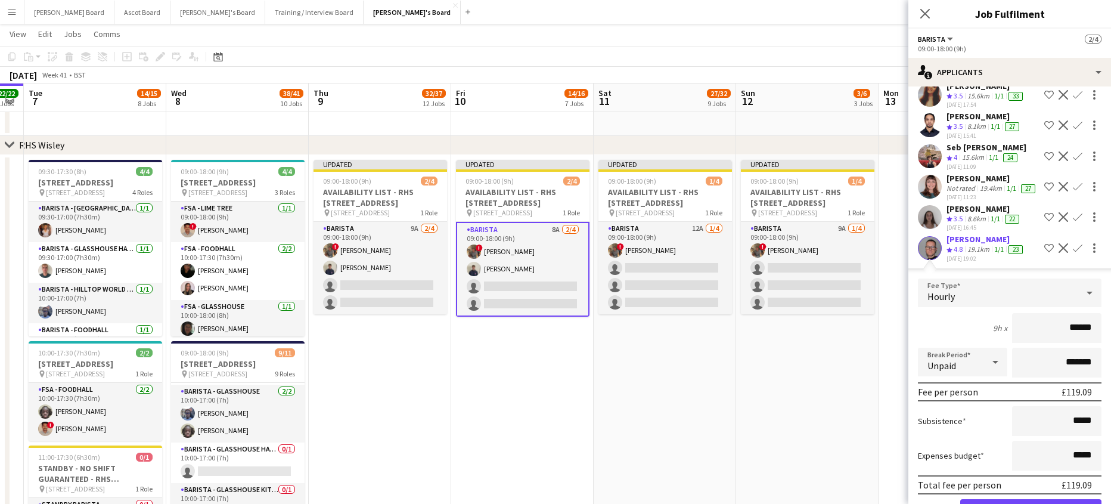
scroll to position [159, 0]
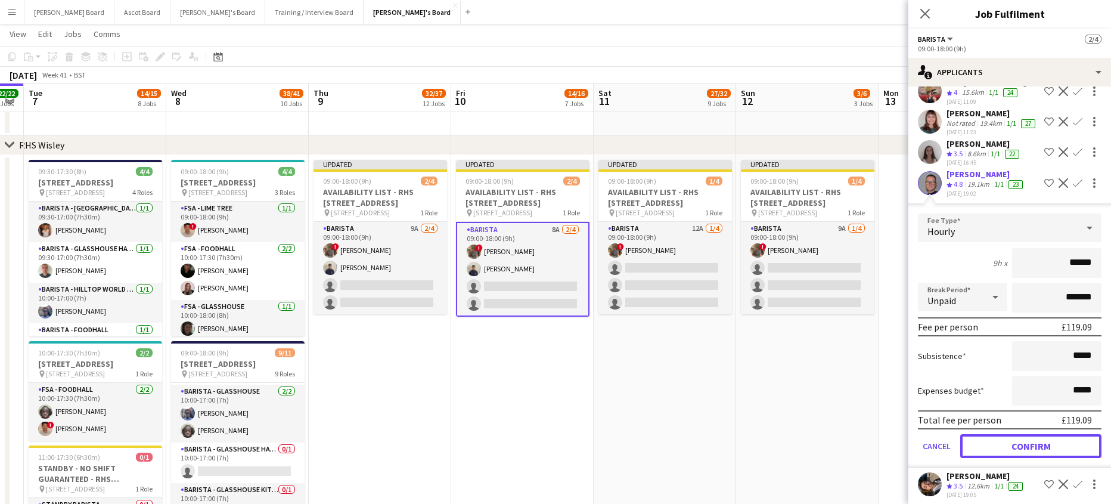
click at [1023, 456] on button "Confirm" at bounding box center [1030, 446] width 141 height 24
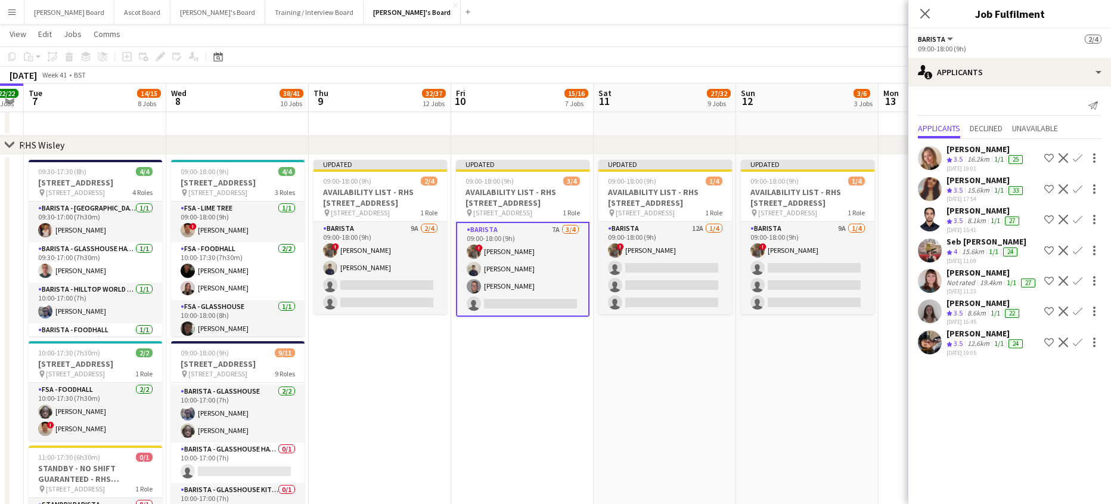
scroll to position [0, 0]
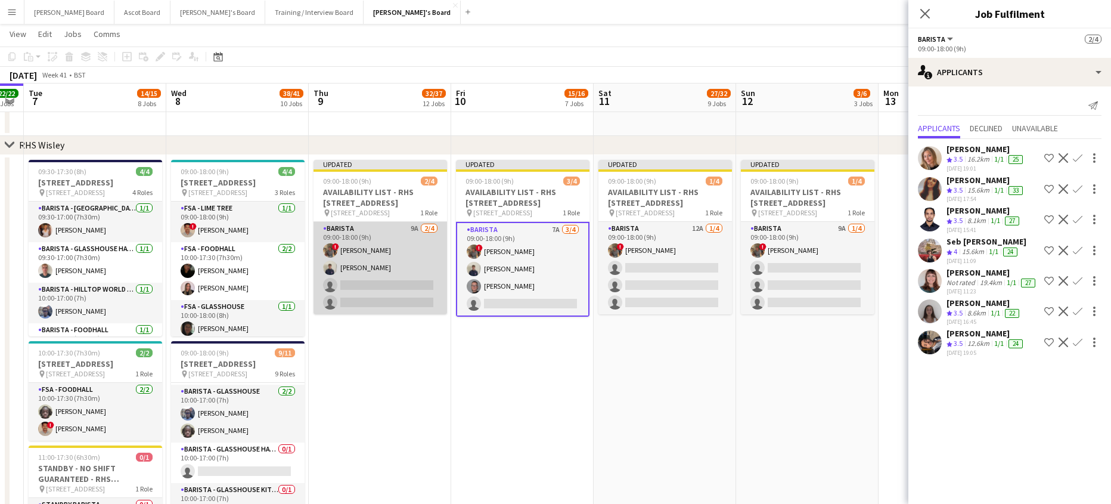
click at [358, 263] on app-card-role "Barista 9A 2/4 09:00-18:00 (9h) ! Luke Powell Charlie Gibbons single-neutral-ac…" at bounding box center [379, 268] width 133 height 92
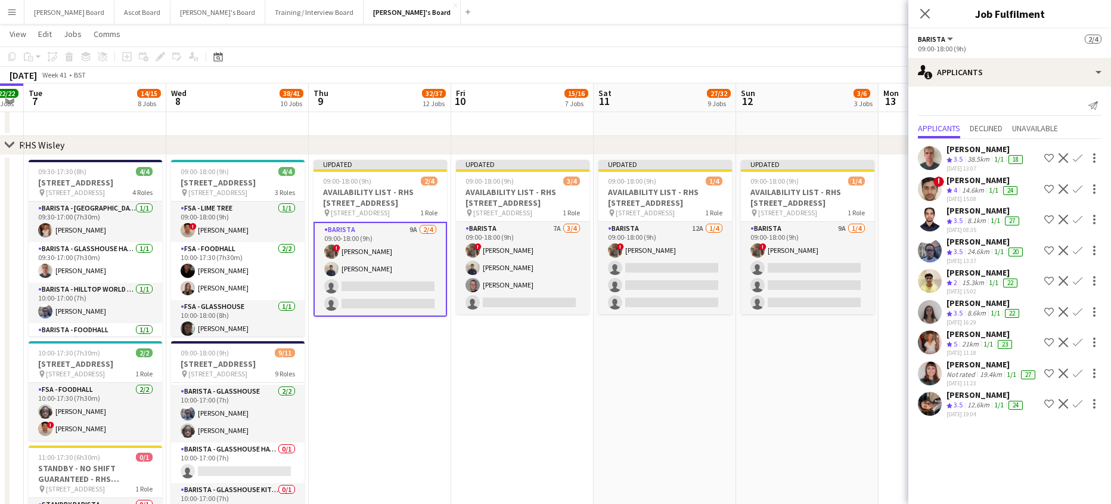
click at [1077, 340] on app-icon "Confirm" at bounding box center [1078, 342] width 10 height 10
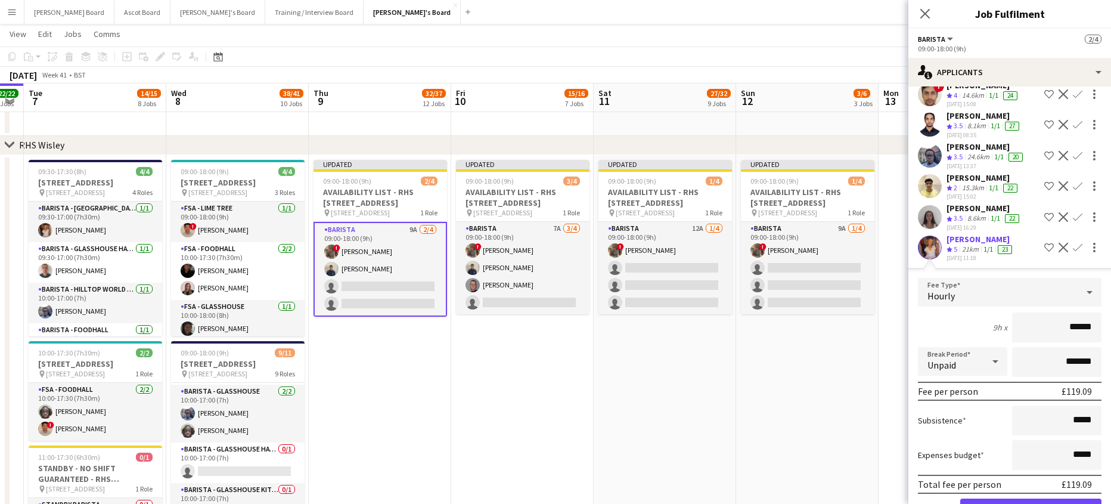
scroll to position [159, 0]
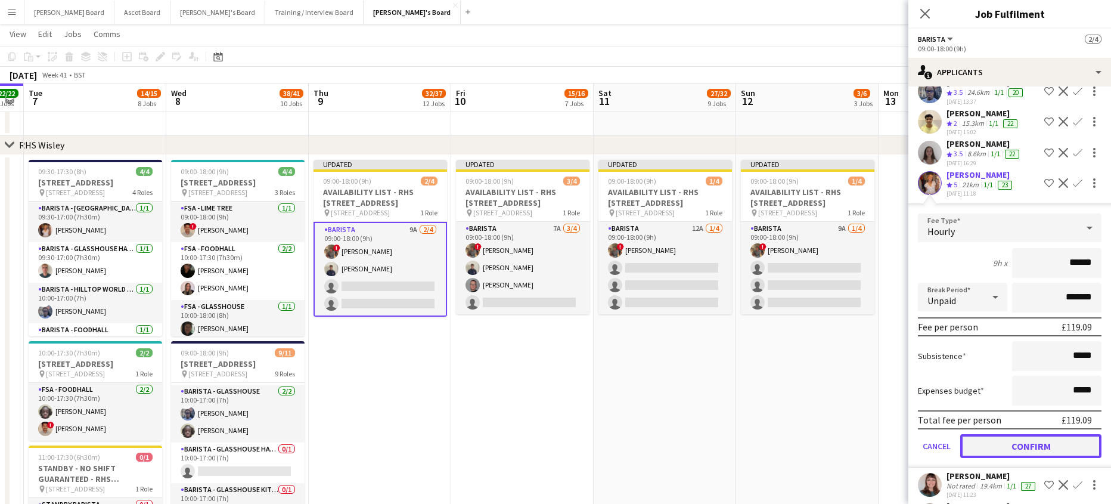
click at [1013, 448] on button "Confirm" at bounding box center [1030, 446] width 141 height 24
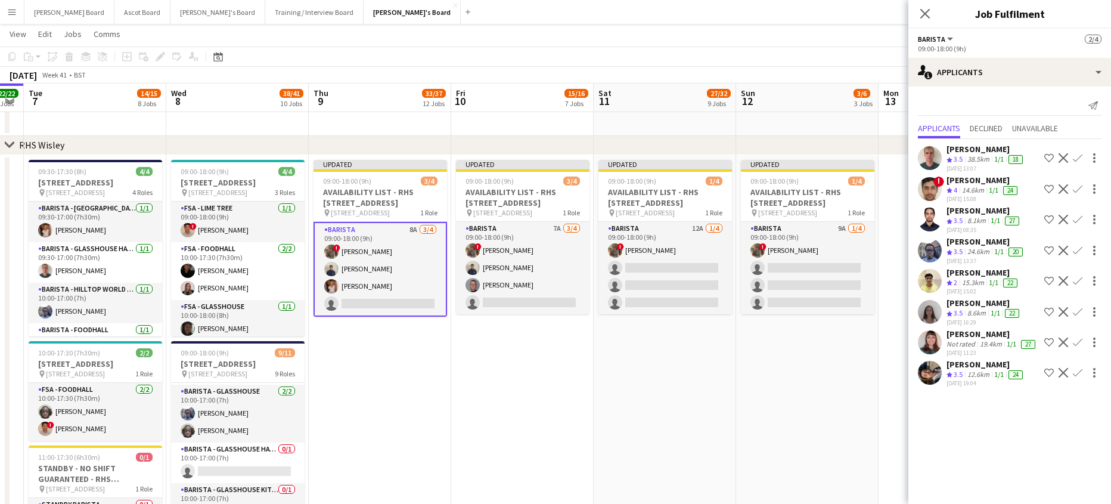
scroll to position [0, 0]
click at [387, 182] on div "09:00-18:00 (9h) 3/4" at bounding box center [379, 180] width 133 height 9
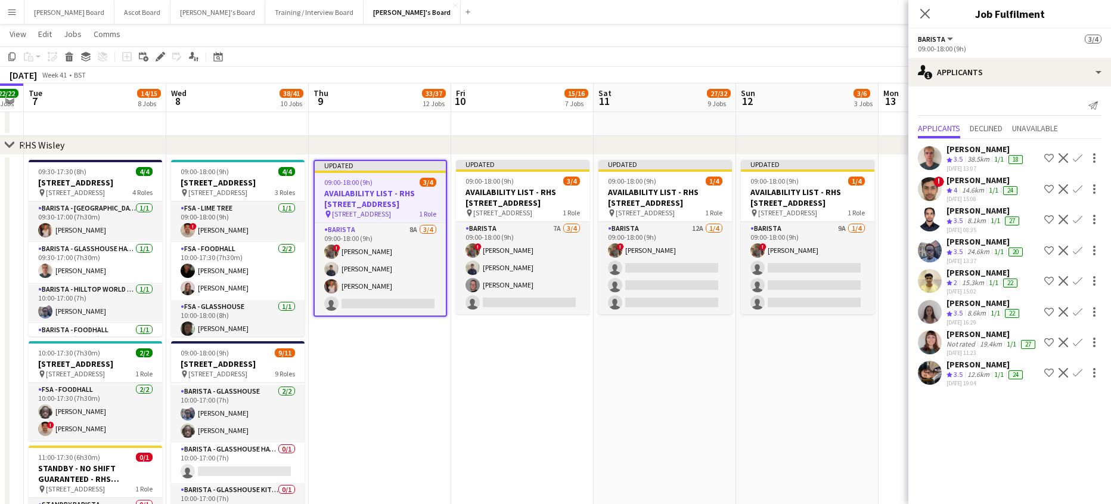
click at [376, 182] on div "09:00-18:00 (9h) 3/4" at bounding box center [380, 182] width 131 height 9
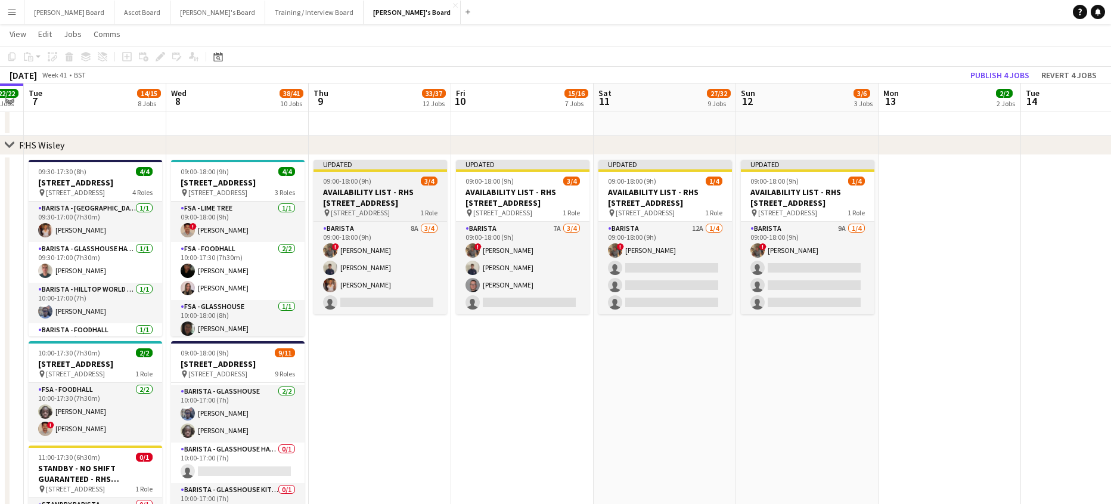
click at [352, 184] on span "09:00-18:00 (9h)" at bounding box center [347, 180] width 48 height 9
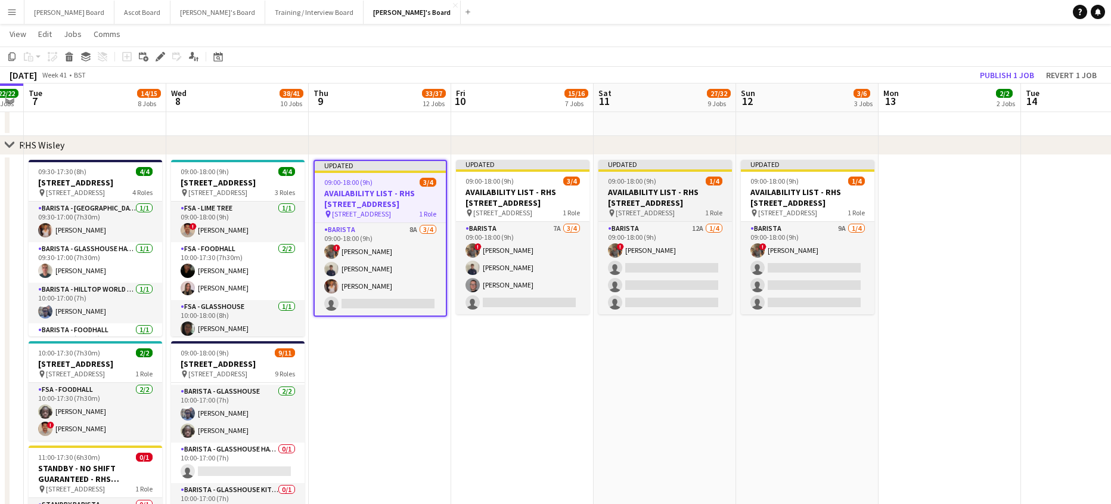
click at [619, 184] on span "09:00-18:00 (9h)" at bounding box center [632, 180] width 48 height 9
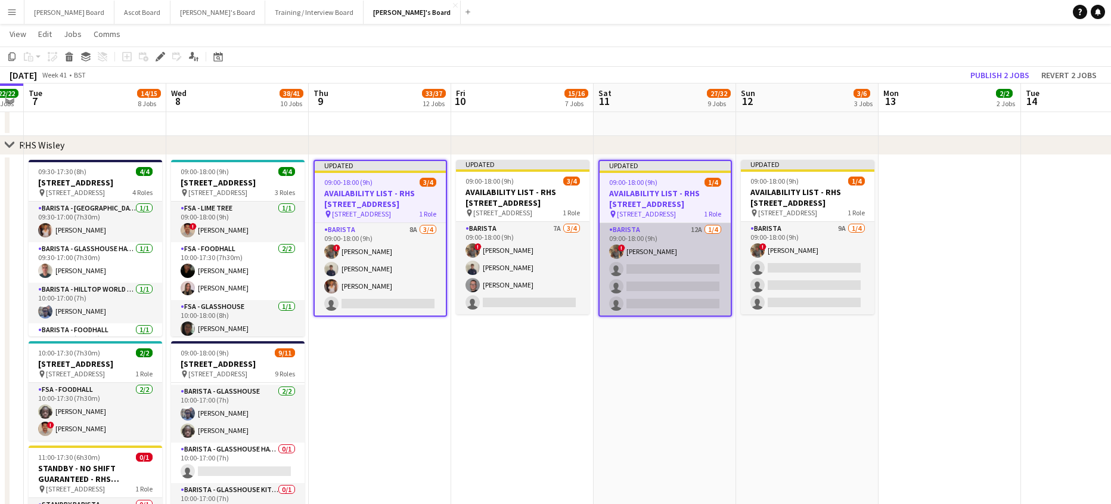
click at [635, 291] on app-card-role "Barista 12A 1/4 09:00-18:00 (9h) ! Luke Powell single-neutral-actions single-ne…" at bounding box center [664, 269] width 131 height 92
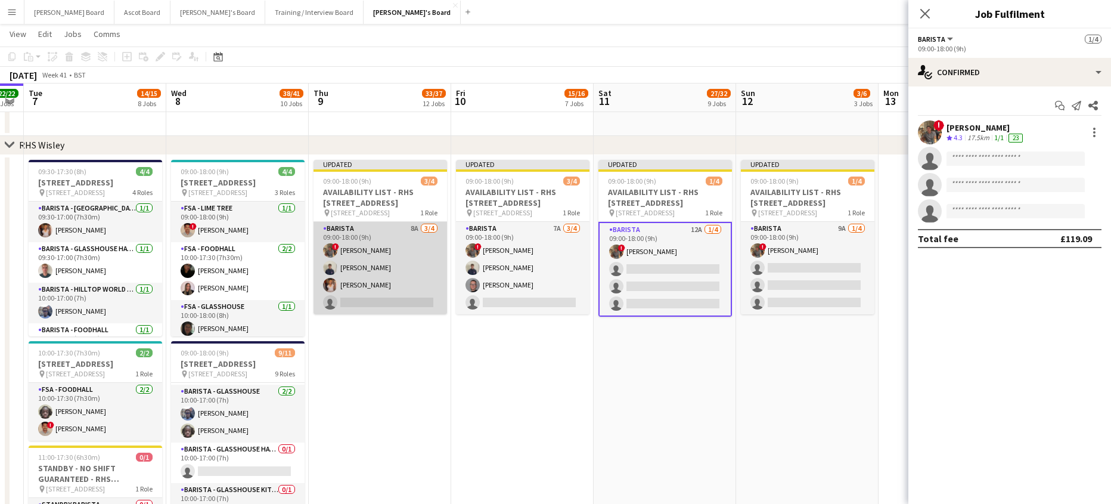
click at [392, 281] on app-card-role "Barista 8A 3/4 09:00-18:00 (9h) ! Luke Powell Charlie Gibbons Katie Holloway si…" at bounding box center [379, 268] width 133 height 92
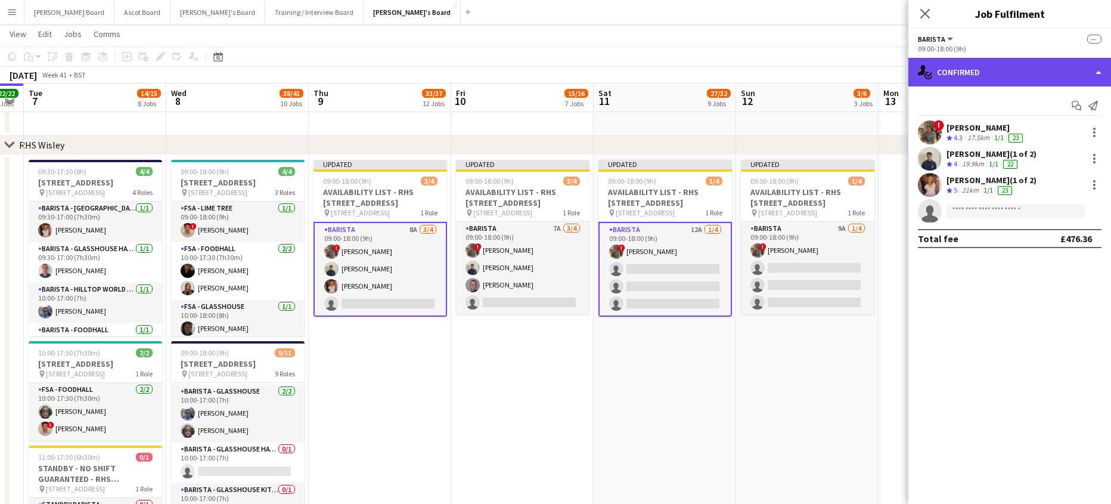
click at [964, 82] on div "single-neutral-actions-check-2 Confirmed" at bounding box center [1009, 72] width 203 height 29
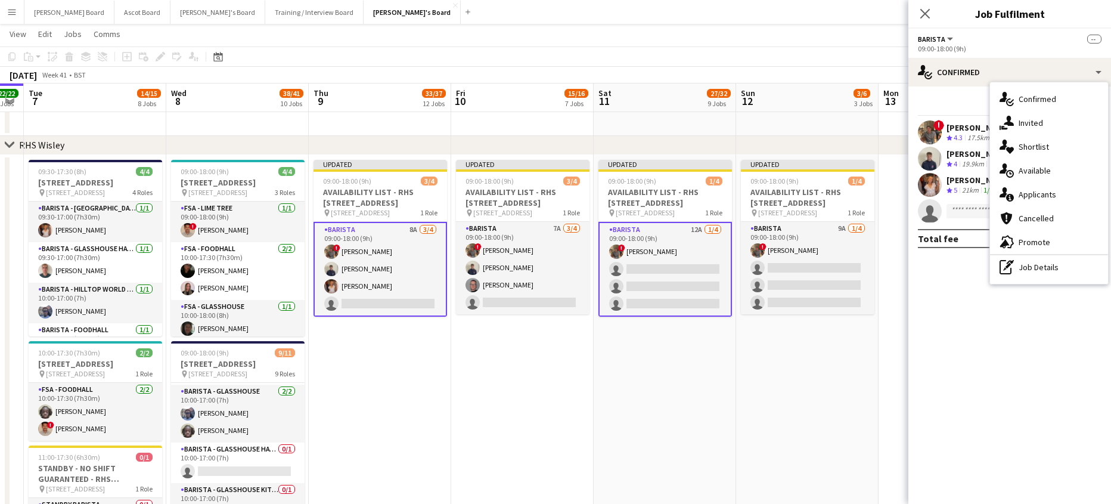
click at [1038, 196] on span "Applicants" at bounding box center [1037, 194] width 38 height 11
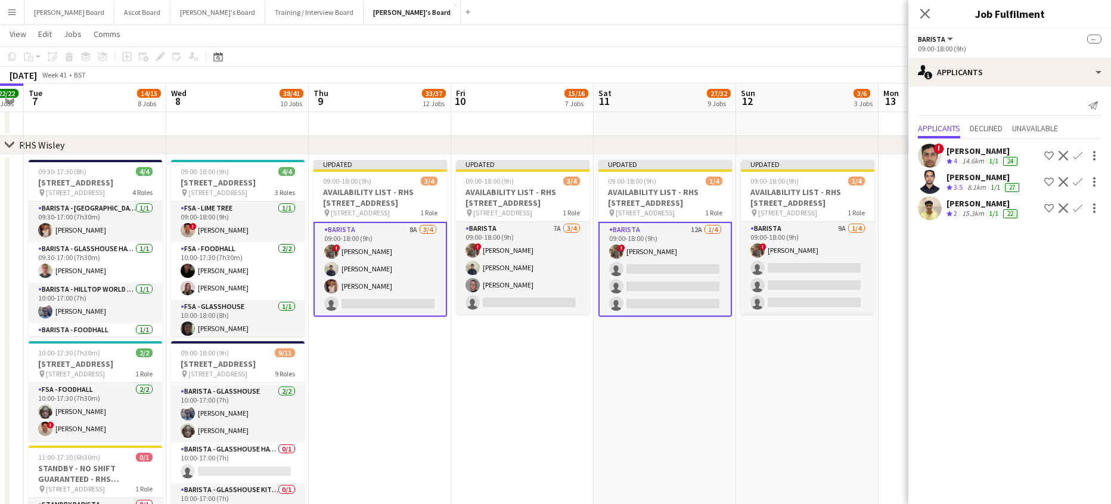
click at [1073, 157] on app-icon "Confirm" at bounding box center [1078, 156] width 10 height 10
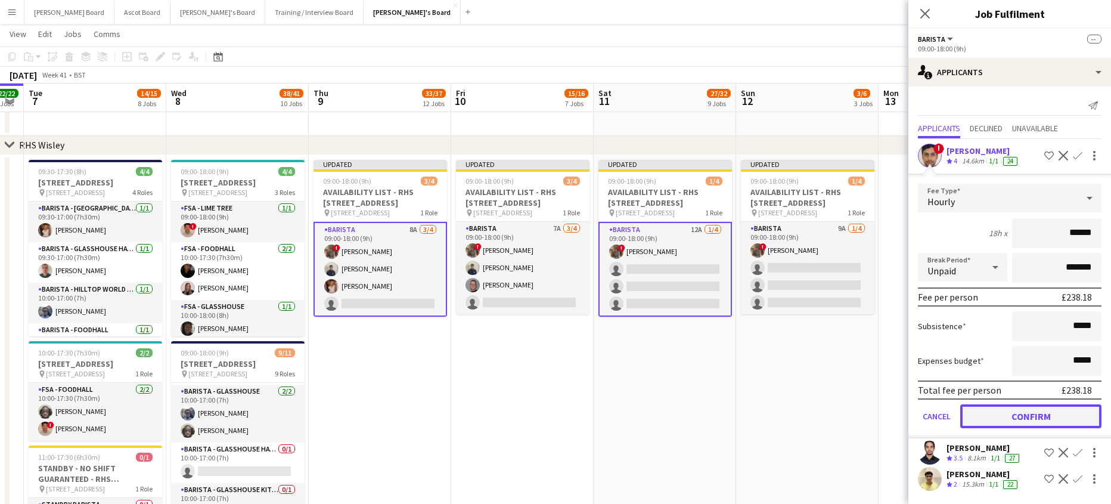
click at [986, 415] on button "Confirm" at bounding box center [1030, 416] width 141 height 24
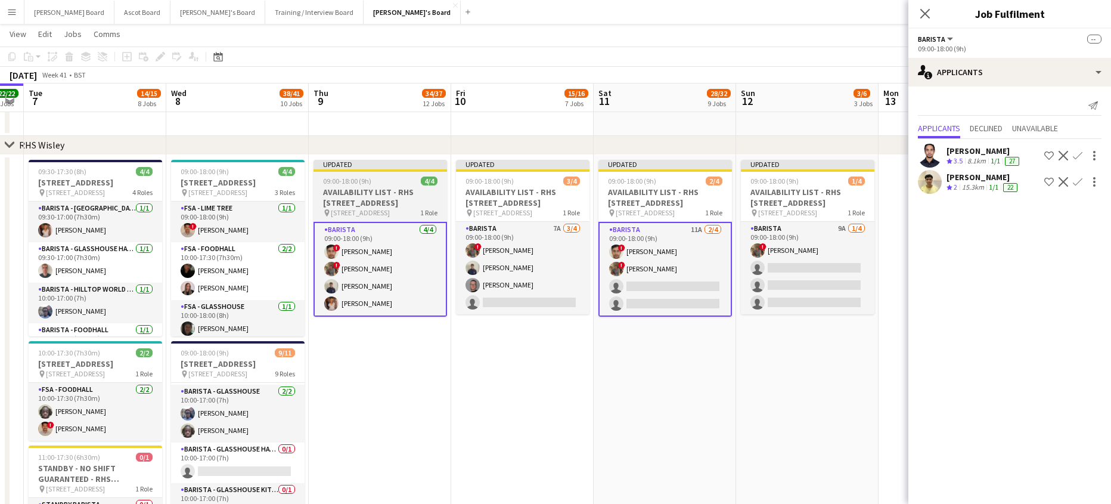
click at [331, 171] on div at bounding box center [379, 170] width 133 height 2
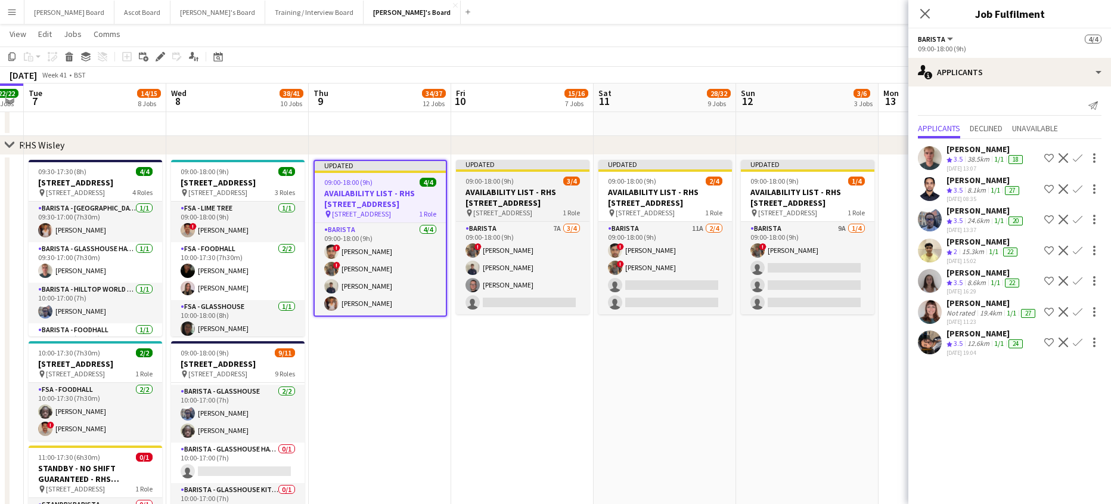
click at [520, 184] on div "09:00-18:00 (9h) 3/4" at bounding box center [522, 180] width 133 height 9
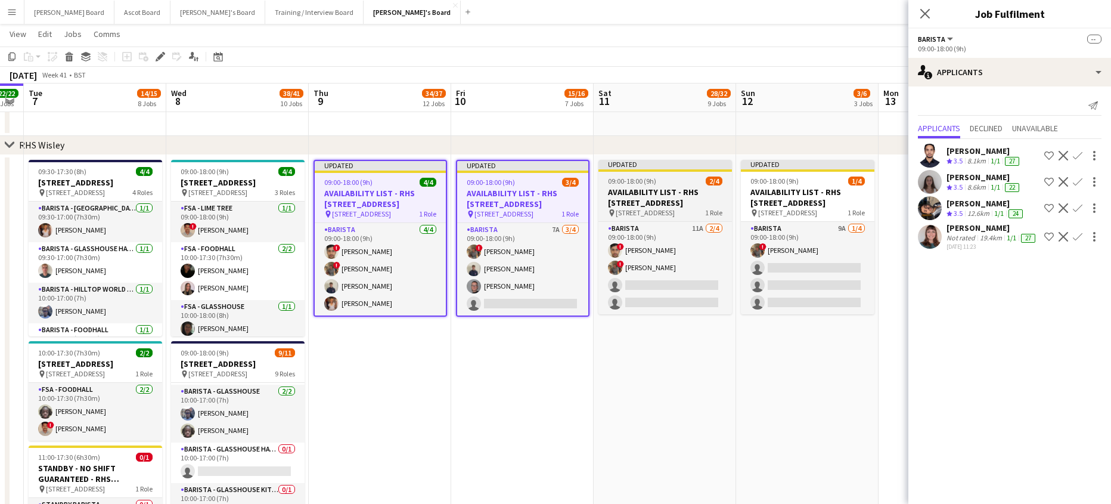
click at [646, 177] on span "09:00-18:00 (9h)" at bounding box center [632, 180] width 48 height 9
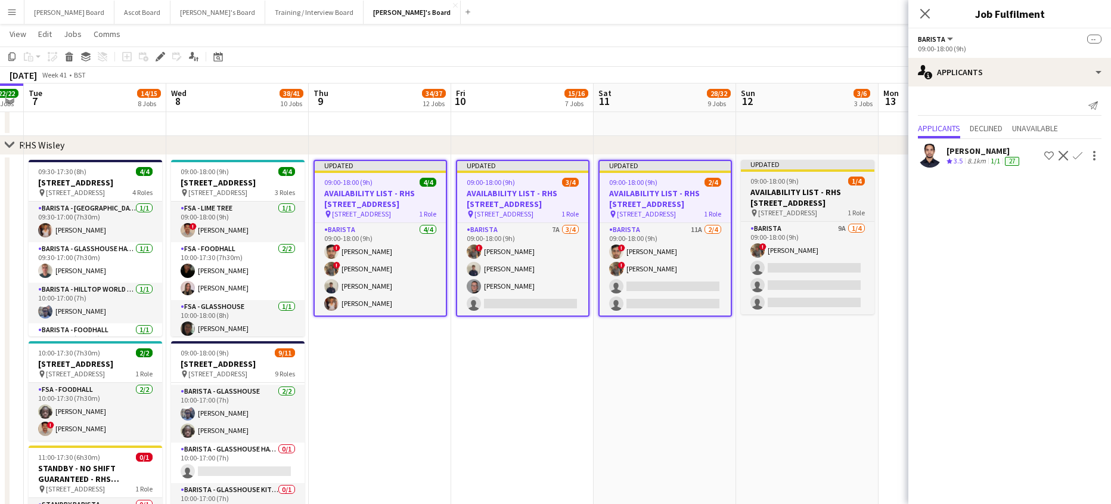
click at [792, 178] on span "09:00-18:00 (9h)" at bounding box center [774, 180] width 48 height 9
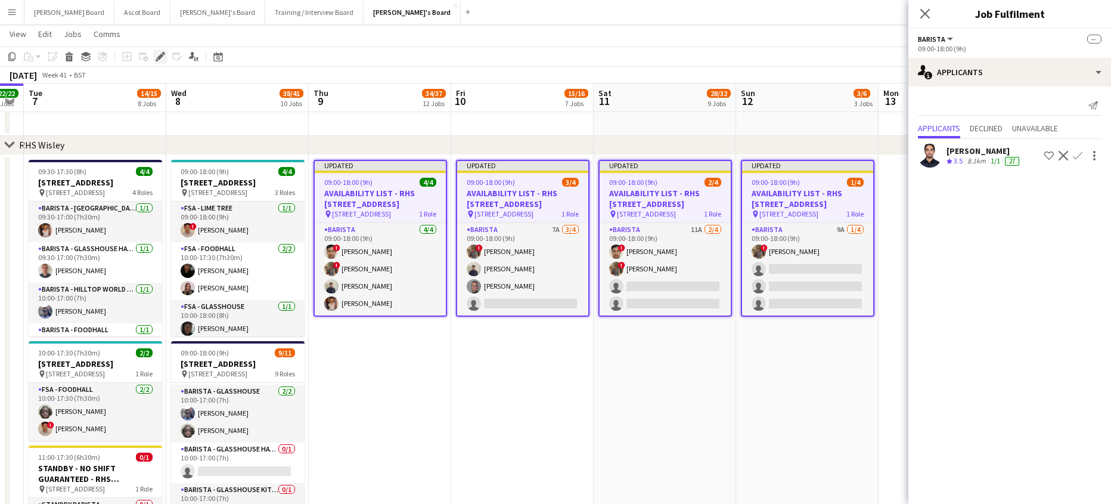
click at [157, 58] on icon at bounding box center [160, 57] width 7 height 7
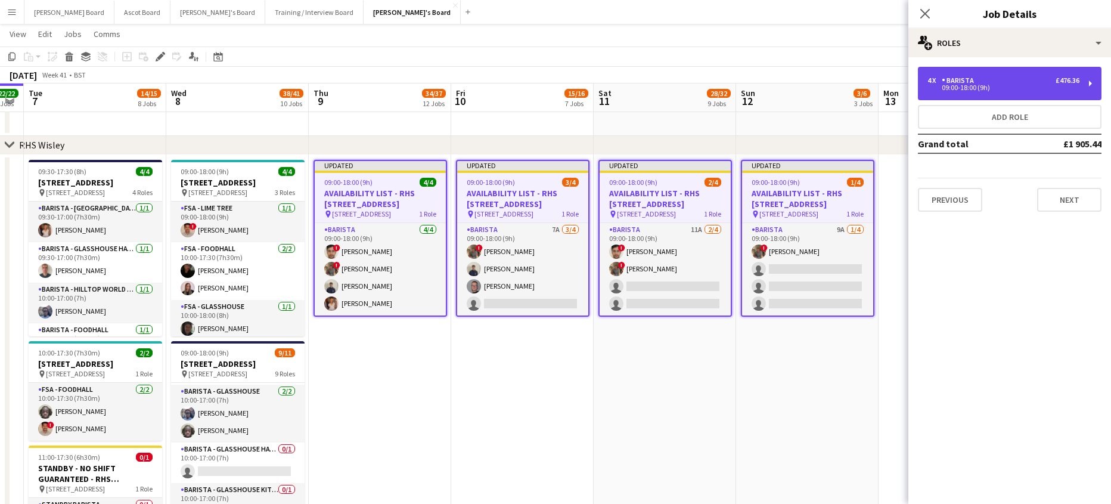
click at [950, 83] on div "Barista" at bounding box center [960, 80] width 37 height 8
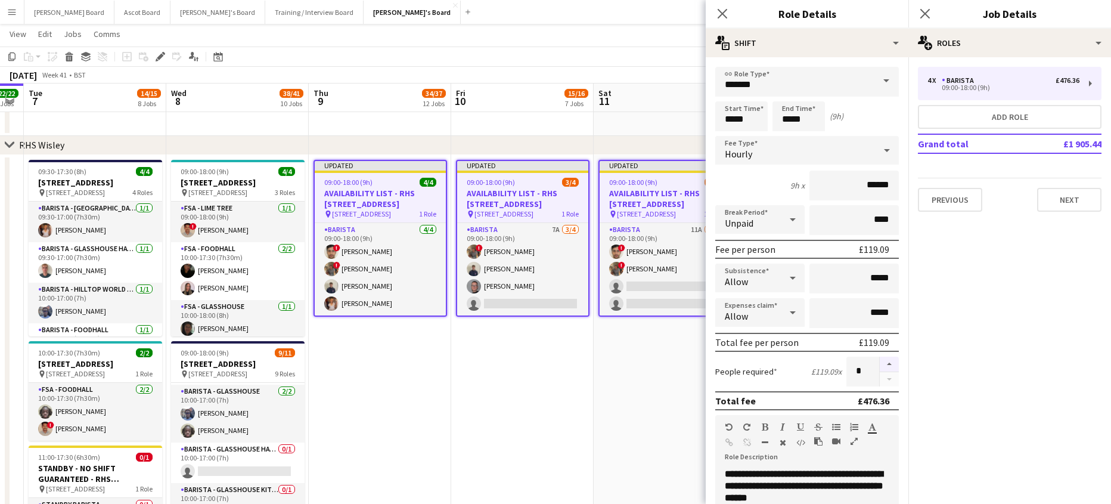
click at [880, 360] on button "button" at bounding box center [889, 363] width 19 height 15
click at [880, 362] on button "button" at bounding box center [889, 363] width 19 height 15
type input "*"
click at [667, 405] on app-date-cell "Updated 09:00-18:00 (9h) 2/4 AVAILABILITY LIST - RHS Wisley Gardens, Wisley Ln,…" at bounding box center [665, 449] width 142 height 588
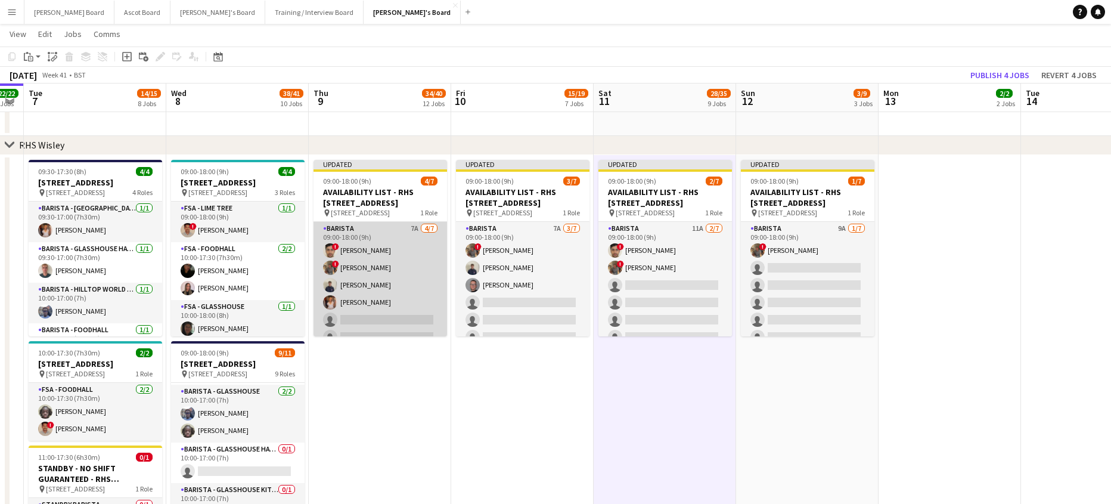
click at [395, 265] on app-card-role "Barista 7A 4/7 09:00-18:00 (9h) ! Eyhab Qureshi ! Luke Powell Charlie Gibbons K…" at bounding box center [379, 294] width 133 height 144
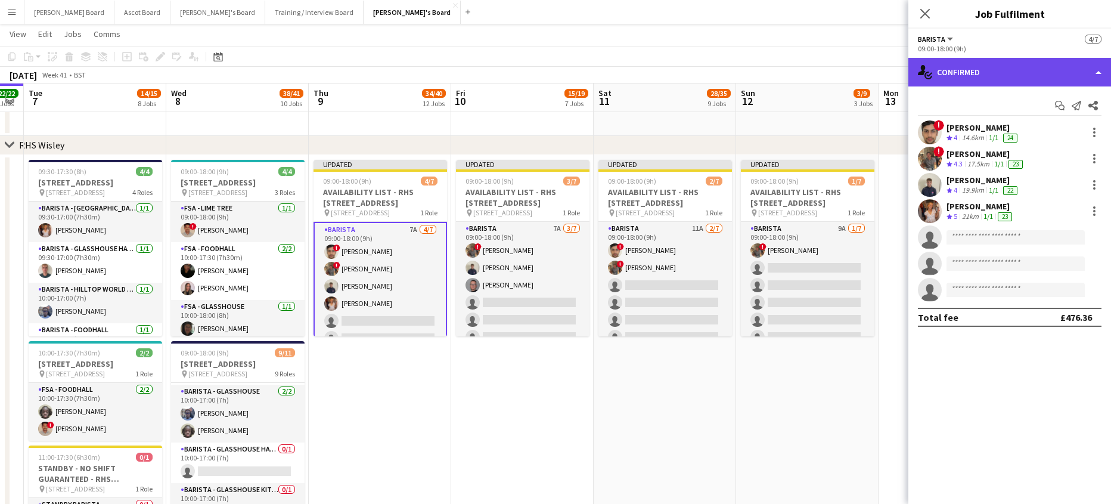
click at [985, 78] on div "single-neutral-actions-check-2 Confirmed" at bounding box center [1009, 72] width 203 height 29
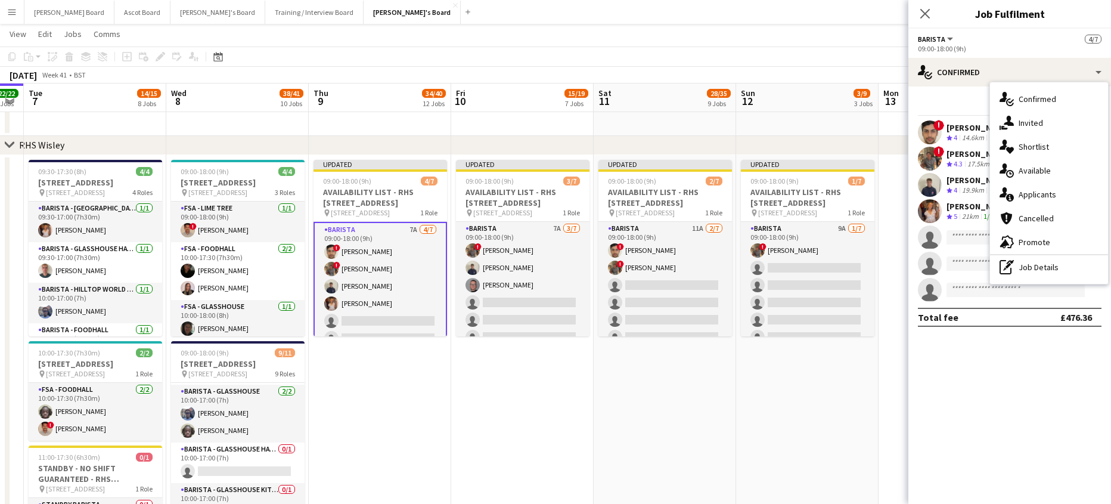
click at [1041, 192] on span "Applicants" at bounding box center [1037, 194] width 38 height 11
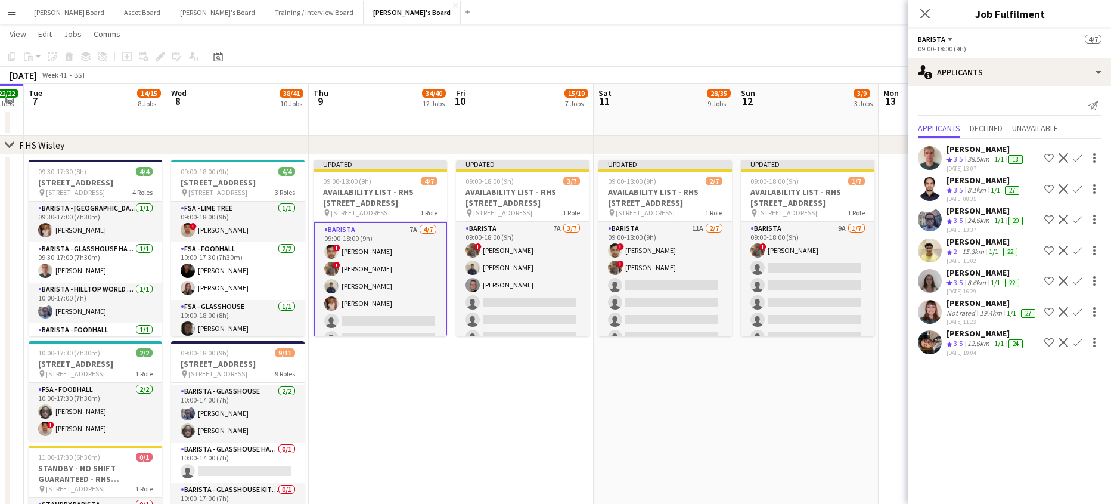
click at [1073, 155] on app-icon "Confirm" at bounding box center [1078, 158] width 10 height 10
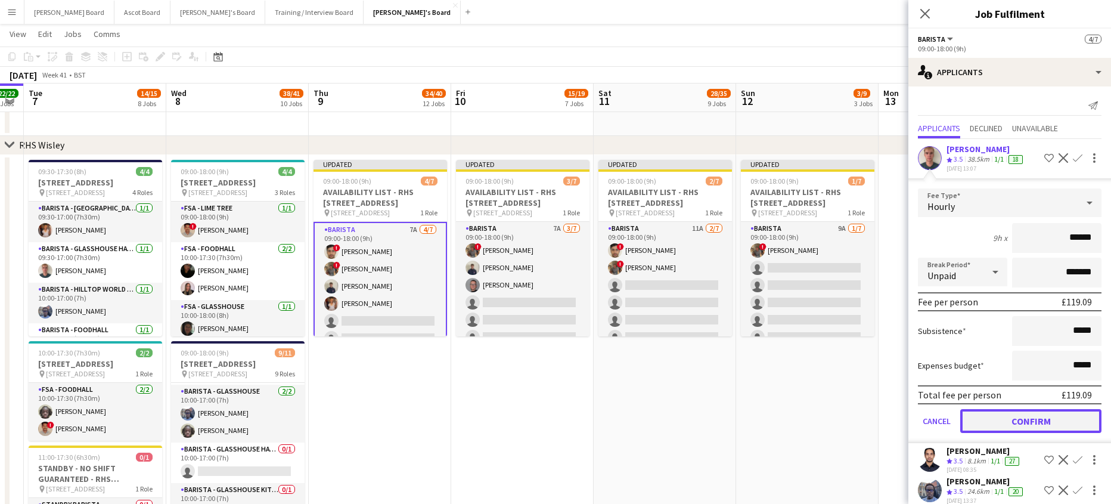
click at [1032, 411] on button "Confirm" at bounding box center [1030, 421] width 141 height 24
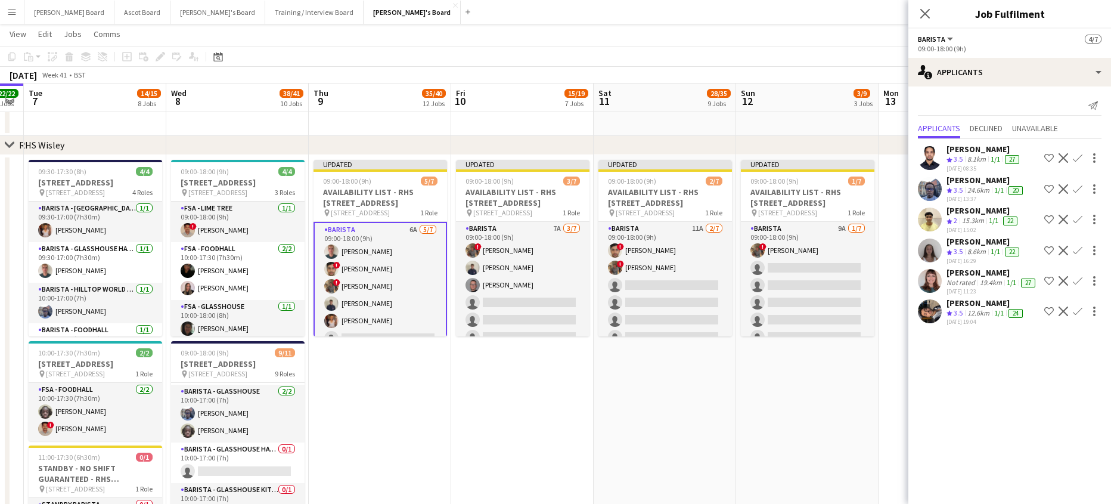
click at [1073, 189] on app-icon "Confirm" at bounding box center [1078, 189] width 10 height 10
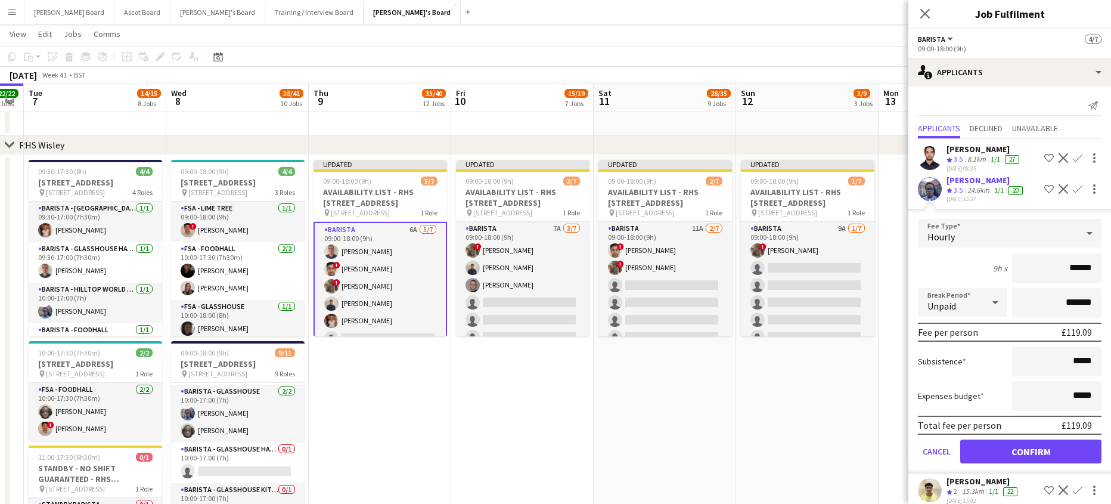
click at [1036, 438] on form "Fee Type Hourly 9h x ****** Break Period Unpaid ******* Fee per person £119.09 …" at bounding box center [1009, 346] width 203 height 254
click at [1029, 442] on button "Confirm" at bounding box center [1030, 451] width 141 height 24
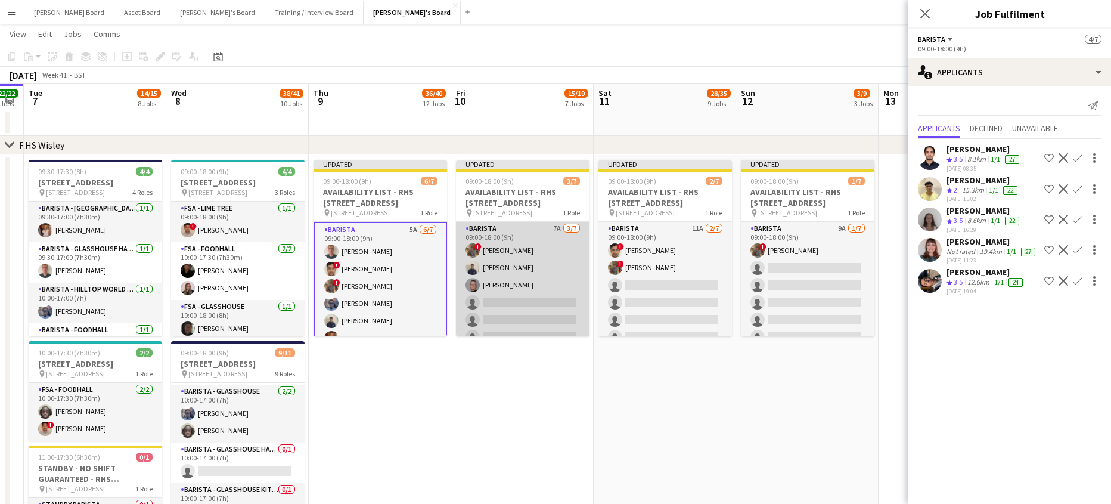
click at [536, 275] on app-card-role "Barista 7A 3/7 09:00-18:00 (9h) ! Luke Powell Charlie Gibbons Oliver Salt singl…" at bounding box center [522, 294] width 133 height 144
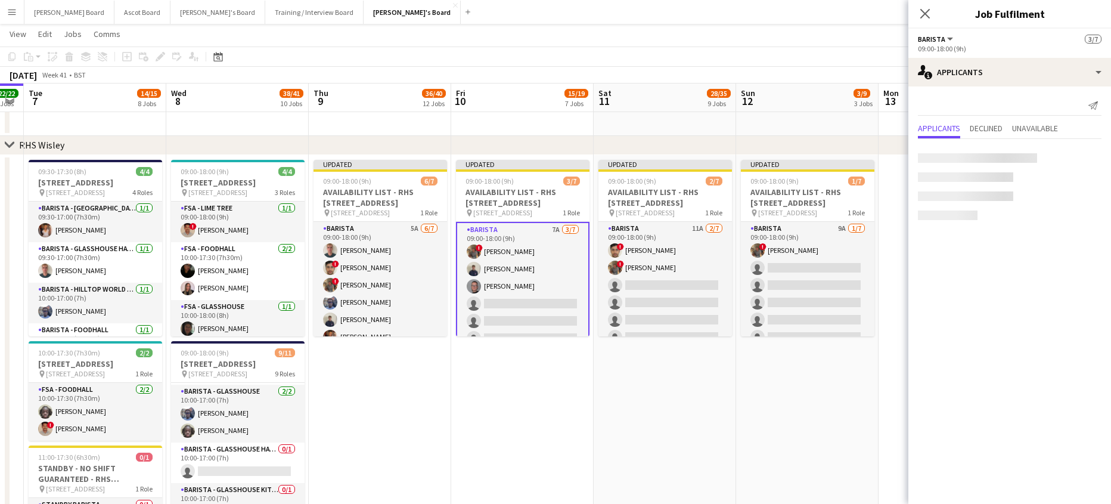
scroll to position [0, 404]
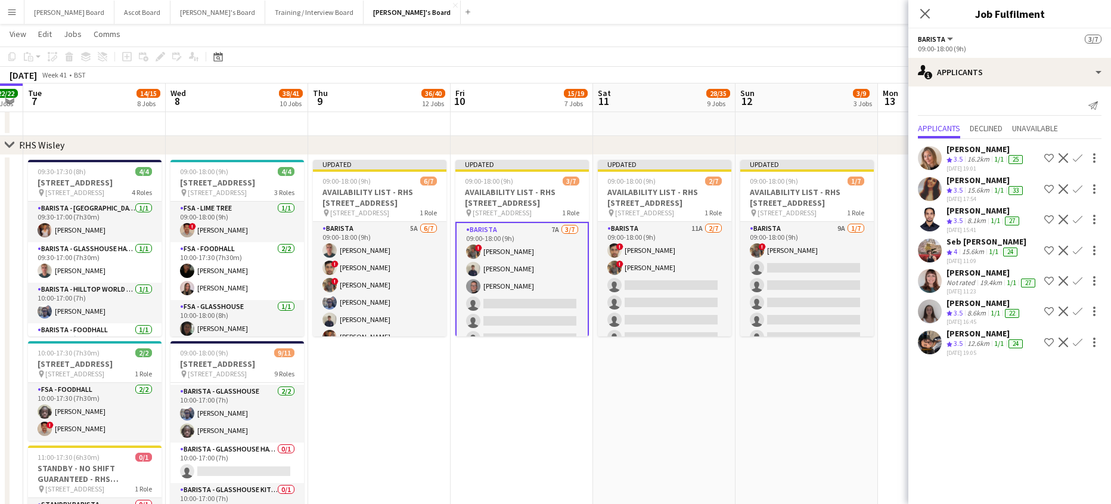
click at [992, 346] on div "12.6km" at bounding box center [978, 343] width 27 height 10
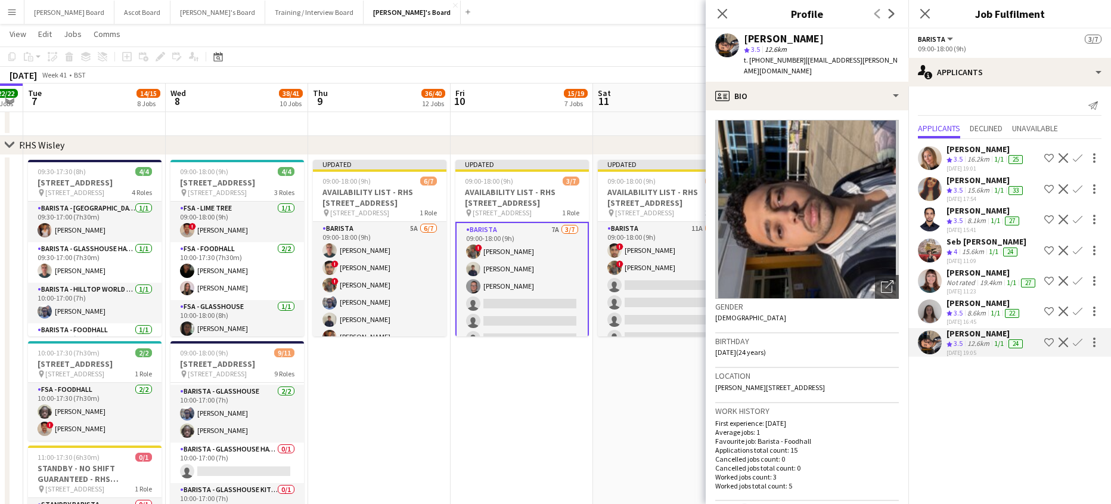
click at [984, 316] on div "8.6km" at bounding box center [976, 313] width 23 height 10
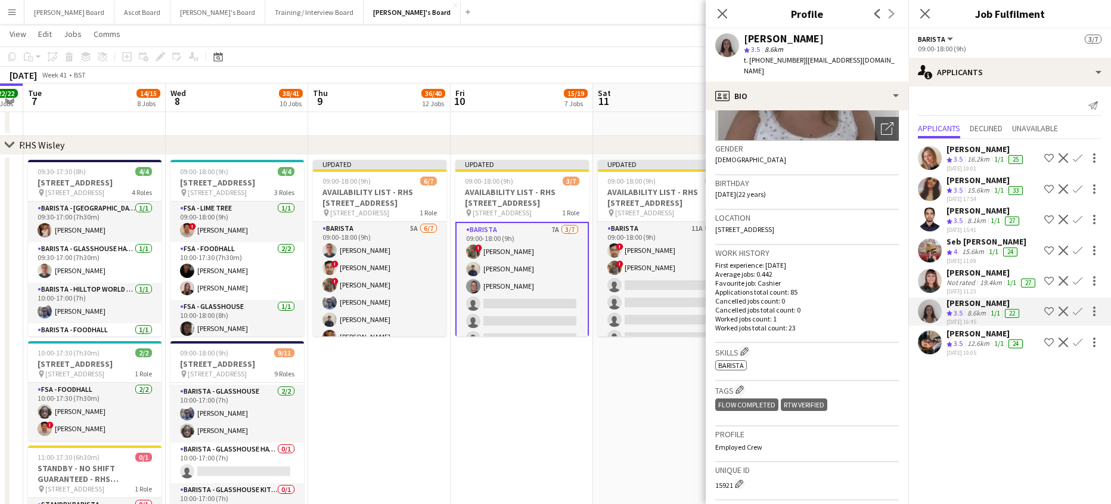
scroll to position [159, 0]
click at [1079, 309] on app-icon "Confirm" at bounding box center [1078, 311] width 10 height 10
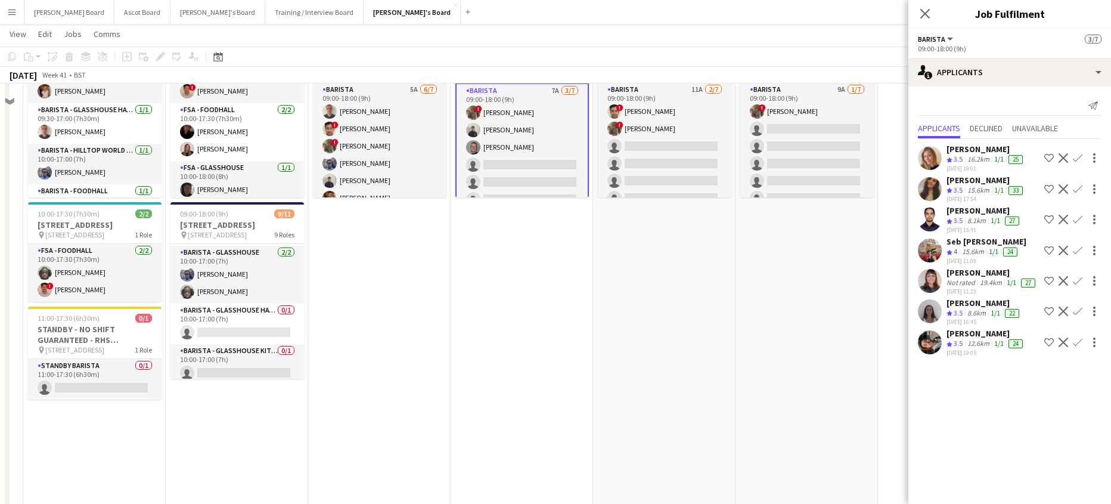
scroll to position [2497, 0]
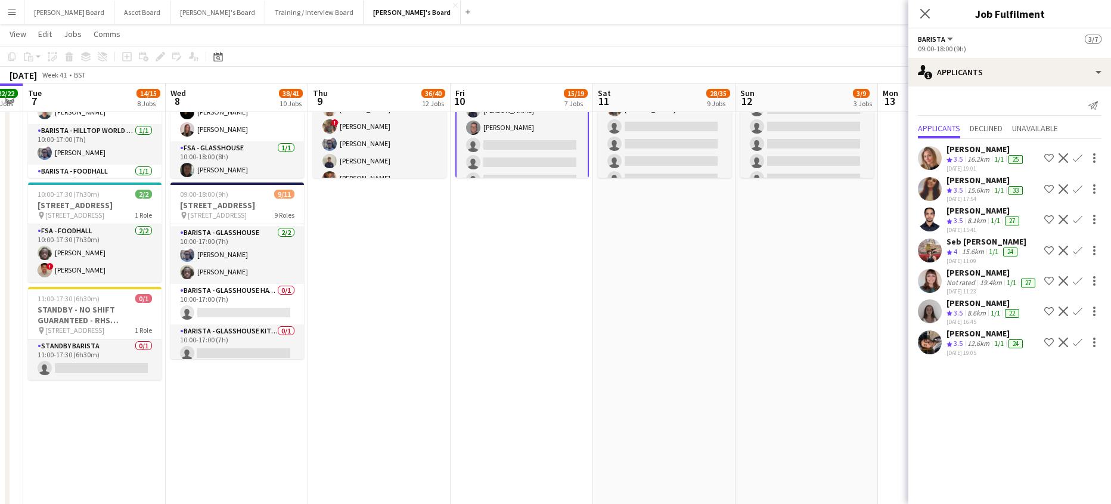
click at [1078, 311] on app-icon "Confirm" at bounding box center [1078, 311] width 10 height 10
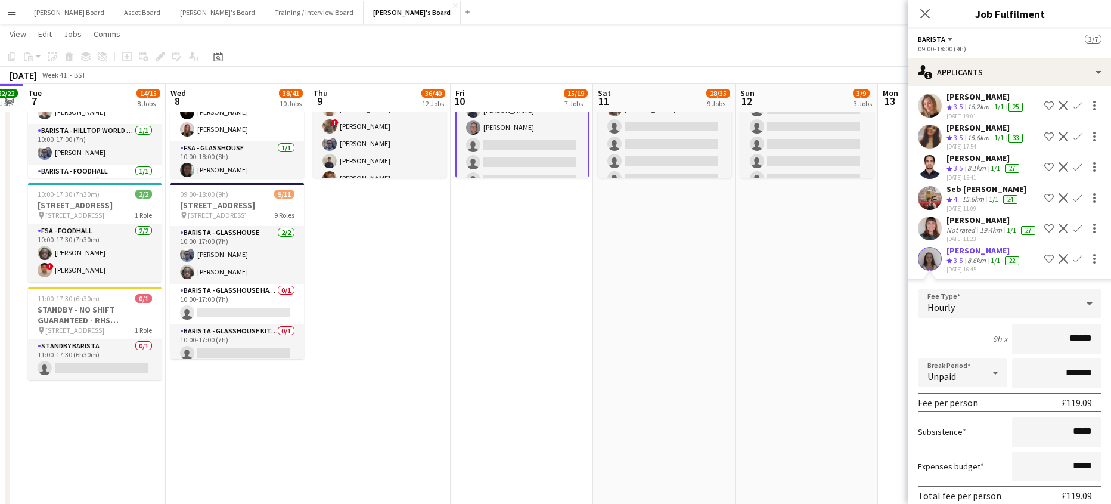
scroll to position [143, 0]
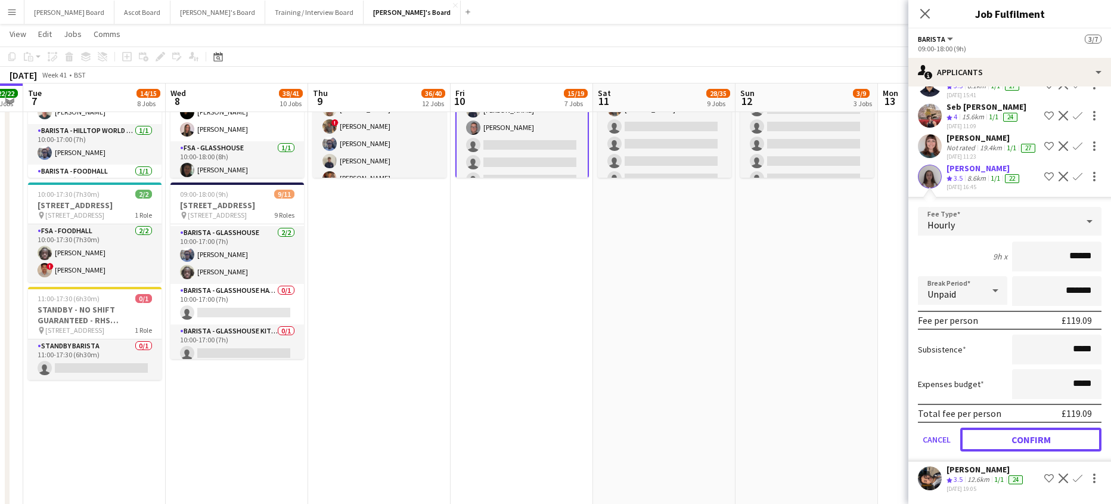
click at [1008, 434] on button "Confirm" at bounding box center [1030, 439] width 141 height 24
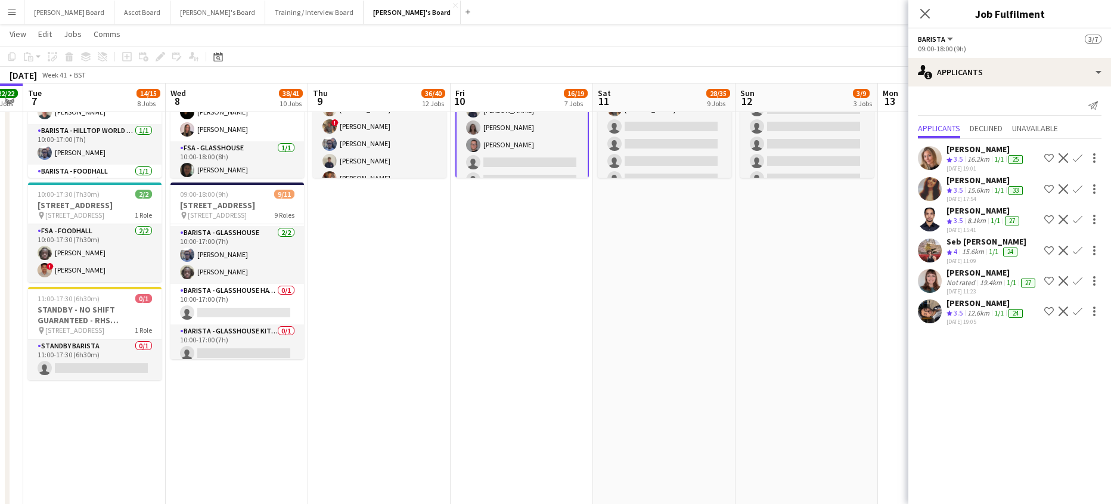
scroll to position [0, 0]
click at [1077, 189] on app-icon "Confirm" at bounding box center [1078, 189] width 10 height 10
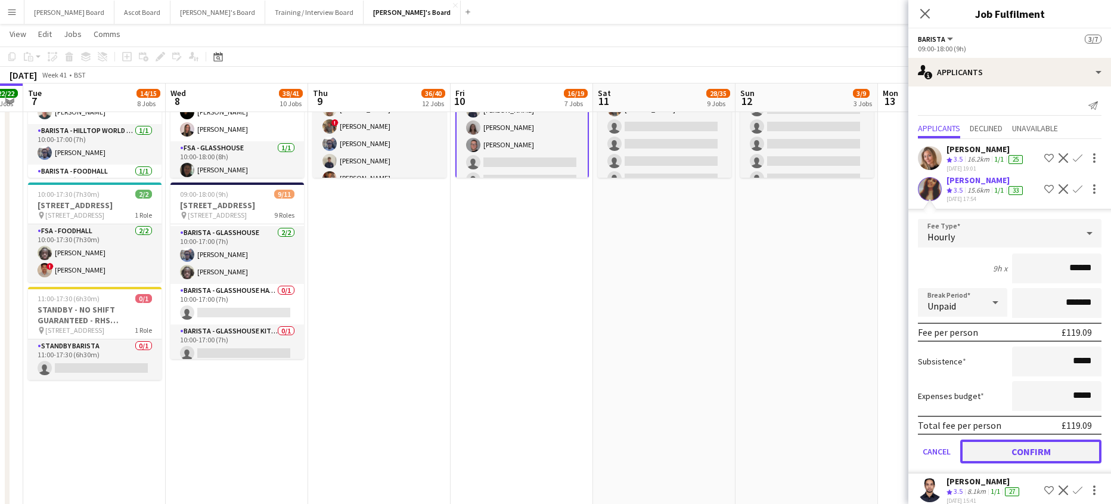
click at [1019, 447] on button "Confirm" at bounding box center [1030, 451] width 141 height 24
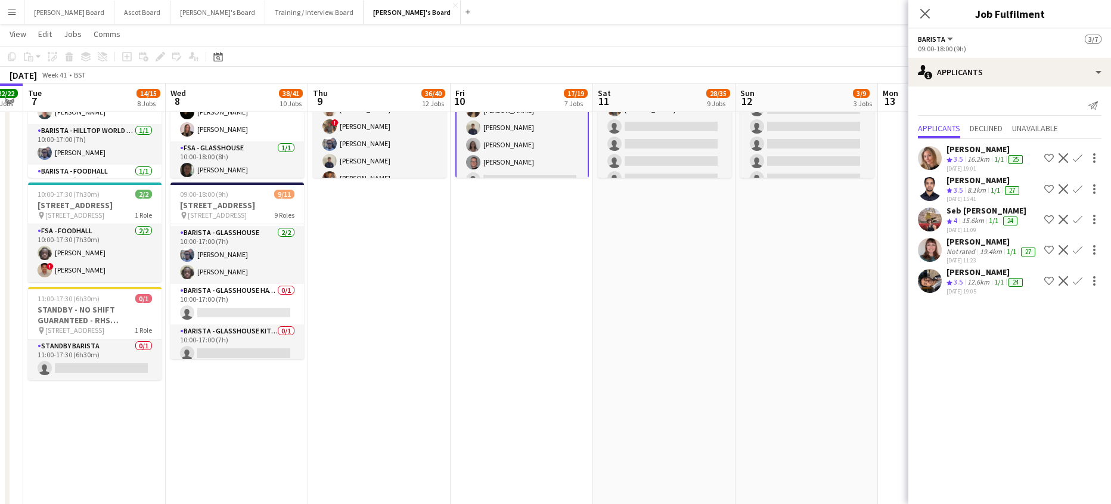
click at [981, 159] on div "16.2km" at bounding box center [978, 159] width 27 height 10
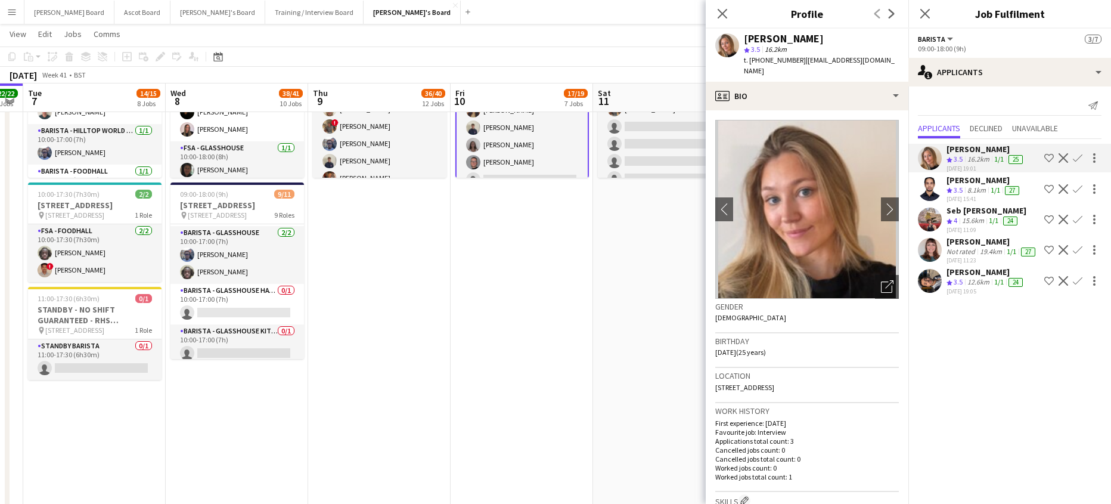
click at [995, 189] on app-skills-label "1/1" at bounding box center [995, 189] width 10 height 9
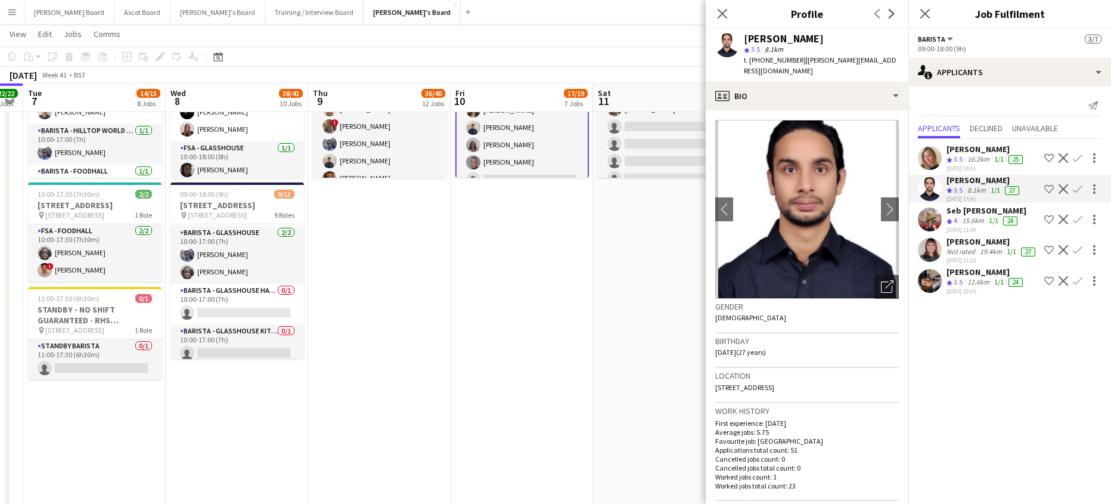
click at [964, 207] on div "Seb [PERSON_NAME]" at bounding box center [986, 210] width 80 height 11
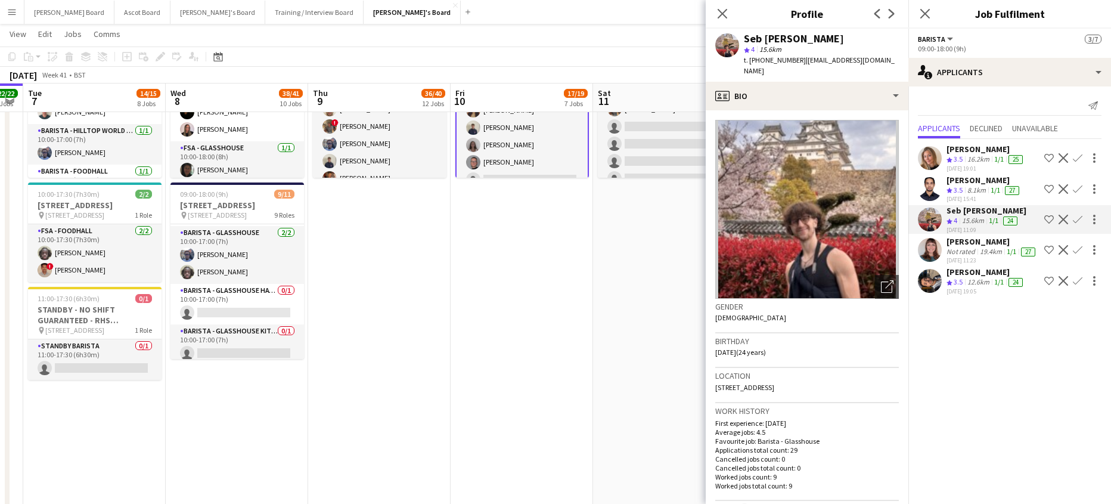
click at [1075, 211] on div "Seb Manrique Crew rating 4 15.6km 1/1 24 06-10-2025 11:09 Shortlist crew Declin…" at bounding box center [1009, 219] width 203 height 29
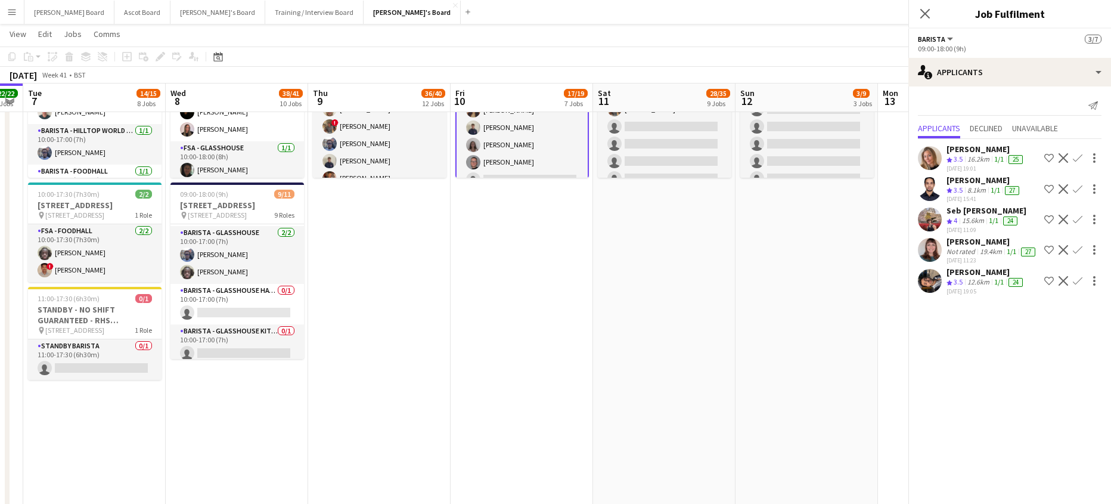
click at [1076, 216] on app-icon "Confirm" at bounding box center [1078, 220] width 10 height 10
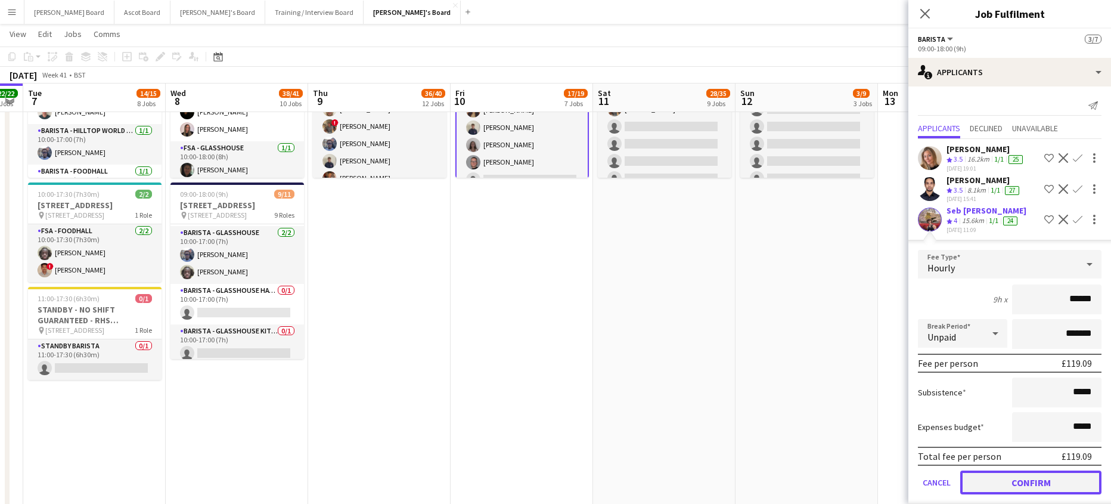
click at [994, 477] on button "Confirm" at bounding box center [1030, 482] width 141 height 24
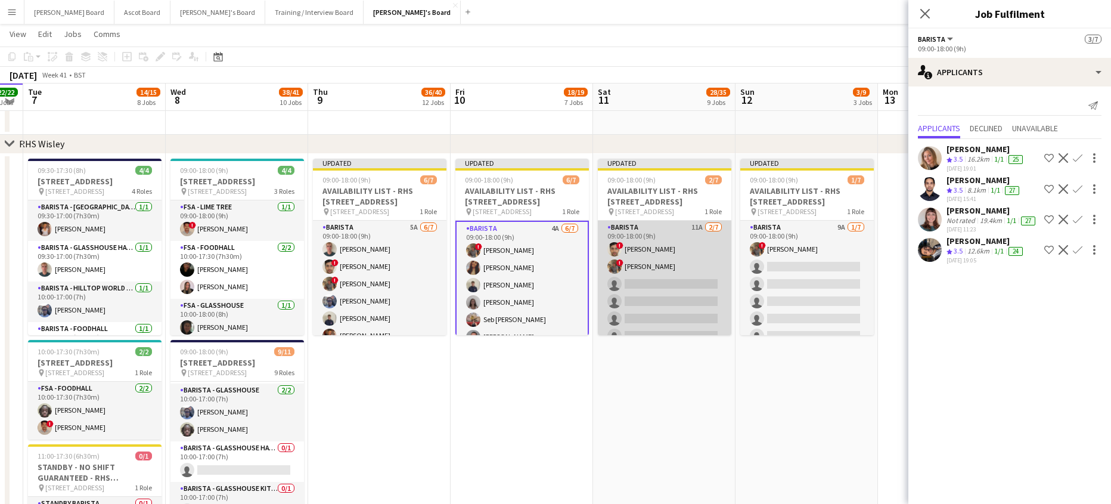
scroll to position [2339, 0]
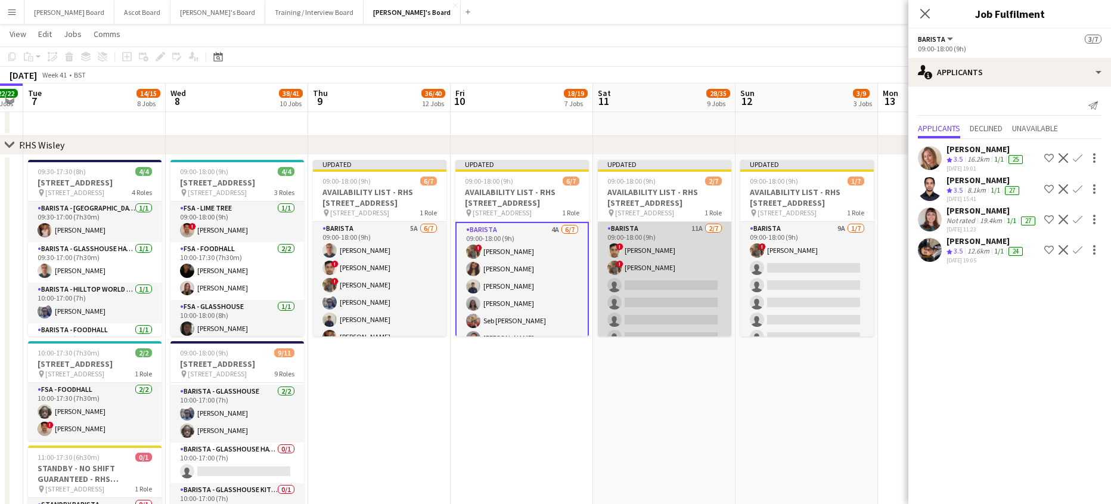
click at [661, 285] on app-card-role "Barista 11A 2/7 09:00-18:00 (9h) ! Eyhab Qureshi ! Luke Powell single-neutral-a…" at bounding box center [664, 294] width 133 height 144
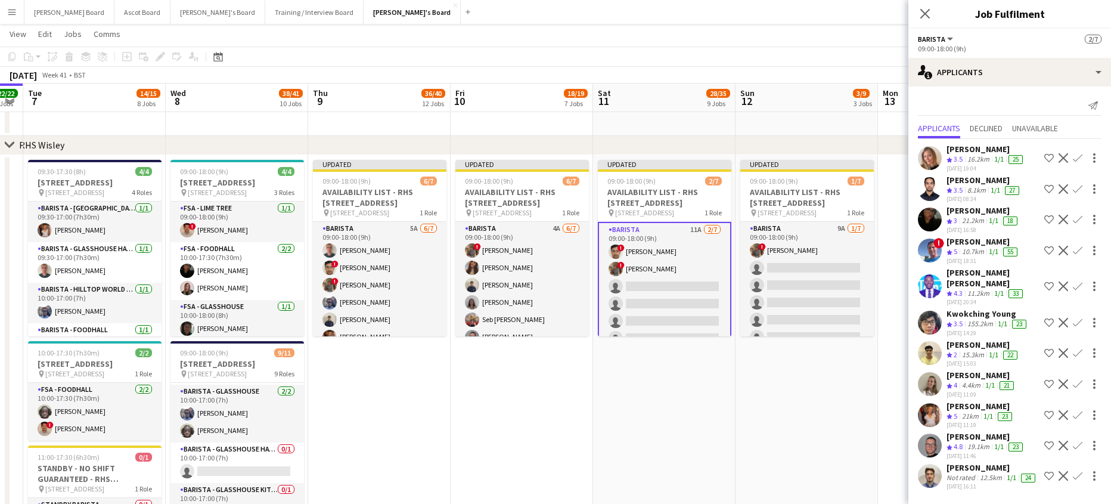
click at [1074, 379] on app-icon "Confirm" at bounding box center [1078, 384] width 10 height 10
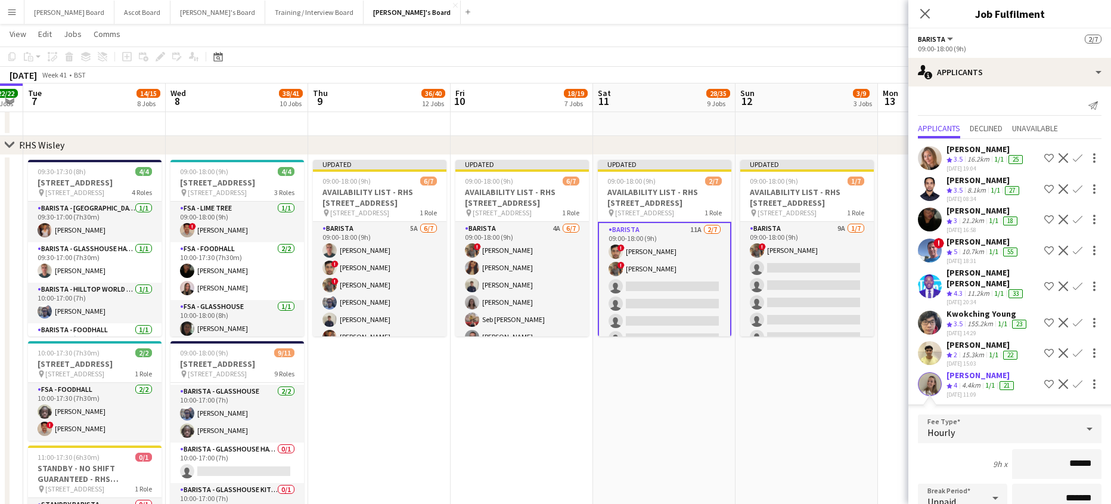
scroll to position [159, 0]
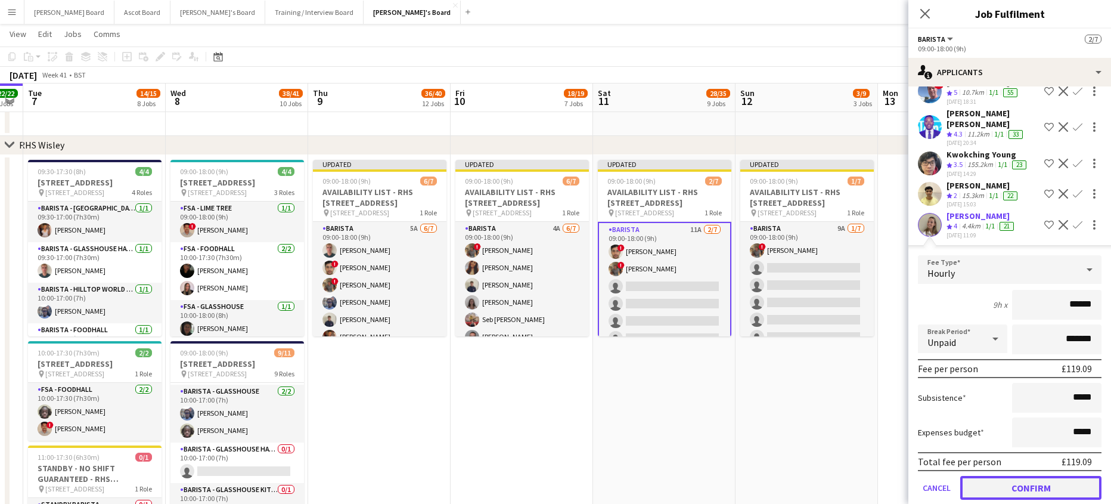
click at [1011, 478] on button "Confirm" at bounding box center [1030, 488] width 141 height 24
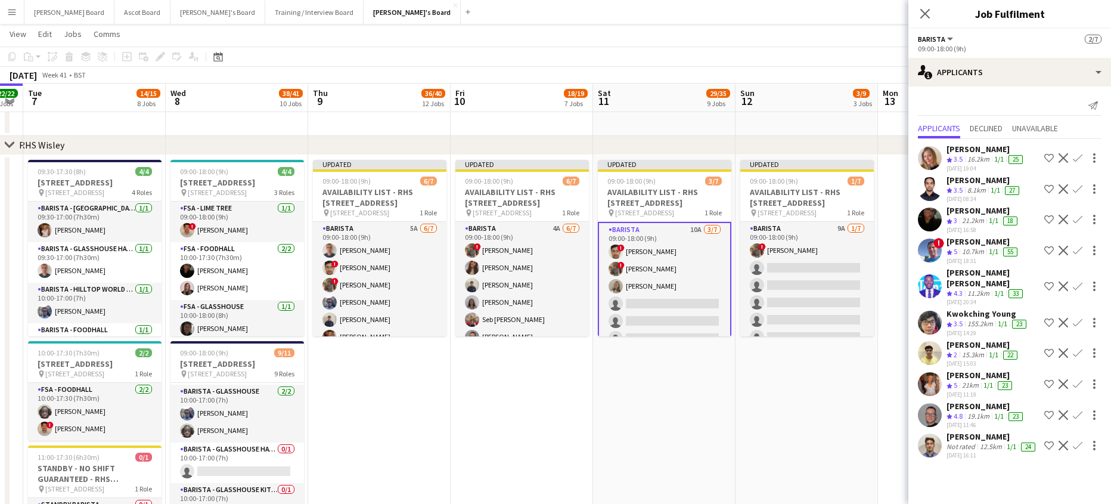
scroll to position [0, 0]
click at [1076, 379] on app-icon "Confirm" at bounding box center [1078, 384] width 10 height 10
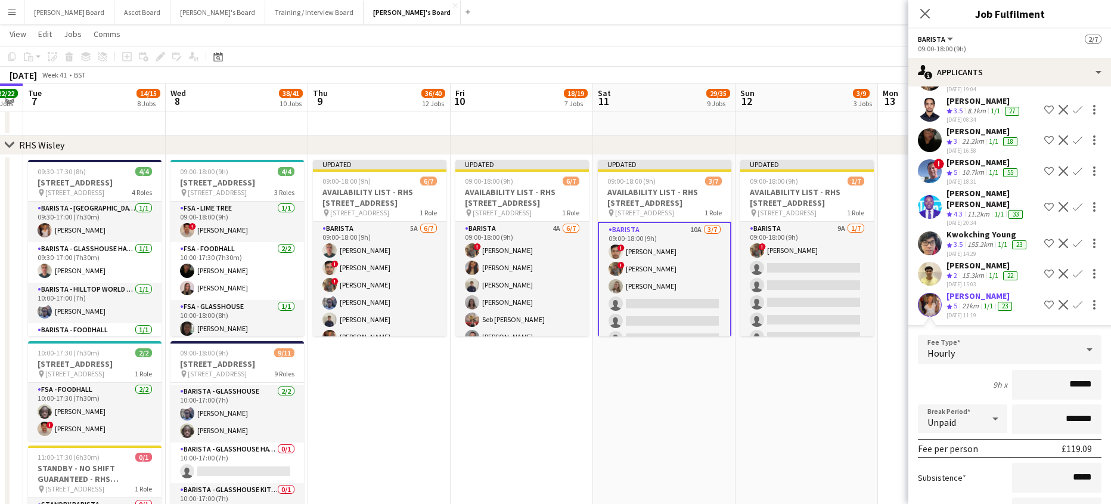
scroll to position [235, 0]
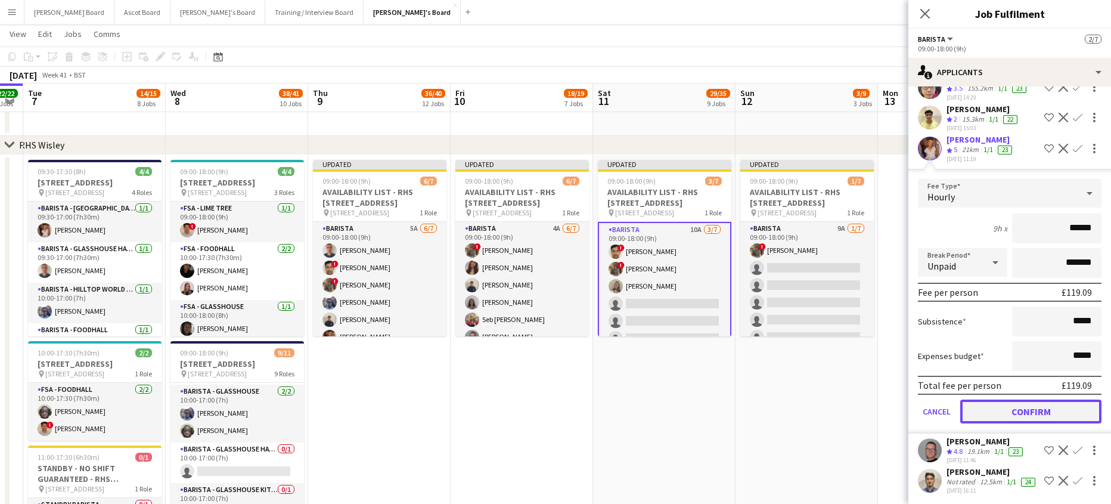
click at [1016, 399] on button "Confirm" at bounding box center [1030, 411] width 141 height 24
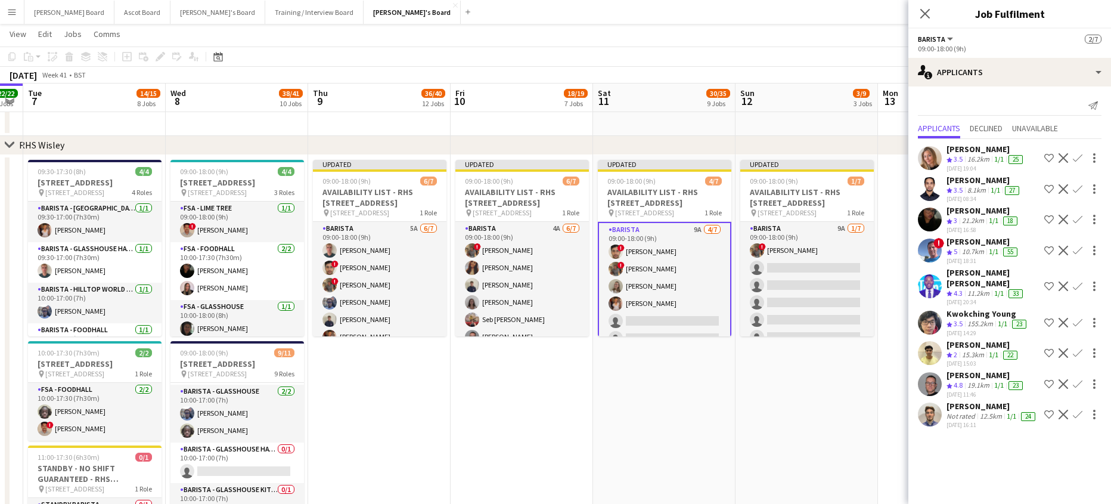
scroll to position [0, 0]
click at [1076, 379] on app-icon "Confirm" at bounding box center [1078, 384] width 10 height 10
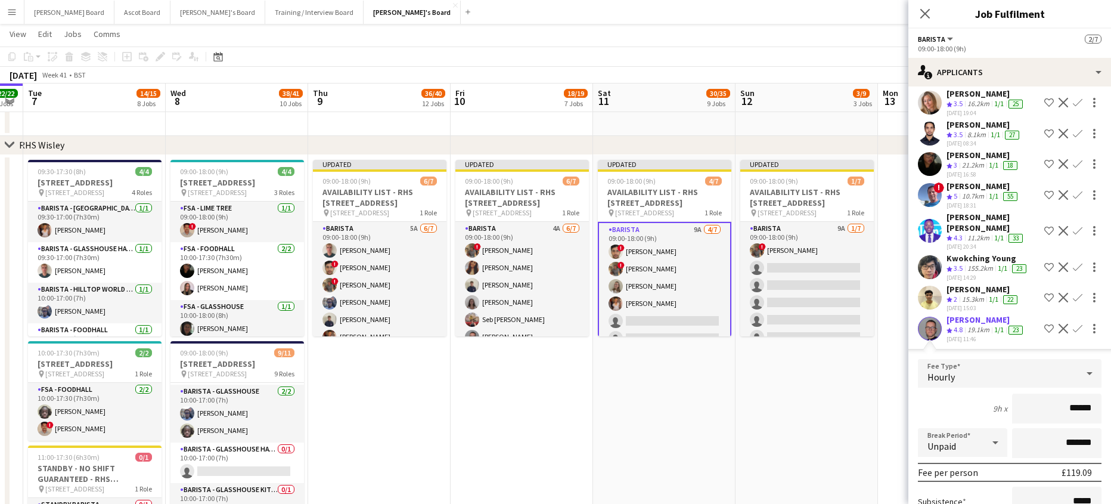
scroll to position [159, 0]
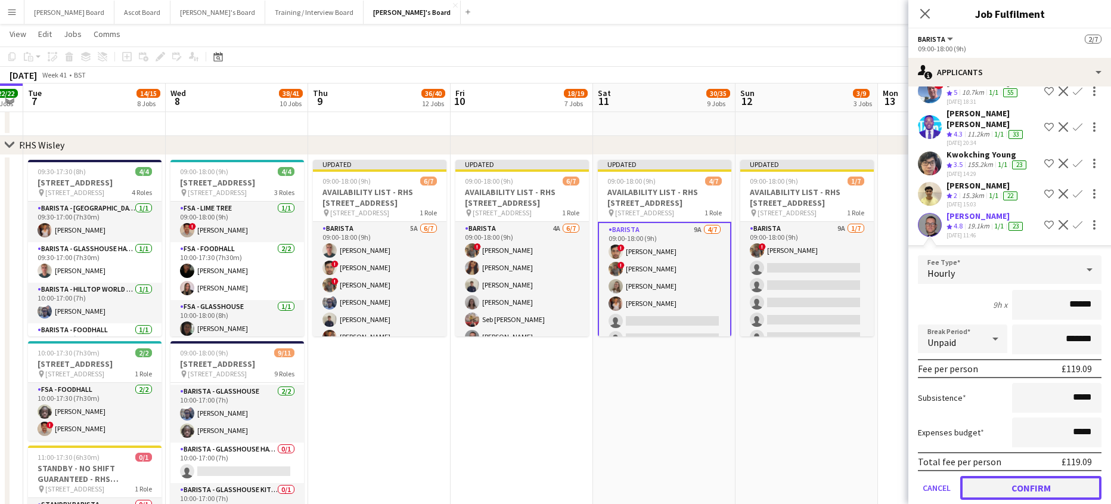
click at [1001, 479] on button "Confirm" at bounding box center [1030, 488] width 141 height 24
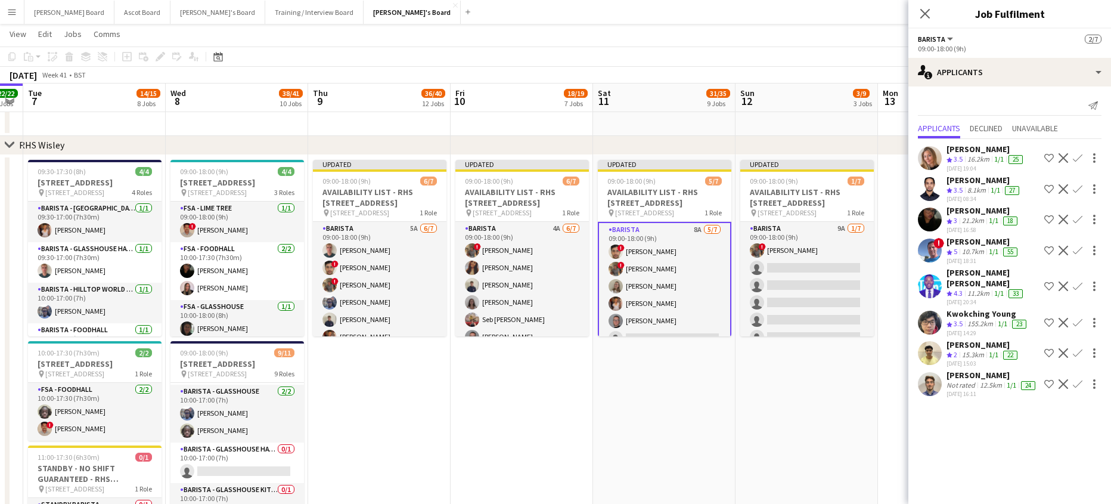
scroll to position [0, 0]
click at [1075, 379] on app-icon "Confirm" at bounding box center [1078, 384] width 10 height 10
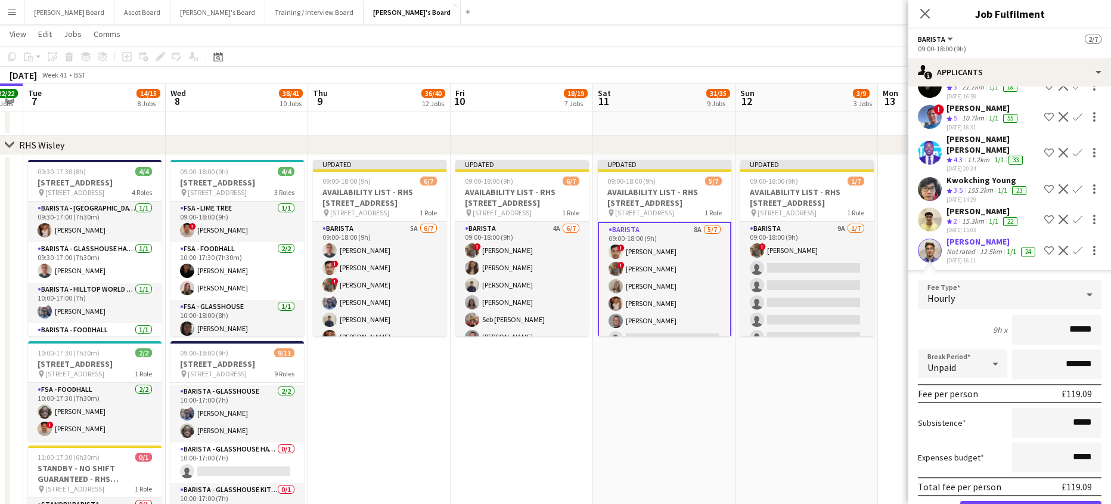
scroll to position [159, 0]
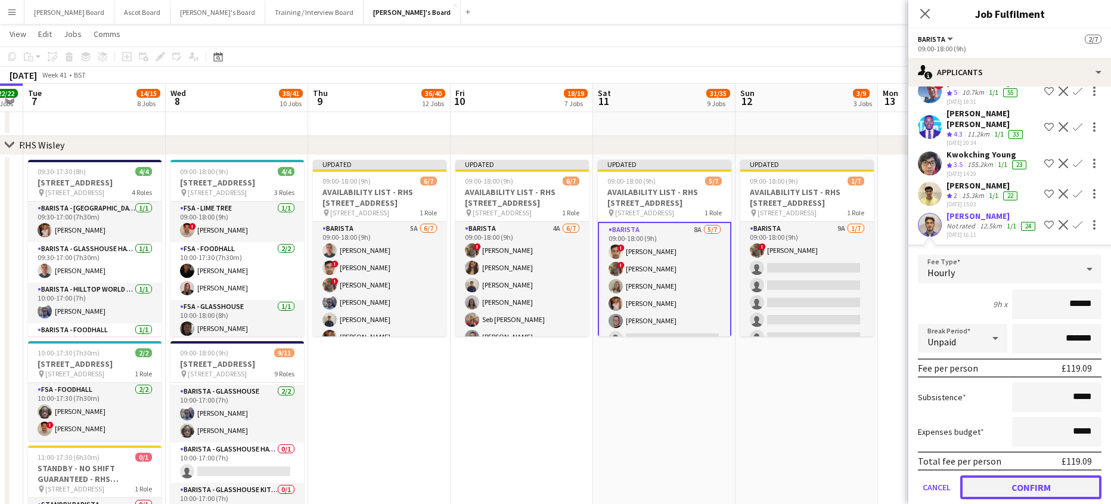
click at [1011, 480] on button "Confirm" at bounding box center [1030, 487] width 141 height 24
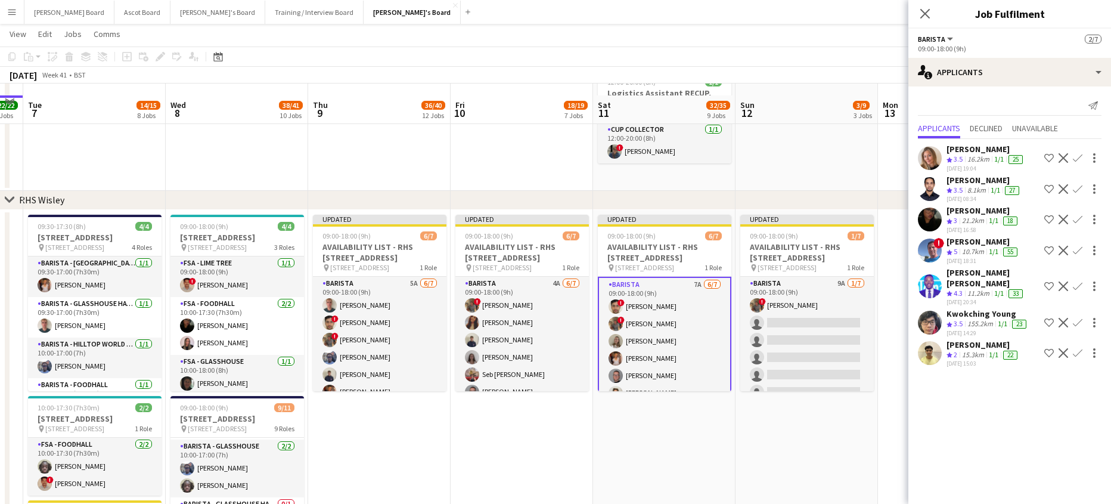
scroll to position [2259, 0]
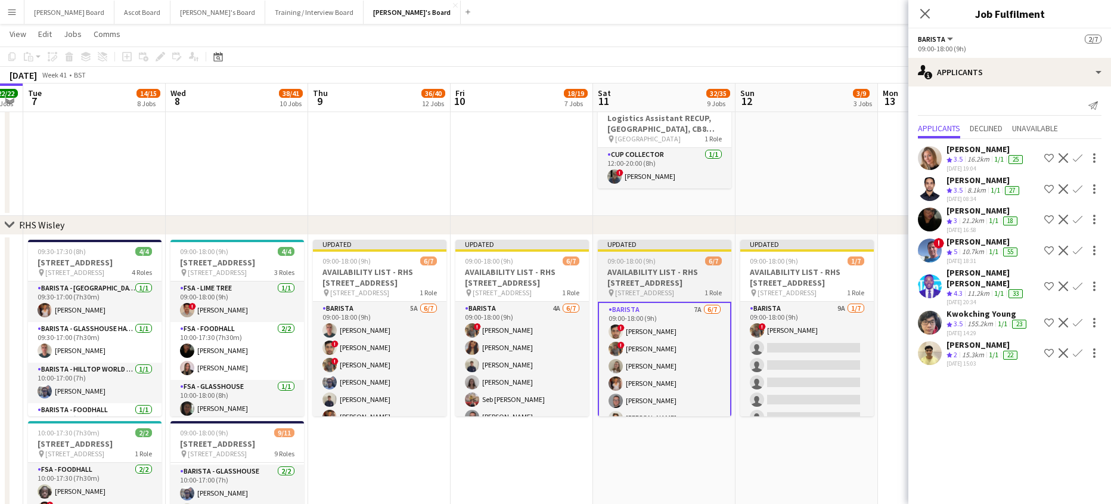
click at [620, 268] on h3 "AVAILABILITY LIST - RHS [STREET_ADDRESS]" at bounding box center [664, 276] width 133 height 21
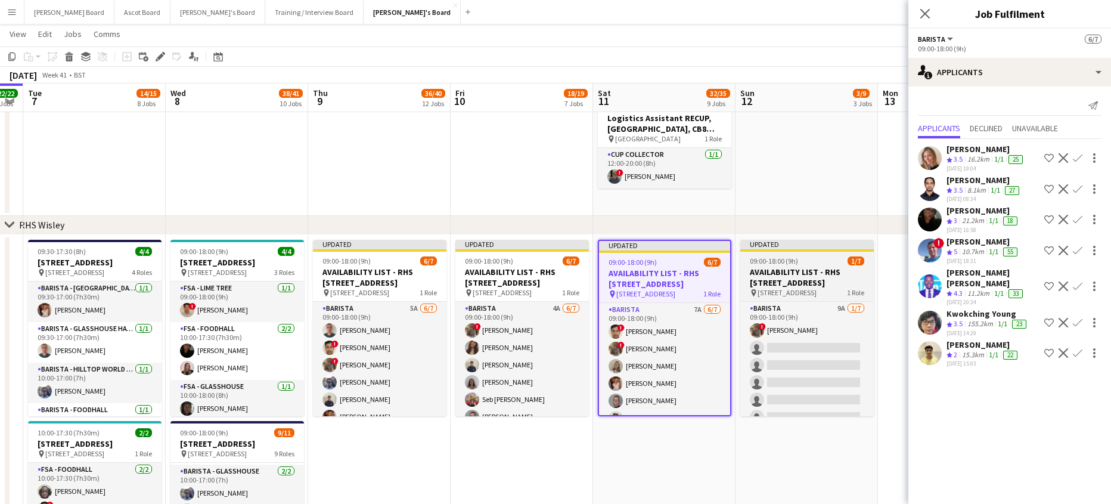
click at [790, 259] on span "09:00-18:00 (9h)" at bounding box center [774, 260] width 48 height 9
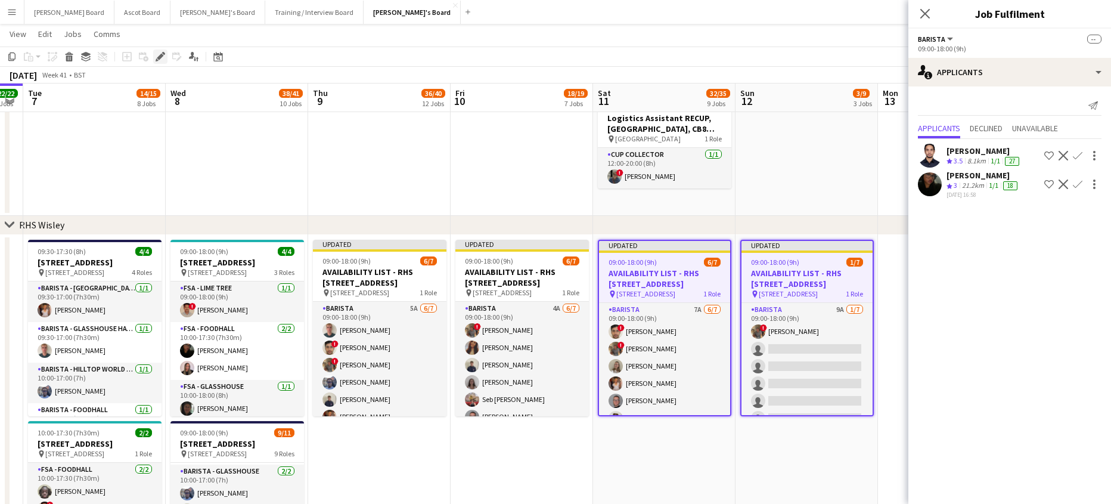
click at [162, 58] on icon "Edit" at bounding box center [161, 57] width 10 height 10
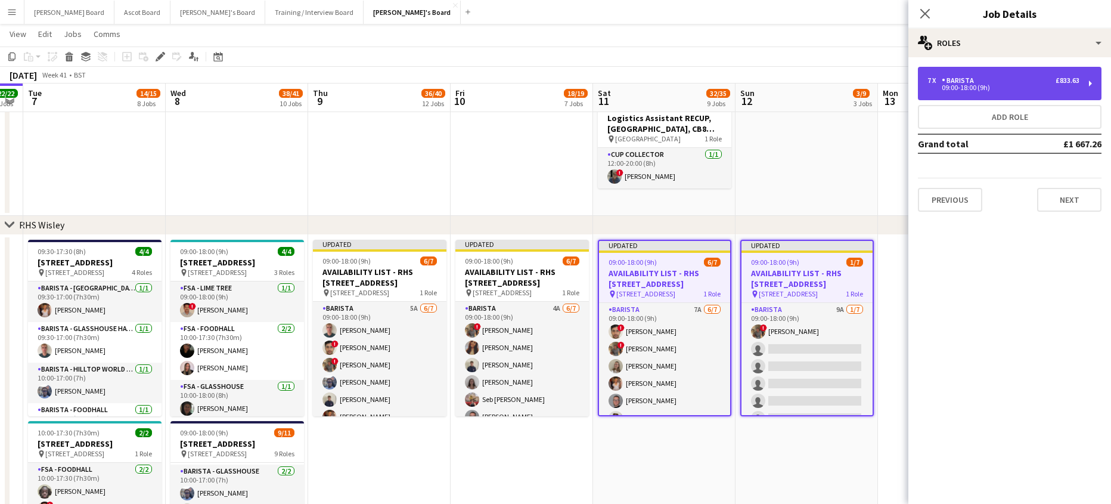
click at [955, 91] on div "09:00-18:00 (9h)" at bounding box center [1003, 88] width 152 height 6
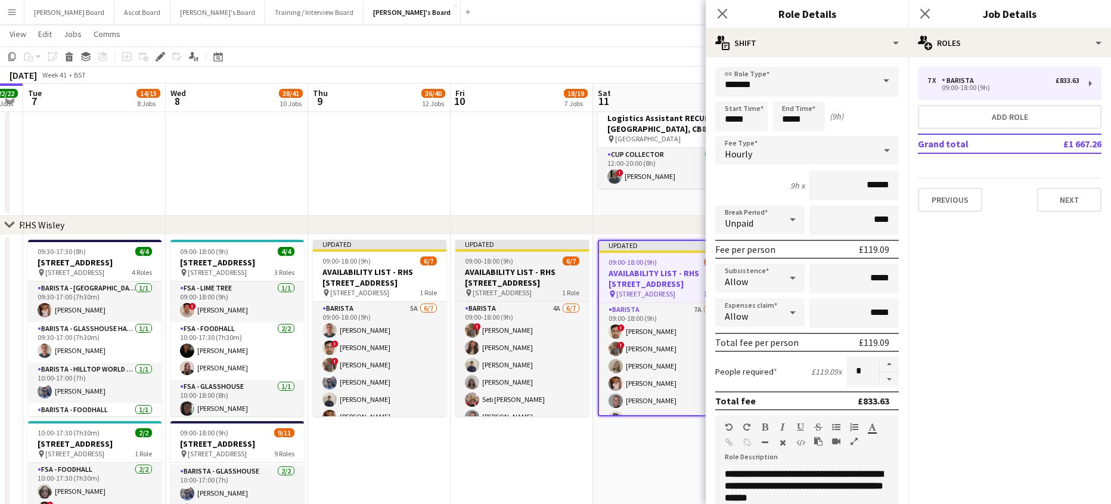
click at [496, 262] on span "09:00-18:00 (9h)" at bounding box center [489, 260] width 48 height 9
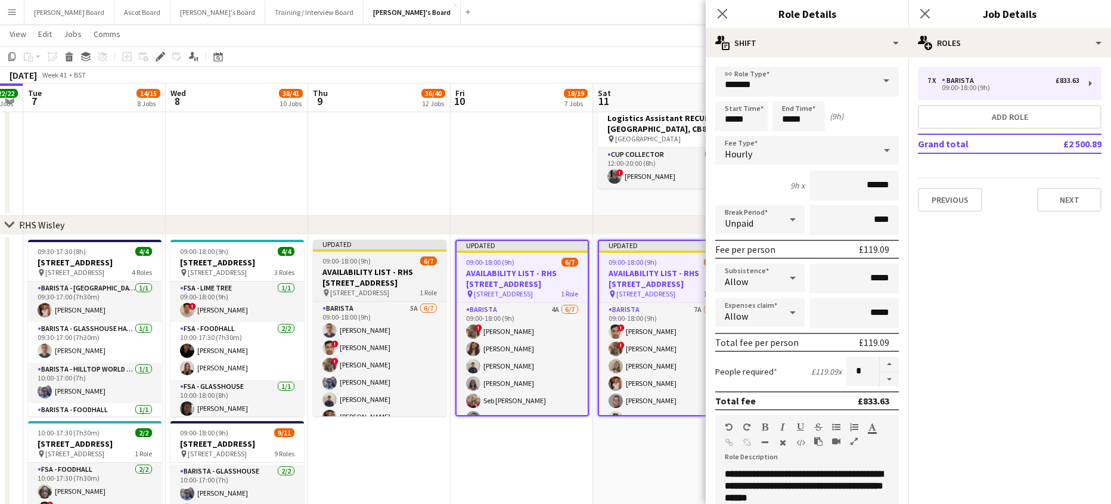
click at [387, 268] on h3 "AVAILABILITY LIST - RHS [STREET_ADDRESS]" at bounding box center [379, 276] width 133 height 21
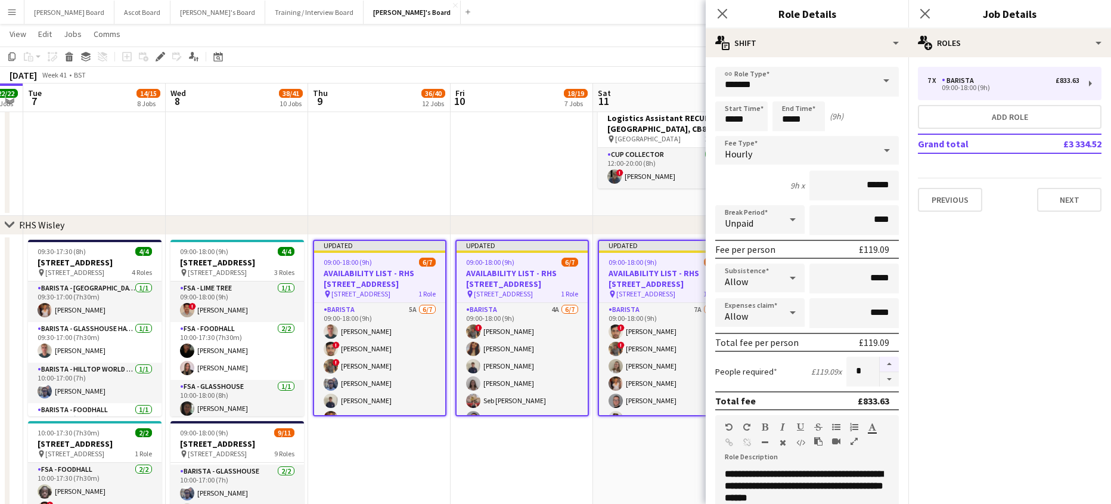
click at [880, 369] on button "button" at bounding box center [889, 363] width 19 height 15
click at [880, 368] on button "button" at bounding box center [889, 363] width 19 height 15
type input "**"
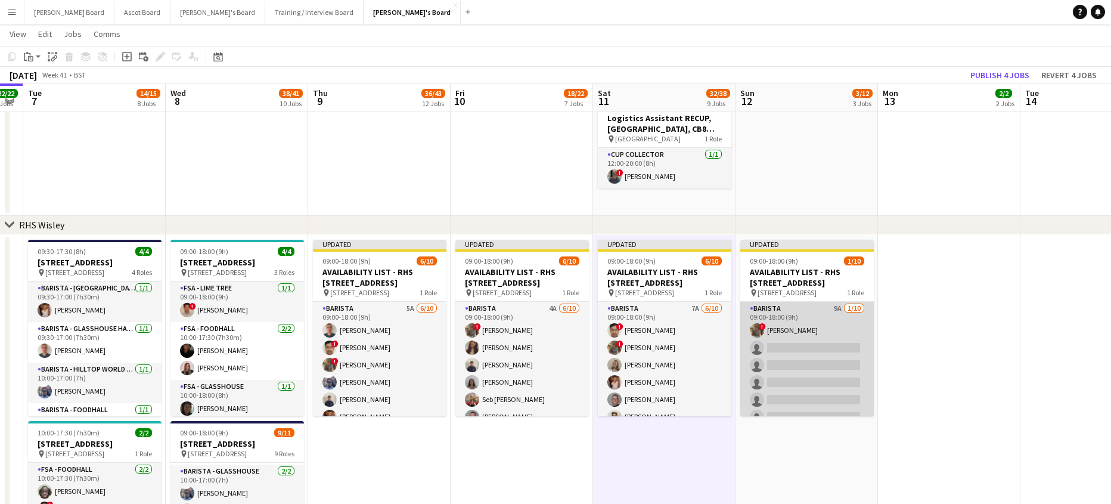
click at [811, 385] on app-card-role "Barista 9A 1/10 09:00-18:00 (9h) ! Luke Powell single-neutral-actions single-ne…" at bounding box center [806, 400] width 133 height 196
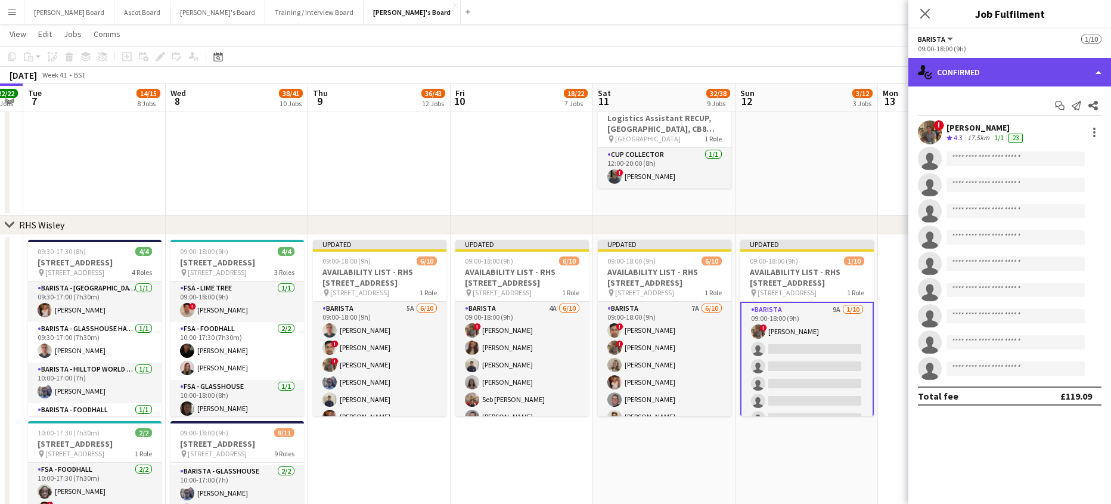
click at [1021, 75] on div "single-neutral-actions-check-2 Confirmed" at bounding box center [1009, 72] width 203 height 29
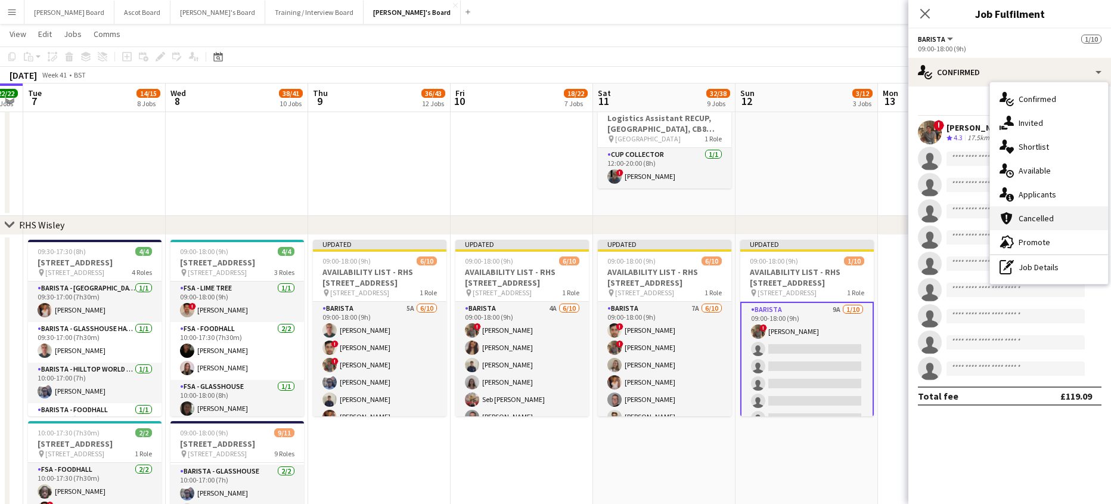
click at [1024, 207] on div "cancellation Cancelled" at bounding box center [1049, 218] width 118 height 24
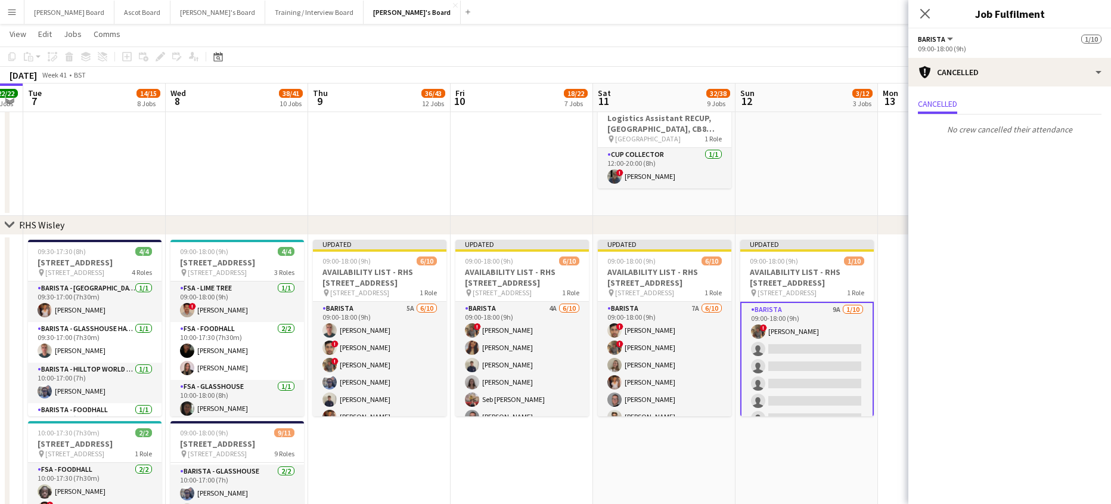
click at [975, 54] on app-options-switcher "Barista All roles Barista 1/10 09:00-18:00 (9h)" at bounding box center [1009, 43] width 203 height 29
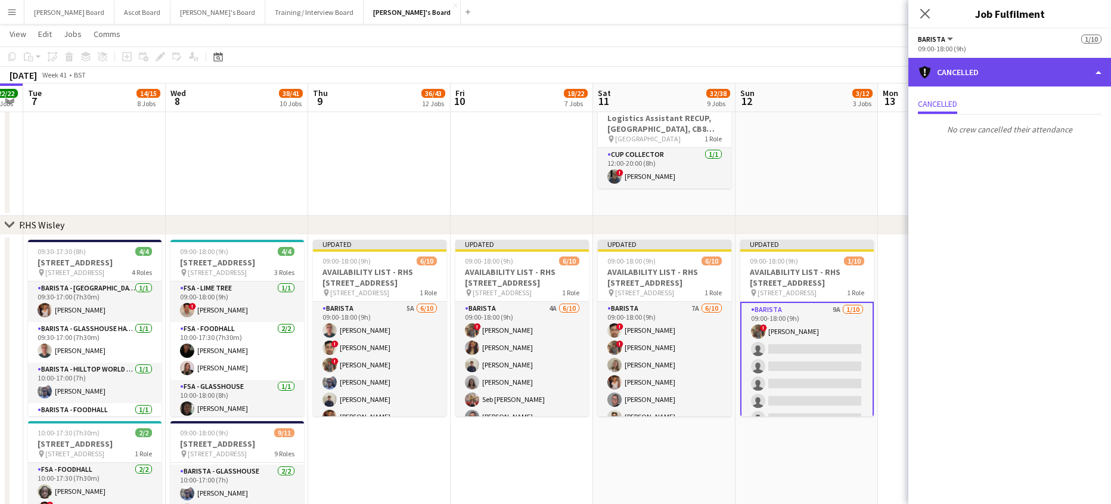
drag, startPoint x: 978, startPoint y: 59, endPoint x: 986, endPoint y: 76, distance: 18.9
click at [977, 60] on div "cancellation Cancelled" at bounding box center [1009, 72] width 203 height 29
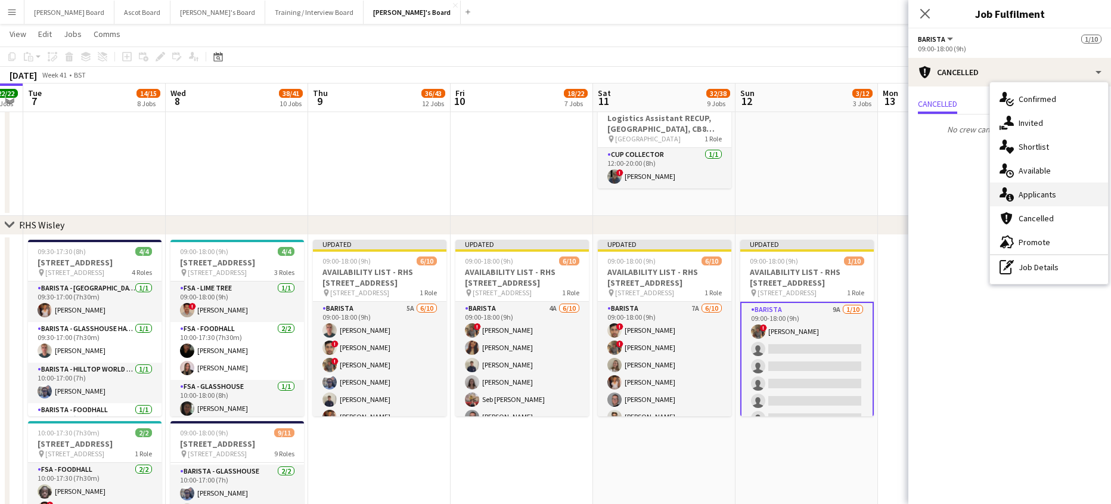
click at [1032, 199] on span "Applicants" at bounding box center [1037, 194] width 38 height 11
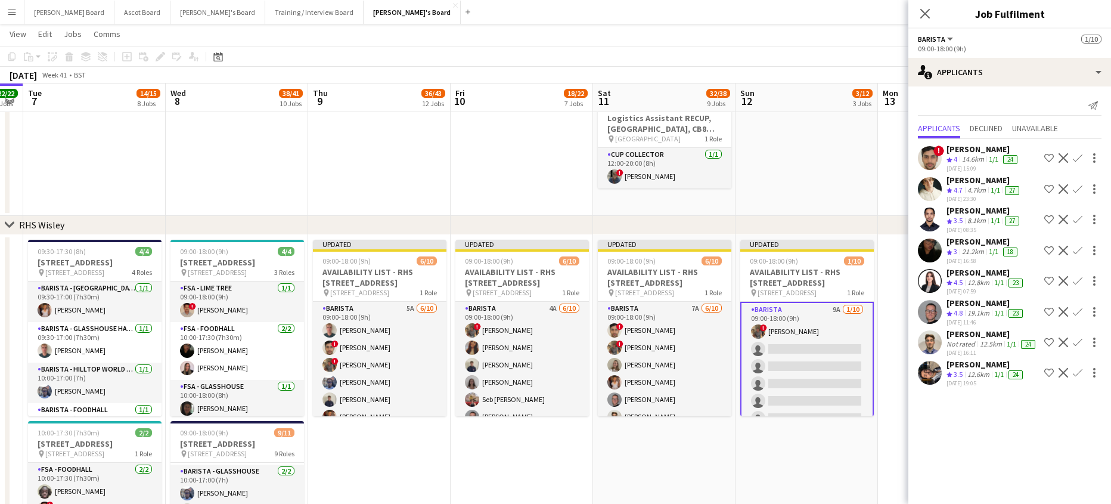
click at [1074, 305] on button "Confirm" at bounding box center [1077, 312] width 14 height 14
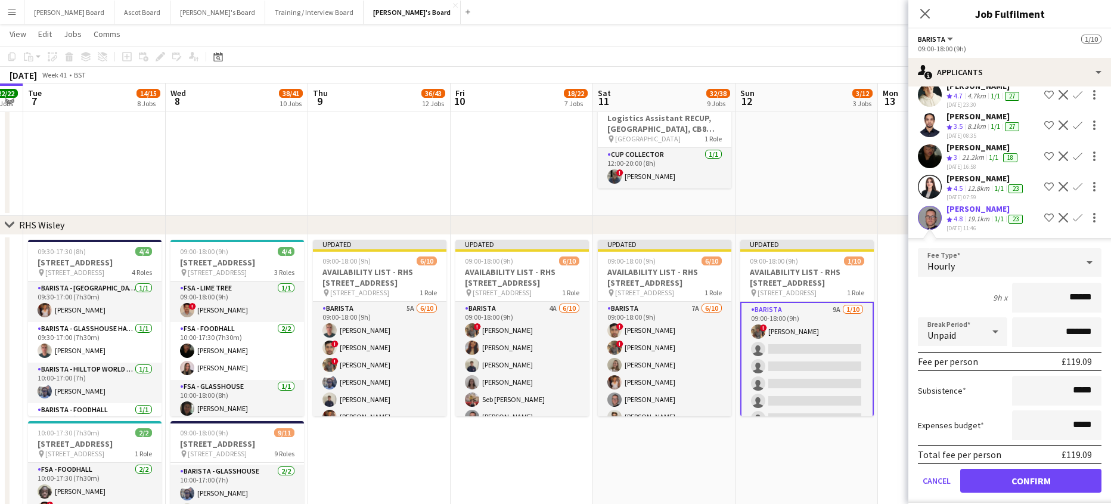
scroll to position [159, 0]
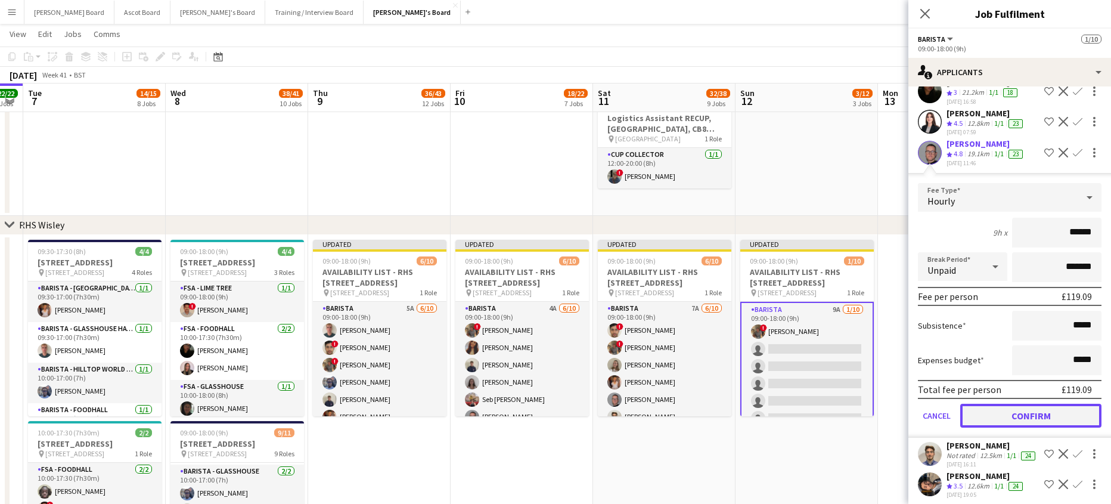
click at [1027, 405] on button "Confirm" at bounding box center [1030, 415] width 141 height 24
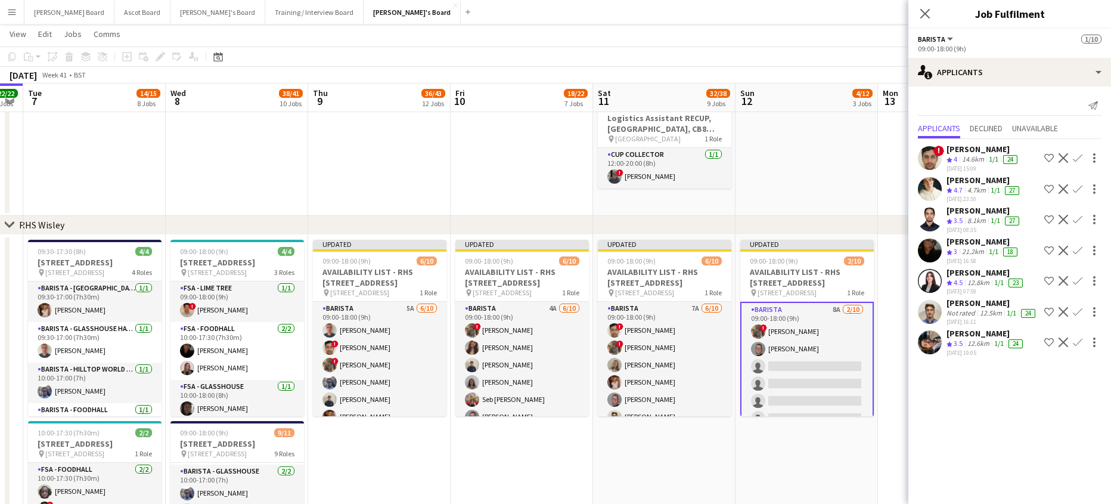
scroll to position [0, 0]
click at [1078, 311] on app-icon "Confirm" at bounding box center [1078, 312] width 10 height 10
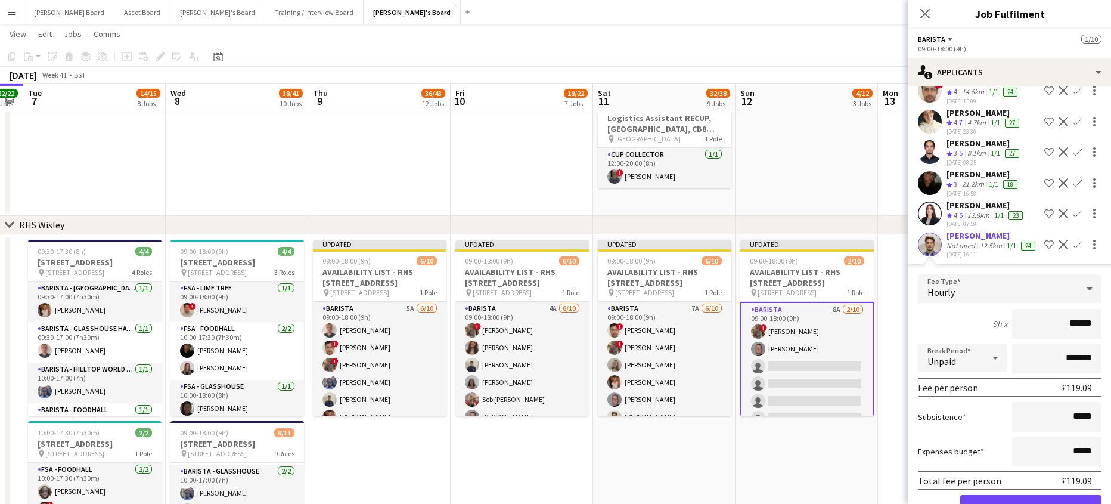
scroll to position [143, 0]
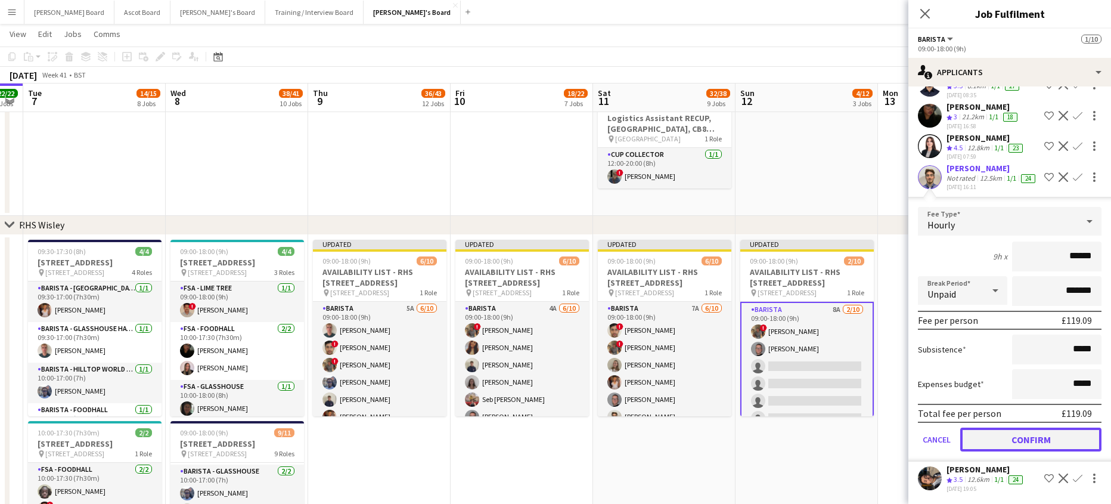
click at [1027, 434] on button "Confirm" at bounding box center [1030, 439] width 141 height 24
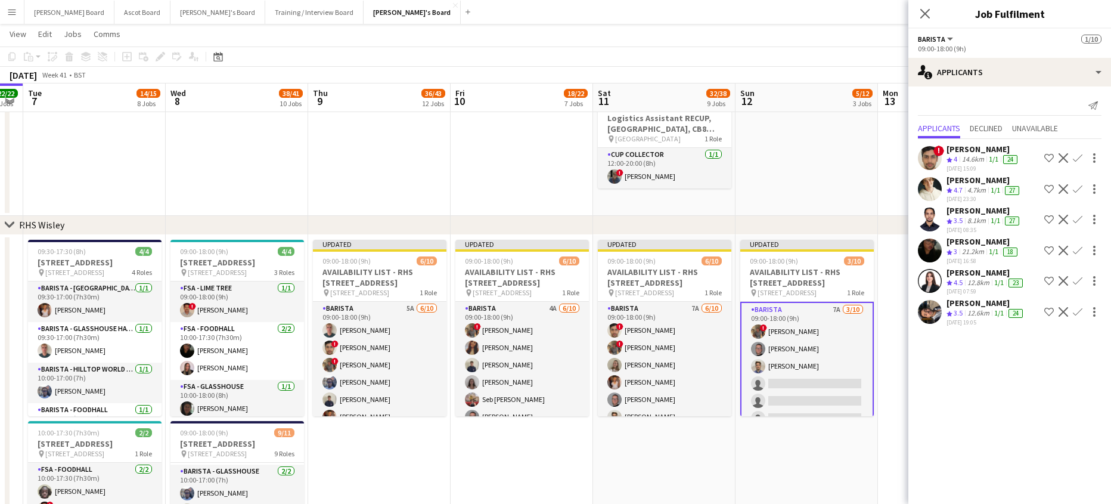
click at [1074, 191] on app-icon "Confirm" at bounding box center [1078, 189] width 10 height 10
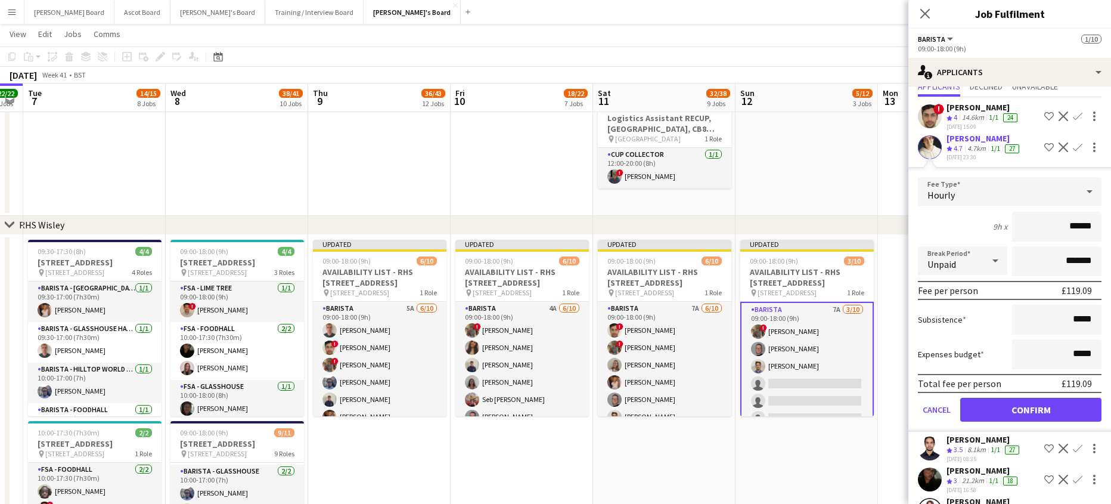
scroll to position [104, 0]
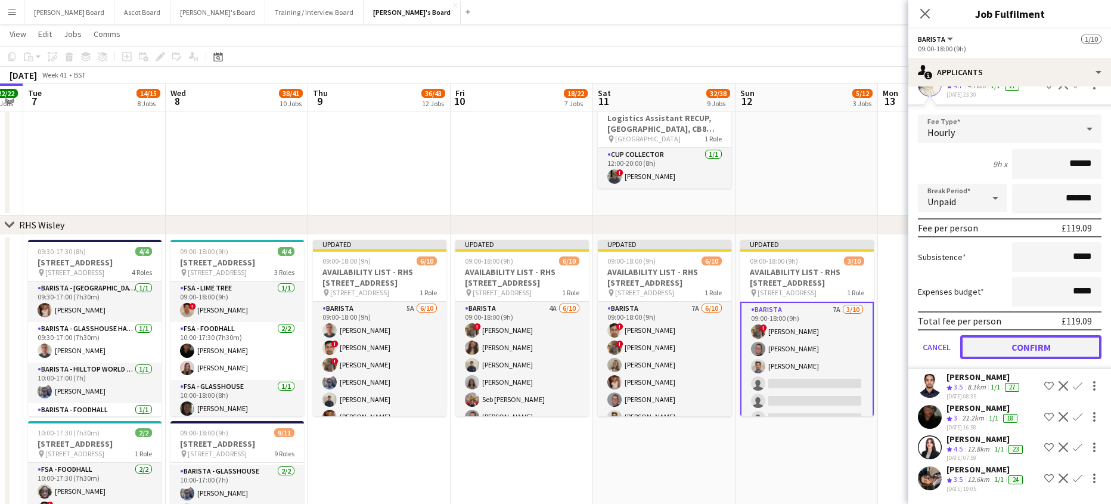
click at [1018, 348] on button "Confirm" at bounding box center [1030, 347] width 141 height 24
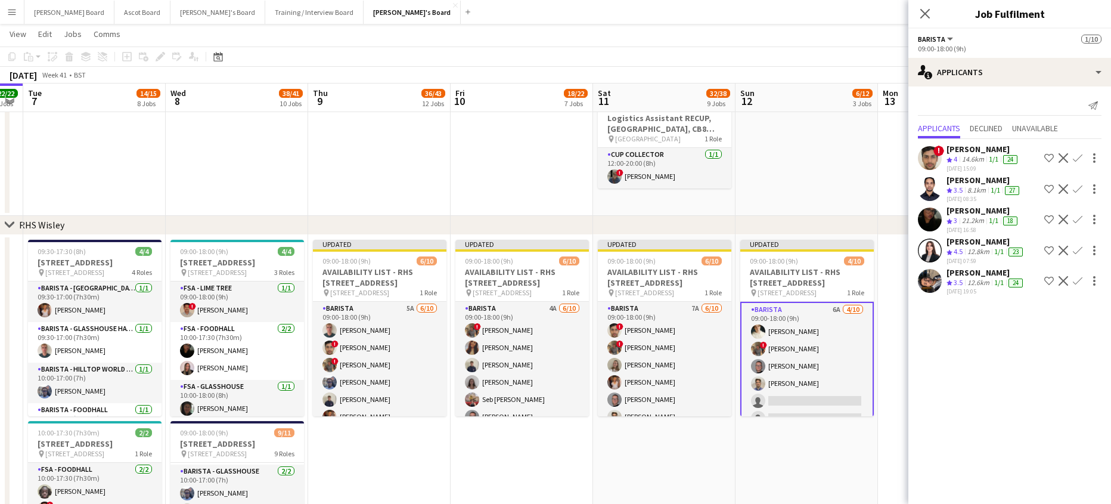
click at [1073, 153] on app-icon "Confirm" at bounding box center [1078, 158] width 10 height 10
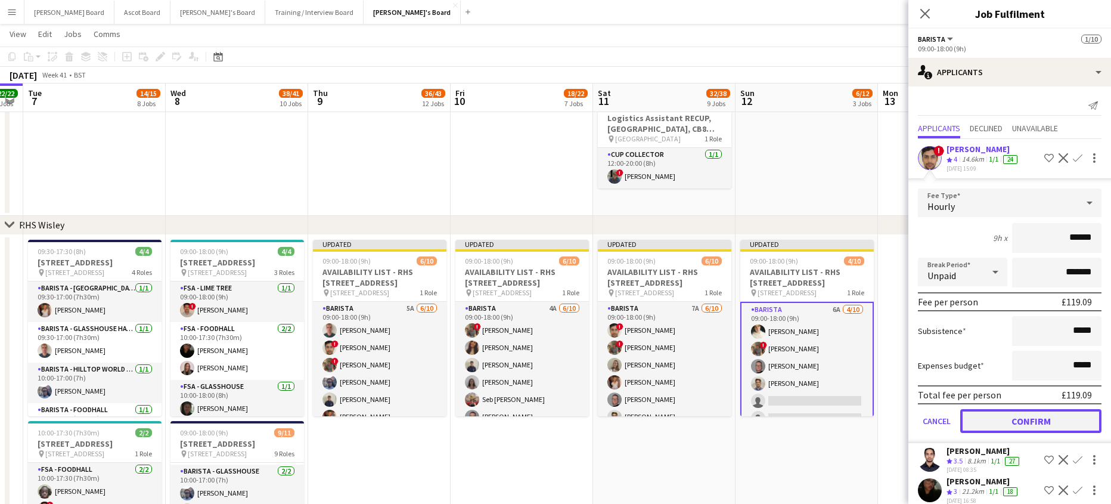
click at [1012, 423] on button "Confirm" at bounding box center [1030, 421] width 141 height 24
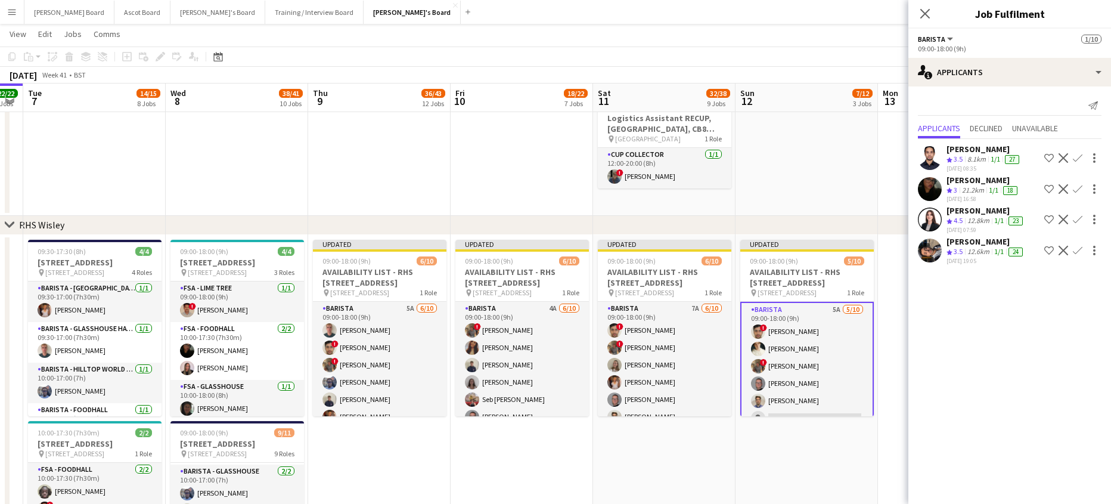
click at [1074, 219] on app-icon "Confirm" at bounding box center [1078, 220] width 10 height 10
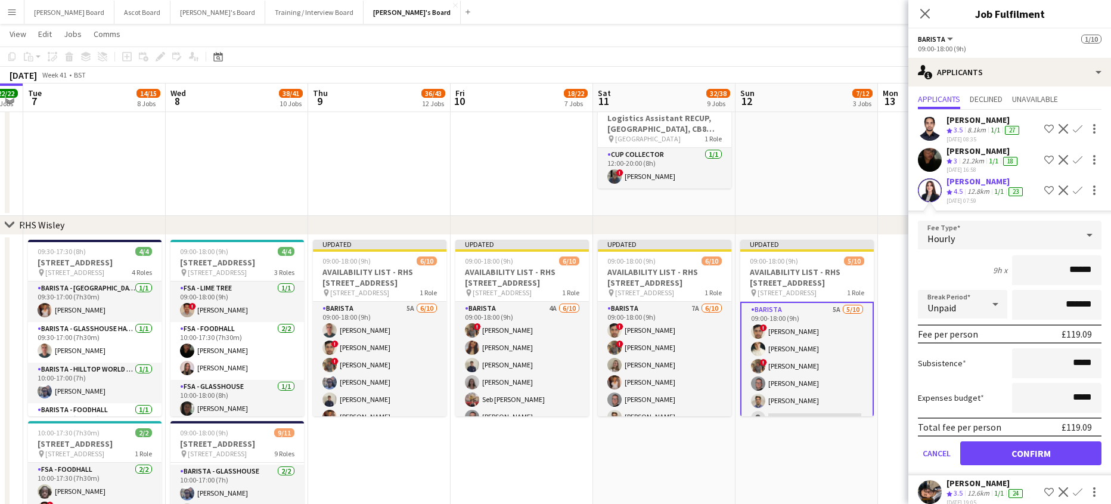
scroll to position [43, 0]
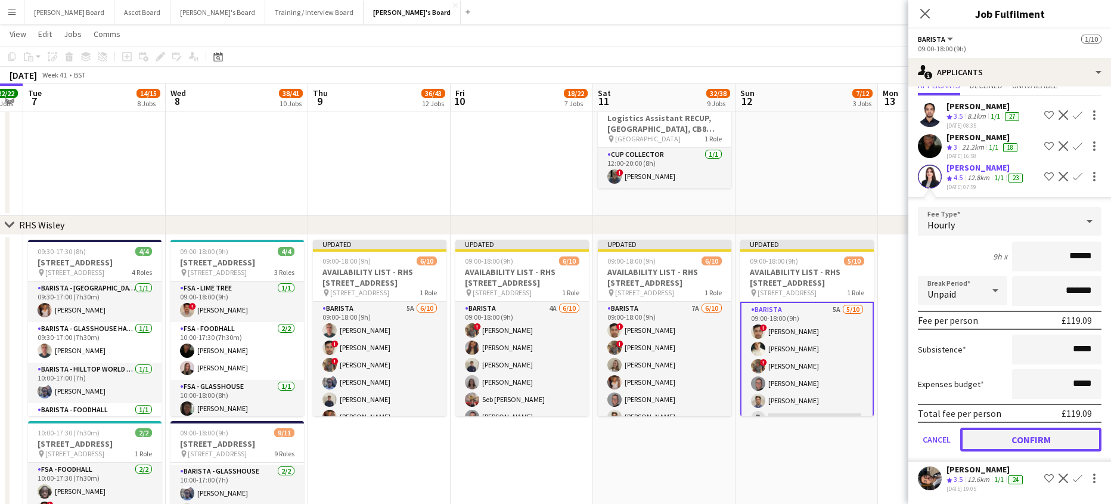
click at [1014, 431] on button "Confirm" at bounding box center [1030, 439] width 141 height 24
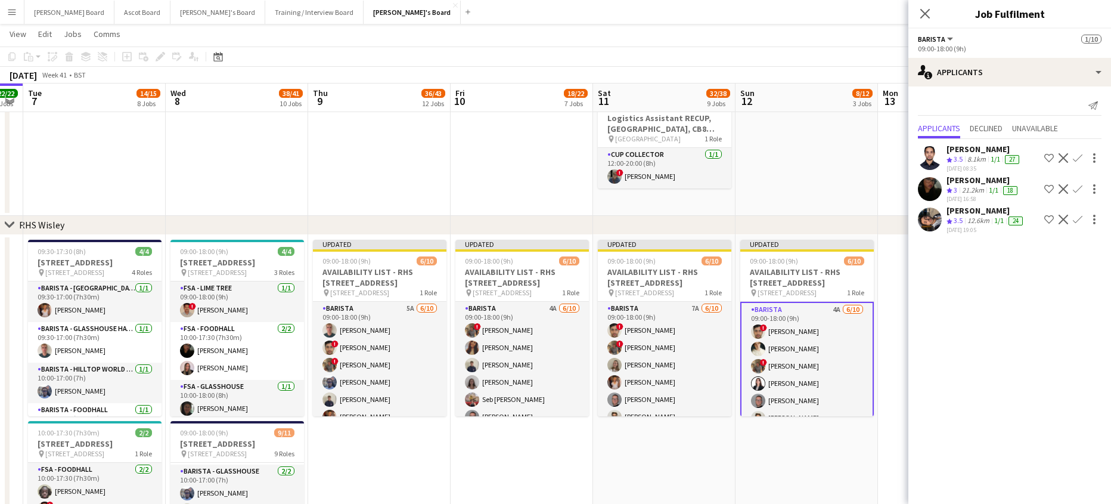
click at [971, 226] on div "06-10-2025 19:05" at bounding box center [985, 230] width 79 height 8
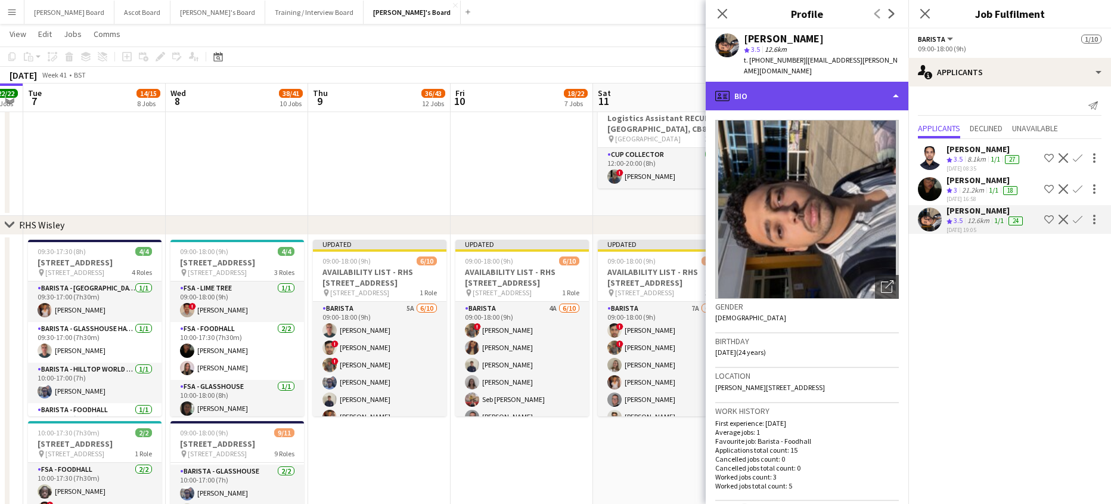
click at [816, 100] on div "profile Bio" at bounding box center [807, 96] width 203 height 29
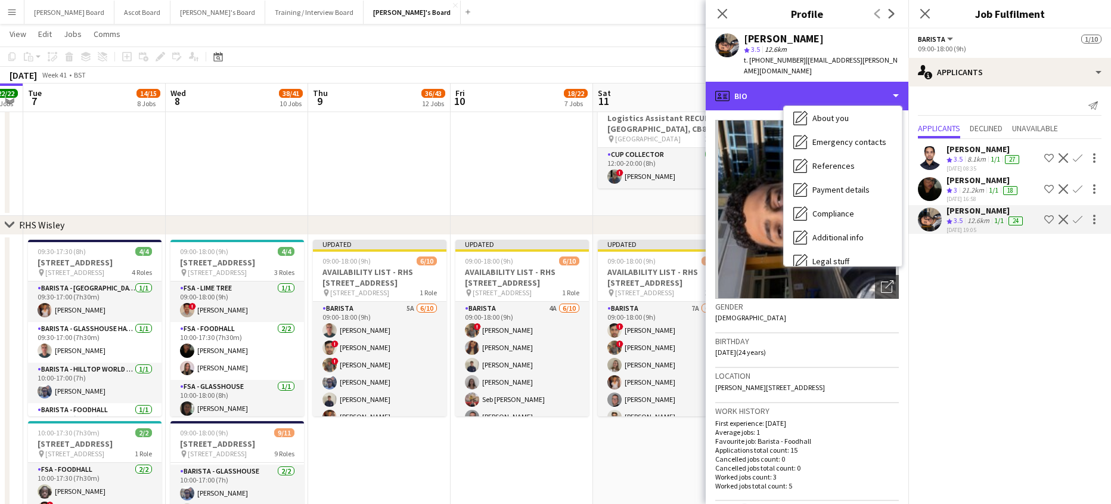
scroll to position [159, 0]
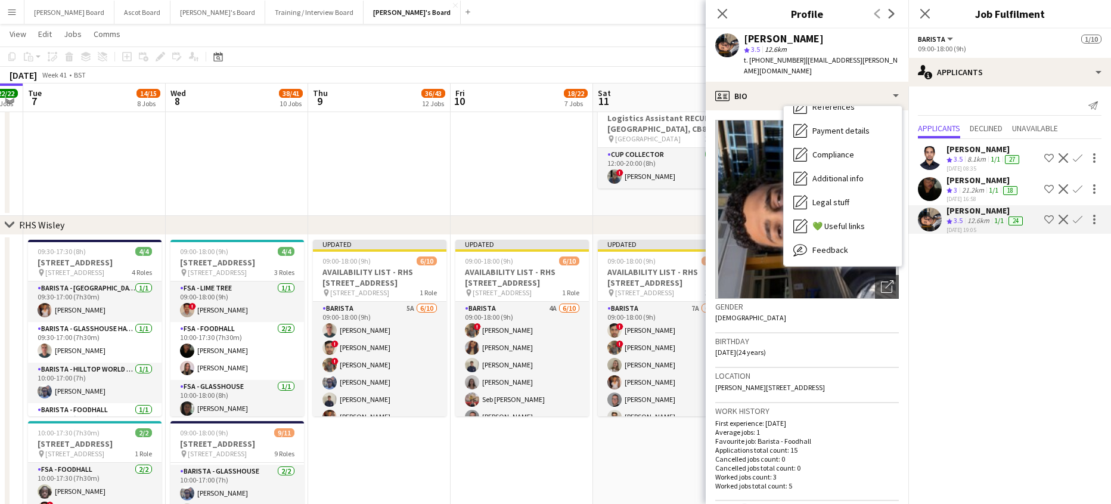
click at [1079, 220] on app-icon "Confirm" at bounding box center [1078, 220] width 10 height 10
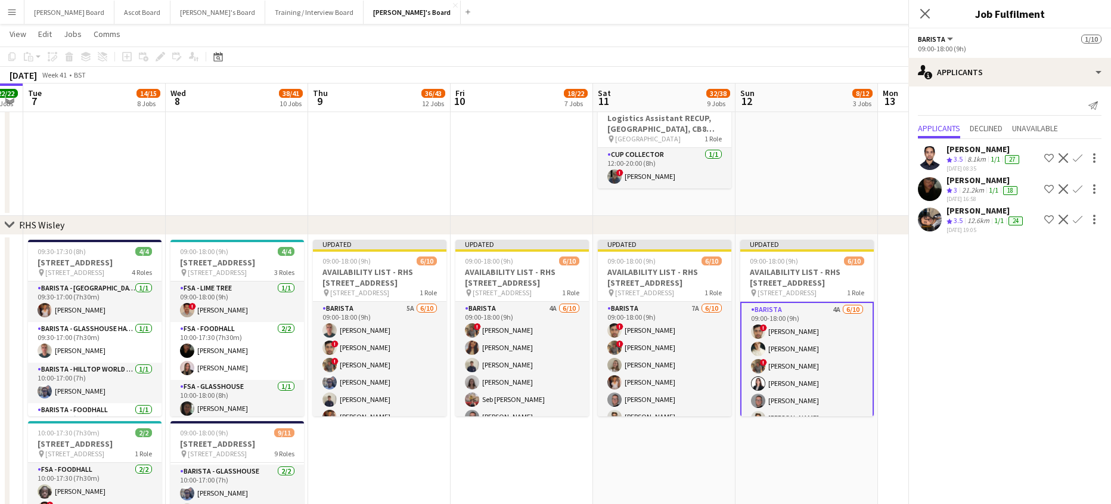
click at [1079, 220] on app-icon "Confirm" at bounding box center [1078, 220] width 10 height 10
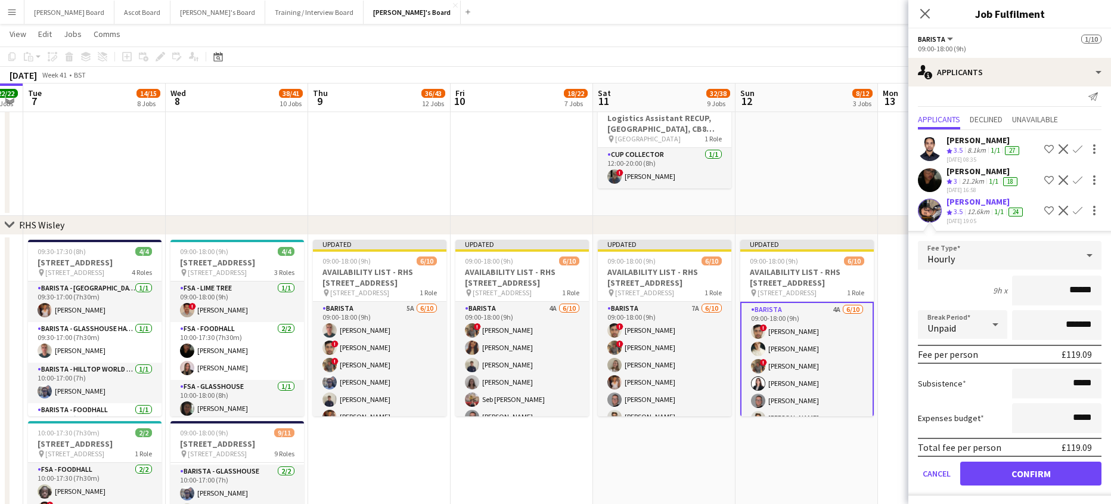
scroll to position [13, 0]
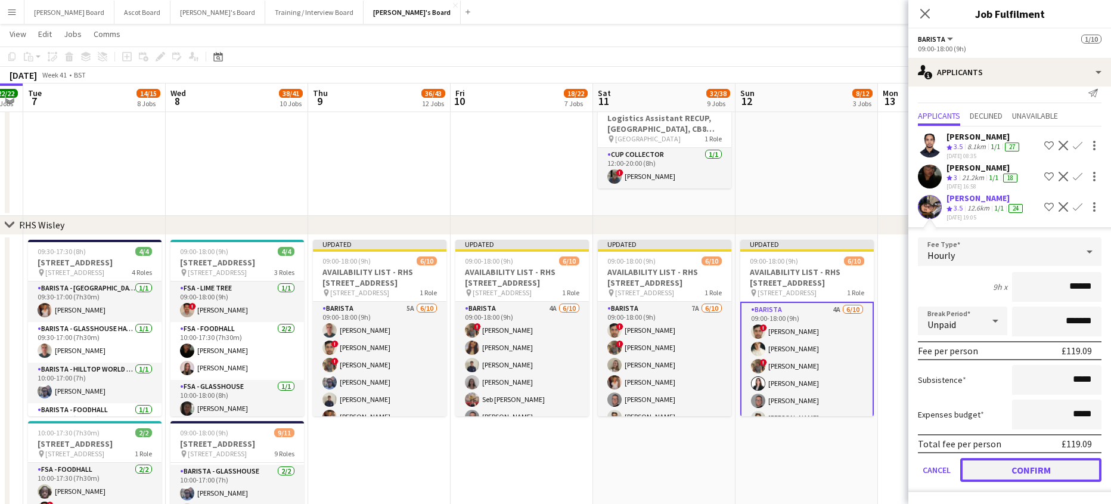
click at [1025, 467] on button "Confirm" at bounding box center [1030, 470] width 141 height 24
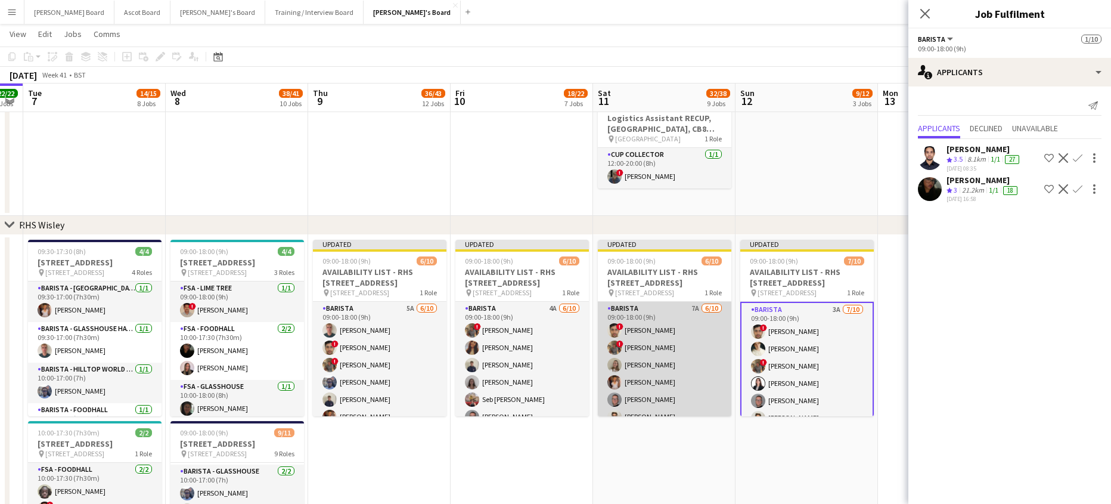
click at [688, 353] on app-card-role "Barista 7A 6/10 09:00-18:00 (9h) ! Eyhab Qureshi ! Luke Powell Annabel Dougans …" at bounding box center [664, 400] width 133 height 196
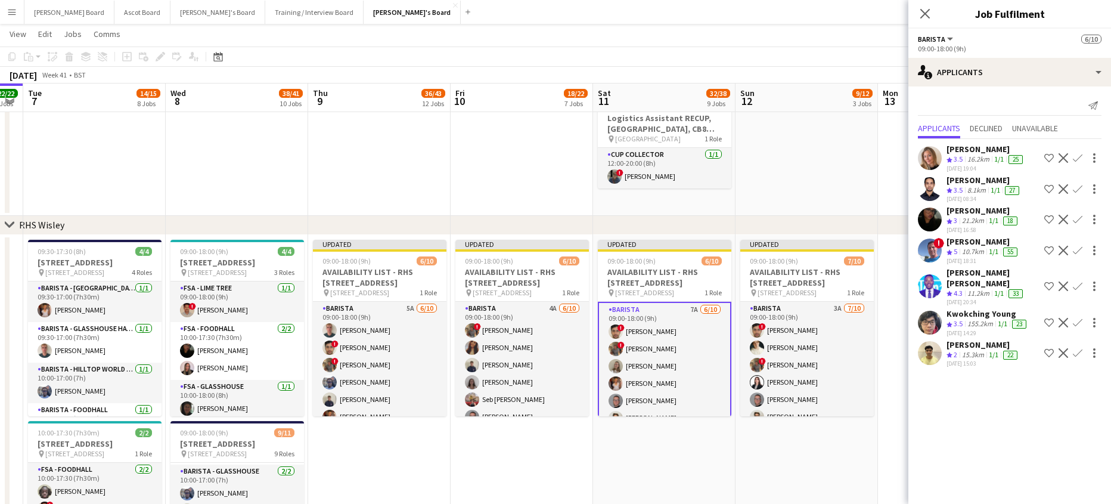
click at [1078, 154] on app-icon "Confirm" at bounding box center [1078, 158] width 10 height 10
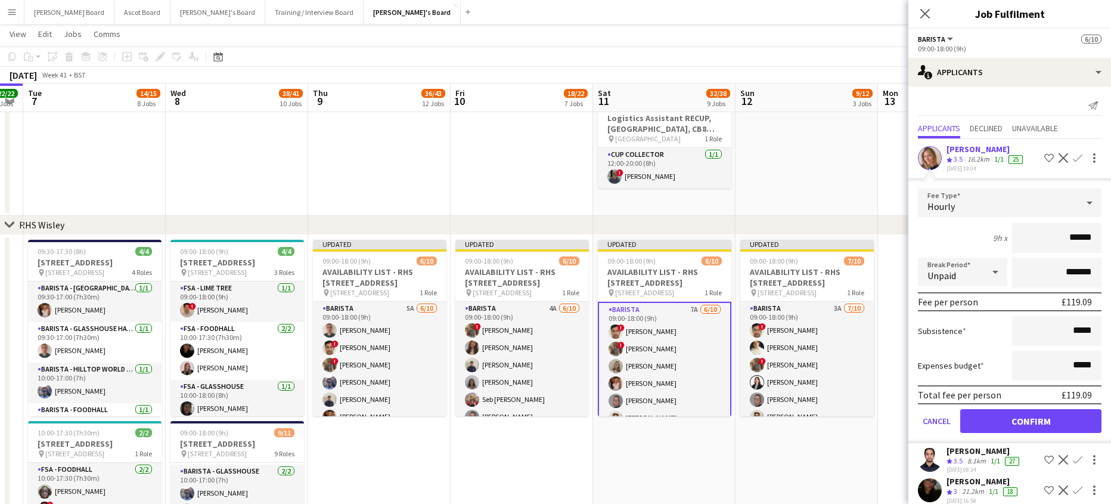
click at [983, 159] on div "16.2km" at bounding box center [978, 159] width 27 height 10
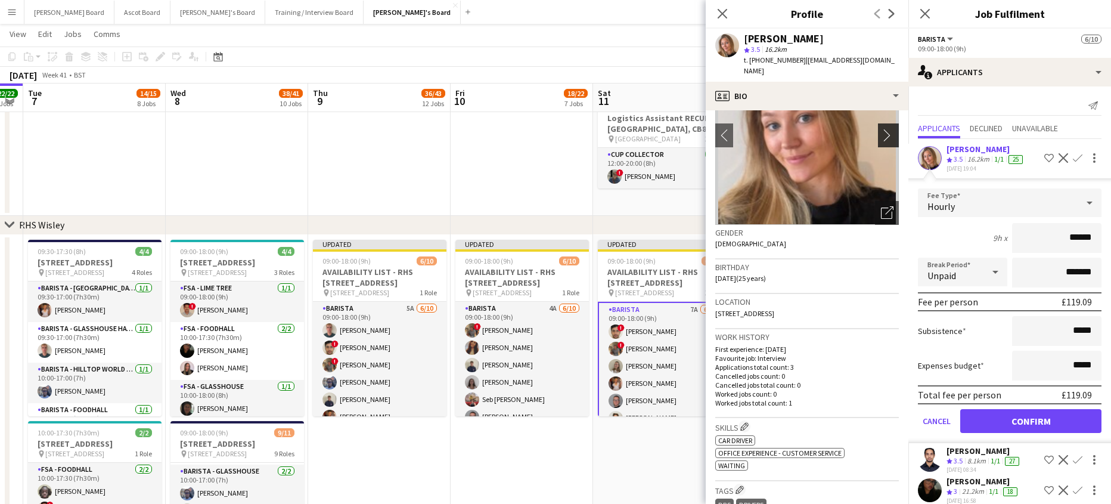
scroll to position [159, 0]
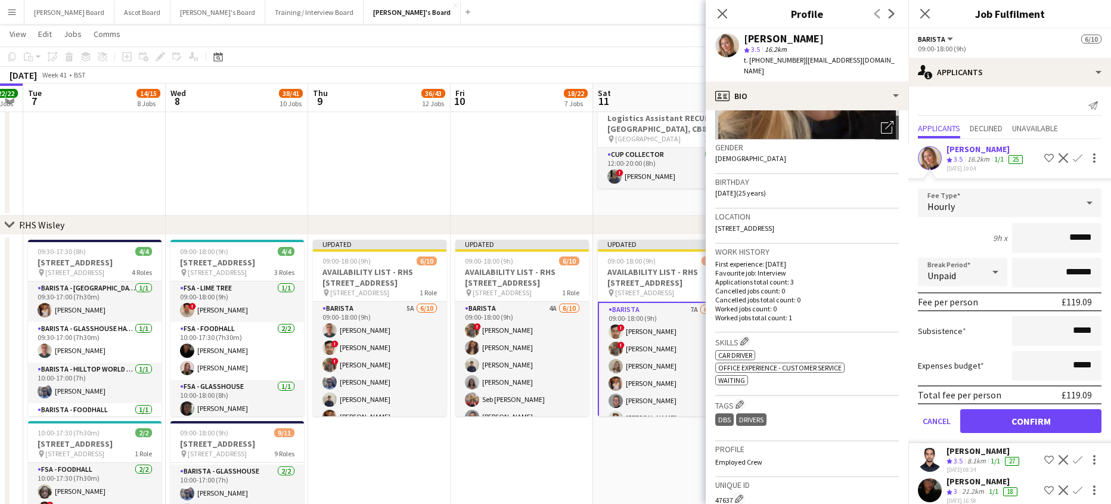
click at [791, 108] on img at bounding box center [807, 50] width 184 height 179
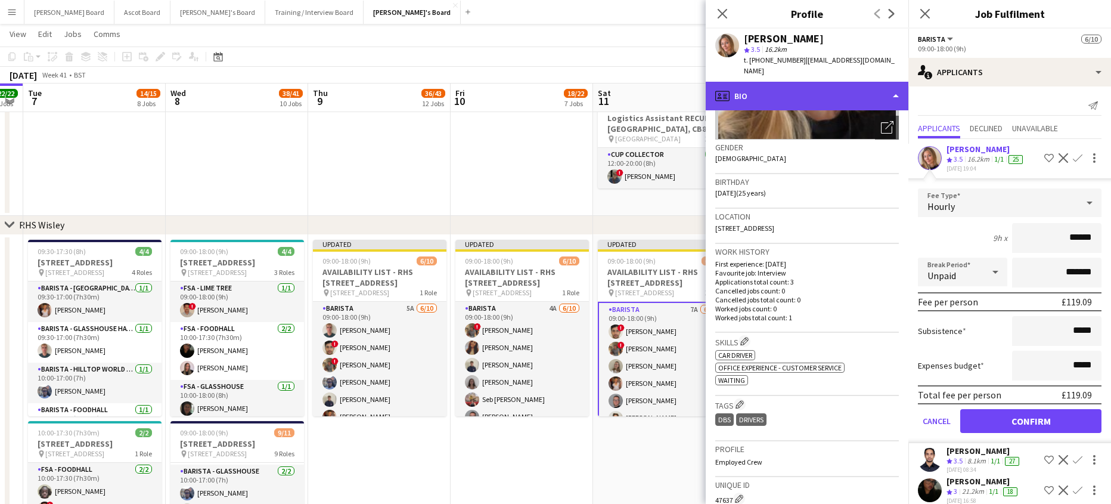
click at [785, 95] on div "profile Bio" at bounding box center [807, 96] width 203 height 29
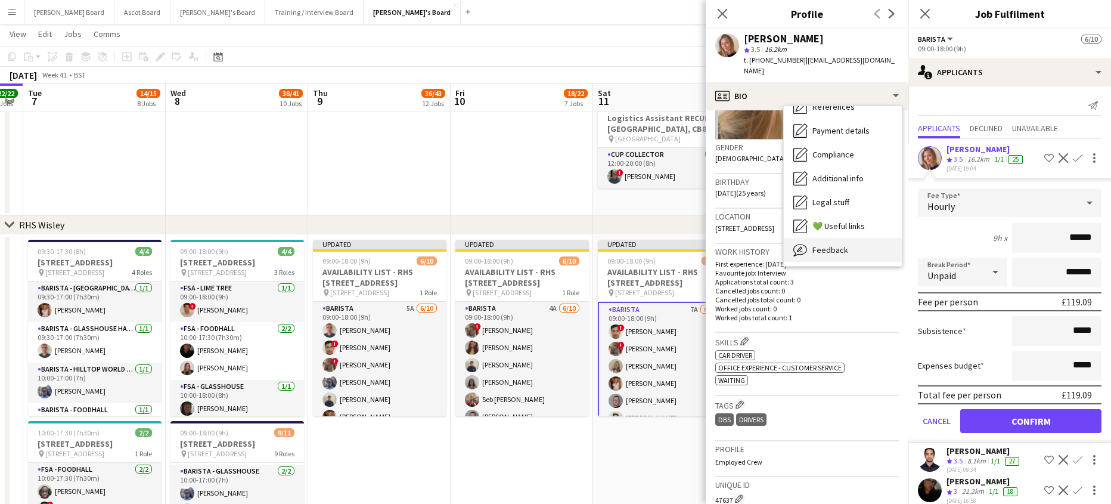
click at [835, 244] on span "Feedback" at bounding box center [830, 249] width 36 height 11
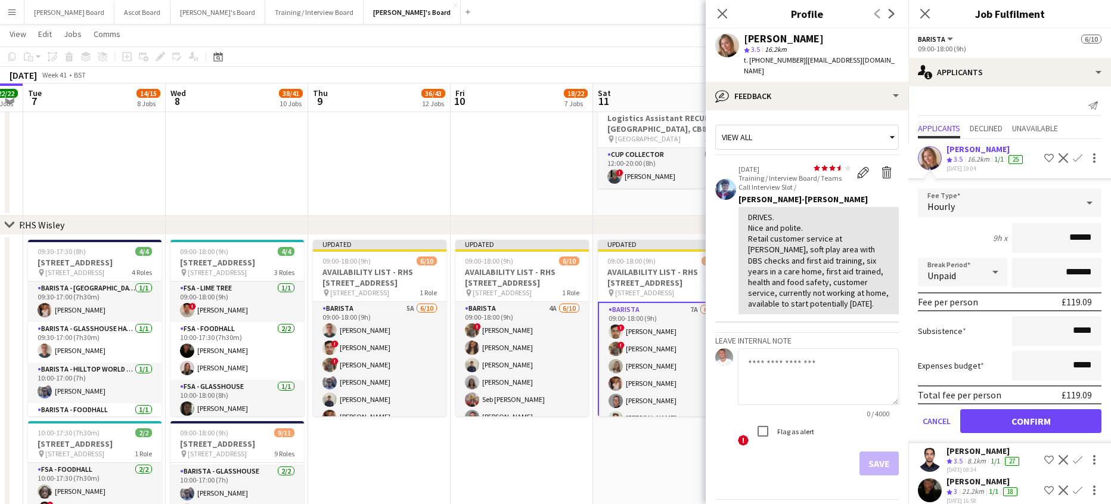
drag, startPoint x: 934, startPoint y: 119, endPoint x: 933, endPoint y: 126, distance: 7.2
click at [933, 126] on div "Send notification Applicants Declined Unavailable Maia Stokes Crew rating 3.5 1…" at bounding box center [1009, 367] width 203 height 563
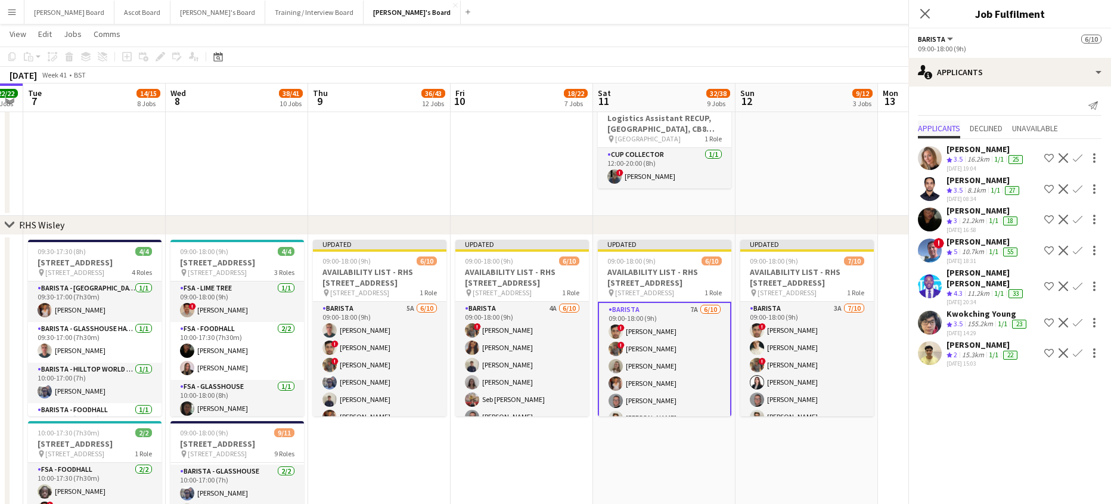
click at [933, 127] on span "Applicants" at bounding box center [939, 128] width 42 height 8
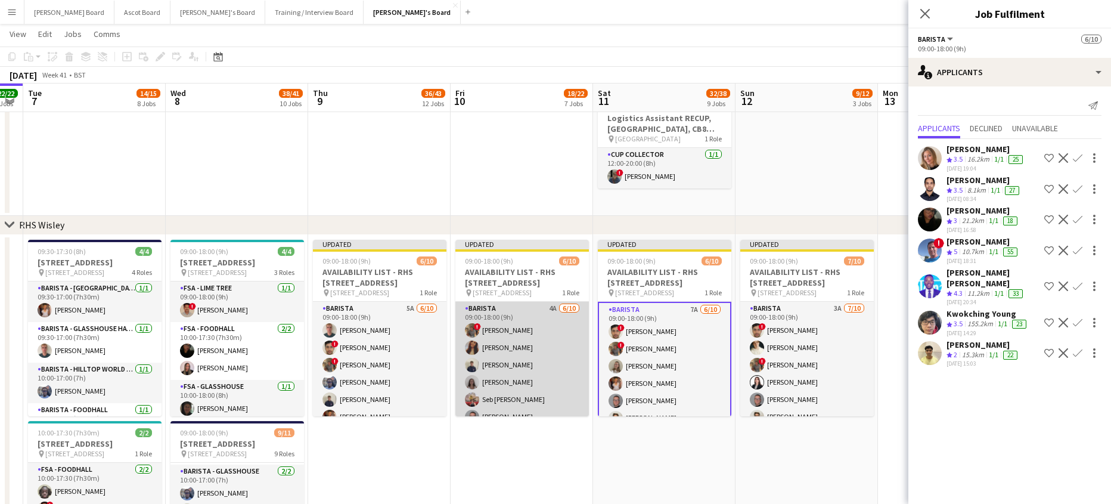
click at [561, 370] on app-card-role "Barista 4A 6/10 09:00-18:00 (9h) ! Luke Powell kelly smith Charlie Gibbons Ella…" at bounding box center [521, 400] width 133 height 196
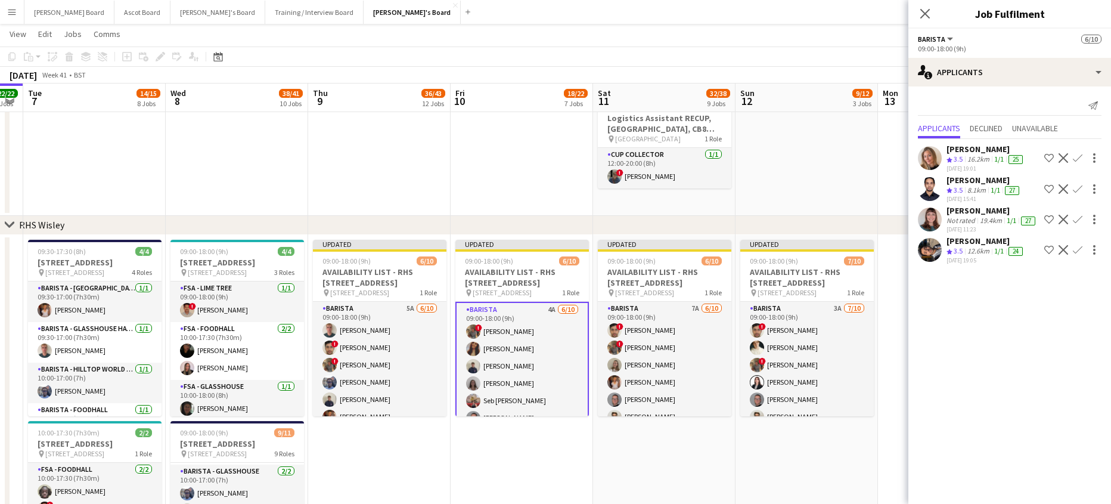
click at [1074, 248] on app-icon "Confirm" at bounding box center [1078, 250] width 10 height 10
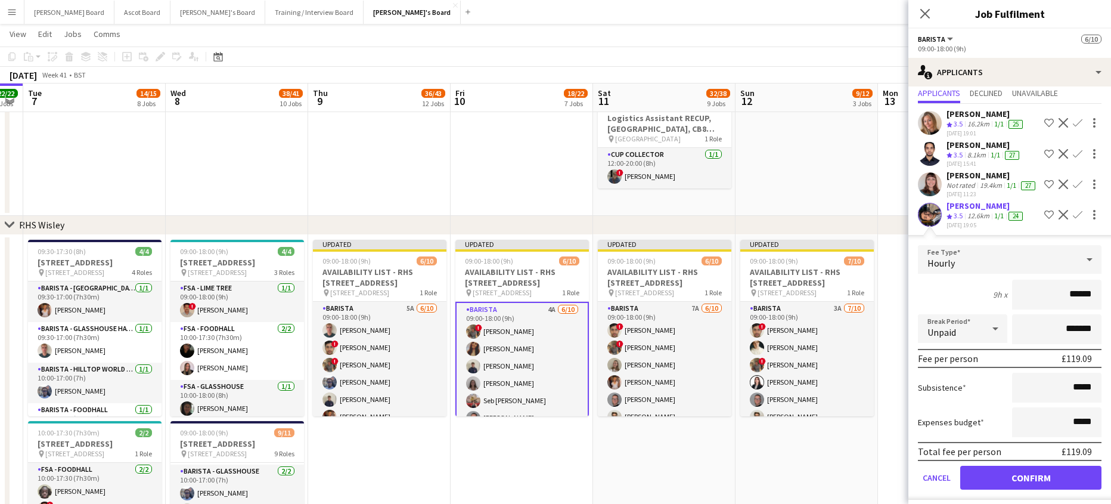
scroll to position [51, 0]
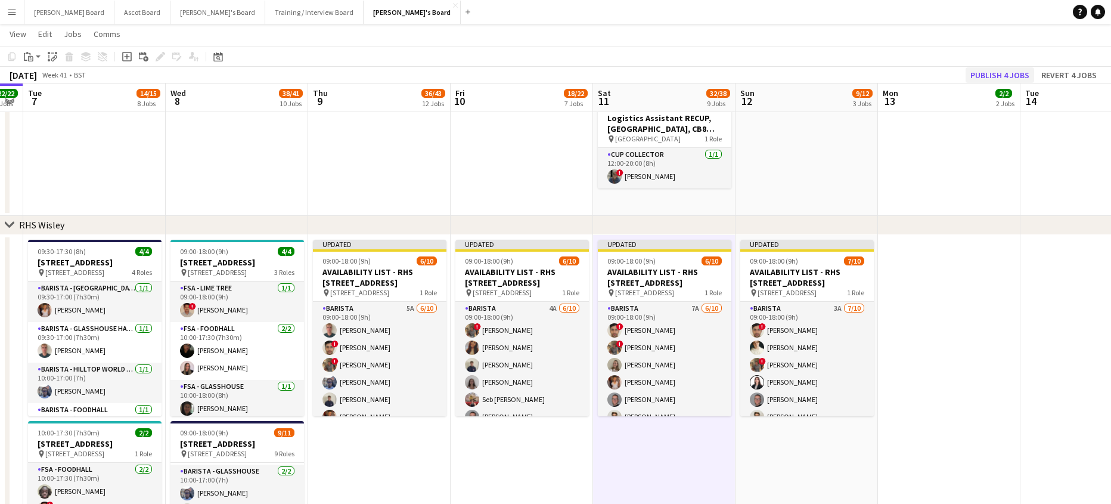
drag, startPoint x: 1010, startPoint y: 64, endPoint x: 1005, endPoint y: 69, distance: 6.3
click at [1009, 65] on app-toolbar "Copy Paste Paste Ctrl+V Paste with crew Ctrl+Shift+V Paste linked Job Delete Gr…" at bounding box center [555, 56] width 1111 height 20
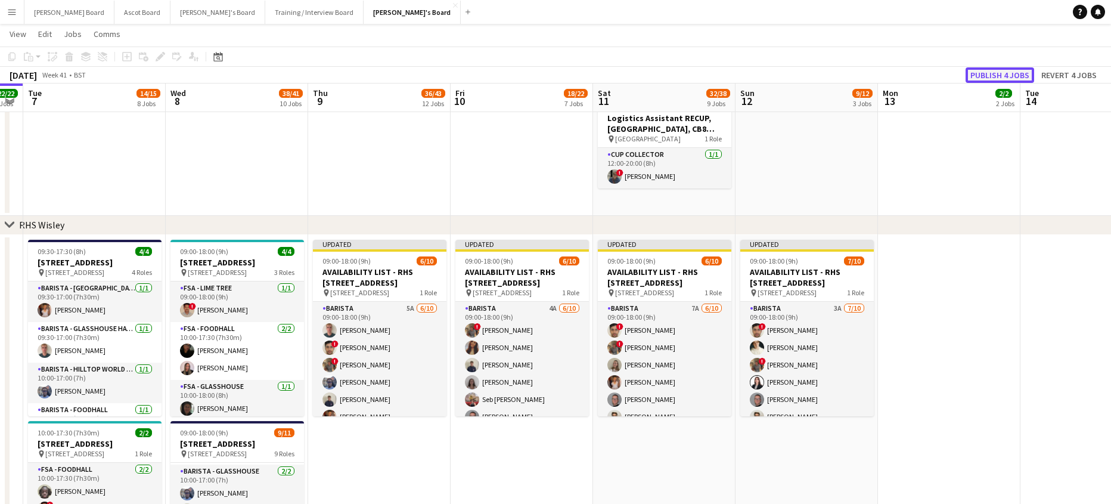
click at [1004, 70] on button "Publish 4 jobs" at bounding box center [999, 74] width 69 height 15
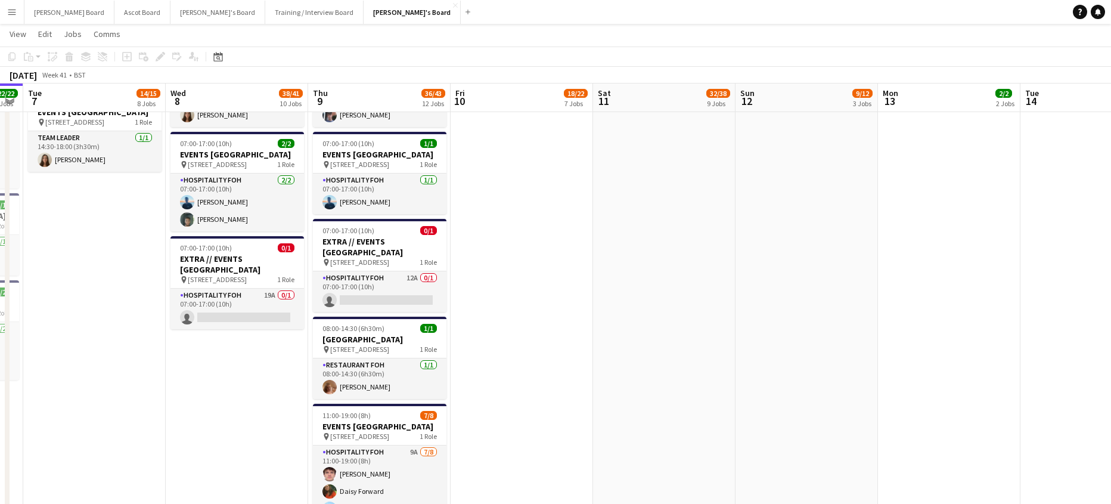
scroll to position [0, 263]
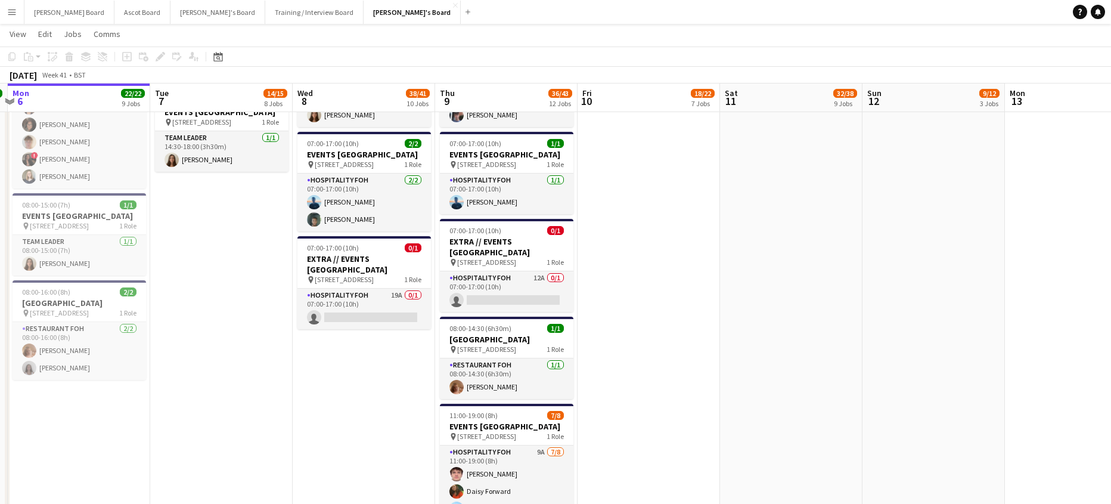
drag, startPoint x: 253, startPoint y: 370, endPoint x: 427, endPoint y: 320, distance: 181.6
click at [536, 375] on app-calendar-viewport "Sat 4 5/5 3 Jobs Sun 5 13/13 8 Jobs Mon 6 22/22 9 Jobs Tue 7 14/15 8 Jobs Wed 8…" at bounding box center [555, 337] width 1111 height 3034
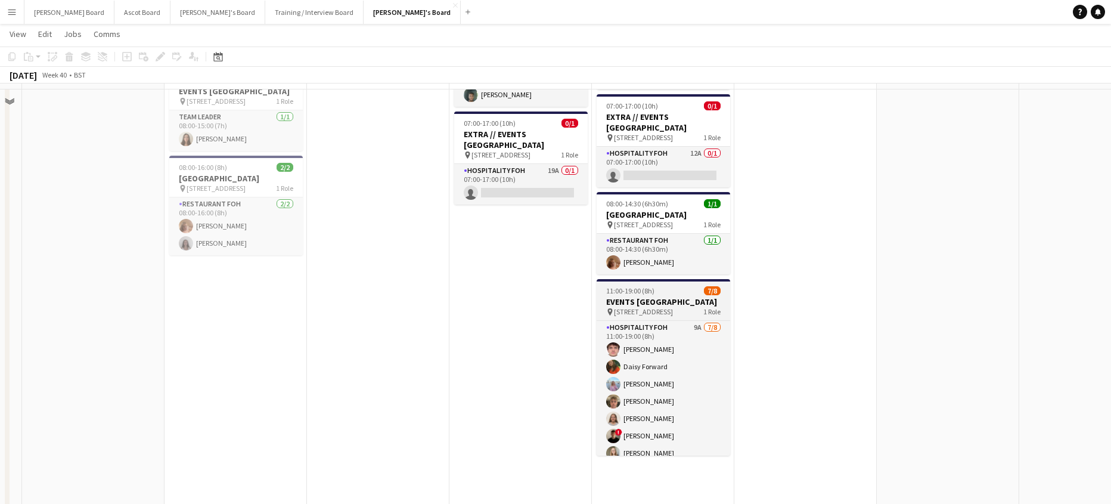
scroll to position [1385, 0]
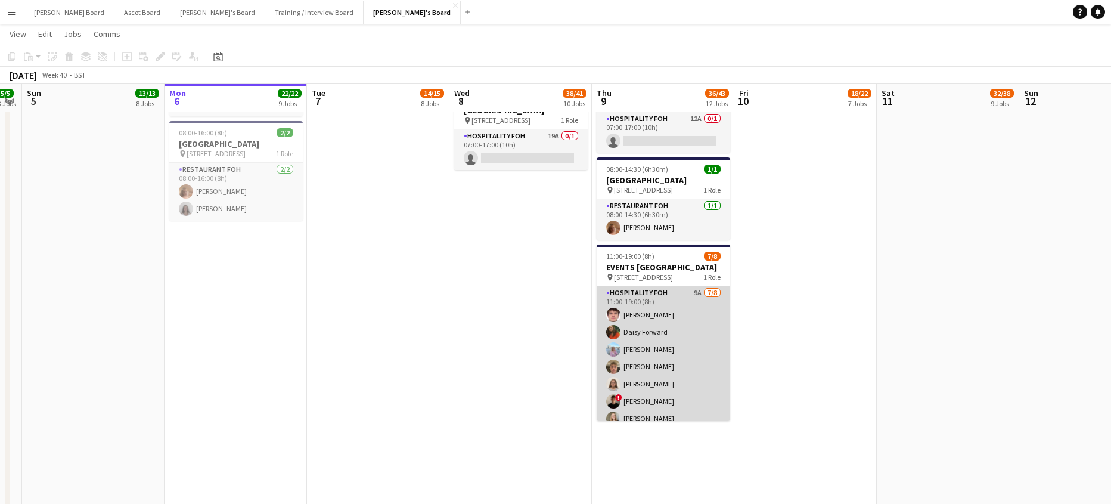
click at [705, 355] on app-card-role "Hospitality FOH 9A [DATE] 11:00-19:00 (8h) [PERSON_NAME] [PERSON_NAME] Forward …" at bounding box center [663, 366] width 133 height 161
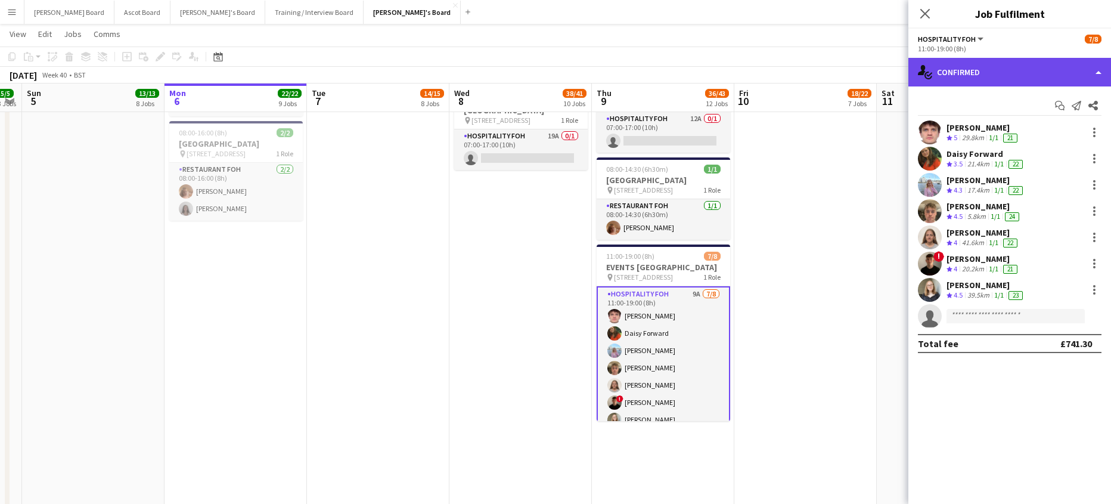
click at [992, 62] on div "single-neutral-actions-check-2 Confirmed" at bounding box center [1009, 72] width 203 height 29
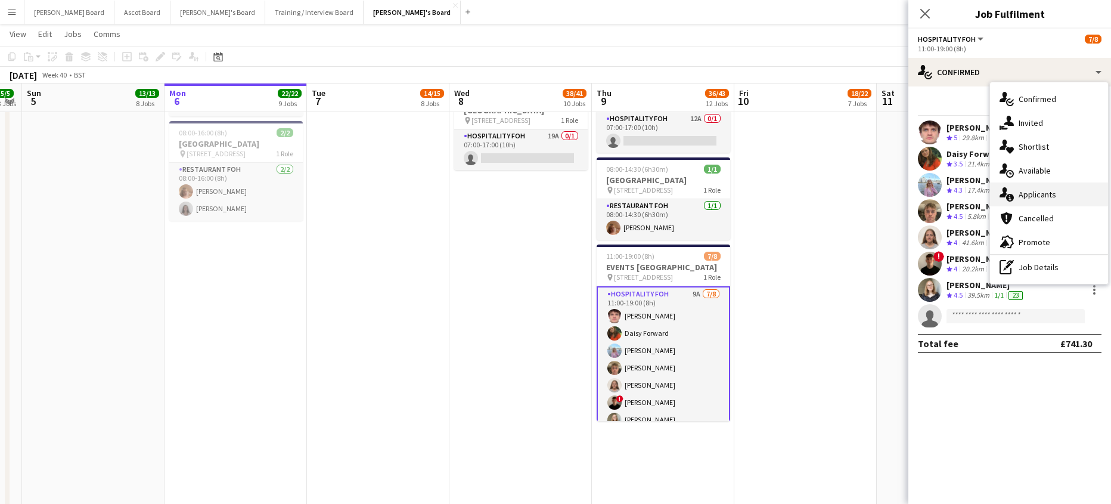
click at [1050, 191] on span "Applicants" at bounding box center [1037, 194] width 38 height 11
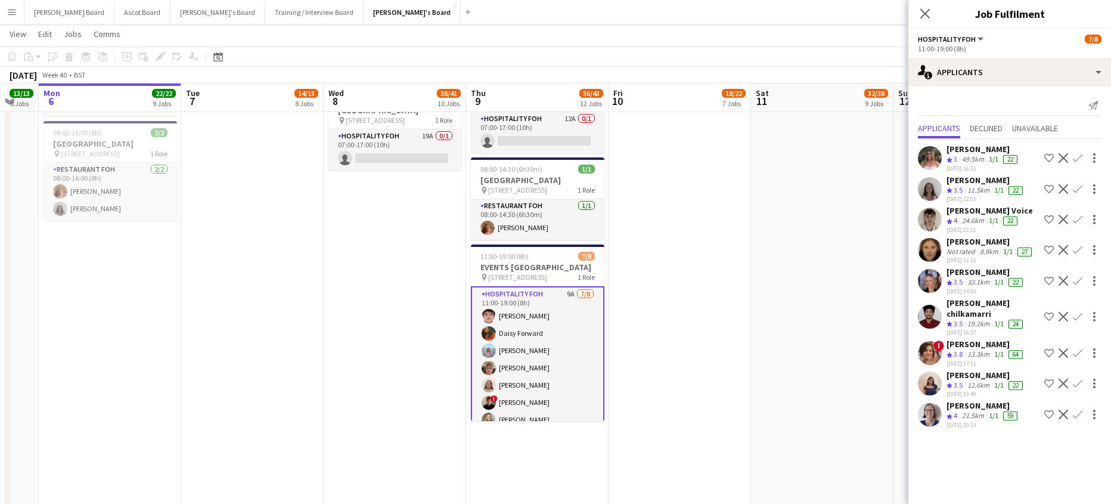
scroll to position [0, 439]
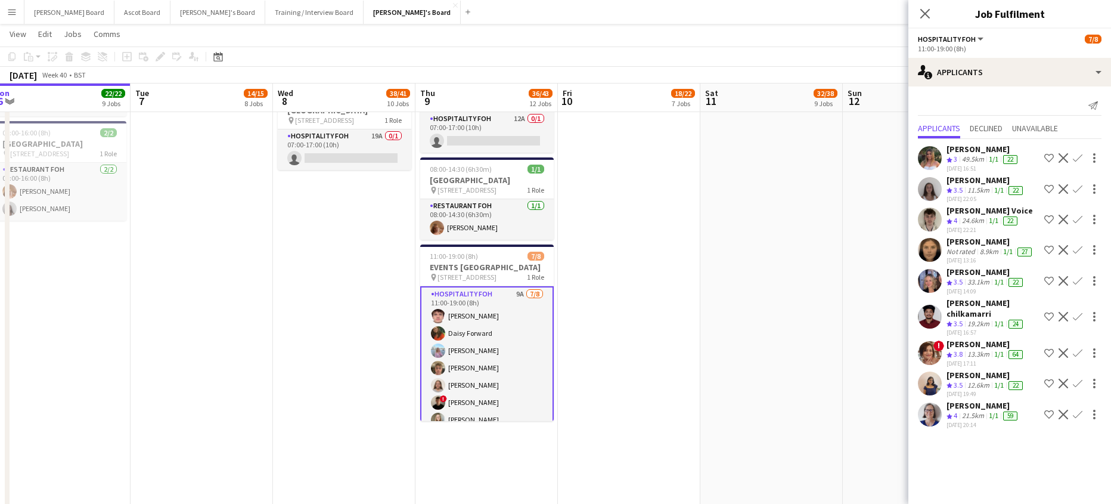
drag, startPoint x: 831, startPoint y: 314, endPoint x: 655, endPoint y: 338, distance: 178.1
click at [655, 338] on app-calendar-viewport "Fri 3 15/15 7 Jobs Sat 4 5/5 3 Jobs Sun 5 13/13 8 Jobs Mon 6 22/22 9 Jobs Tue 7…" at bounding box center [555, 178] width 1111 height 3034
click at [967, 403] on div "[PERSON_NAME]" at bounding box center [982, 405] width 73 height 11
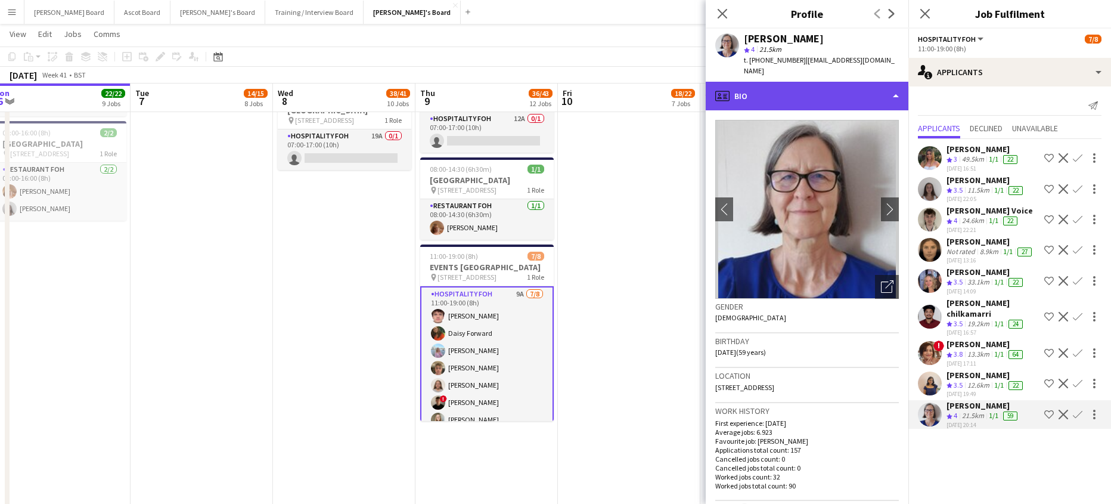
click at [765, 91] on div "profile Bio" at bounding box center [807, 96] width 203 height 29
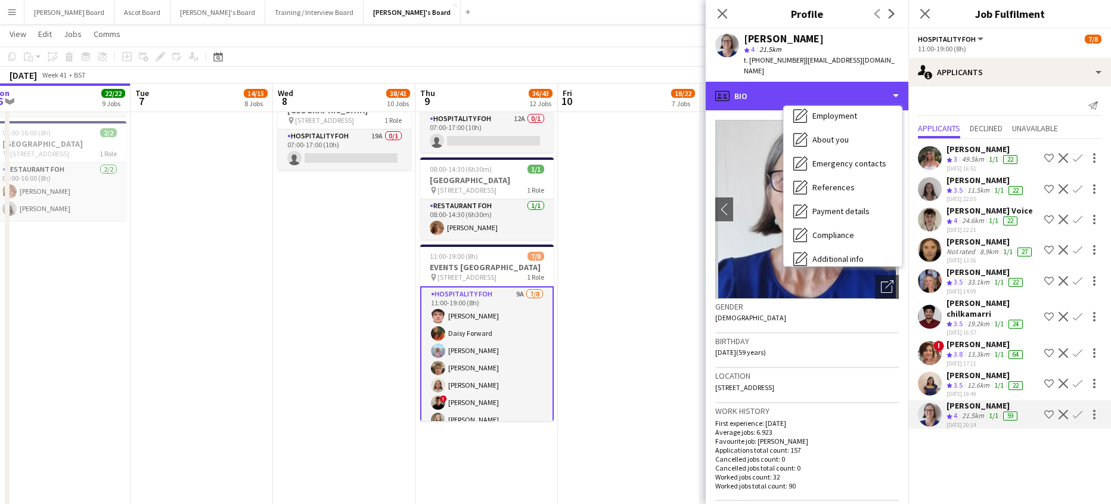
scroll to position [159, 0]
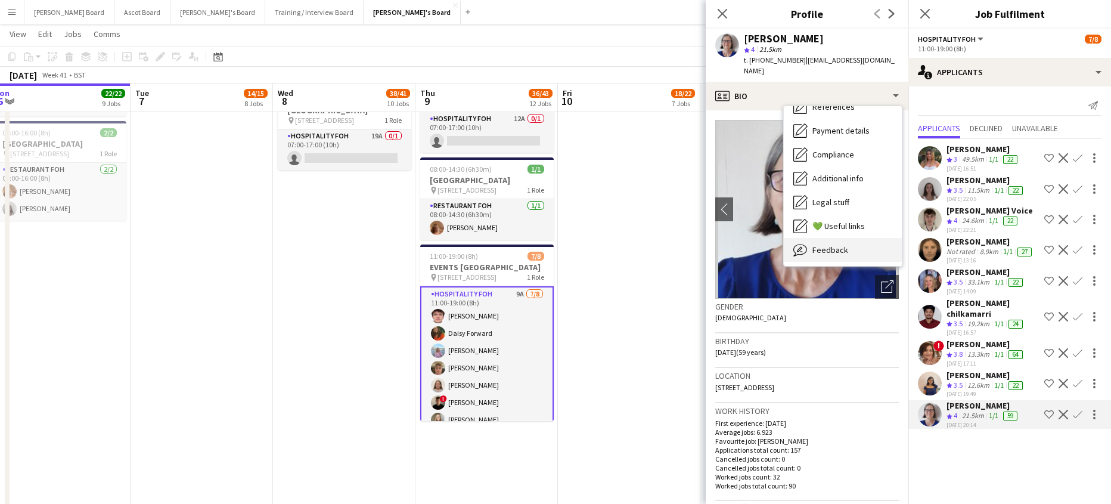
click at [841, 244] on span "Feedback" at bounding box center [830, 249] width 36 height 11
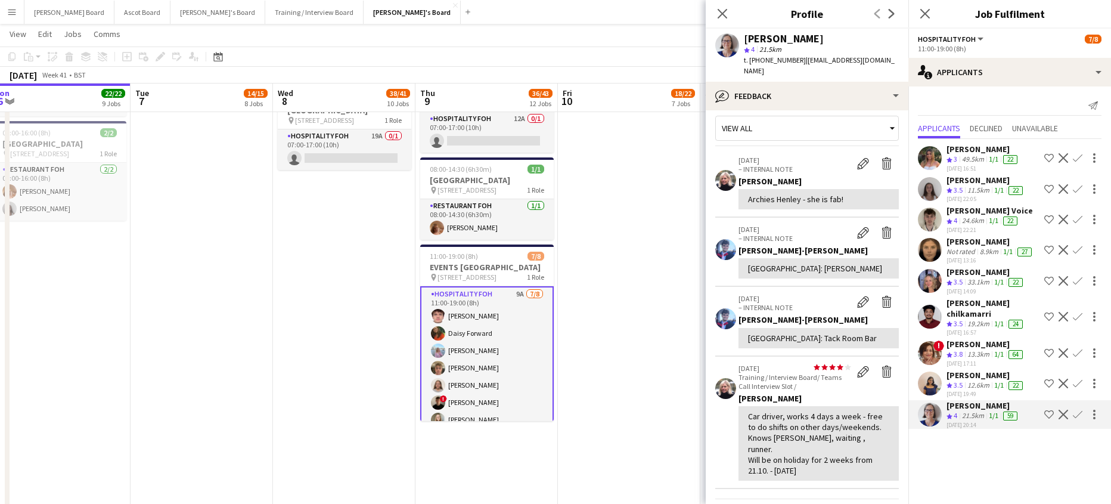
scroll to position [0, 0]
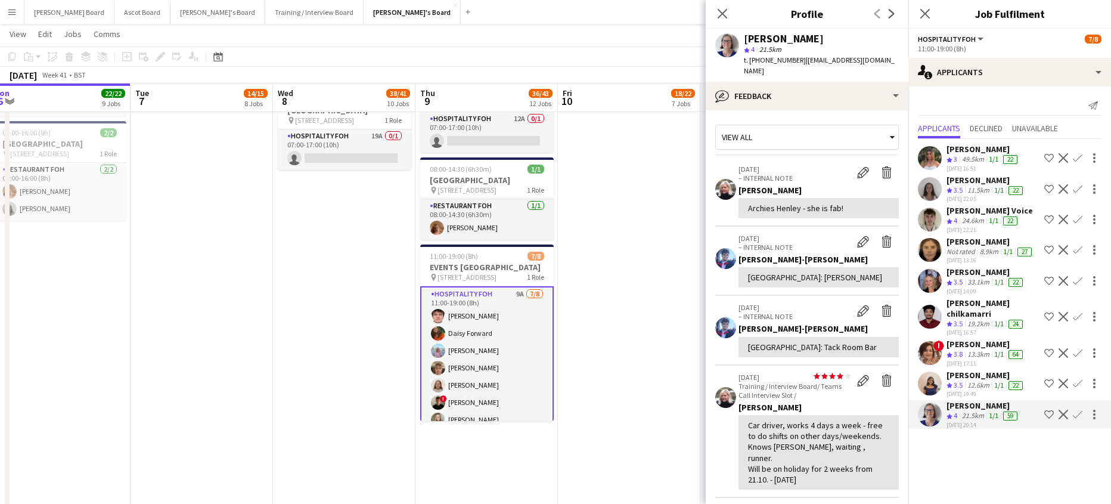
click at [1074, 414] on button "Confirm" at bounding box center [1077, 414] width 14 height 14
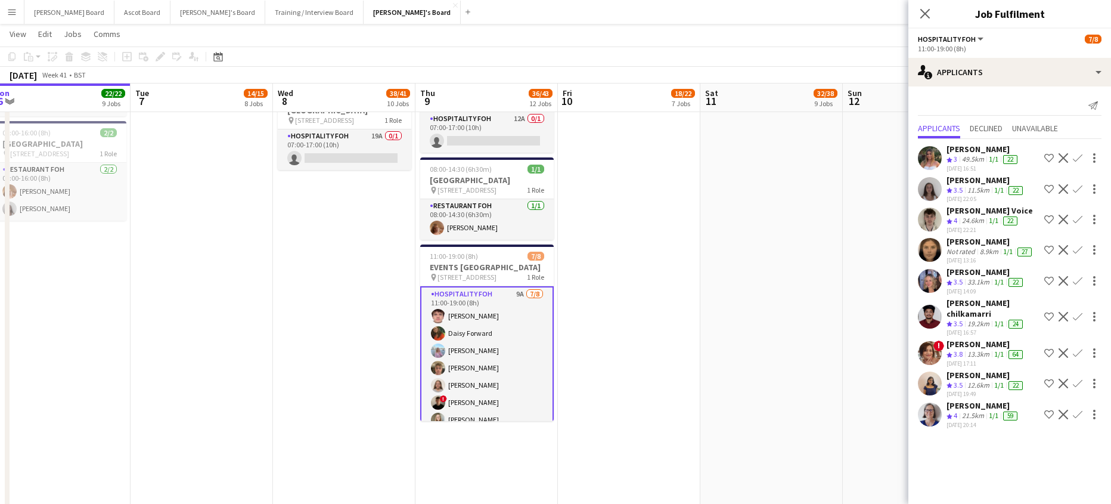
click at [1073, 409] on app-icon "Confirm" at bounding box center [1078, 414] width 10 height 10
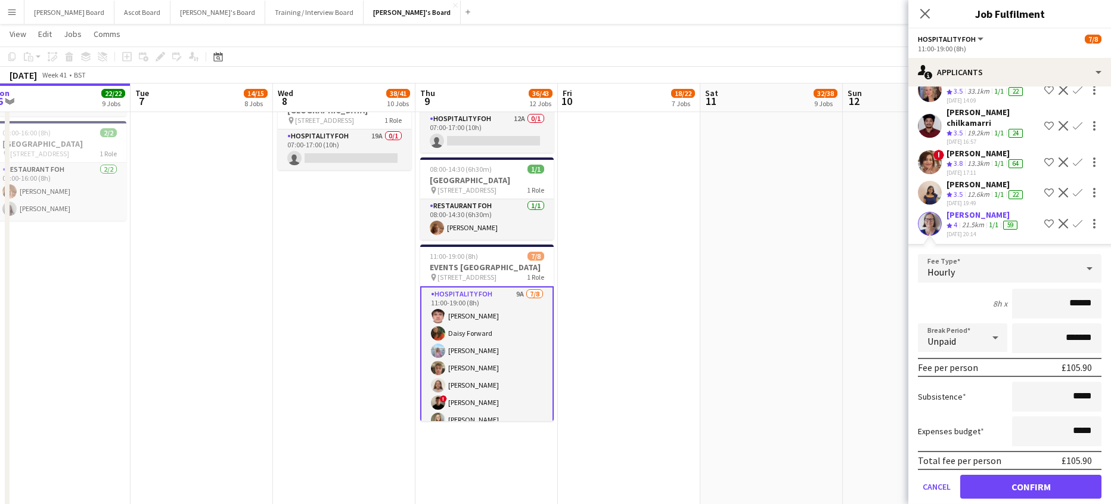
scroll to position [205, 0]
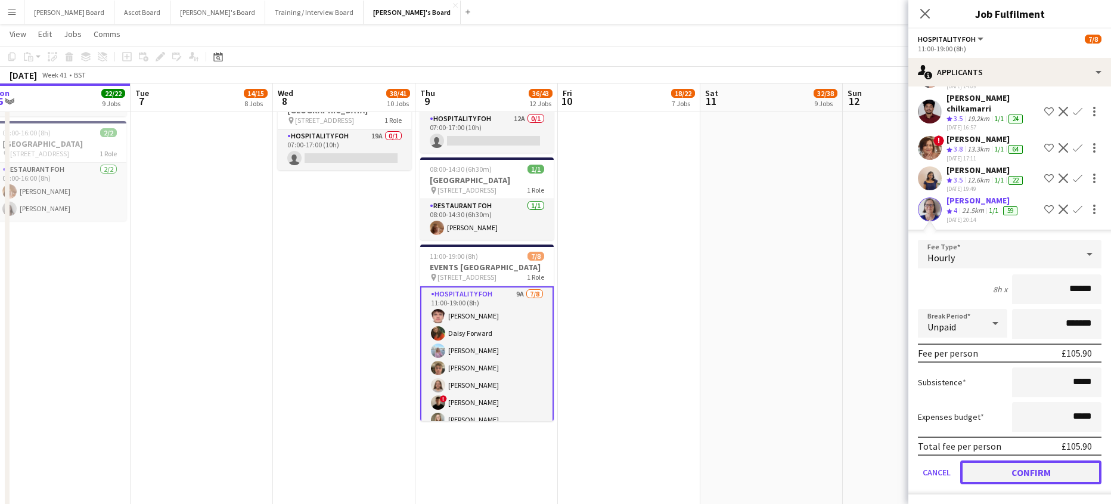
click at [1000, 472] on button "Confirm" at bounding box center [1030, 472] width 141 height 24
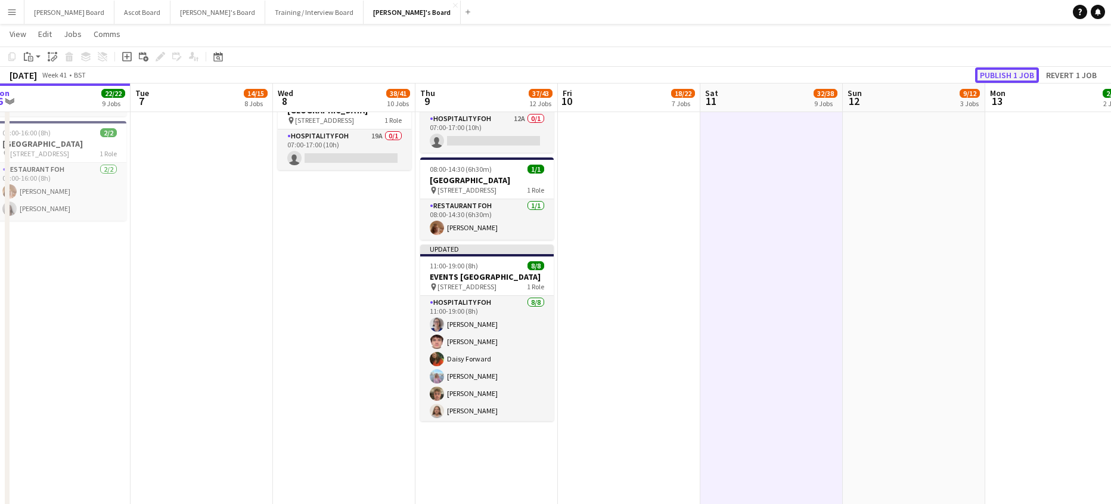
click at [998, 72] on button "Publish 1 job" at bounding box center [1007, 74] width 64 height 15
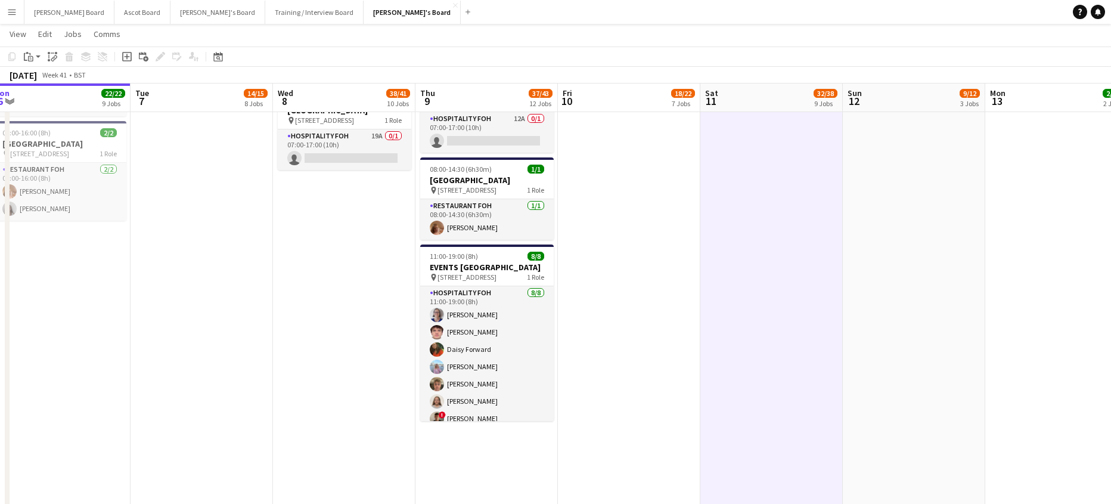
scroll to position [0, 393]
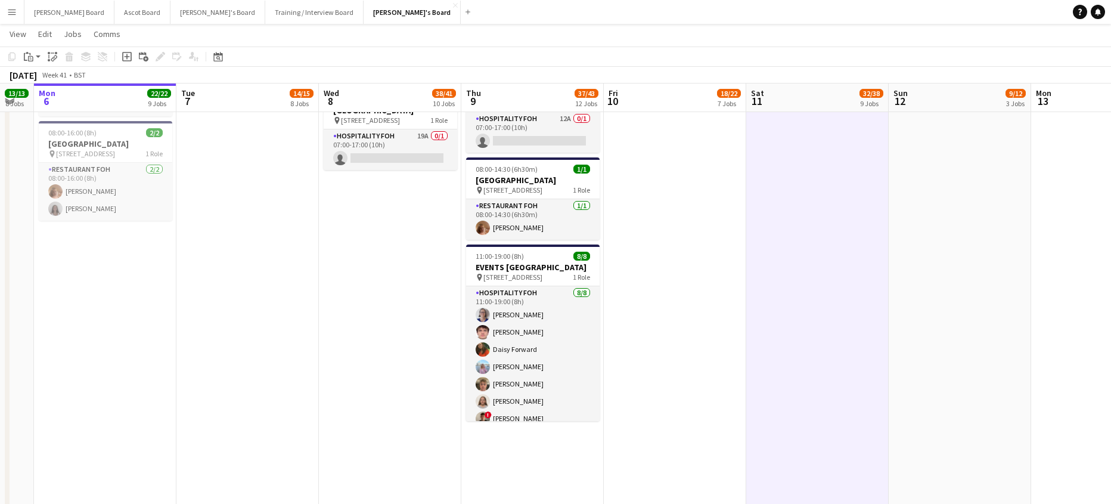
drag, startPoint x: 676, startPoint y: 312, endPoint x: 585, endPoint y: 334, distance: 93.7
click at [585, 334] on app-calendar-viewport "Fri 3 15/15 7 Jobs Sat 4 5/5 3 Jobs Sun 5 13/13 8 Jobs Mon 6 22/22 9 Jobs Tue 7…" at bounding box center [555, 178] width 1111 height 3034
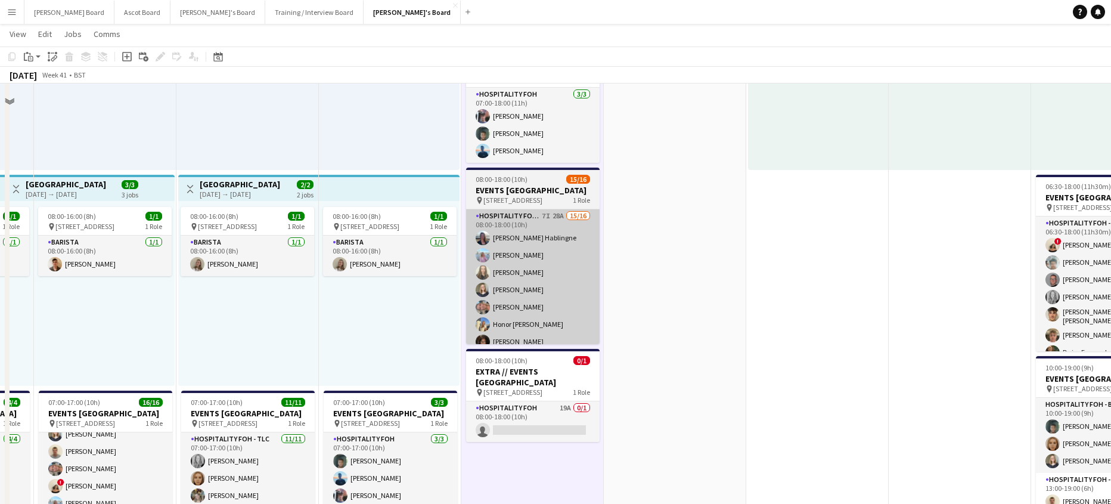
scroll to position [750, 0]
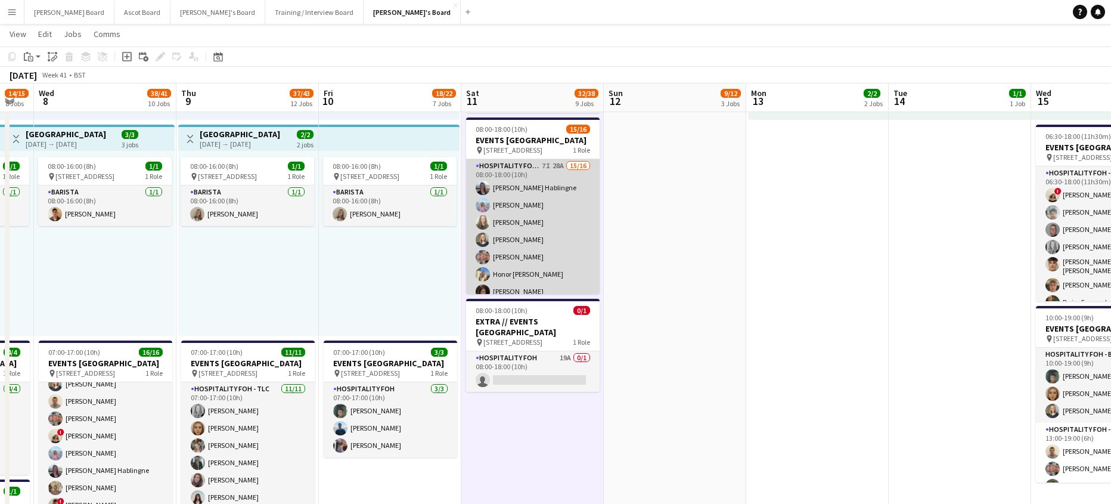
click at [557, 278] on app-card-role "Hospitality FOH - Open Day 7I 28A 15/16 08:00-18:00 (10h) Anett Varasdi Habling…" at bounding box center [532, 309] width 133 height 300
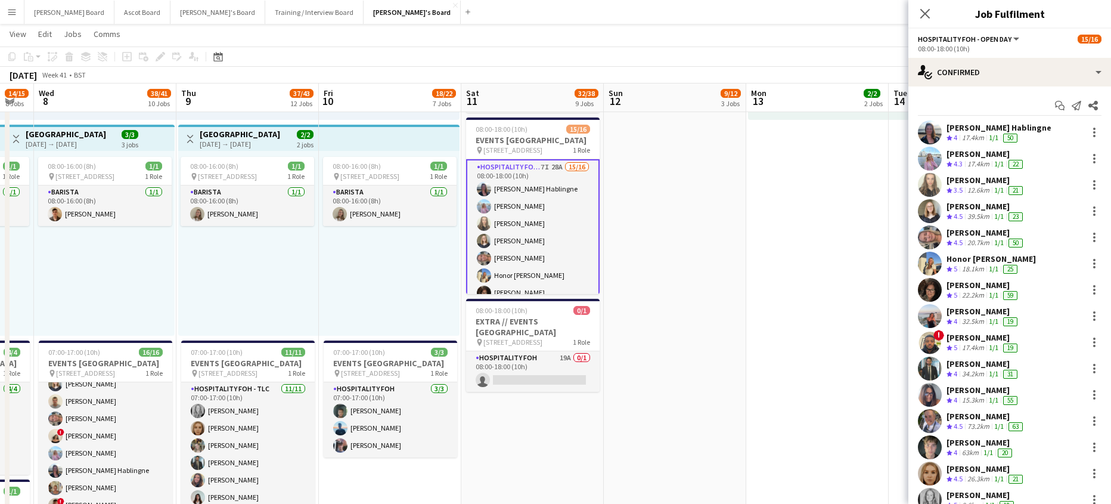
click at [1008, 55] on app-options-switcher "Hospitality FOH - Open Day All roles Hospitality FOH - Open Day 15/16 08:00-18:…" at bounding box center [1009, 43] width 203 height 29
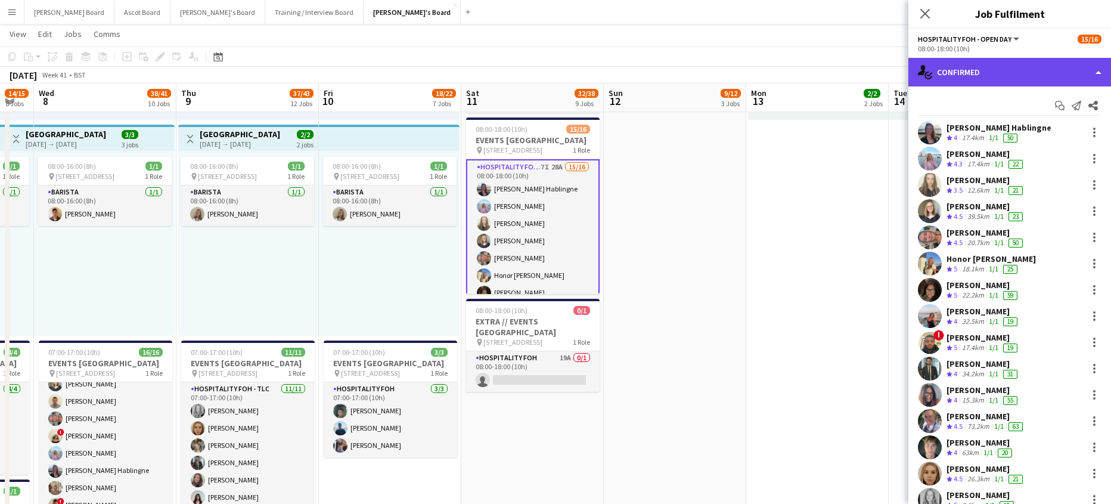
click at [1024, 82] on div "single-neutral-actions-check-2 Confirmed" at bounding box center [1009, 72] width 203 height 29
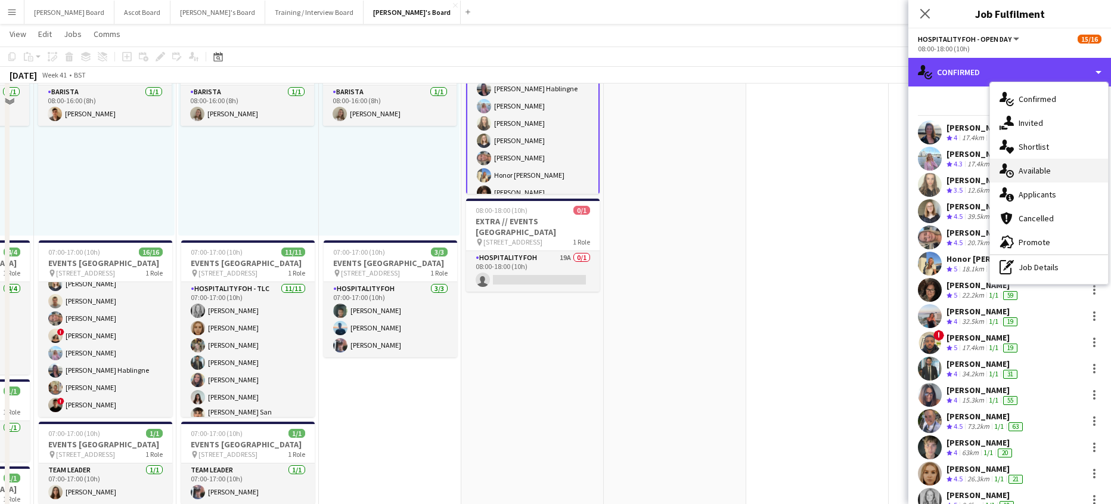
scroll to position [988, 0]
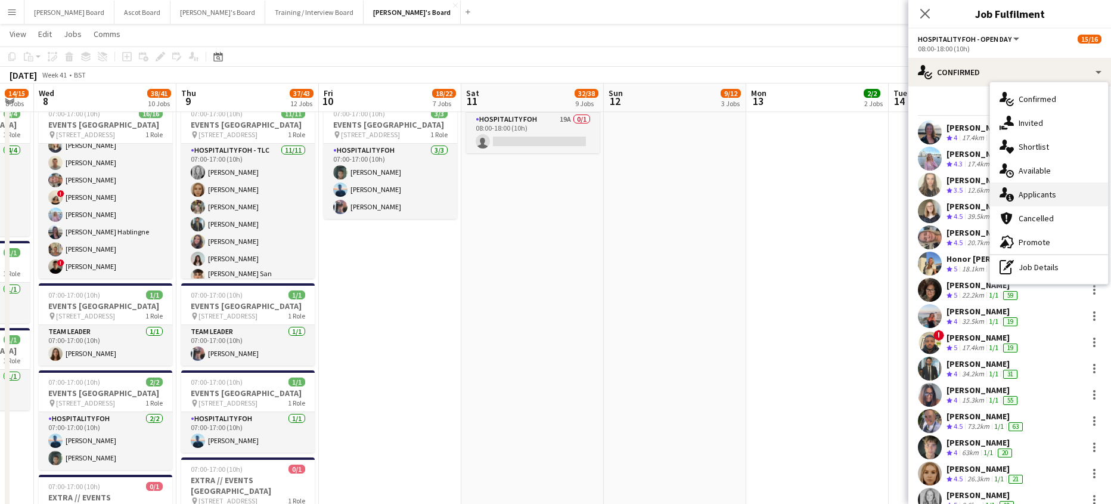
click at [1040, 193] on span "Applicants" at bounding box center [1037, 194] width 38 height 11
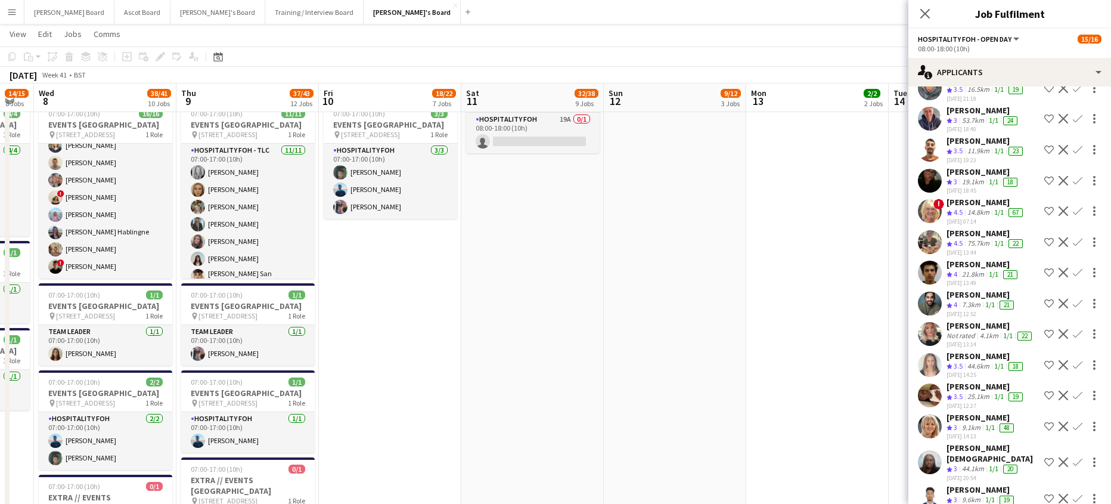
scroll to position [506, 0]
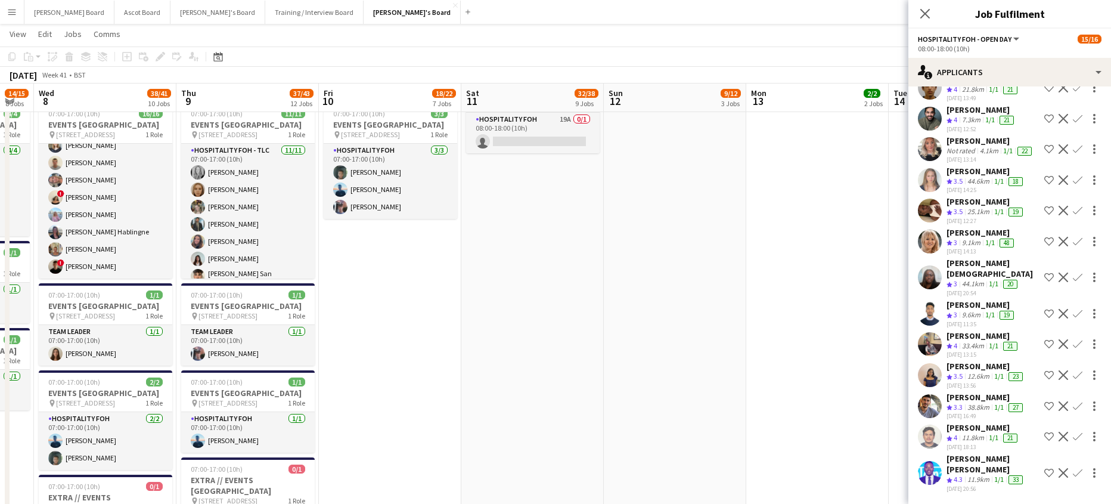
click at [961, 341] on div "33.4km" at bounding box center [972, 346] width 27 height 10
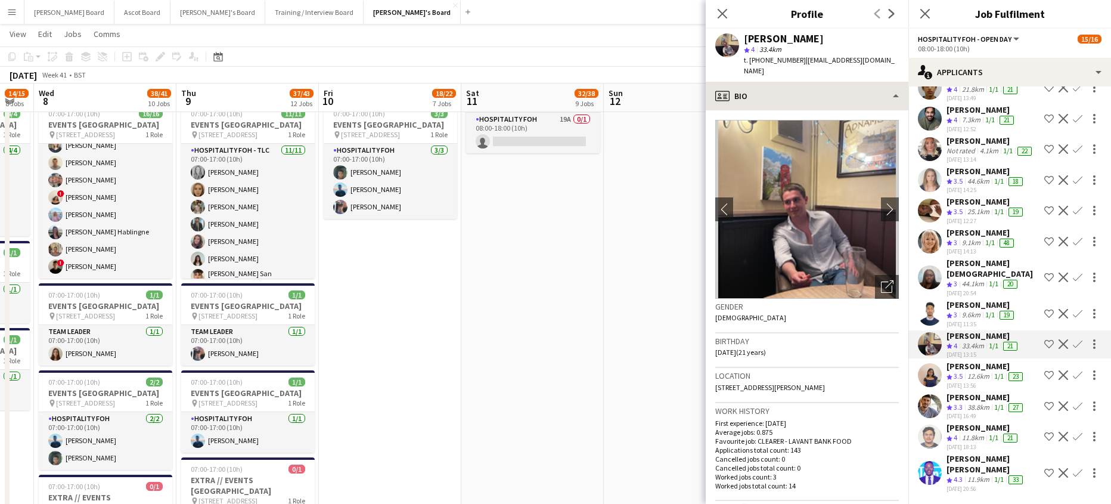
click at [814, 110] on app-crew-profile-bio "chevron-left chevron-right Open photos pop-in Gender Male Birthday 05-06-2004 (…" at bounding box center [807, 306] width 203 height 393
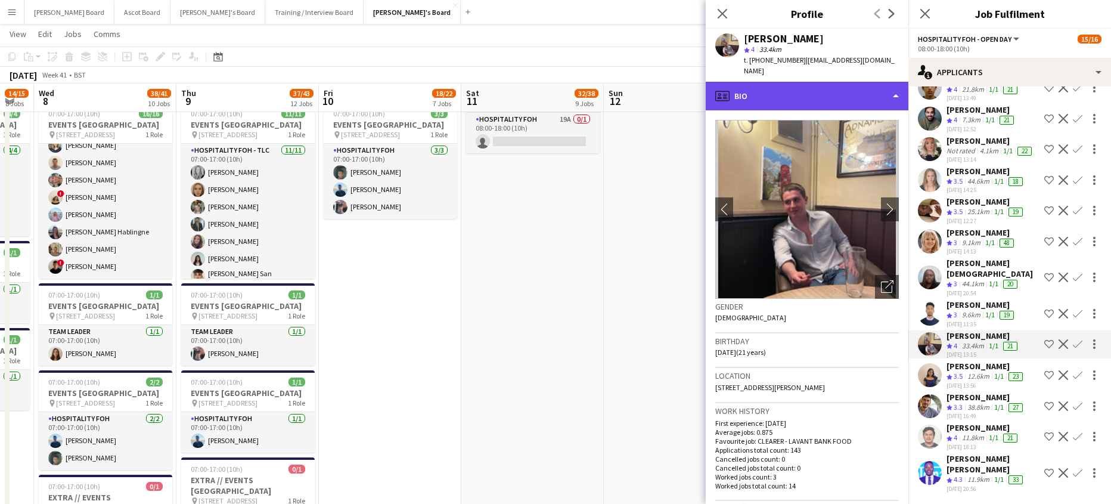
click at [804, 98] on div "profile Bio" at bounding box center [807, 96] width 203 height 29
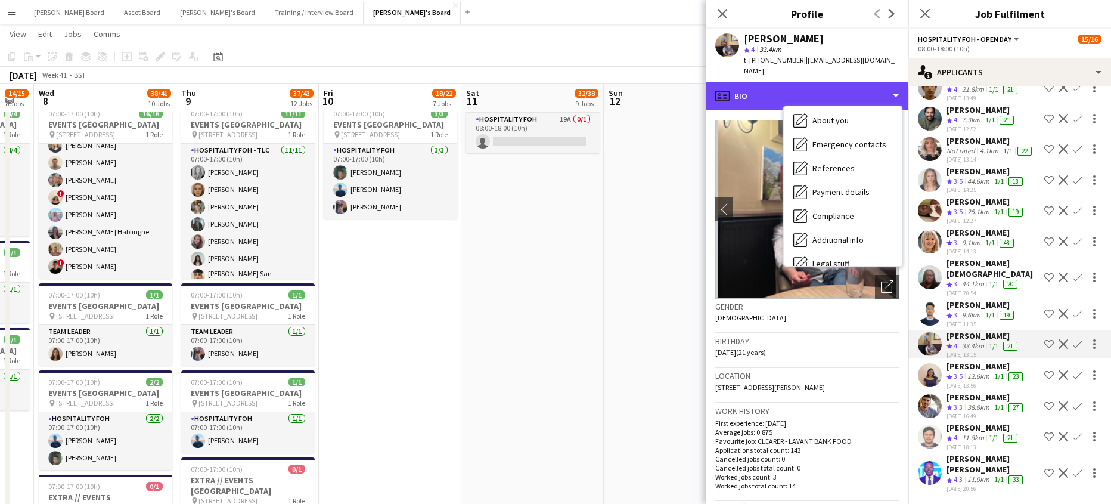
scroll to position [184, 0]
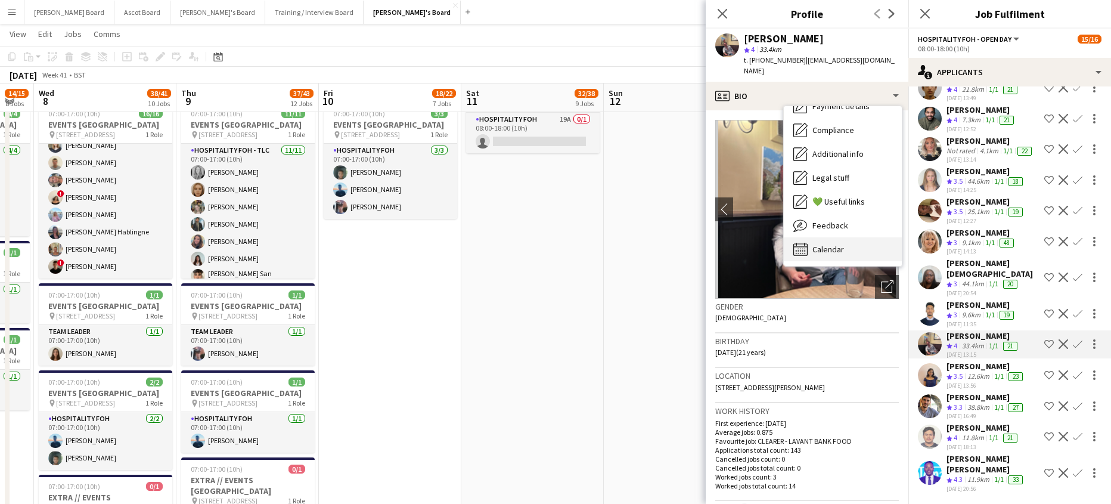
click at [833, 237] on div "Calendar Calendar" at bounding box center [843, 249] width 118 height 24
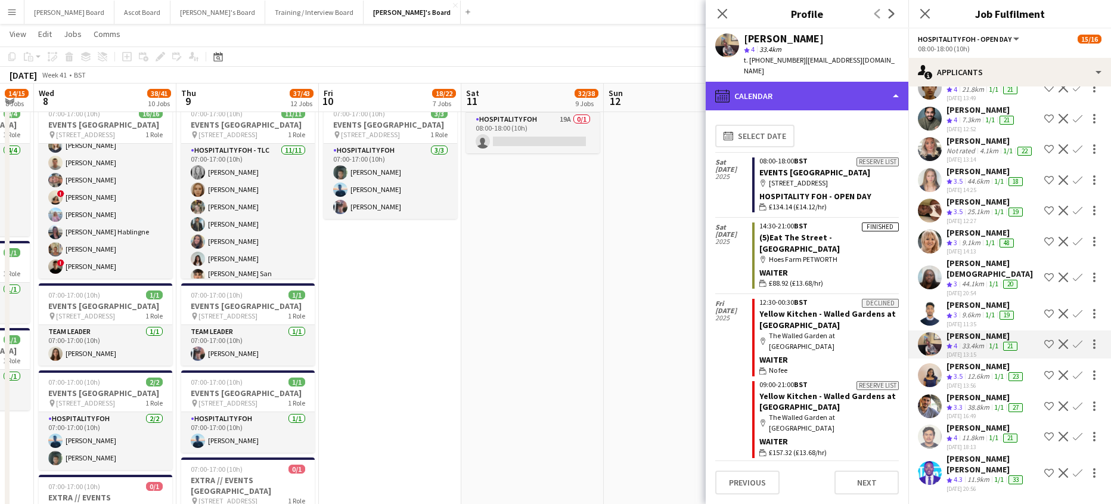
click at [822, 82] on div "calendar-full Calendar" at bounding box center [807, 96] width 203 height 29
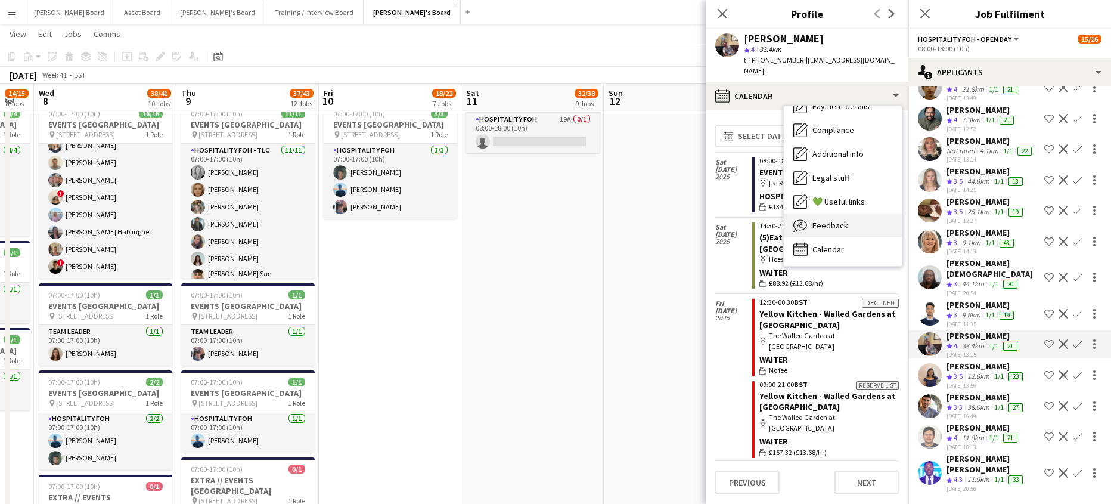
click at [850, 213] on div "Feedback Feedback" at bounding box center [843, 225] width 118 height 24
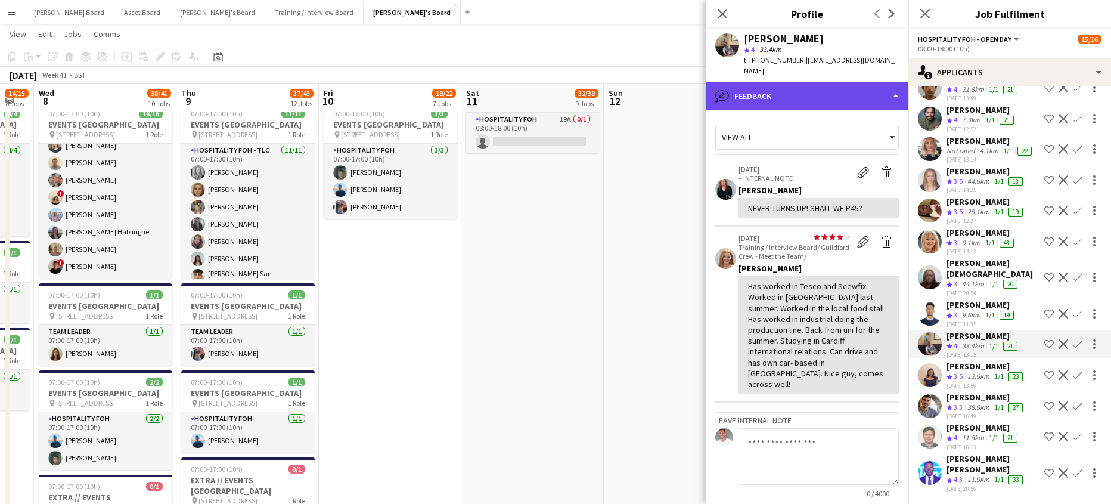
click at [804, 82] on div "bubble-pencil Feedback" at bounding box center [807, 96] width 203 height 29
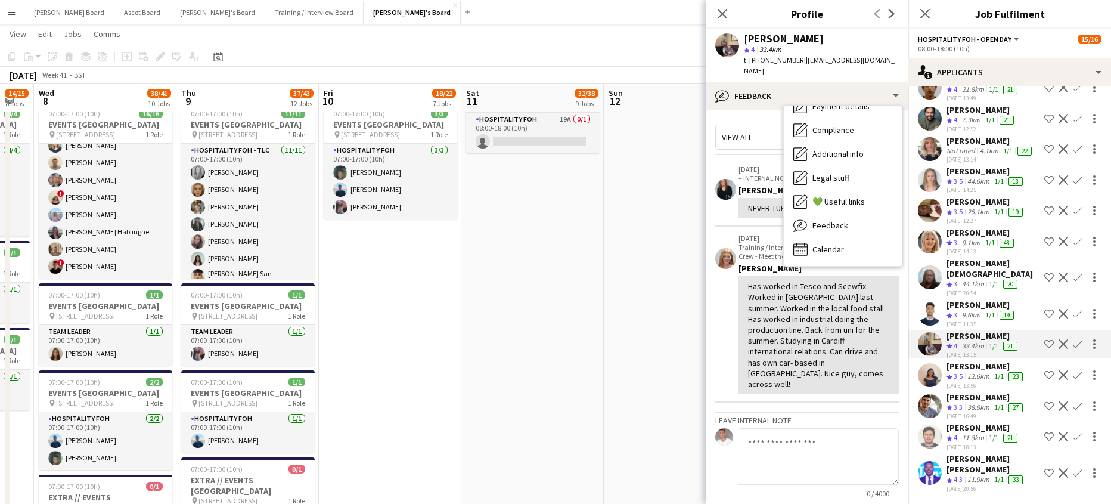
click at [839, 251] on div "Bio Bio Job Application Job Application Company application Company application…" at bounding box center [843, 186] width 118 height 160
click at [846, 243] on div "Calendar Calendar" at bounding box center [843, 249] width 118 height 24
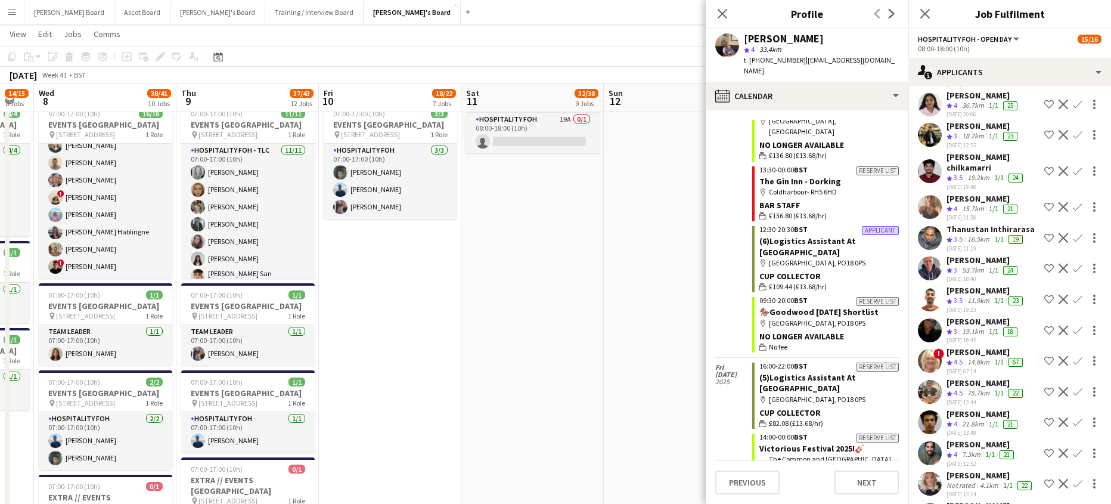
scroll to position [0, 0]
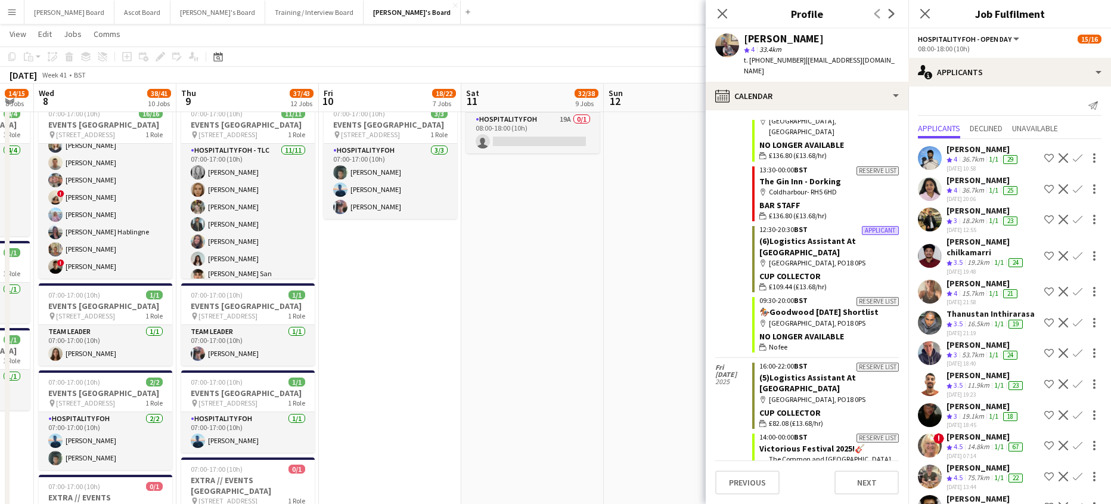
click at [687, 286] on app-date-cell at bounding box center [675, 332] width 142 height 1332
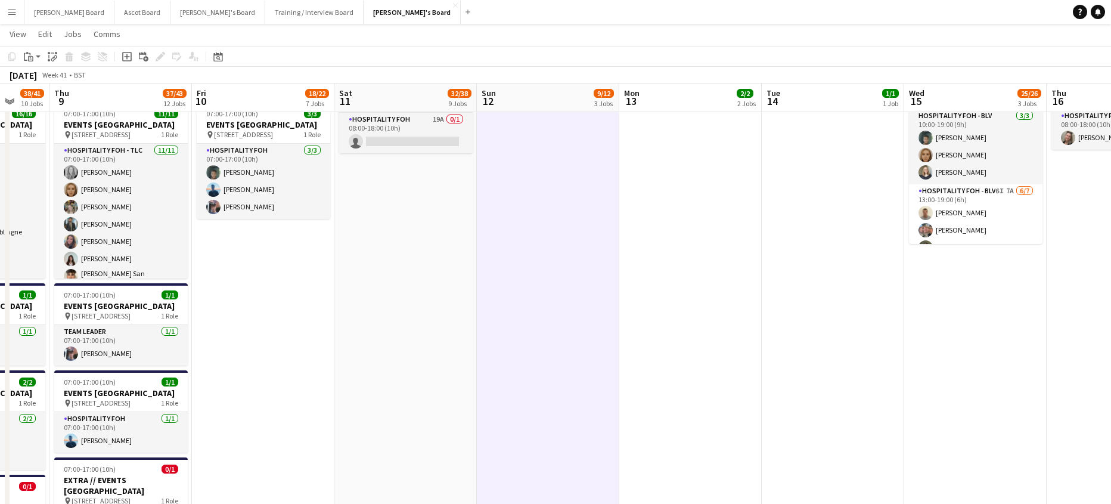
drag, startPoint x: 576, startPoint y: 294, endPoint x: 219, endPoint y: 316, distance: 358.2
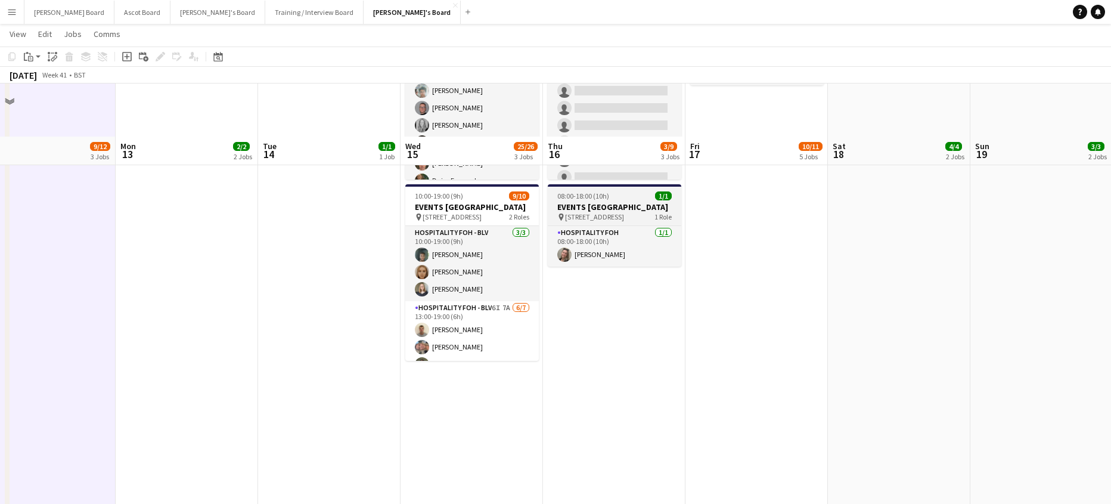
scroll to position [829, 0]
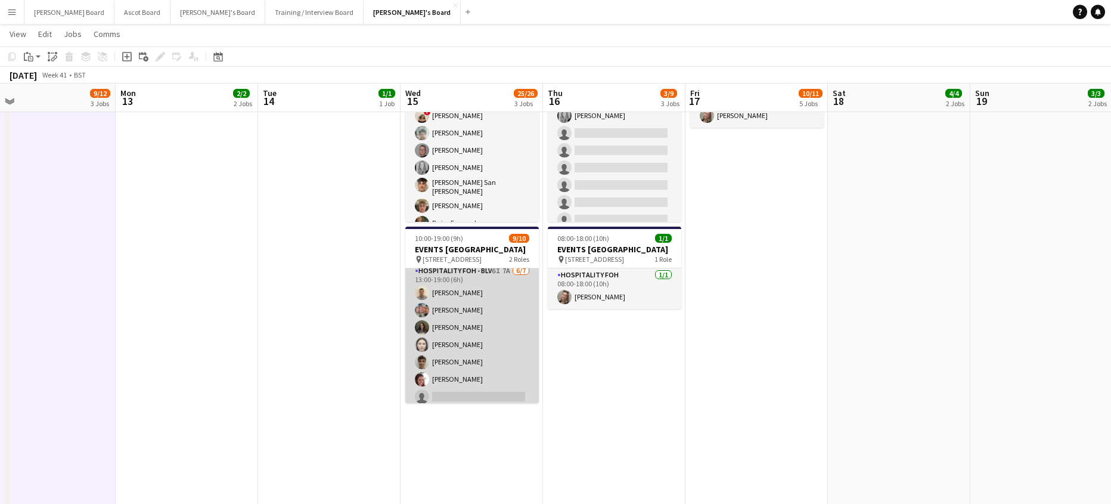
click at [485, 341] on app-card-role "Hospitality FOH - BLV 6I 7A 6/7 13:00-19:00 (6h) Sam Jefferson Elaine Louise Ma…" at bounding box center [471, 336] width 133 height 144
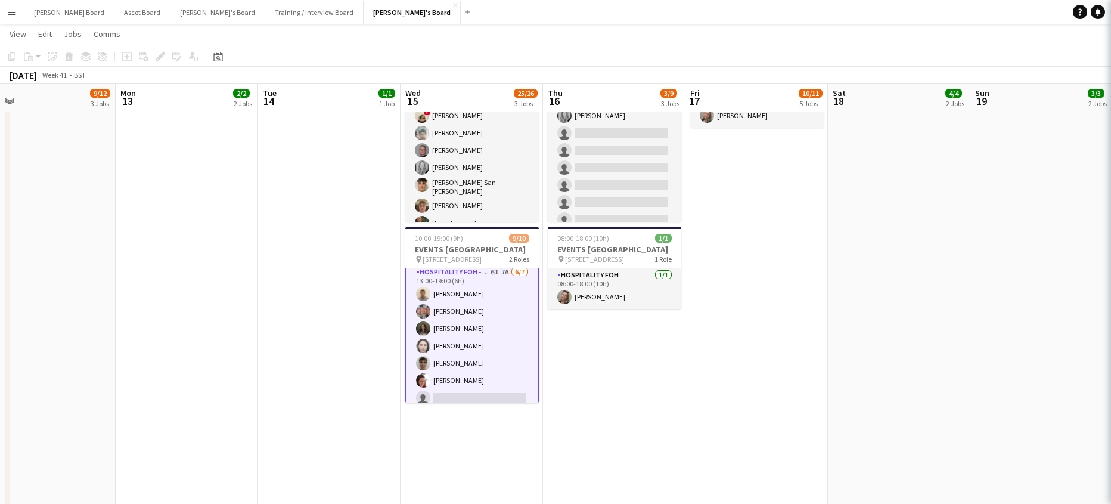
scroll to position [80, 0]
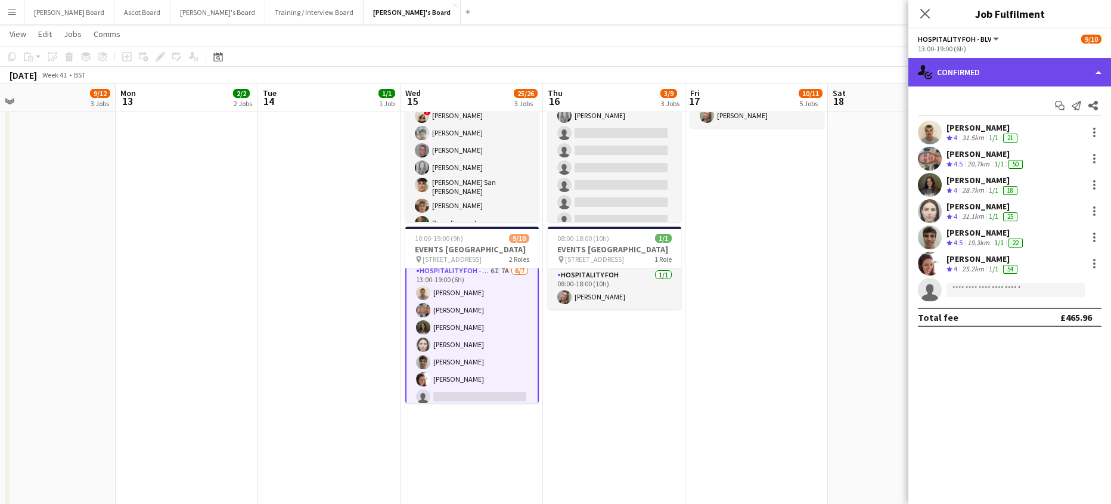
click at [956, 78] on div "single-neutral-actions-check-2 Confirmed" at bounding box center [1009, 72] width 203 height 29
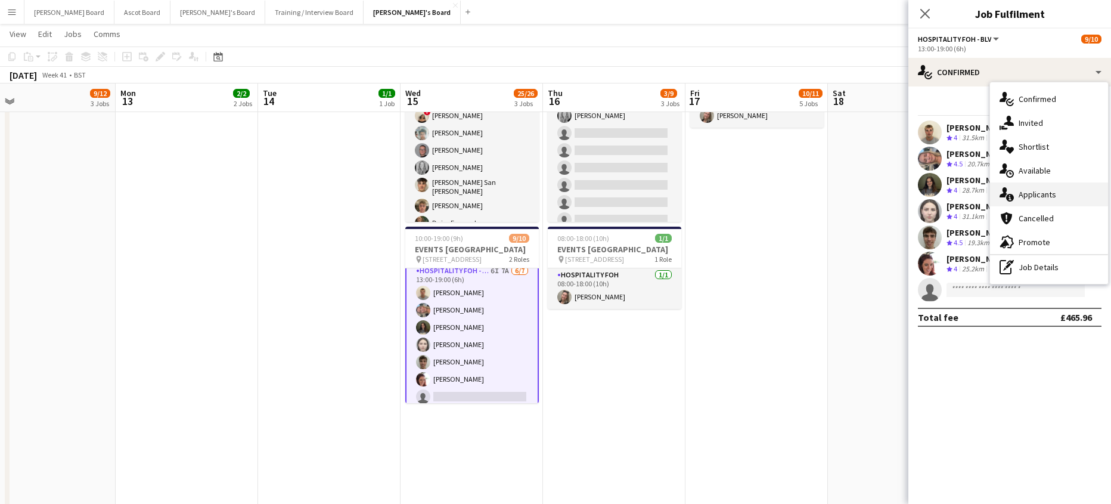
click at [1046, 189] on span "Applicants" at bounding box center [1037, 194] width 38 height 11
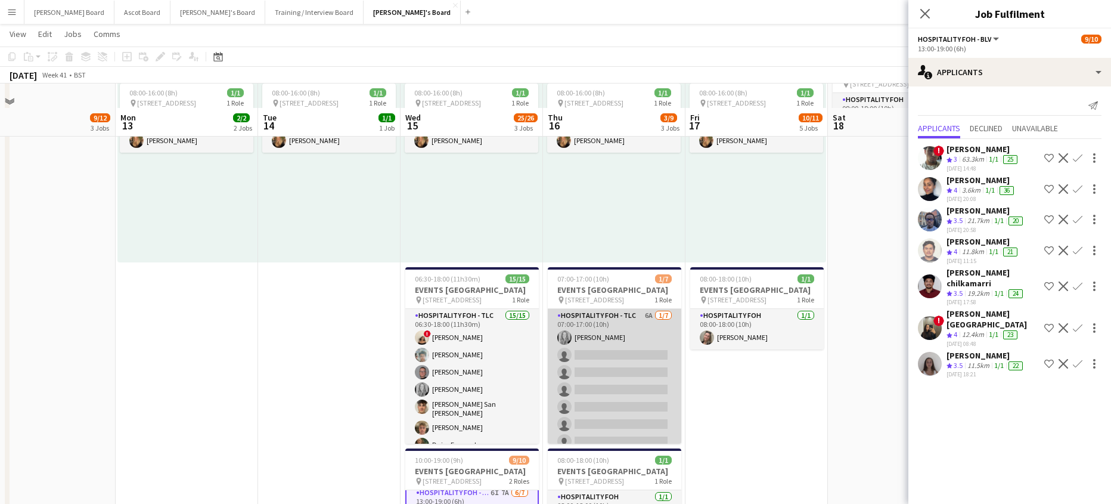
scroll to position [591, 0]
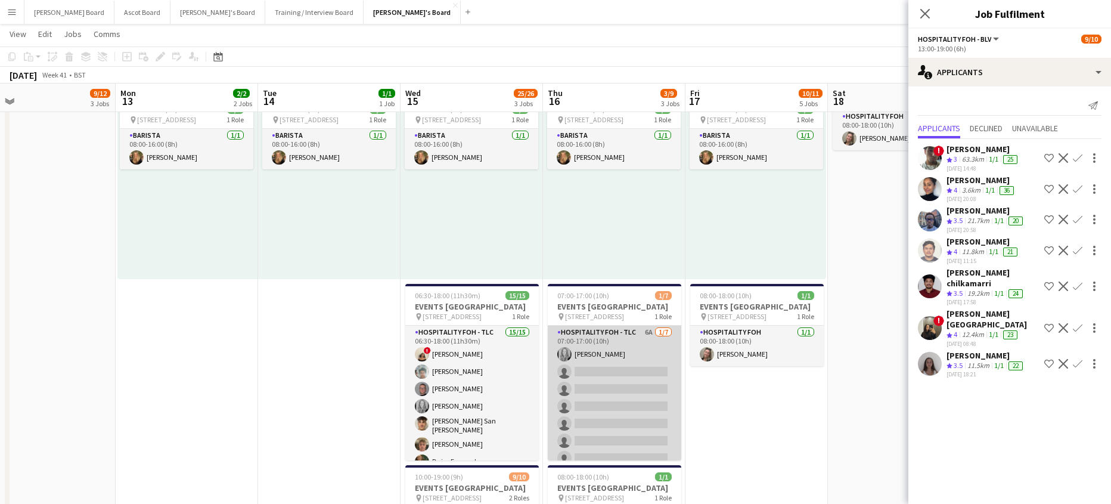
click at [619, 379] on app-card-role "Hospitality FOH - TLC 6A 1/7 07:00-17:00 (10h) Madeleine Balle single-neutral-a…" at bounding box center [614, 397] width 133 height 144
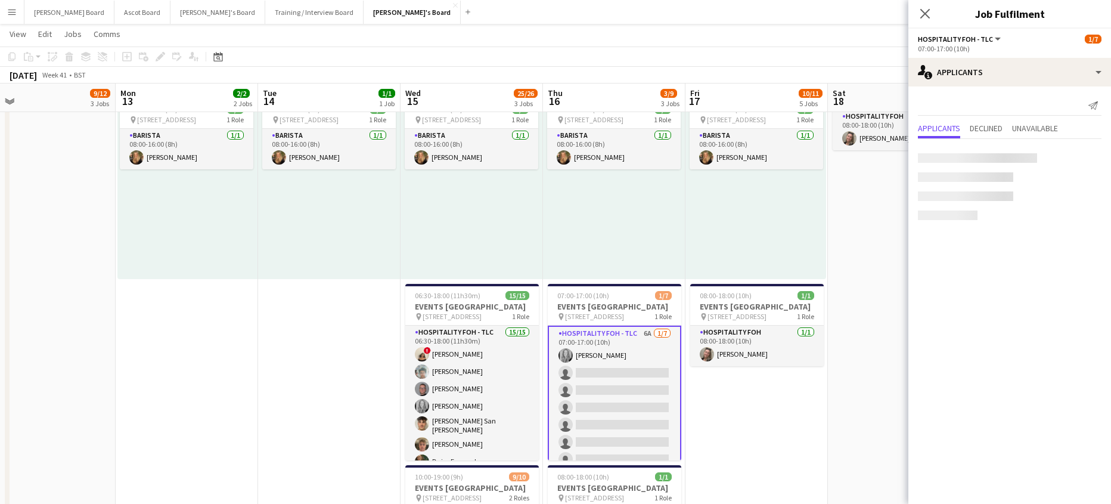
scroll to position [79, 0]
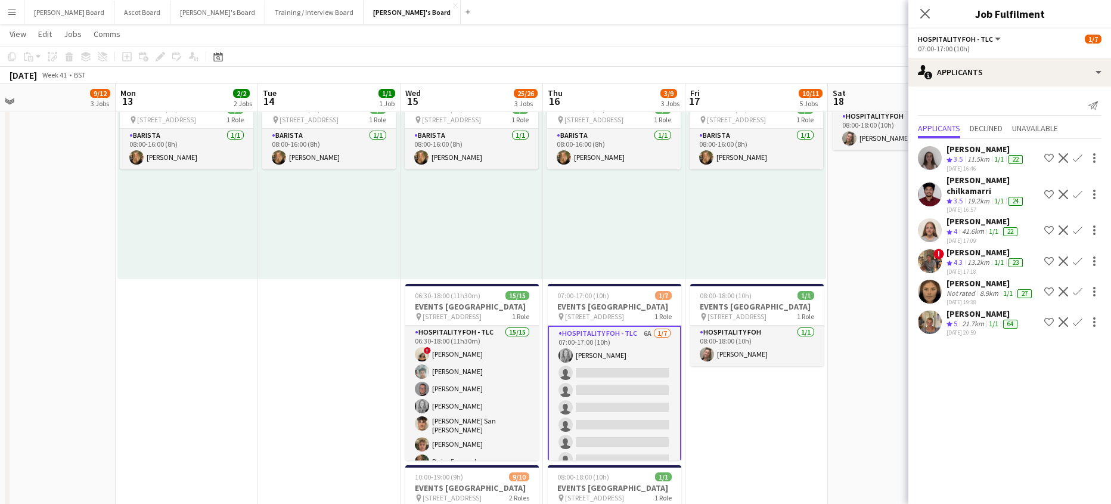
click at [968, 226] on div "41.6km" at bounding box center [972, 231] width 27 height 10
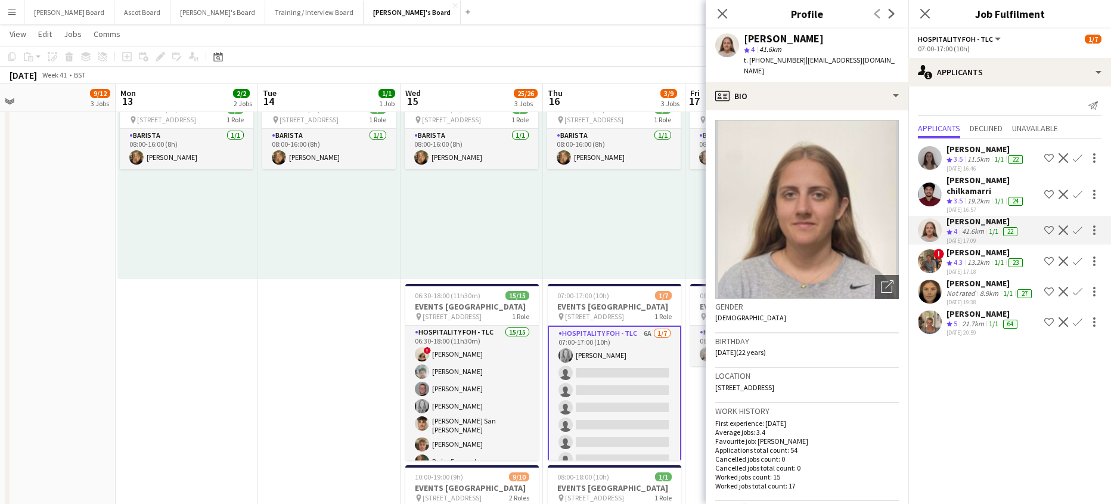
click at [1075, 225] on app-icon "Confirm" at bounding box center [1078, 230] width 10 height 10
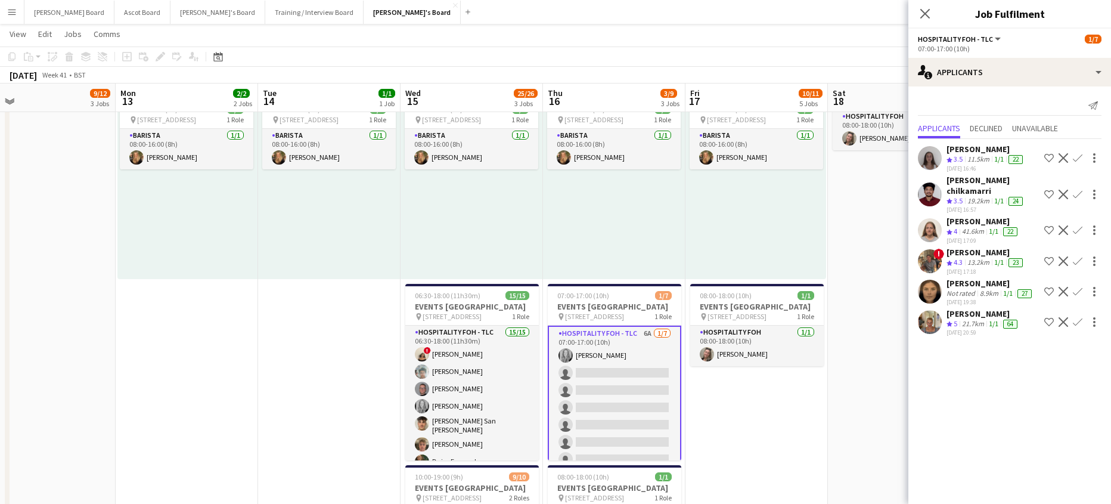
click at [1075, 225] on app-icon "Confirm" at bounding box center [1078, 230] width 10 height 10
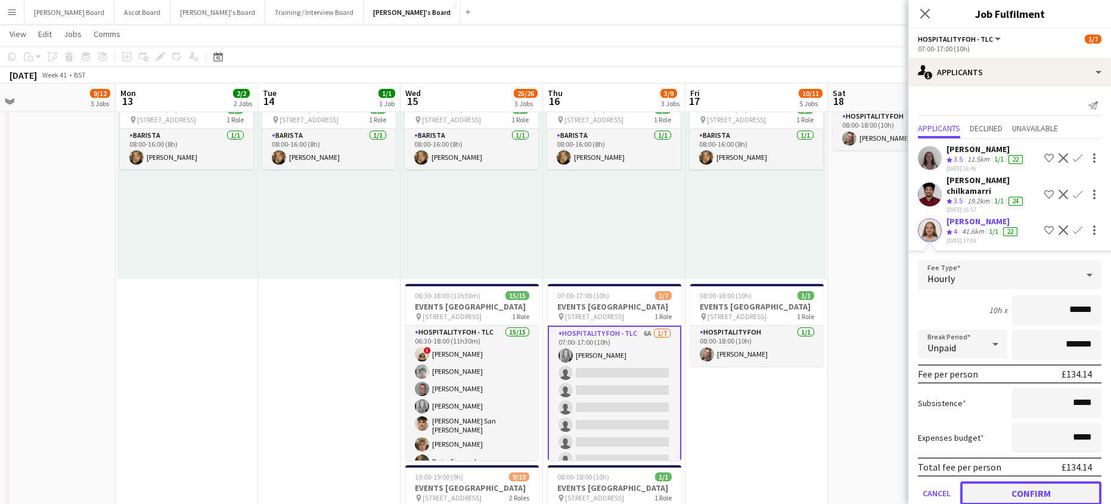
click at [1004, 483] on button "Confirm" at bounding box center [1030, 493] width 141 height 24
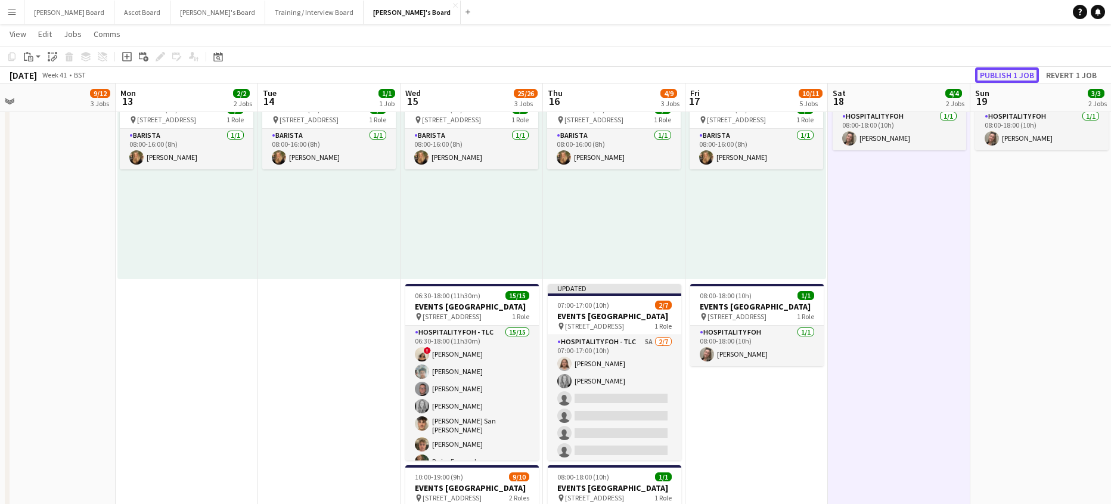
click at [998, 71] on button "Publish 1 job" at bounding box center [1007, 74] width 64 height 15
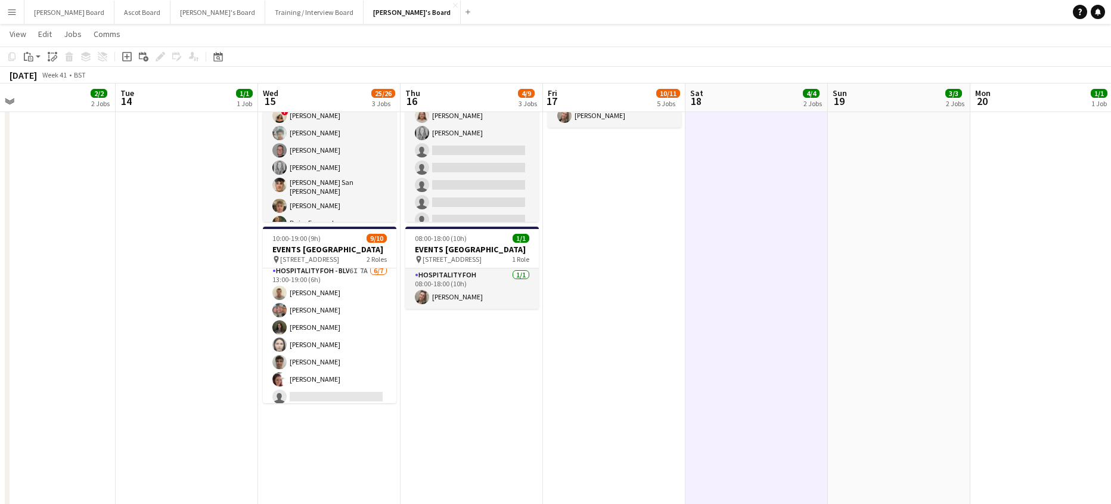
scroll to position [0, 480]
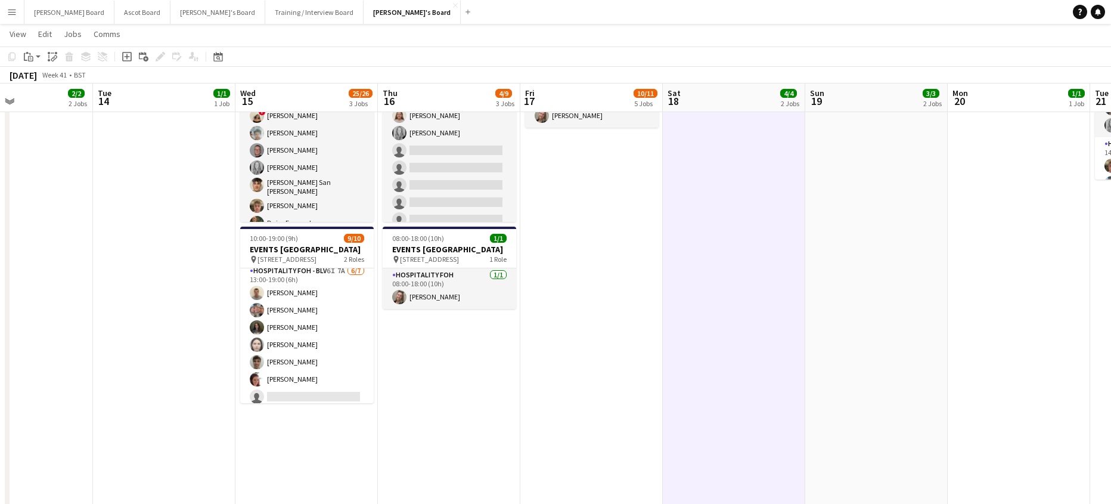
drag, startPoint x: 863, startPoint y: 381, endPoint x: 692, endPoint y: 342, distance: 174.9
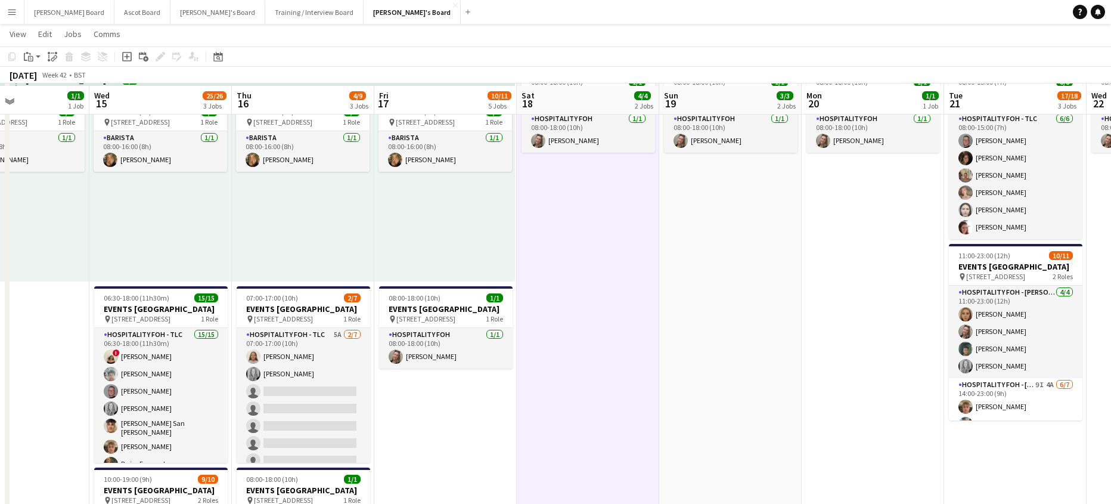
scroll to position [591, 0]
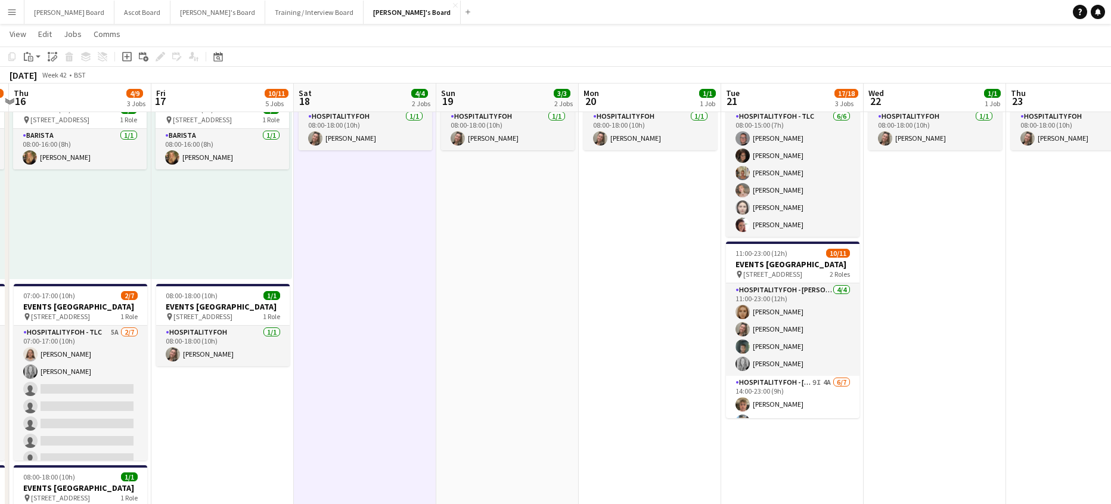
drag, startPoint x: 914, startPoint y: 363, endPoint x: 631, endPoint y: 395, distance: 284.3
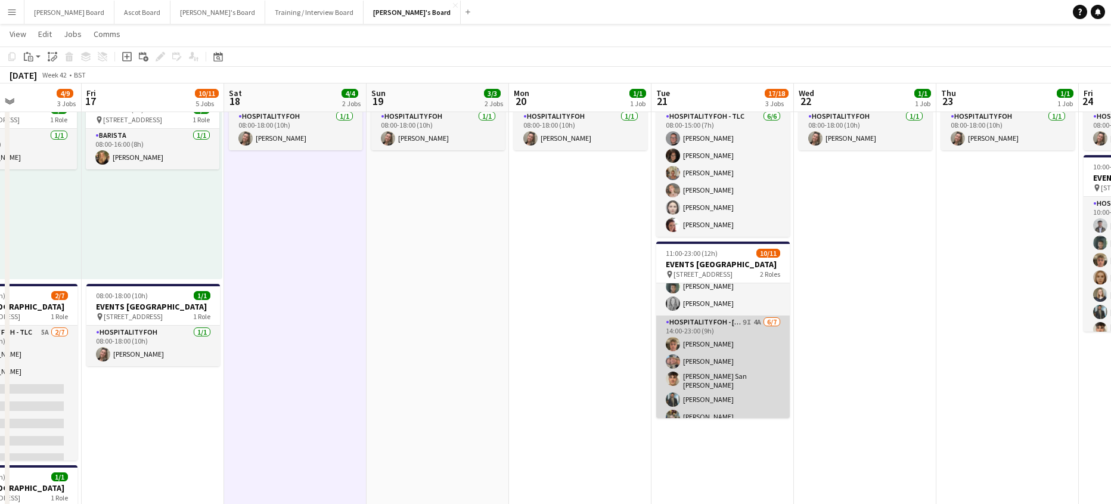
scroll to position [79, 0]
click at [758, 378] on app-card-role "Hospitality FOH - Allwyn BLV 9I 4A 6/7 14:00-23:00 (9h) Charlie Millar Elaine L…" at bounding box center [722, 370] width 133 height 148
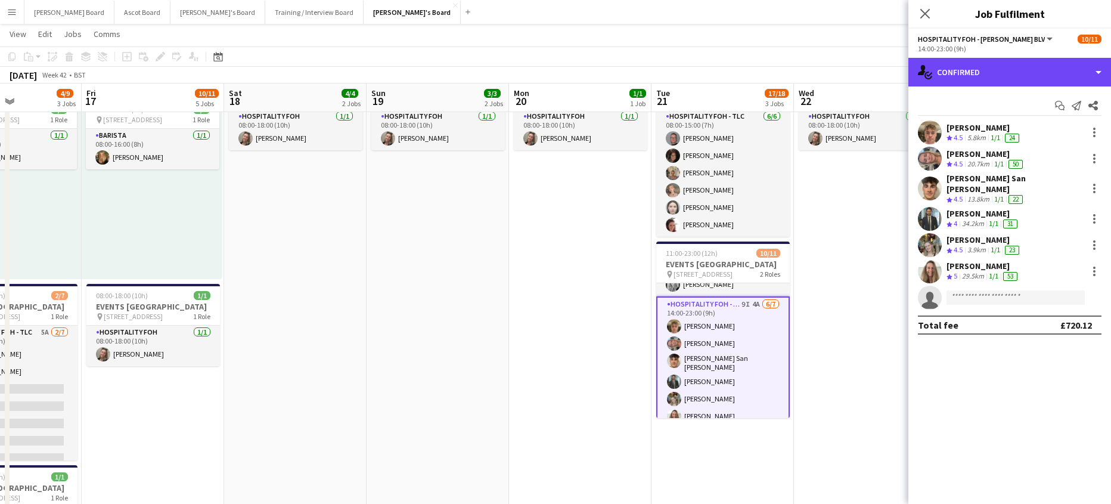
drag, startPoint x: 992, startPoint y: 82, endPoint x: 1007, endPoint y: 102, distance: 25.6
click at [992, 82] on div "single-neutral-actions-check-2 Confirmed" at bounding box center [1009, 72] width 203 height 29
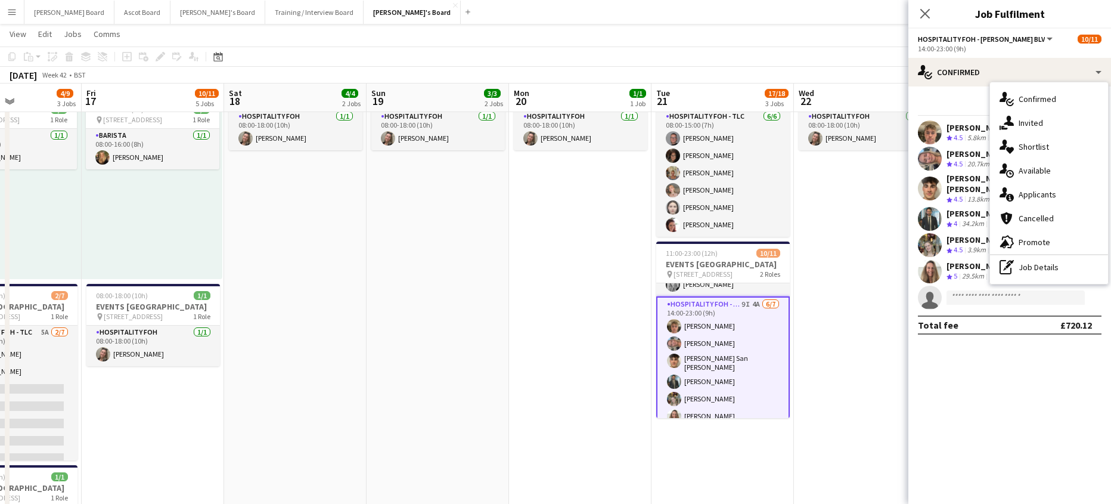
click at [1068, 194] on div "single-neutral-actions-information Applicants" at bounding box center [1049, 194] width 118 height 24
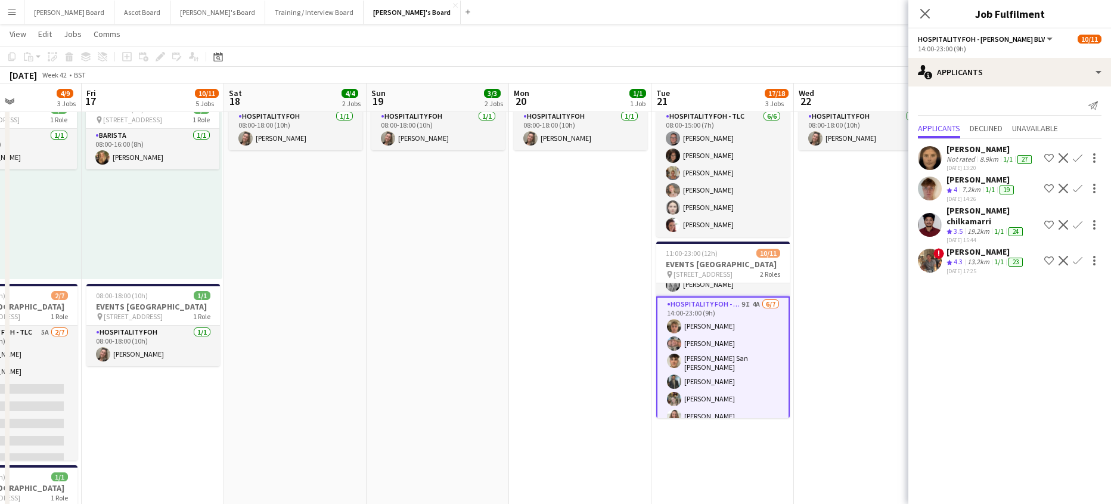
click at [977, 194] on div "7.2km" at bounding box center [970, 190] width 23 height 10
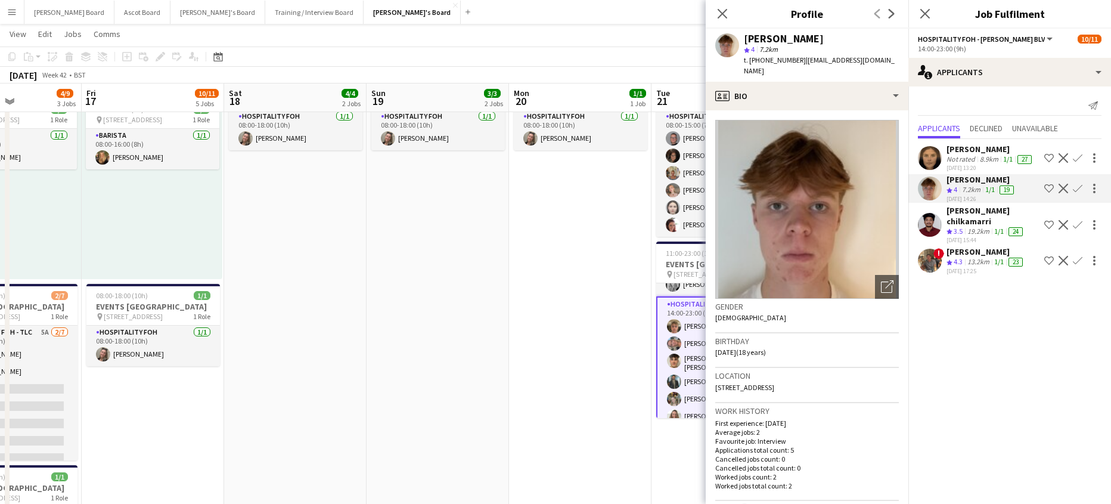
click at [1073, 192] on app-icon "Confirm" at bounding box center [1078, 189] width 10 height 10
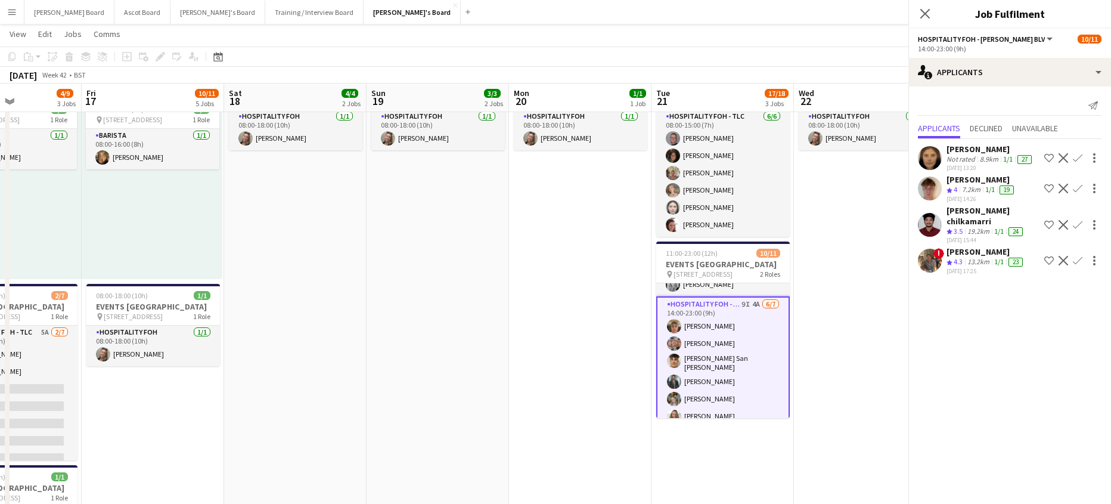
click at [1069, 194] on button "Decline" at bounding box center [1063, 188] width 14 height 14
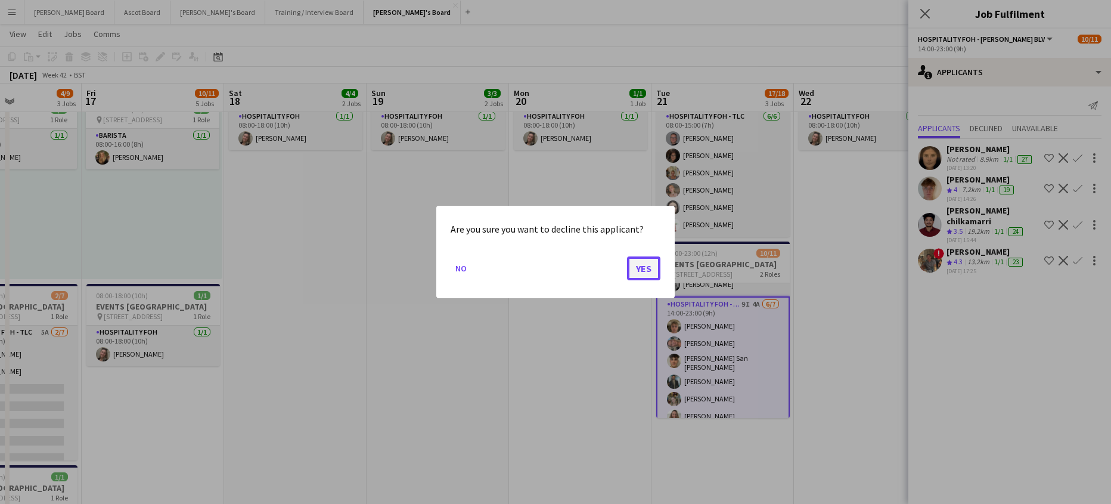
click at [636, 265] on button "Yes" at bounding box center [643, 268] width 33 height 24
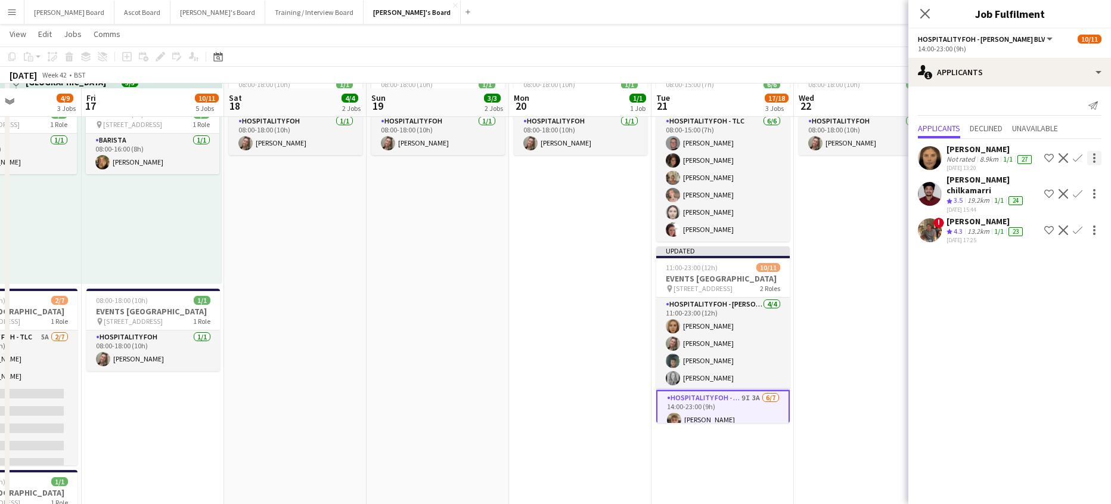
scroll to position [511, 0]
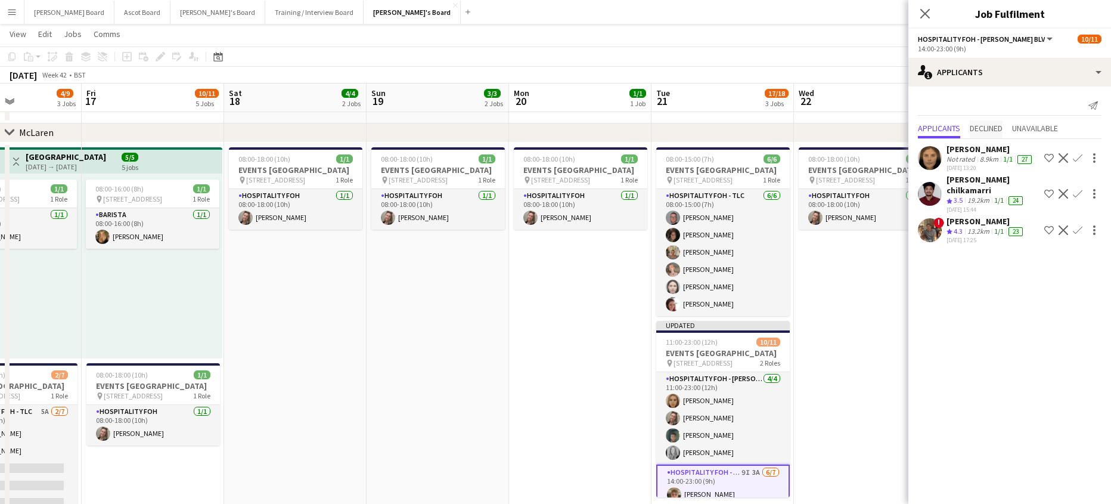
click at [982, 128] on span "Declined" at bounding box center [986, 128] width 33 height 8
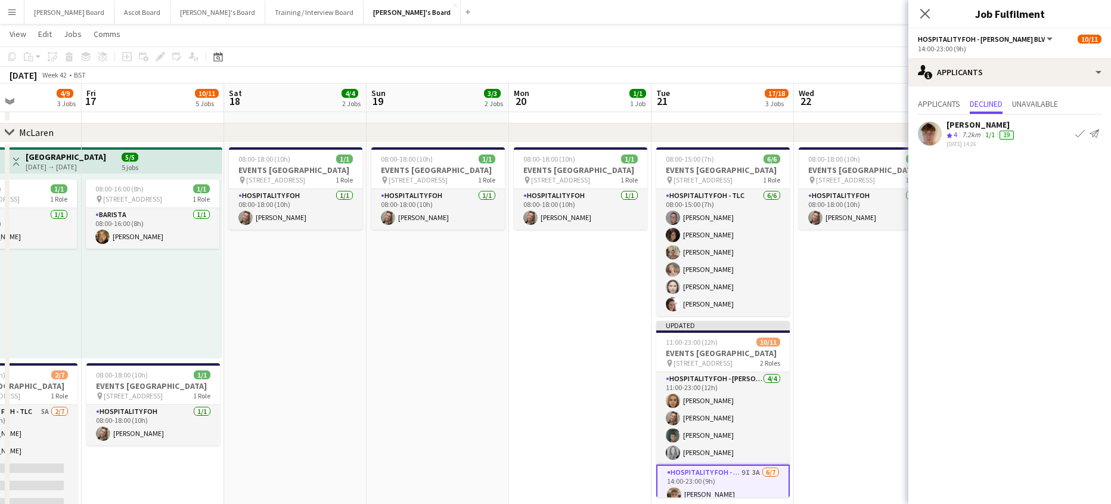
click at [1079, 133] on app-icon "Confirm" at bounding box center [1080, 134] width 10 height 10
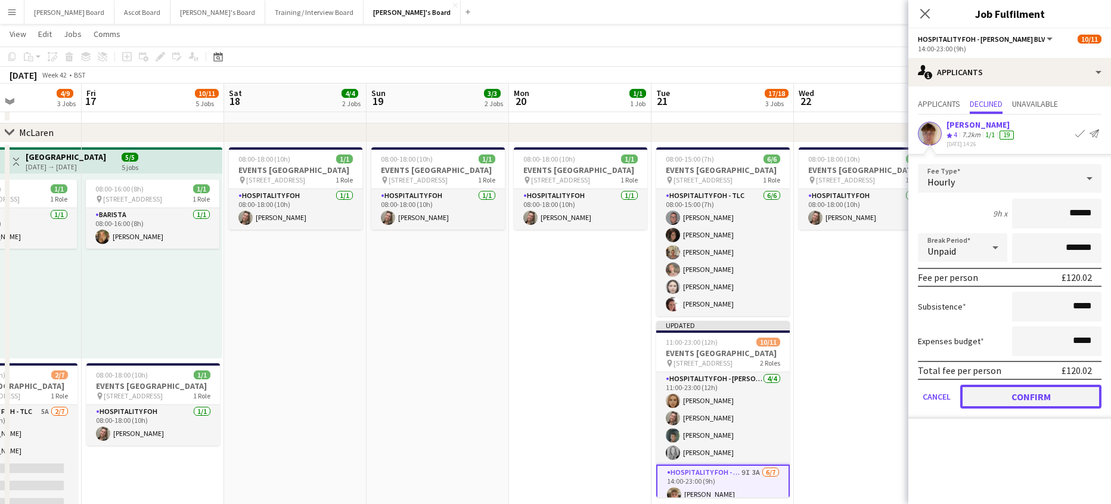
click at [1000, 392] on button "Confirm" at bounding box center [1030, 396] width 141 height 24
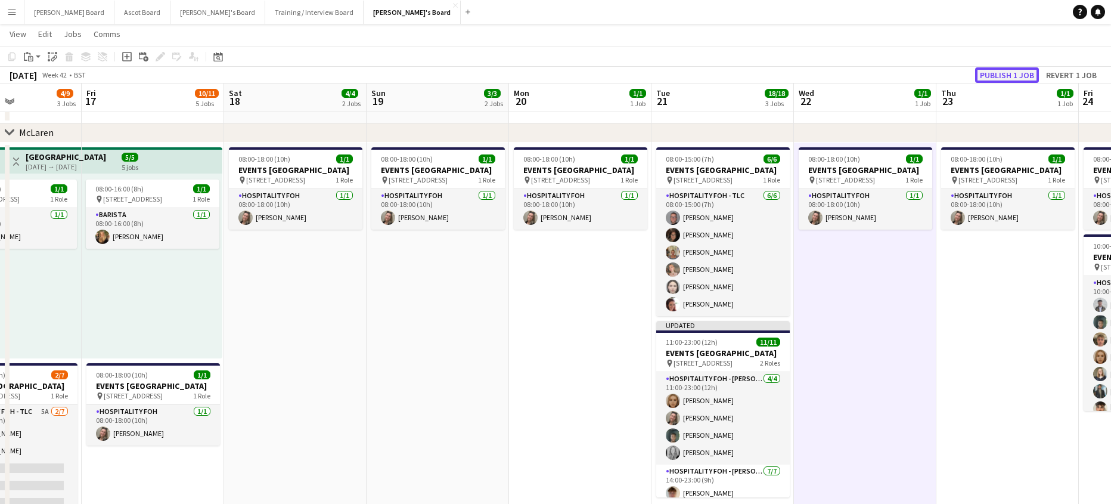
click at [1008, 71] on button "Publish 1 job" at bounding box center [1007, 74] width 64 height 15
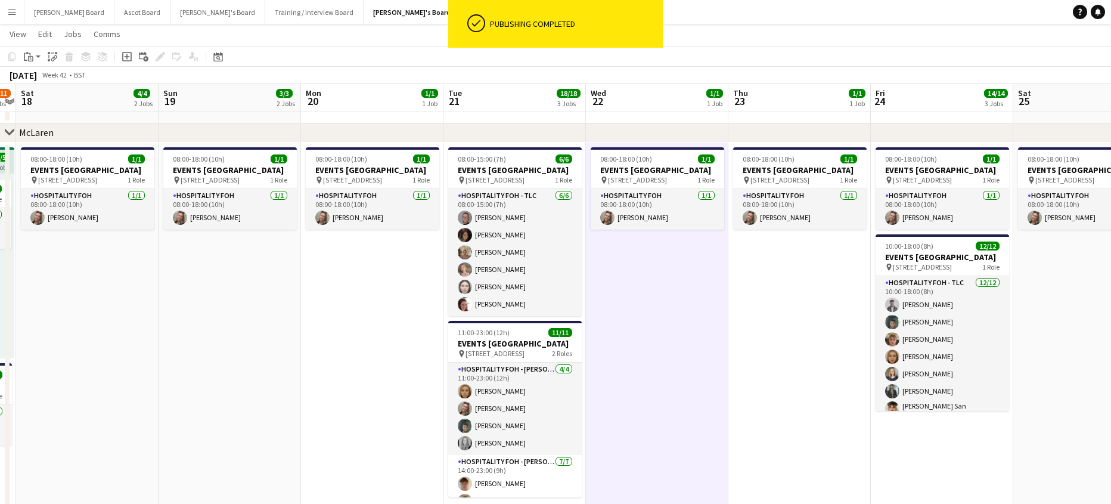
drag, startPoint x: 988, startPoint y: 369, endPoint x: 479, endPoint y: 358, distance: 509.0
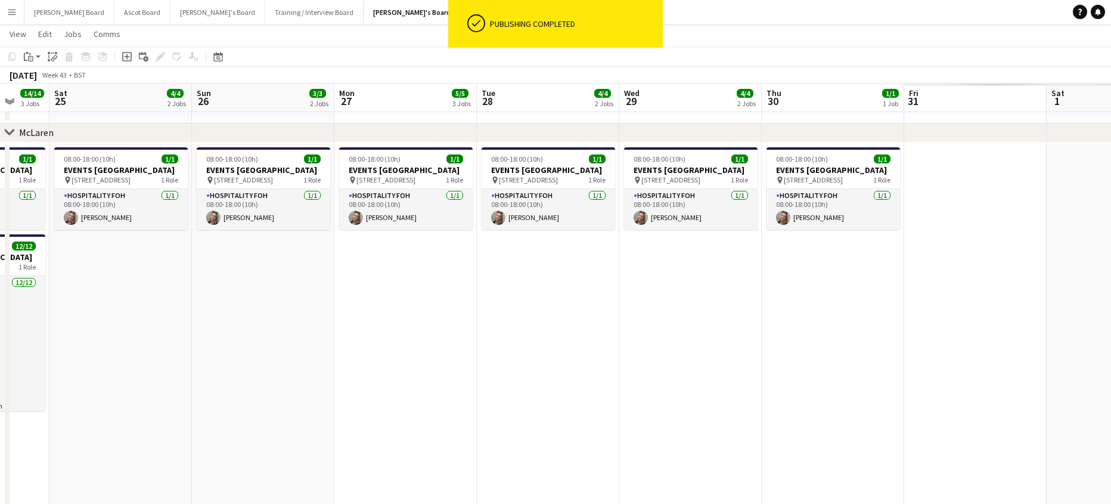
drag, startPoint x: 704, startPoint y: 358, endPoint x: 420, endPoint y: 369, distance: 284.5
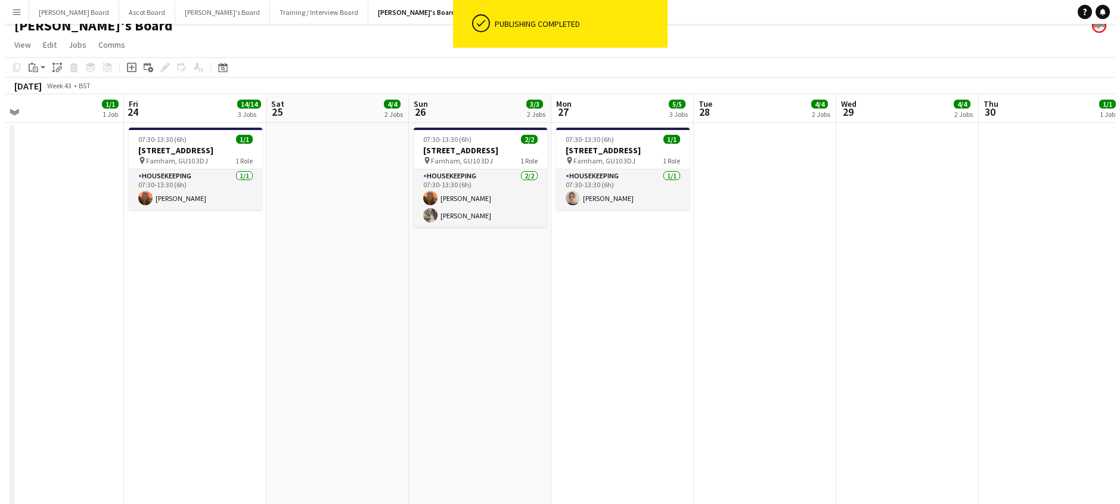
scroll to position [0, 0]
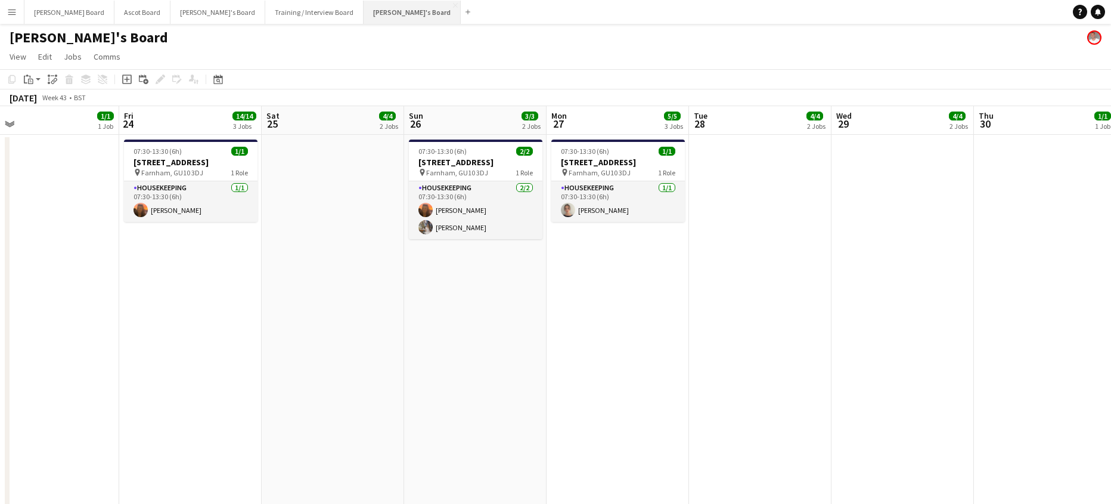
click at [364, 13] on button "Jakub's Board Close" at bounding box center [412, 12] width 97 height 23
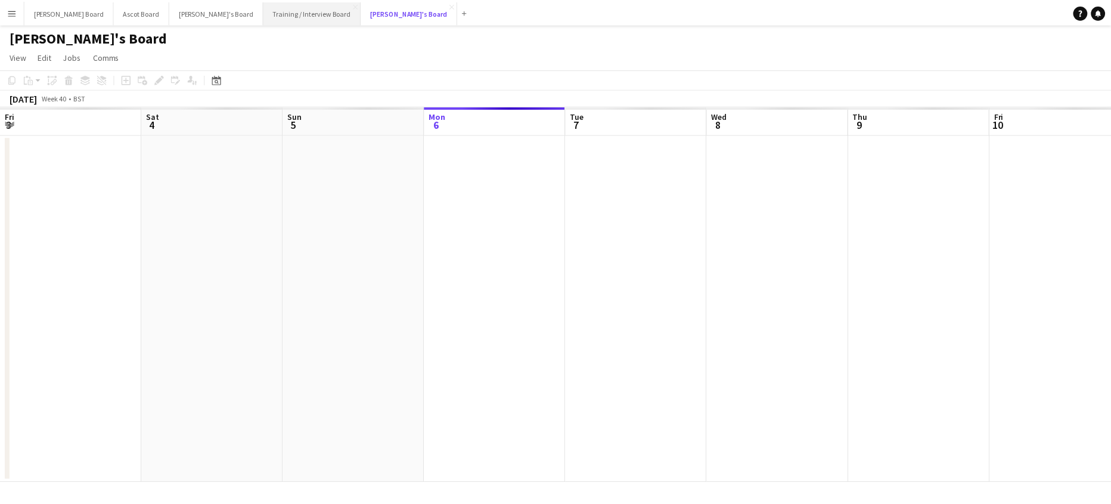
scroll to position [0, 285]
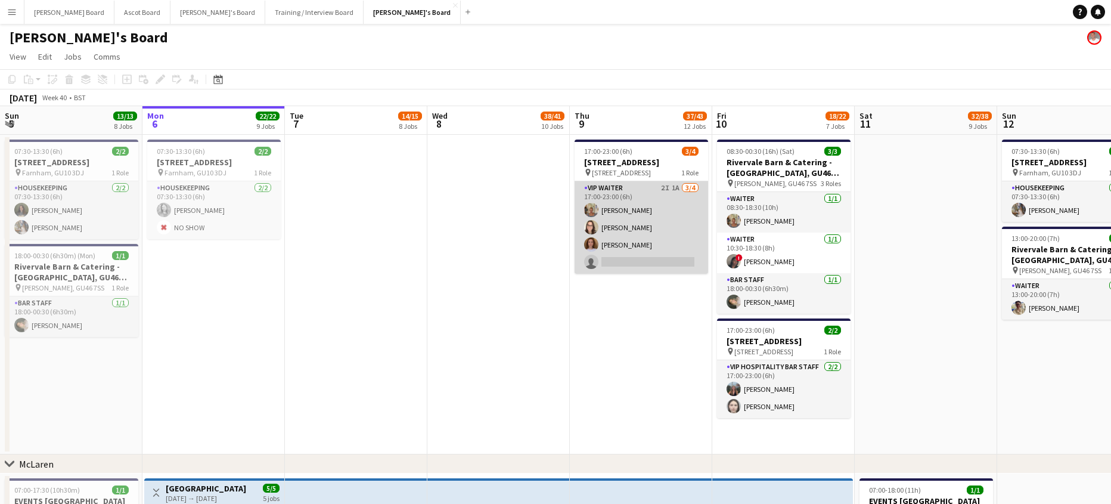
click at [660, 234] on app-card-role "VIP Waiter 2I 1A [DATE] 17:00-23:00 (6h) [PERSON_NAME] [PERSON_NAME] [PERSON_NA…" at bounding box center [640, 227] width 133 height 92
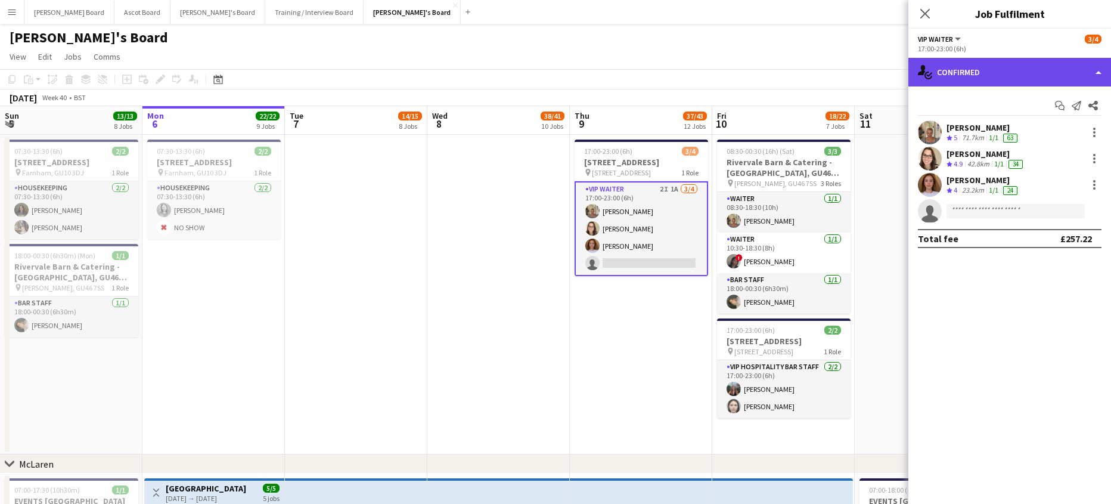
click at [999, 85] on div "single-neutral-actions-check-2 Confirmed" at bounding box center [1009, 72] width 203 height 29
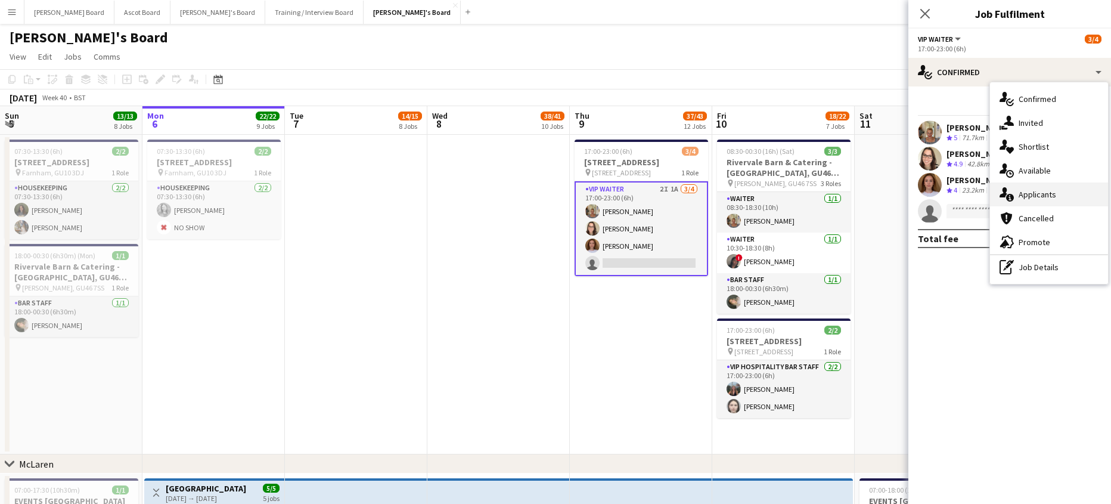
click at [1054, 194] on span "Applicants" at bounding box center [1037, 194] width 38 height 11
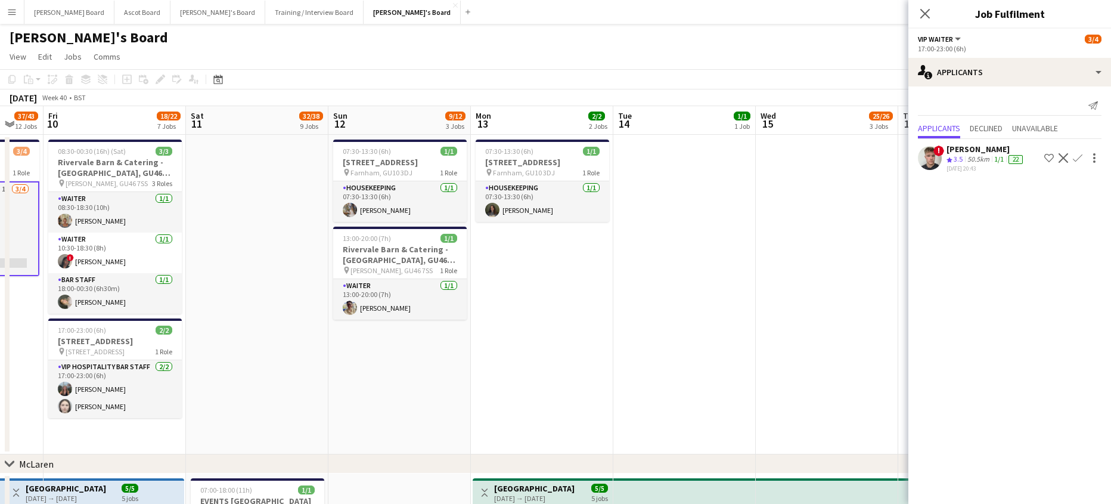
drag, startPoint x: 791, startPoint y: 347, endPoint x: 282, endPoint y: 355, distance: 509.0
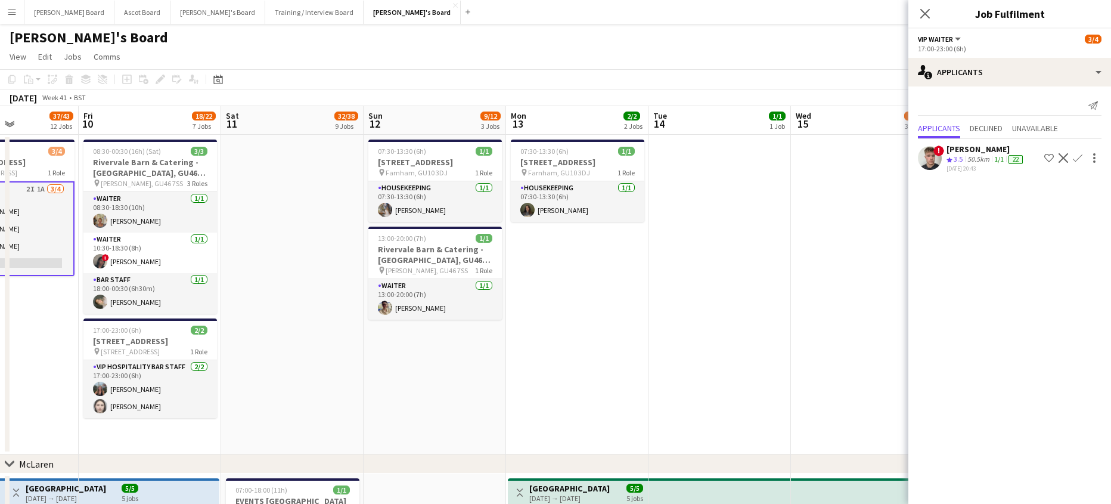
drag, startPoint x: 776, startPoint y: 343, endPoint x: 214, endPoint y: 337, distance: 562.6
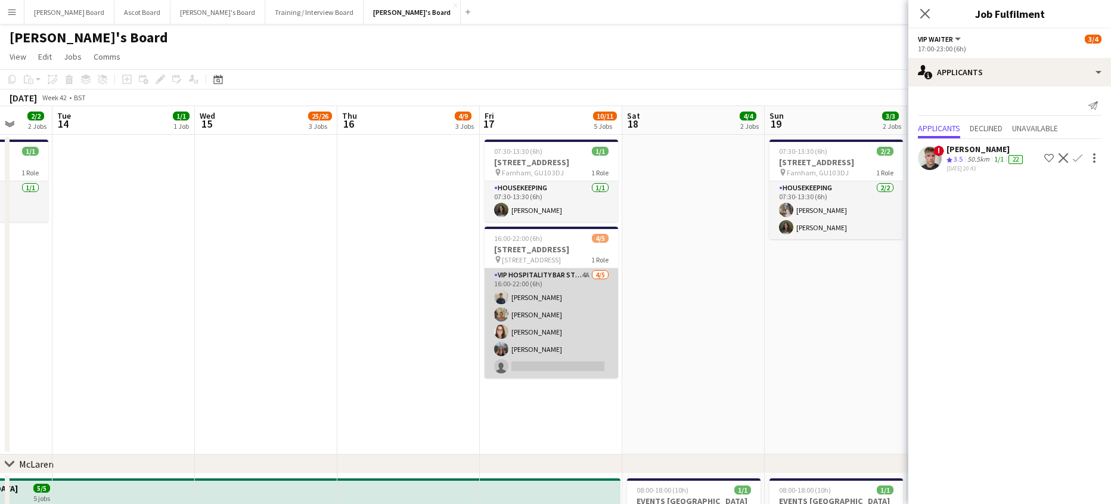
click at [576, 360] on app-card-role "VIP Hospitality Bar Staff 4A [DATE] 16:00-22:00 (6h) [PERSON_NAME] [PERSON_NAME…" at bounding box center [550, 323] width 133 height 110
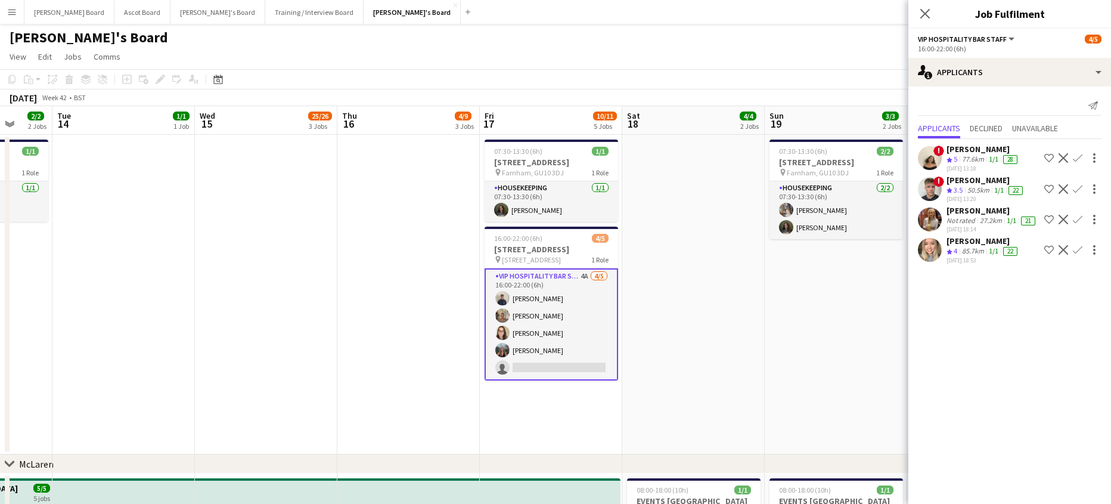
click at [813, 306] on app-date-cell "07:30-13:30 (6h) 2/2 Millbridge Court GU10 3DJ pin Farnham, GU10 3DJ 1 Role Hou…" at bounding box center [836, 294] width 142 height 319
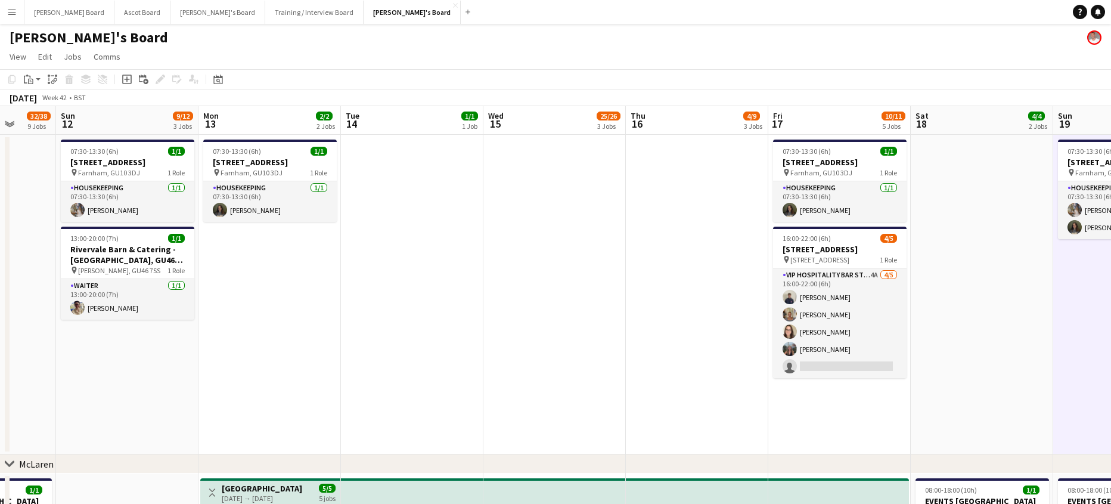
drag, startPoint x: 723, startPoint y: 330, endPoint x: 1041, endPoint y: 319, distance: 318.4
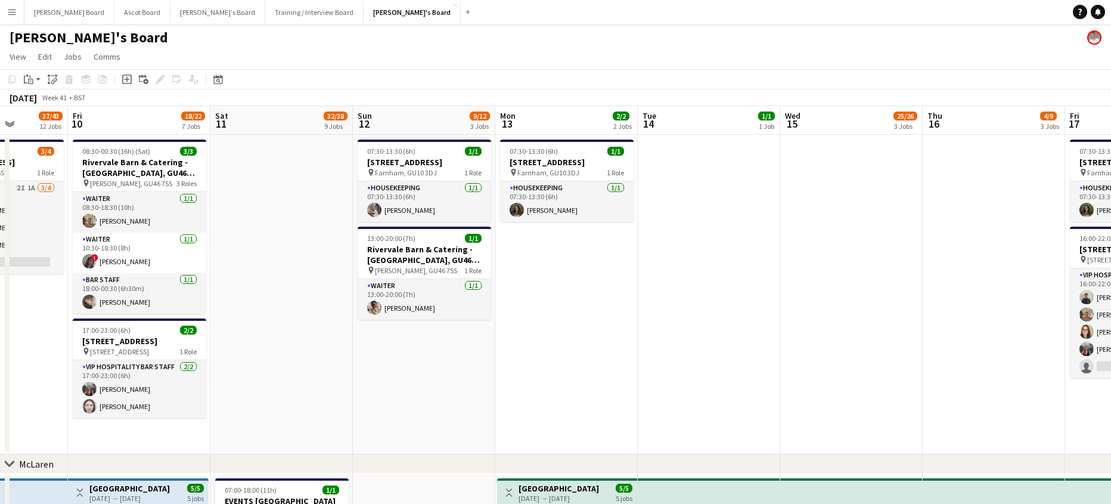
drag, startPoint x: 584, startPoint y: 287, endPoint x: 918, endPoint y: 299, distance: 333.9
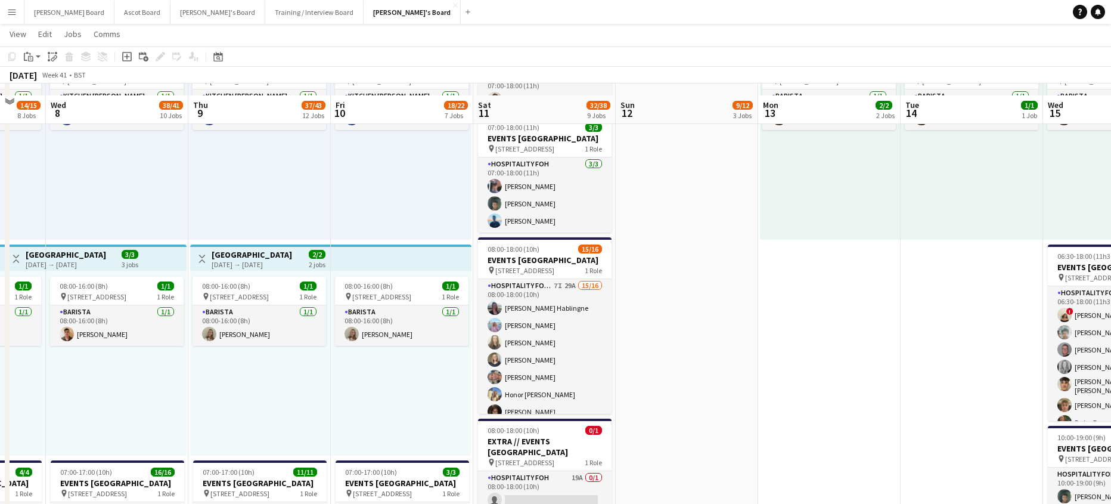
scroll to position [477, 0]
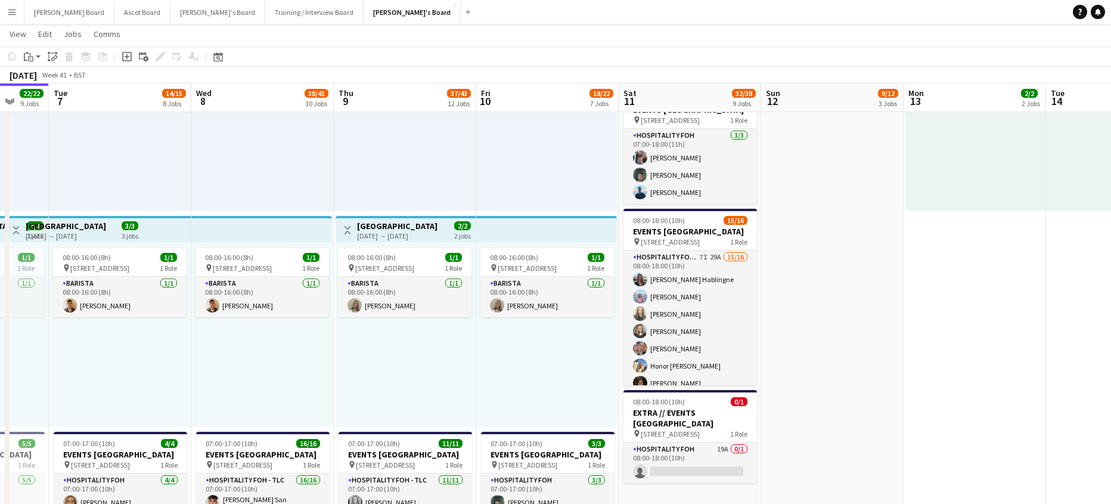
drag, startPoint x: 235, startPoint y: 246, endPoint x: 873, endPoint y: 223, distance: 638.6
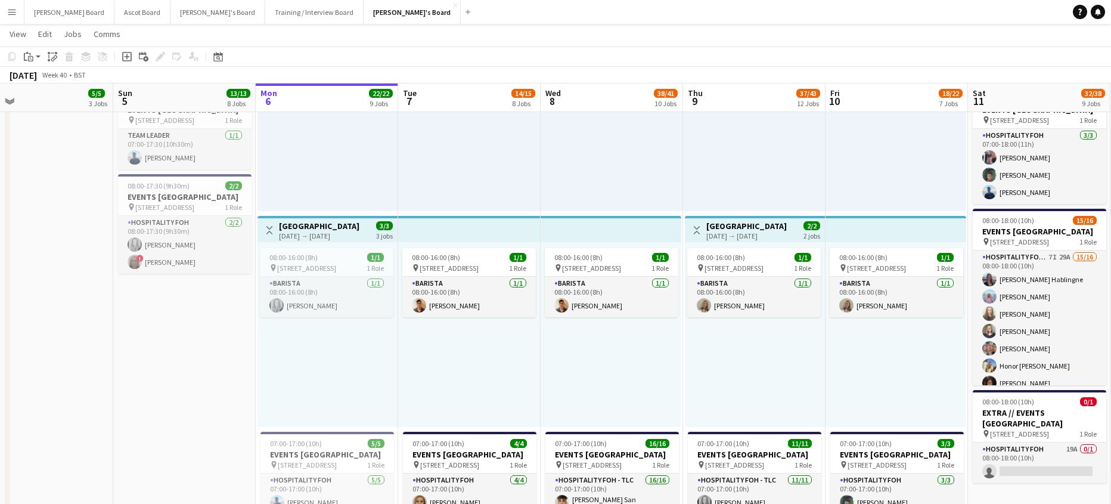
drag, startPoint x: 823, startPoint y: 210, endPoint x: 661, endPoint y: 233, distance: 163.1
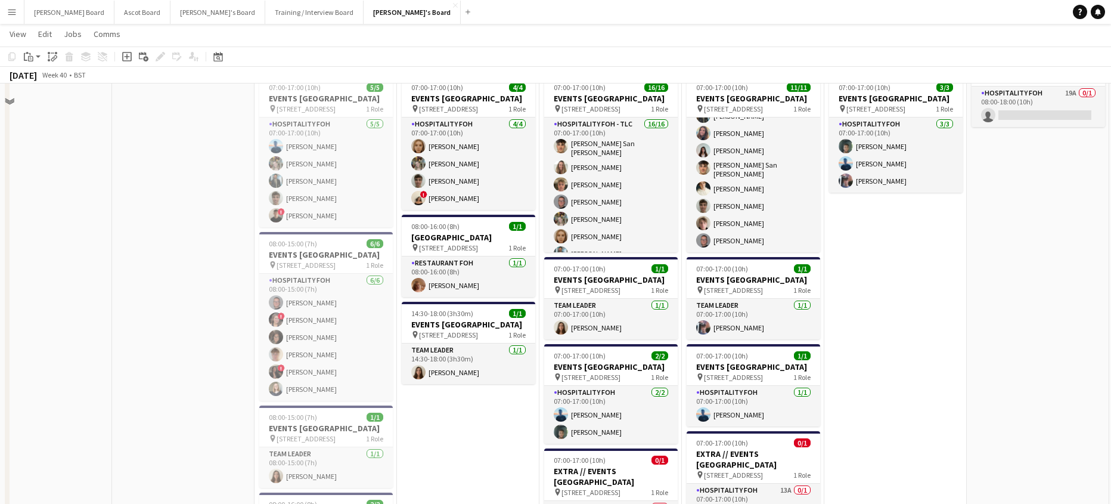
scroll to position [715, 0]
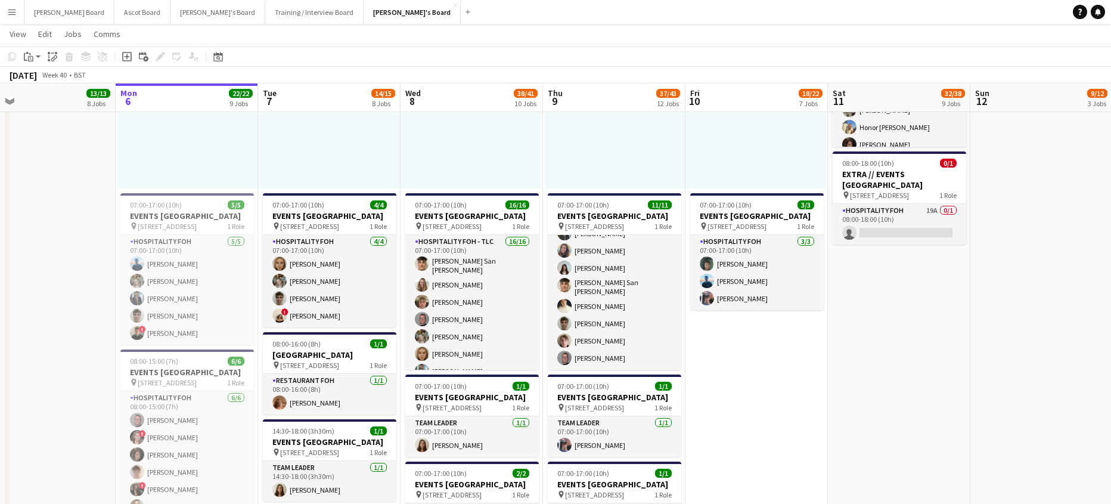
drag, startPoint x: 812, startPoint y: 226, endPoint x: 708, endPoint y: 276, distance: 115.4
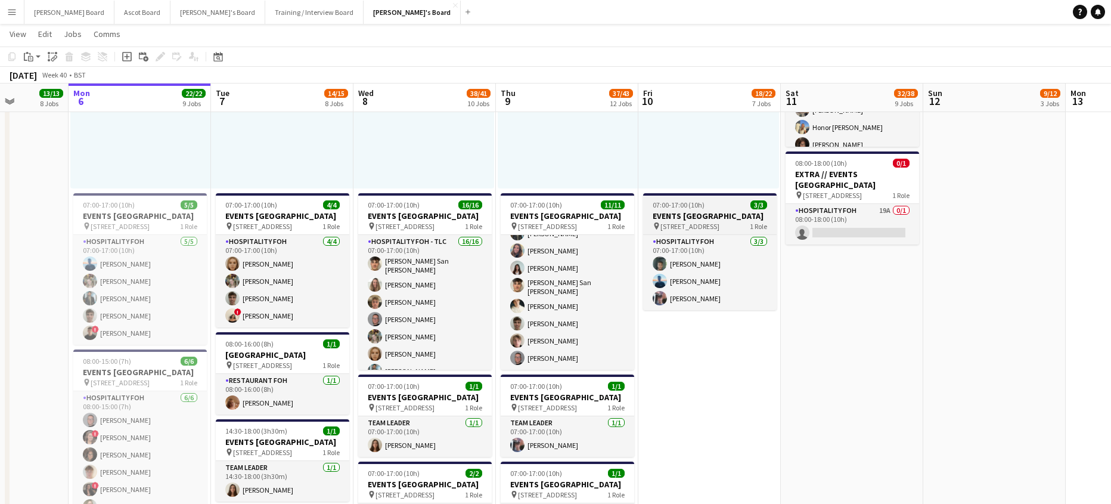
drag, startPoint x: 720, startPoint y: 240, endPoint x: 725, endPoint y: 245, distance: 6.7
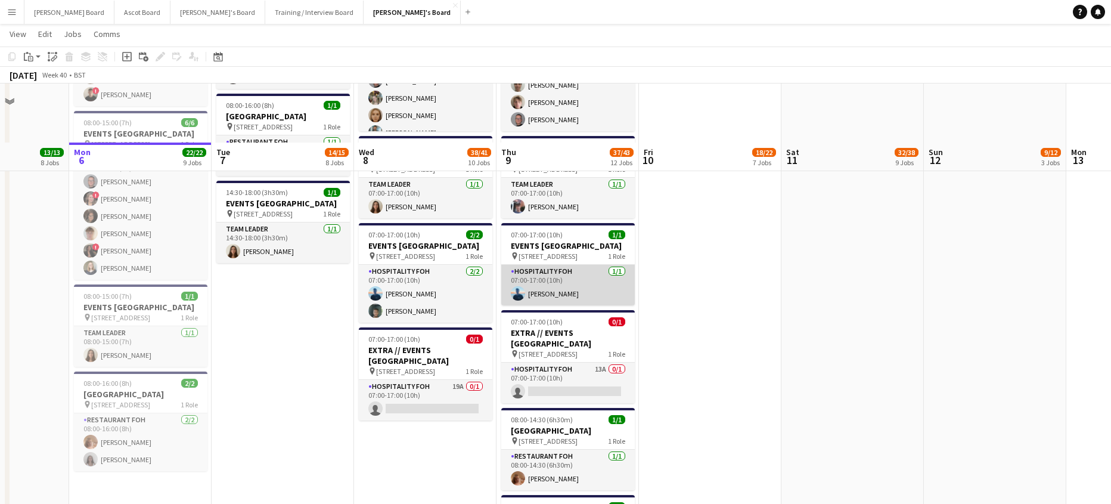
scroll to position [1113, 0]
